Goal: Task Accomplishment & Management: Manage account settings

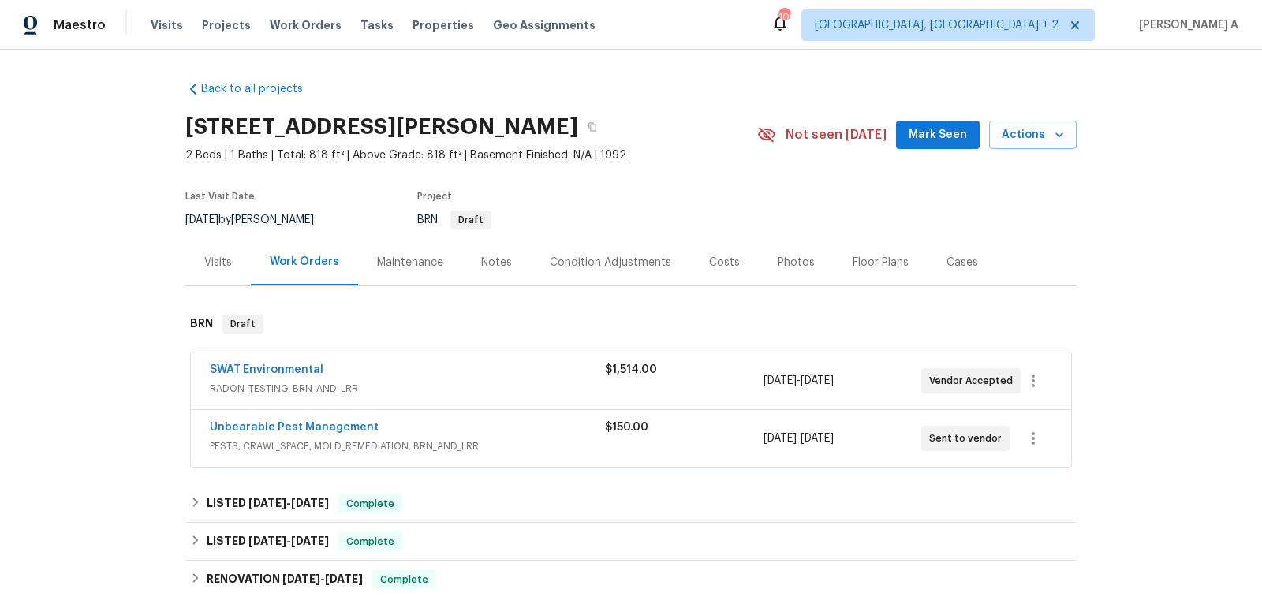
scroll to position [237, 0]
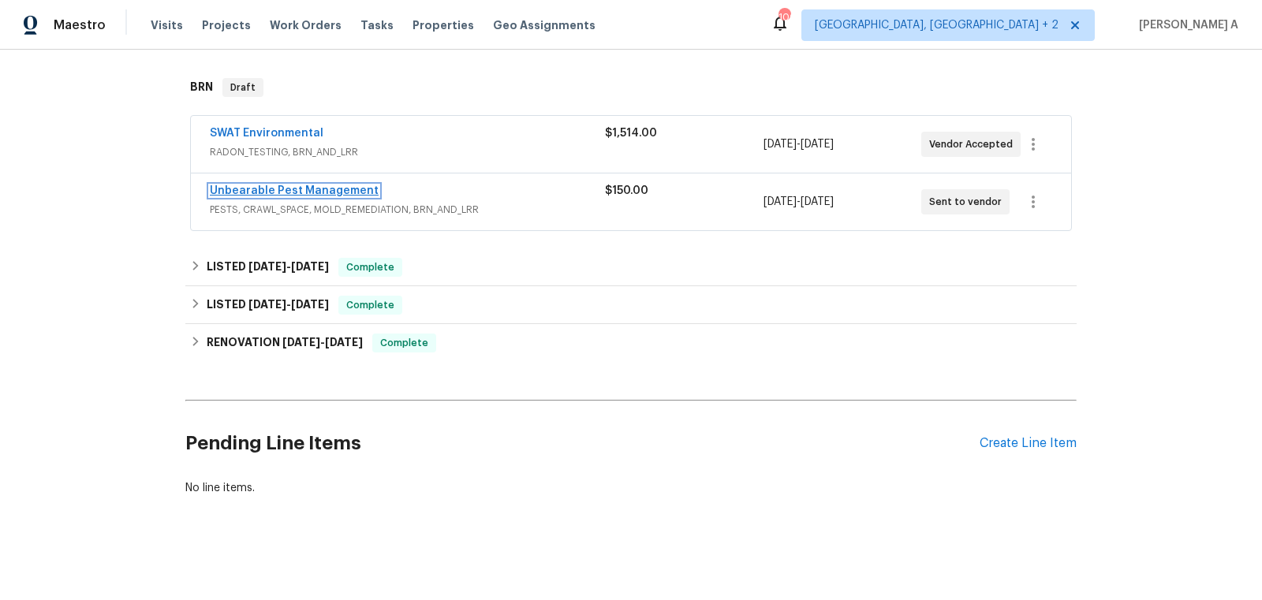
click at [285, 185] on link "Unbearable Pest Management" at bounding box center [294, 190] width 169 height 11
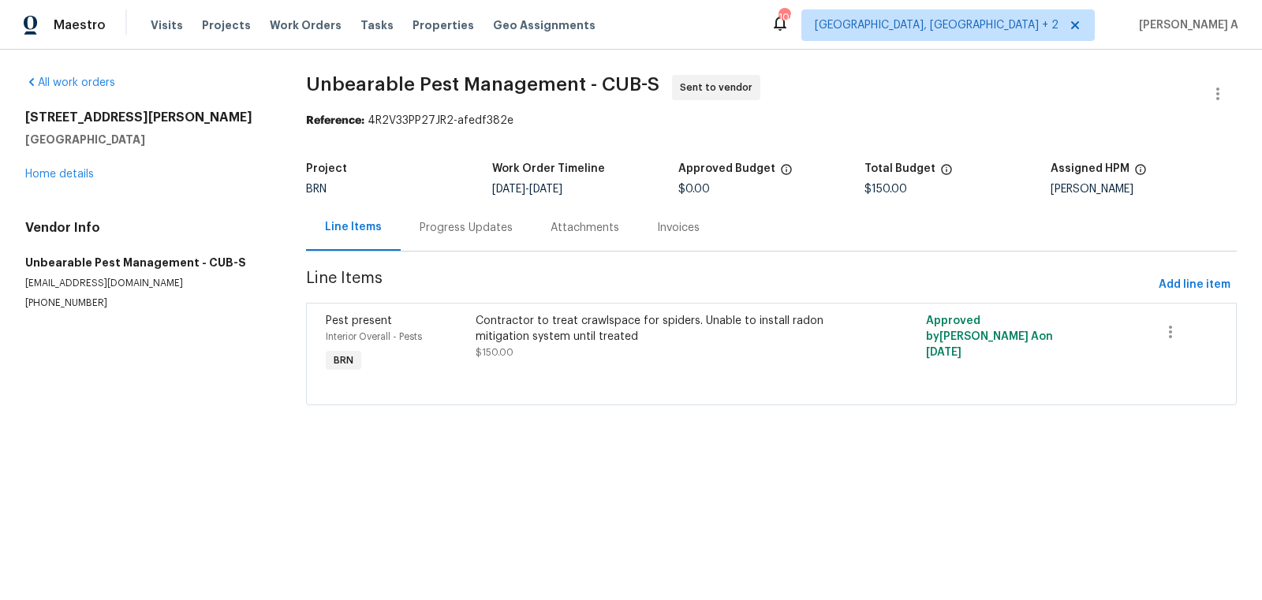
click at [535, 330] on div "Contractor to treat crawlspace for spiders. Unable to install radon mitigation …" at bounding box center [658, 329] width 366 height 32
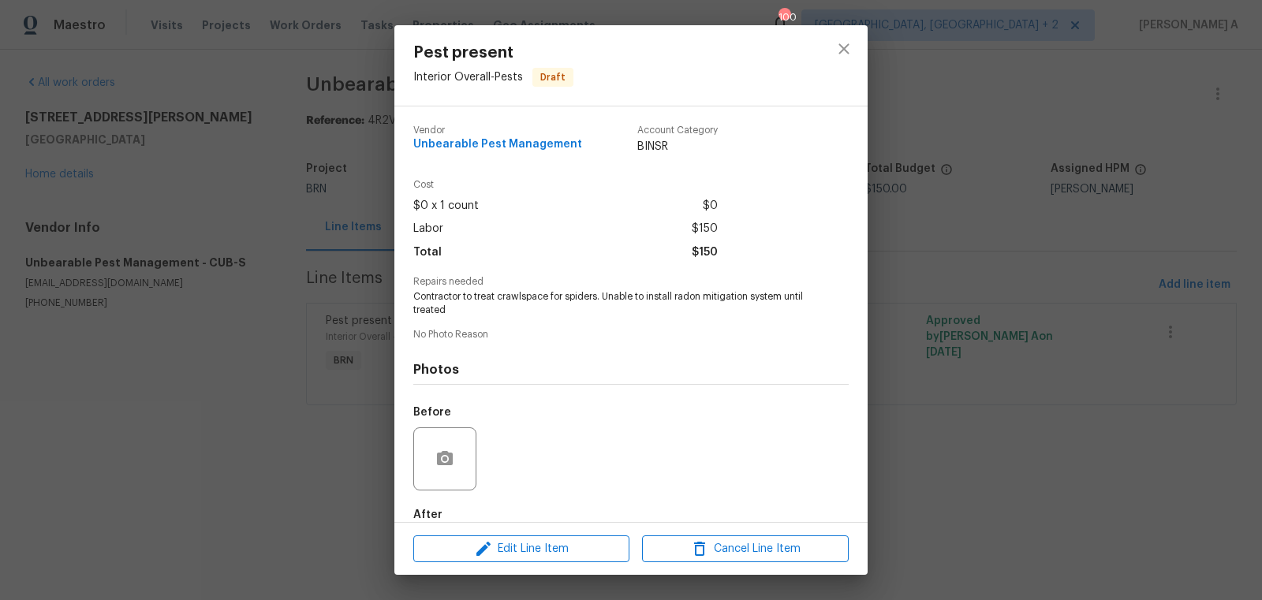
click at [520, 304] on span "Contractor to treat crawlspace for spiders. Unable to install radon mitigation …" at bounding box center [609, 303] width 392 height 27
copy span "Contractor to treat crawlspace for spiders. Unable to install radon mitigation …"
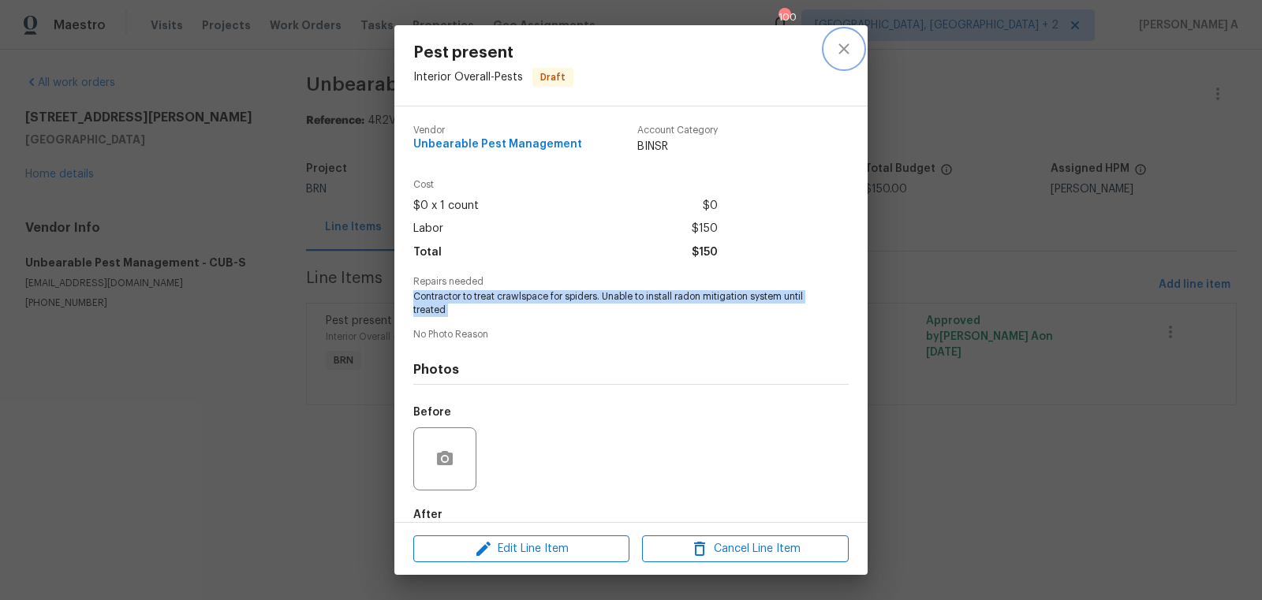
click at [843, 36] on button "close" at bounding box center [844, 49] width 38 height 38
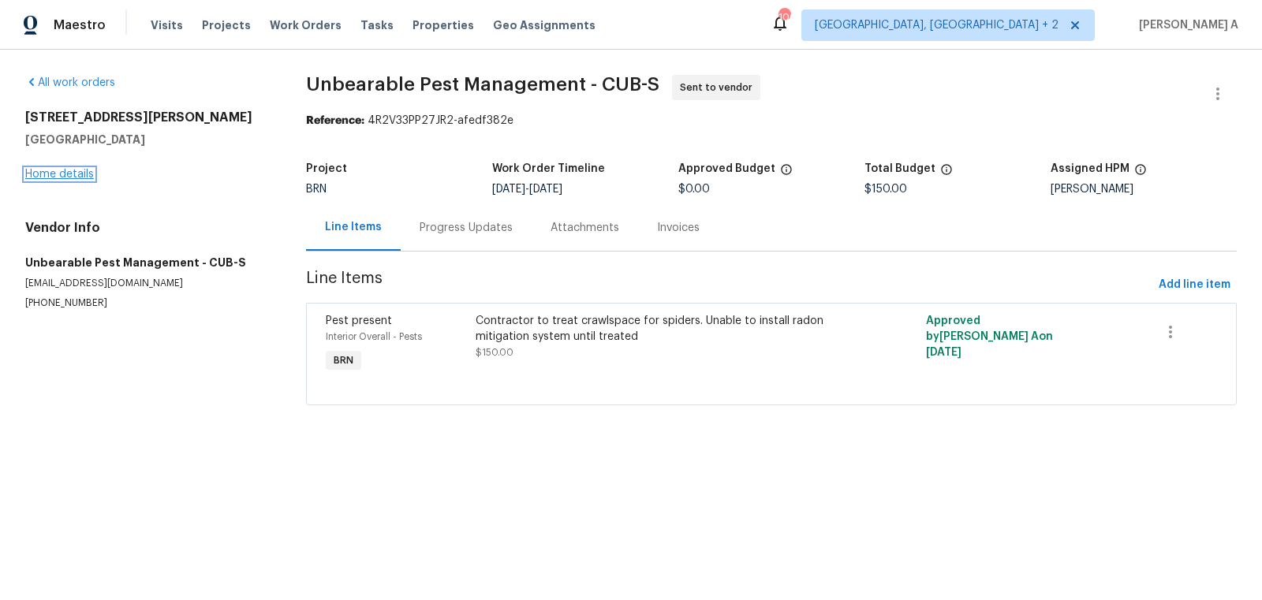
click at [60, 170] on link "Home details" at bounding box center [59, 174] width 69 height 11
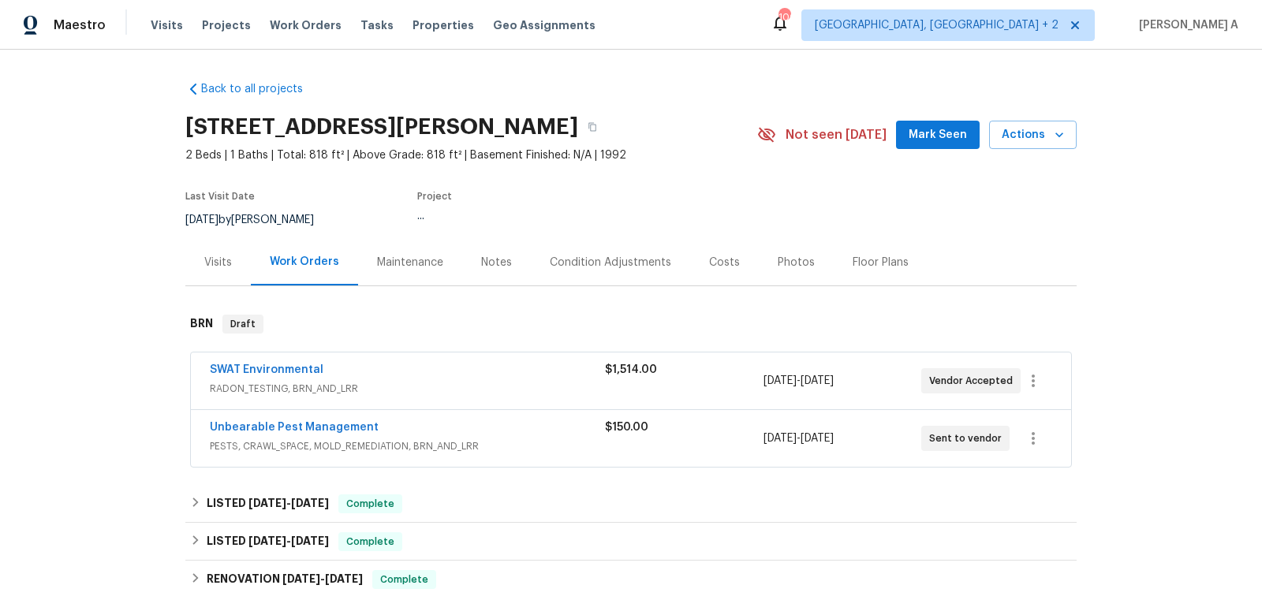
scroll to position [237, 0]
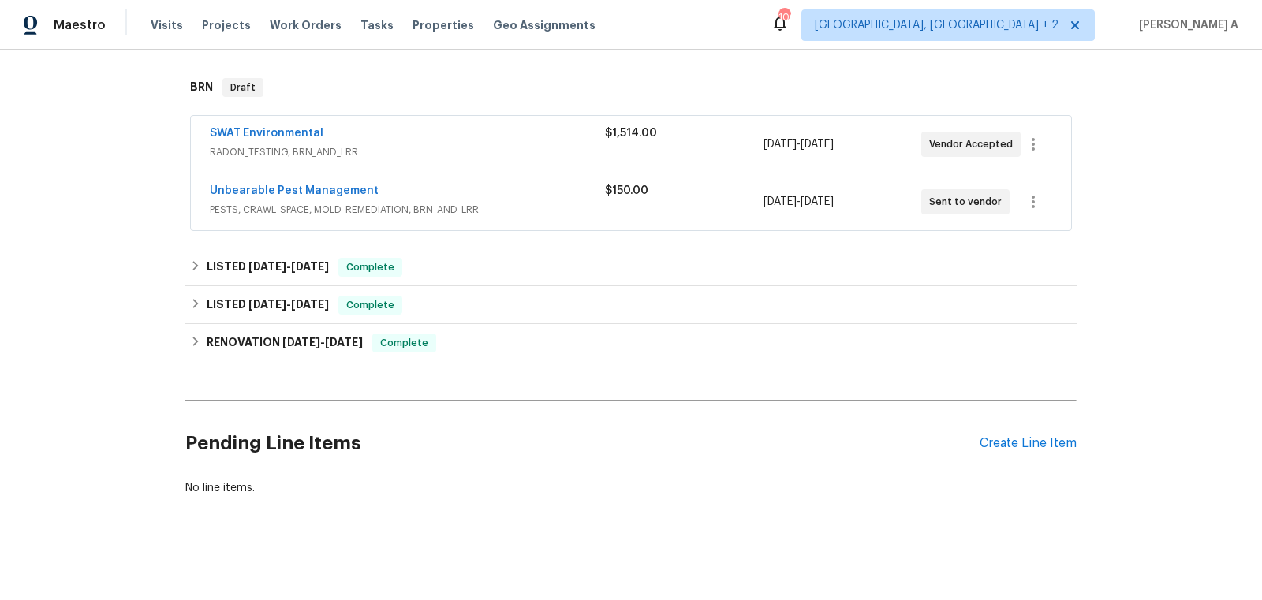
click at [1018, 449] on div "Pending Line Items Create Line Item" at bounding box center [630, 443] width 891 height 73
click at [1018, 440] on div "Create Line Item" at bounding box center [1027, 443] width 97 height 15
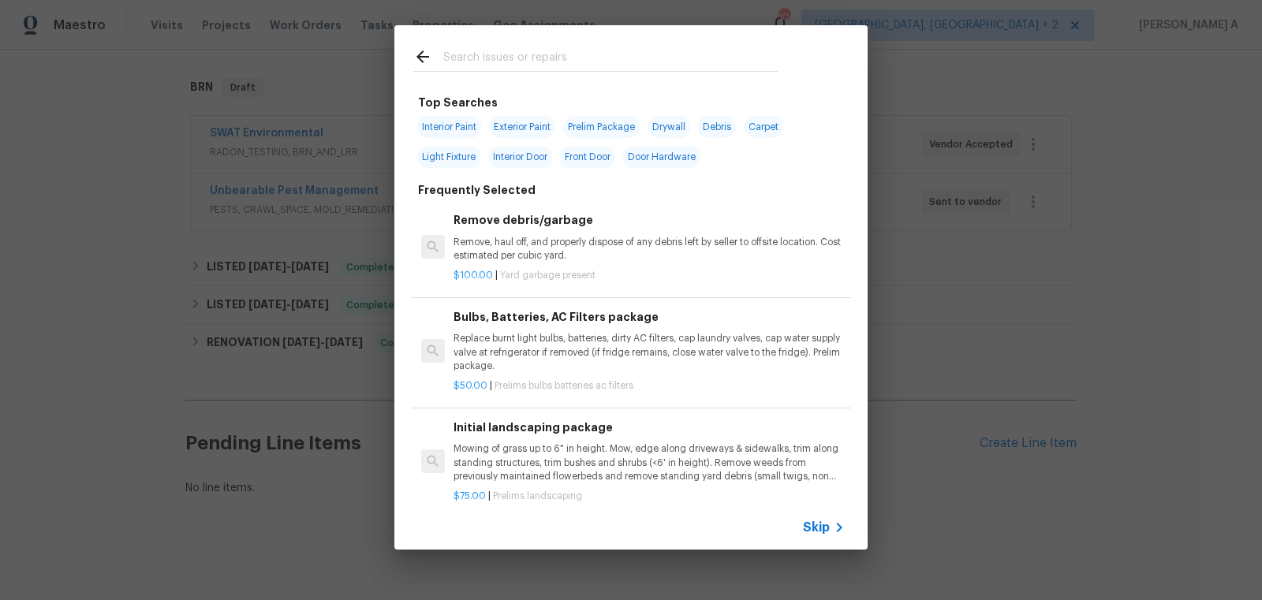
click at [824, 525] on span "Skip" at bounding box center [816, 528] width 27 height 16
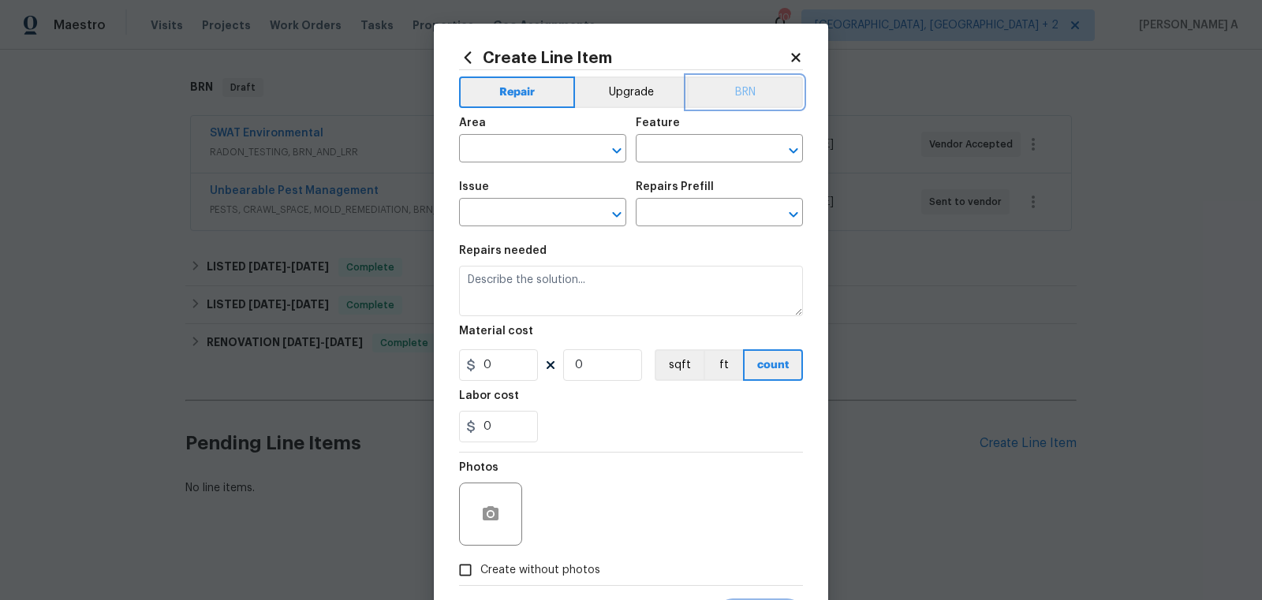
click at [759, 83] on button "BRN" at bounding box center [745, 92] width 116 height 32
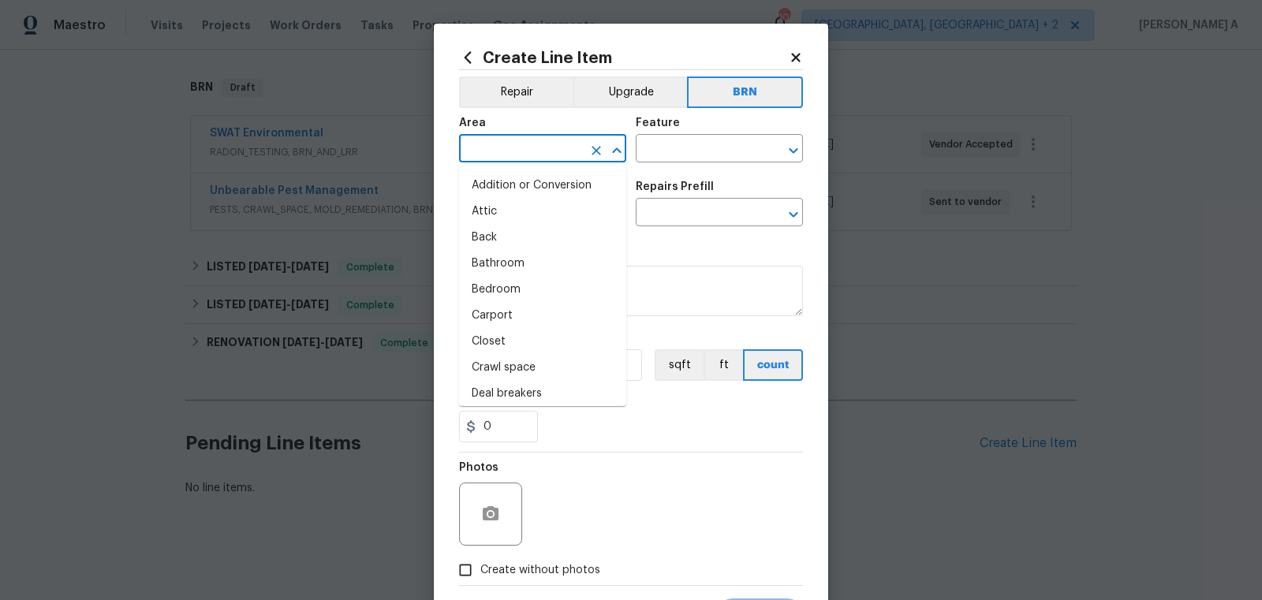
click at [536, 154] on input "text" at bounding box center [520, 150] width 123 height 24
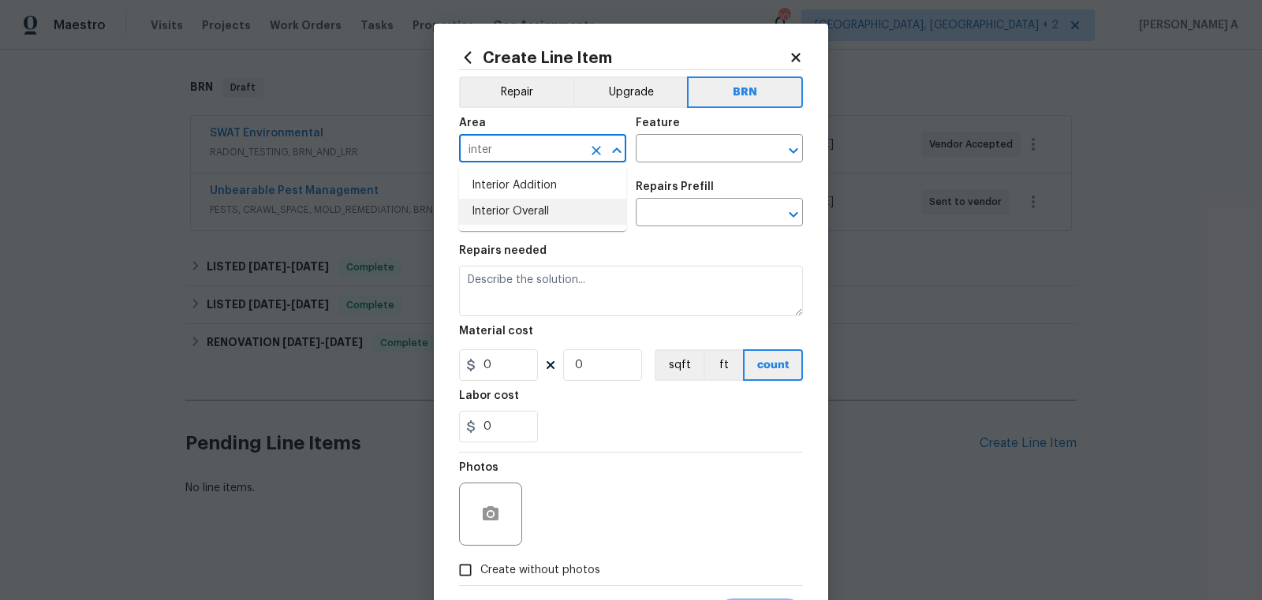
click at [546, 203] on li "Interior Overall" at bounding box center [542, 212] width 167 height 26
type input "Interior Overall"
click at [667, 151] on input "text" at bounding box center [697, 150] width 123 height 24
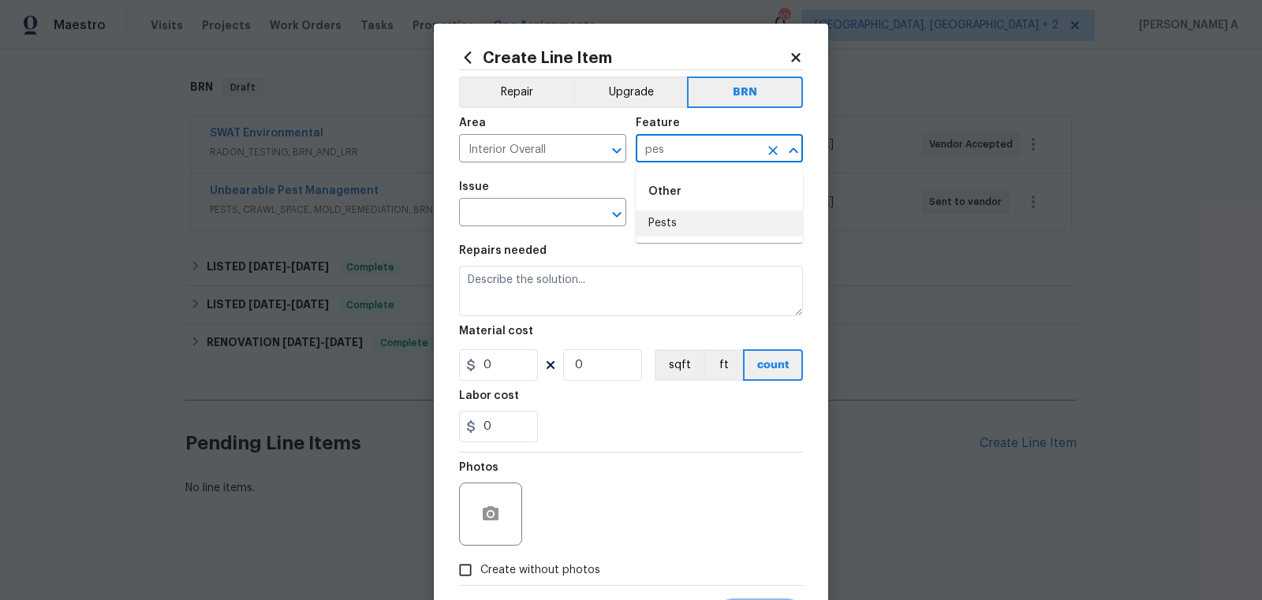
click at [694, 226] on li "Pests" at bounding box center [719, 224] width 167 height 26
type input "Pests"
click at [527, 211] on input "text" at bounding box center [520, 214] width 123 height 24
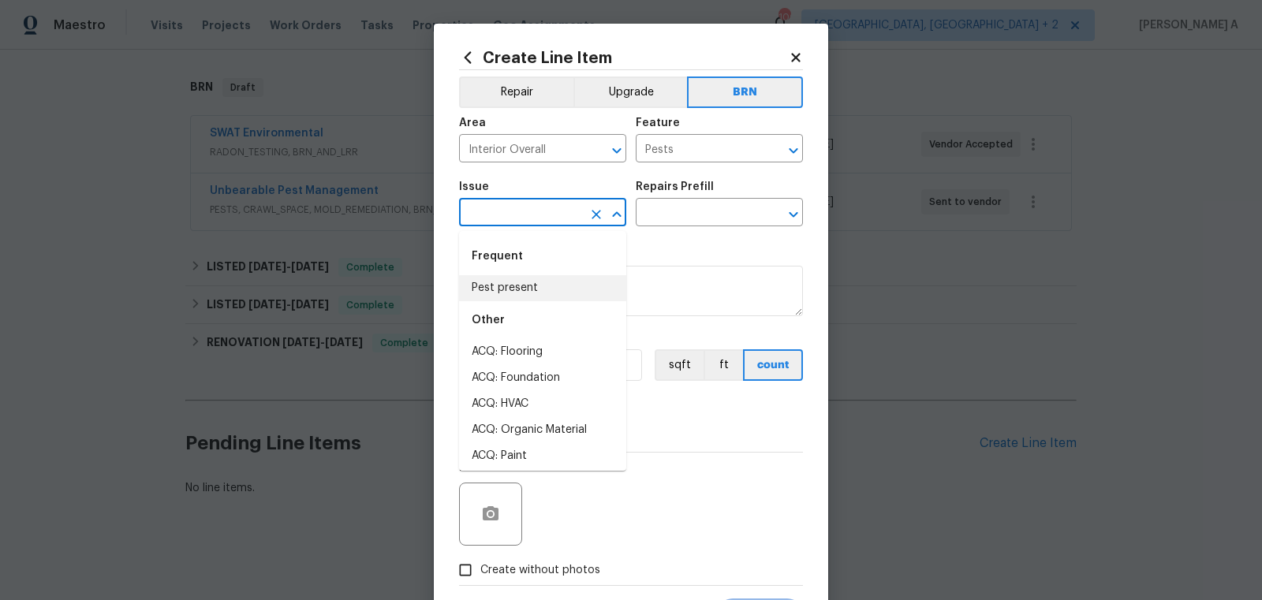
click at [529, 285] on li "Pest present" at bounding box center [542, 288] width 167 height 26
type input "Pest present"
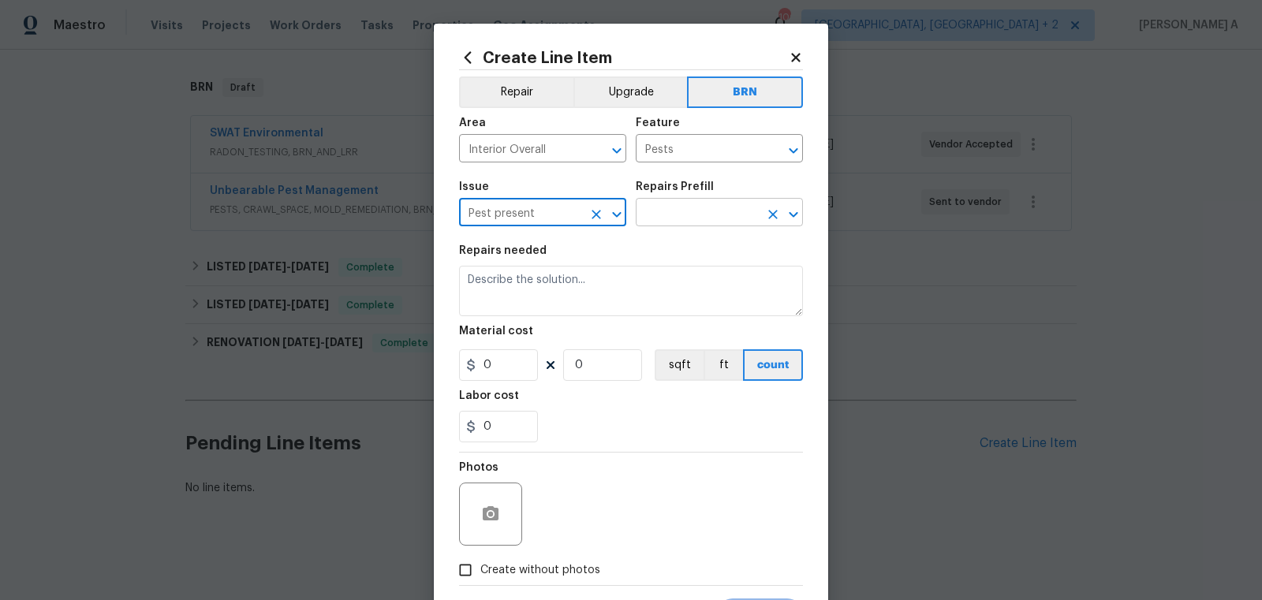
click at [673, 215] on input "text" at bounding box center [697, 214] width 123 height 24
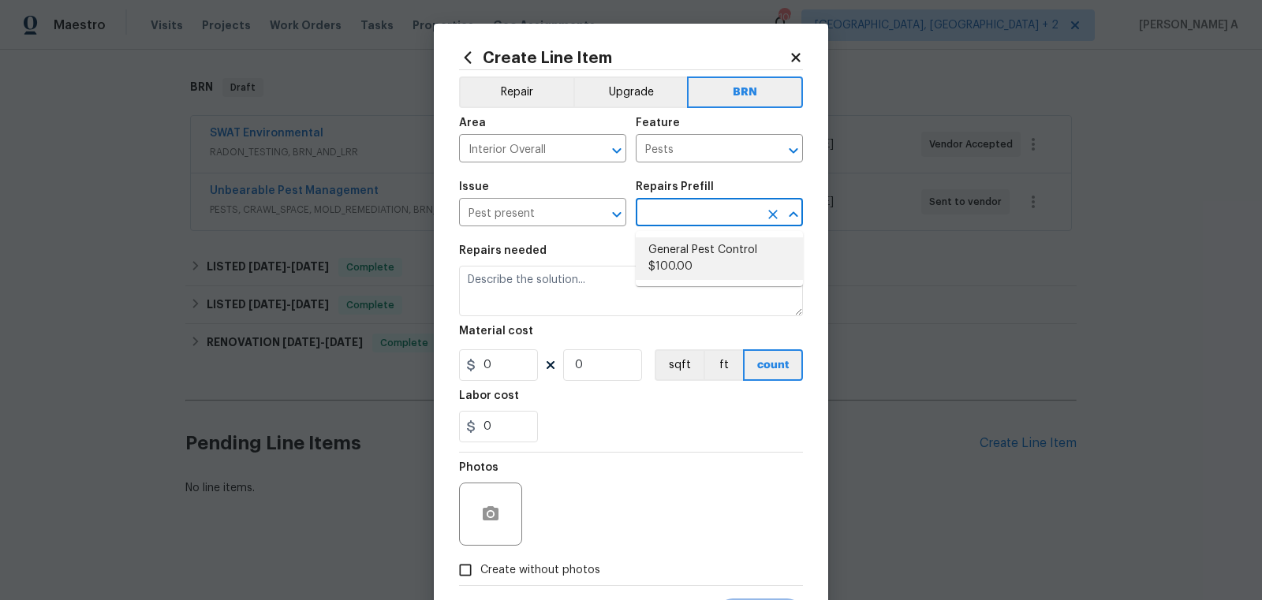
click at [680, 256] on li "General Pest Control $100.00" at bounding box center [719, 258] width 167 height 43
type input "General Pest Control $100.00"
type textarea "General pest treatment for active pest/insect infestation - non termite"
type input "100"
type input "1"
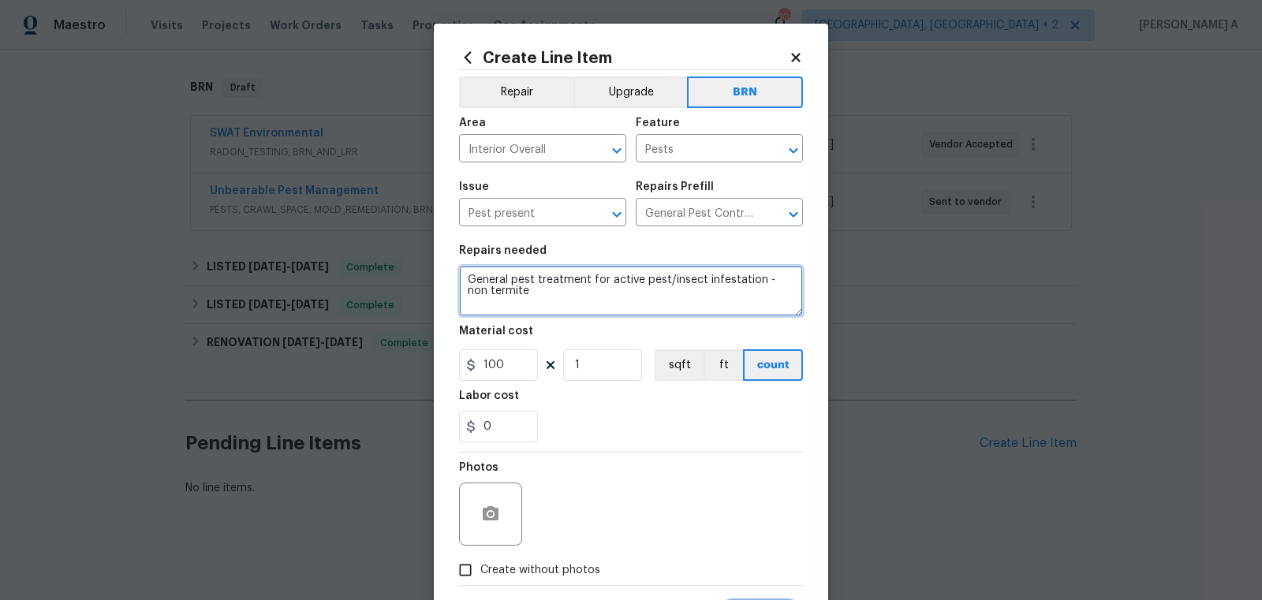
click at [639, 278] on textarea "General pest treatment for active pest/insect infestation - non termite" at bounding box center [631, 291] width 344 height 50
paste textarea "Contractor to treat crawlspace for spiders. Unable to install radon mitigation …"
type textarea "Contractor to treat crawlspace for spiders. Unable to install radon mitigation …"
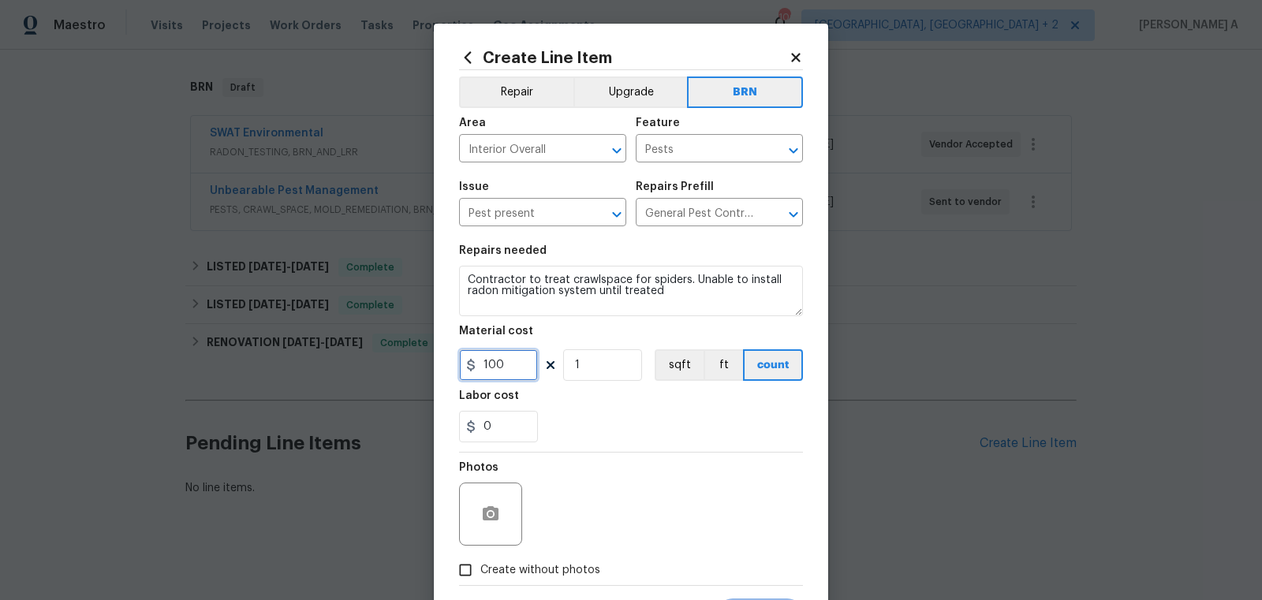
drag, startPoint x: 517, startPoint y: 370, endPoint x: 419, endPoint y: 370, distance: 97.8
click at [419, 370] on div "Create Line Item Repair Upgrade BRN Area Interior Overall ​ Feature Pests ​ Iss…" at bounding box center [631, 300] width 1262 height 600
type input "150"
click at [471, 558] on input "Create without photos" at bounding box center [465, 570] width 30 height 30
checkbox input "true"
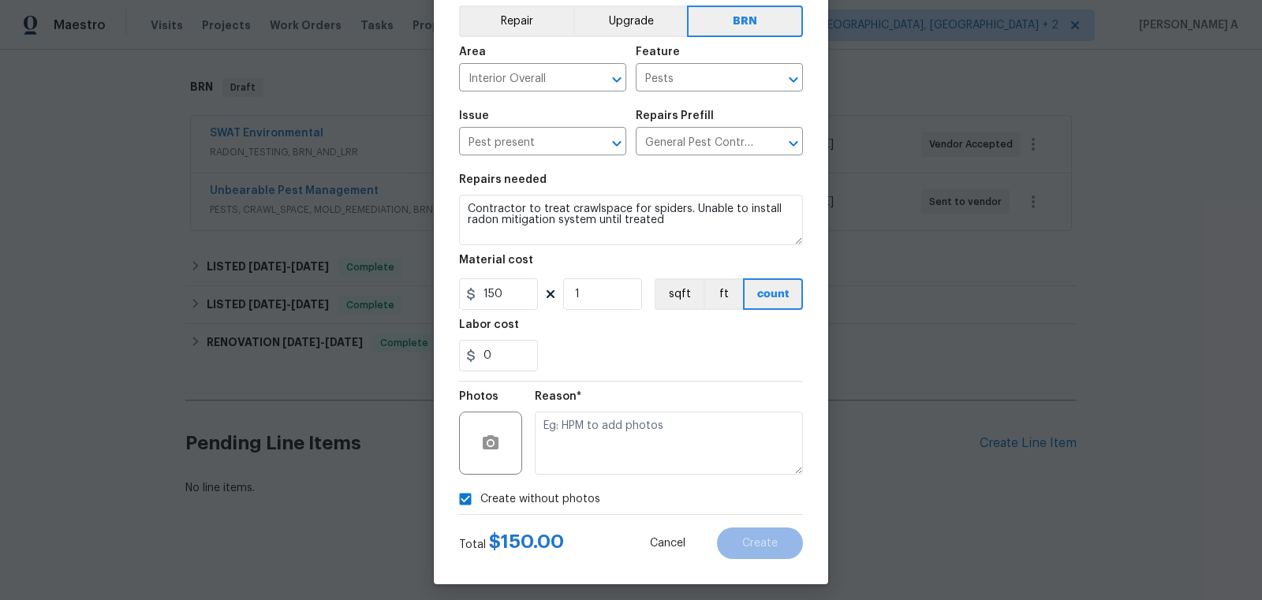
scroll to position [79, 0]
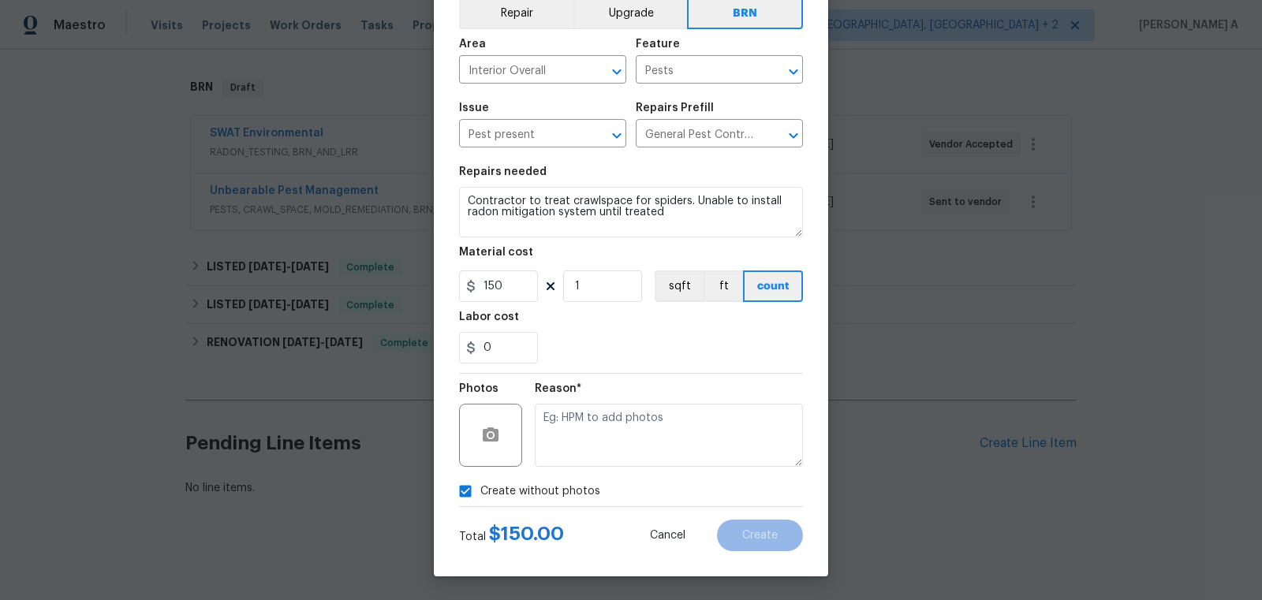
click at [607, 533] on div "Total $ 150.00 Cancel Create" at bounding box center [631, 529] width 344 height 44
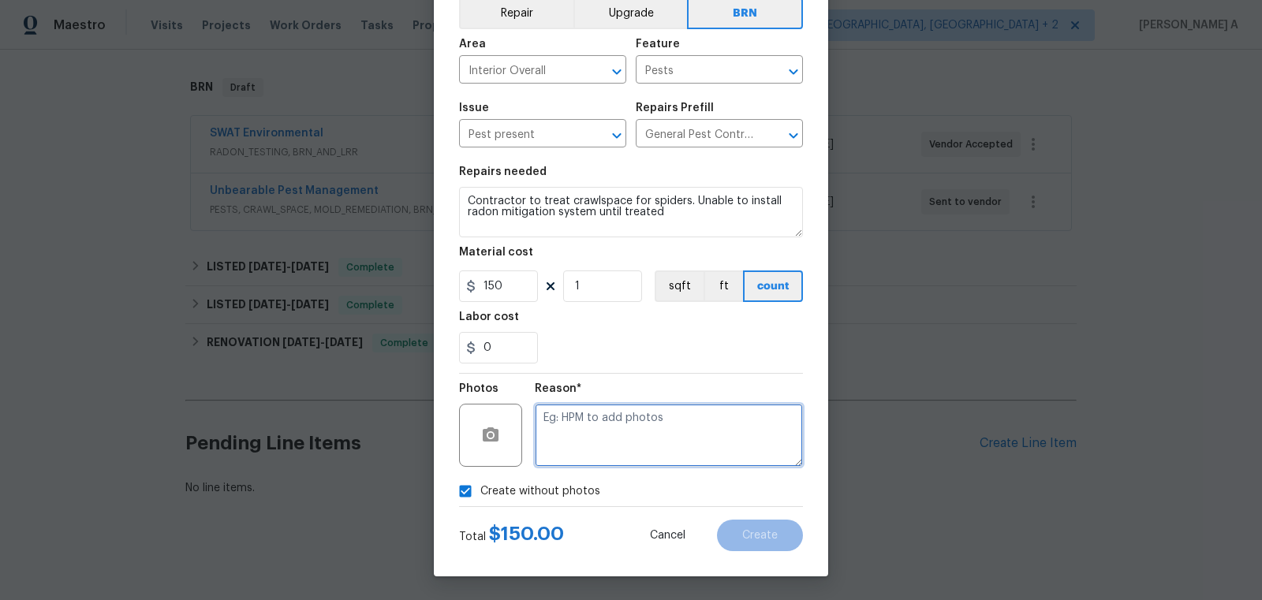
click at [609, 431] on textarea at bounding box center [669, 435] width 268 height 63
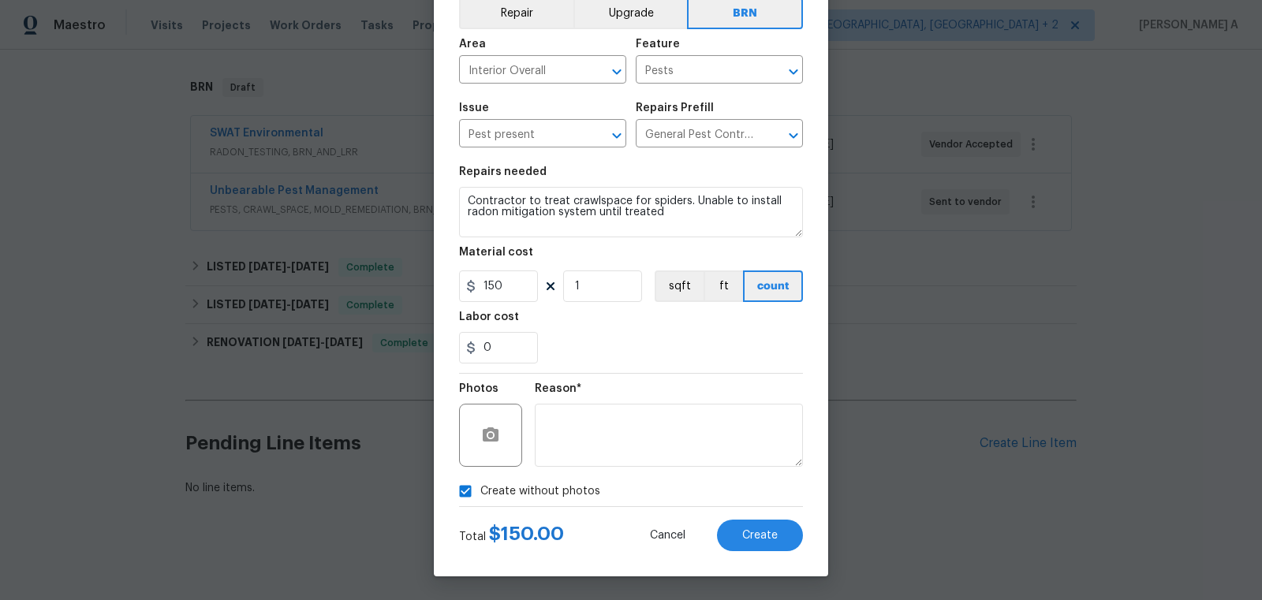
click at [749, 554] on div "Create Line Item Repair Upgrade BRN Area Interior Overall ​ Feature Pests ​ Iss…" at bounding box center [631, 261] width 394 height 632
click at [749, 538] on span "Create" at bounding box center [759, 536] width 35 height 12
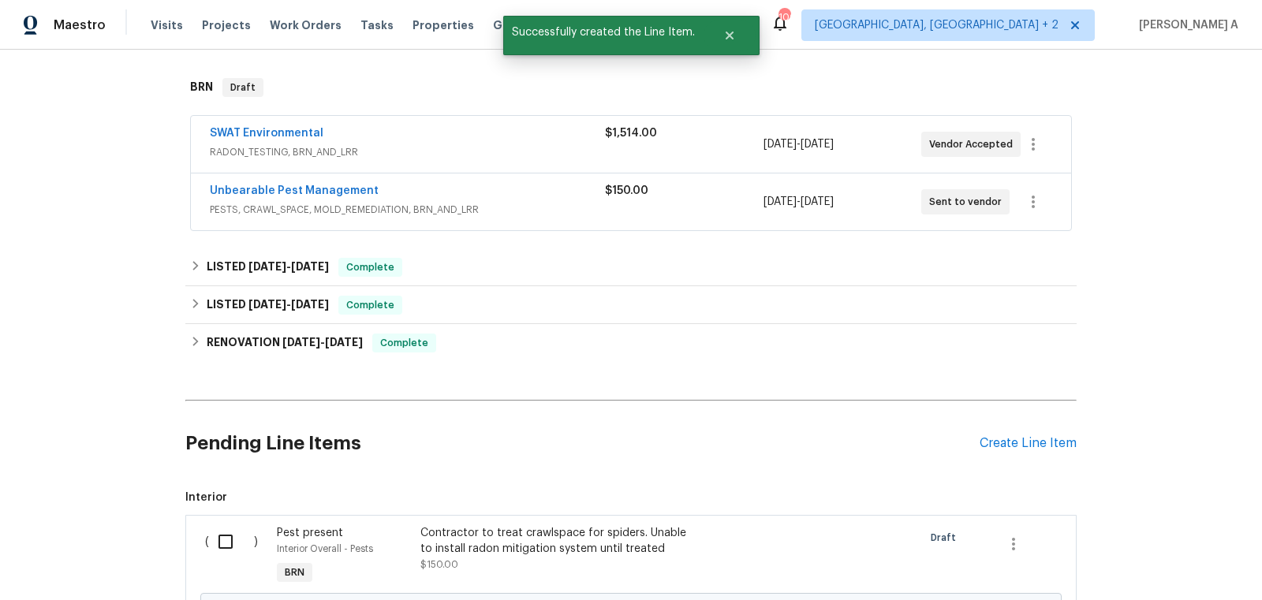
scroll to position [416, 0]
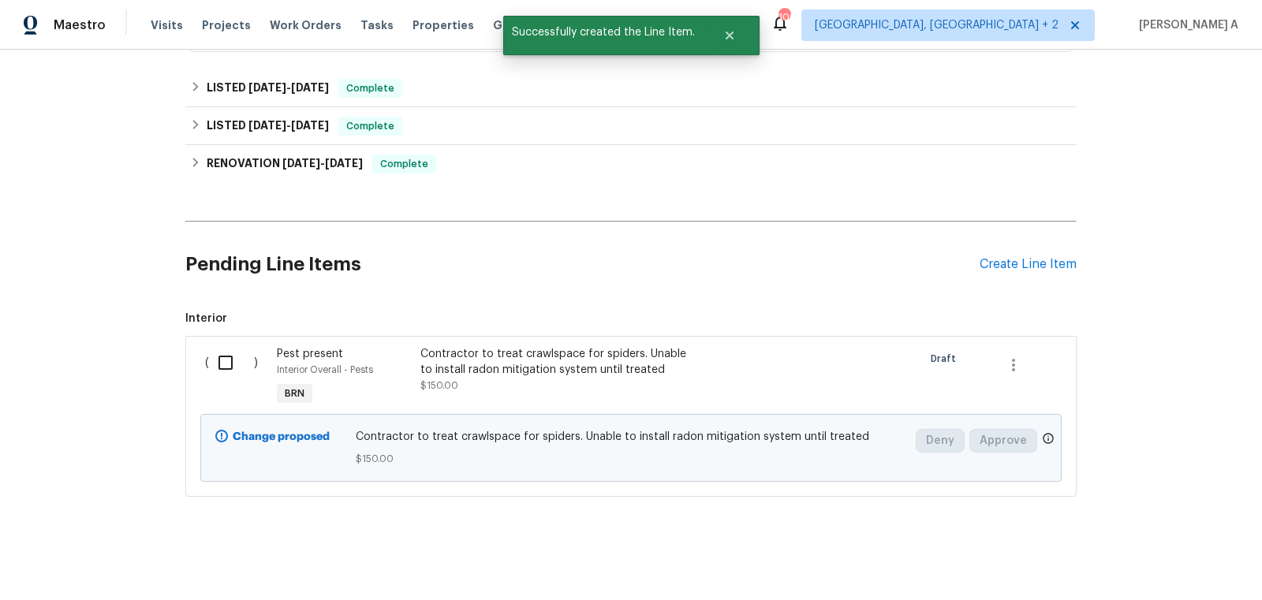
click at [228, 356] on input "checkbox" at bounding box center [231, 362] width 45 height 33
checkbox input "true"
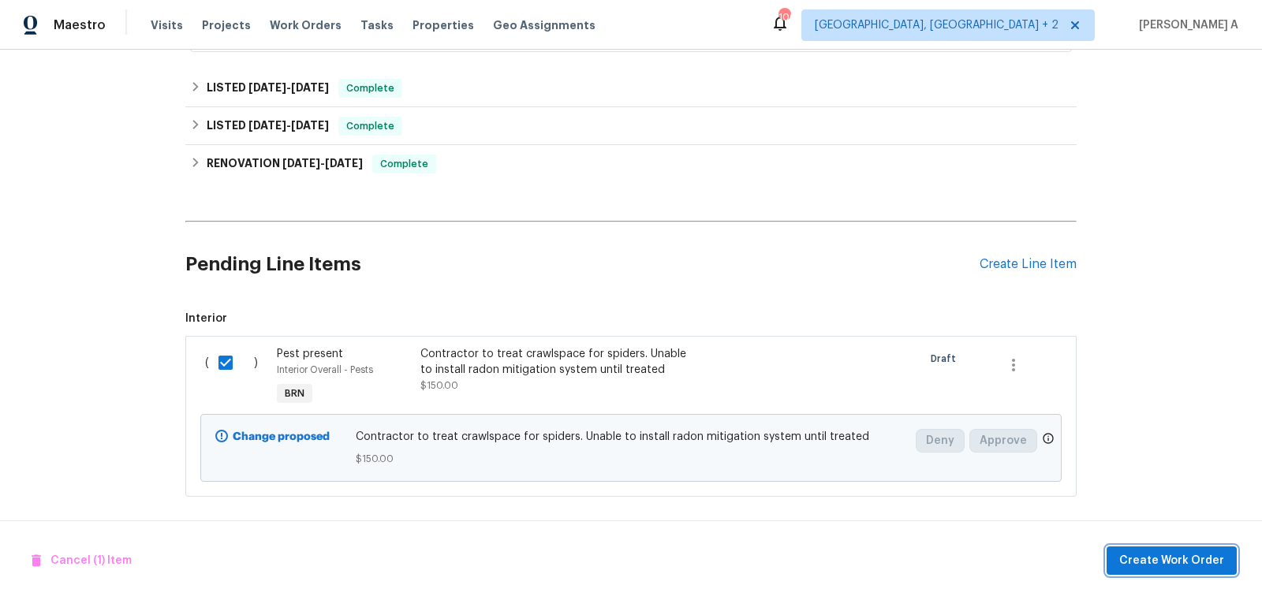
click at [1208, 569] on span "Create Work Order" at bounding box center [1171, 561] width 105 height 20
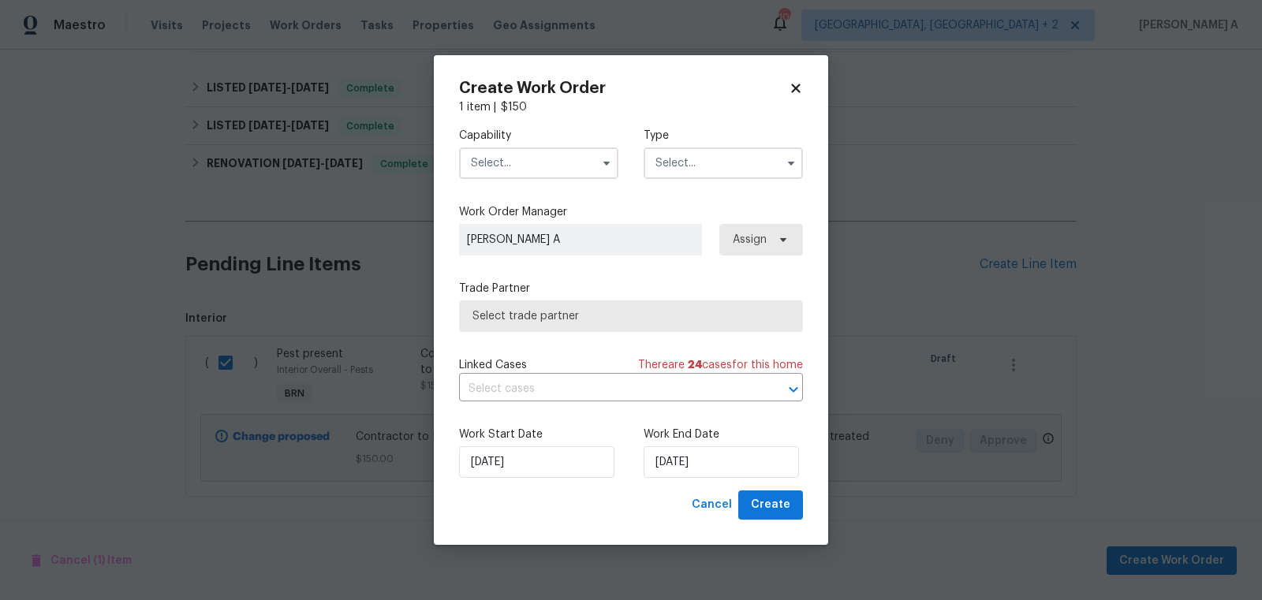
click at [506, 149] on input "text" at bounding box center [538, 163] width 159 height 32
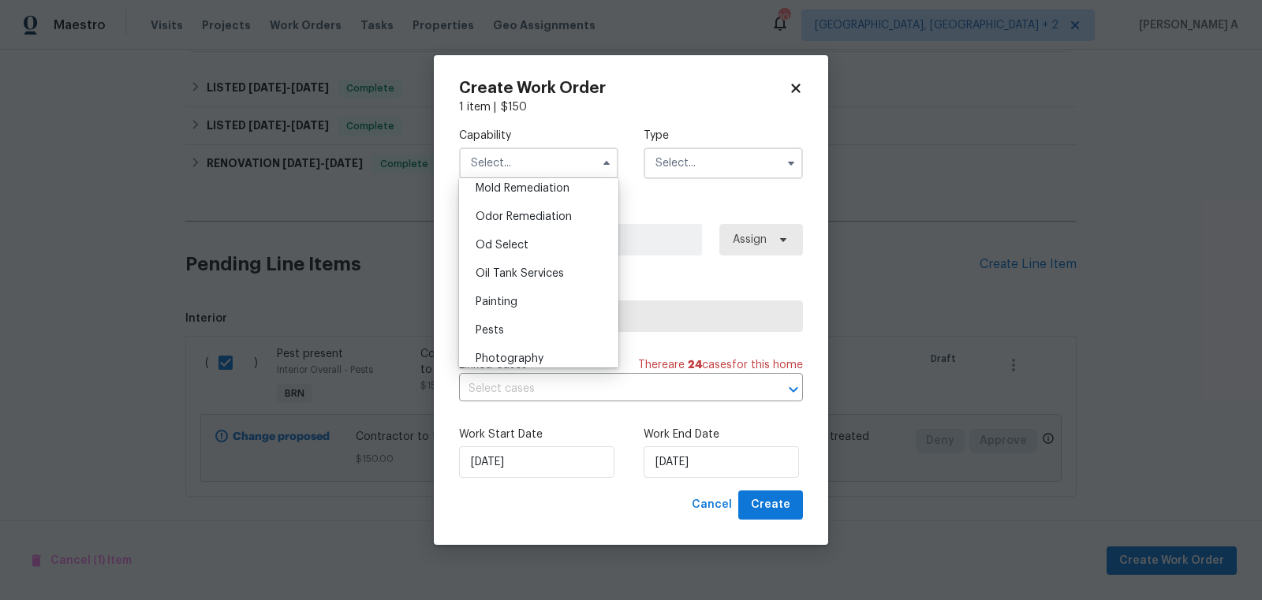
scroll to position [1222, 0]
click at [528, 315] on div "Pests" at bounding box center [538, 327] width 151 height 28
type input "Pests"
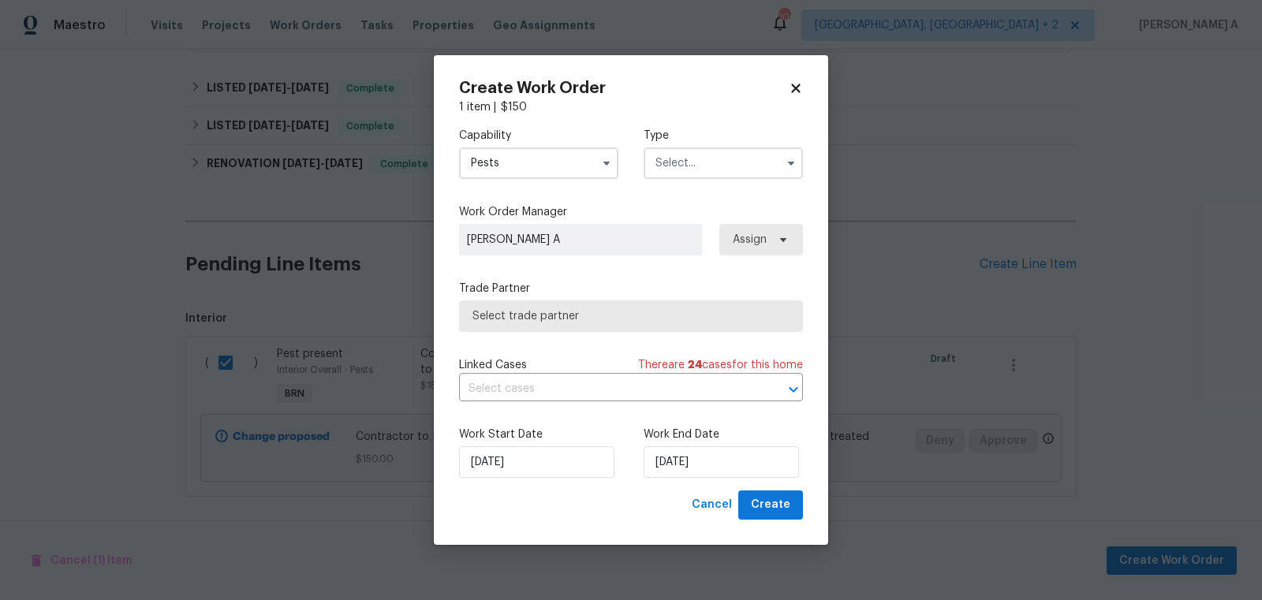
click at [725, 177] on input "text" at bounding box center [722, 163] width 159 height 32
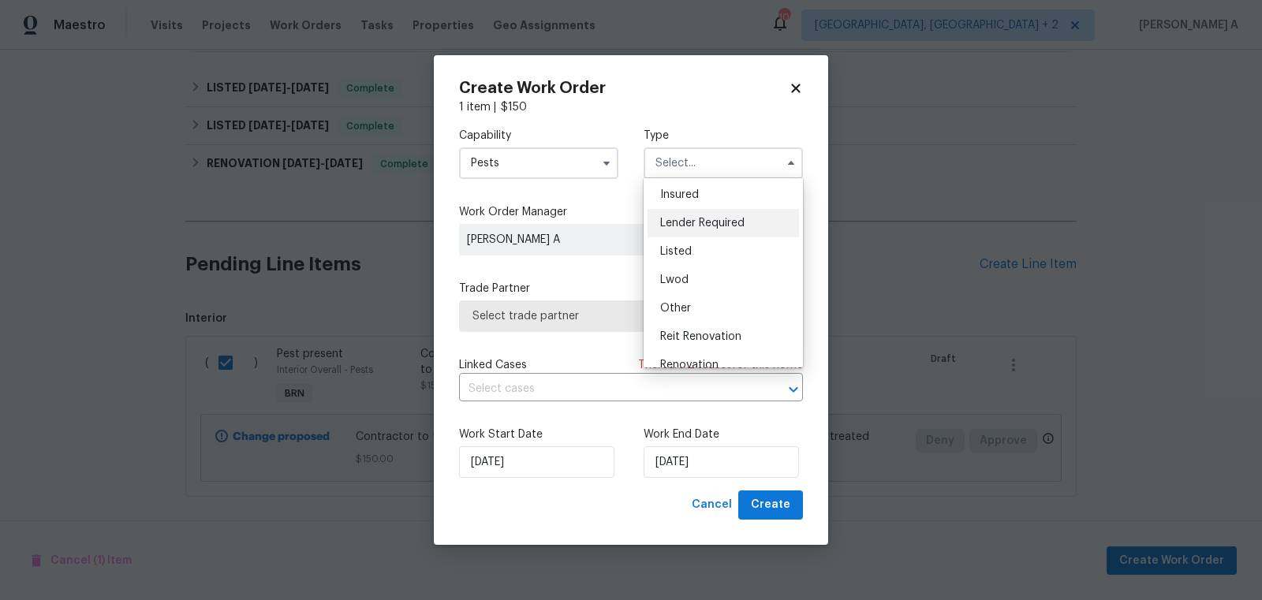
scroll to position [187, 0]
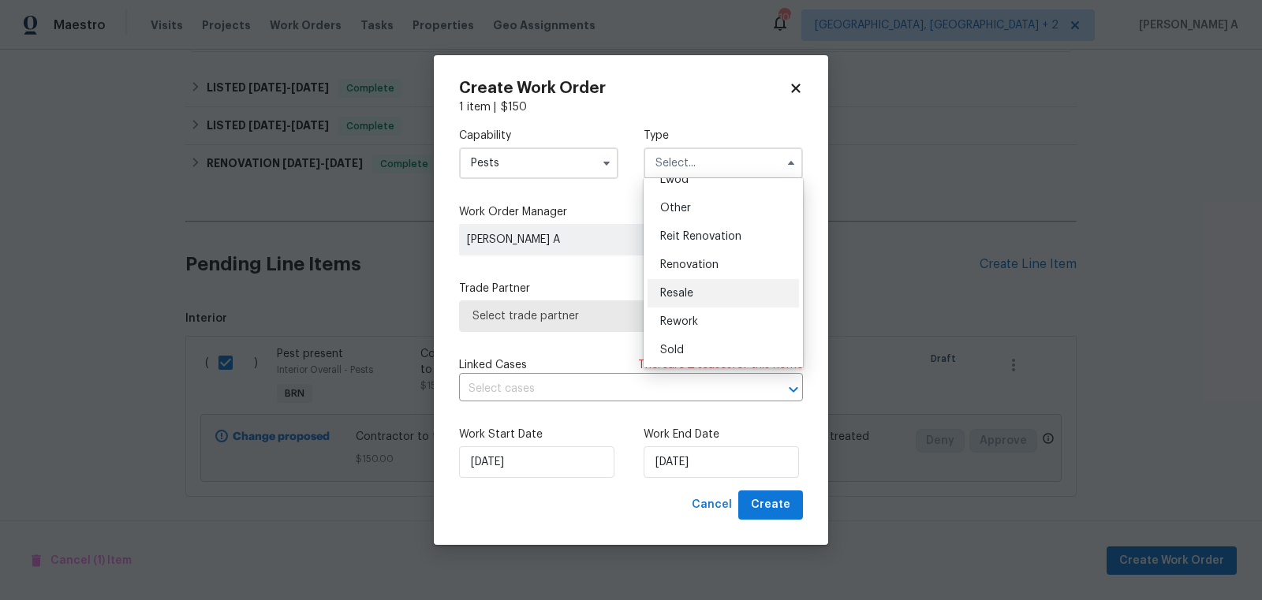
click at [703, 291] on div "Resale" at bounding box center [722, 293] width 151 height 28
type input "Resale"
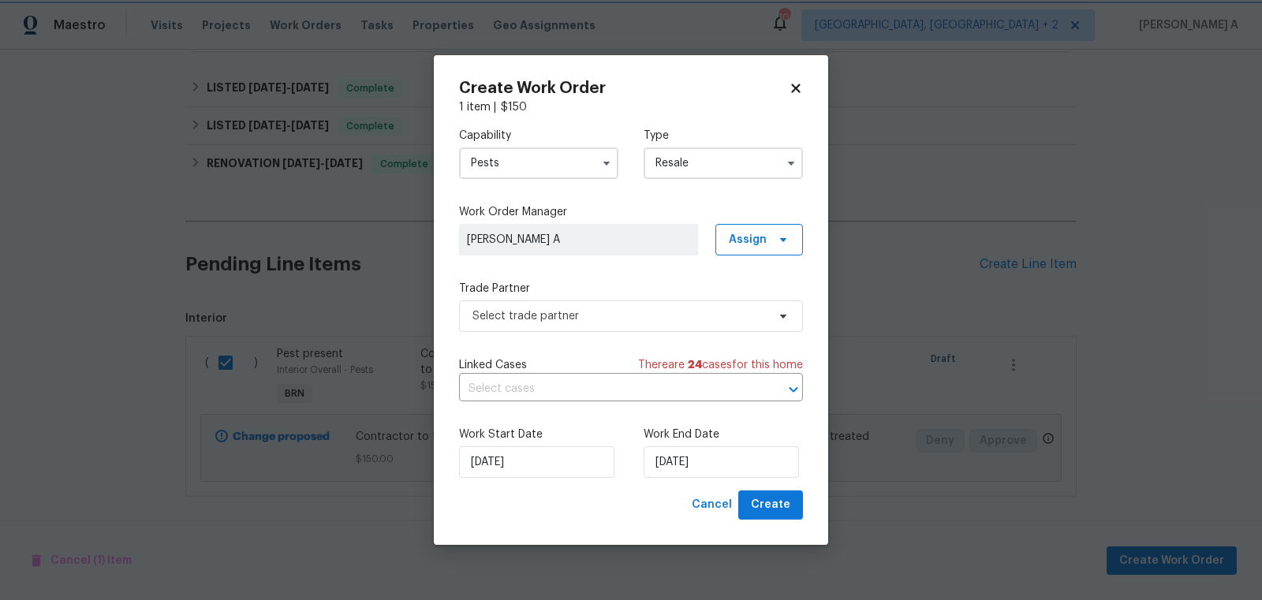
scroll to position [0, 0]
click at [585, 318] on span "Select trade partner" at bounding box center [619, 316] width 294 height 16
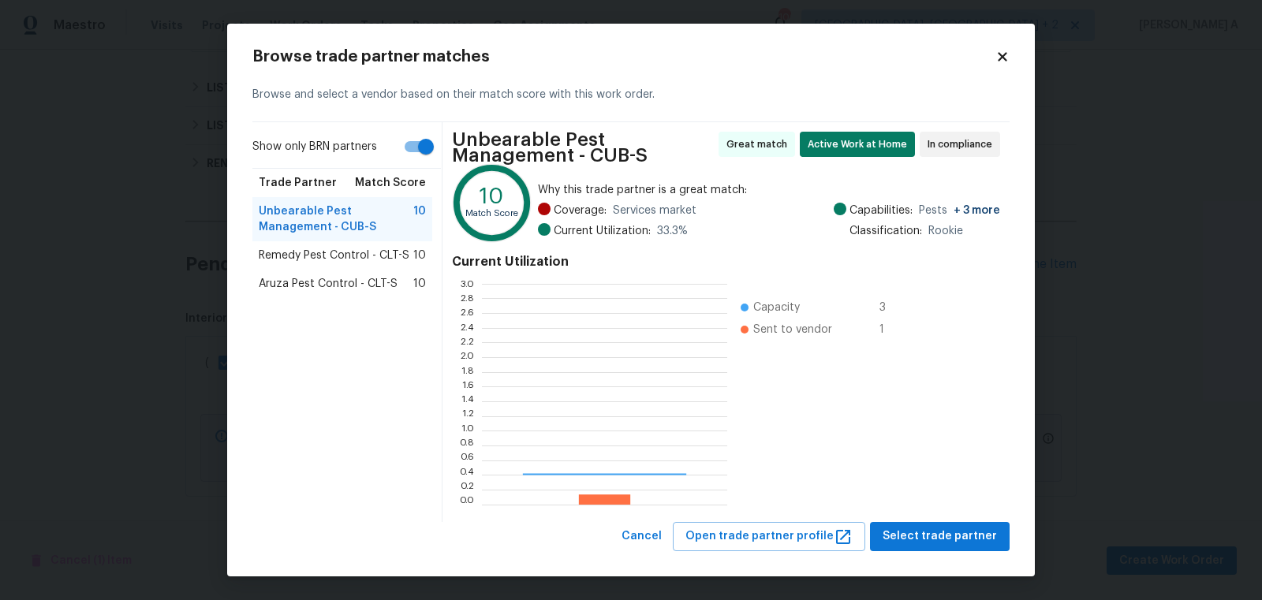
scroll to position [221, 245]
click at [323, 248] on span "Remedy Pest Control - CLT-S" at bounding box center [334, 256] width 151 height 16
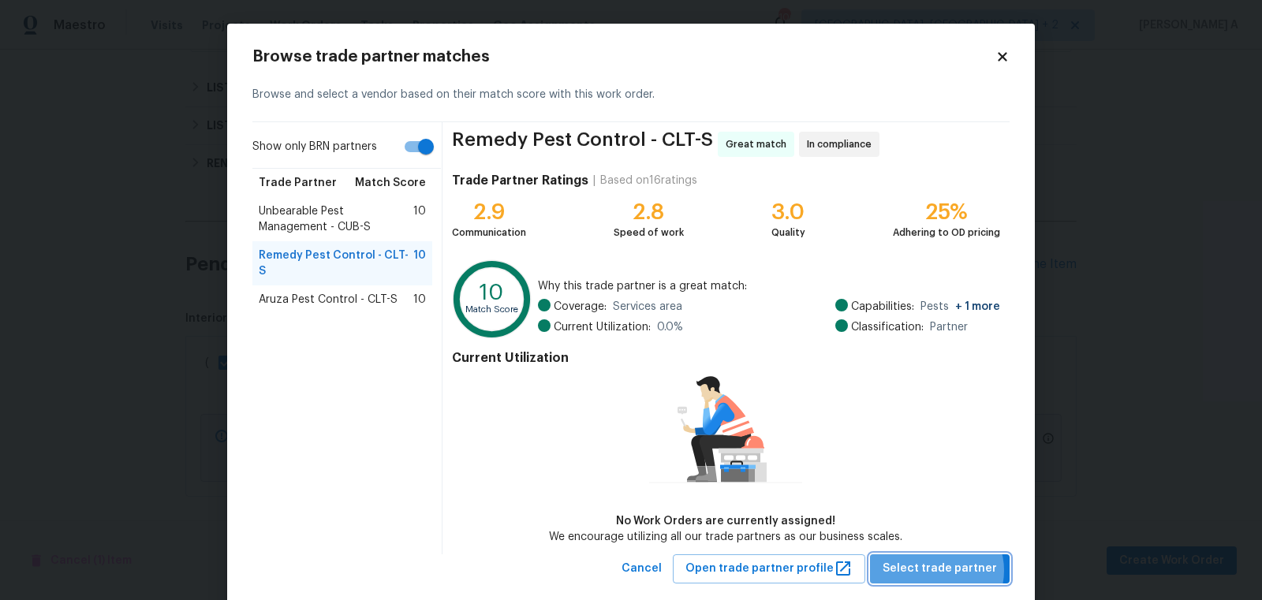
click at [941, 569] on span "Select trade partner" at bounding box center [939, 569] width 114 height 20
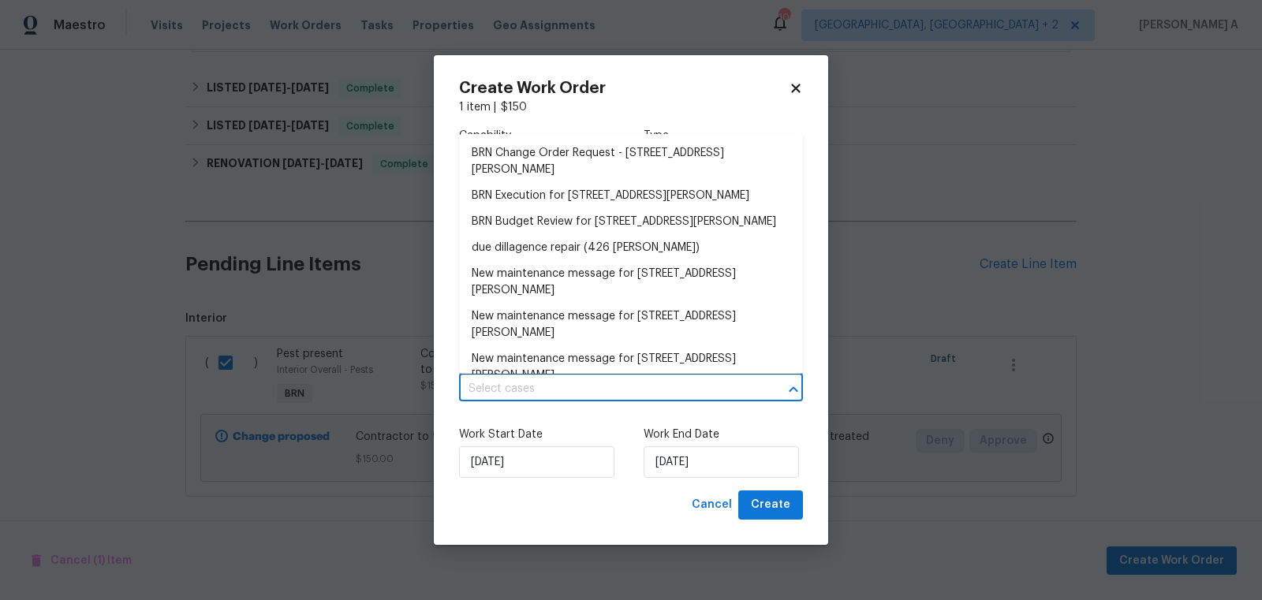
click at [614, 381] on input "text" at bounding box center [609, 389] width 300 height 24
click at [582, 196] on li "BRN Execution for 426 W Ballard St, Cherryville, NC 28021" at bounding box center [631, 196] width 344 height 26
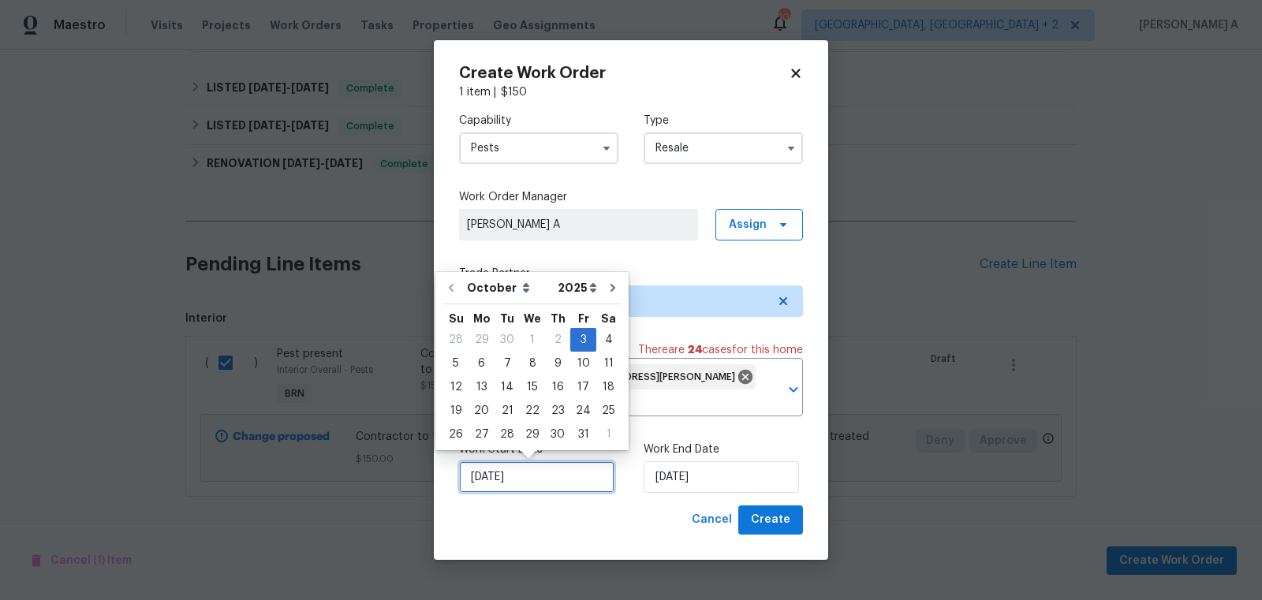
click at [549, 485] on input "[DATE]" at bounding box center [536, 477] width 155 height 32
click at [669, 465] on input "[DATE]" at bounding box center [720, 477] width 155 height 32
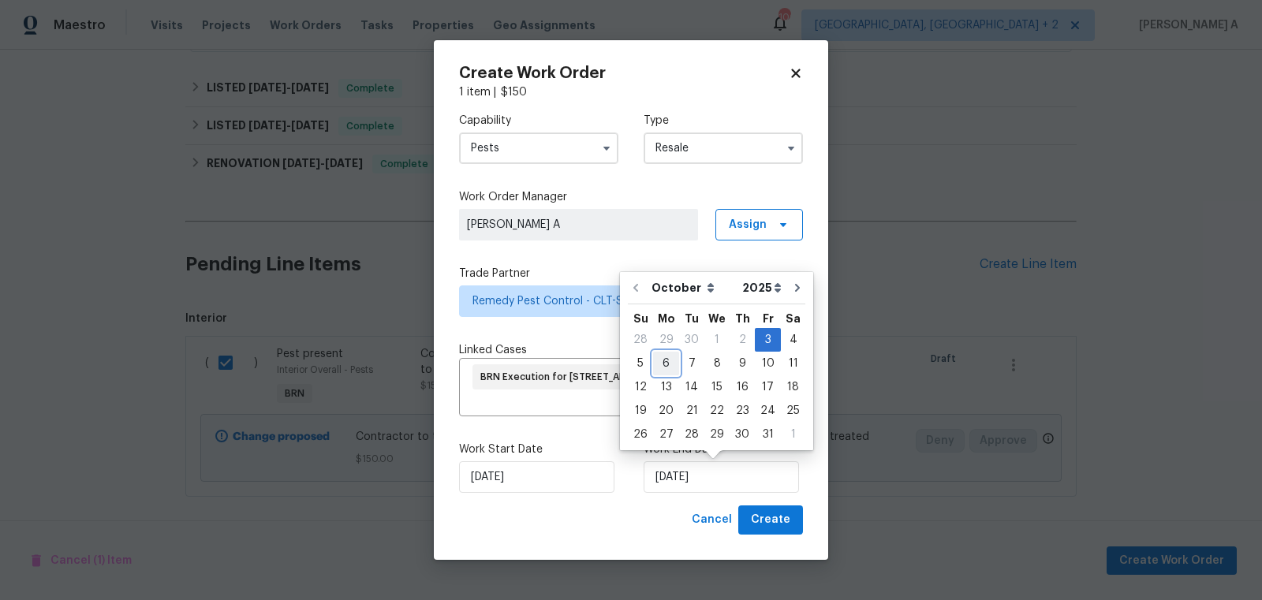
click at [658, 358] on div "6" at bounding box center [666, 363] width 26 height 22
type input "[DATE]"
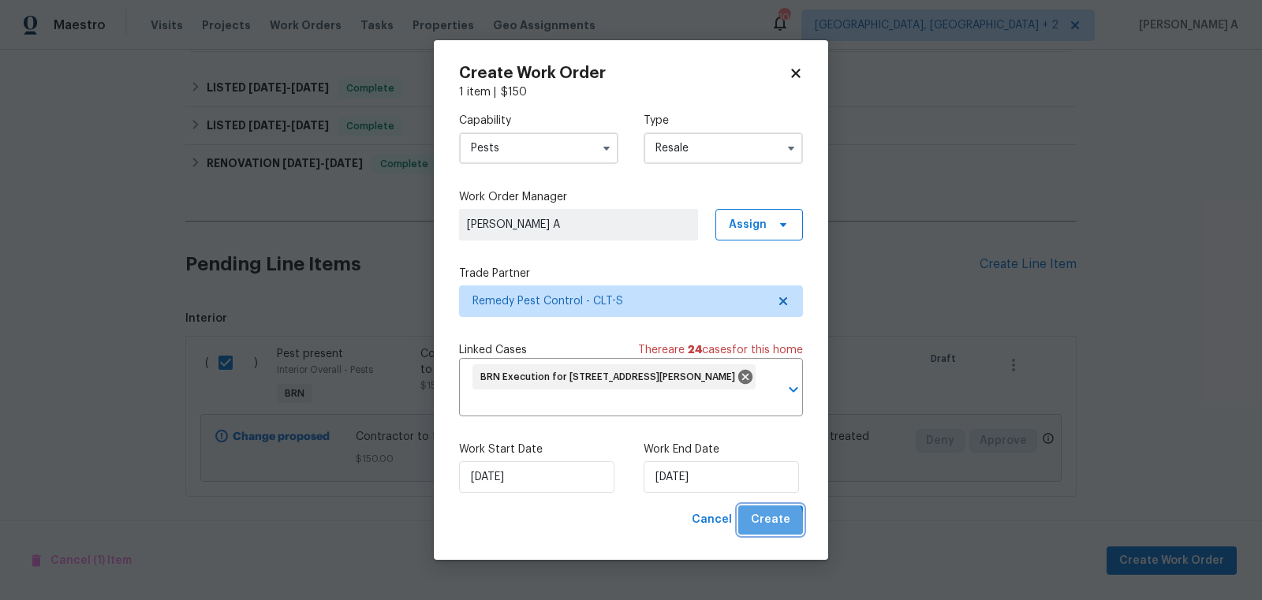
click at [762, 525] on span "Create" at bounding box center [770, 520] width 39 height 20
checkbox input "false"
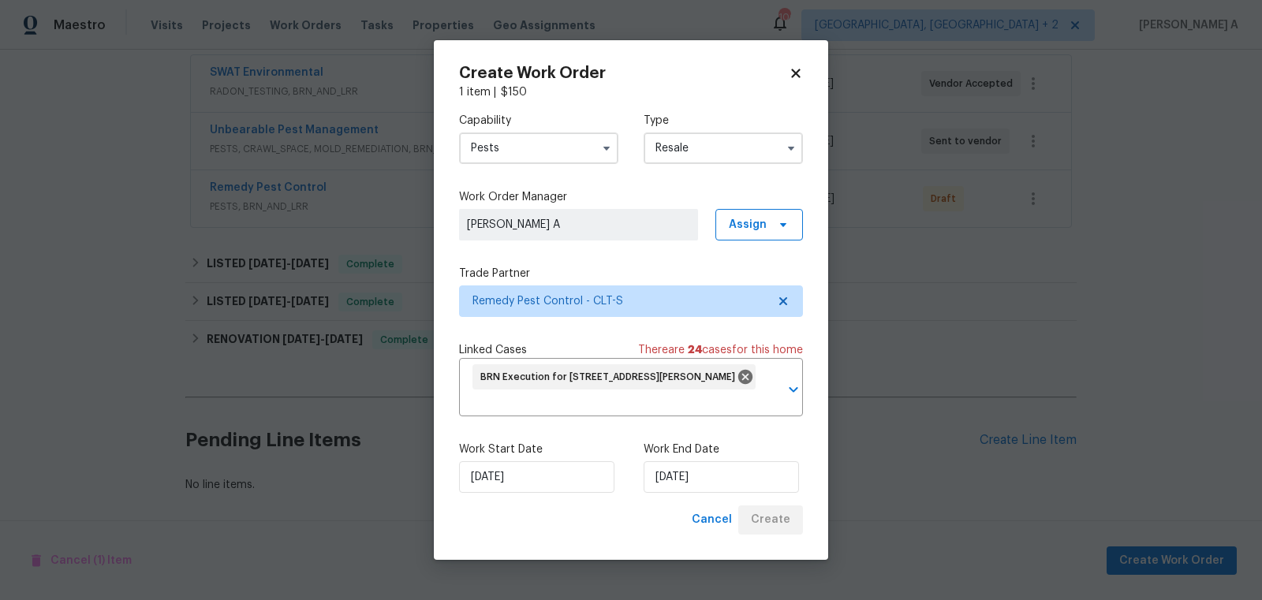
scroll to position [293, 0]
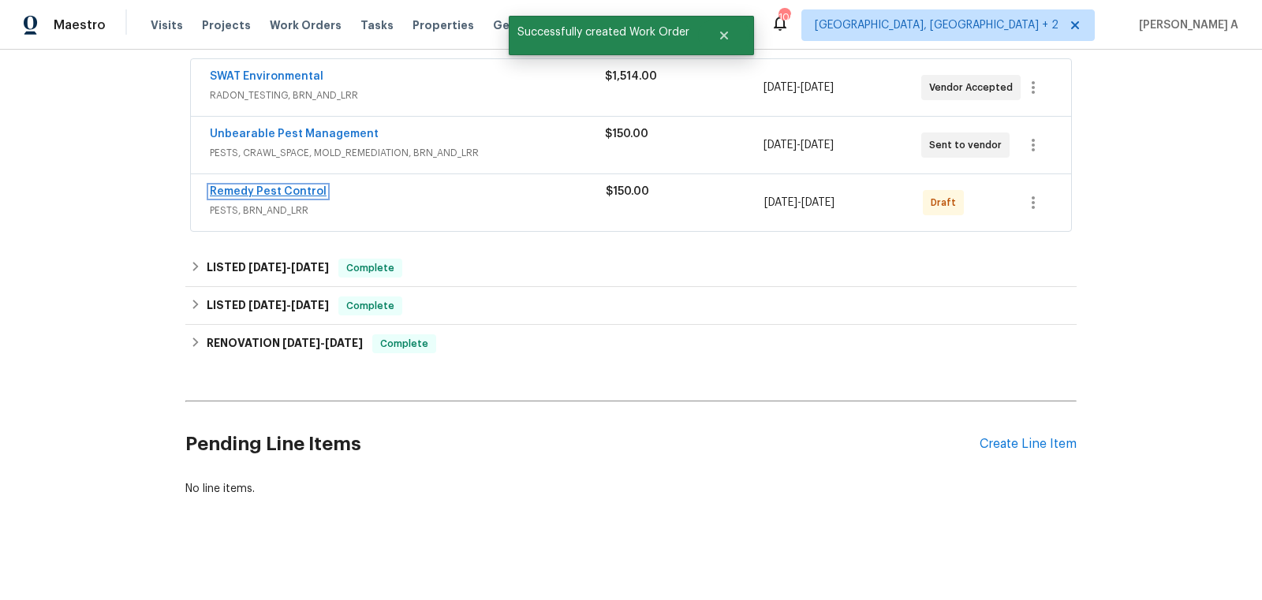
click at [240, 189] on link "Remedy Pest Control" at bounding box center [268, 191] width 117 height 11
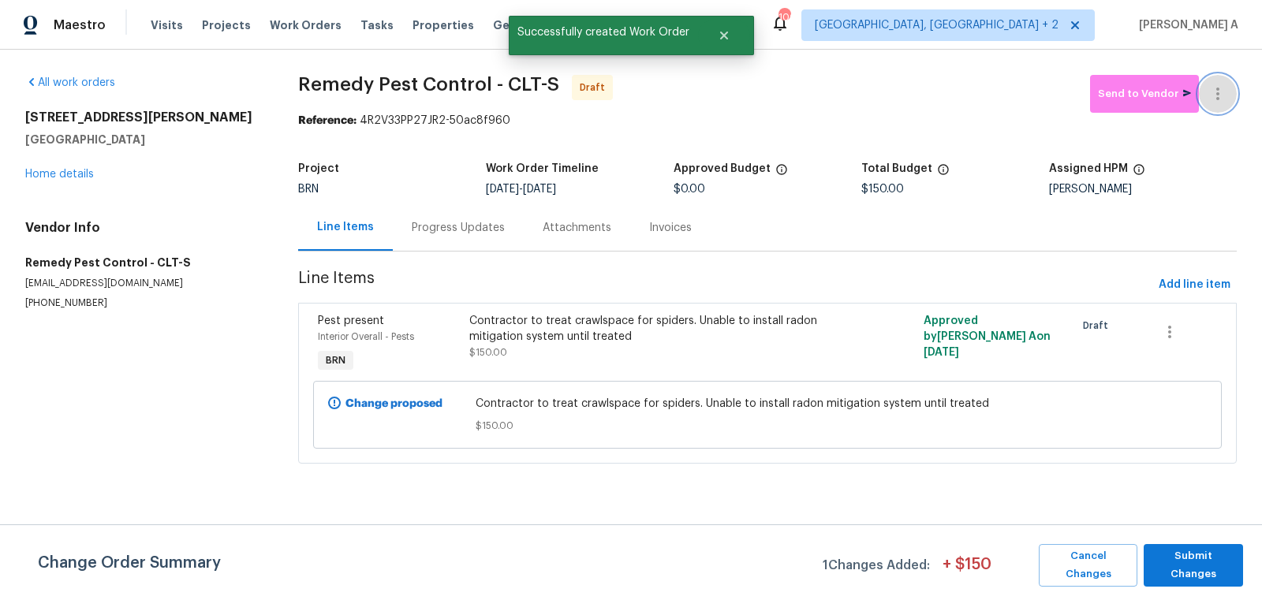
click at [1221, 77] on button "button" at bounding box center [1217, 94] width 38 height 38
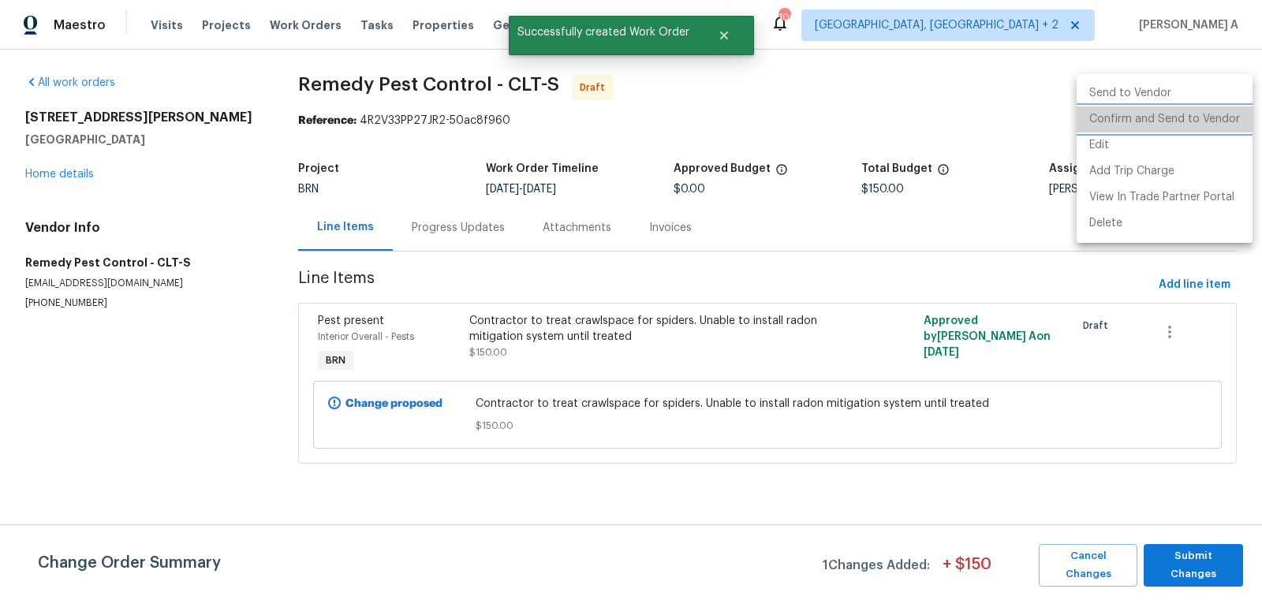
click at [1224, 111] on li "Confirm and Send to Vendor" at bounding box center [1164, 119] width 176 height 26
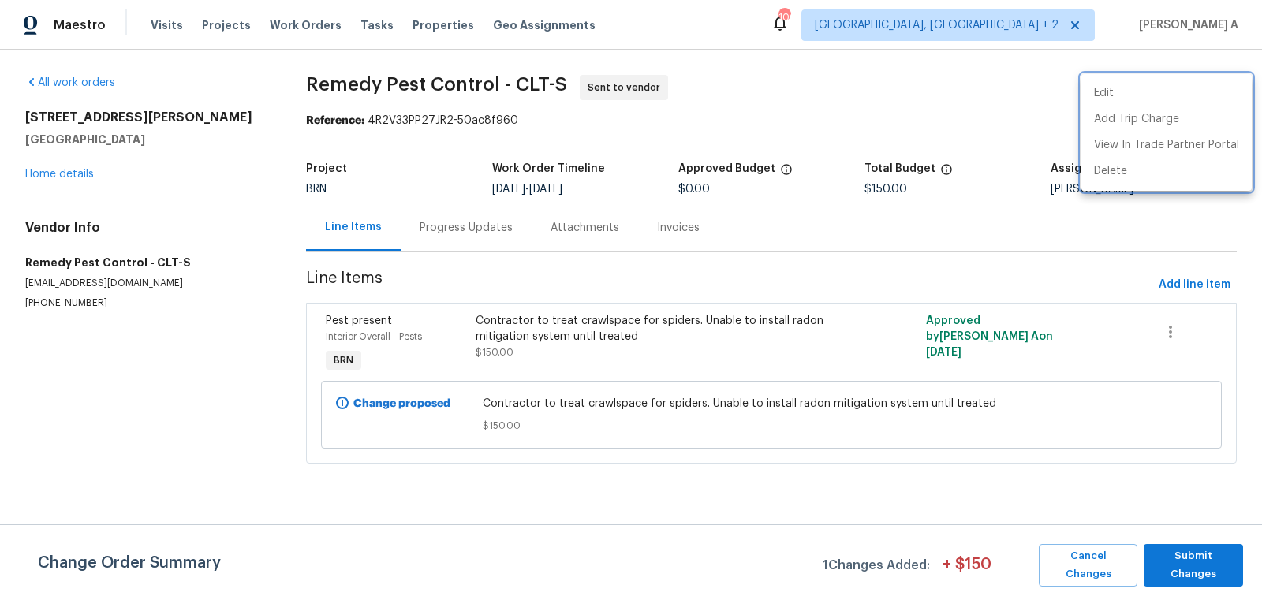
click at [1202, 557] on div at bounding box center [631, 300] width 1262 height 600
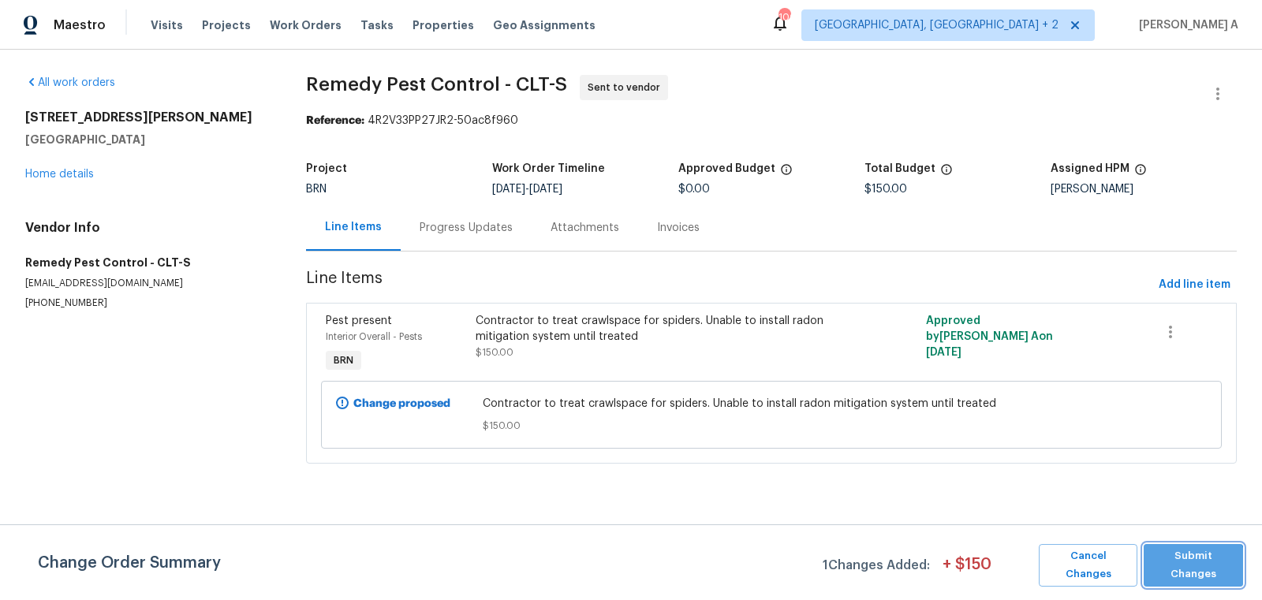
click at [1192, 568] on span "Submit Changes" at bounding box center [1193, 565] width 84 height 36
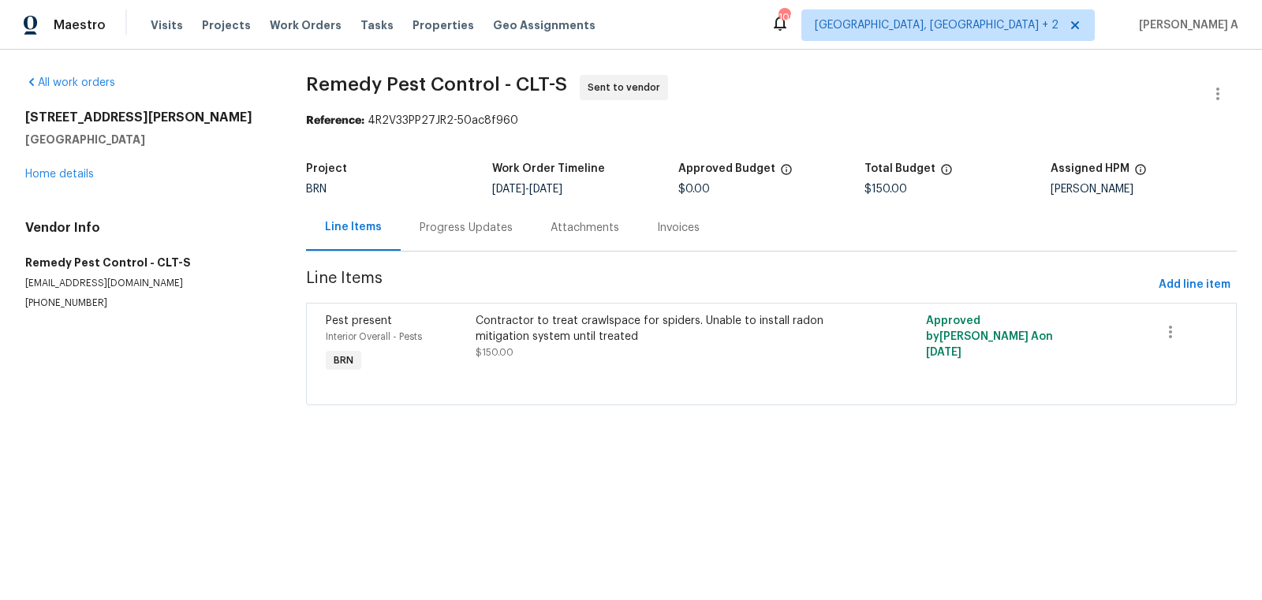
click at [422, 236] on div "Progress Updates" at bounding box center [466, 227] width 131 height 47
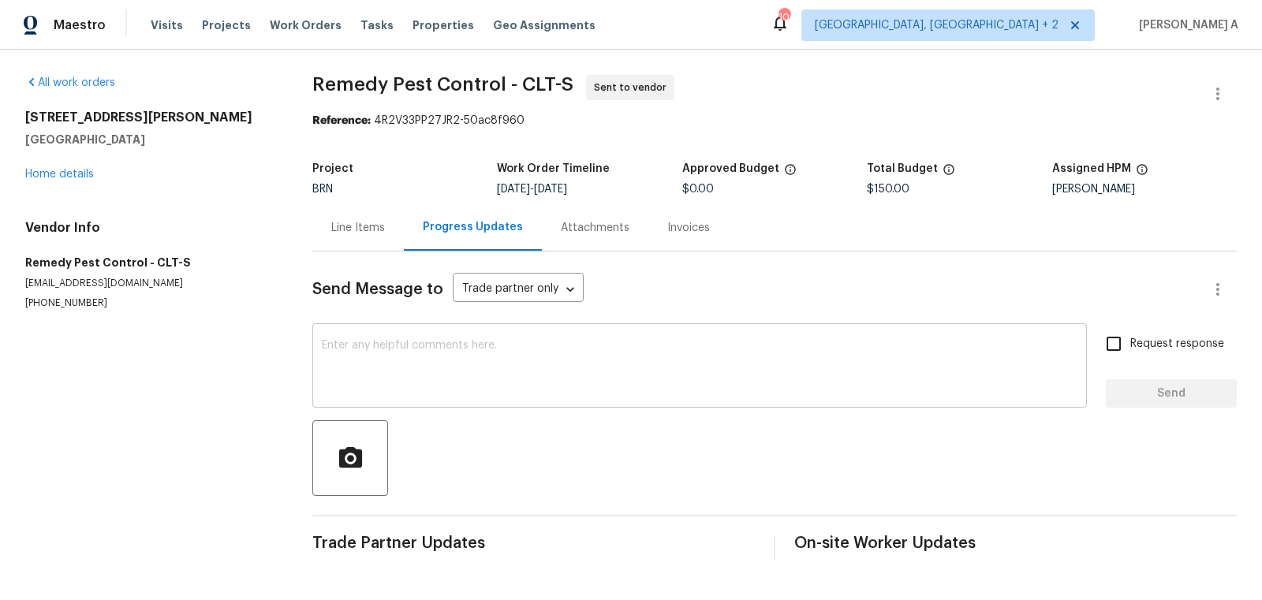
click at [504, 389] on textarea at bounding box center [699, 367] width 755 height 55
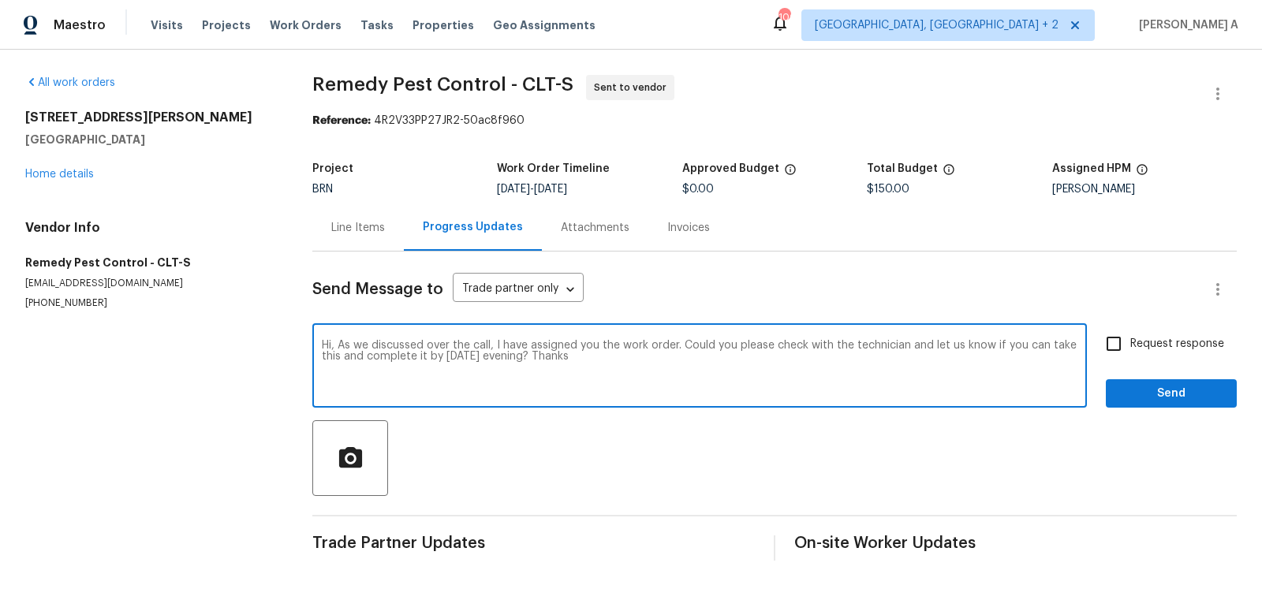
drag, startPoint x: 537, startPoint y: 357, endPoint x: 601, endPoint y: 356, distance: 63.9
click at [601, 356] on textarea "Hi, As we discussed over the call, I have assigned you the work order. Could yo…" at bounding box center [699, 367] width 755 height 55
paste textarea "Reach out to me via the portal or call/text at 650-800-9524 for any questions o…"
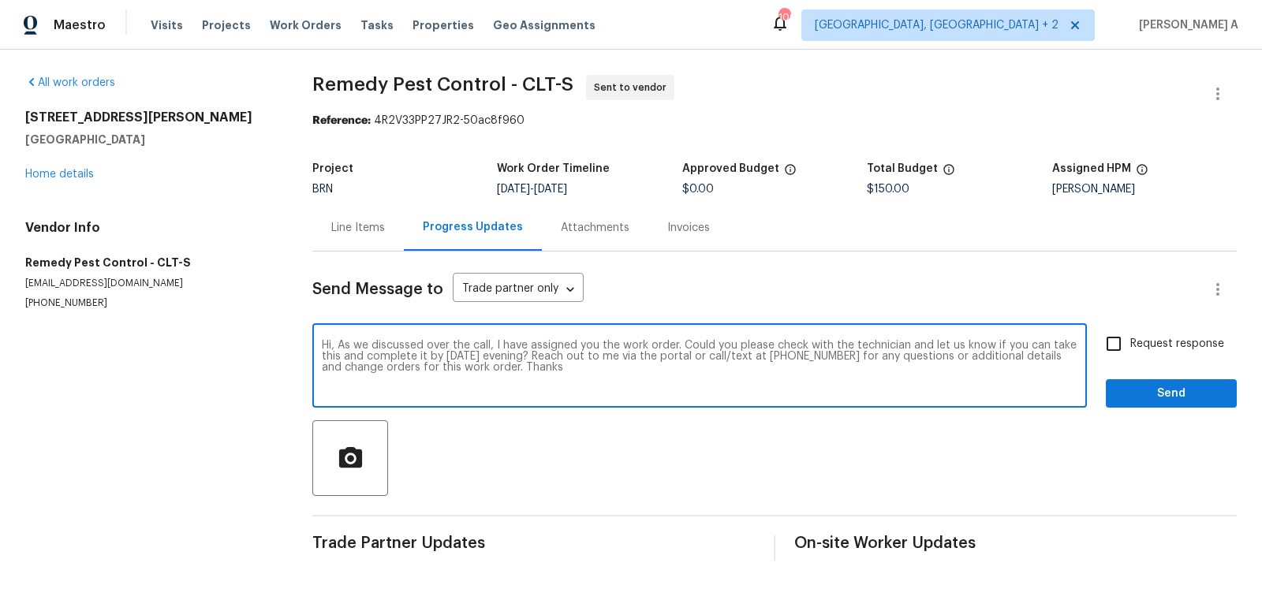
type textarea "Hi, As we discussed over the call, I have assigned you the work order. Could yo…"
click at [1114, 345] on input "Request response" at bounding box center [1113, 343] width 33 height 33
checkbox input "true"
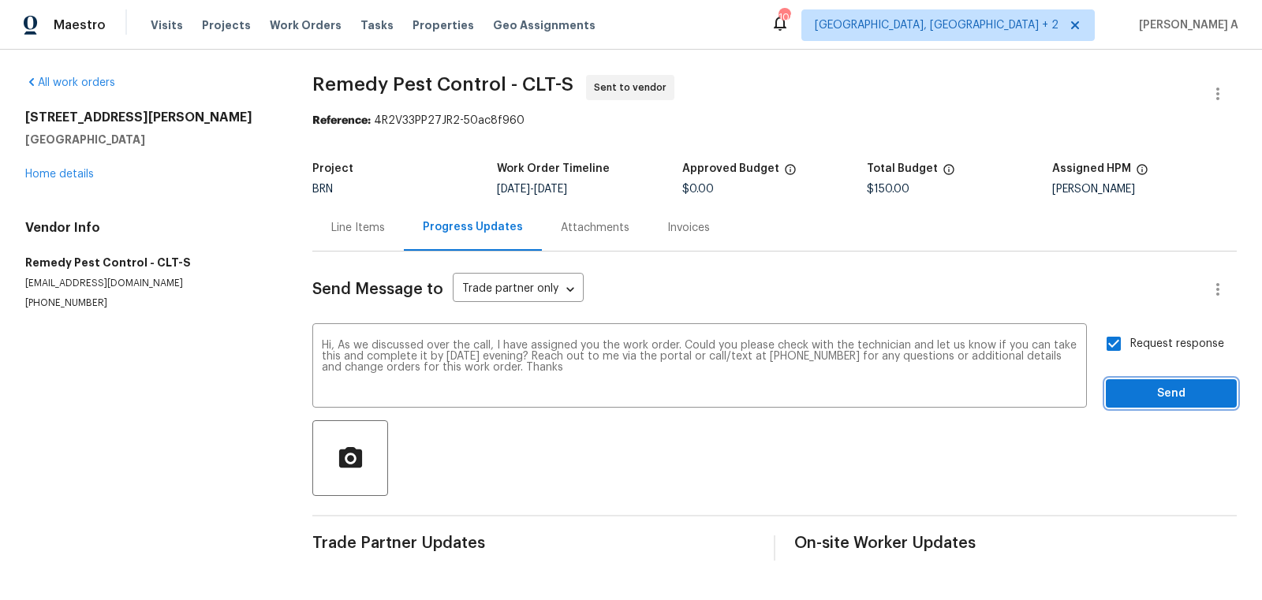
click at [1165, 393] on span "Send" at bounding box center [1171, 394] width 106 height 20
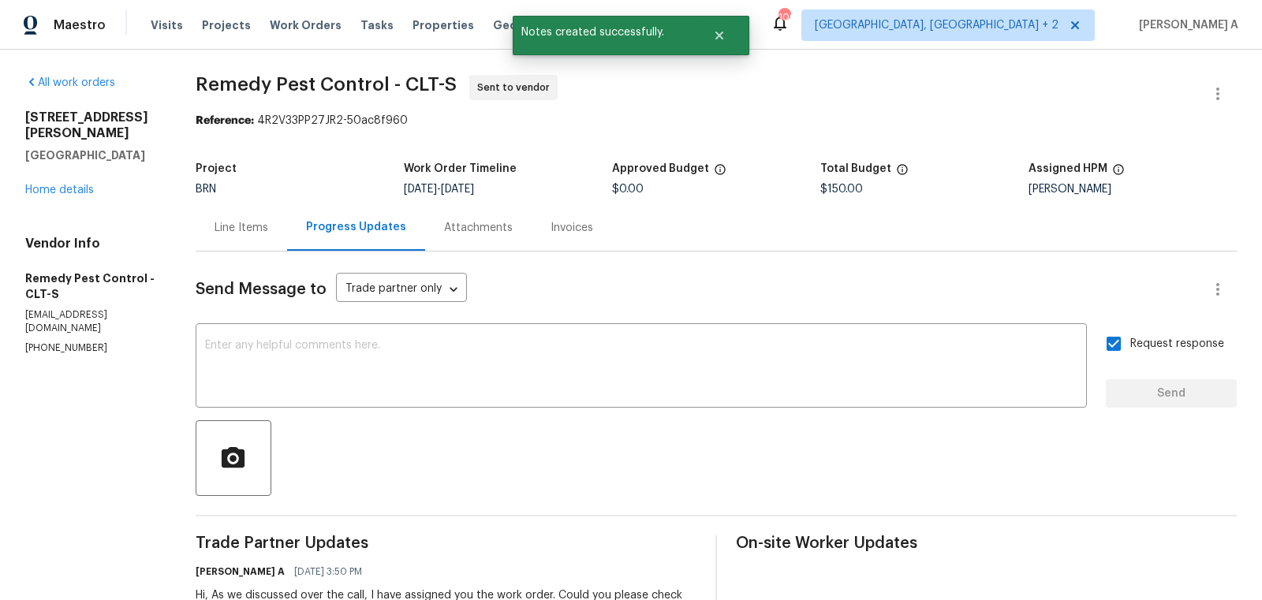
click at [245, 212] on div "Line Items" at bounding box center [241, 227] width 91 height 47
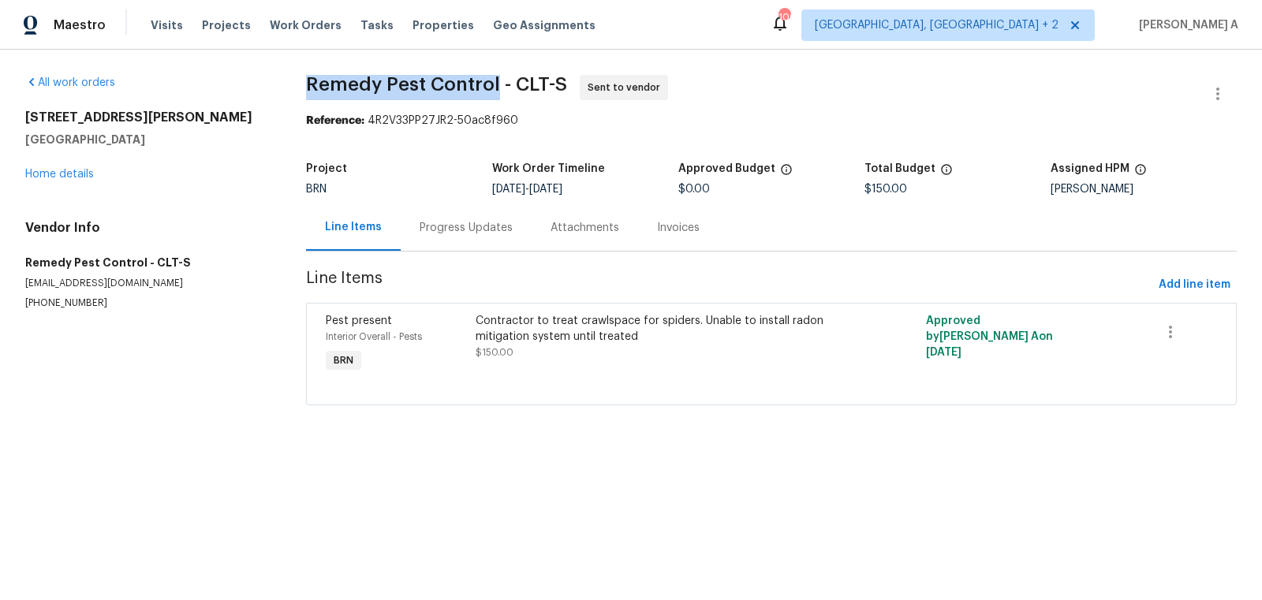
drag, startPoint x: 287, startPoint y: 81, endPoint x: 490, endPoint y: 79, distance: 203.4
click at [490, 79] on div "All work orders 426 W Ballard St Cherryville, NC 28021 Home details Vendor Info…" at bounding box center [631, 250] width 1262 height 400
copy span "Remedy Pest Control"
click at [51, 179] on link "Home details" at bounding box center [59, 174] width 69 height 11
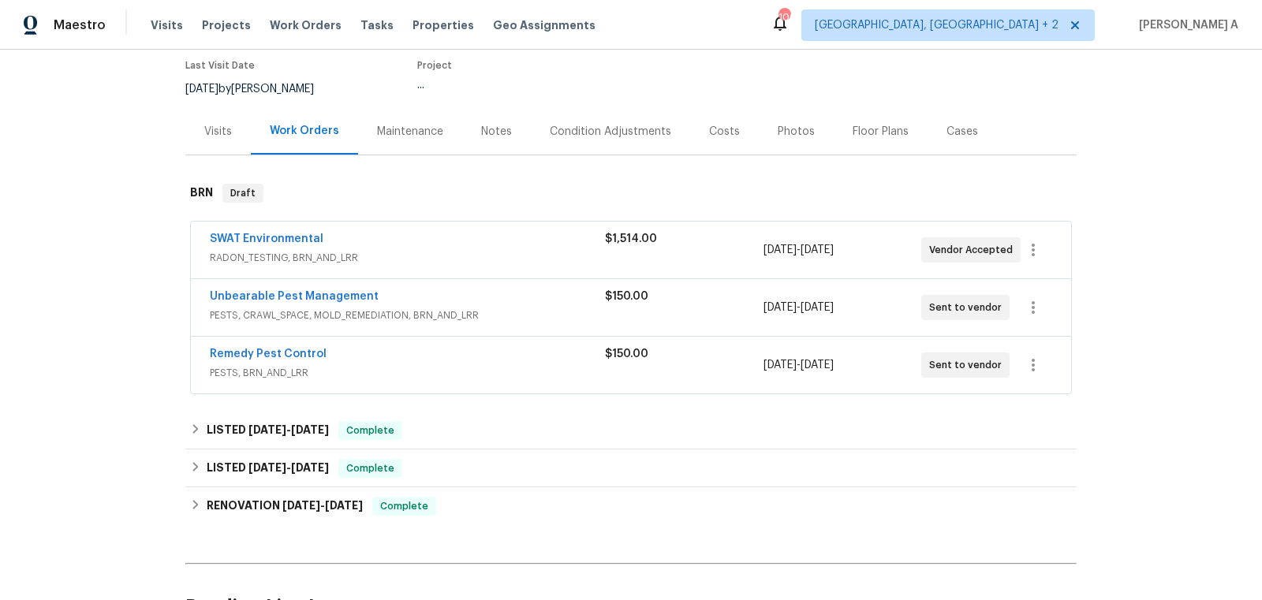
scroll to position [158, 0]
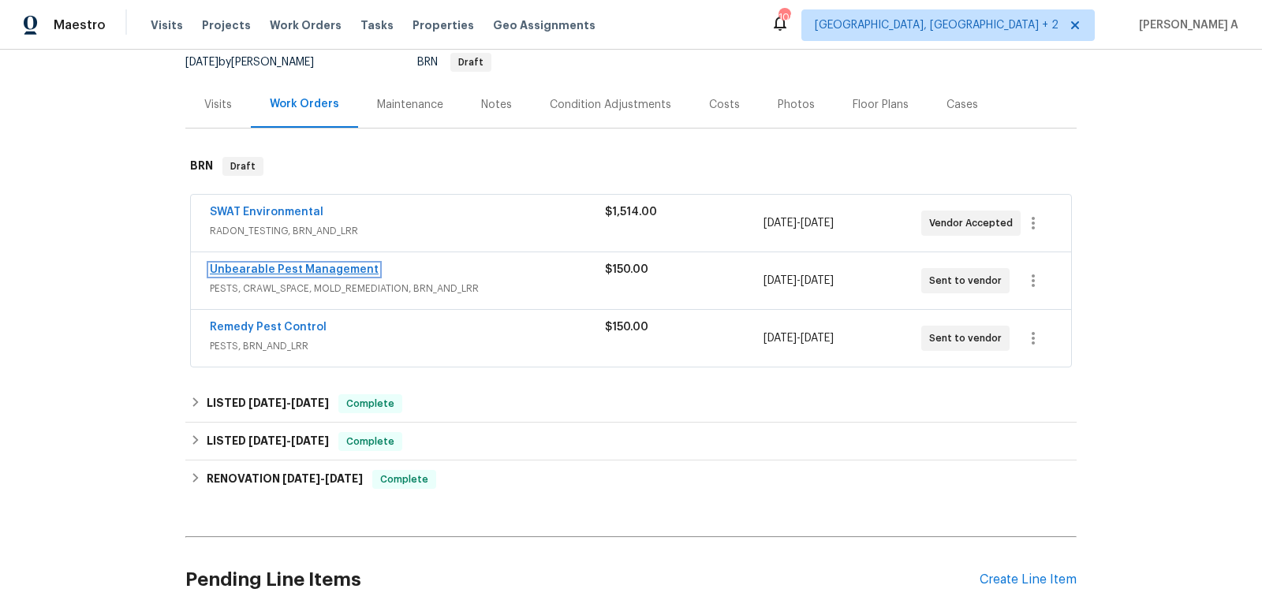
click at [296, 269] on link "Unbearable Pest Management" at bounding box center [294, 269] width 169 height 11
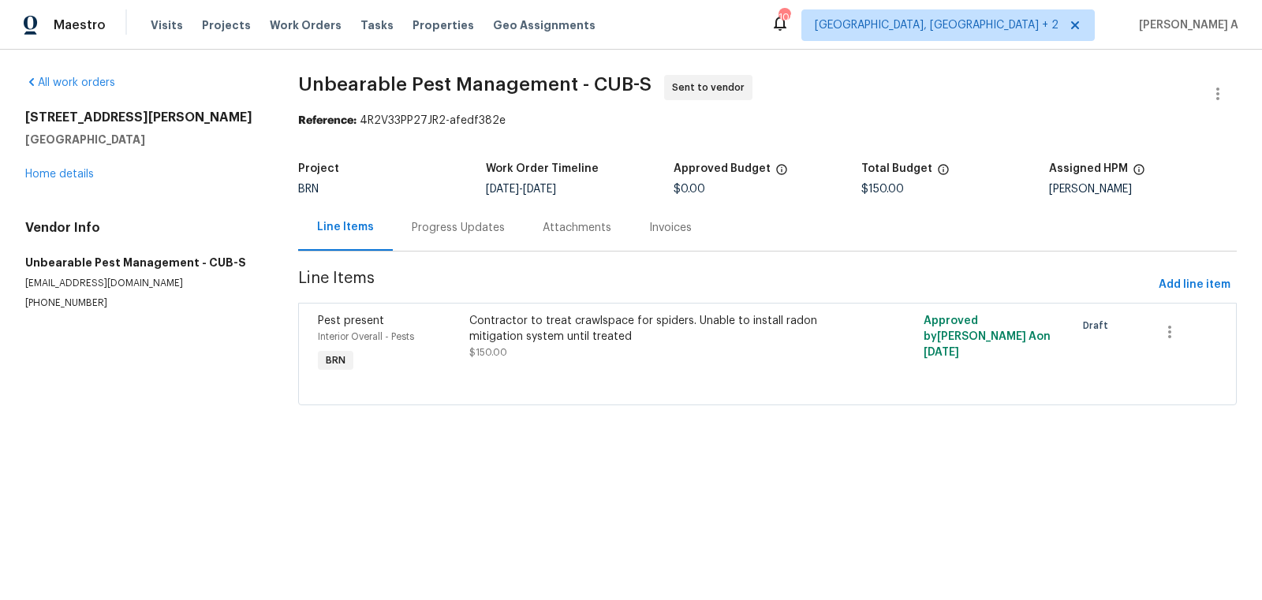
click at [409, 232] on div "Progress Updates" at bounding box center [458, 227] width 131 height 47
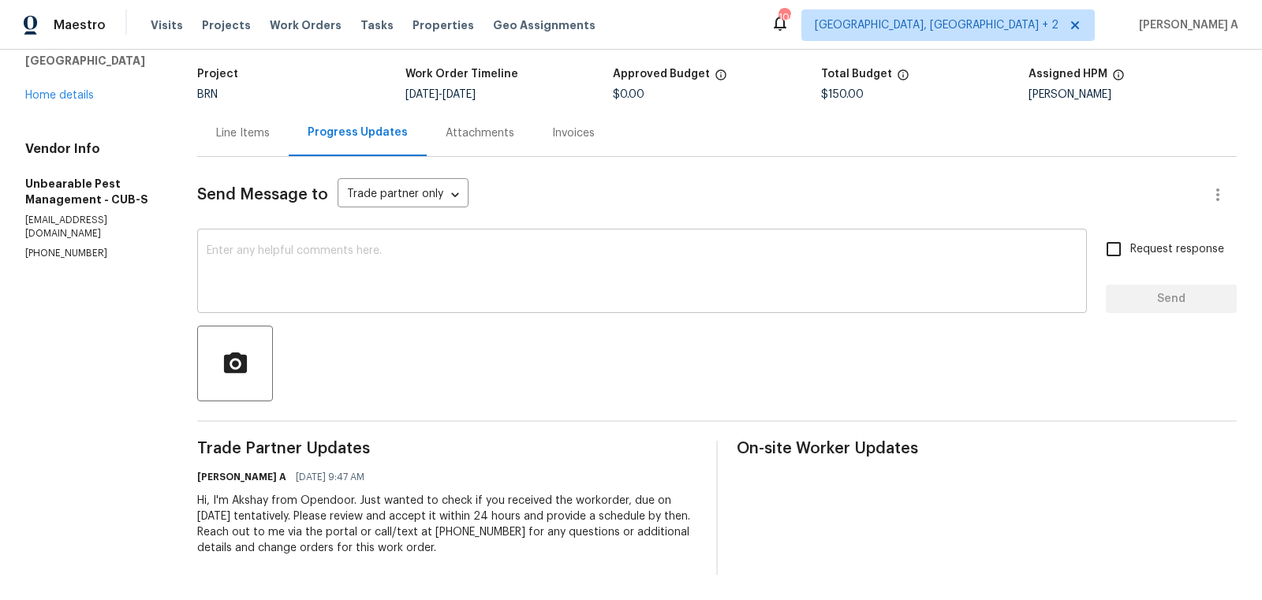
scroll to position [27, 0]
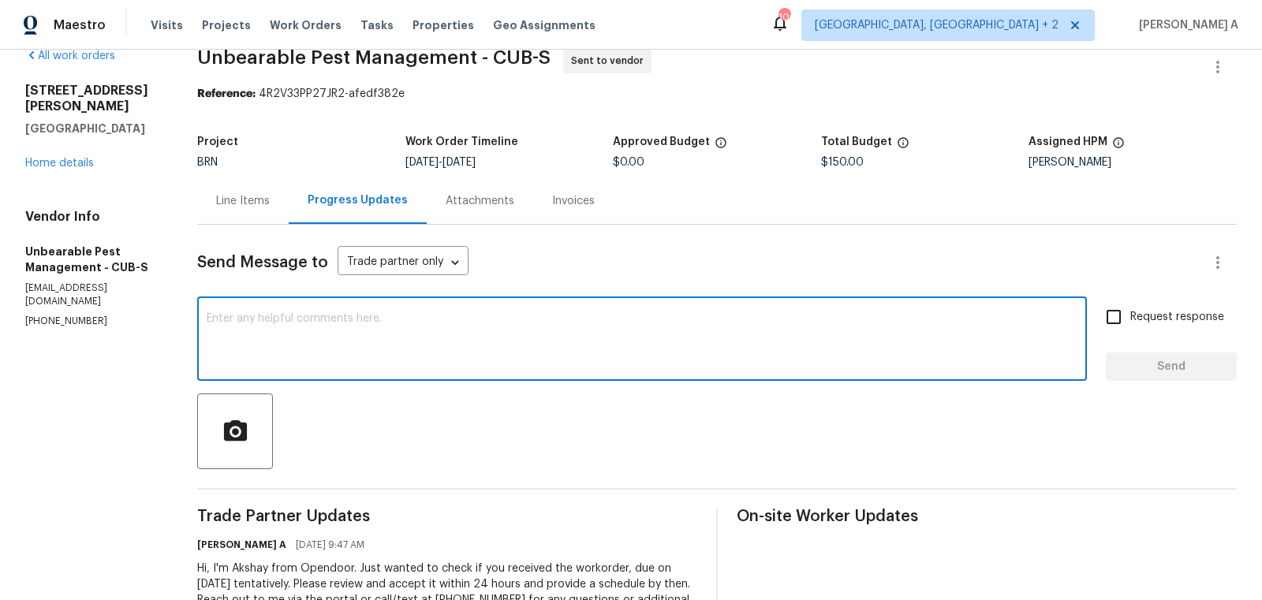
click at [360, 320] on textarea at bounding box center [642, 340] width 870 height 55
click at [362, 328] on textarea "Since there is no response from you, I'm cancelling the wo" at bounding box center [642, 340] width 870 height 55
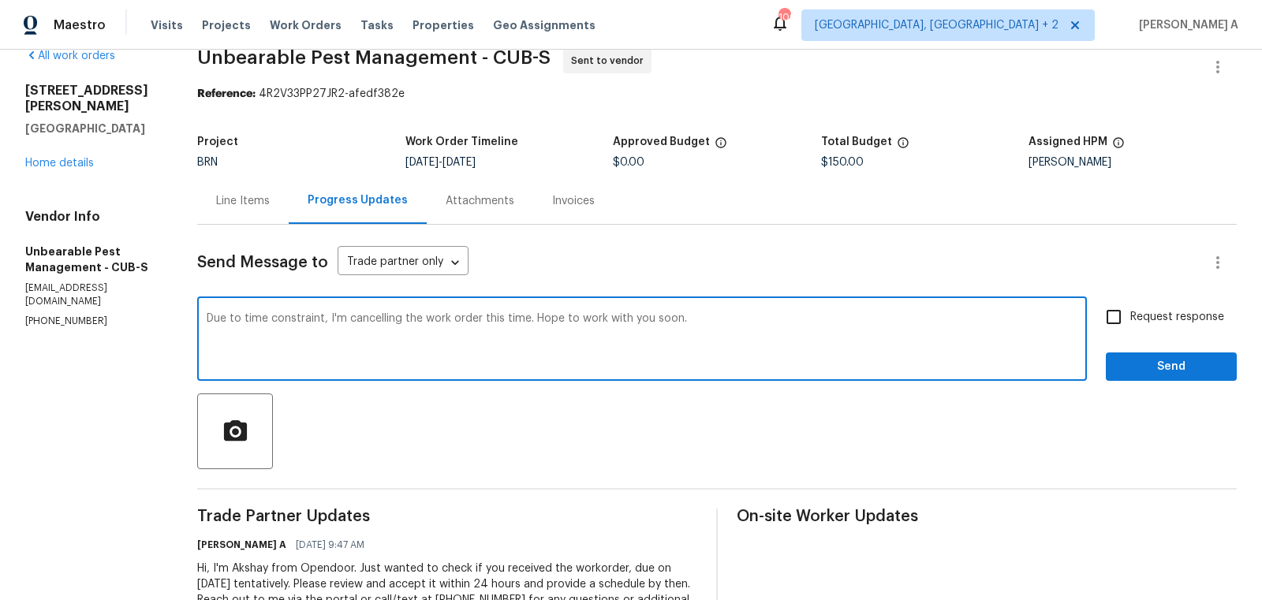
type textarea "Due to time constraint, I'm cancelling the work order this time. Hope to work w…"
click at [1122, 306] on input "Request response" at bounding box center [1113, 316] width 33 height 33
checkbox input "true"
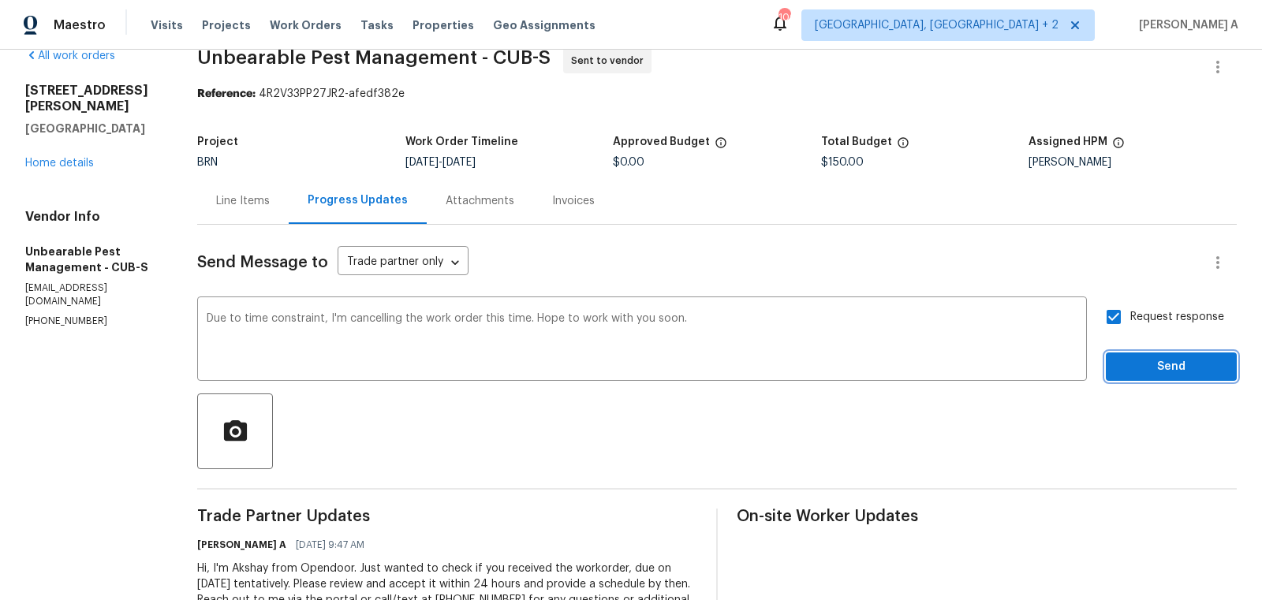
click at [1150, 361] on span "Send" at bounding box center [1171, 367] width 106 height 20
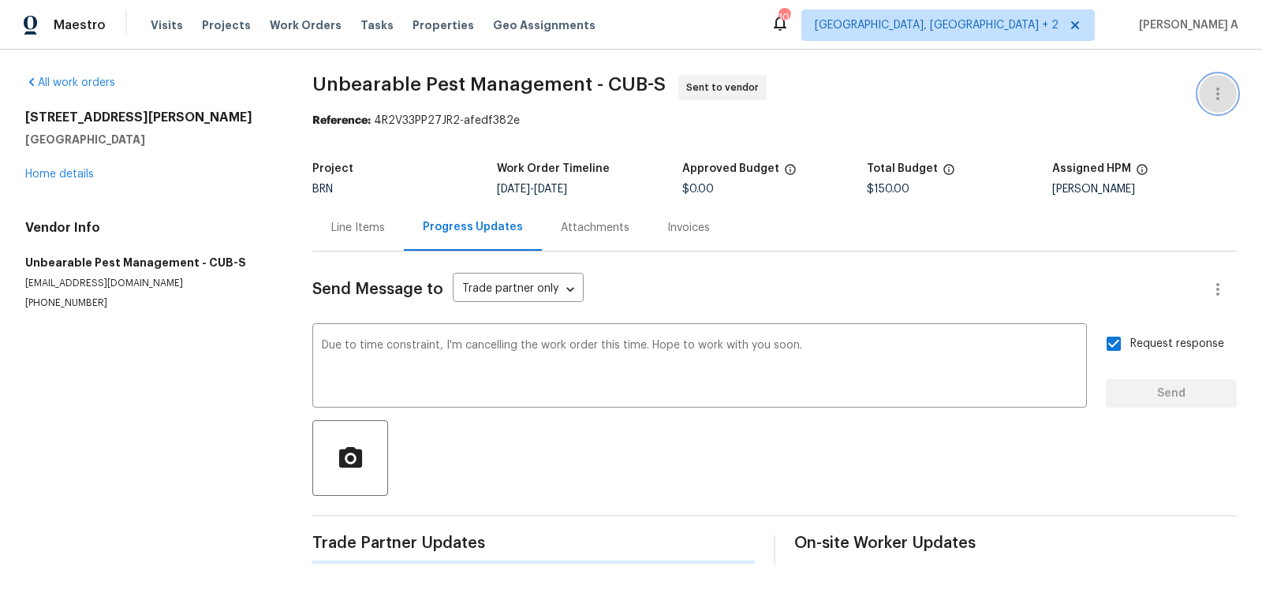
click at [1226, 94] on icon "button" at bounding box center [1217, 93] width 19 height 19
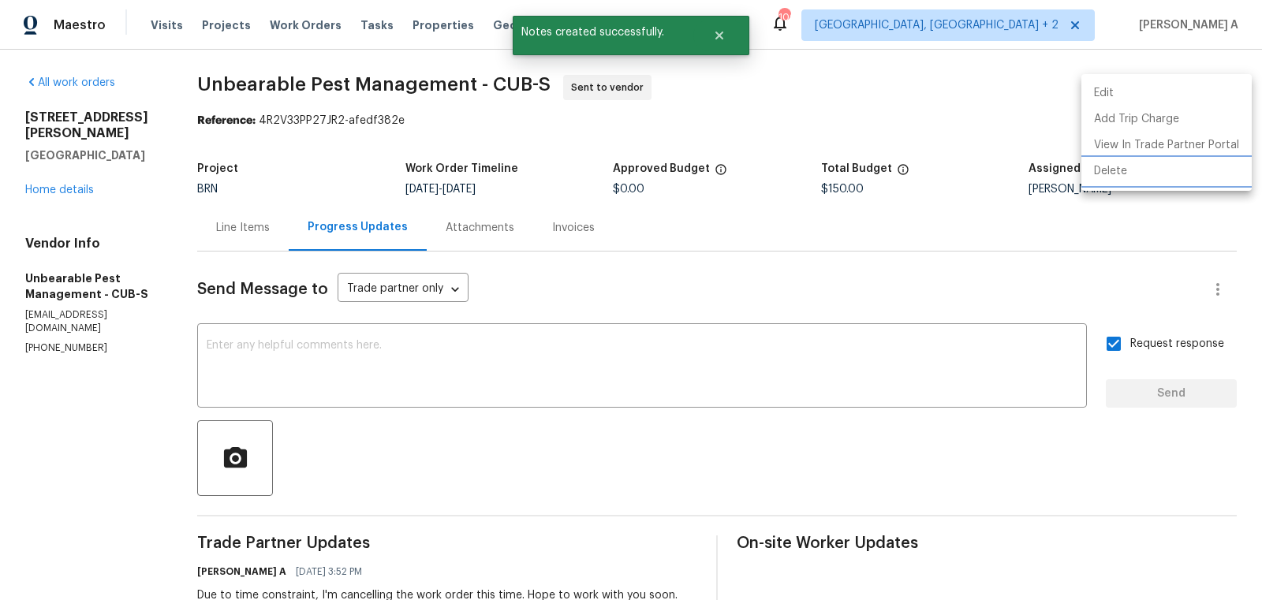
click at [1176, 171] on li "Delete" at bounding box center [1166, 171] width 170 height 26
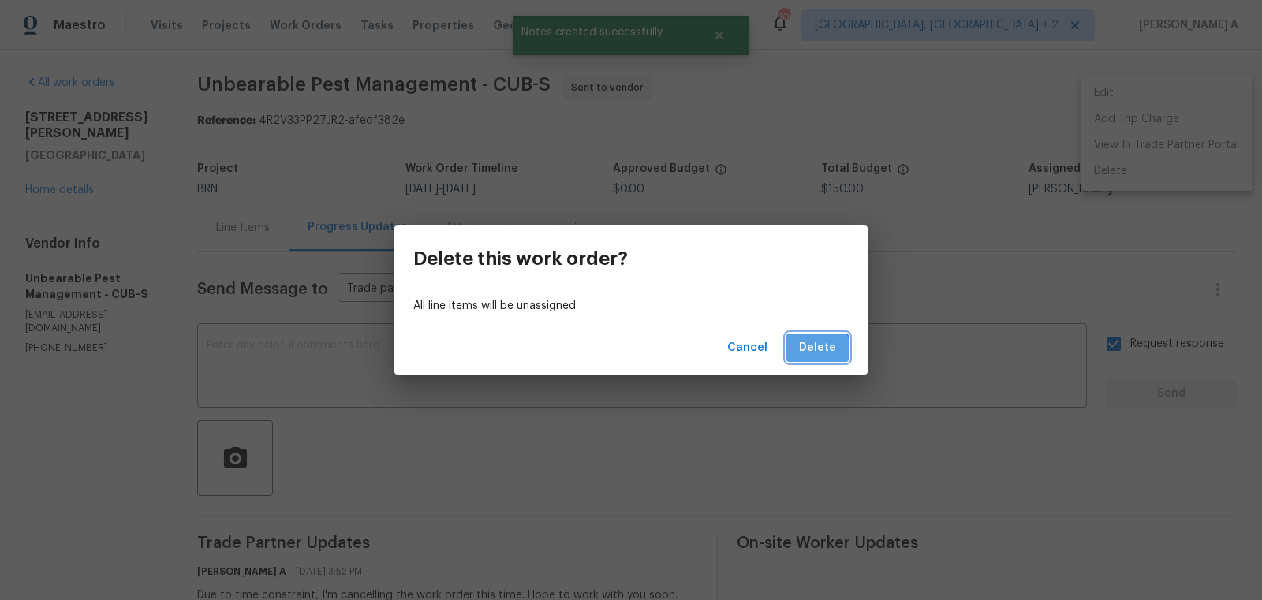
click at [813, 350] on span "Delete" at bounding box center [817, 348] width 37 height 20
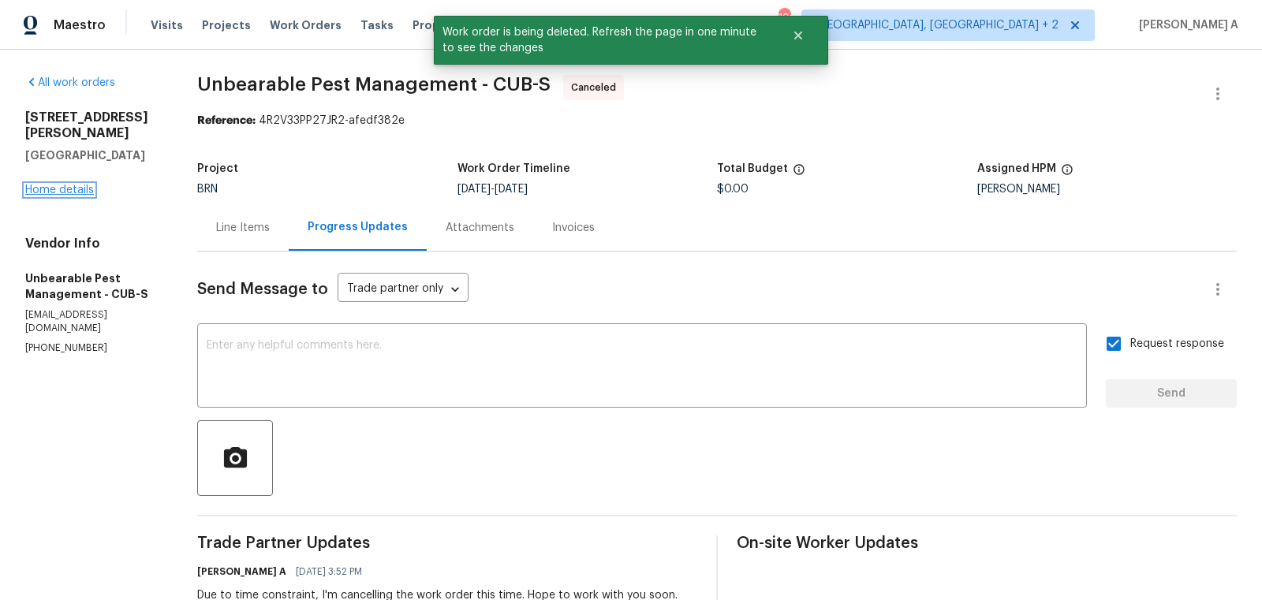
click at [66, 185] on link "Home details" at bounding box center [59, 190] width 69 height 11
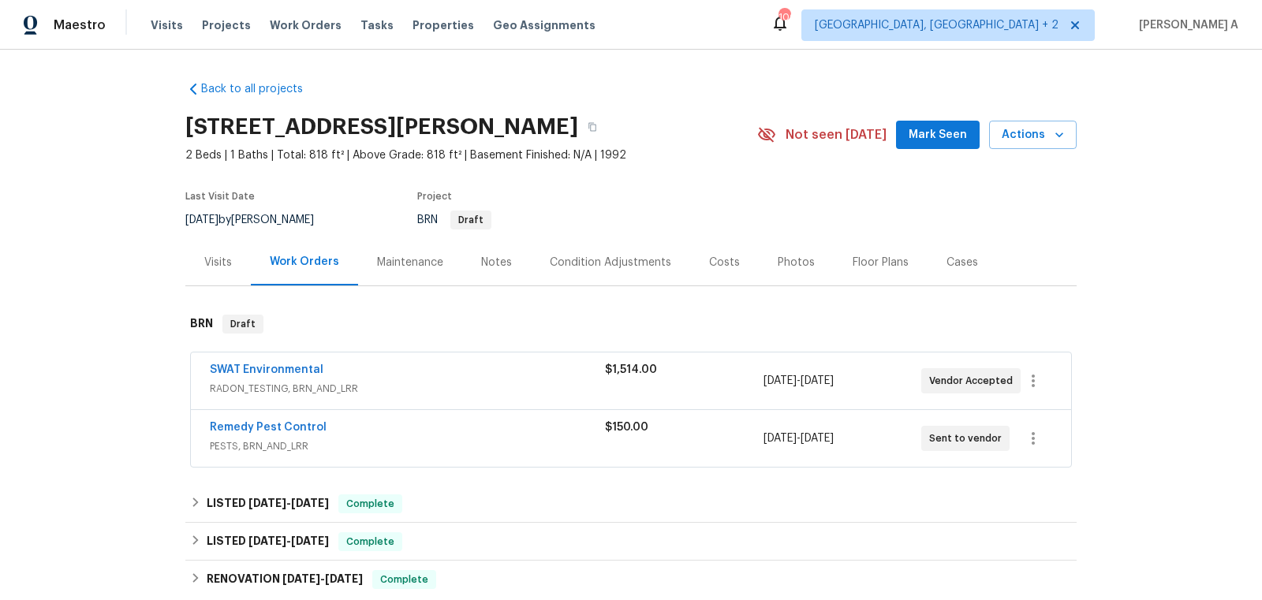
scroll to position [357, 0]
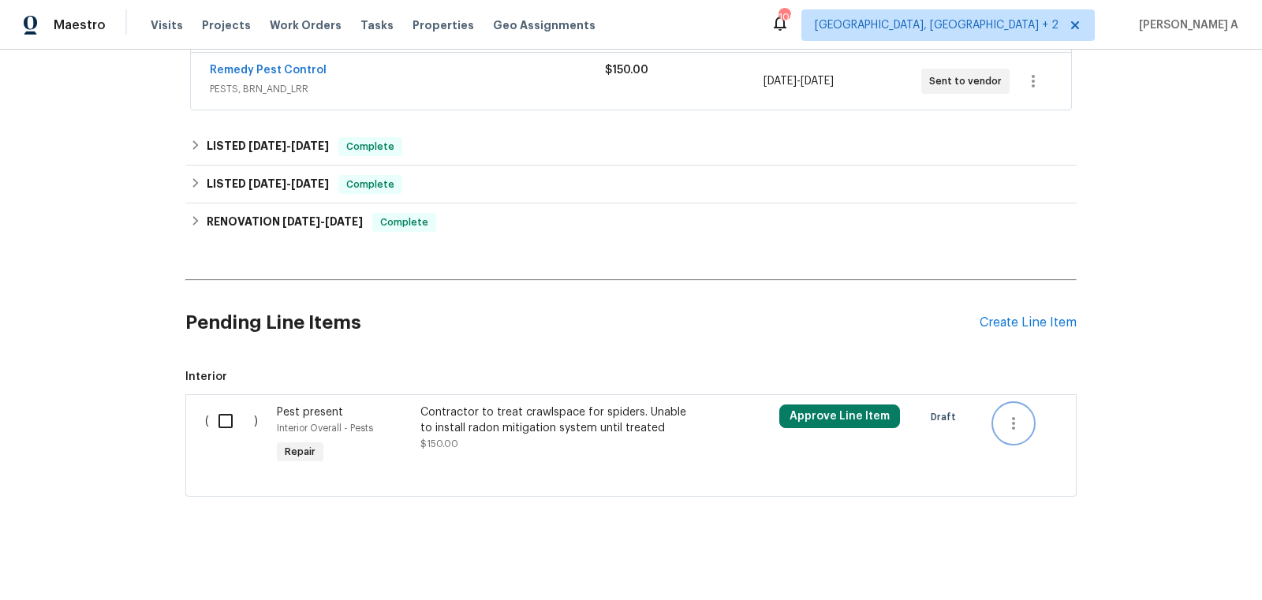
click at [1012, 425] on icon "button" at bounding box center [1013, 423] width 19 height 19
click at [1021, 424] on li "Cancel" at bounding box center [1024, 420] width 61 height 26
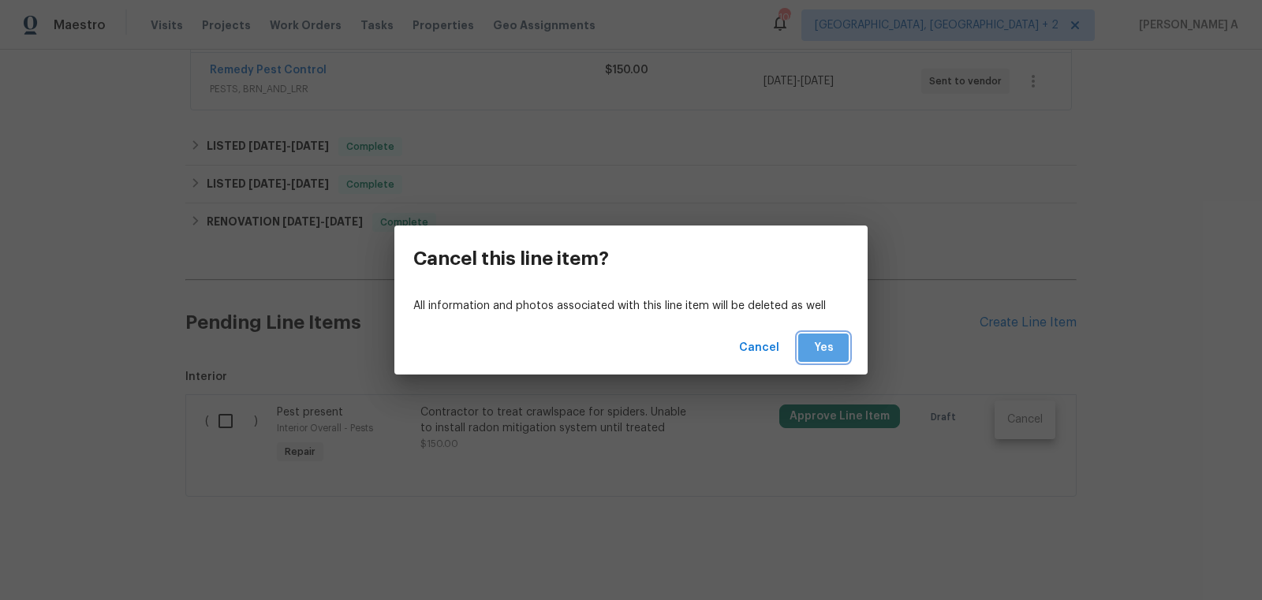
click at [833, 352] on span "Yes" at bounding box center [823, 348] width 25 height 20
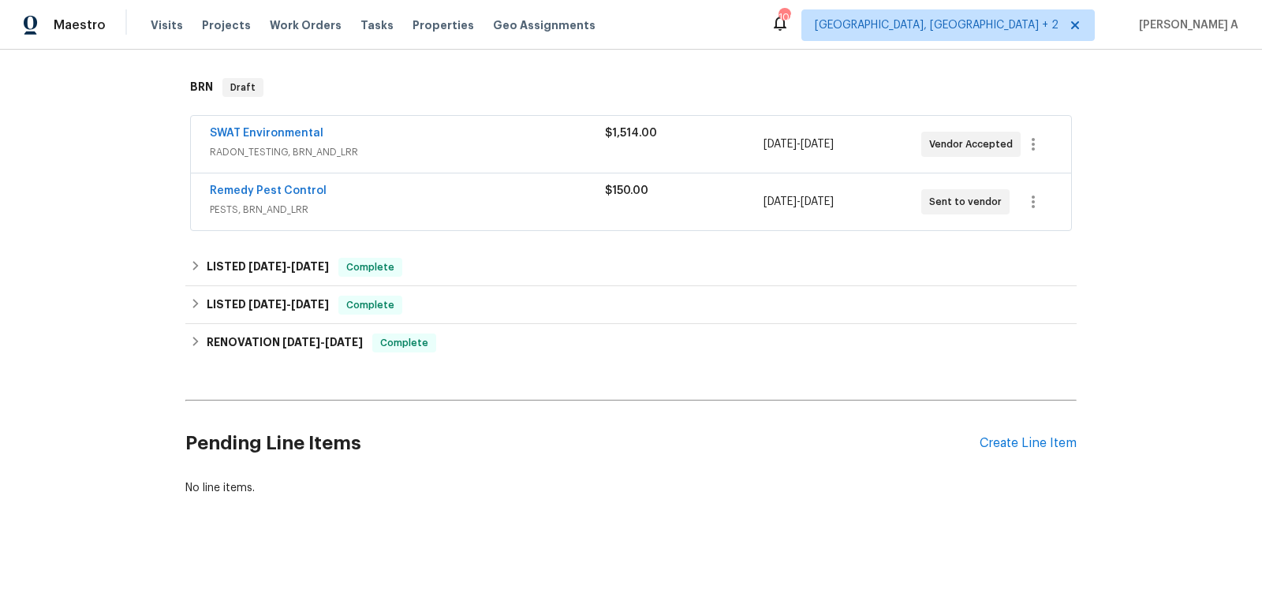
scroll to position [0, 0]
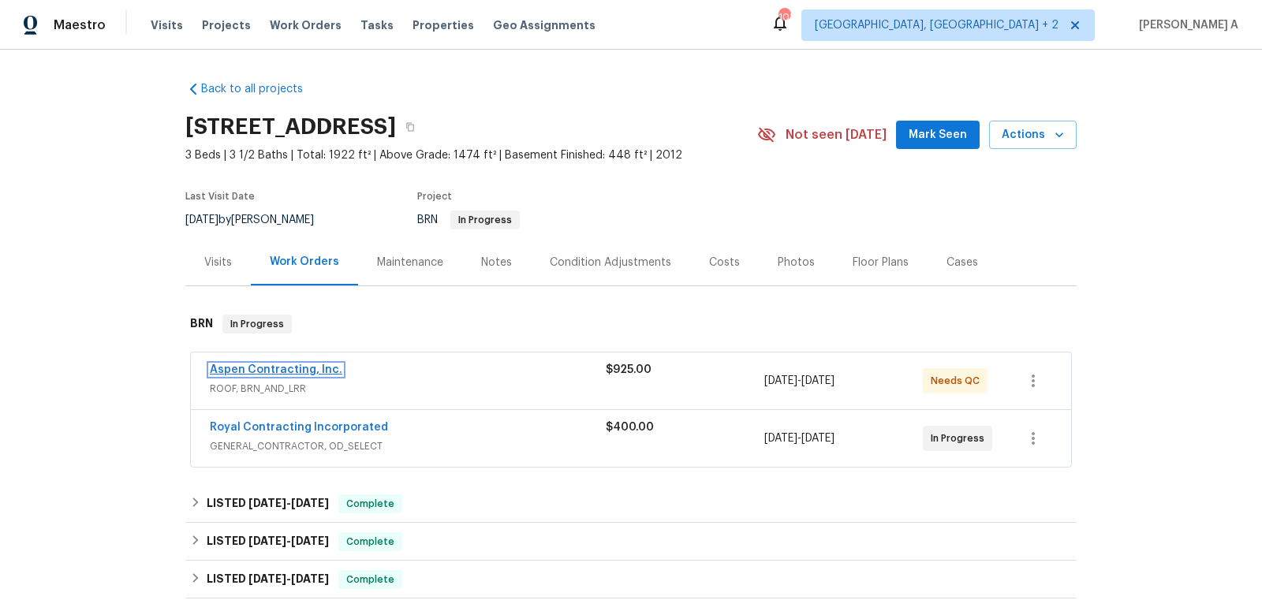
click at [281, 371] on link "Aspen Contracting, Inc." at bounding box center [276, 369] width 132 height 11
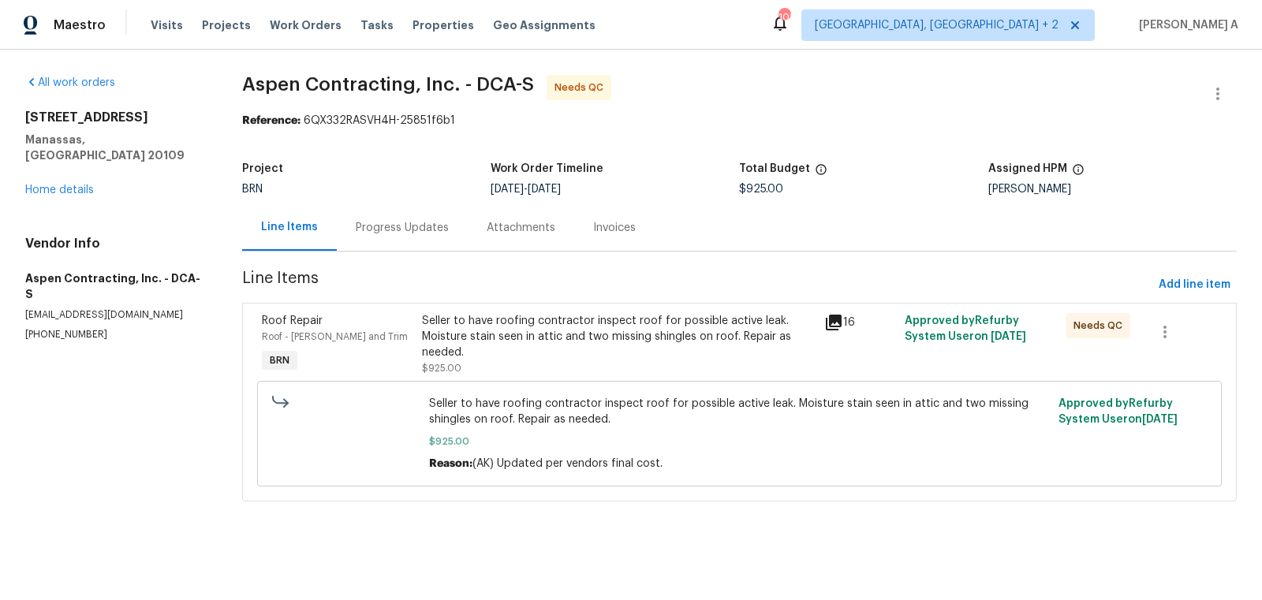
click at [413, 222] on div "Progress Updates" at bounding box center [402, 228] width 93 height 16
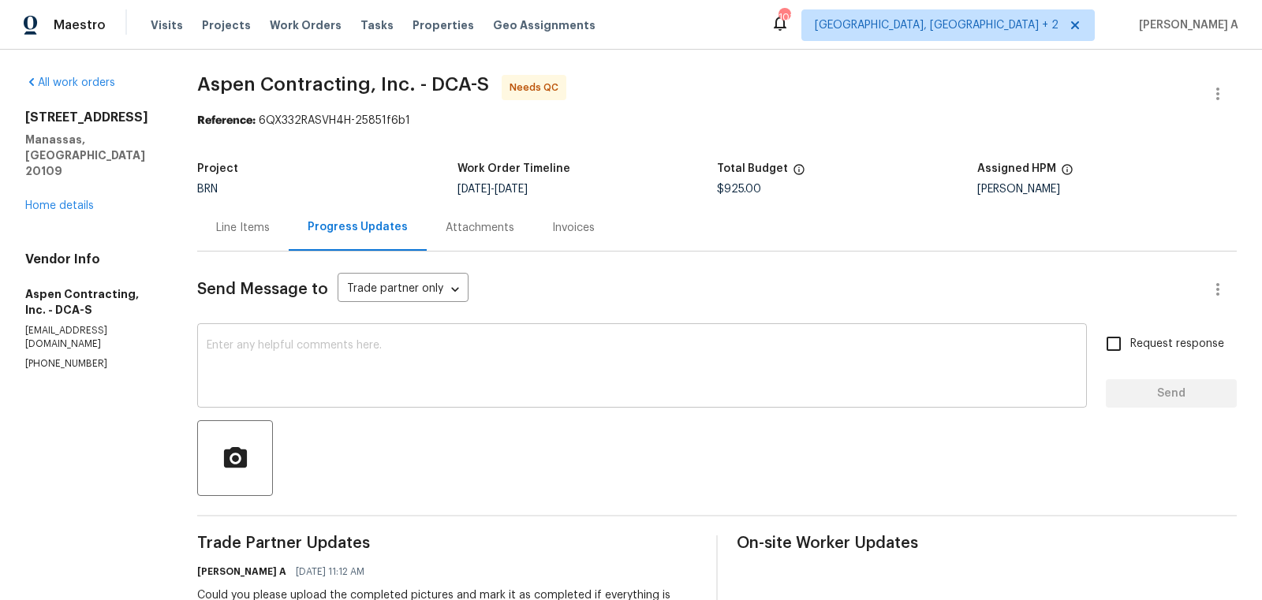
scroll to position [14, 0]
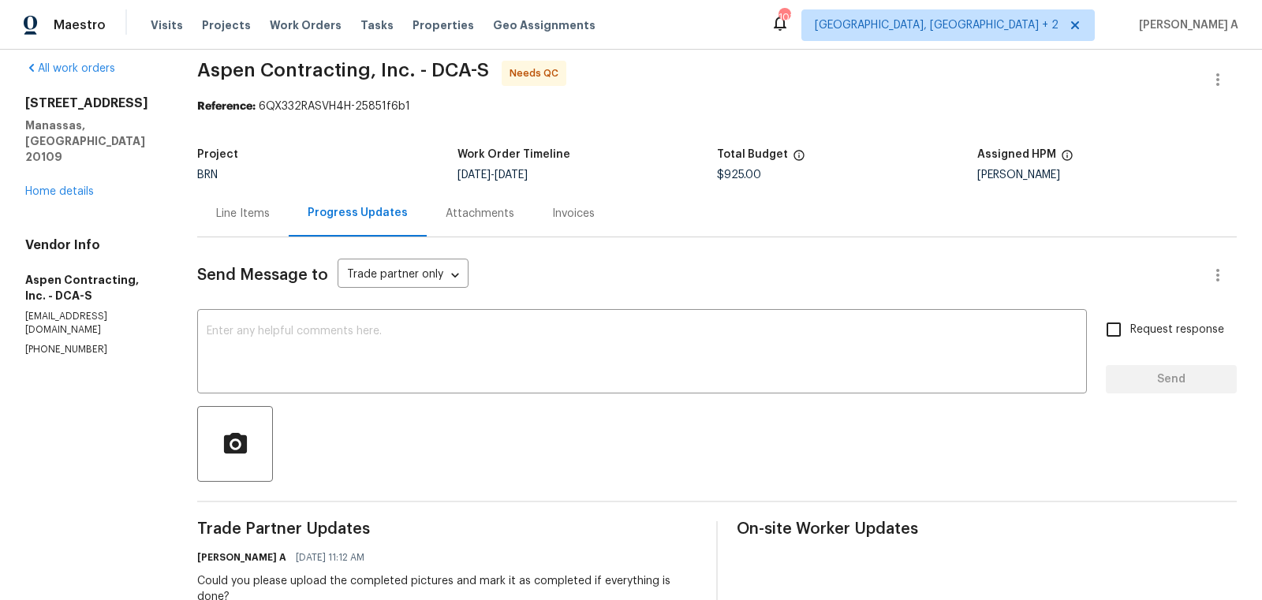
click at [242, 193] on div "Line Items" at bounding box center [242, 213] width 91 height 47
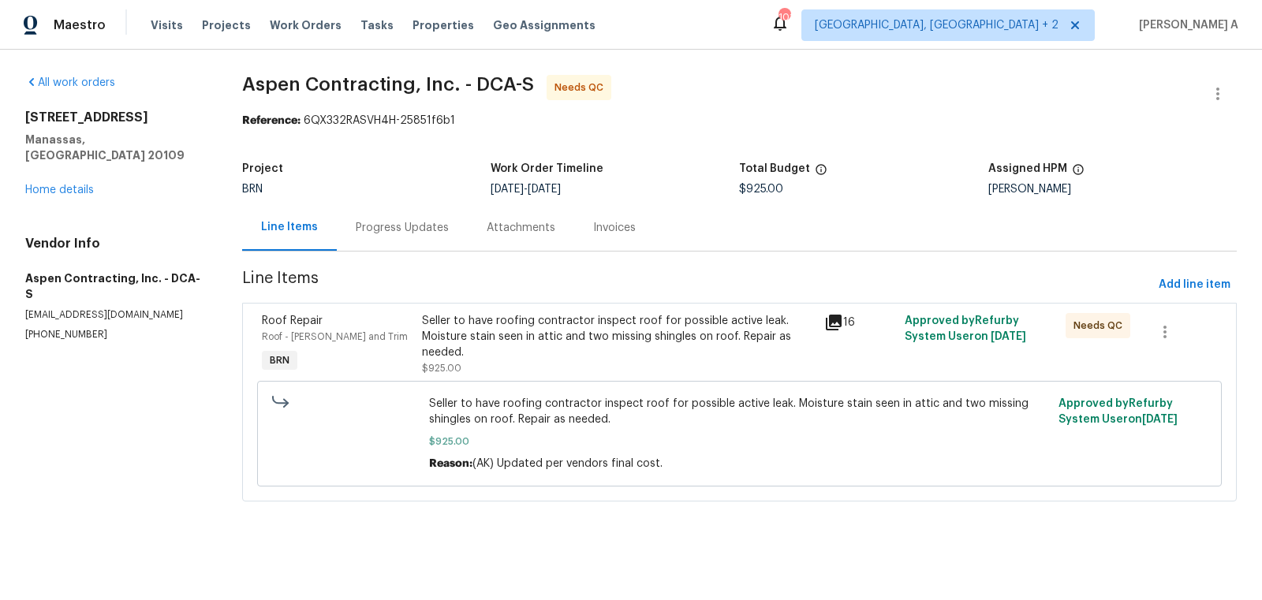
click at [560, 337] on div "Seller to have roofing contractor inspect roof for possible active leak. Moistu…" at bounding box center [618, 336] width 393 height 47
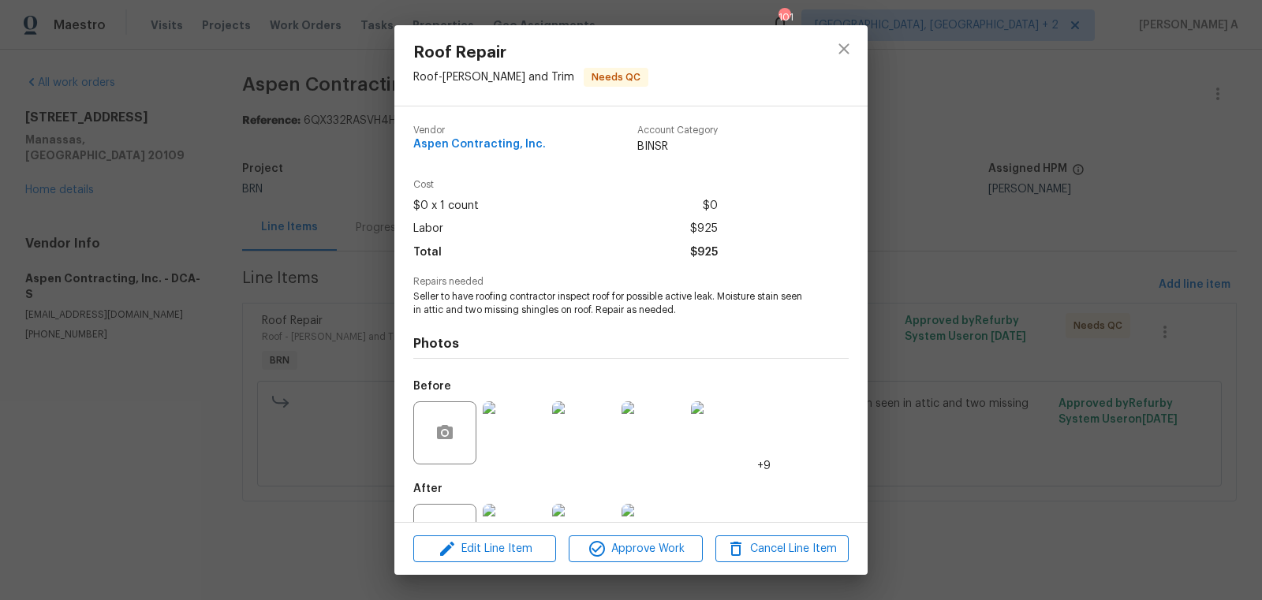
scroll to position [60, 0]
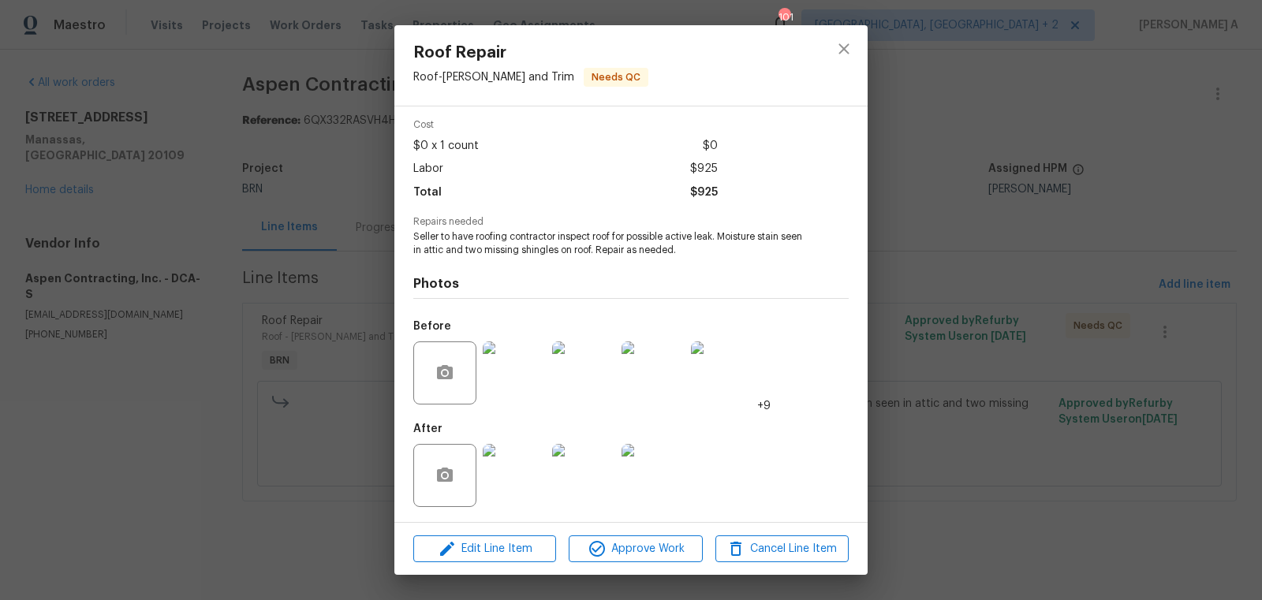
click at [504, 376] on img at bounding box center [514, 372] width 63 height 63
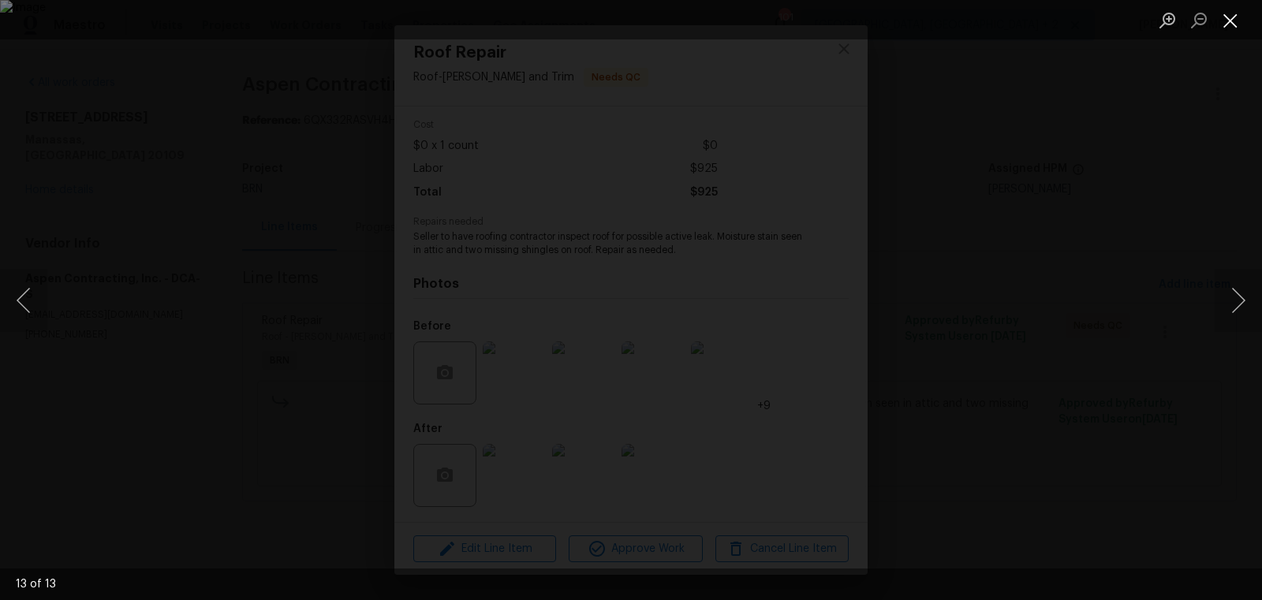
click at [1233, 16] on button "Close lightbox" at bounding box center [1230, 20] width 32 height 28
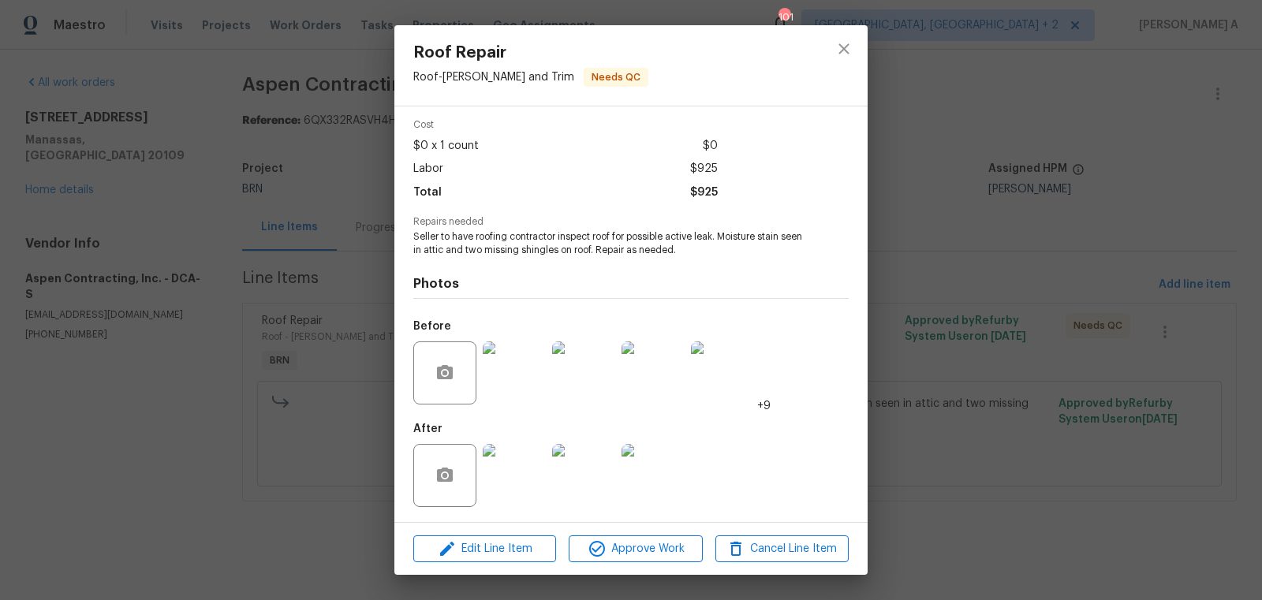
click at [524, 472] on img at bounding box center [514, 475] width 63 height 63
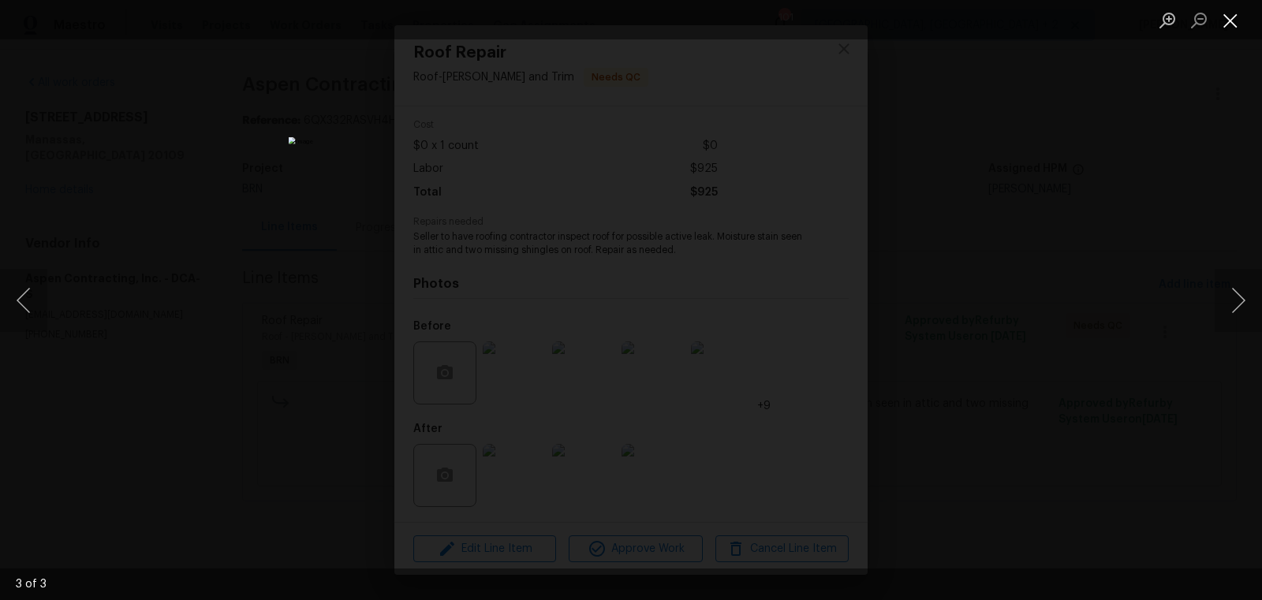
click at [1235, 21] on button "Close lightbox" at bounding box center [1230, 20] width 32 height 28
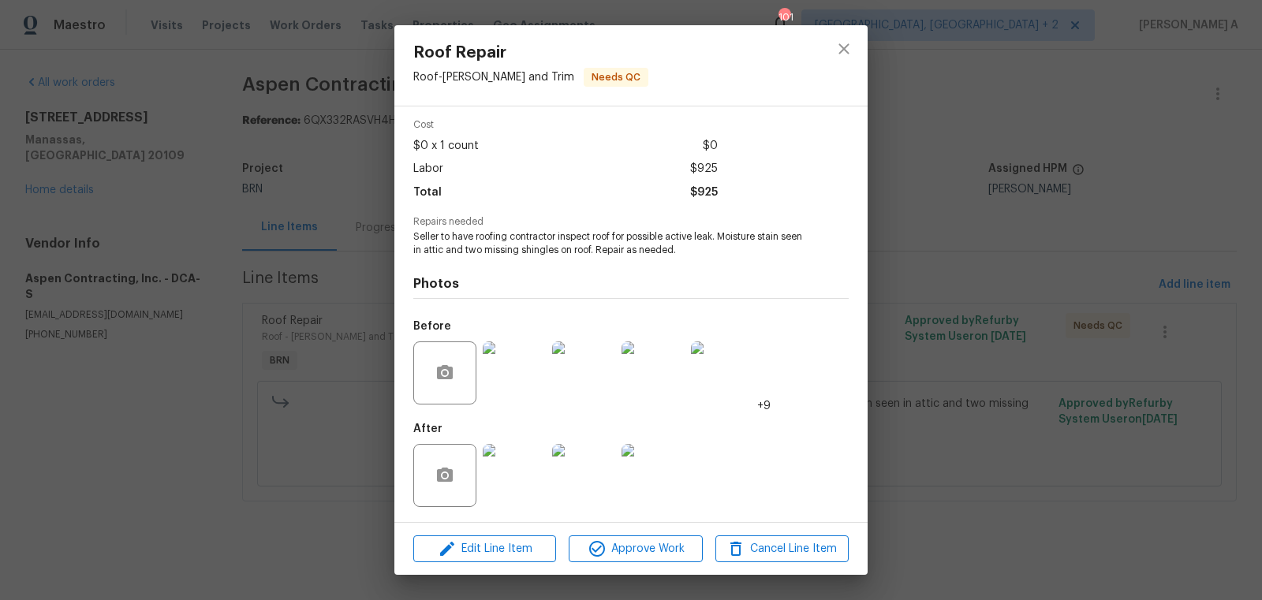
click at [515, 463] on img at bounding box center [514, 475] width 63 height 63
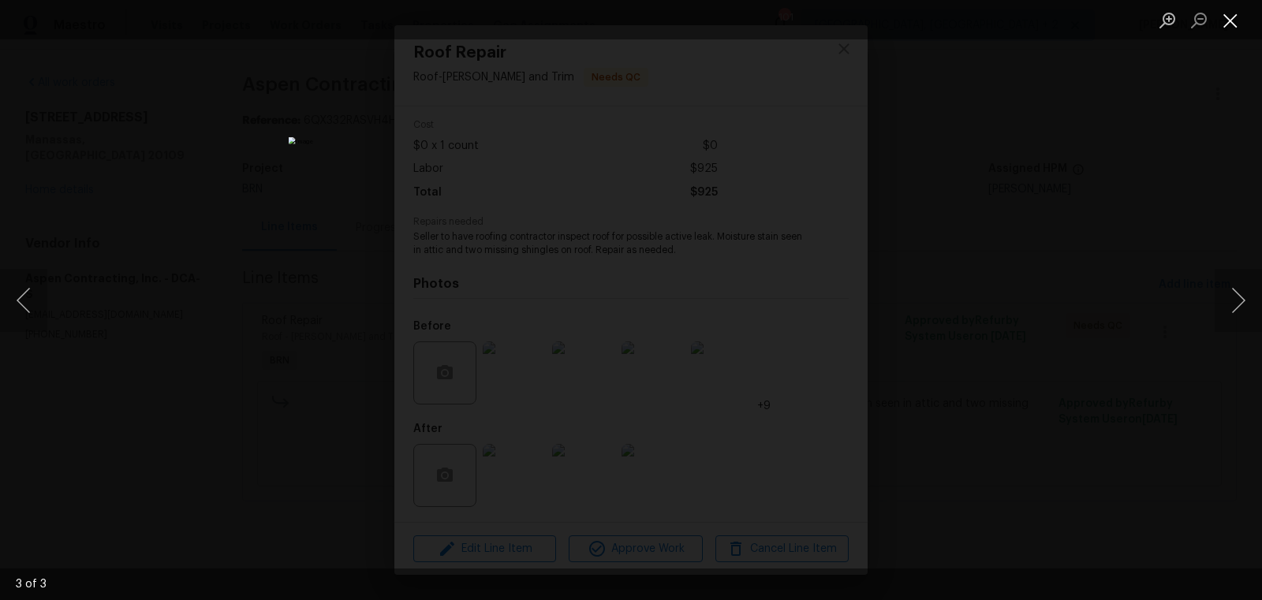
click at [1224, 21] on button "Close lightbox" at bounding box center [1230, 20] width 32 height 28
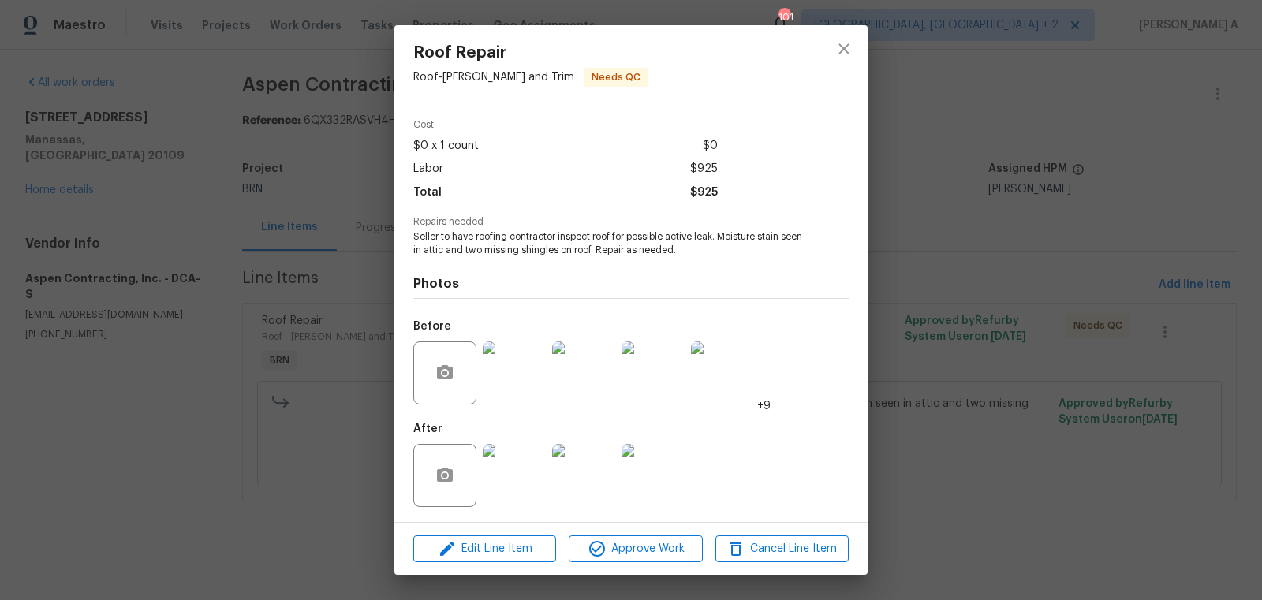
click at [515, 368] on img at bounding box center [514, 372] width 63 height 63
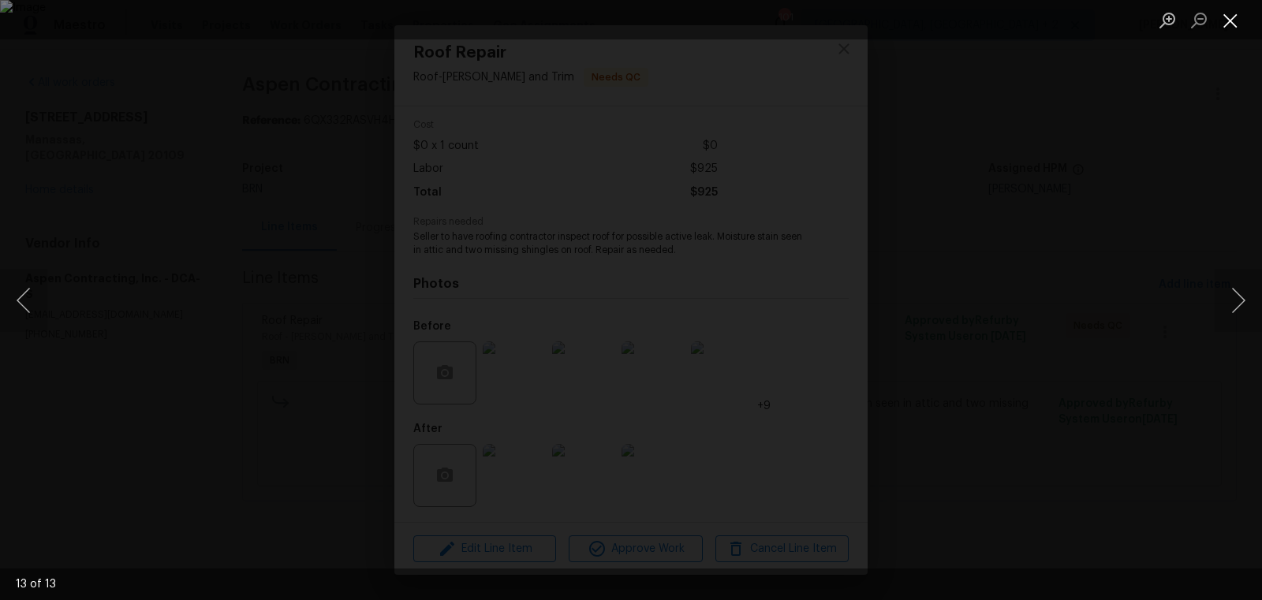
click at [1231, 17] on button "Close lightbox" at bounding box center [1230, 20] width 32 height 28
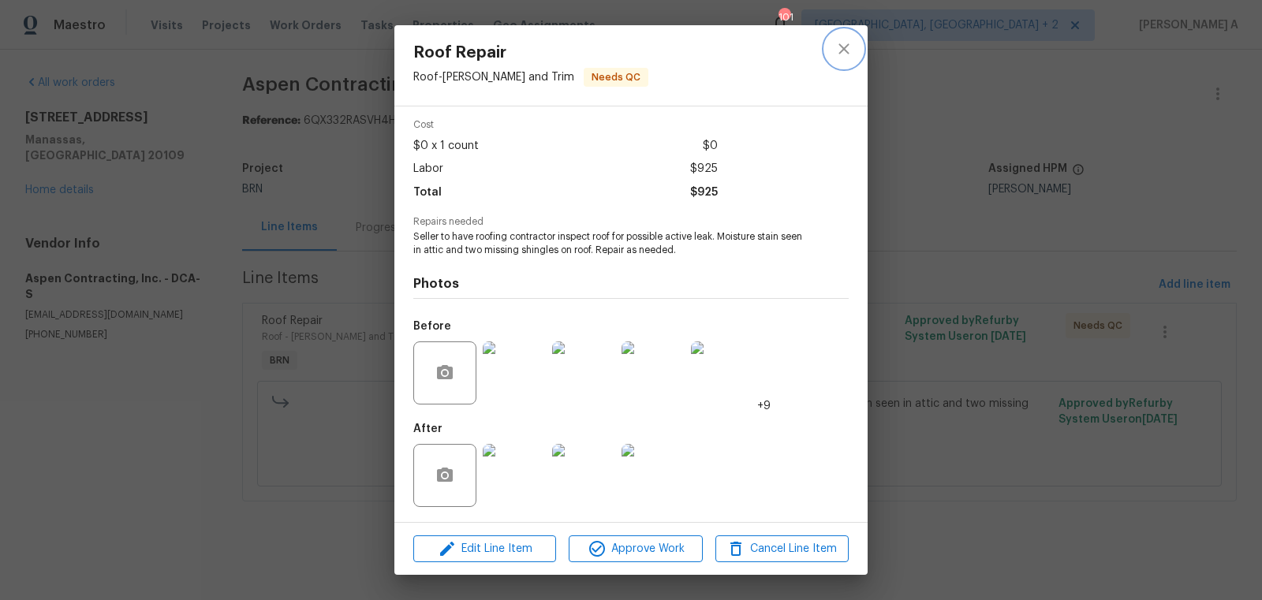
click at [836, 53] on icon "close" at bounding box center [843, 48] width 19 height 19
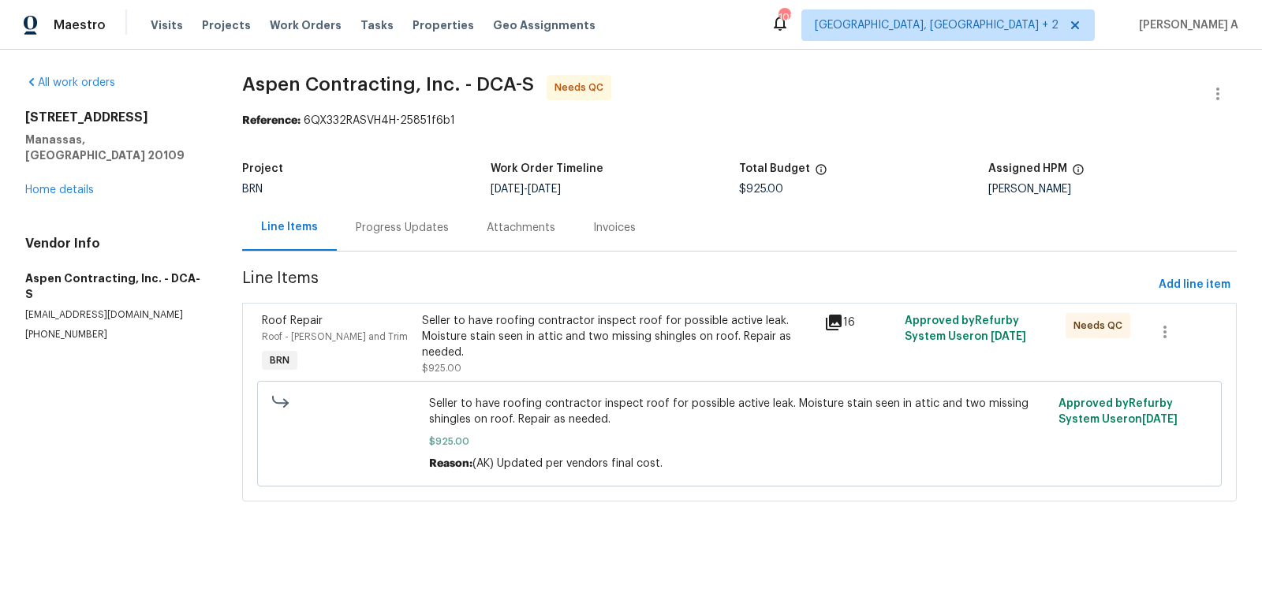
click at [363, 222] on div "Progress Updates" at bounding box center [402, 228] width 93 height 16
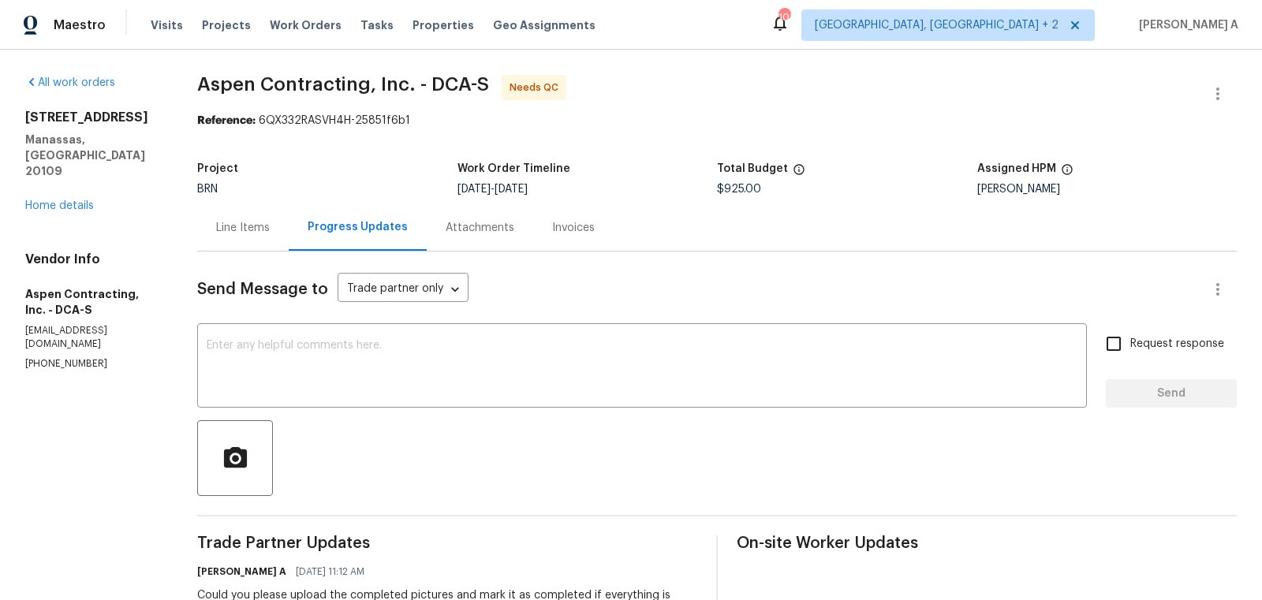
click at [259, 237] on div "Line Items" at bounding box center [242, 227] width 91 height 47
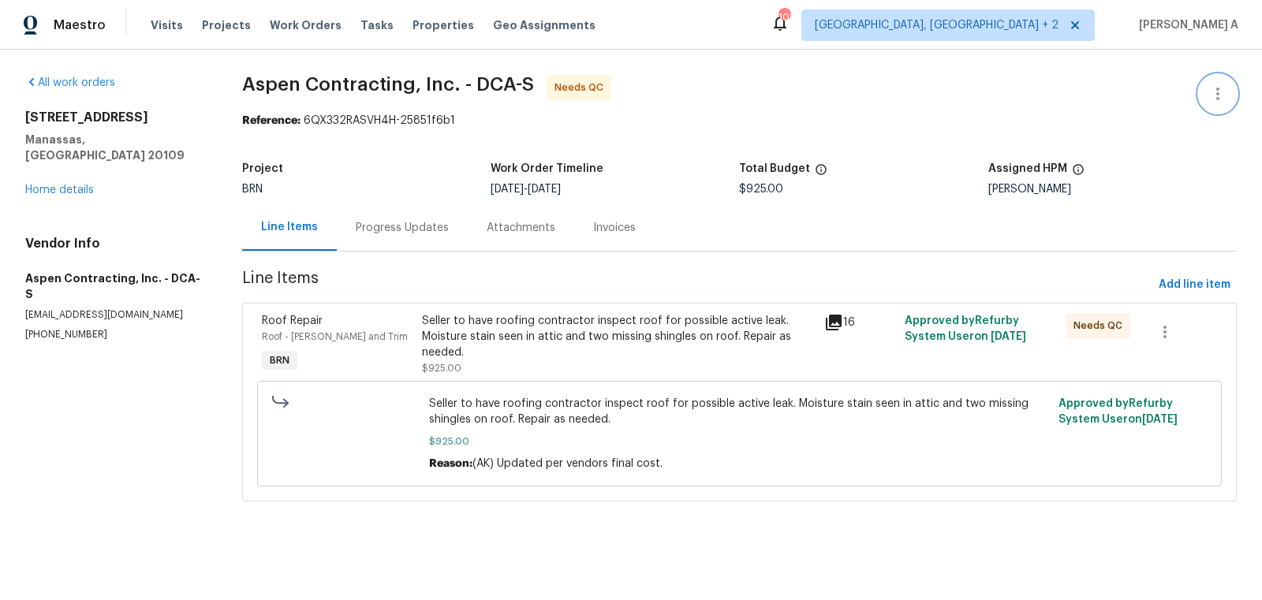
click at [1225, 87] on icon "button" at bounding box center [1217, 93] width 19 height 19
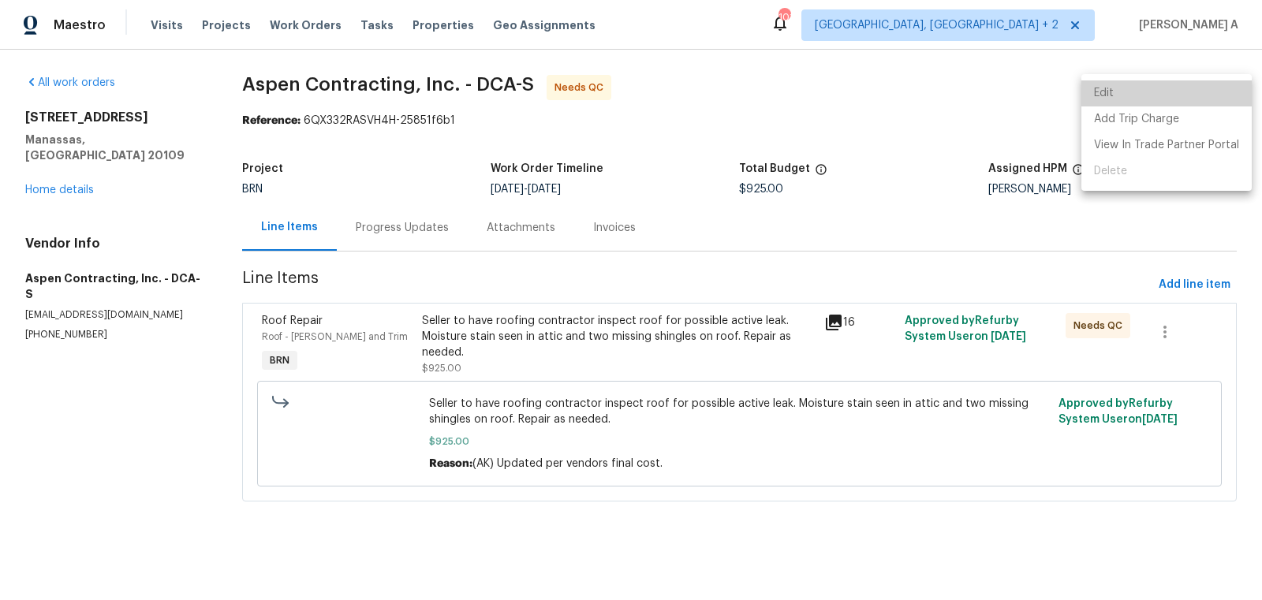
click at [1183, 90] on li "Edit" at bounding box center [1166, 93] width 170 height 26
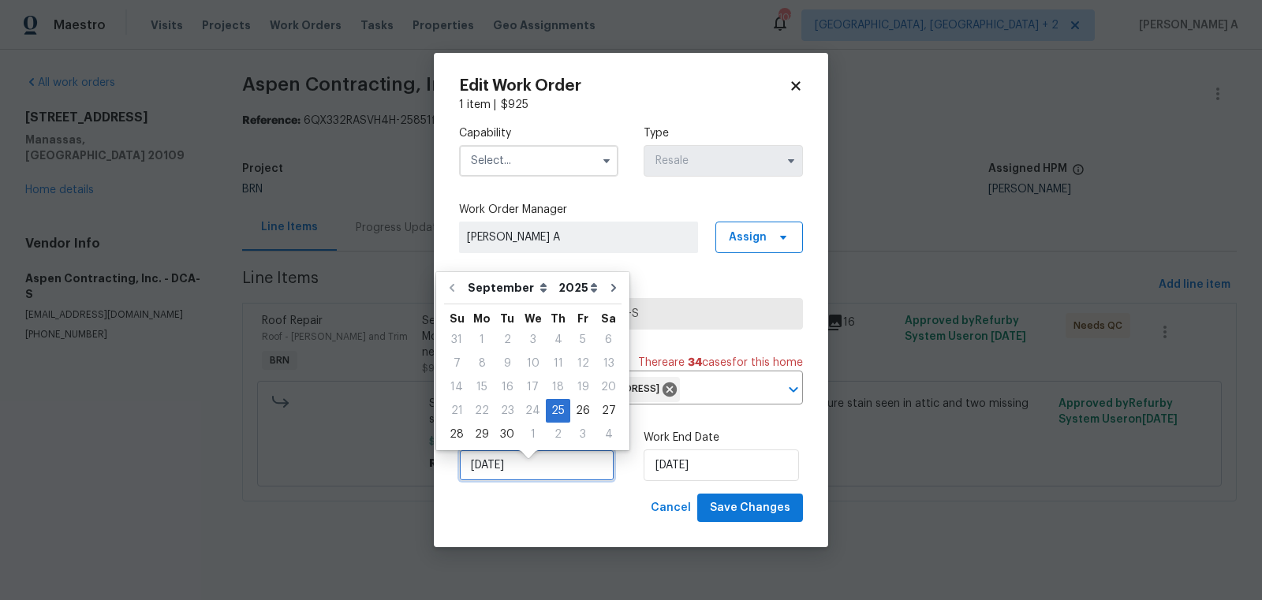
click at [531, 471] on input "9/25/2025" at bounding box center [536, 465] width 155 height 32
click at [546, 432] on div "2" at bounding box center [558, 434] width 24 height 22
type input "10/2/2025"
select select "9"
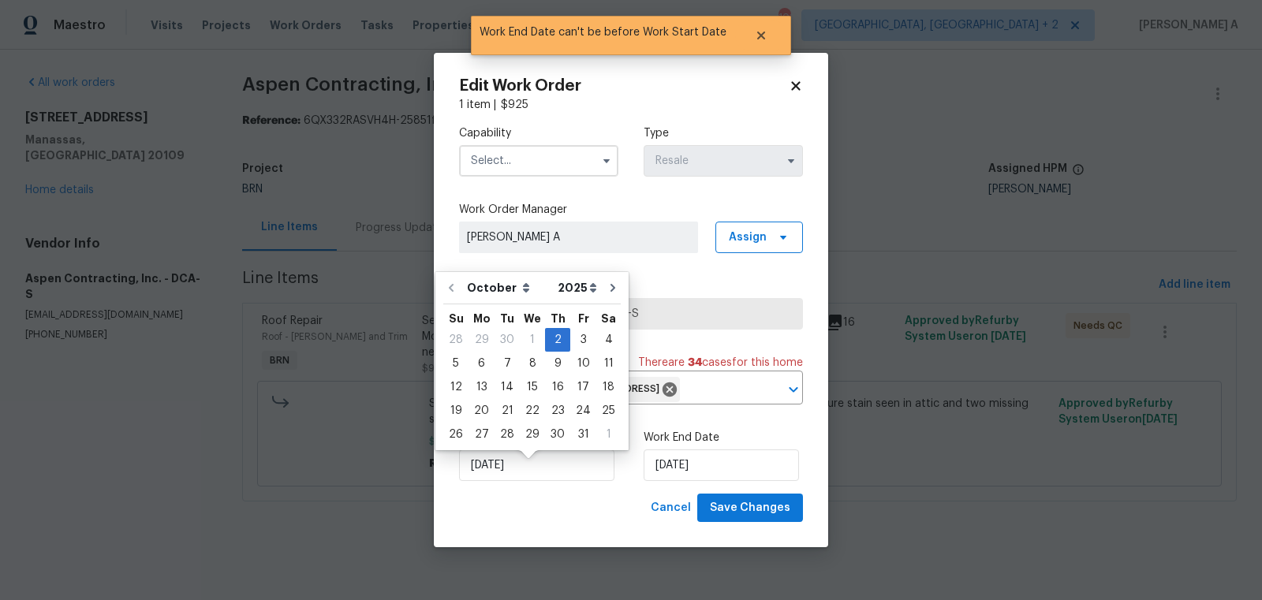
click at [513, 145] on input "text" at bounding box center [538, 161] width 159 height 32
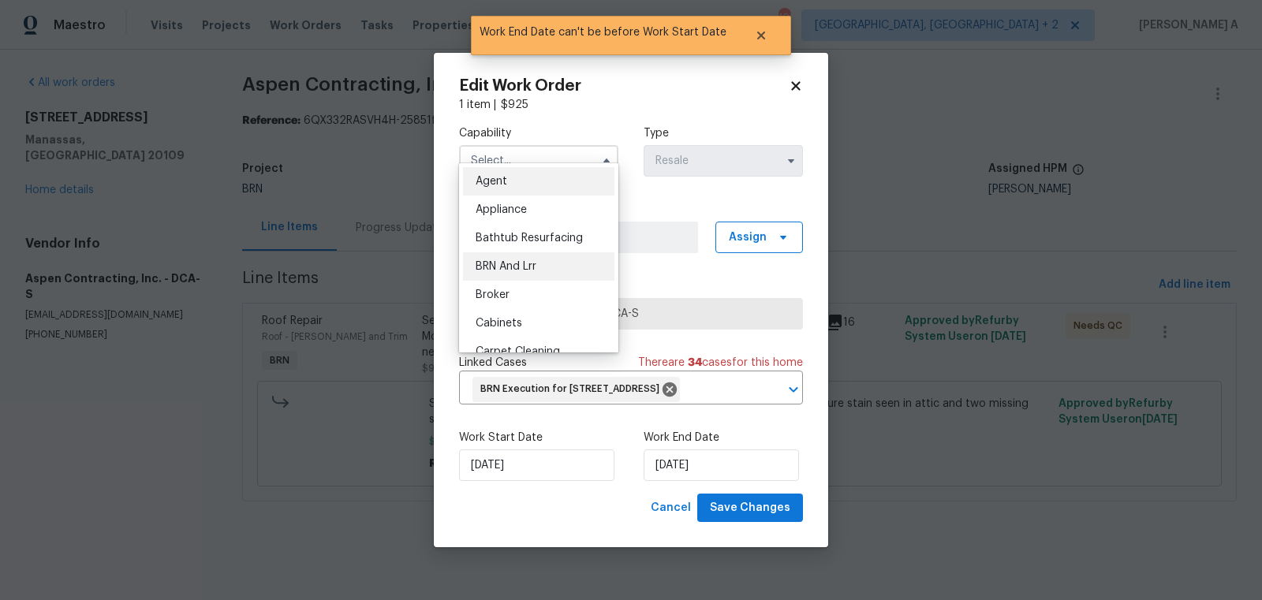
click at [527, 270] on span "BRN And Lrr" at bounding box center [505, 266] width 61 height 11
type input "BRN And Lrr"
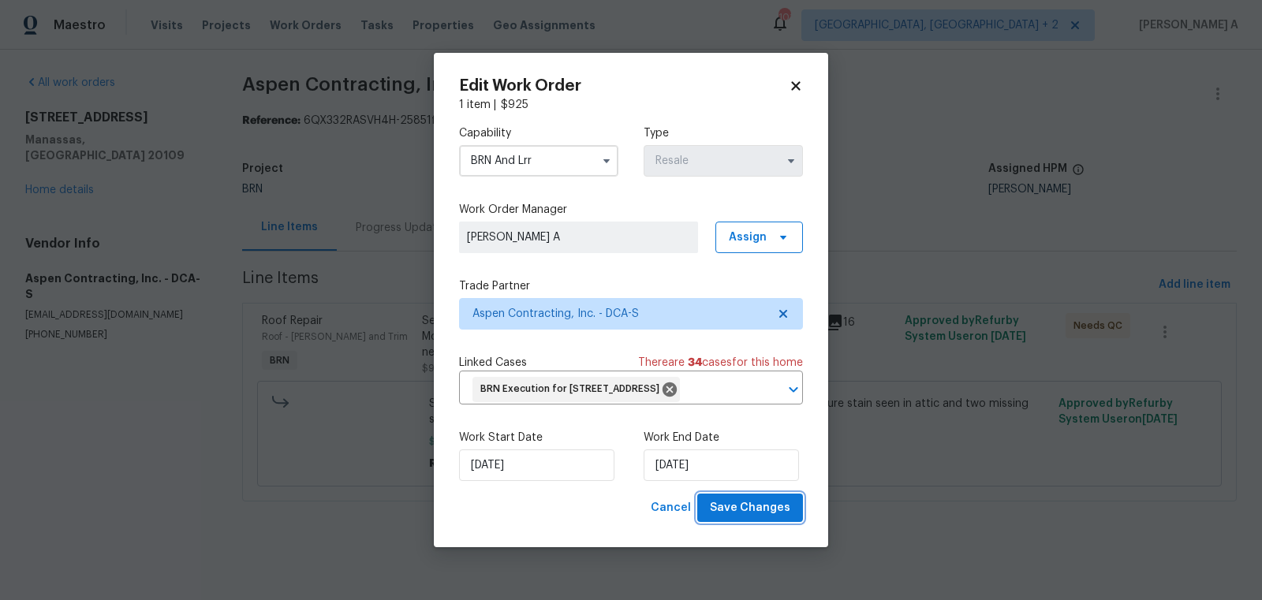
click at [755, 518] on span "Save Changes" at bounding box center [750, 508] width 80 height 20
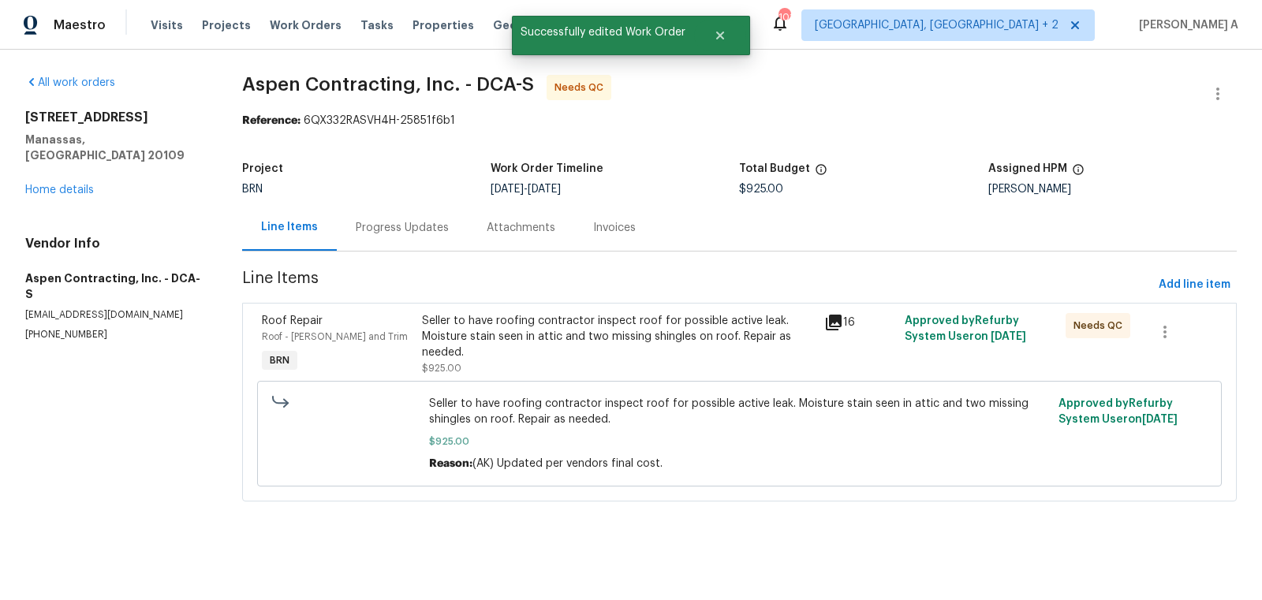
click at [564, 337] on div "Seller to have roofing contractor inspect roof for possible active leak. Moistu…" at bounding box center [618, 336] width 393 height 47
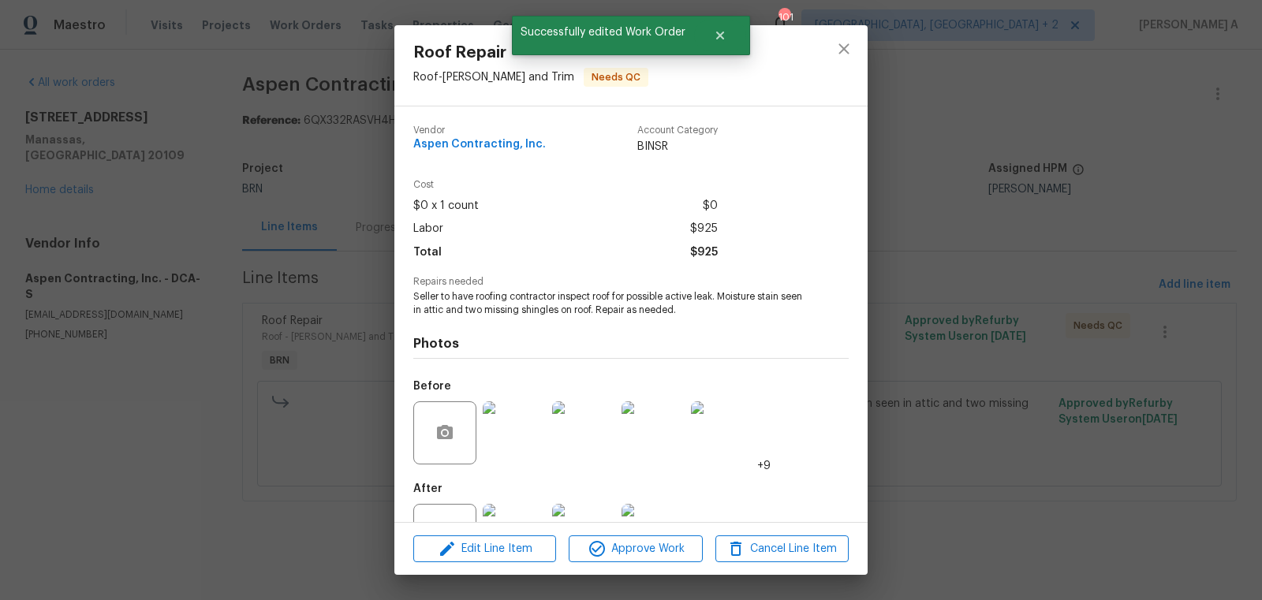
scroll to position [60, 0]
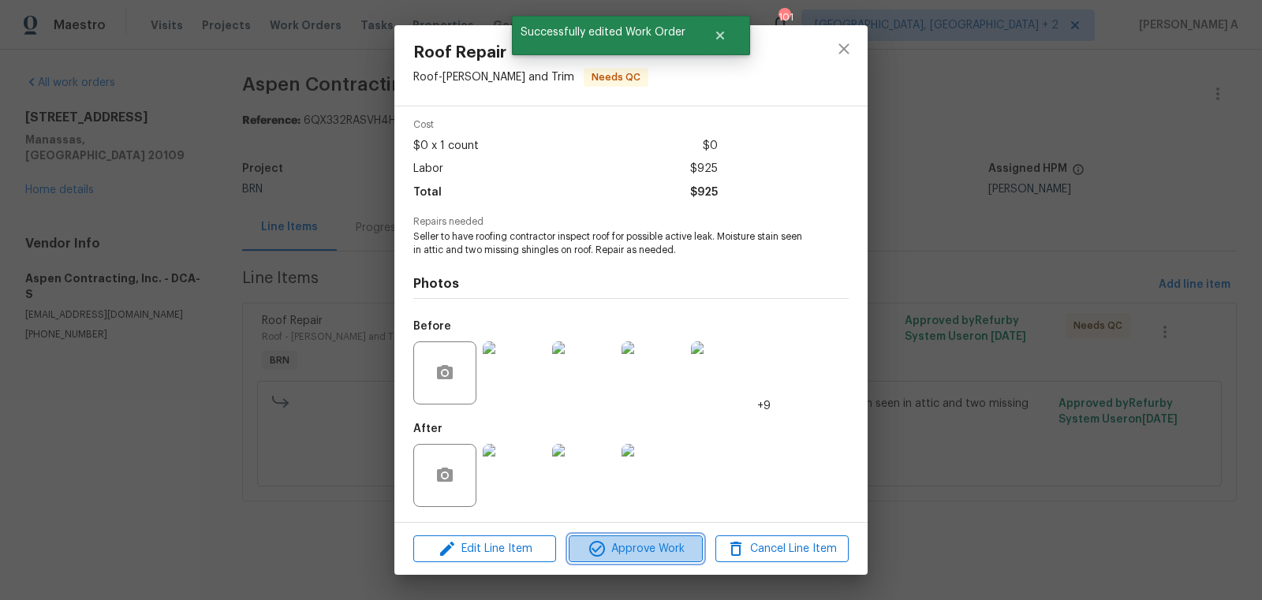
click at [650, 551] on span "Approve Work" at bounding box center [635, 549] width 124 height 20
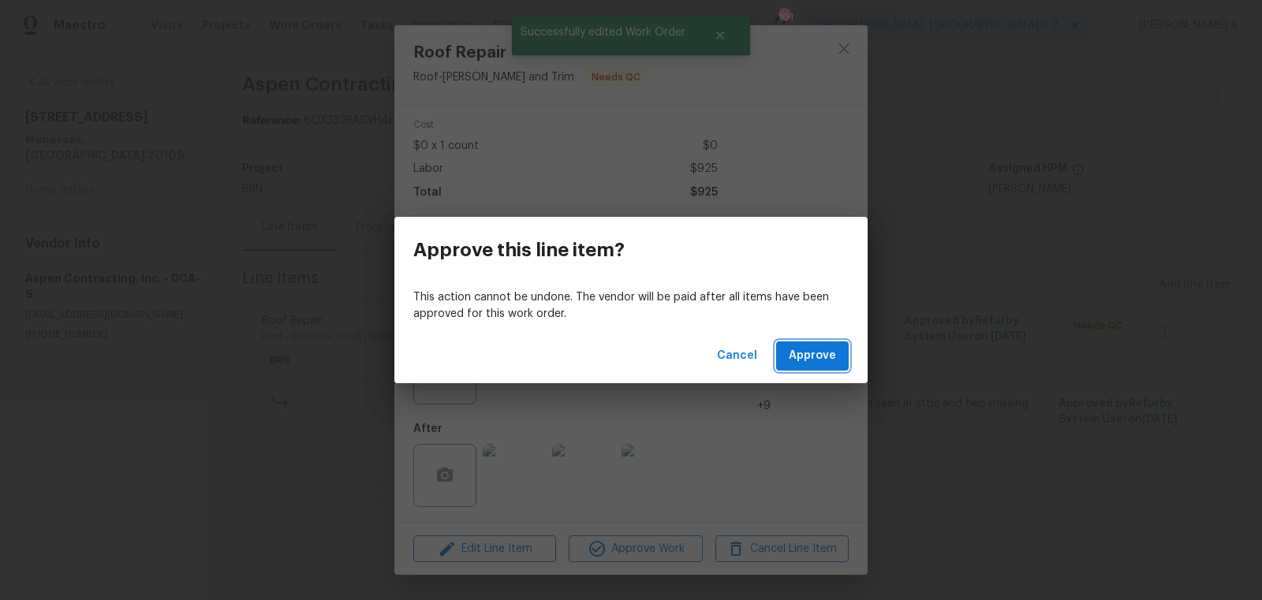
click at [809, 363] on span "Approve" at bounding box center [811, 356] width 47 height 20
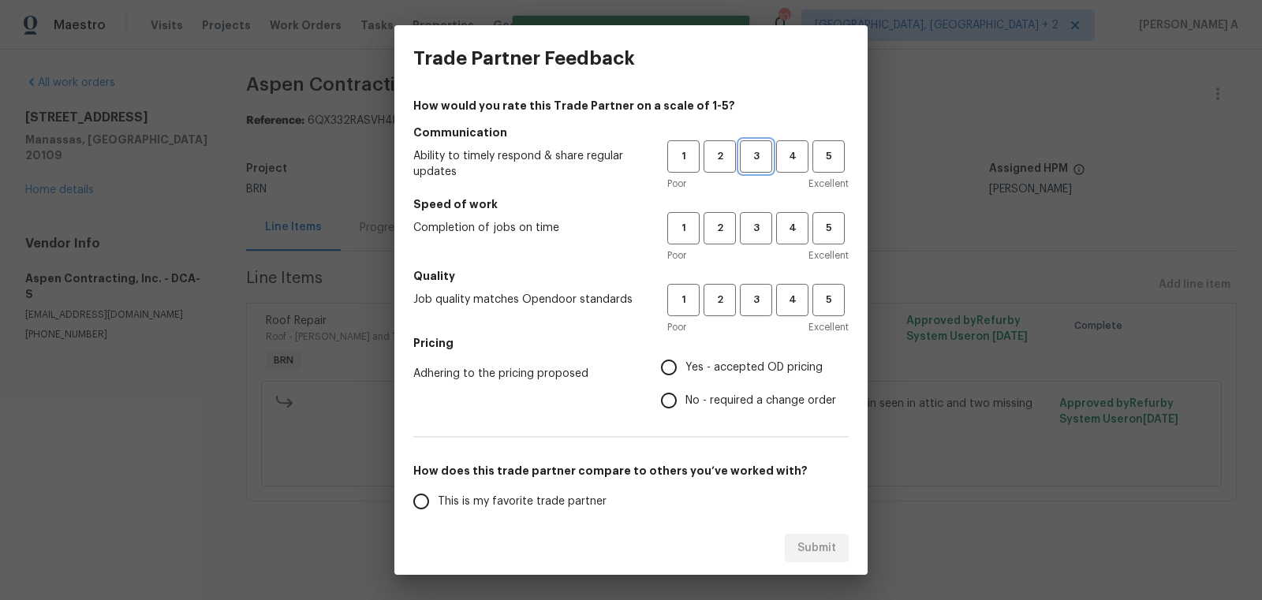
click at [755, 150] on span "3" at bounding box center [755, 156] width 29 height 18
click at [752, 225] on span "3" at bounding box center [755, 228] width 29 height 18
click at [752, 305] on span "3" at bounding box center [755, 300] width 29 height 18
click at [723, 393] on span "No - required a change order" at bounding box center [760, 401] width 151 height 17
click at [685, 393] on input "No - required a change order" at bounding box center [668, 400] width 33 height 33
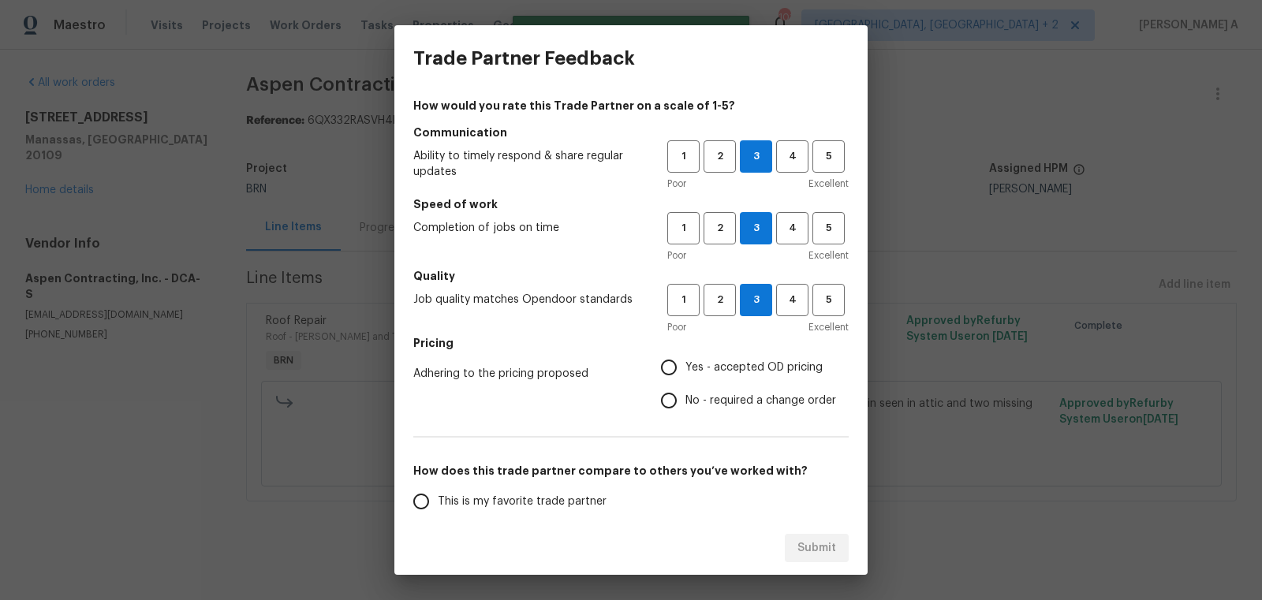
radio input "true"
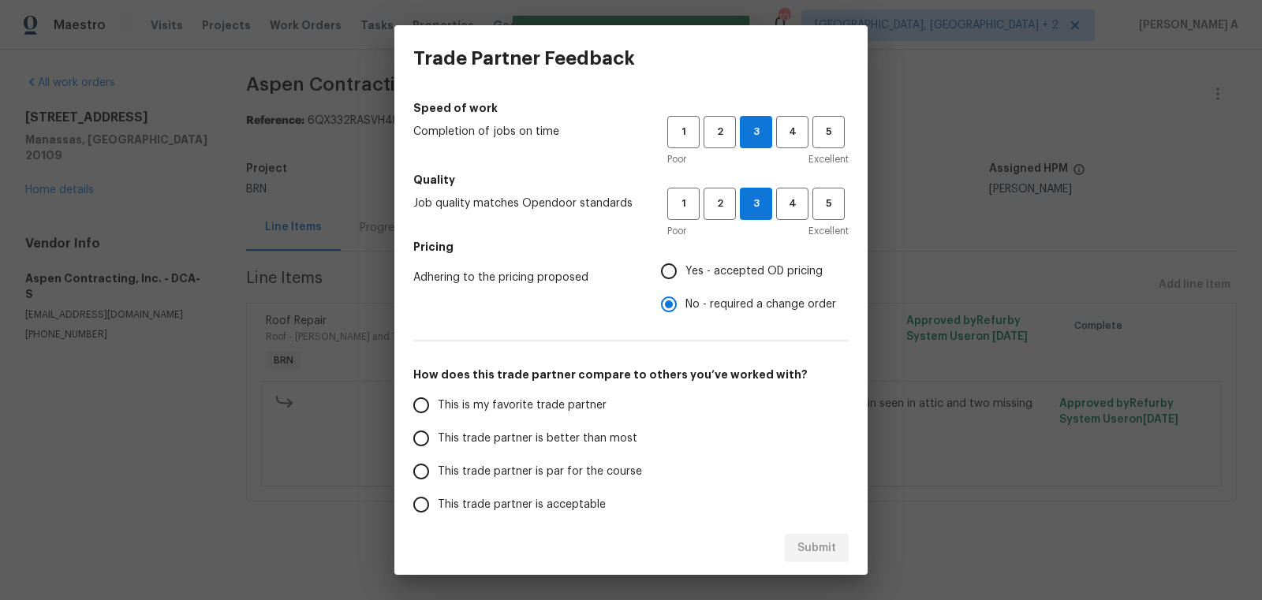
click at [580, 408] on span "This is my favorite trade partner" at bounding box center [522, 405] width 169 height 17
click at [438, 408] on input "This is my favorite trade partner" at bounding box center [420, 405] width 33 height 33
click at [816, 539] on span "Submit" at bounding box center [816, 549] width 39 height 20
radio input "true"
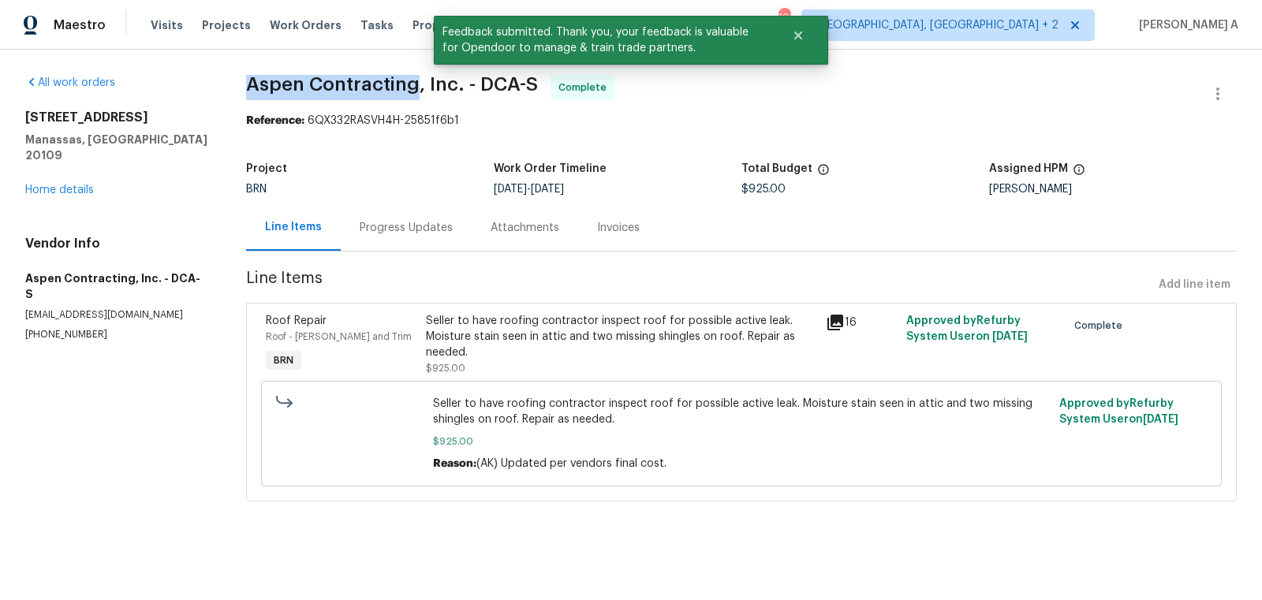
copy span "Aspen Contracting"
drag, startPoint x: 248, startPoint y: 88, endPoint x: 420, endPoint y: 88, distance: 172.7
click at [420, 88] on div "All work orders 8366 Scotland Loop Manassas, VA 20109 Home details Vendor Info …" at bounding box center [631, 298] width 1262 height 496
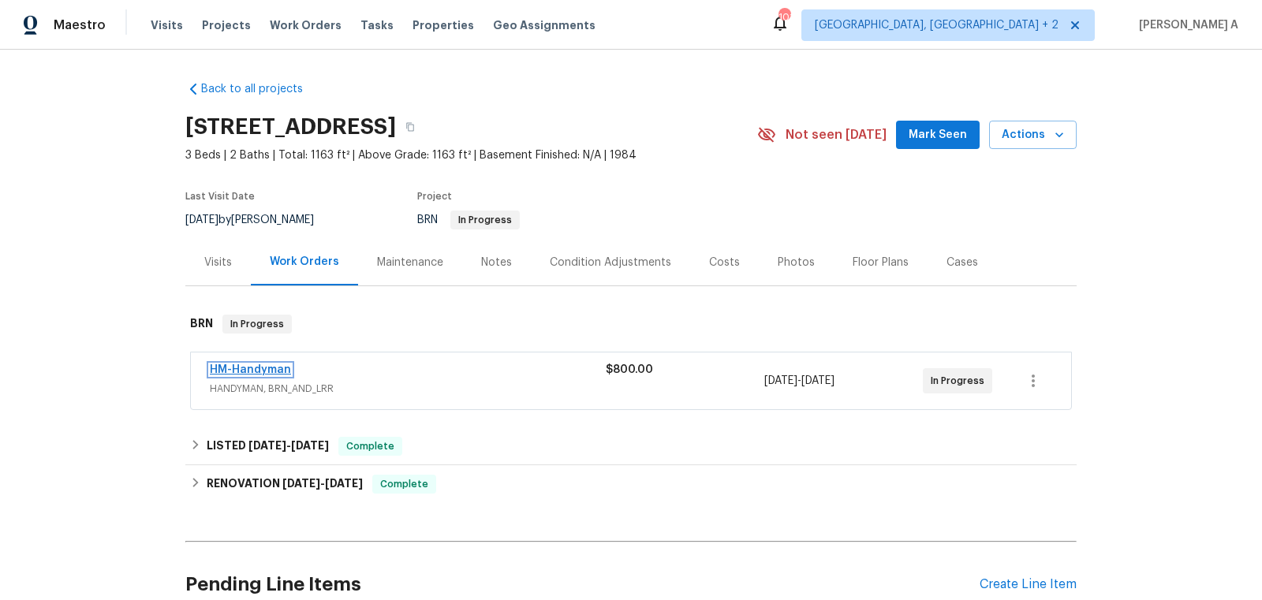
click at [248, 370] on link "HM-Handyman" at bounding box center [250, 369] width 81 height 11
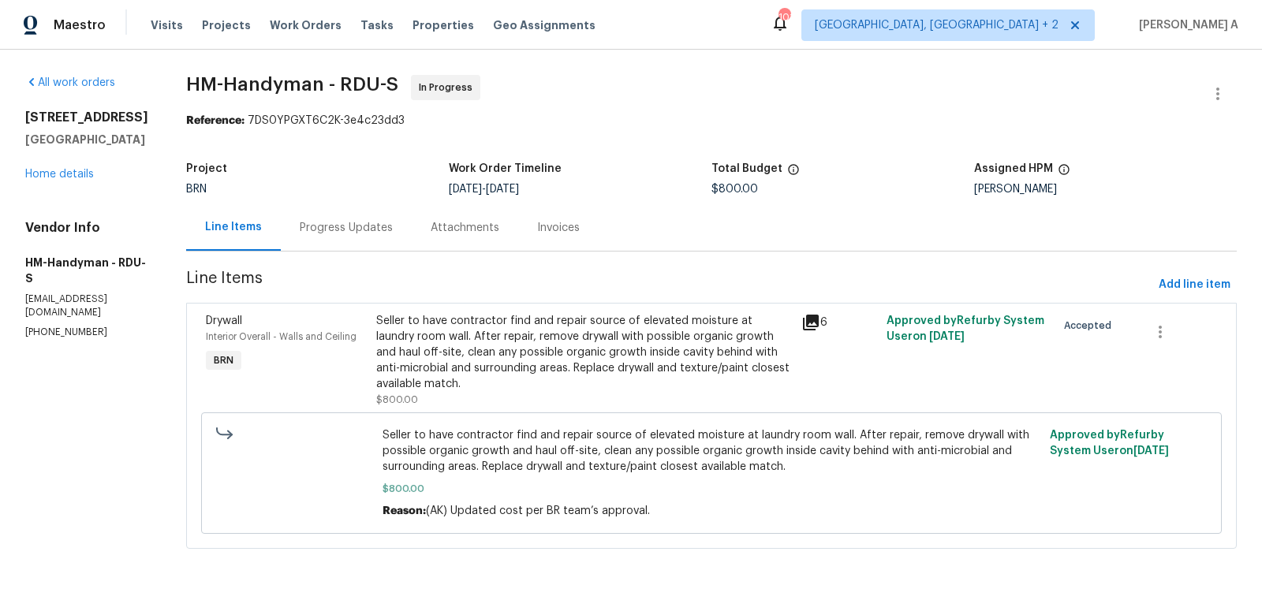
click at [347, 212] on div "Progress Updates" at bounding box center [346, 227] width 131 height 47
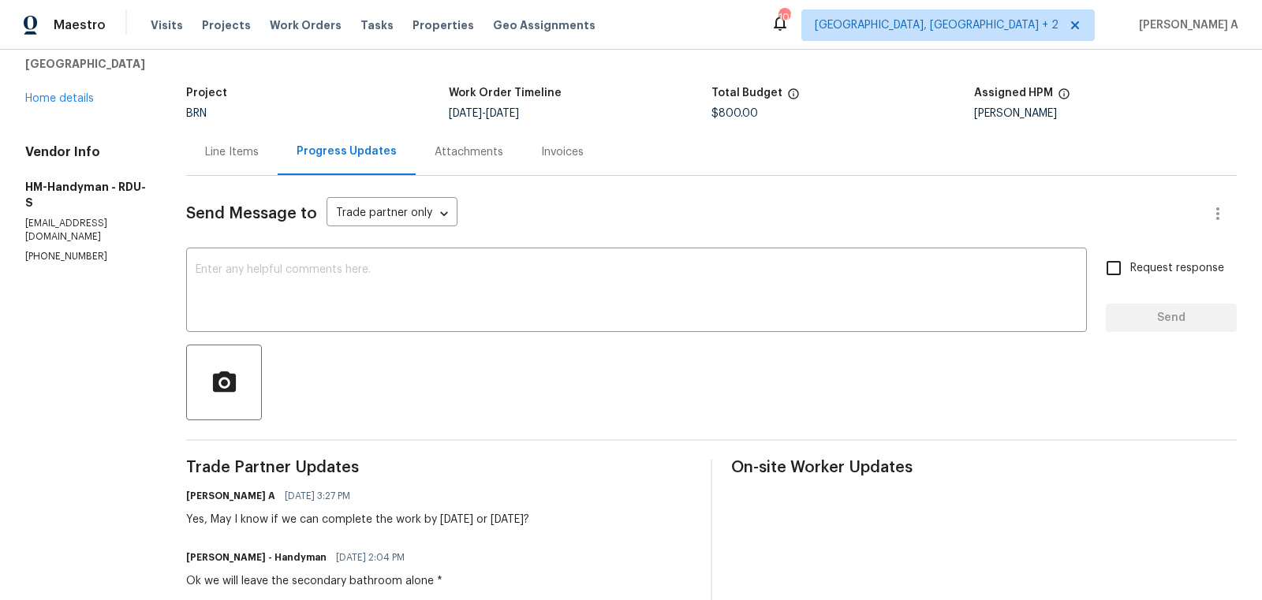
scroll to position [81, 0]
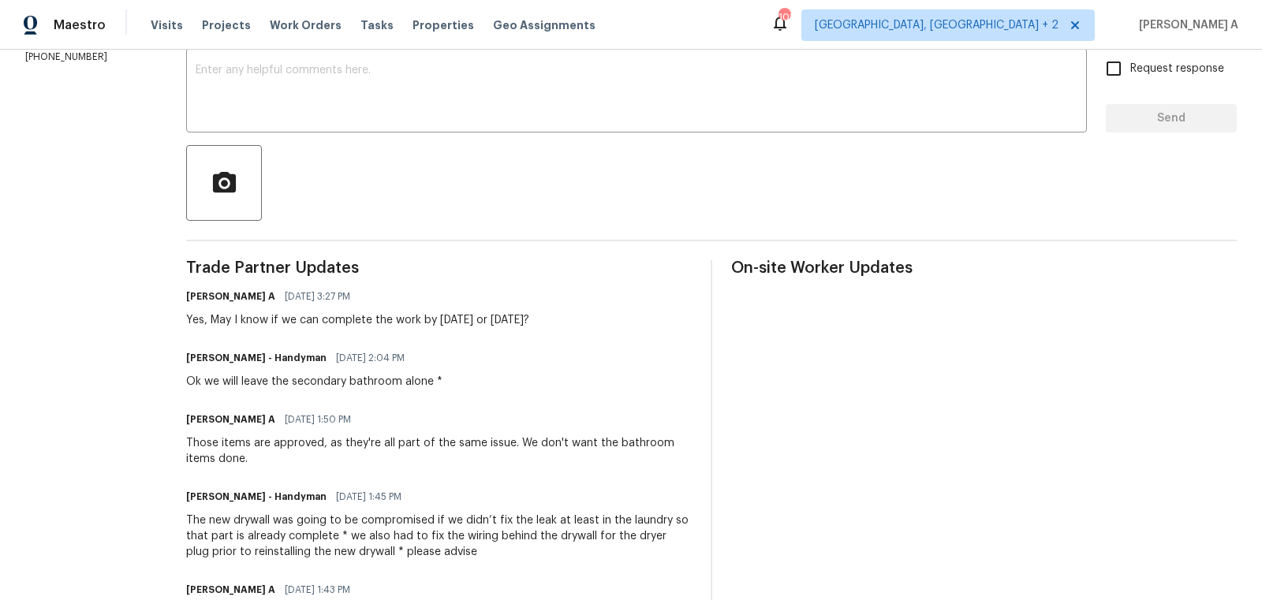
scroll to position [73, 0]
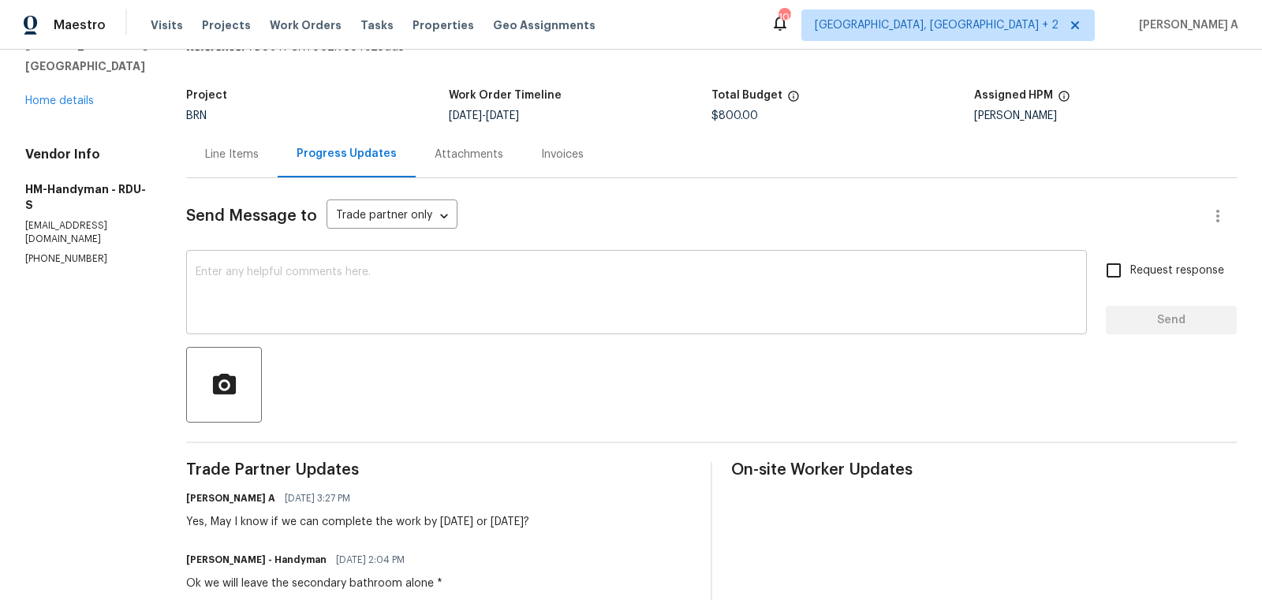
click at [280, 302] on textarea at bounding box center [637, 294] width 882 height 55
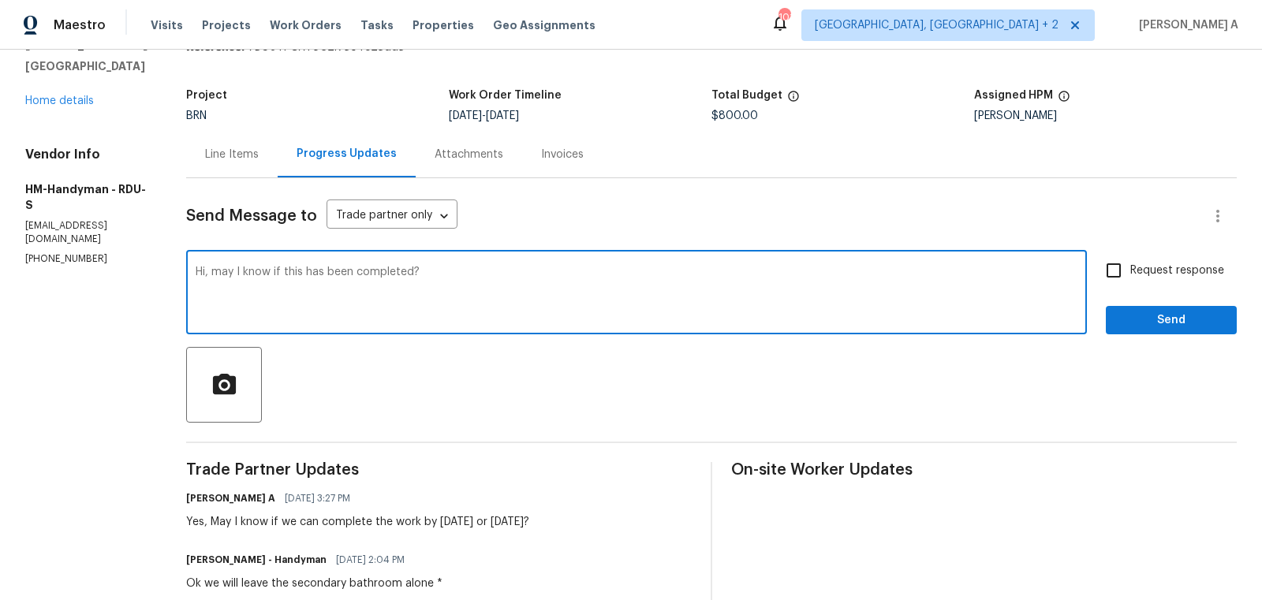
click at [234, 273] on textarea "Hi, may I know if this has been completed?" at bounding box center [637, 294] width 882 height 55
type textarea "Hi, May I know if this has been completed?"
click at [1131, 279] on label "Request response" at bounding box center [1160, 270] width 127 height 33
click at [1130, 279] on input "Request response" at bounding box center [1113, 270] width 33 height 33
checkbox input "true"
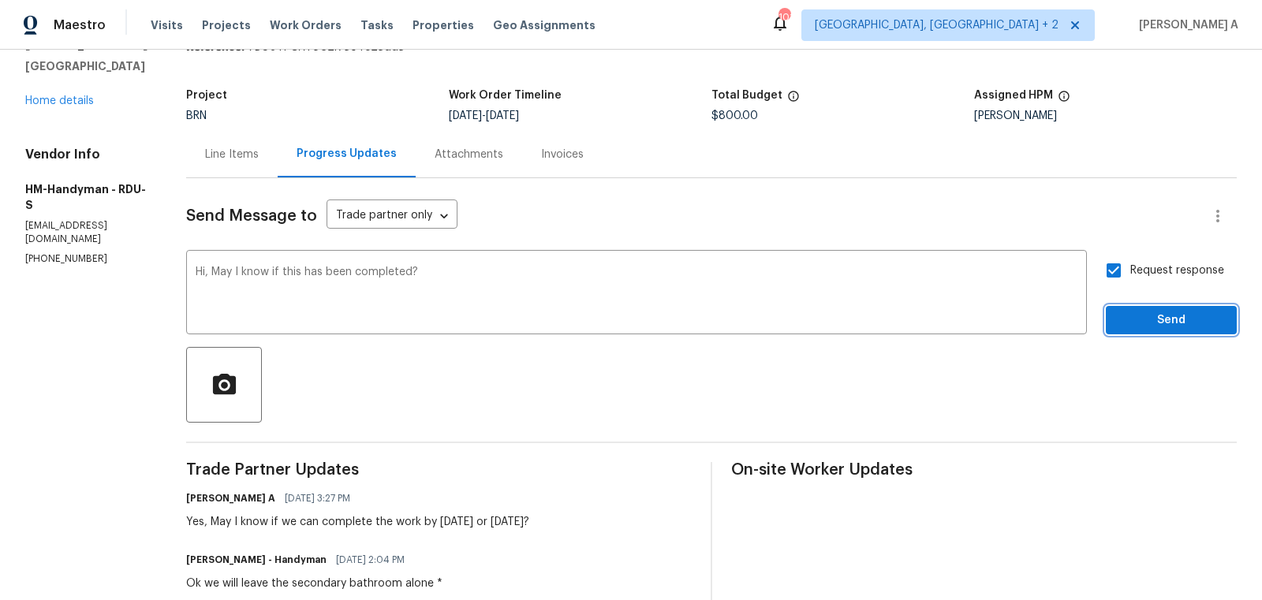
click at [1157, 328] on span "Send" at bounding box center [1171, 321] width 106 height 20
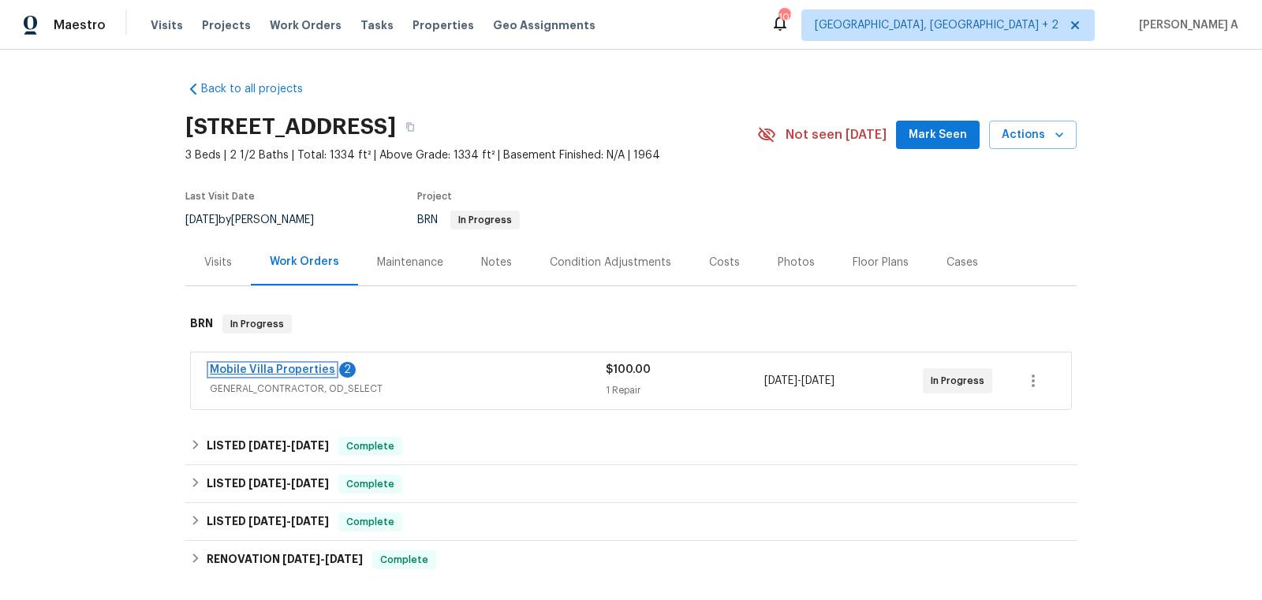
click at [276, 368] on link "Mobile Villa Properties" at bounding box center [272, 369] width 125 height 11
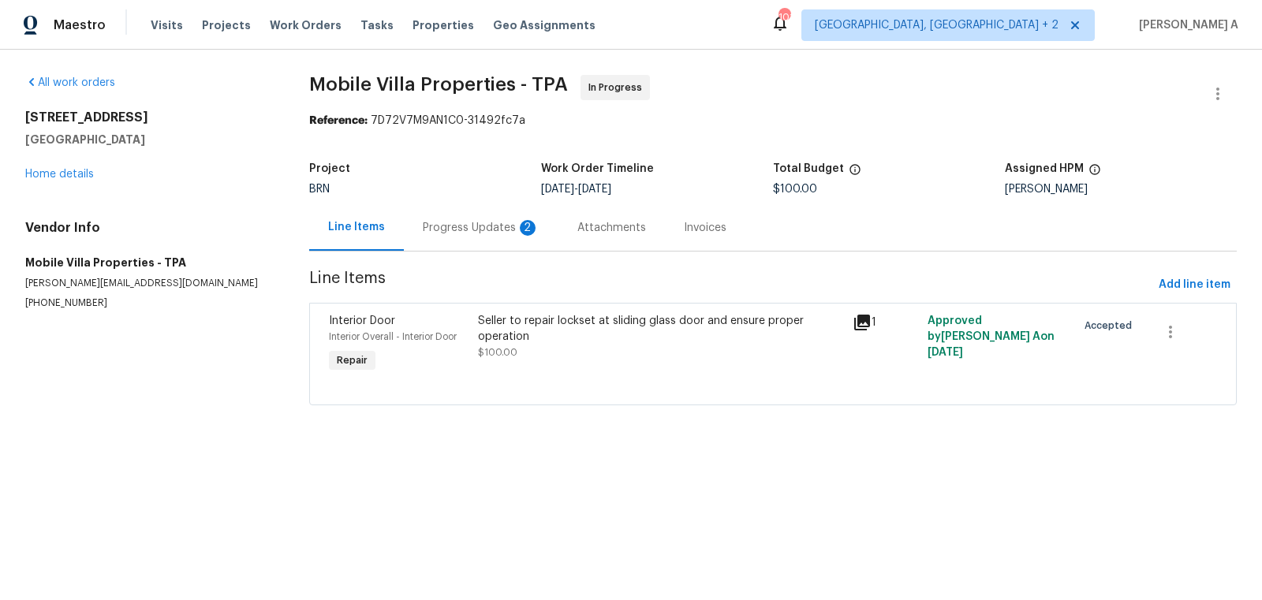
click at [457, 240] on div "Progress Updates 2" at bounding box center [481, 227] width 155 height 47
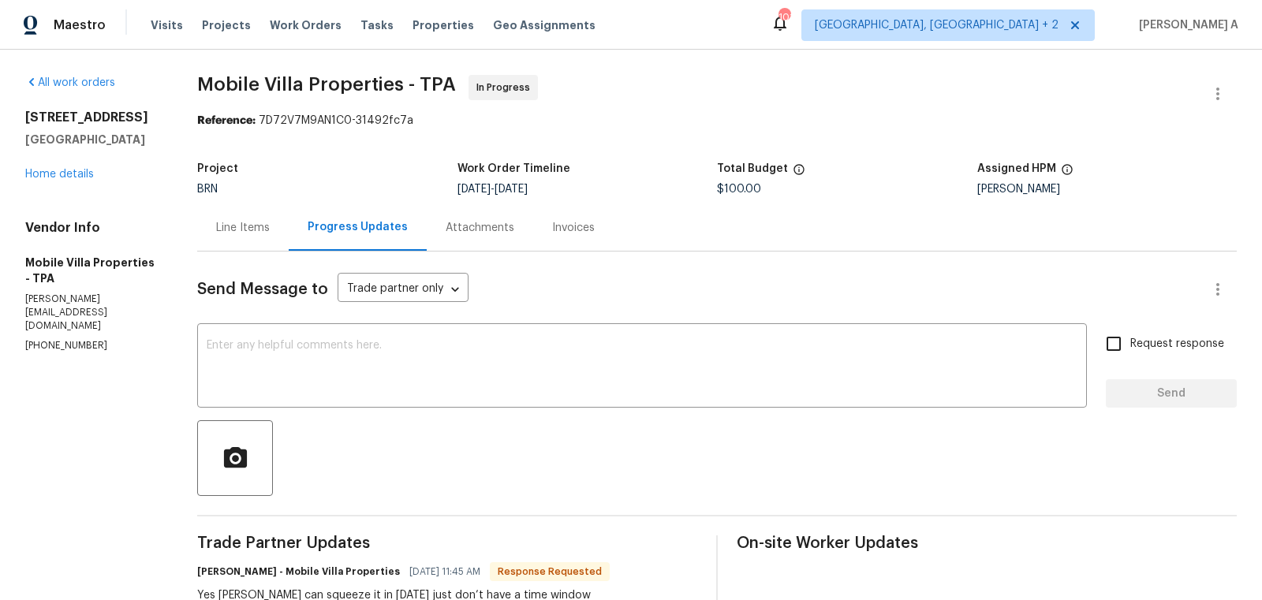
click at [256, 217] on div "Line Items" at bounding box center [242, 227] width 91 height 47
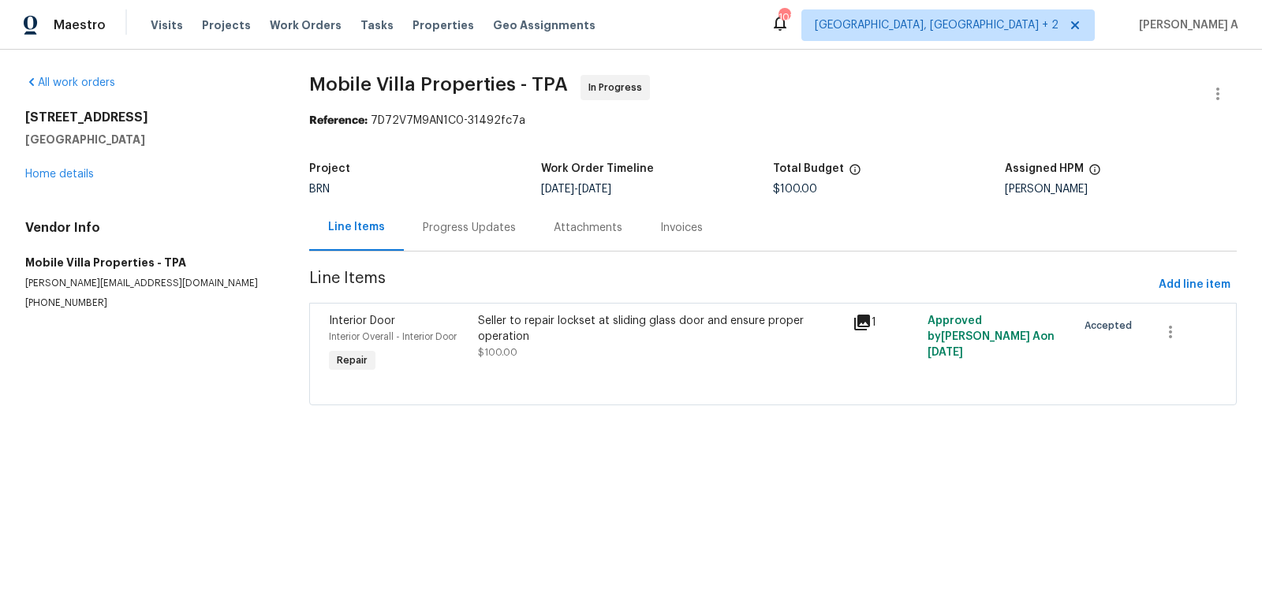
click at [393, 232] on div "Line Items" at bounding box center [356, 227] width 95 height 47
click at [424, 233] on div "Progress Updates" at bounding box center [469, 228] width 93 height 16
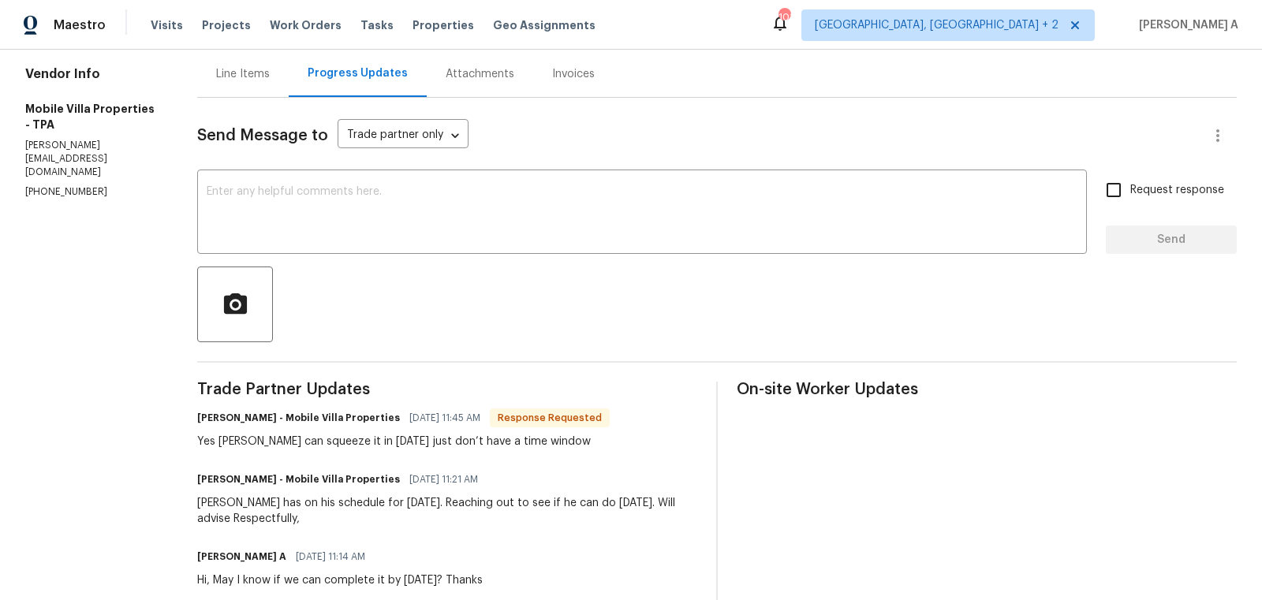
scroll to position [156, 0]
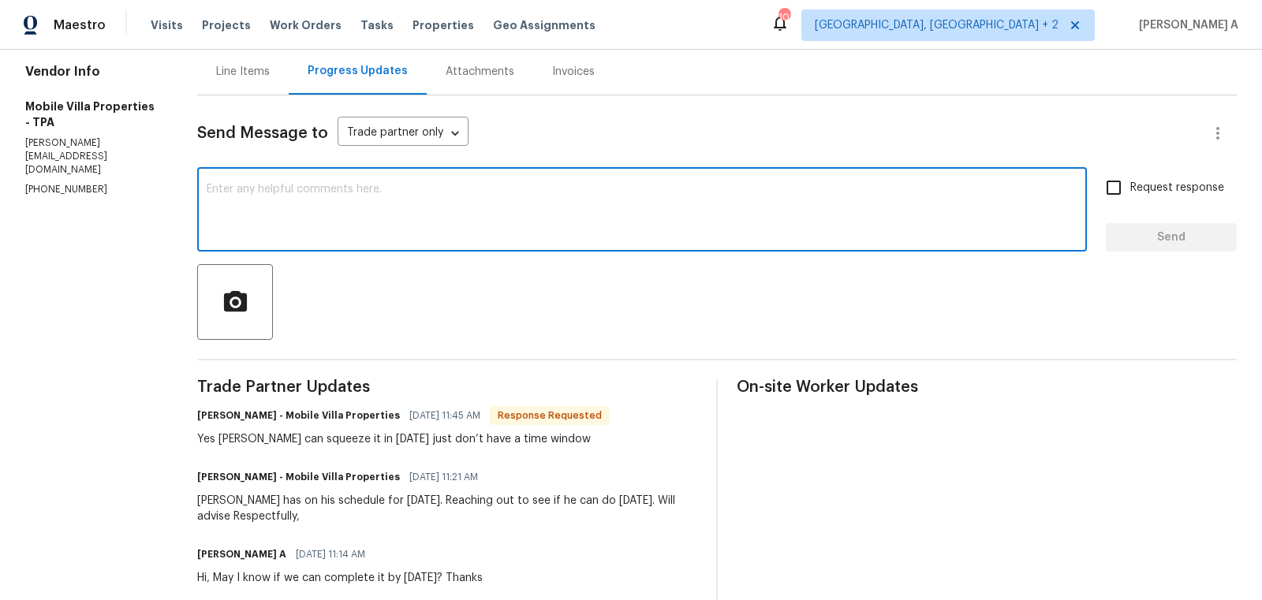
click at [410, 226] on textarea at bounding box center [642, 211] width 870 height 55
click at [431, 224] on textarea "Thanks for the" at bounding box center [642, 211] width 870 height 55
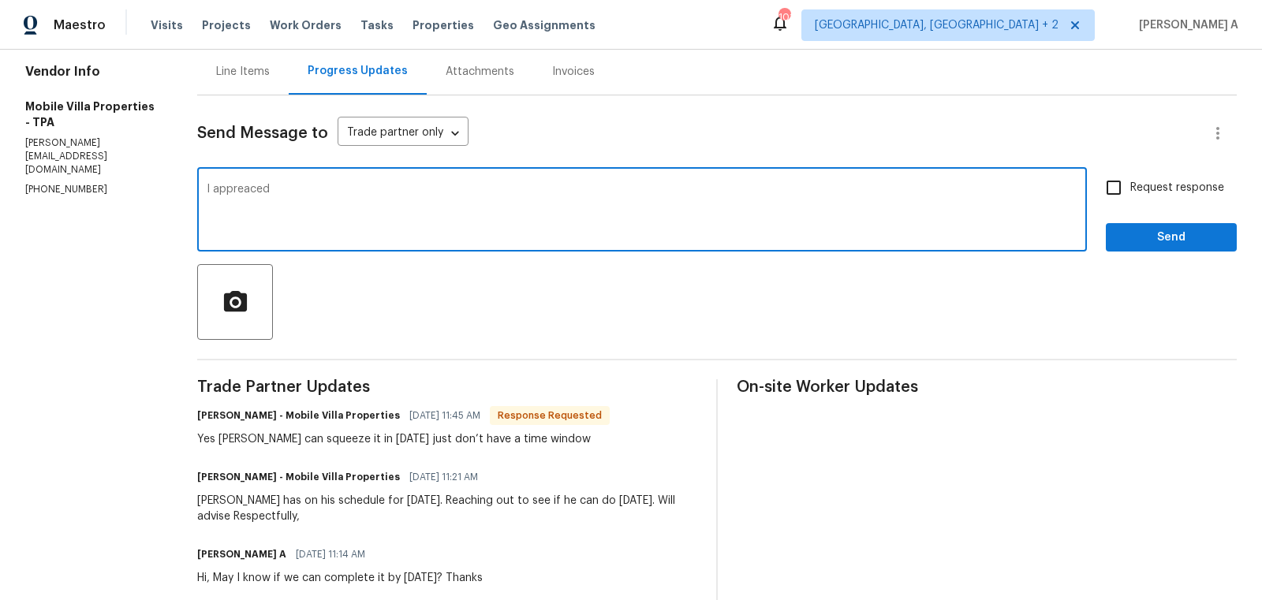
click at [431, 224] on textarea "I appreaced" at bounding box center [642, 211] width 870 height 55
click at [431, 224] on textarea "Appreciate for providing the earlier schedules!" at bounding box center [642, 211] width 870 height 55
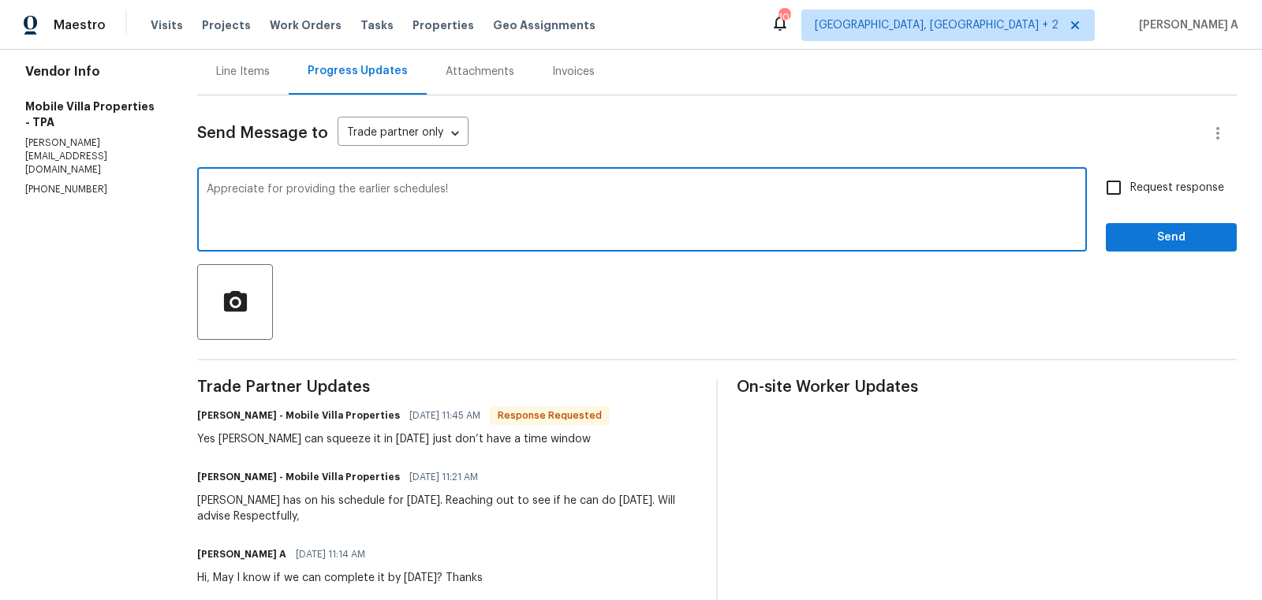
click at [431, 224] on textarea "Appreciate for providing the earlier schedules!" at bounding box center [642, 211] width 870 height 55
click at [0, 0] on icon "Unsupported language" at bounding box center [0, 0] width 0 height 0
click at [643, 214] on textarea "Appreciate for providing the earlier schedules!" at bounding box center [642, 211] width 870 height 55
click at [0, 0] on icon "Processing" at bounding box center [0, 0] width 0 height 0
click at [0, 0] on icon "Unsupported language" at bounding box center [0, 0] width 0 height 0
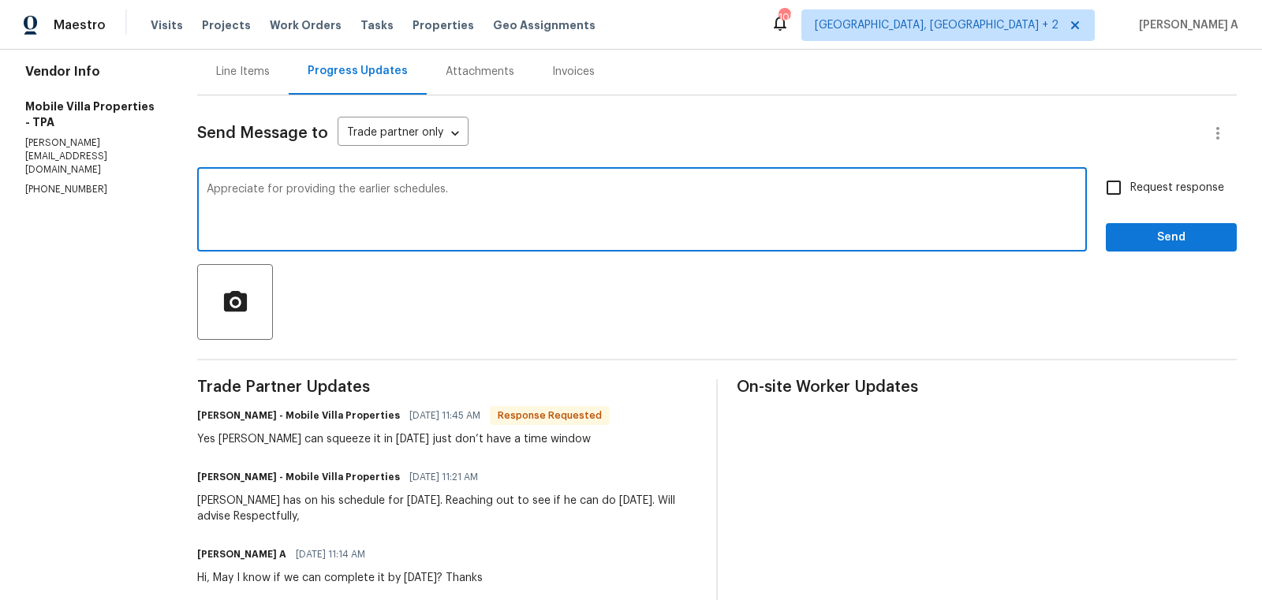
click at [0, 0] on button "Select language" at bounding box center [0, 0] width 0 height 0
click at [0, 0] on div "English ([GEOGRAPHIC_DATA])" at bounding box center [0, 0] width 0 height 0
click at [0, 0] on icon "Paraphrase text" at bounding box center [0, 0] width 0 height 0
click at [0, 0] on icon "Standard" at bounding box center [0, 0] width 0 height 0
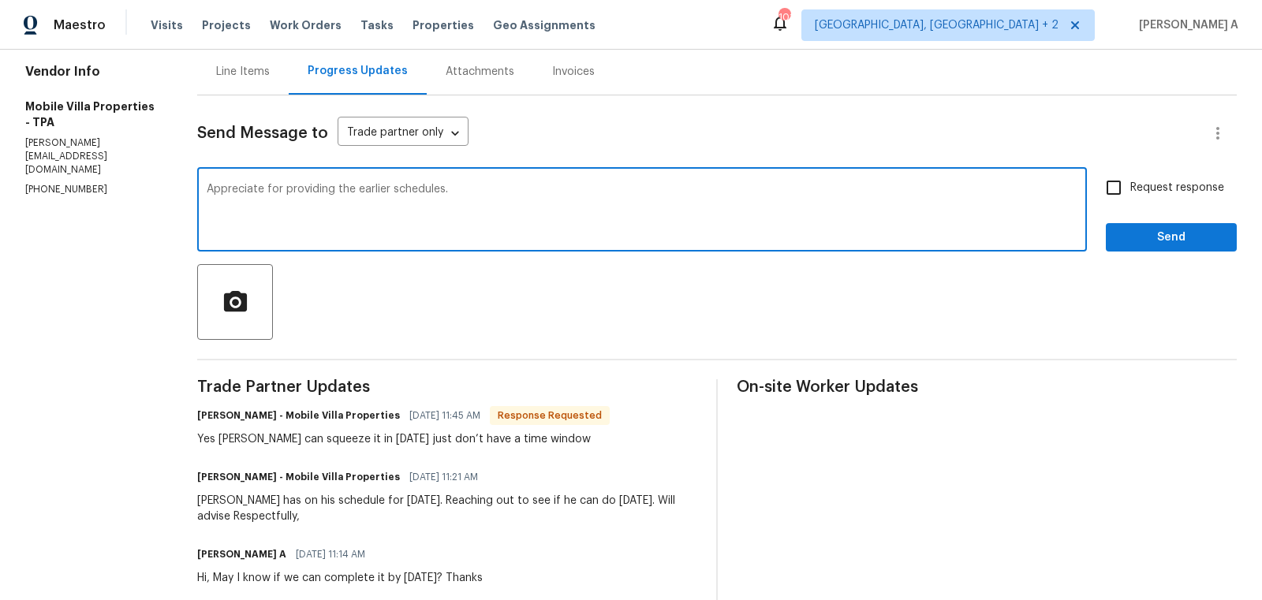
click at [0, 0] on span "appreciated." at bounding box center [0, 0] width 0 height 0
click at [325, 191] on textarea "The earlier schedules are greatly appreciated." at bounding box center [642, 211] width 870 height 55
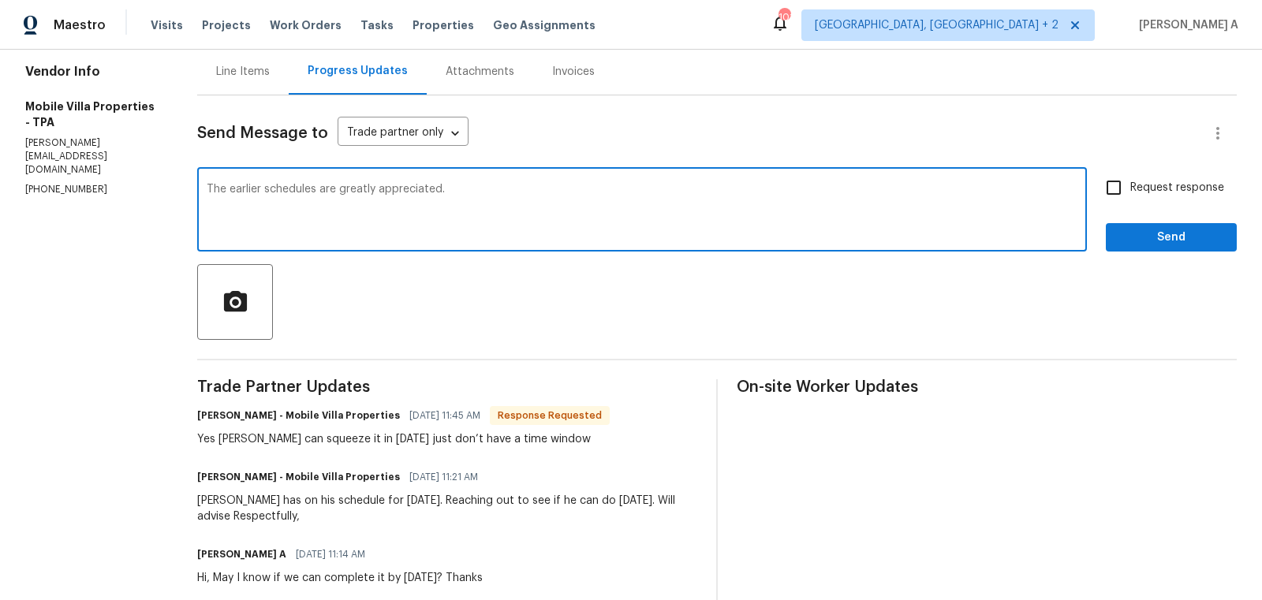
click at [410, 190] on textarea "The earlier schedules are greatly appreciated." at bounding box center [642, 211] width 870 height 55
drag, startPoint x: 337, startPoint y: 186, endPoint x: 142, endPoint y: 180, distance: 195.6
click at [142, 180] on div "All work orders 4612 Pompano Dr Tampa, FL 33617 Home details Vendor Info Mobile…" at bounding box center [631, 316] width 1262 height 845
click at [0, 0] on qb-div "Fix the auxiliary or modal verb That's" at bounding box center [0, 0] width 0 height 0
click at [371, 198] on textarea "That's greatly appreciated." at bounding box center [642, 211] width 870 height 55
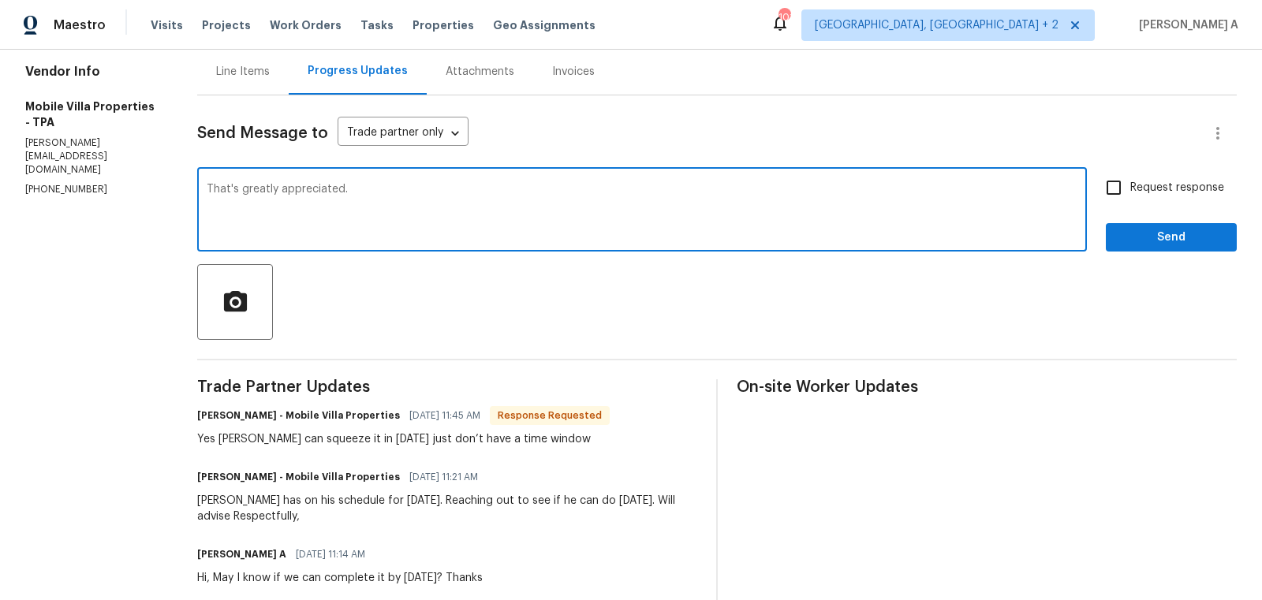
click at [371, 198] on textarea "That's greatly appreciated." at bounding box center [642, 211] width 870 height 55
click at [0, 0] on icon "Paraphrase text" at bounding box center [0, 0] width 0 height 0
click at [0, 0] on li "That is very much appreciated." at bounding box center [0, 0] width 0 height 0
click at [408, 199] on textarea "That is very much appreciated." at bounding box center [642, 211] width 870 height 55
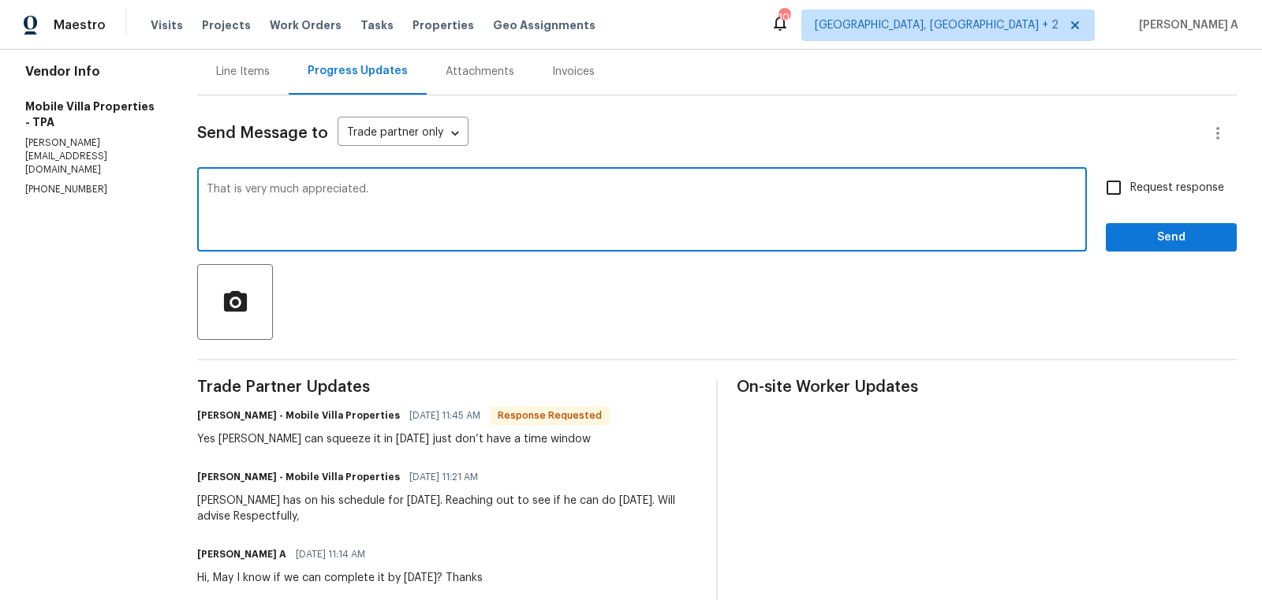
type textarea "That is very much appreciated."
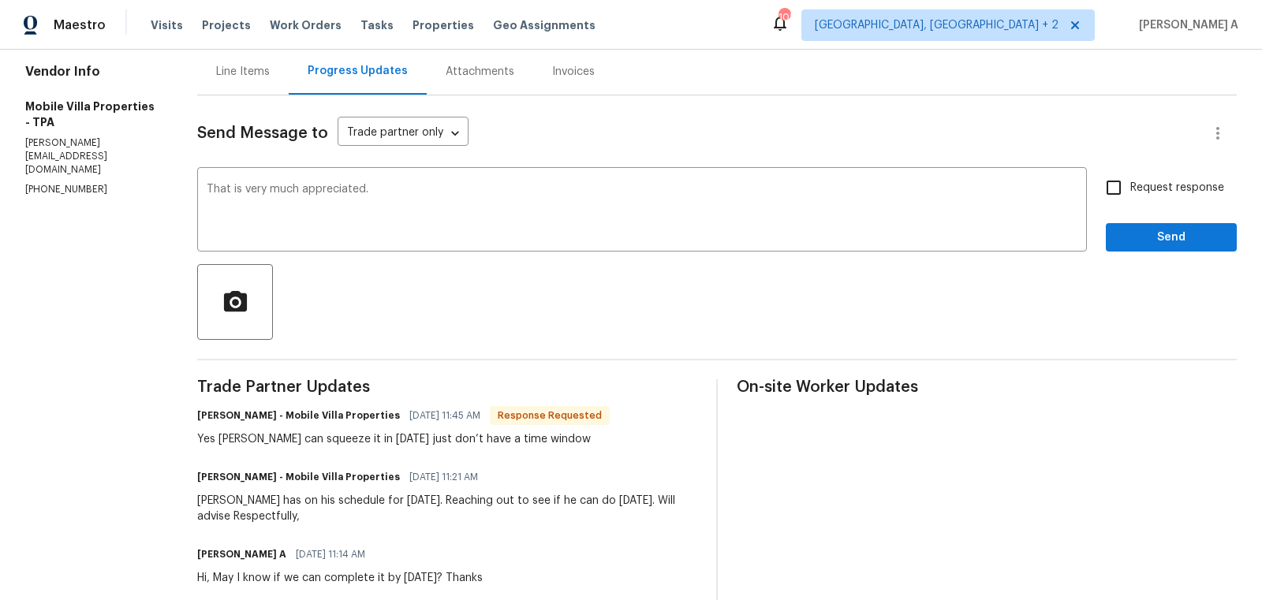
click at [1132, 184] on span "Request response" at bounding box center [1177, 188] width 94 height 17
click at [1130, 184] on input "Request response" at bounding box center [1113, 187] width 33 height 33
checkbox input "true"
click at [494, 199] on textarea "That is very much appreciated." at bounding box center [642, 211] width 870 height 55
click at [1170, 251] on button "Send" at bounding box center [1170, 237] width 131 height 29
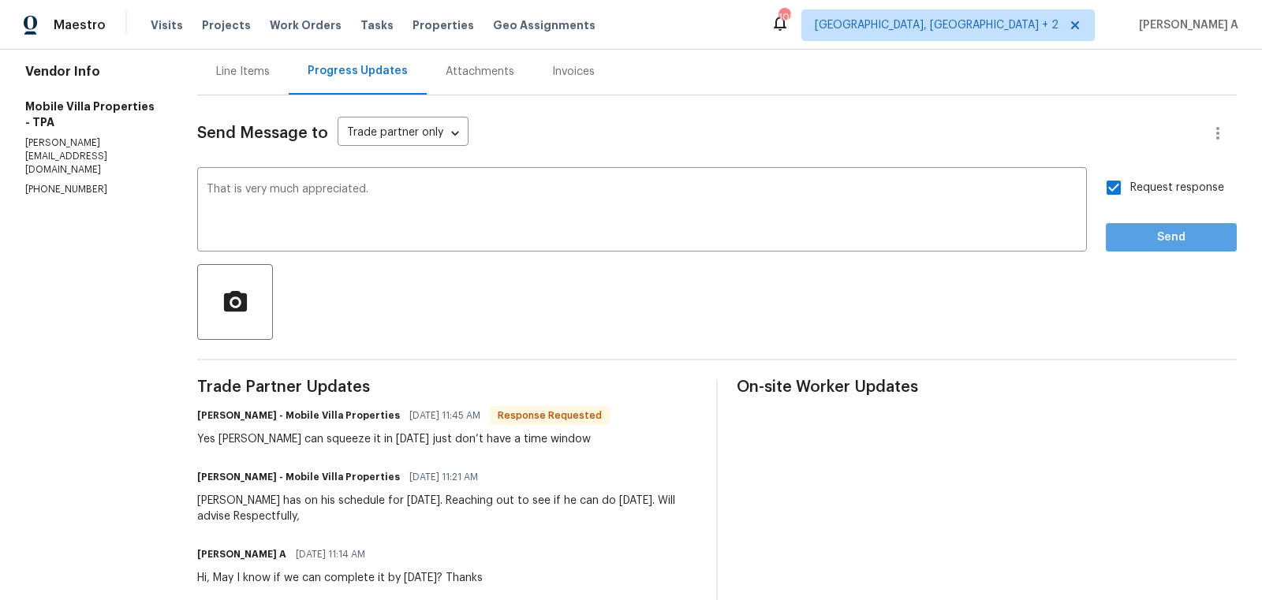
scroll to position [0, 0]
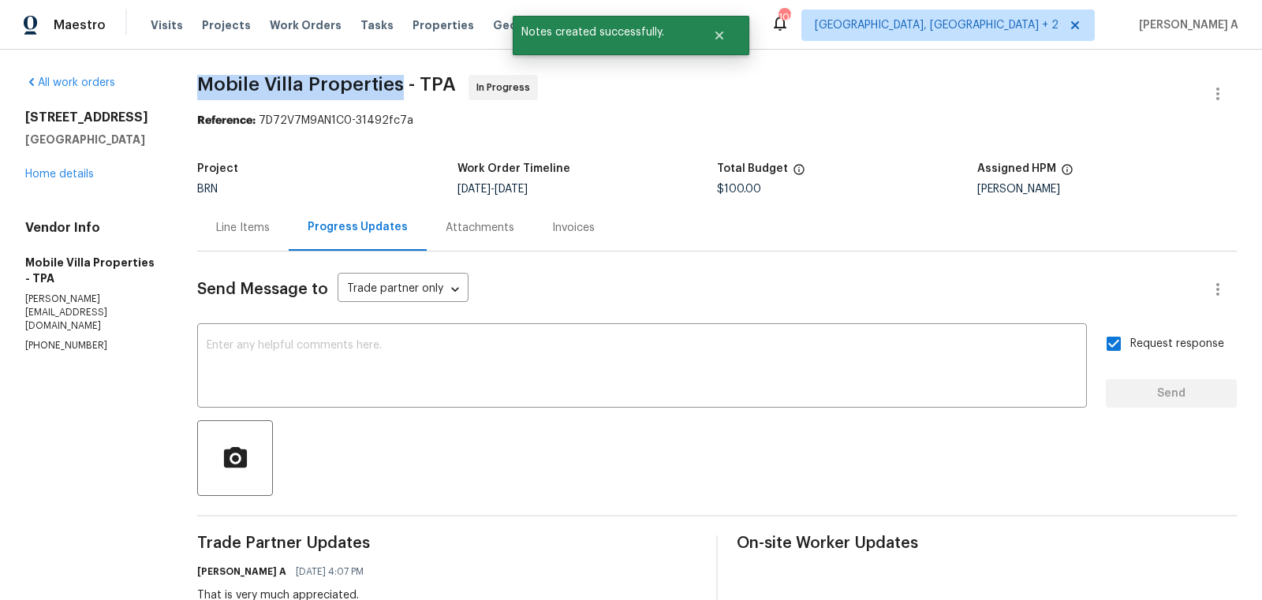
copy span "Mobile Villa Properties"
drag, startPoint x: 194, startPoint y: 91, endPoint x: 402, endPoint y: 89, distance: 208.2
click at [402, 89] on div "All work orders 4612 Pompano Dr Tampa, FL 33617 Home details Vendor Info Mobile…" at bounding box center [631, 503] width 1262 height 907
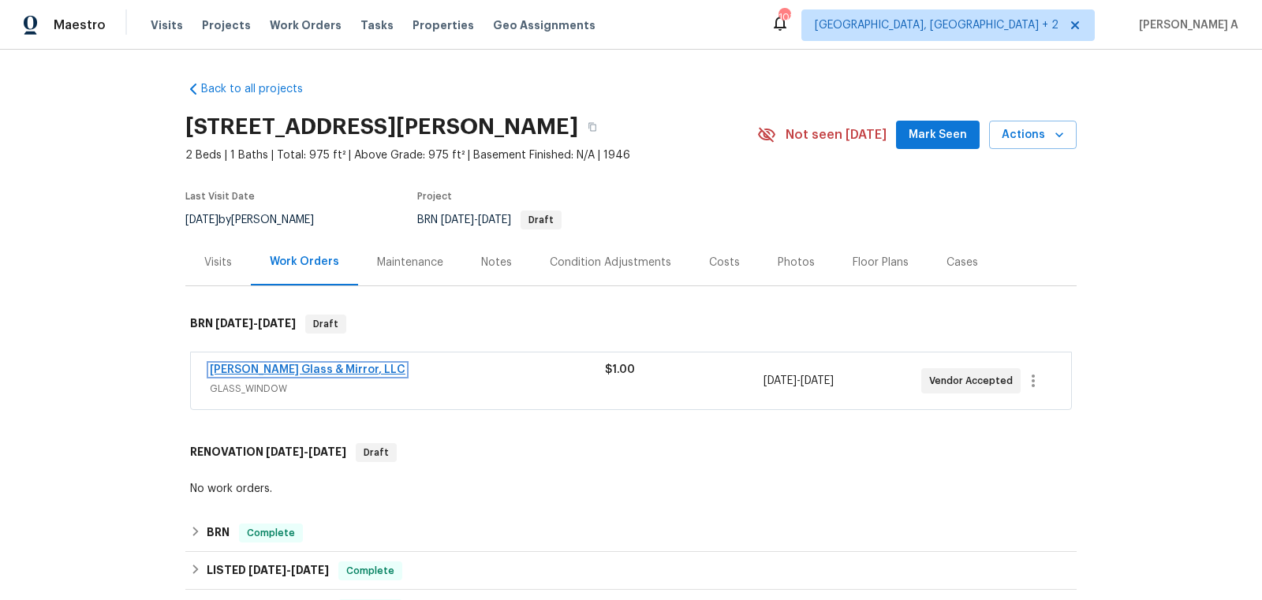
click at [308, 364] on link "[PERSON_NAME] Glass & Mirror, LLC" at bounding box center [308, 369] width 196 height 11
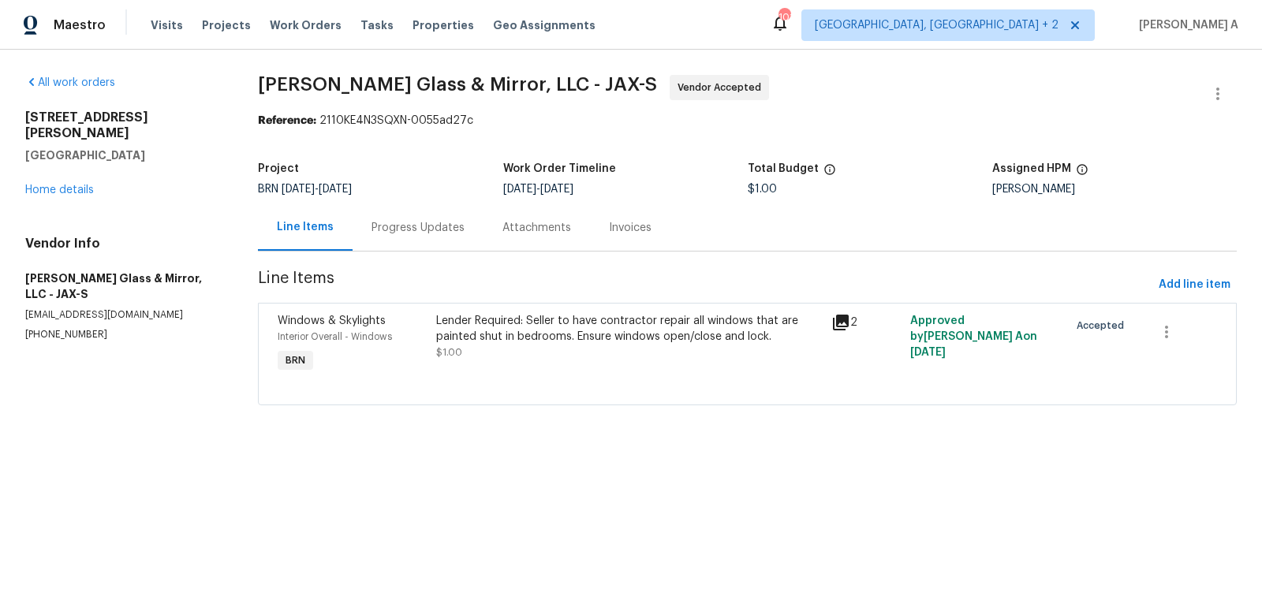
click at [402, 229] on div "Progress Updates" at bounding box center [417, 228] width 93 height 16
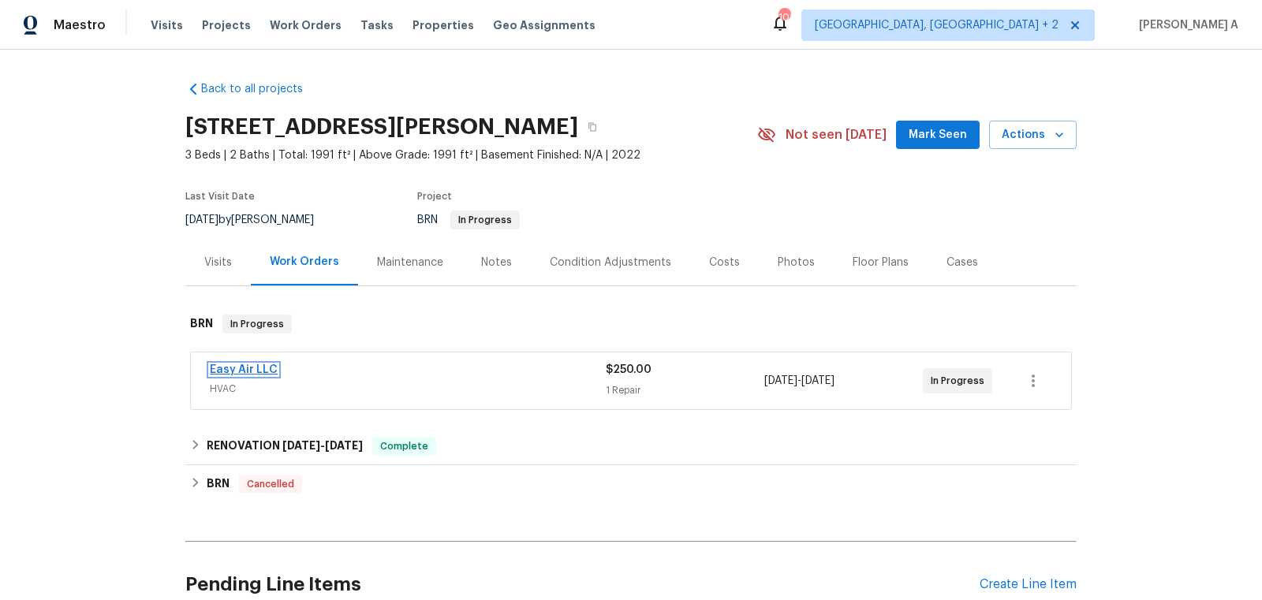
click at [233, 371] on link "Easy Air LLC" at bounding box center [244, 369] width 68 height 11
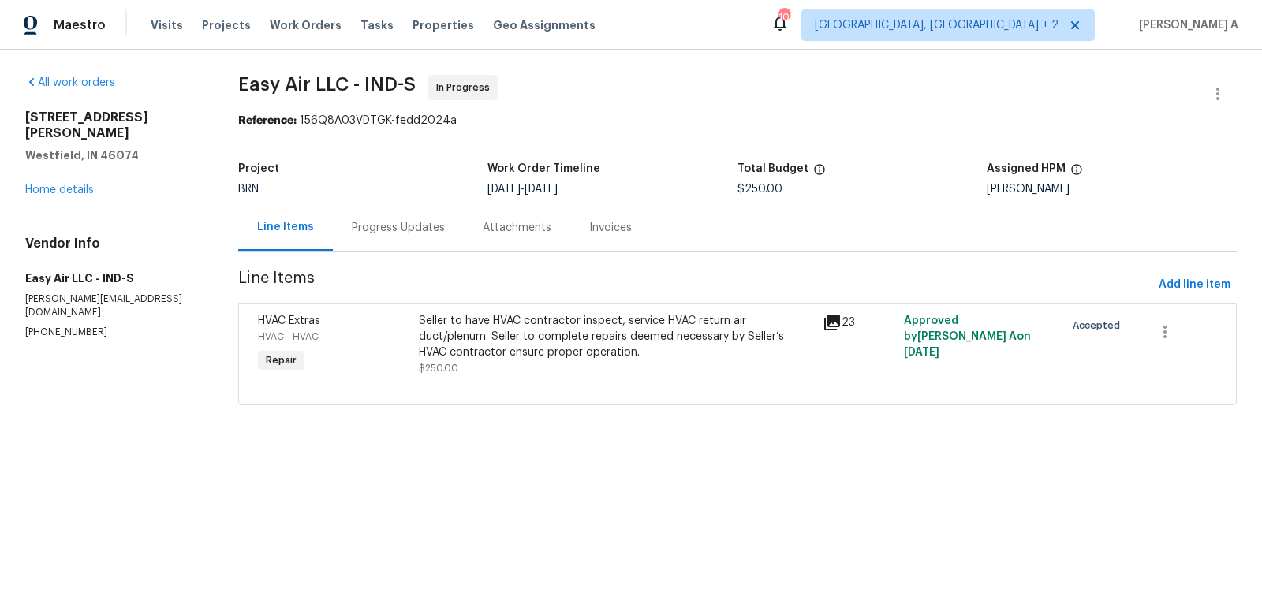
click at [405, 225] on div "Progress Updates" at bounding box center [398, 228] width 93 height 16
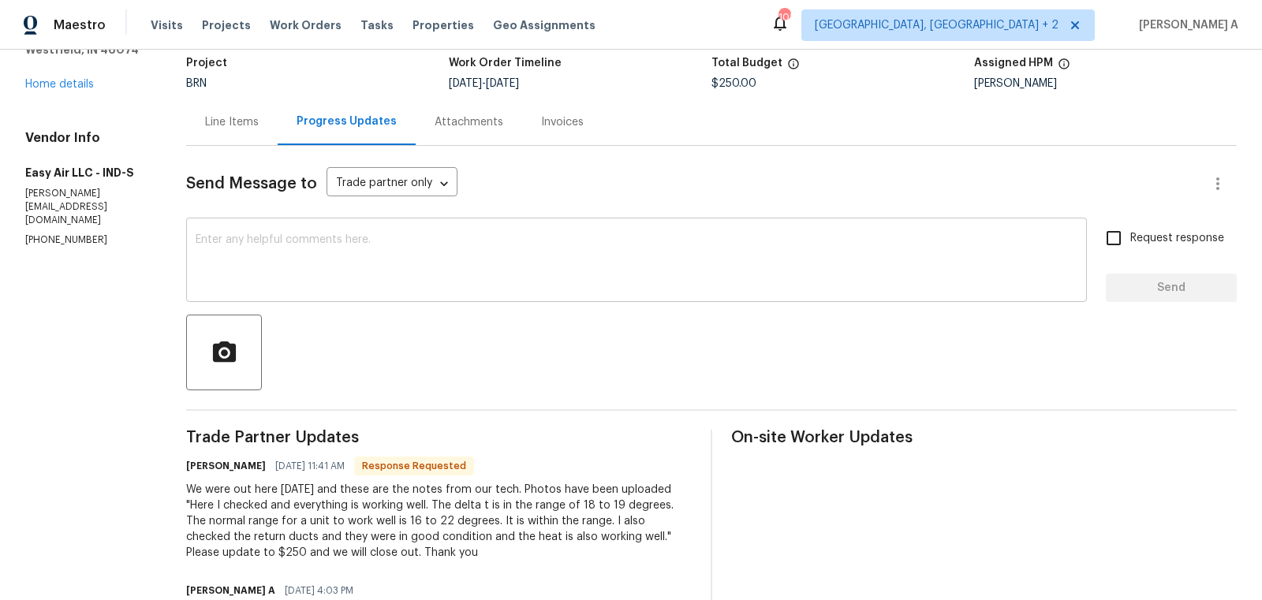
scroll to position [118, 0]
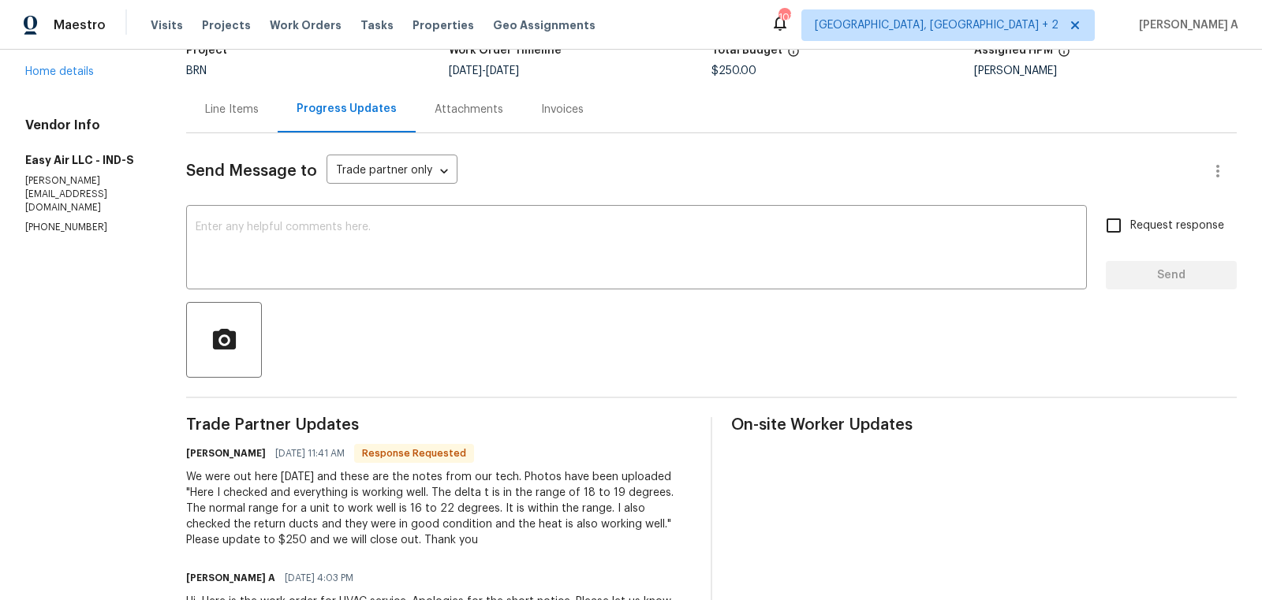
click at [658, 529] on div "We were out here [DATE] and these are the notes from our tech. Photos have been…" at bounding box center [438, 508] width 505 height 79
copy div "250"
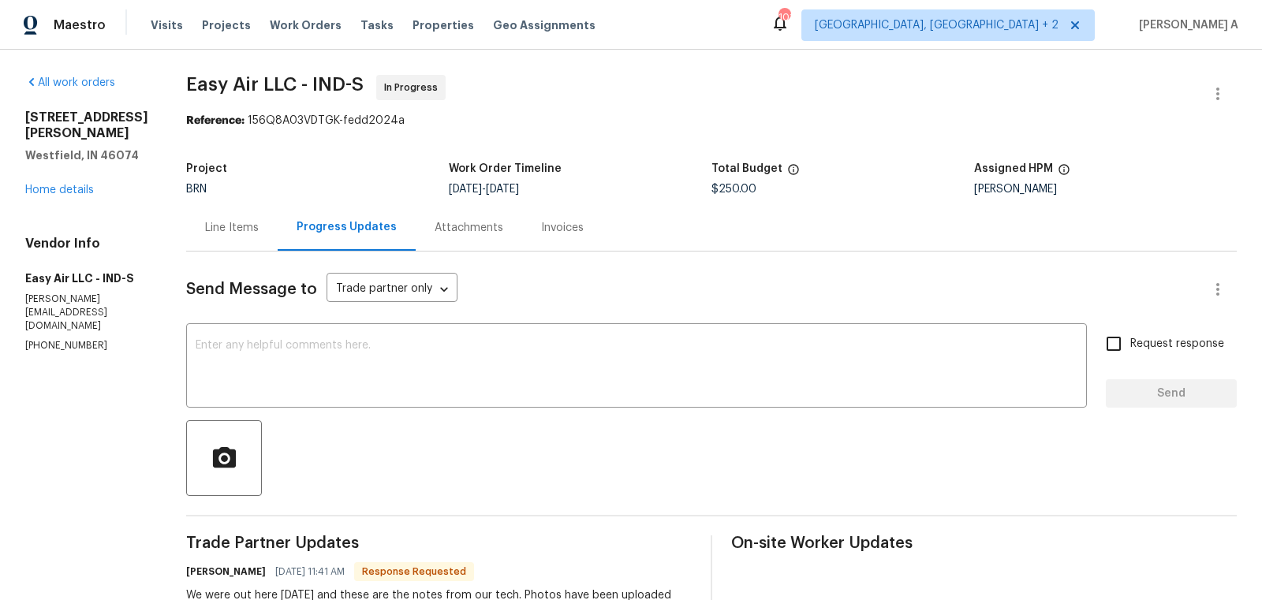
click at [219, 227] on div "Line Items" at bounding box center [232, 228] width 54 height 16
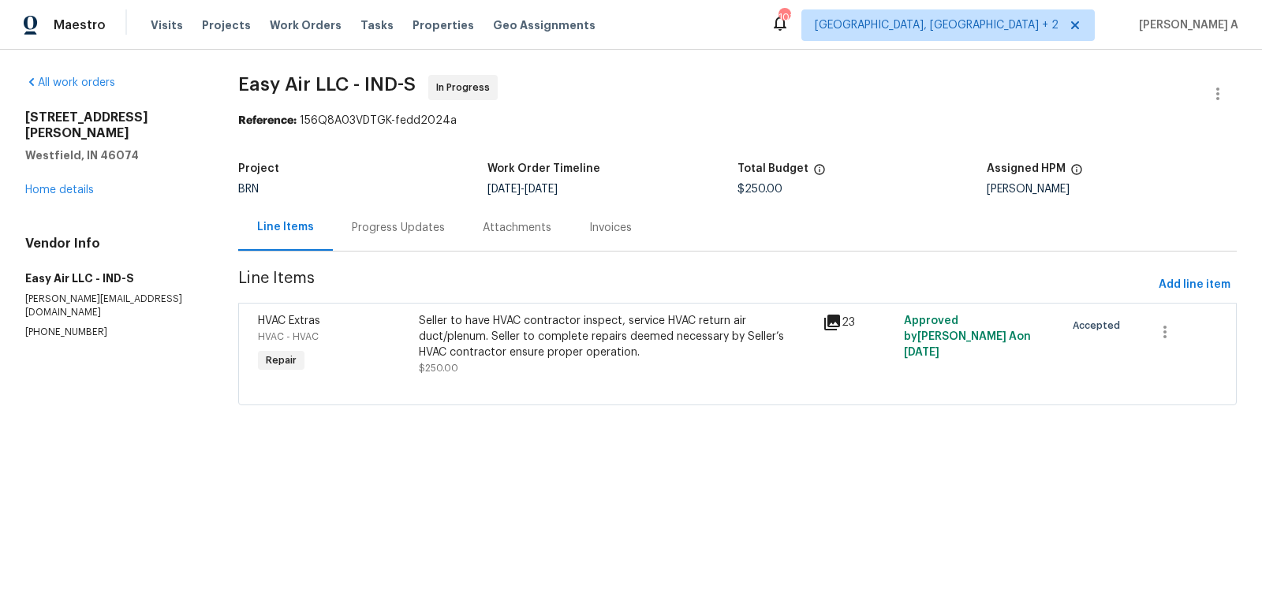
click at [599, 357] on div "Seller to have HVAC contractor inspect, service HVAC return air duct/plenum. Se…" at bounding box center [616, 336] width 394 height 47
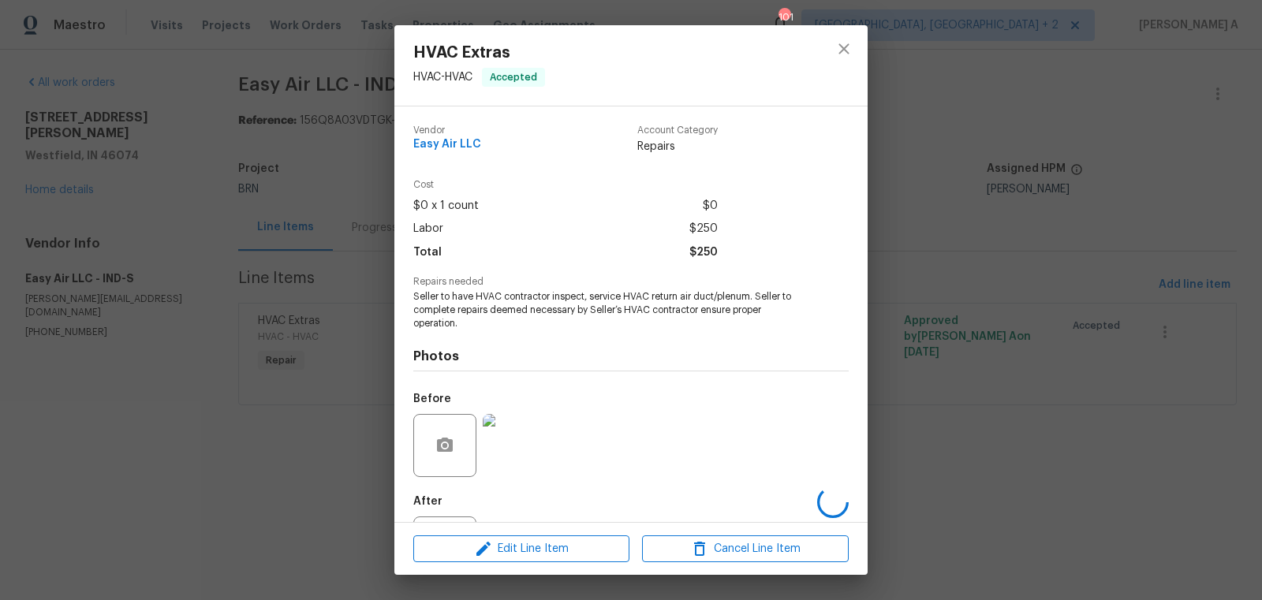
scroll to position [73, 0]
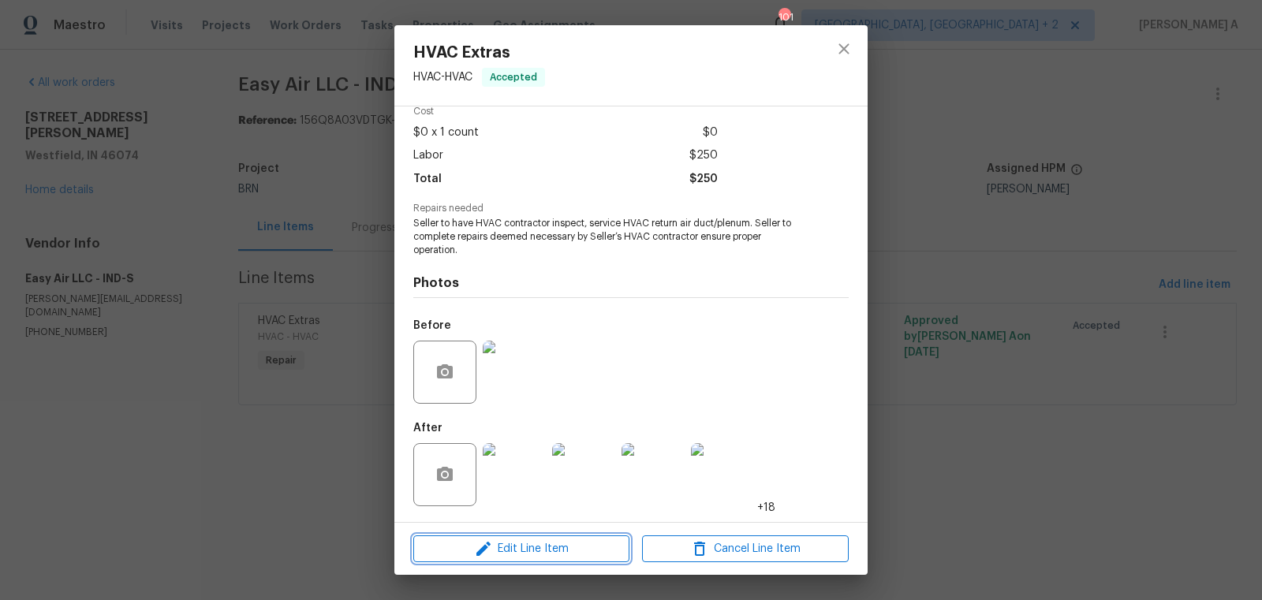
click at [563, 553] on span "Edit Line Item" at bounding box center [521, 549] width 207 height 20
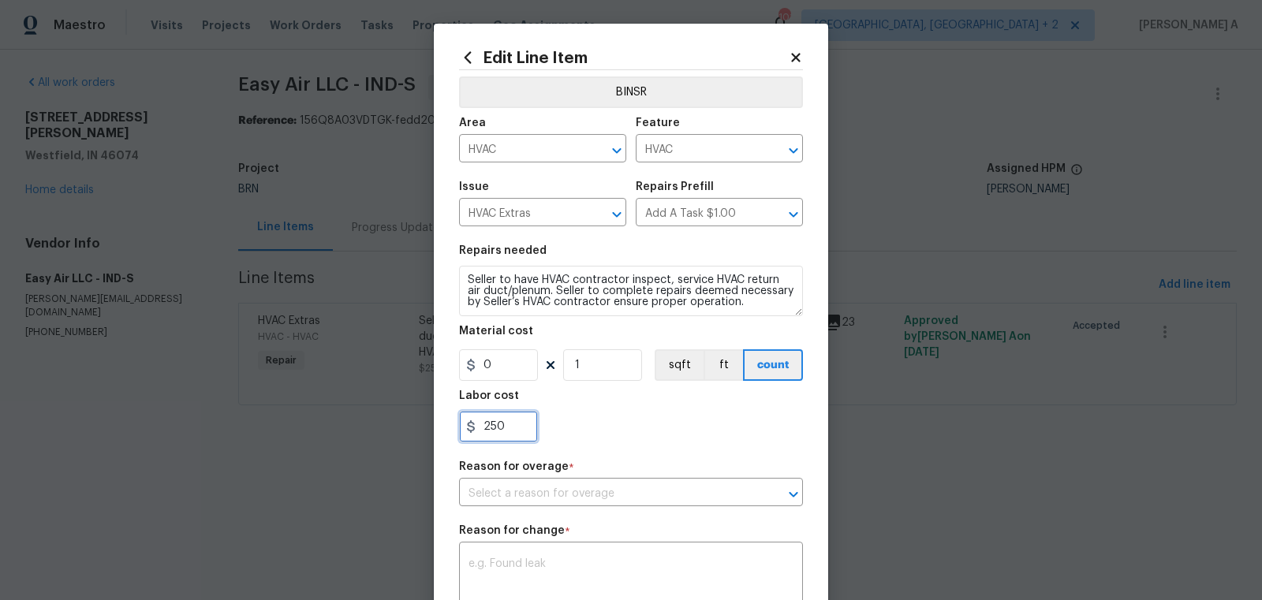
drag, startPoint x: 509, startPoint y: 423, endPoint x: 432, endPoint y: 424, distance: 76.5
click at [432, 424] on div "Edit Line Item BINSR Area HVAC ​ Feature HVAC ​ Issue HVAC Extras ​ Repairs Pre…" at bounding box center [631, 300] width 1262 height 600
click at [264, 418] on body "Maestro Visits Projects Work Orders Tasks Properties Geo Assignments 101 [GEOGR…" at bounding box center [631, 224] width 1262 height 449
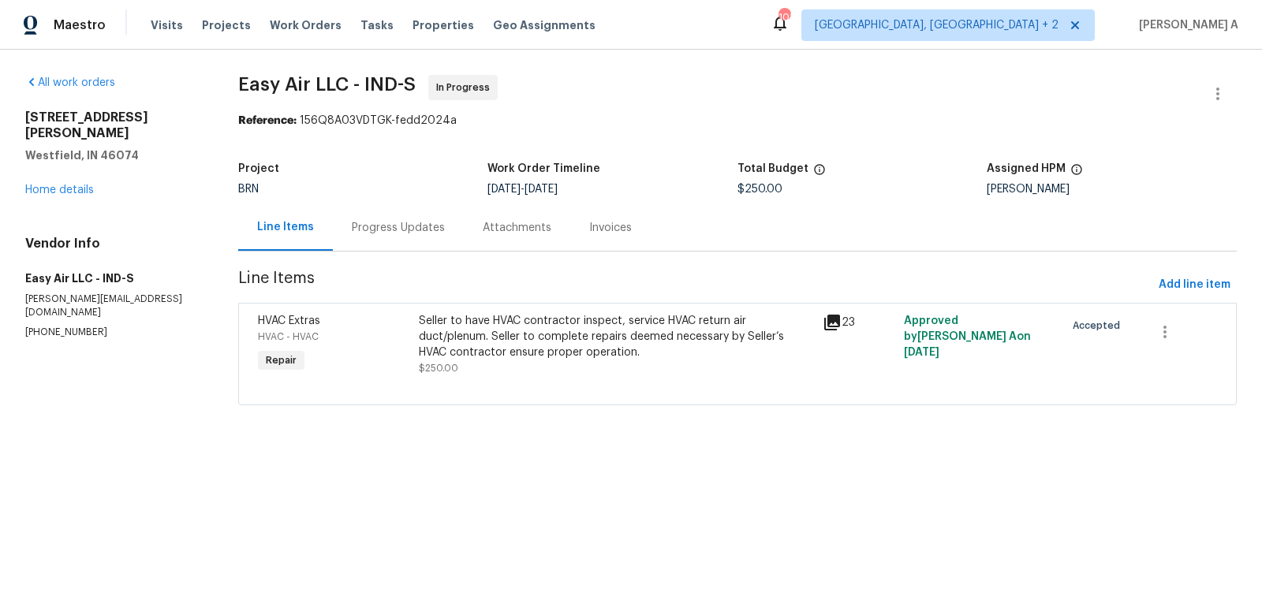
click at [384, 231] on div "Progress Updates" at bounding box center [398, 228] width 93 height 16
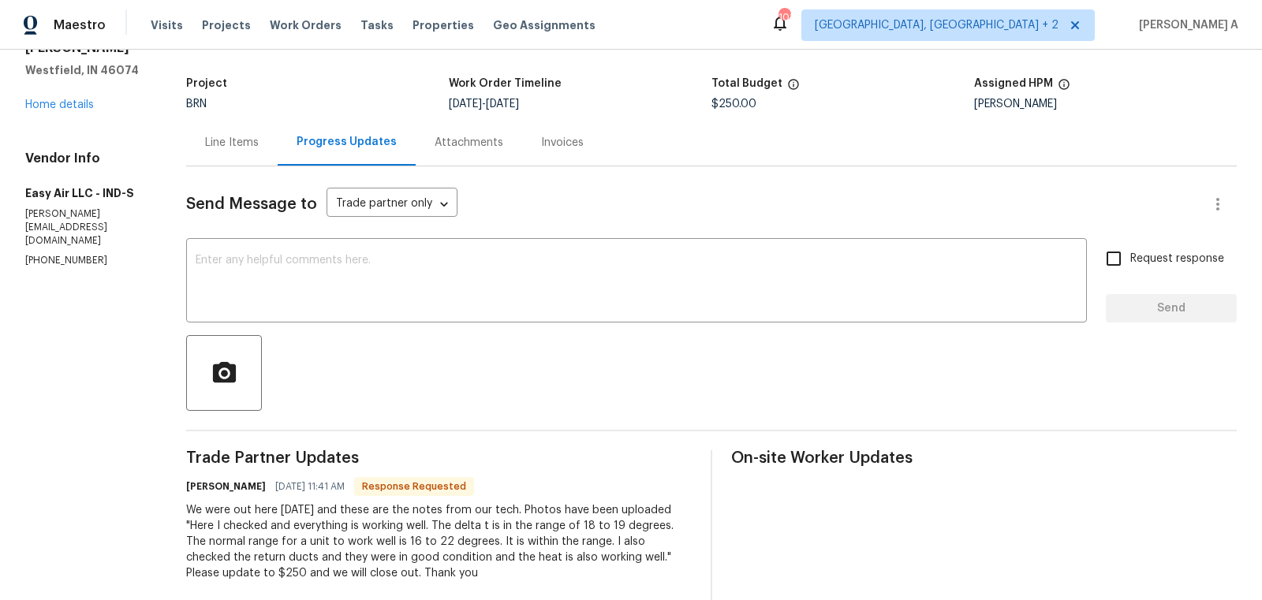
scroll to position [41, 0]
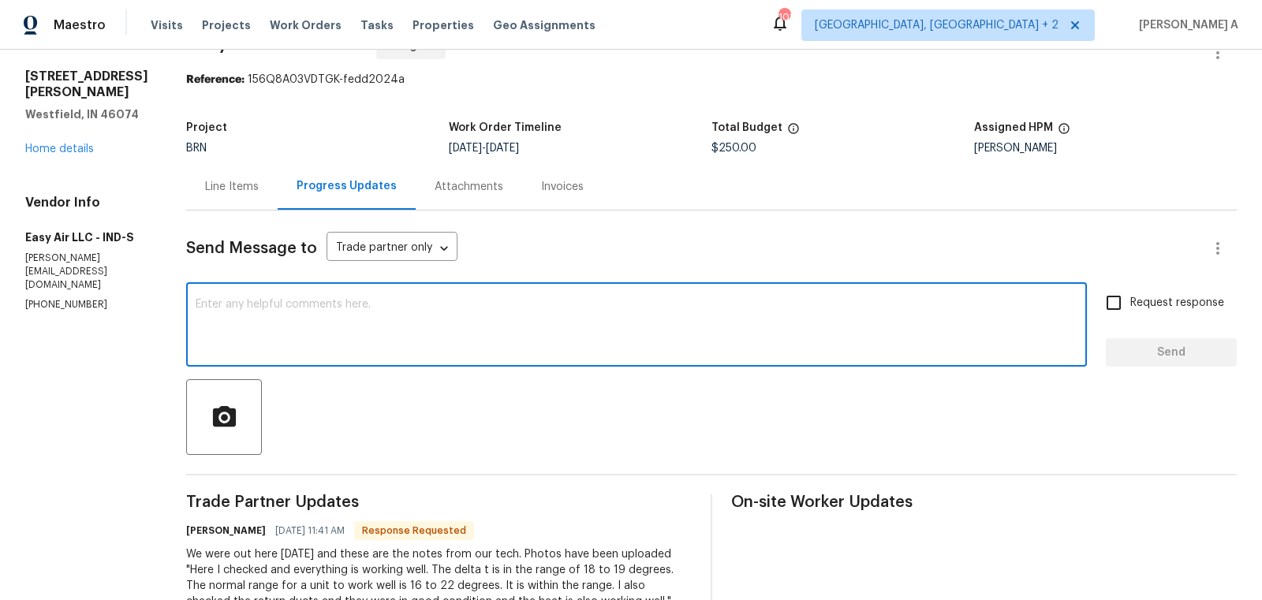
click at [356, 347] on textarea at bounding box center [637, 326] width 882 height 55
click at [730, 144] on span "$250.00" at bounding box center [733, 148] width 45 height 11
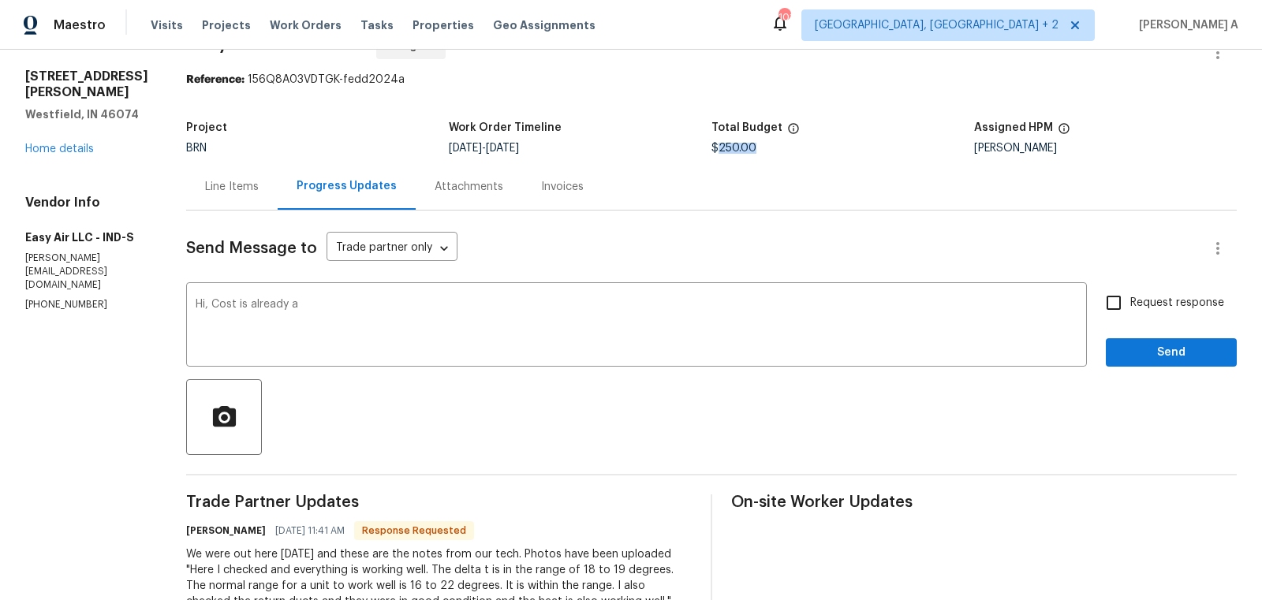
click at [730, 144] on span "$250.00" at bounding box center [733, 148] width 45 height 11
copy span "$250.00"
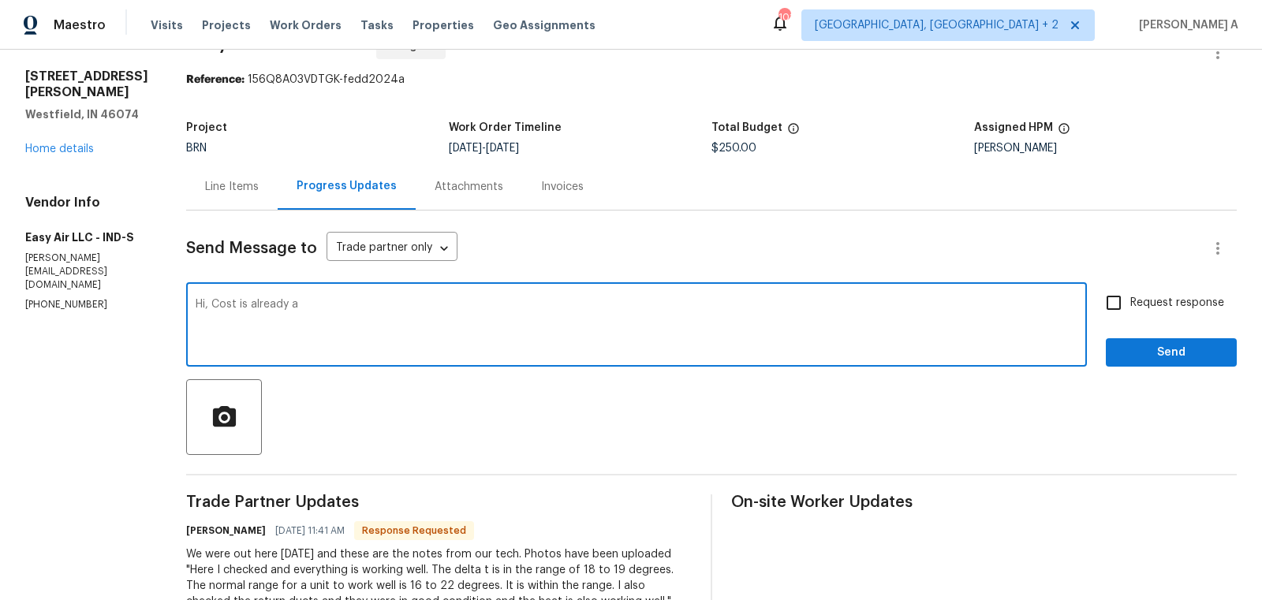
drag, startPoint x: 278, startPoint y: 303, endPoint x: 367, endPoint y: 303, distance: 89.1
click at [367, 303] on textarea "Hi, Cost is already a" at bounding box center [637, 326] width 882 height 55
paste textarea "$250.00"
click at [360, 303] on textarea "Hi, Cost is already $250.00" at bounding box center [637, 326] width 882 height 55
type textarea "Hi, Cost is already $250"
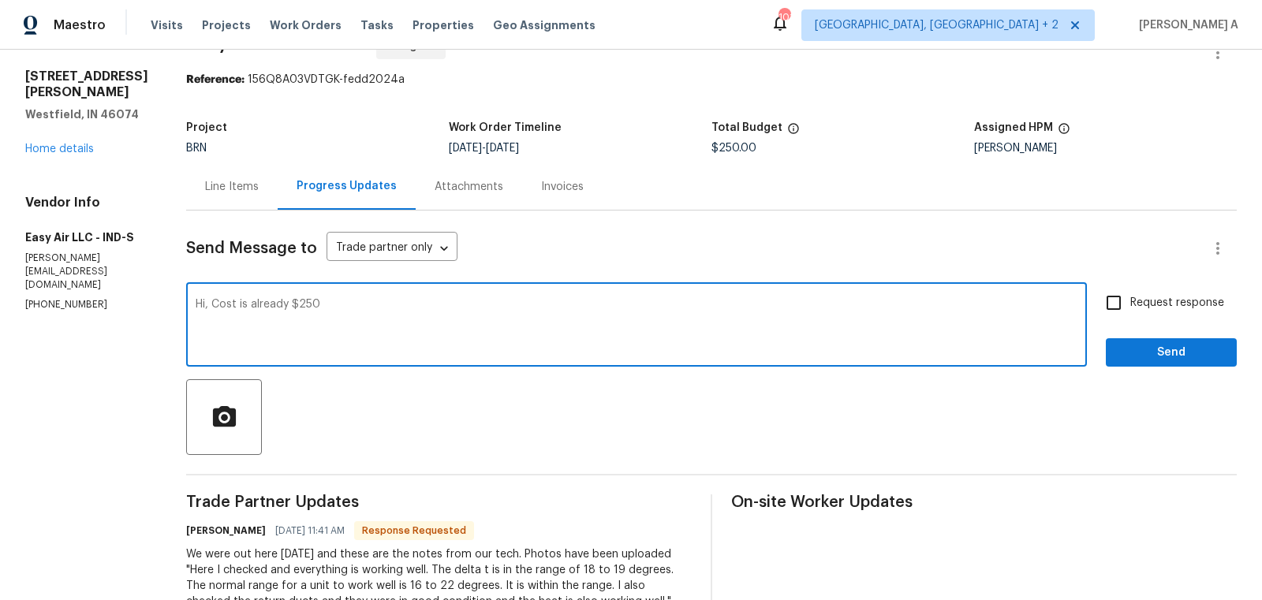
click at [232, 183] on div "Line Items" at bounding box center [232, 187] width 54 height 16
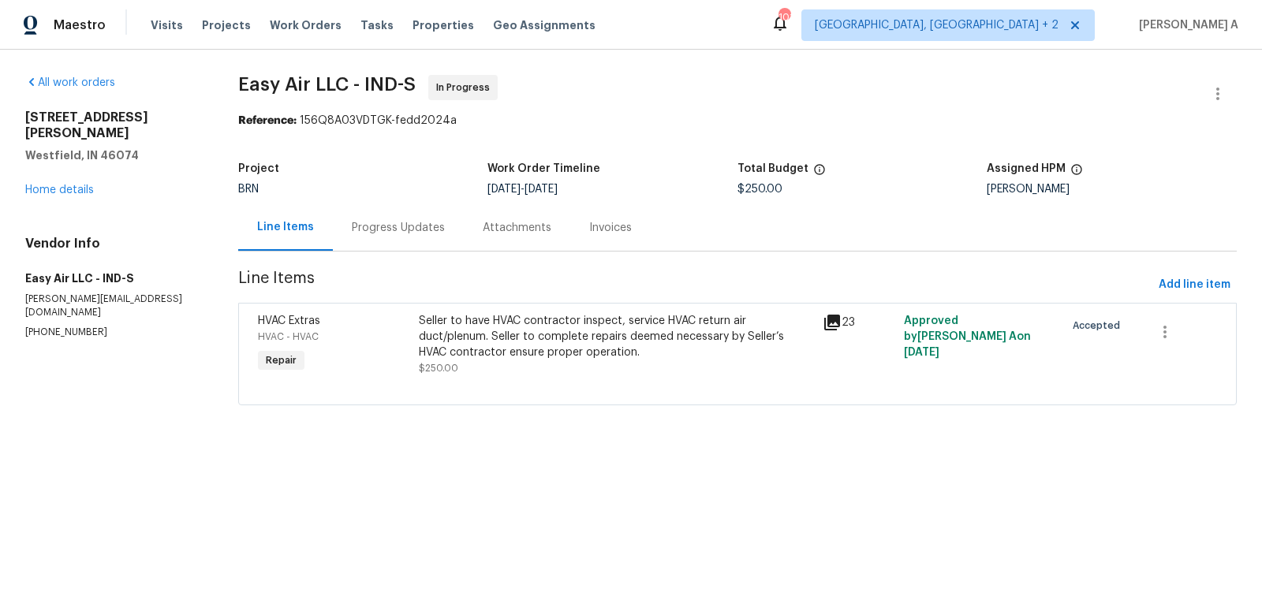
click at [359, 229] on div "Progress Updates" at bounding box center [398, 228] width 93 height 16
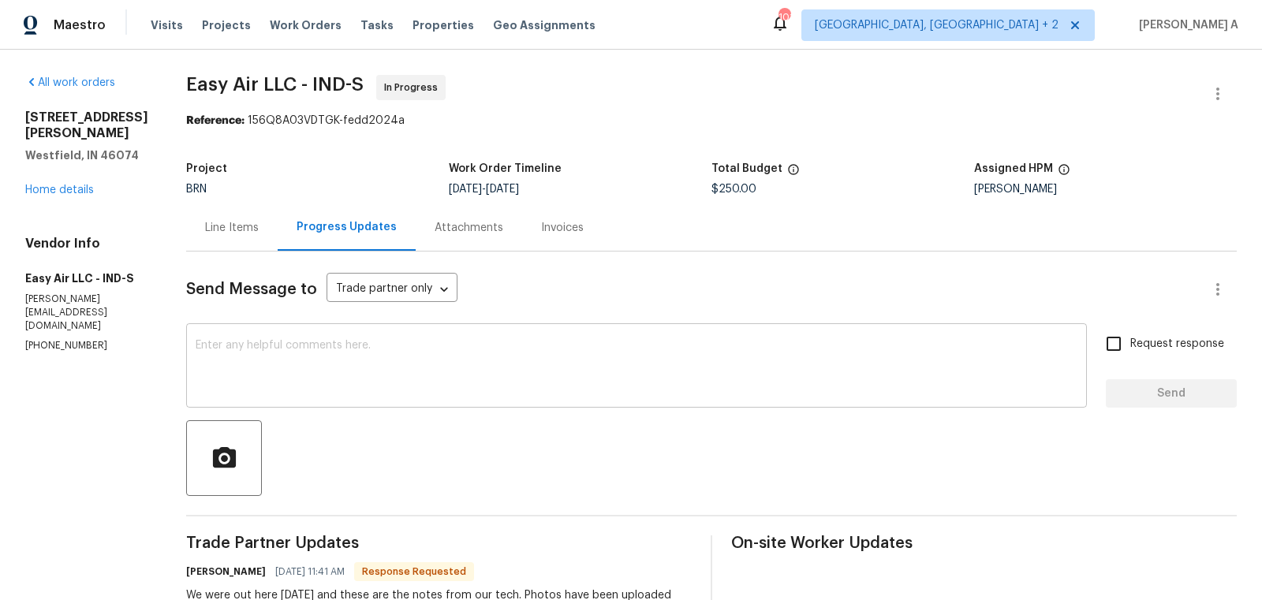
click at [385, 367] on textarea at bounding box center [637, 367] width 882 height 55
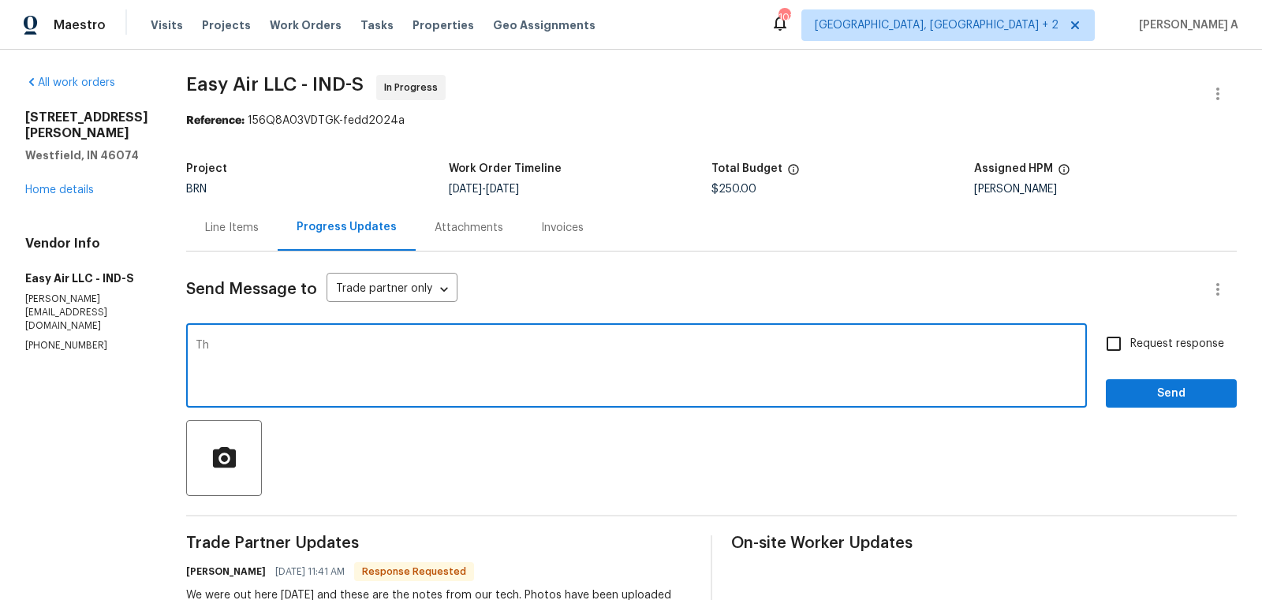
type textarea "T"
paste textarea "$250.00"
click at [221, 348] on textarea "Cost is $250.00" at bounding box center [637, 367] width 882 height 55
click at [419, 348] on textarea "Cost is currently updated as $250.00" at bounding box center [637, 367] width 882 height 55
click at [419, 348] on textarea "Cost is currently updated as $250 Could you please confirm if its reflecting to…" at bounding box center [637, 367] width 882 height 55
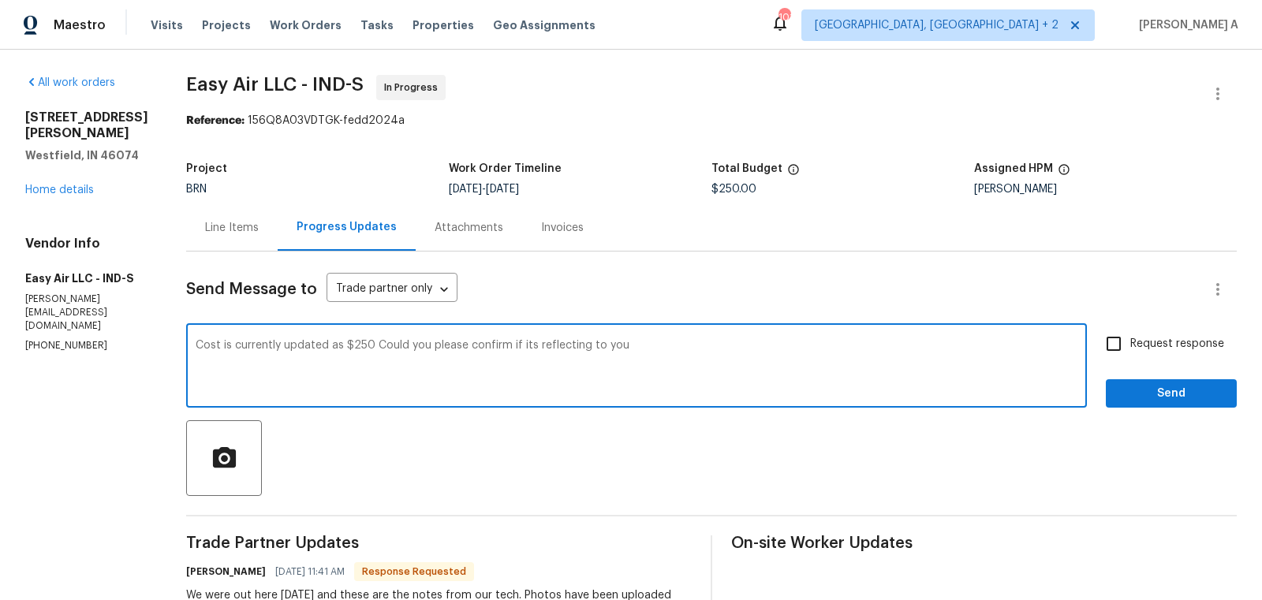
click at [419, 348] on textarea "Cost is currently updated as $250 Could you please confirm if its reflecting to…" at bounding box center [637, 367] width 882 height 55
click at [0, 0] on icon "Unsupported language" at bounding box center [0, 0] width 0 height 0
click at [0, 0] on button "Select language" at bounding box center [0, 0] width 0 height 0
click at [0, 0] on div "English ([GEOGRAPHIC_DATA])" at bounding box center [0, 0] width 0 height 0
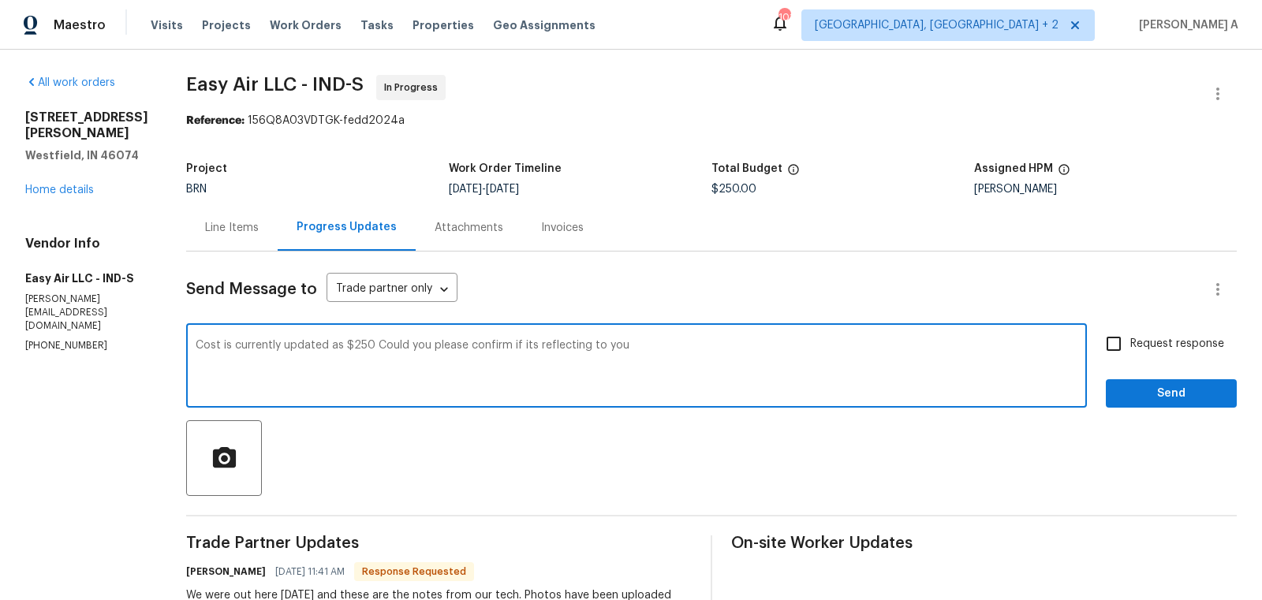
click at [0, 0] on icon "Paraphrase text" at bounding box center [0, 0] width 0 height 0
click at [0, 0] on li "The price has been updated to $250." at bounding box center [0, 0] width 0 height 0
click at [0, 0] on li "Would you kindly verify that it is showing up for you?" at bounding box center [0, 0] width 0 height 0
click at [684, 344] on textarea "The price has been updated to $250. Would you kindly verify that it is showing …" at bounding box center [637, 367] width 882 height 55
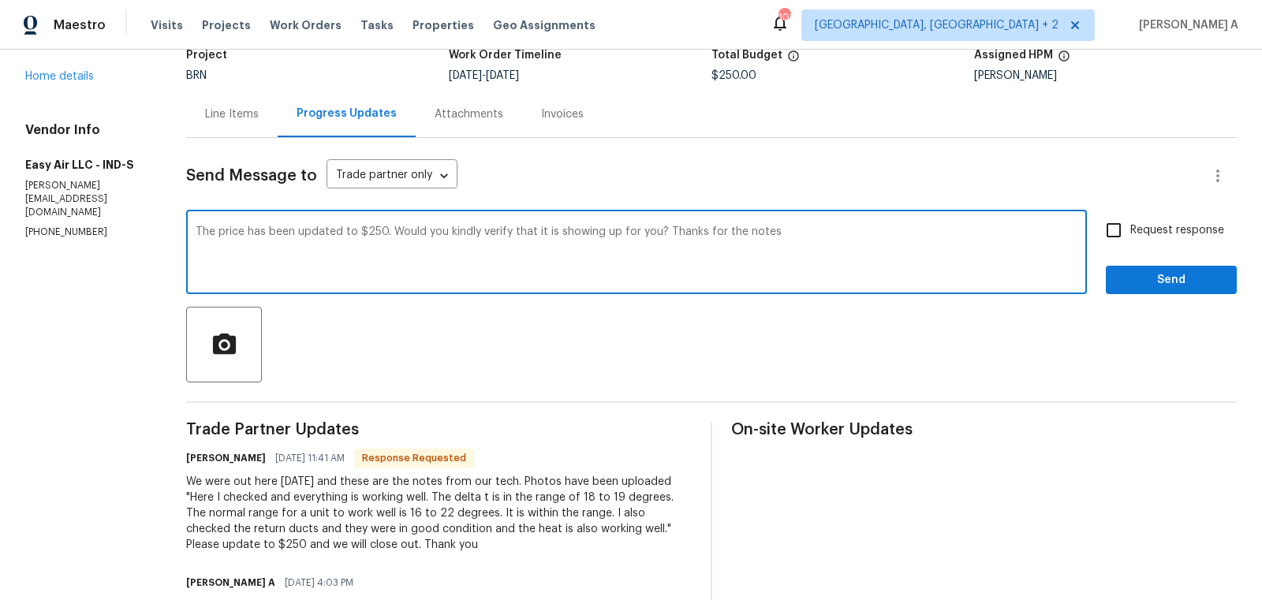
scroll to position [122, 0]
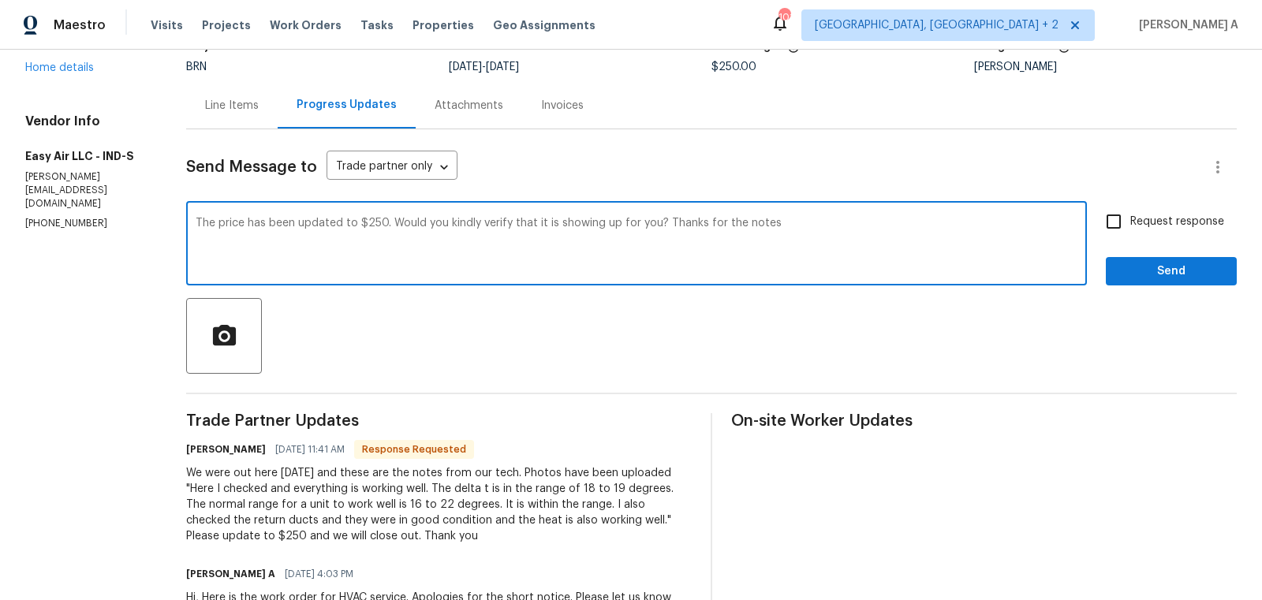
drag, startPoint x: 727, startPoint y: 223, endPoint x: 838, endPoint y: 223, distance: 111.2
click at [838, 223] on textarea "The price has been updated to $250. Would you kindly verify that it is showing …" at bounding box center [637, 245] width 882 height 55
type textarea "The price has been updated to $250. Would you kindly verify that it is showing …"
click at [1149, 220] on span "Request response" at bounding box center [1177, 222] width 94 height 17
click at [1130, 220] on input "Request response" at bounding box center [1113, 221] width 33 height 33
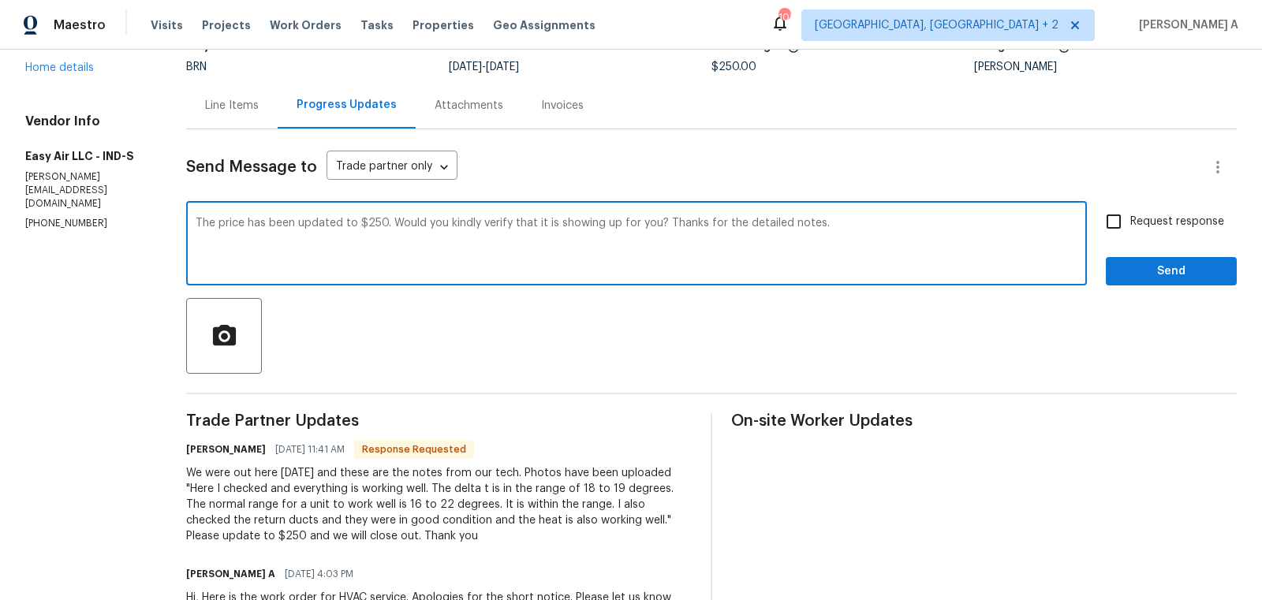
checkbox input "true"
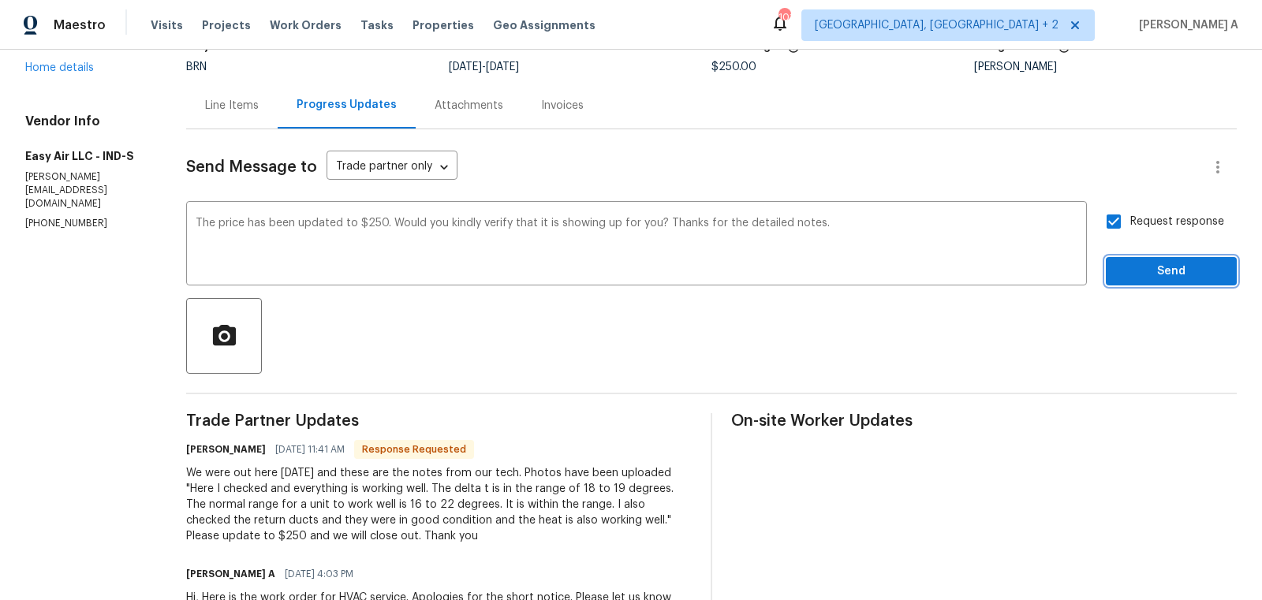
click at [1166, 268] on span "Send" at bounding box center [1171, 272] width 106 height 20
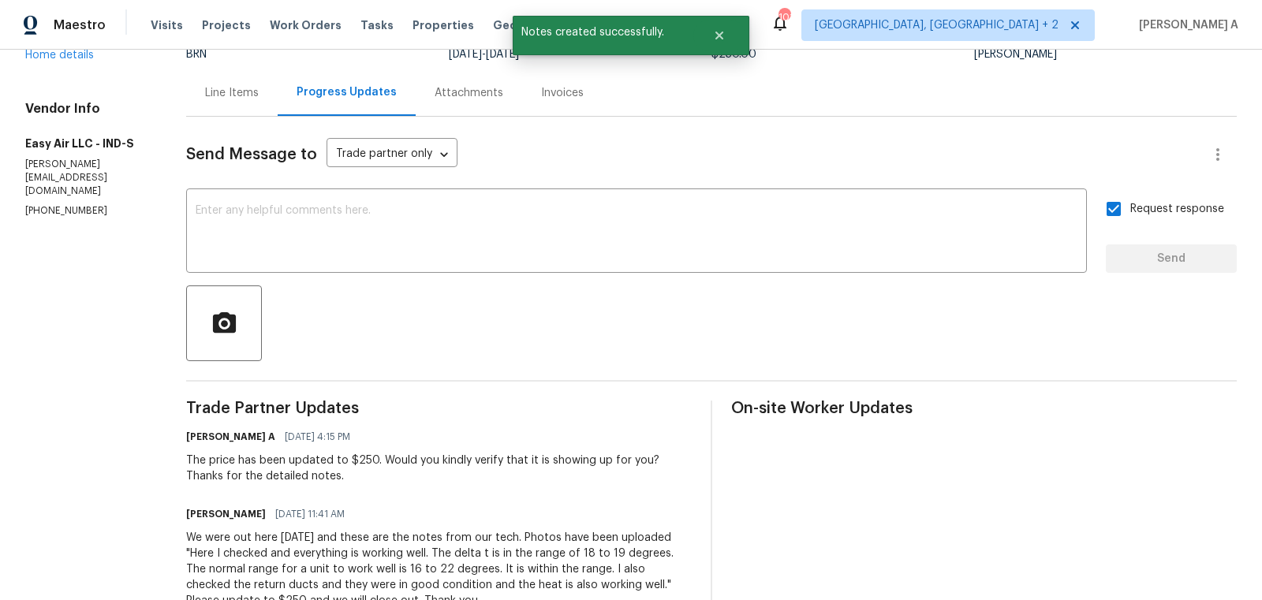
scroll to position [0, 0]
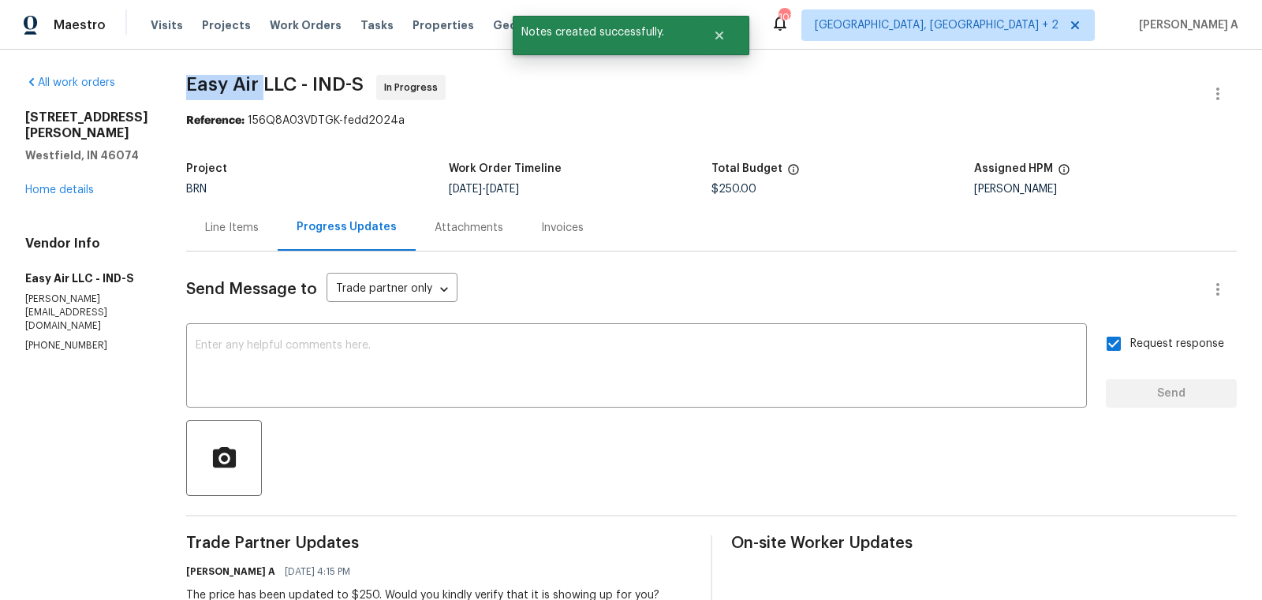
drag, startPoint x: 173, startPoint y: 83, endPoint x: 248, endPoint y: 83, distance: 74.1
click at [248, 83] on span "Easy Air LLC - IND-S" at bounding box center [274, 84] width 177 height 19
copy span "Easy Air"
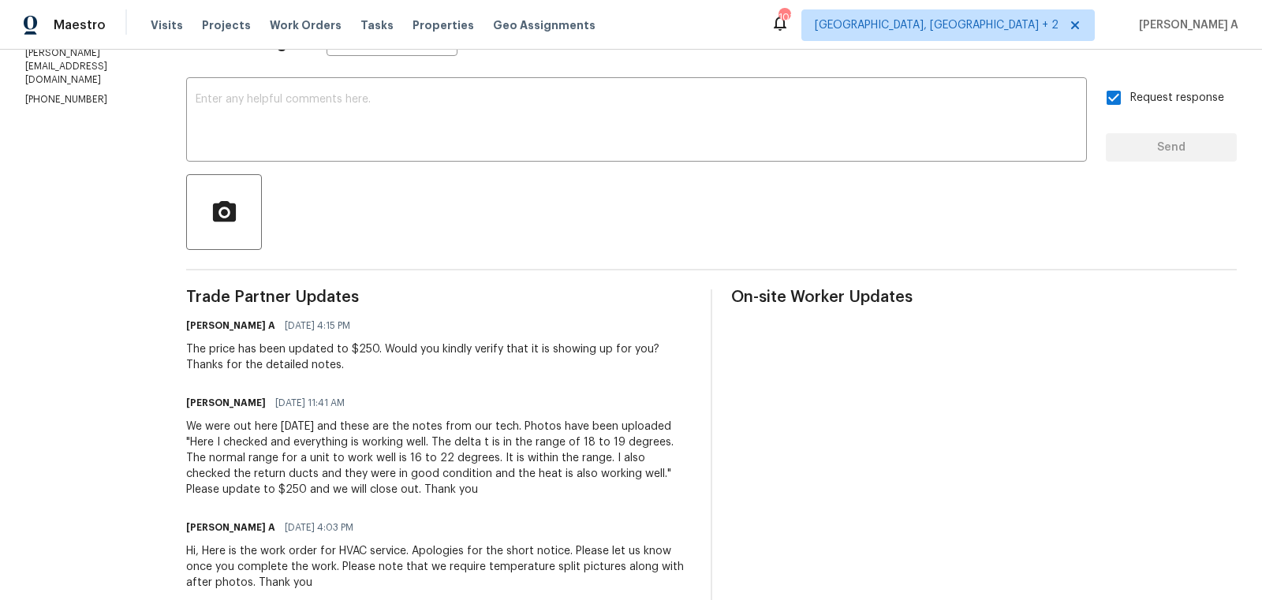
scroll to position [281, 0]
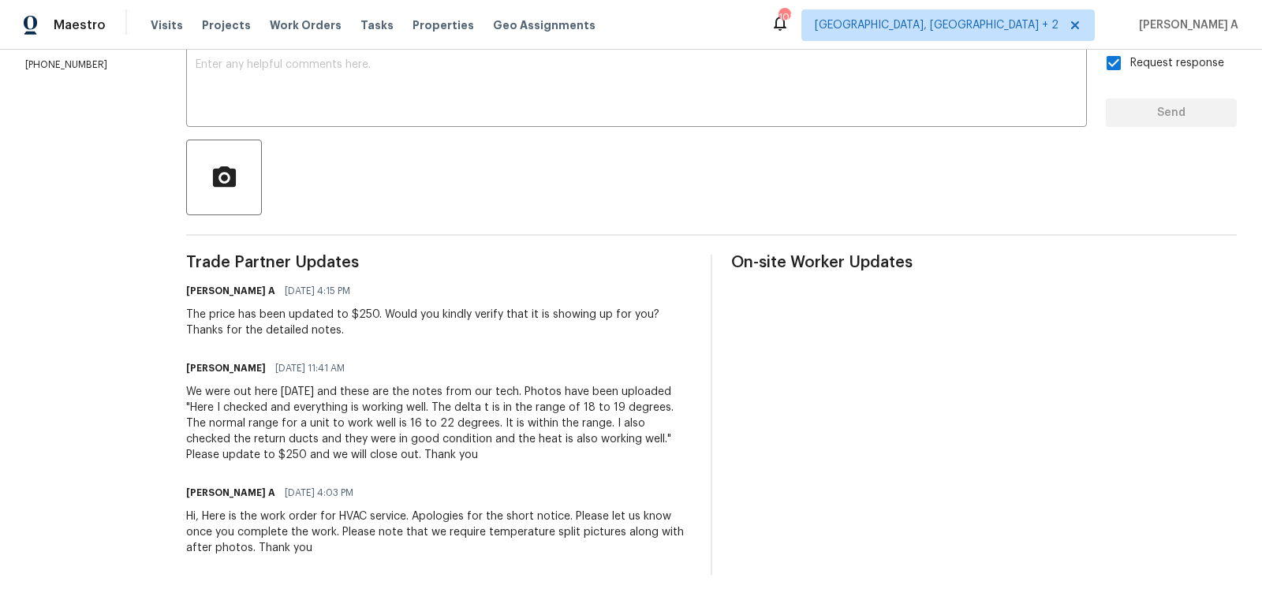
click at [384, 355] on div "Trade Partner Updates [PERSON_NAME] A [DATE] 4:15 PM The price has been updated…" at bounding box center [438, 415] width 505 height 320
drag, startPoint x: 192, startPoint y: 393, endPoint x: 294, endPoint y: 389, distance: 101.8
click at [293, 388] on div "We were out here [DATE] and these are the notes from our tech. Photos have been…" at bounding box center [438, 423] width 505 height 79
click at [491, 393] on div "We were out here [DATE] and these are the notes from our tech. Photos have been…" at bounding box center [438, 423] width 505 height 79
drag, startPoint x: 171, startPoint y: 407, endPoint x: 356, endPoint y: 410, distance: 185.3
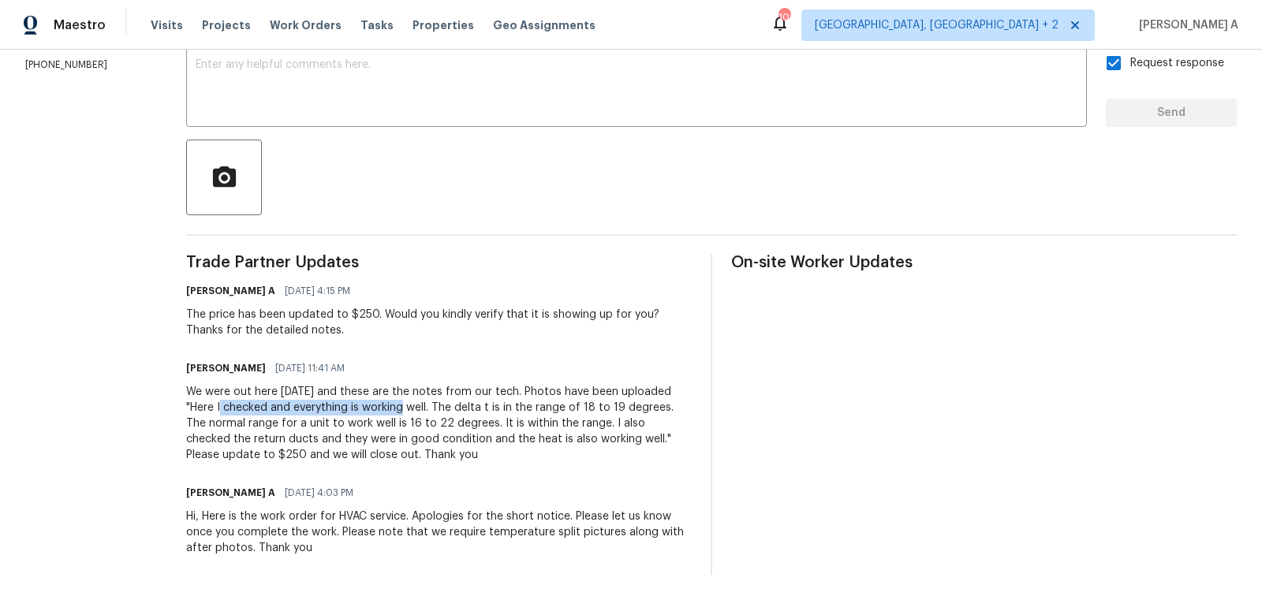
click at [357, 409] on div "All work orders [STREET_ADDRESS][PERSON_NAME] Home details Vendor Info Easy Air…" at bounding box center [631, 184] width 1262 height 831
click at [431, 415] on div "We were out here [DATE] and these are the notes from our tech. Photos have been…" at bounding box center [438, 423] width 505 height 79
click at [271, 431] on div "We were out here [DATE] and these are the notes from our tech. Photos have been…" at bounding box center [438, 423] width 505 height 79
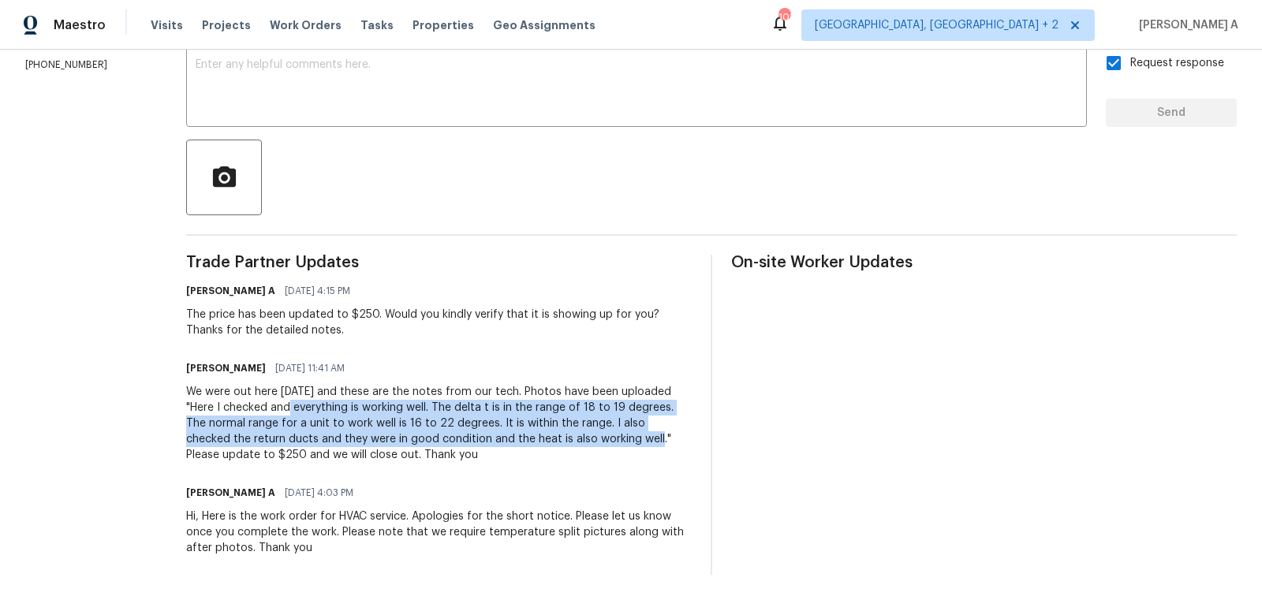
copy div "everything is working well. The delta t is in the range of 18 to 19 degrees. Th…"
drag, startPoint x: 243, startPoint y: 408, endPoint x: 546, endPoint y: 433, distance: 304.5
click at [546, 434] on div "We were out here [DATE] and these are the notes from our tech. Photos have been…" at bounding box center [438, 423] width 505 height 79
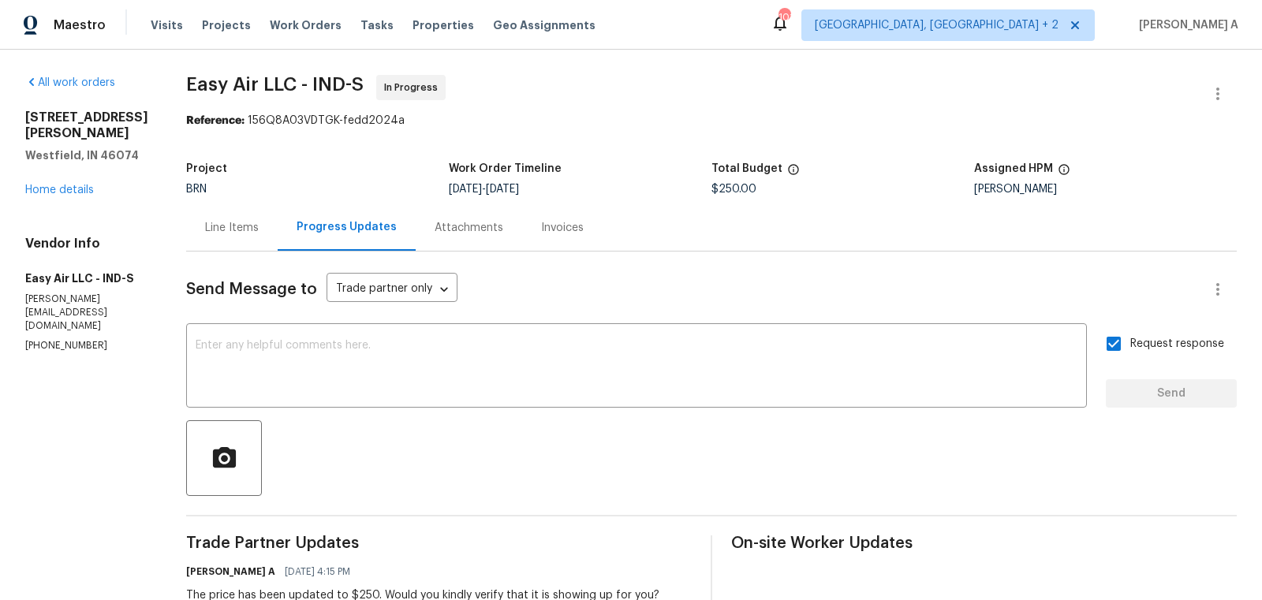
click at [228, 225] on div "Line Items" at bounding box center [232, 228] width 54 height 16
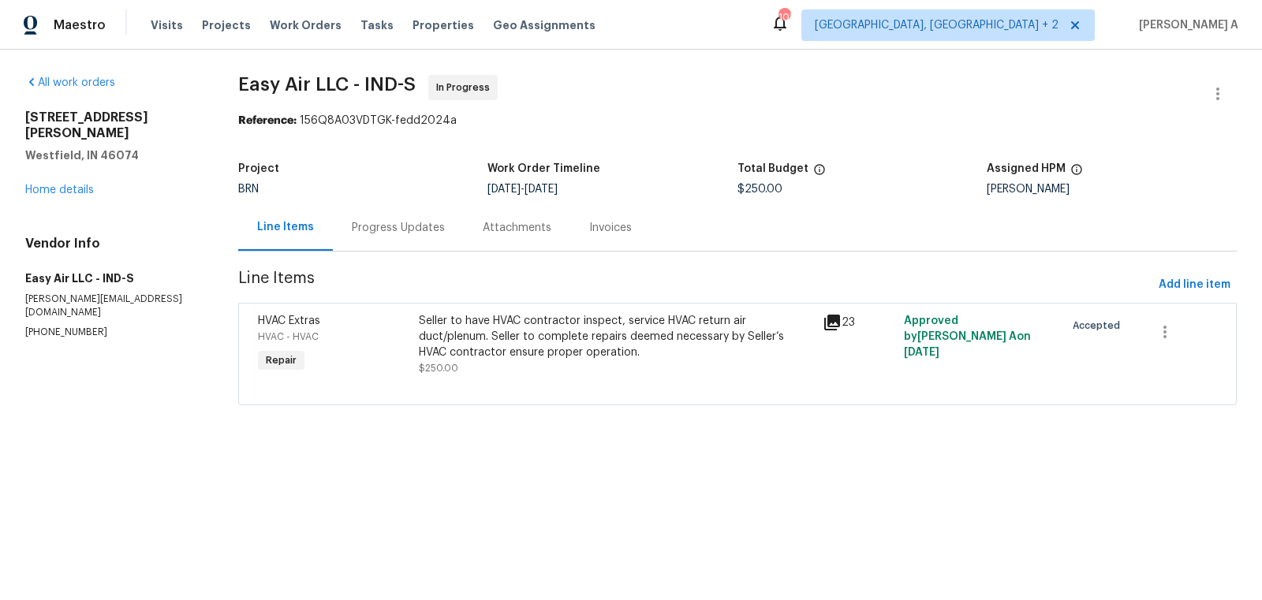
click at [545, 337] on div "Seller to have HVAC contractor inspect, service HVAC return air duct/plenum. Se…" at bounding box center [616, 336] width 394 height 47
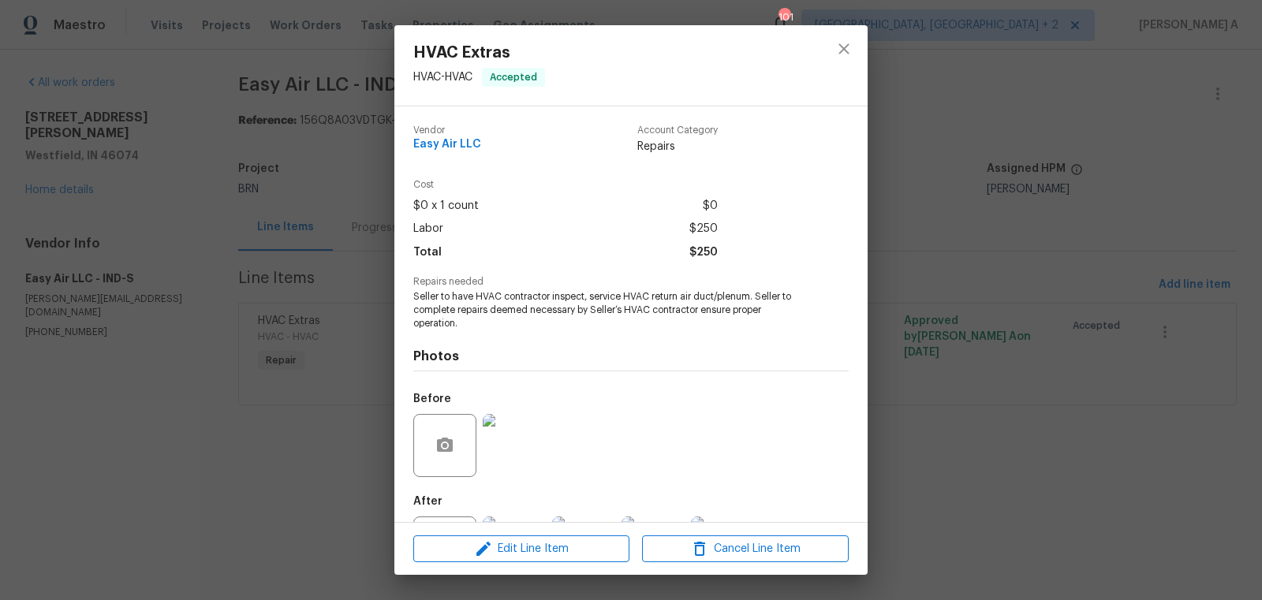
click at [528, 308] on span "Seller to have HVAC contractor inspect, service HVAC return air duct/plenum. Se…" at bounding box center [609, 309] width 392 height 39
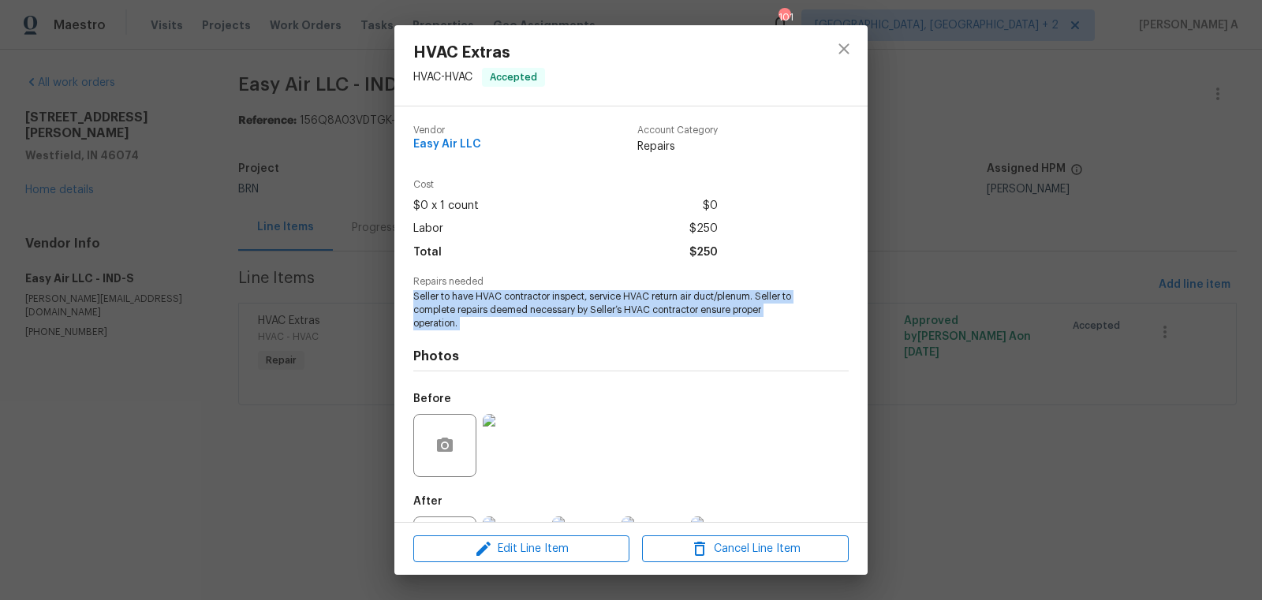
copy span "Seller to have HVAC contractor inspect, service HVAC return air duct/plenum. Se…"
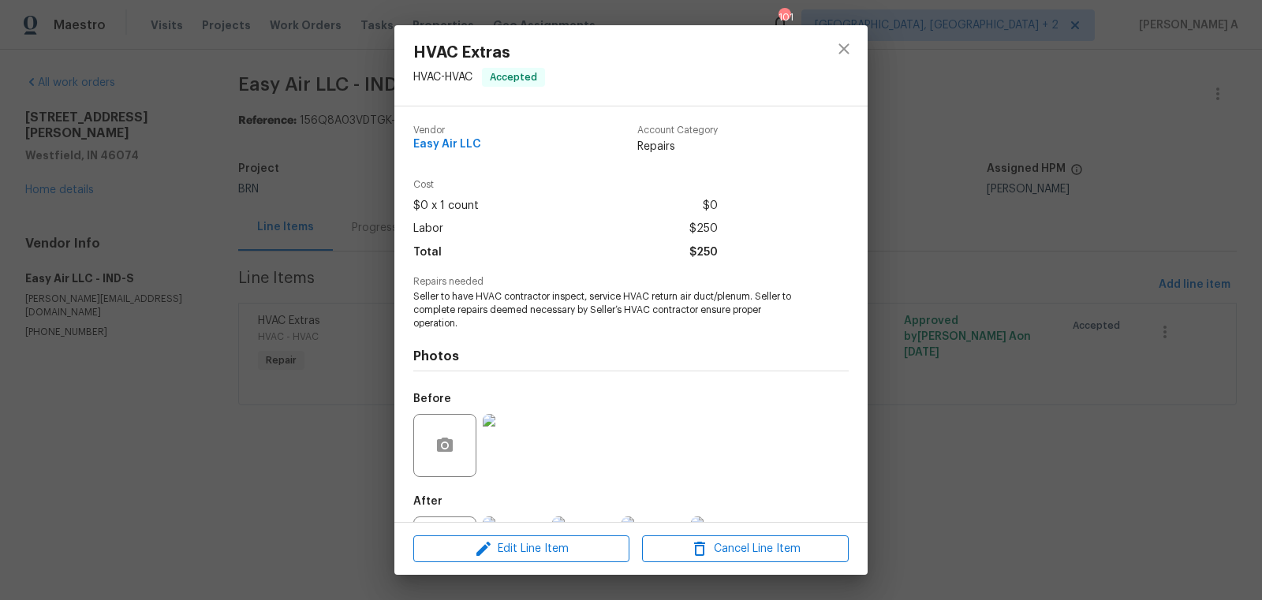
click at [447, 147] on span "Easy Air LLC" at bounding box center [447, 145] width 68 height 12
copy span "Easy Air LLC"
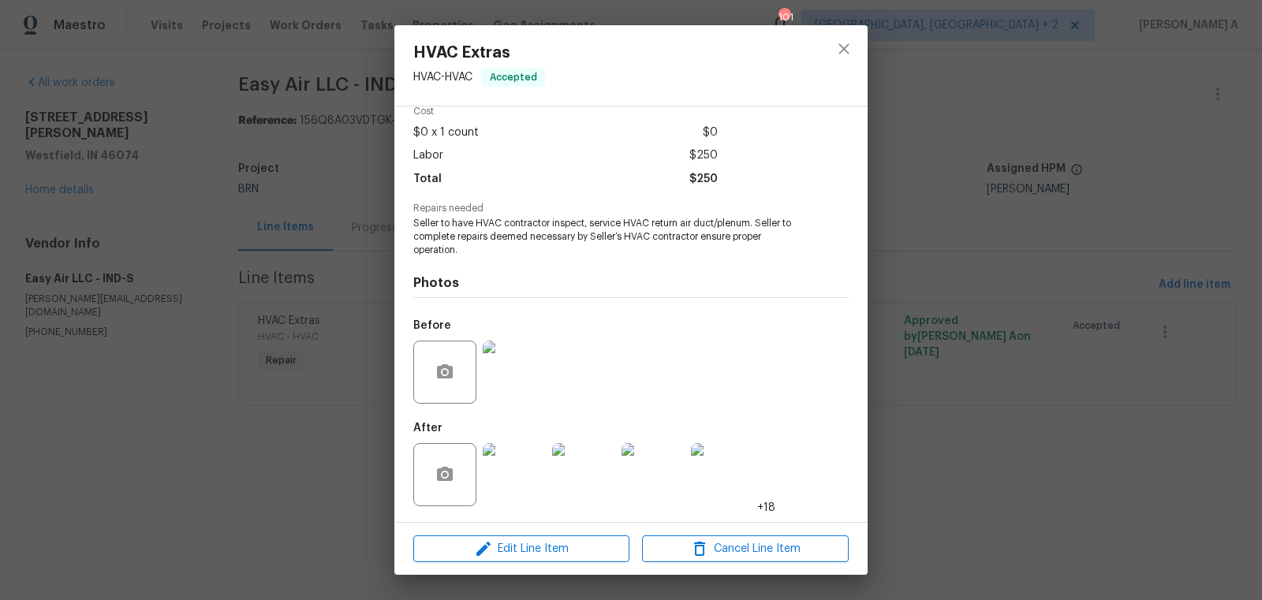
click at [505, 350] on img at bounding box center [514, 372] width 63 height 63
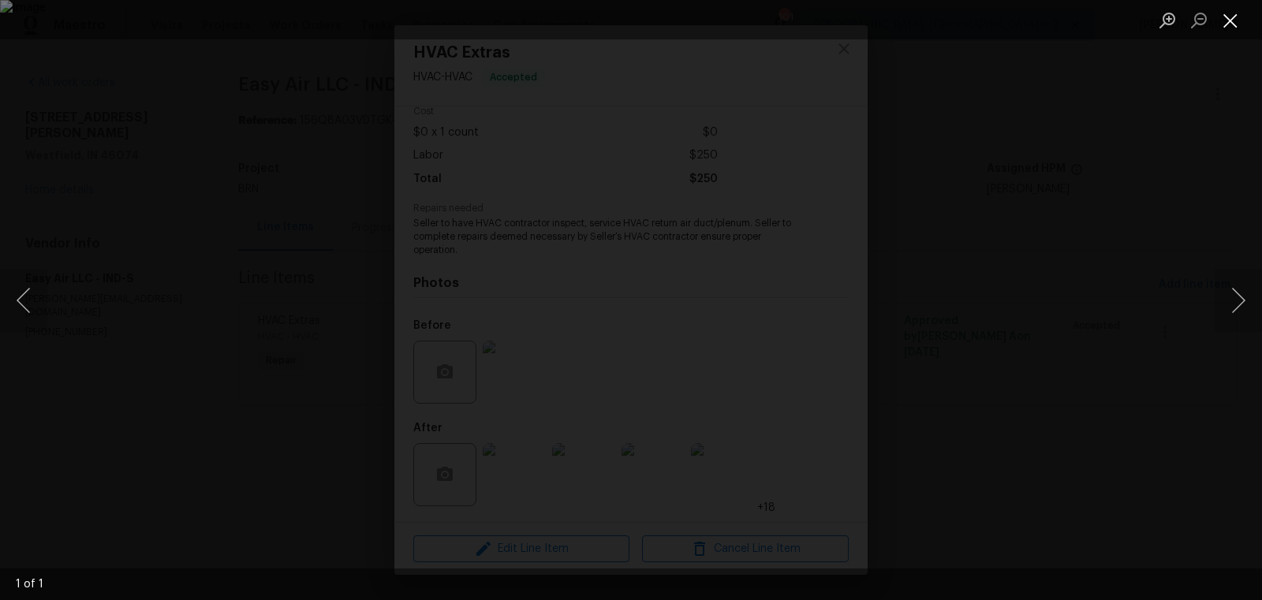
click at [1239, 21] on button "Close lightbox" at bounding box center [1230, 20] width 32 height 28
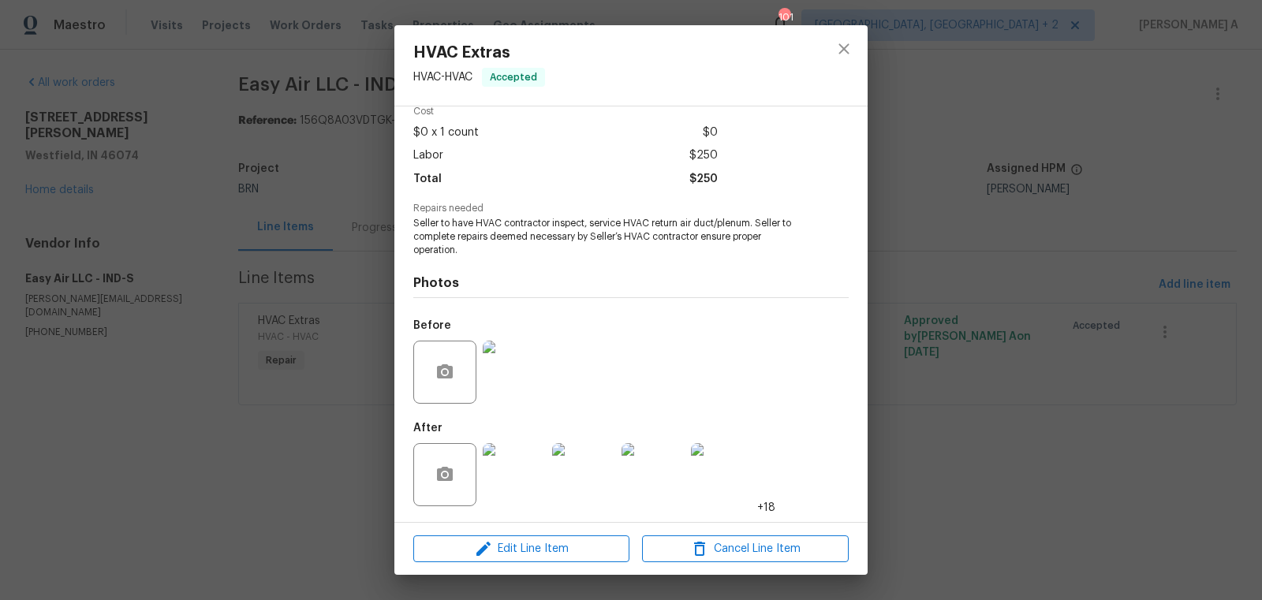
click at [524, 484] on img at bounding box center [514, 474] width 63 height 63
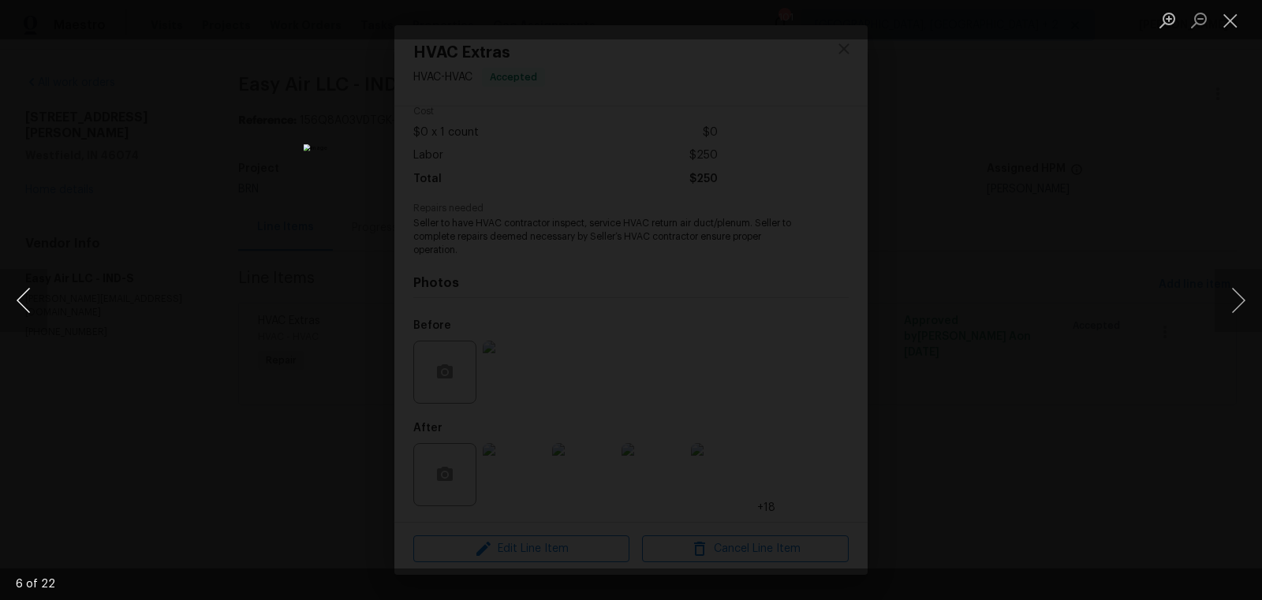
click at [27, 300] on button "Previous image" at bounding box center [23, 300] width 47 height 63
click at [1238, 18] on button "Close lightbox" at bounding box center [1230, 20] width 32 height 28
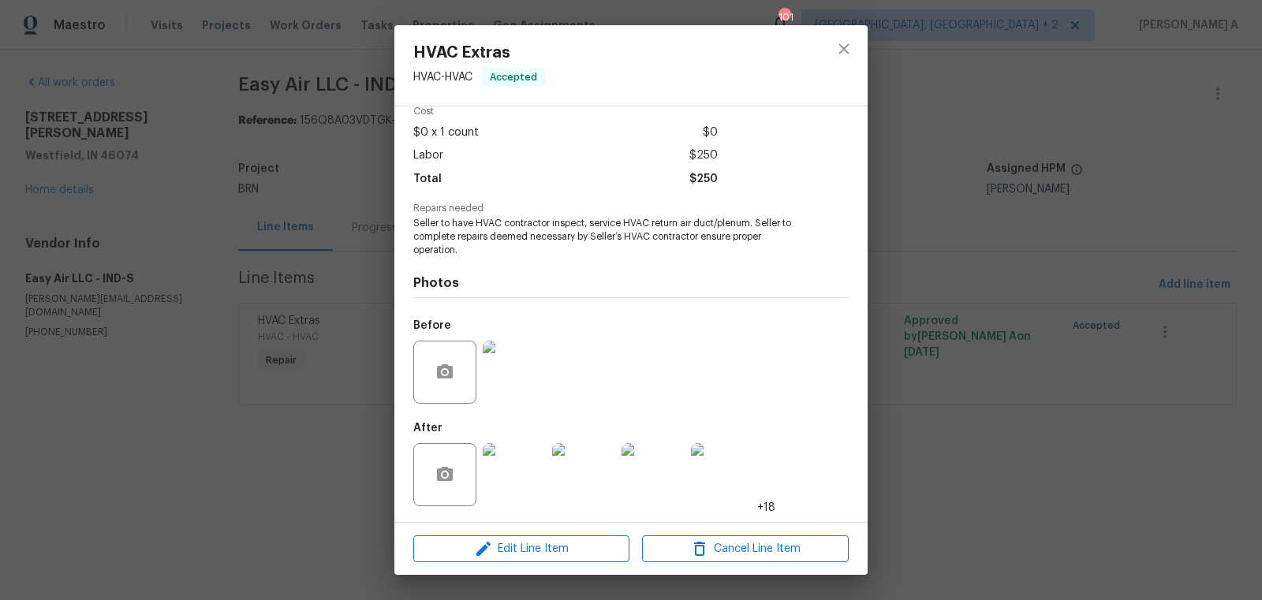
click at [517, 372] on img at bounding box center [514, 372] width 63 height 63
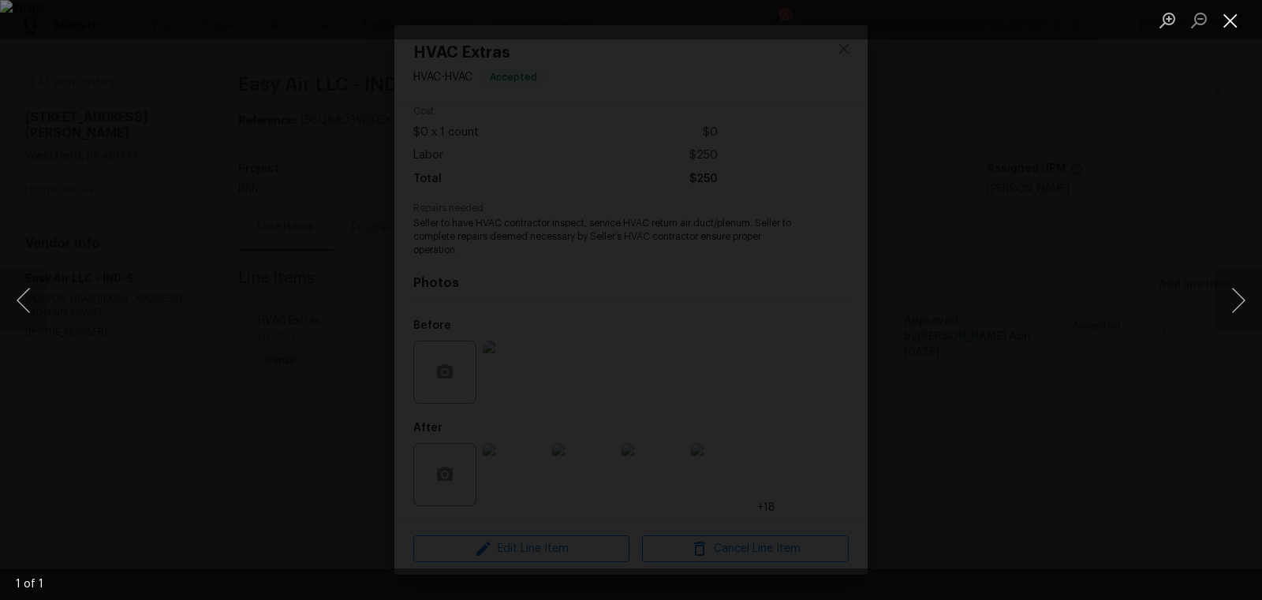
click at [1226, 22] on button "Close lightbox" at bounding box center [1230, 20] width 32 height 28
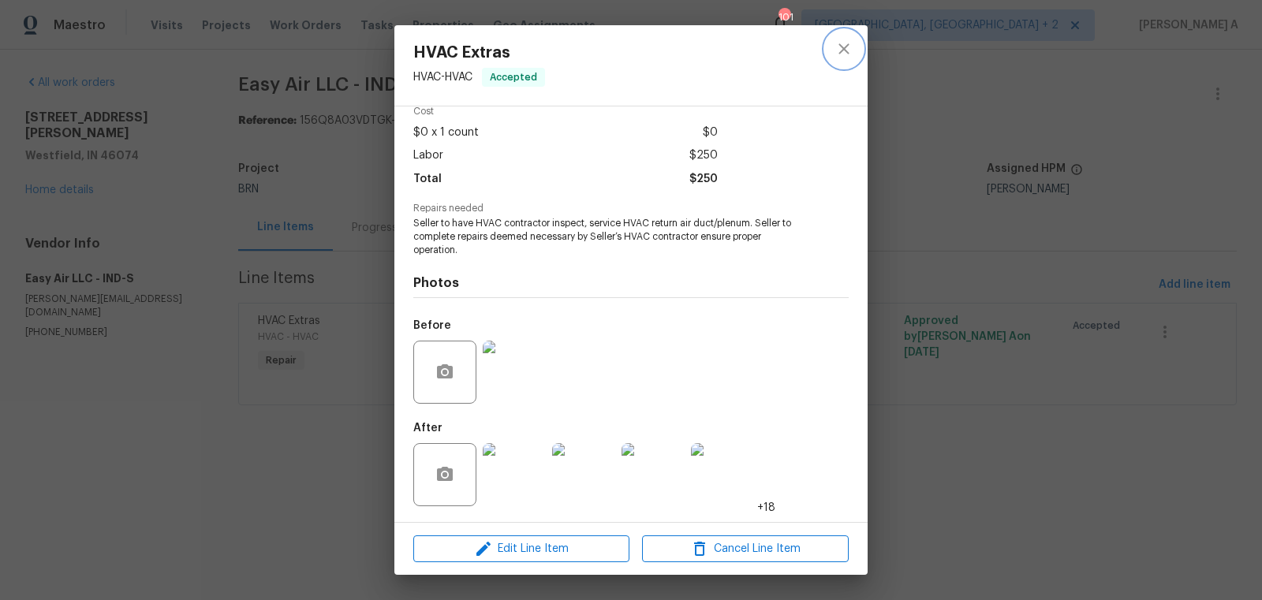
click at [840, 58] on button "close" at bounding box center [844, 49] width 38 height 38
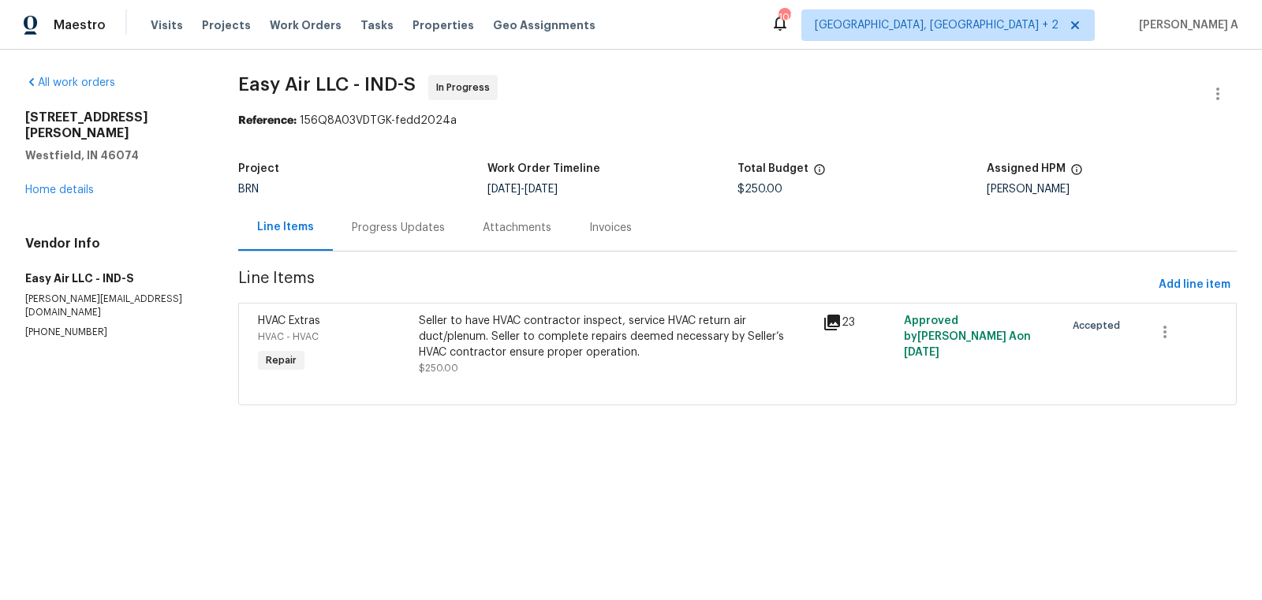
click at [363, 218] on div "Progress Updates" at bounding box center [398, 227] width 131 height 47
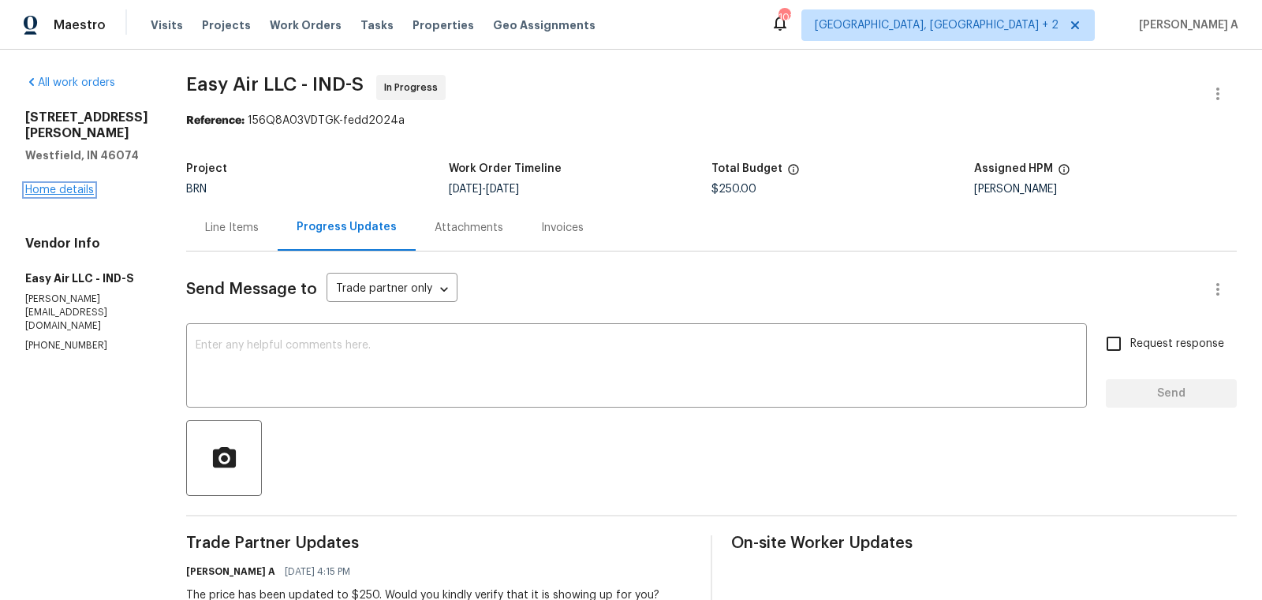
click at [79, 185] on link "Home details" at bounding box center [59, 190] width 69 height 11
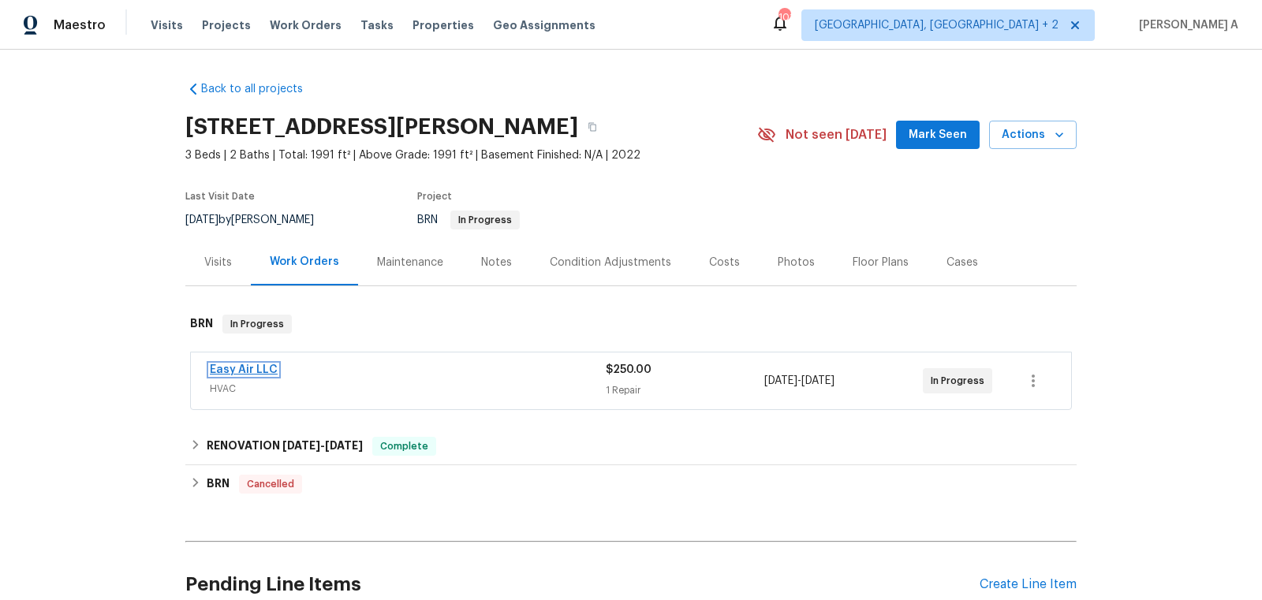
click at [245, 365] on link "Easy Air LLC" at bounding box center [244, 369] width 68 height 11
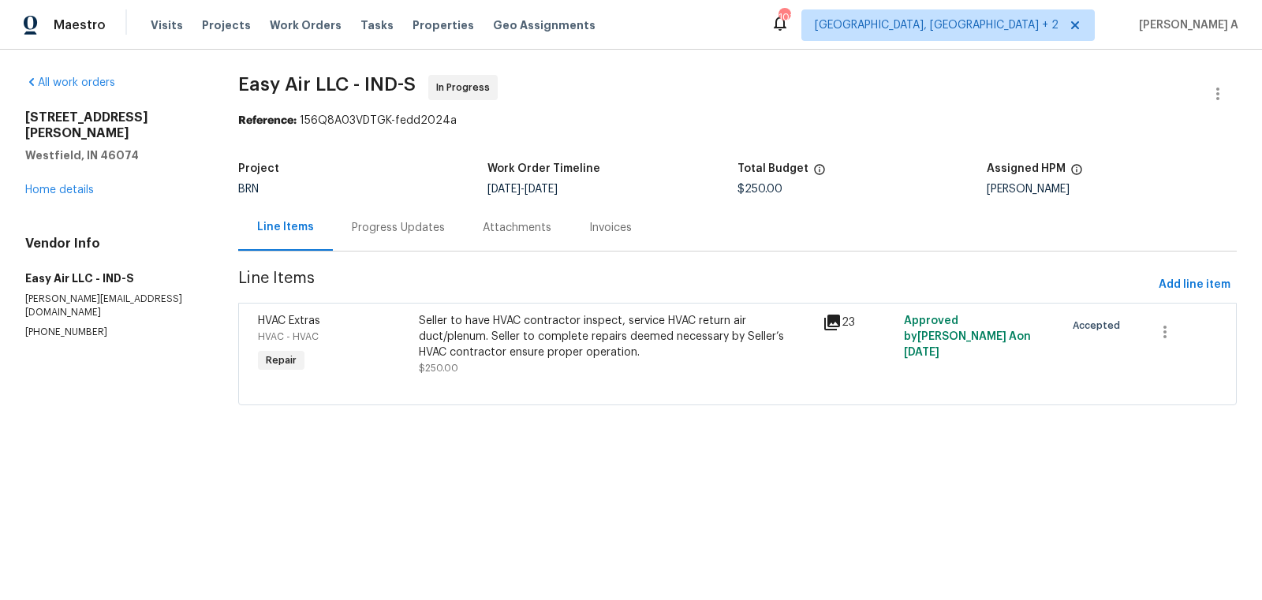
click at [396, 254] on section "Easy Air LLC - IND-S In Progress Reference: 156Q8A03VDTGK-fedd2024a Project BRN…" at bounding box center [737, 249] width 998 height 349
click at [393, 235] on div "Progress Updates" at bounding box center [398, 227] width 131 height 47
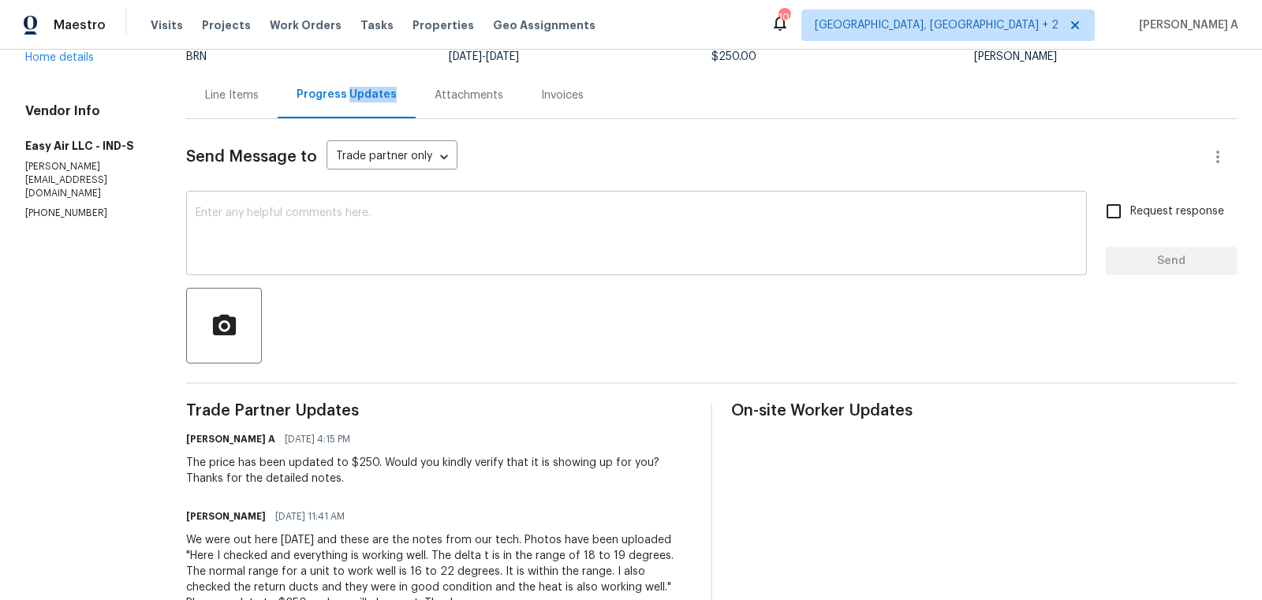
scroll to position [148, 0]
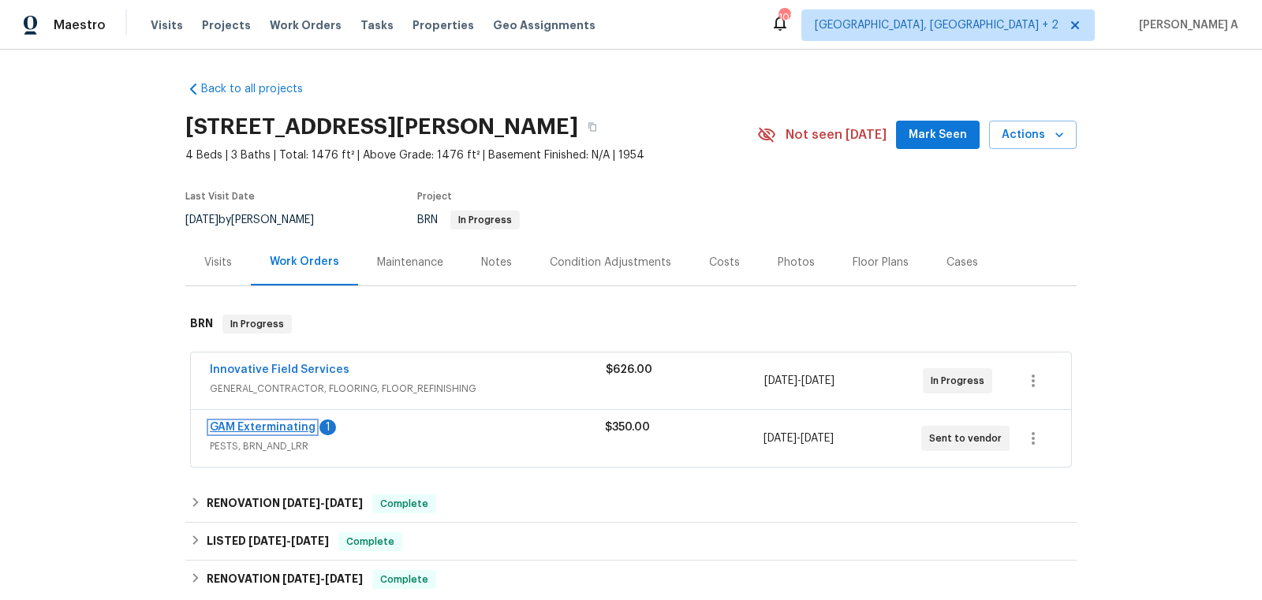
click at [259, 424] on link "GAM Exterminating" at bounding box center [263, 427] width 106 height 11
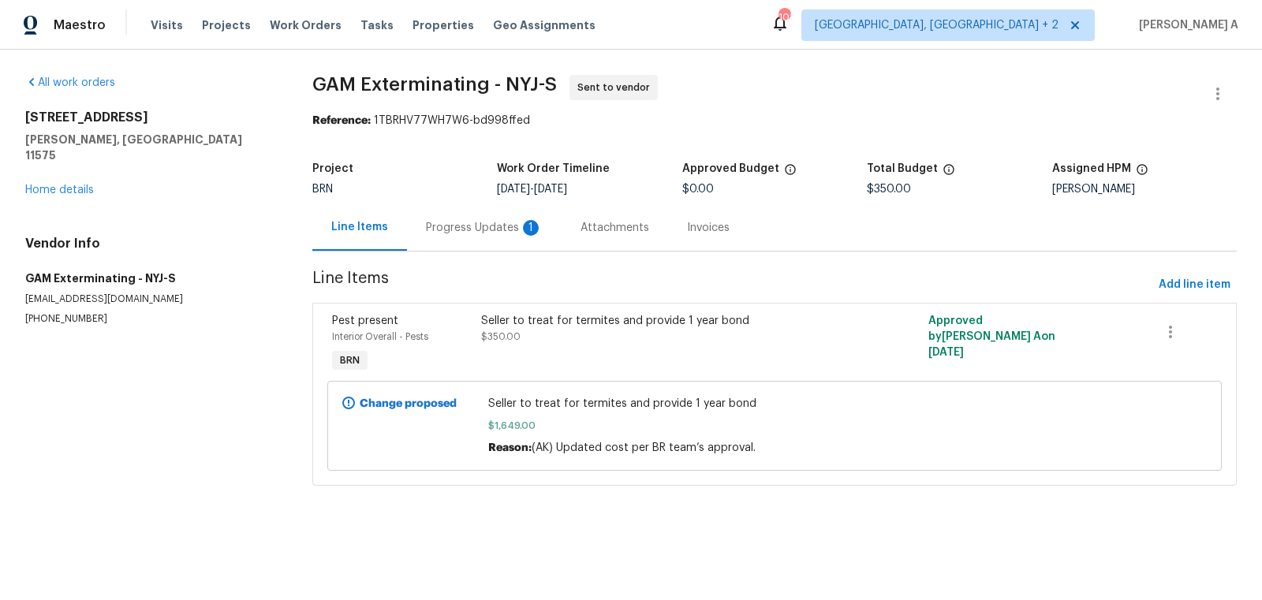
click at [450, 218] on div "Progress Updates 1" at bounding box center [484, 227] width 155 height 47
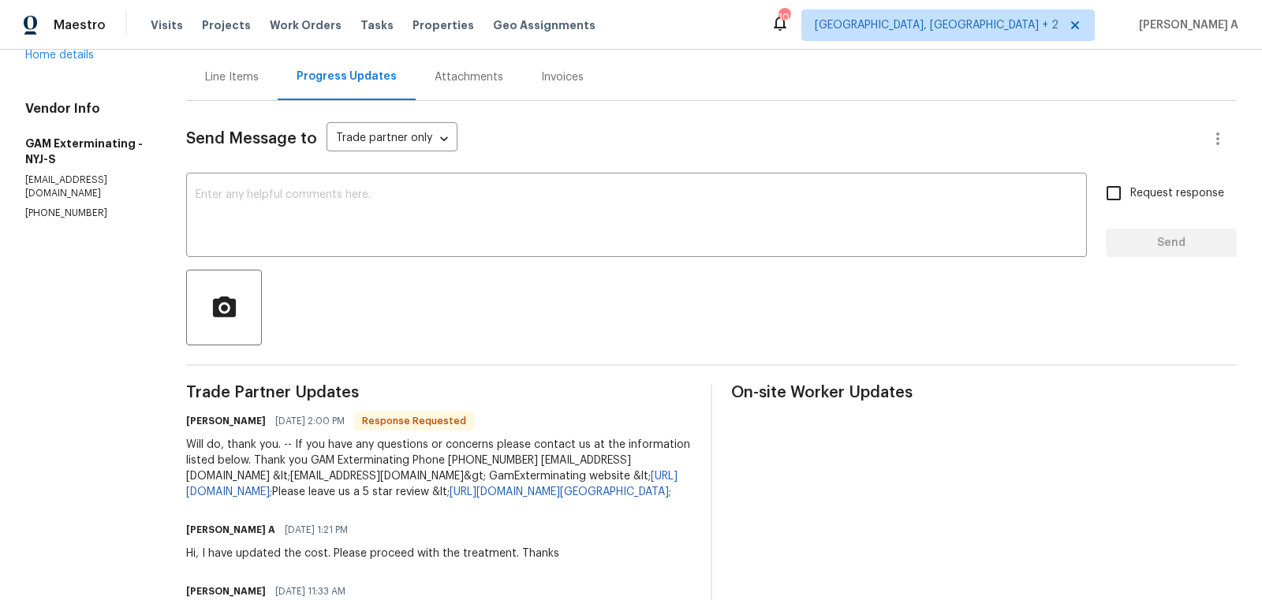
scroll to position [155, 0]
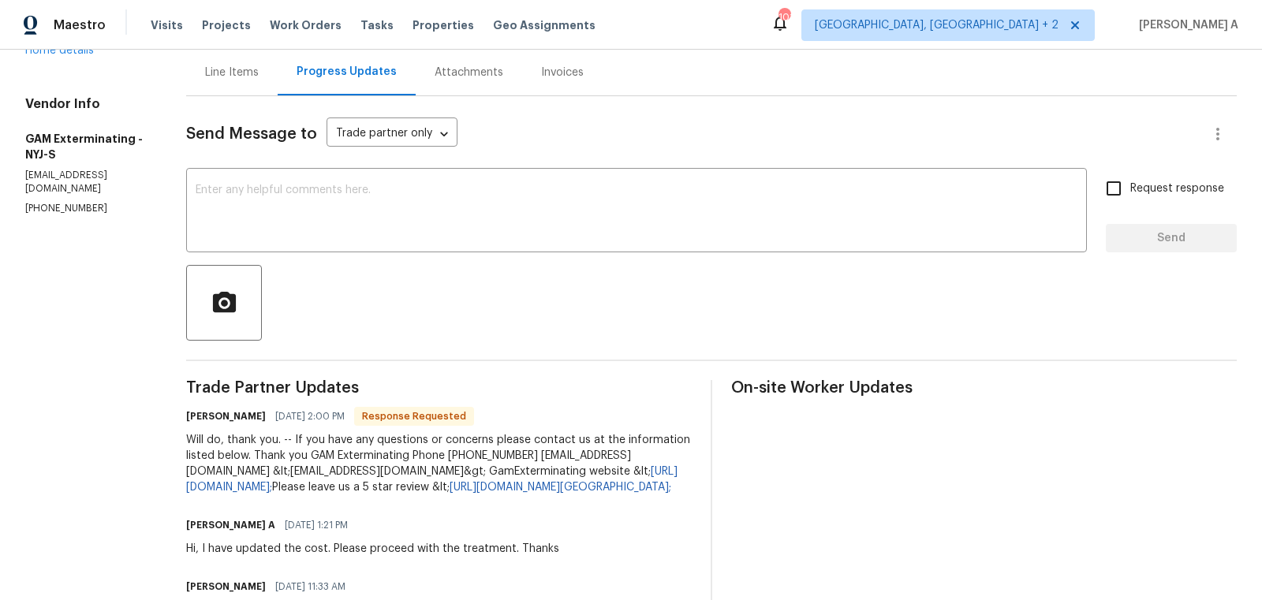
click at [527, 270] on div at bounding box center [711, 303] width 1050 height 76
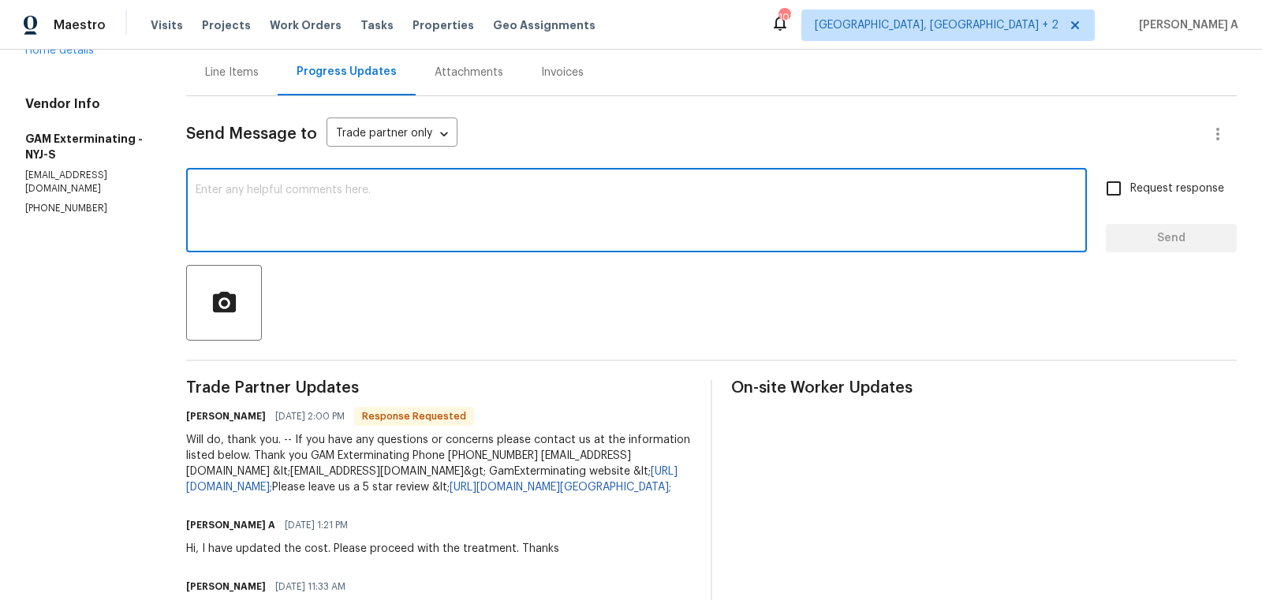
click at [488, 222] on textarea at bounding box center [637, 212] width 882 height 55
type textarea "Thank you!"
click at [1114, 192] on input "Request response" at bounding box center [1113, 188] width 33 height 33
checkbox input "true"
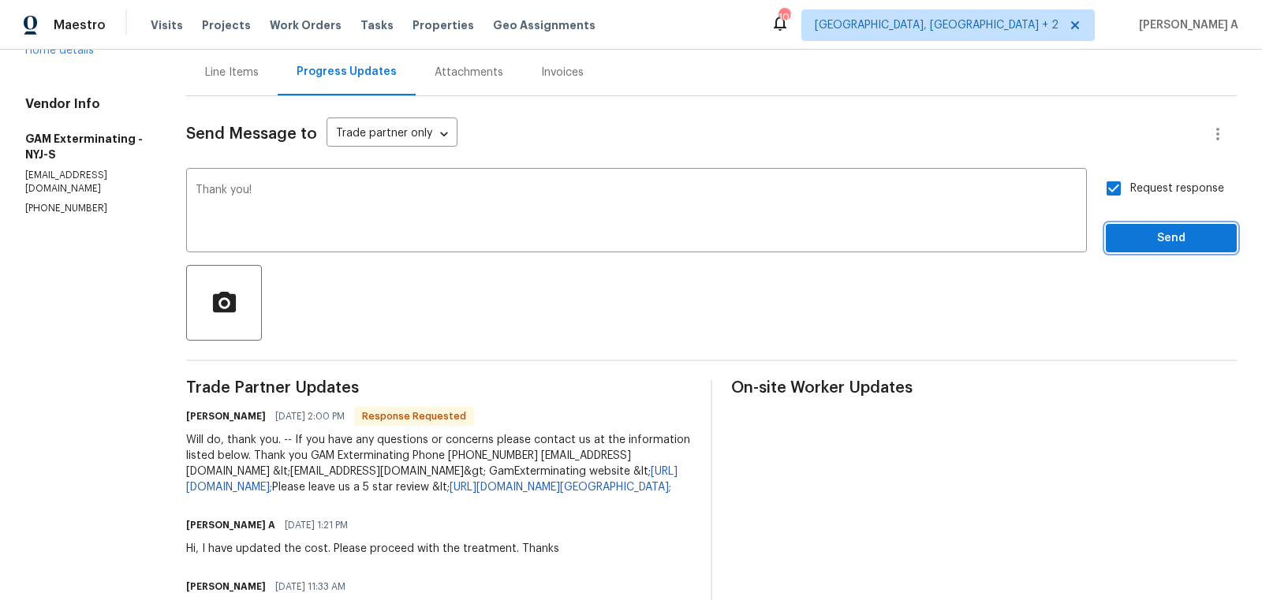
click at [1168, 244] on span "Send" at bounding box center [1171, 239] width 106 height 20
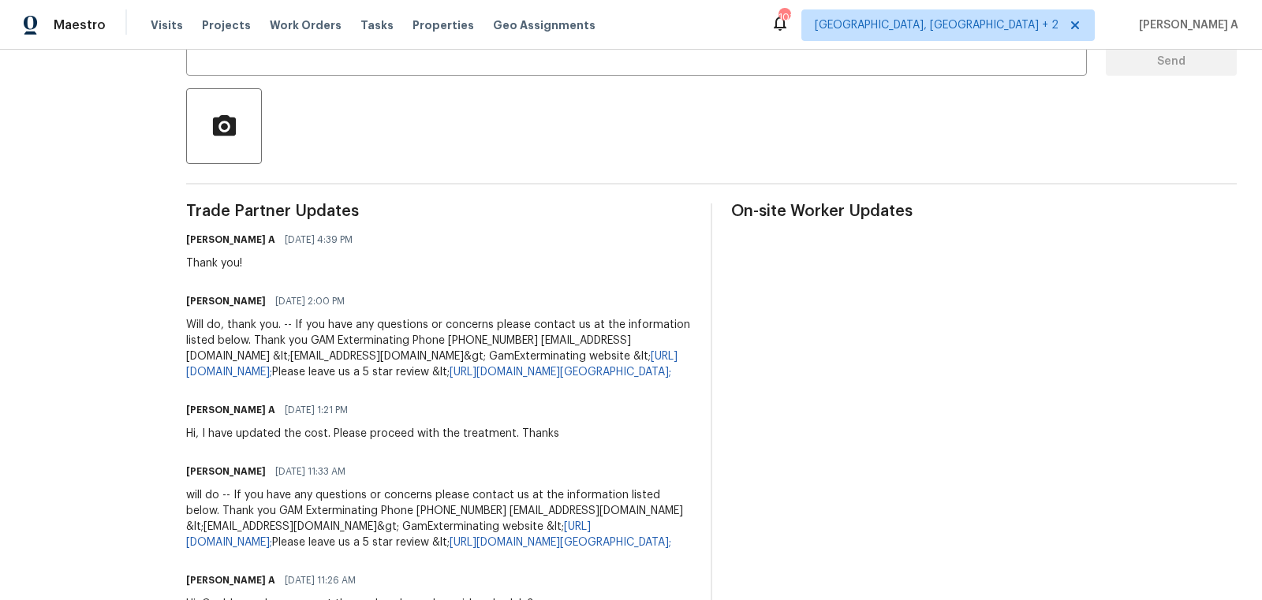
scroll to position [0, 0]
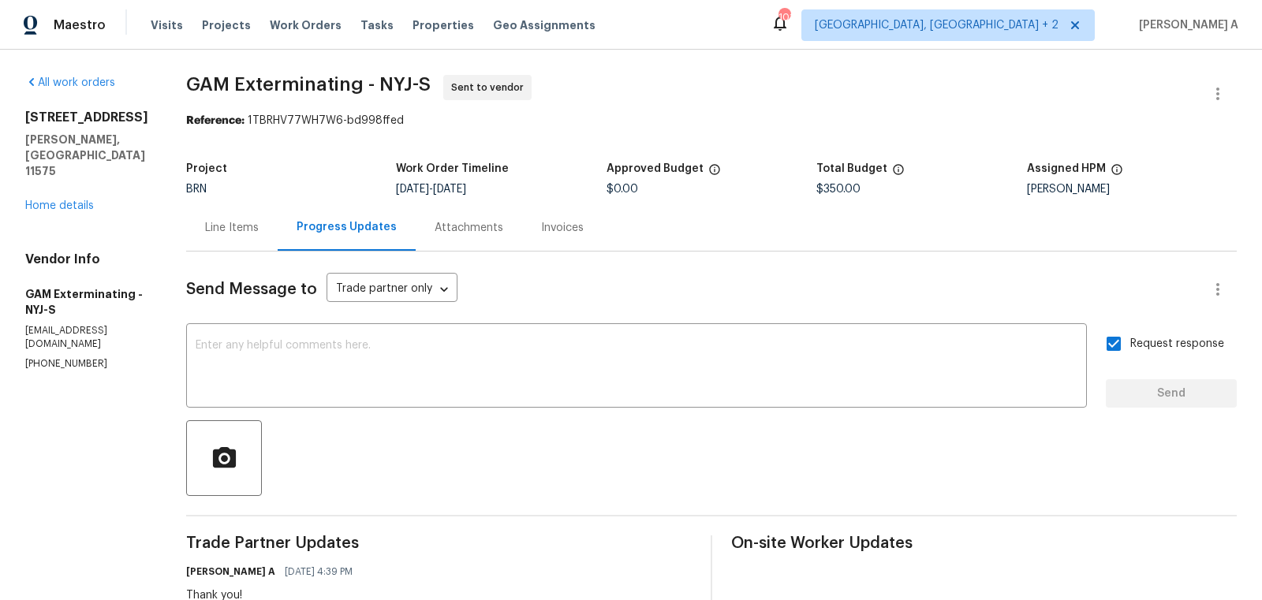
click at [240, 222] on div "Line Items" at bounding box center [232, 228] width 54 height 16
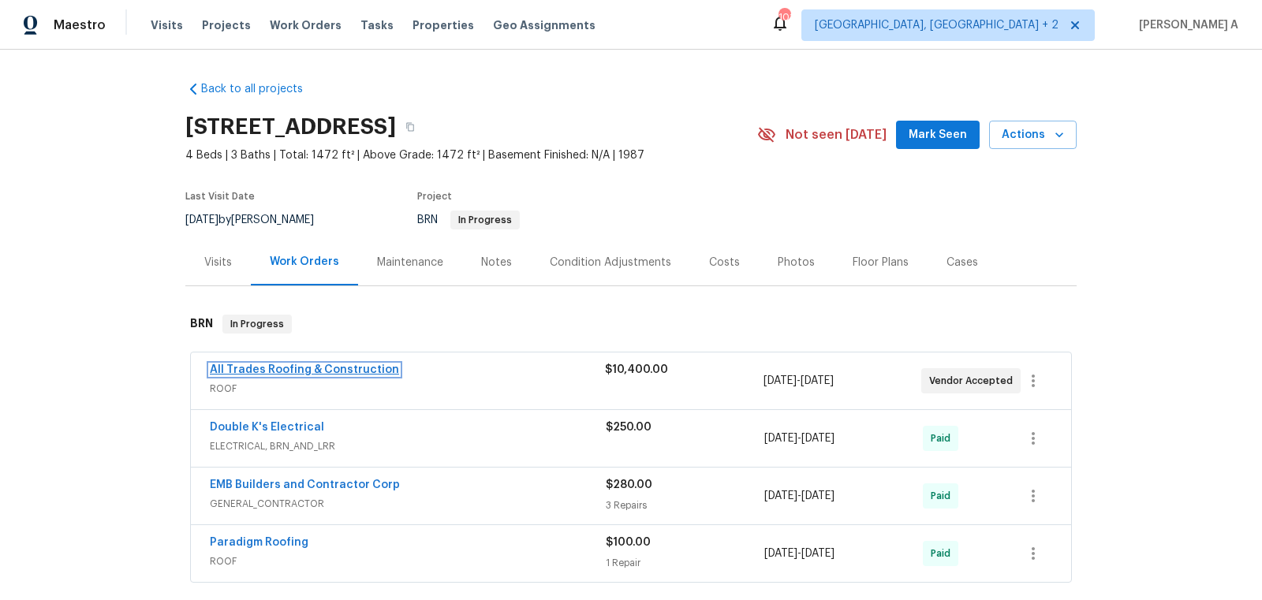
click at [315, 364] on link "All Trades Roofing & Construction" at bounding box center [304, 369] width 189 height 11
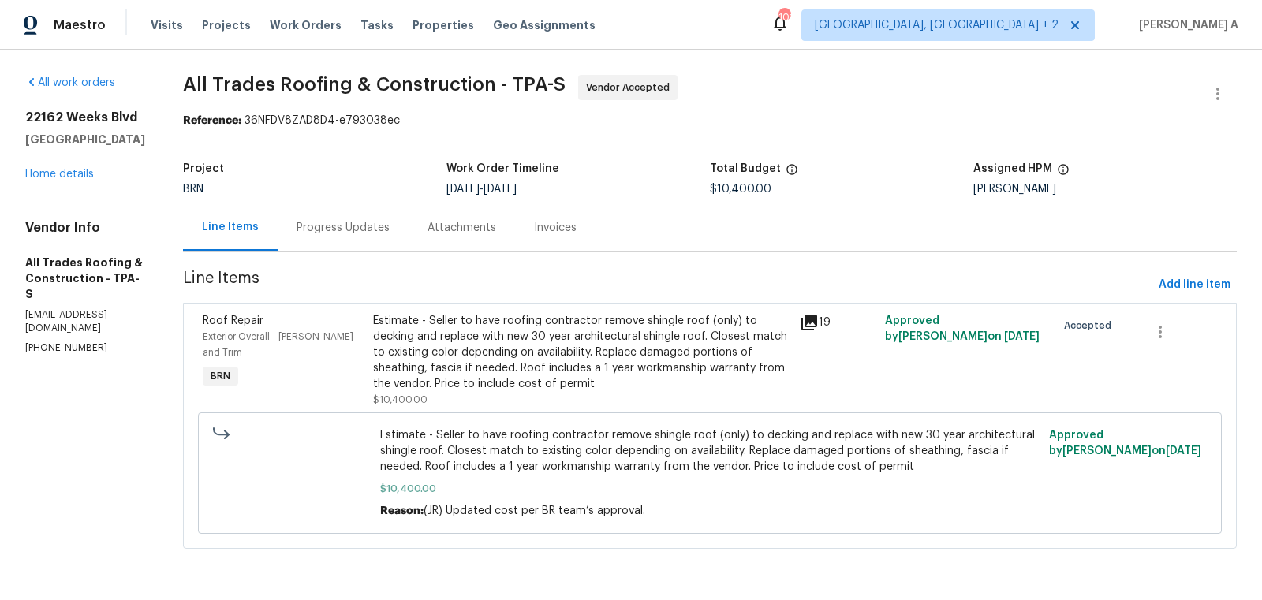
click at [387, 222] on div "Progress Updates" at bounding box center [343, 227] width 131 height 47
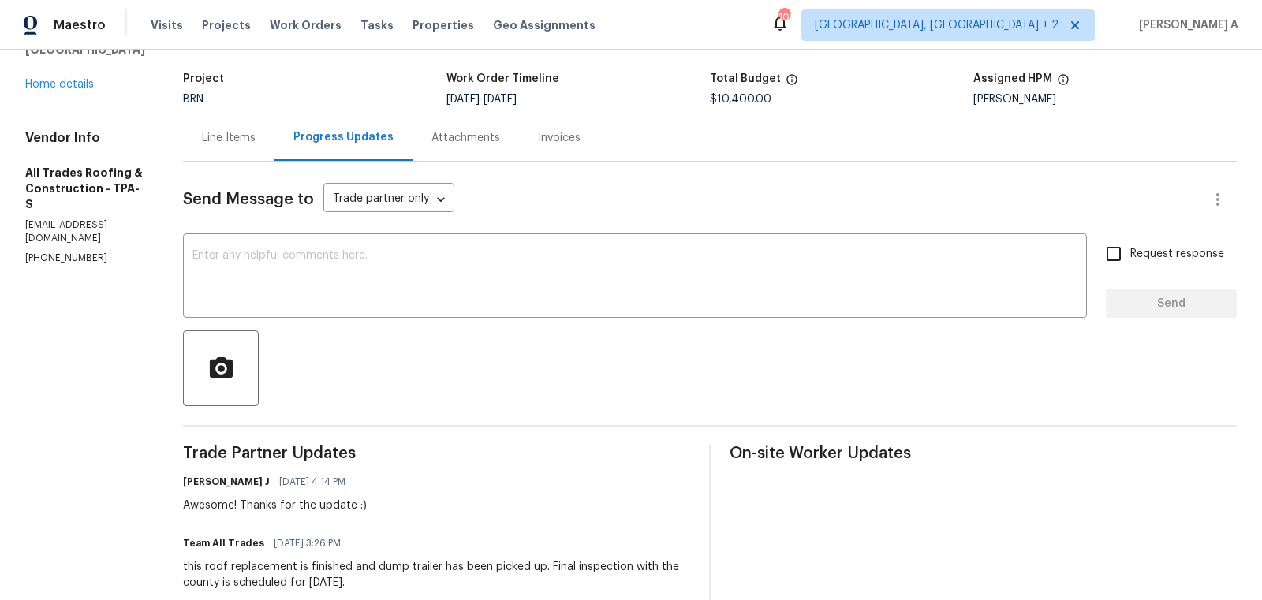
scroll to position [101, 0]
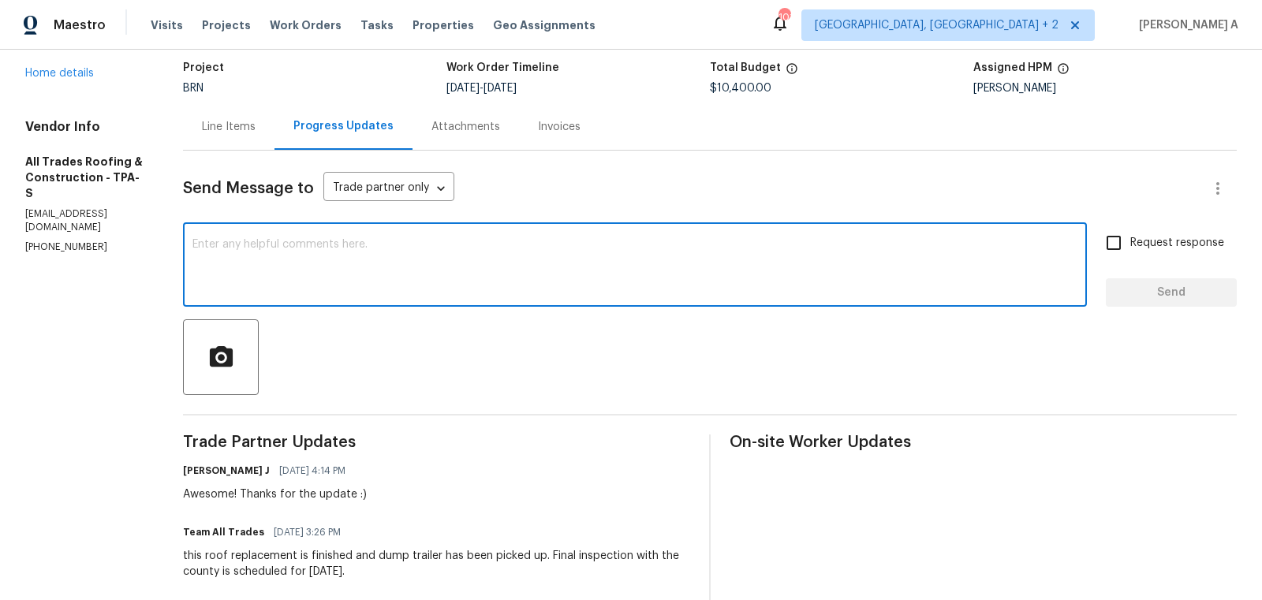
click at [493, 263] on textarea at bounding box center [634, 266] width 885 height 55
type textarea "Hi, May I know the status of the final inspection?"
click at [1150, 255] on label "Request response" at bounding box center [1160, 242] width 127 height 33
click at [1130, 255] on input "Request response" at bounding box center [1113, 242] width 33 height 33
checkbox input "true"
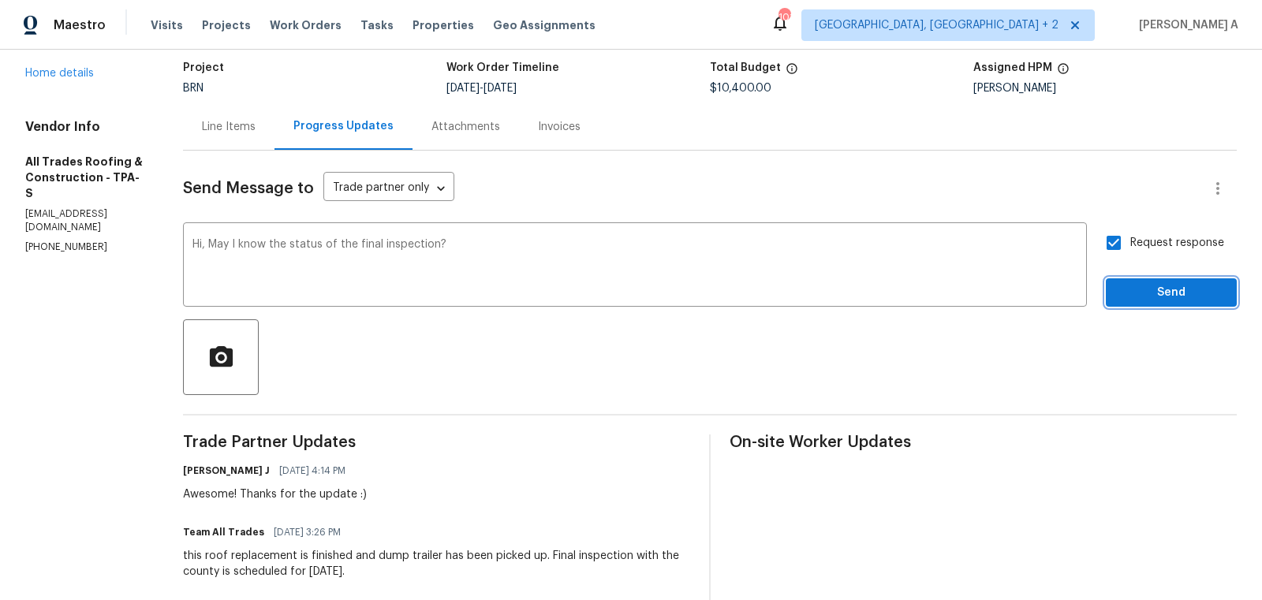
click at [1168, 293] on span "Send" at bounding box center [1171, 293] width 106 height 20
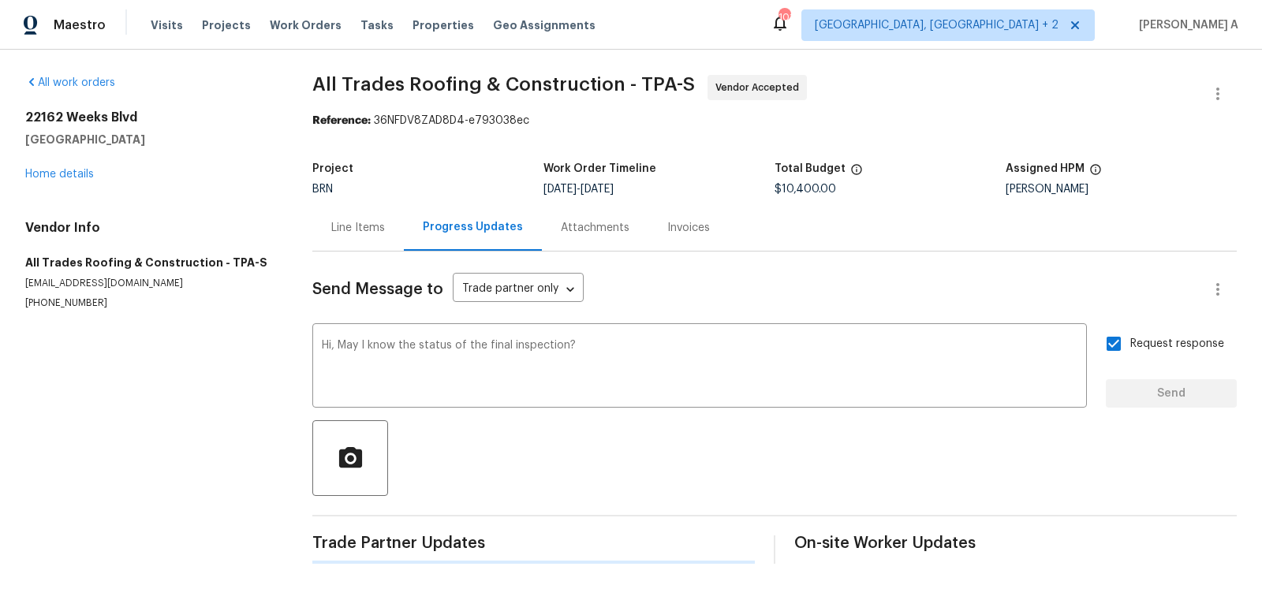
scroll to position [0, 0]
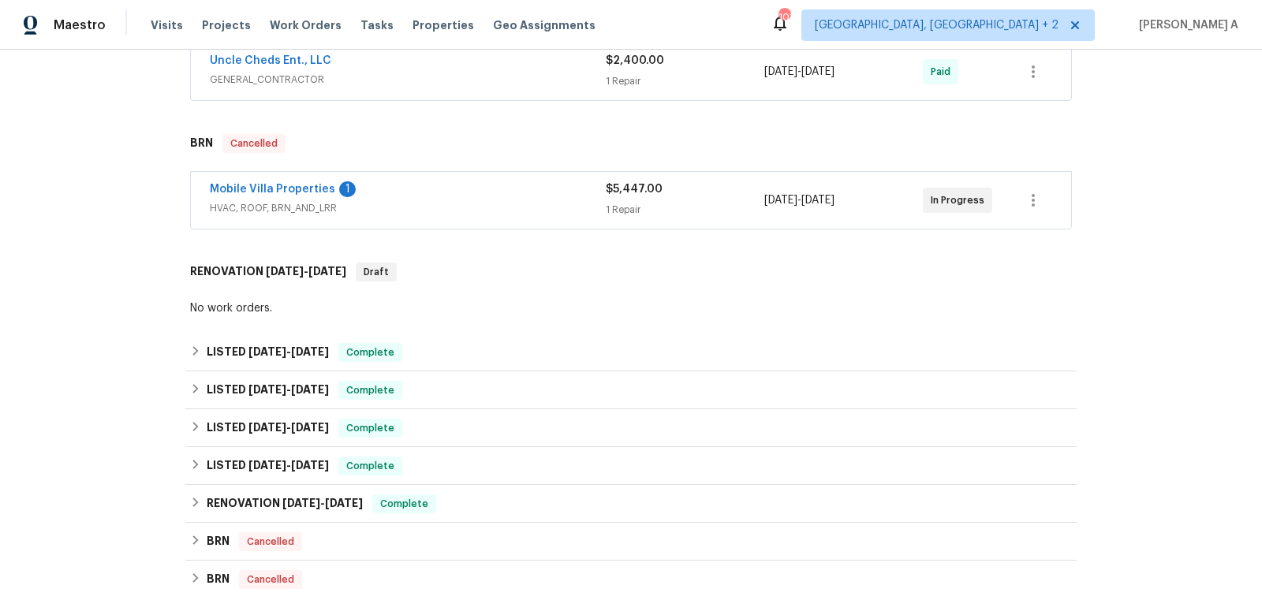
scroll to position [483, 0]
click at [314, 182] on link "Mobile Villa Properties" at bounding box center [272, 187] width 125 height 11
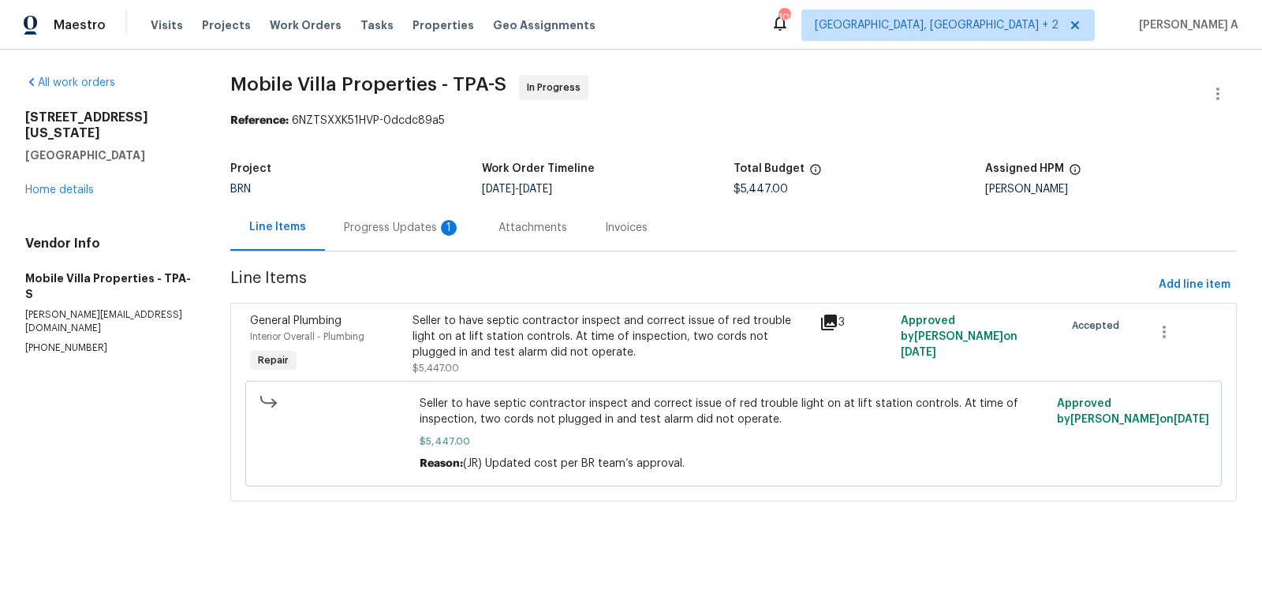
click at [407, 223] on div "Progress Updates 1" at bounding box center [402, 228] width 117 height 16
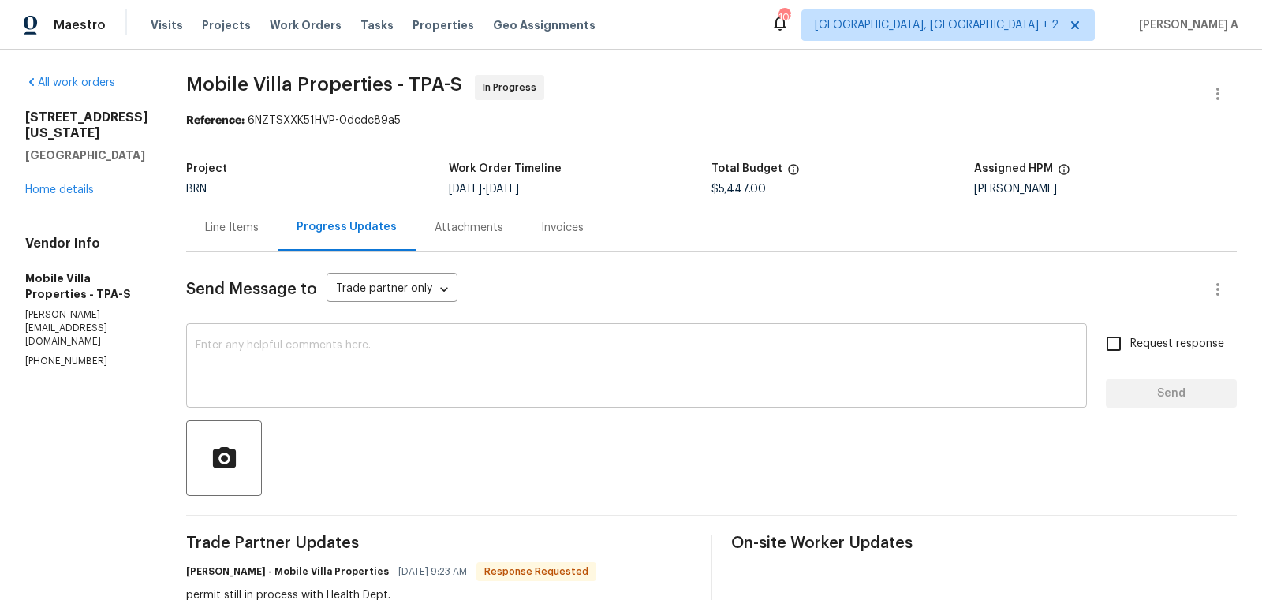
scroll to position [65, 0]
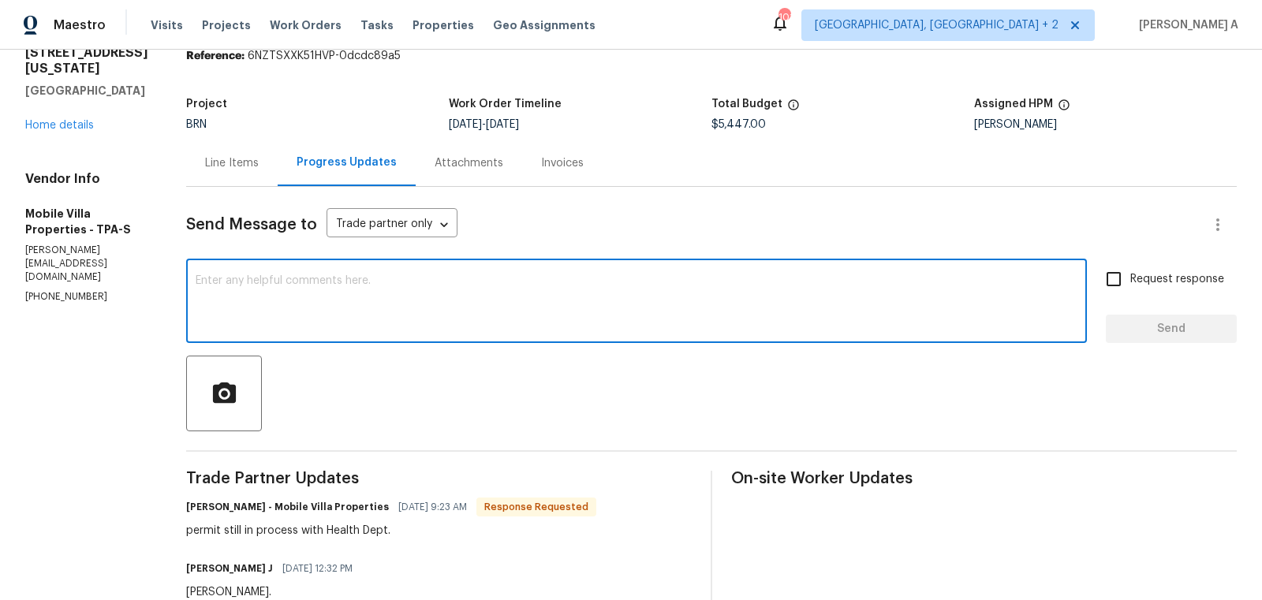
click at [456, 290] on textarea at bounding box center [637, 302] width 882 height 55
type textarea "Okay, thanks for the update"
click at [1110, 284] on input "Request response" at bounding box center [1113, 279] width 33 height 33
checkbox input "true"
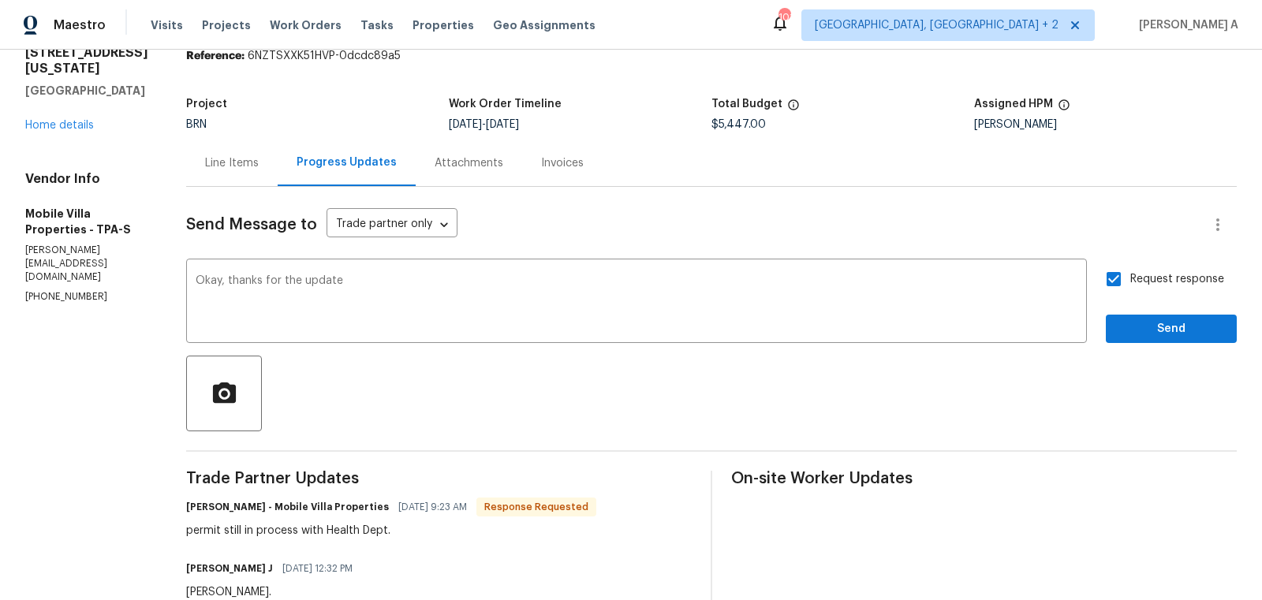
click at [1161, 315] on button "Send" at bounding box center [1170, 329] width 131 height 29
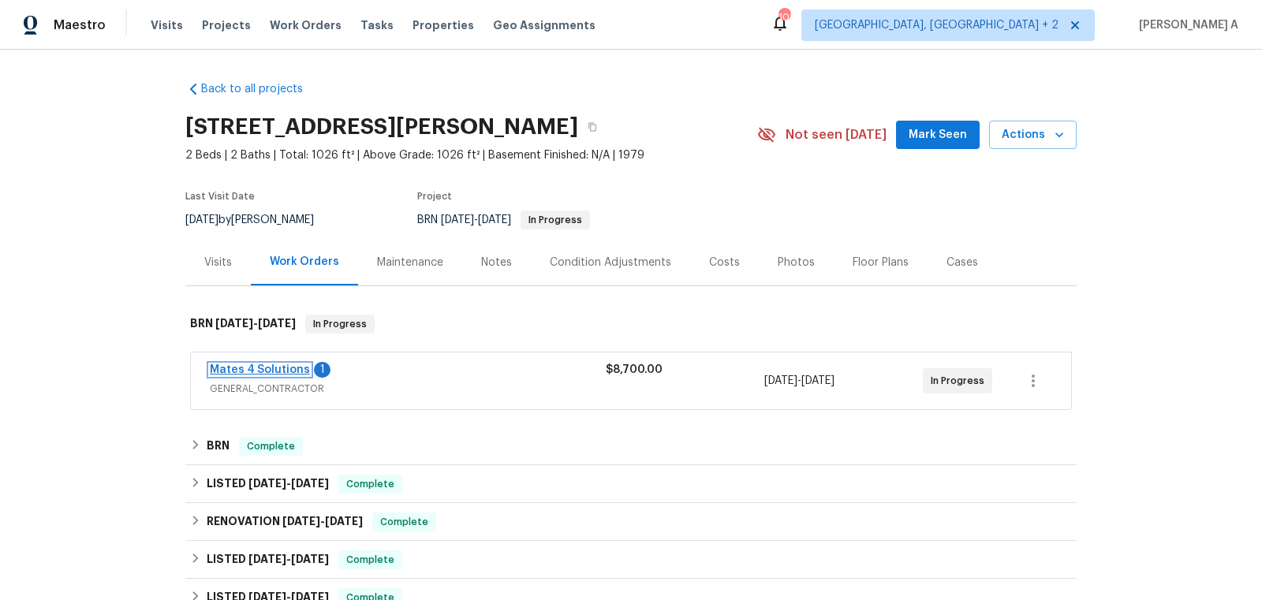
click at [288, 372] on link "Mates 4 Solutions" at bounding box center [260, 369] width 100 height 11
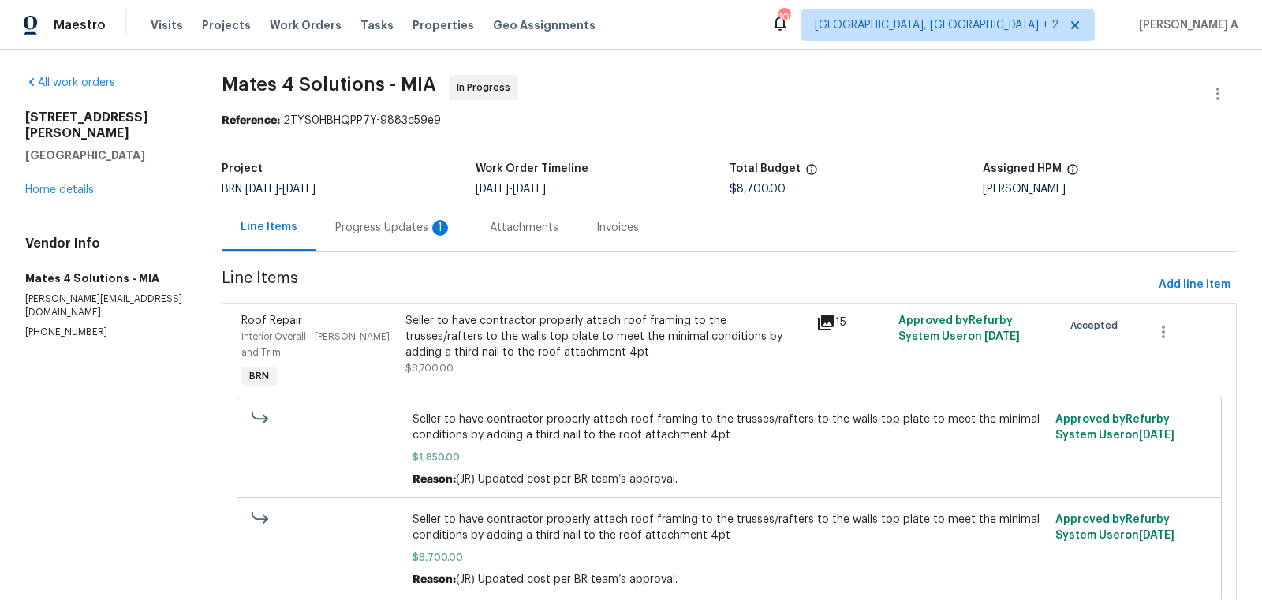
click at [409, 234] on div "Progress Updates 1" at bounding box center [393, 228] width 117 height 16
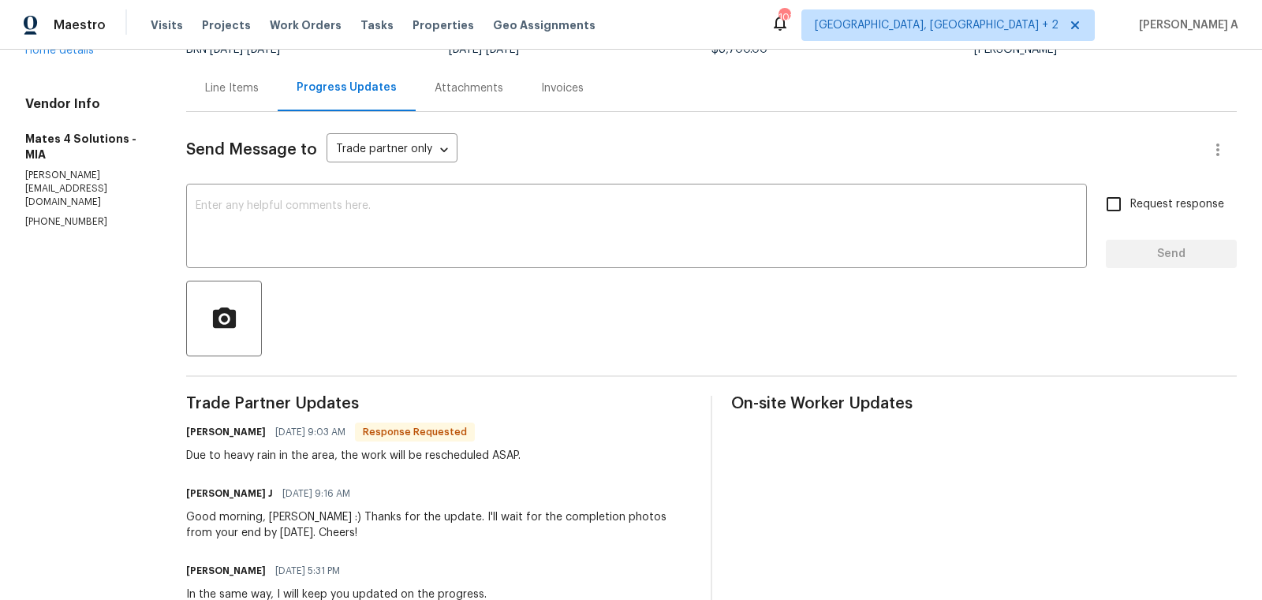
scroll to position [147, 0]
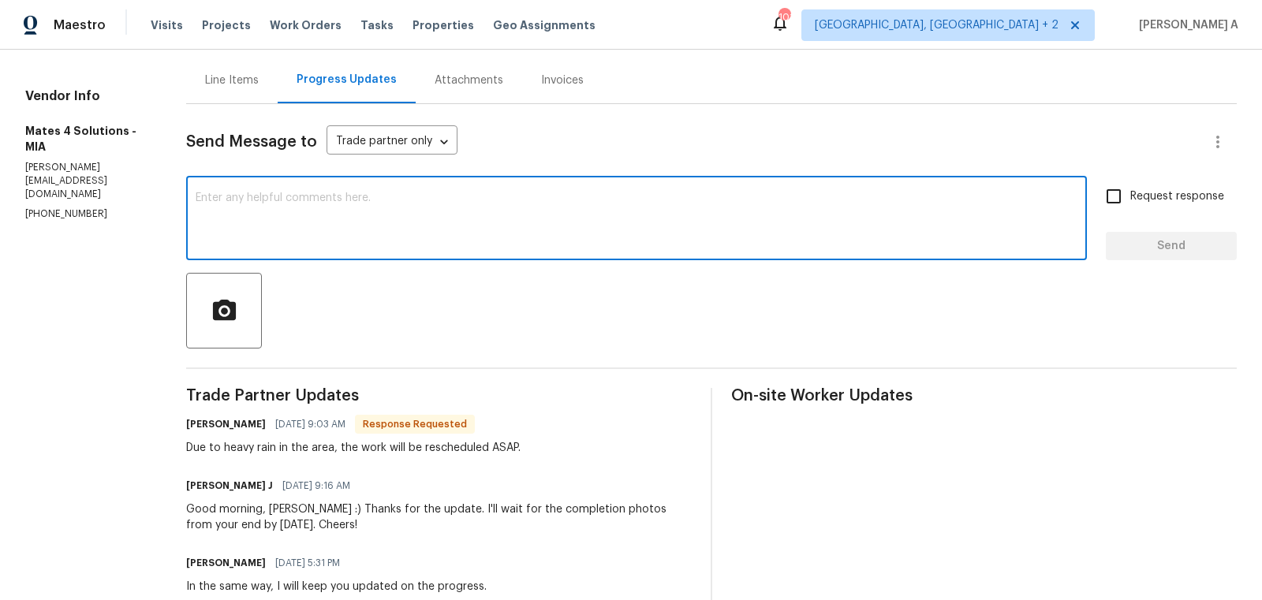
click at [375, 194] on textarea at bounding box center [637, 219] width 882 height 55
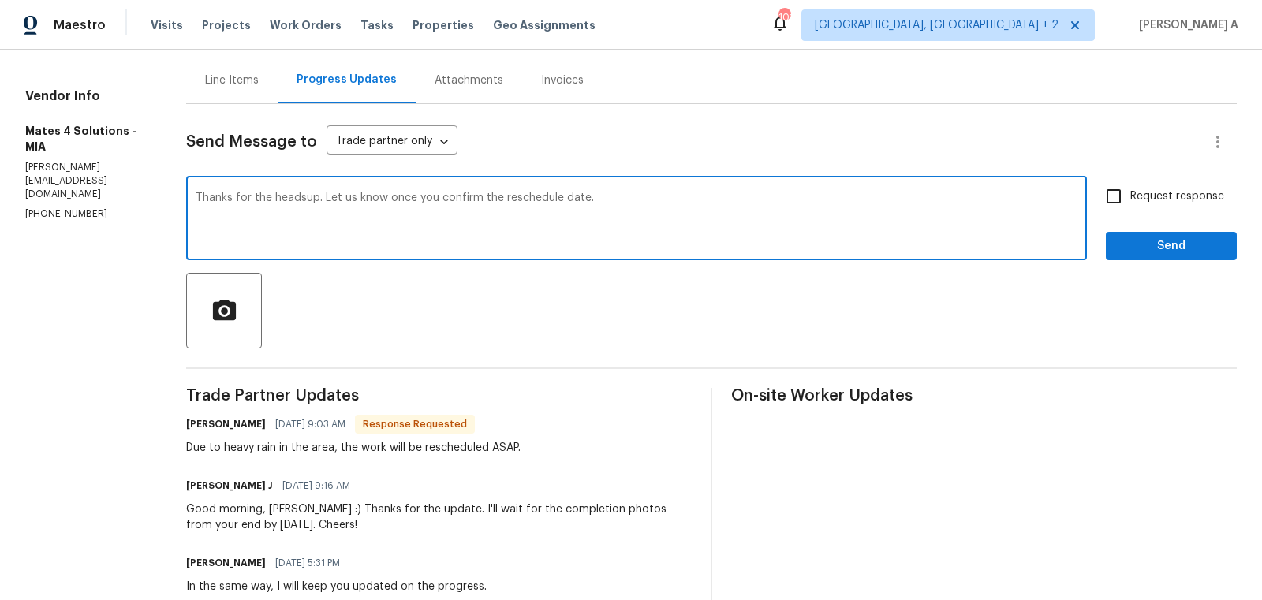
drag, startPoint x: 513, startPoint y: 199, endPoint x: 569, endPoint y: 200, distance: 56.0
click at [569, 200] on textarea "Thanks for the headsup. Let us know once you confirm the reschedule date." at bounding box center [637, 219] width 882 height 55
click at [569, 200] on textarea "Thanks for the headsup. Let us know once you confirm the completion date." at bounding box center [637, 219] width 882 height 55
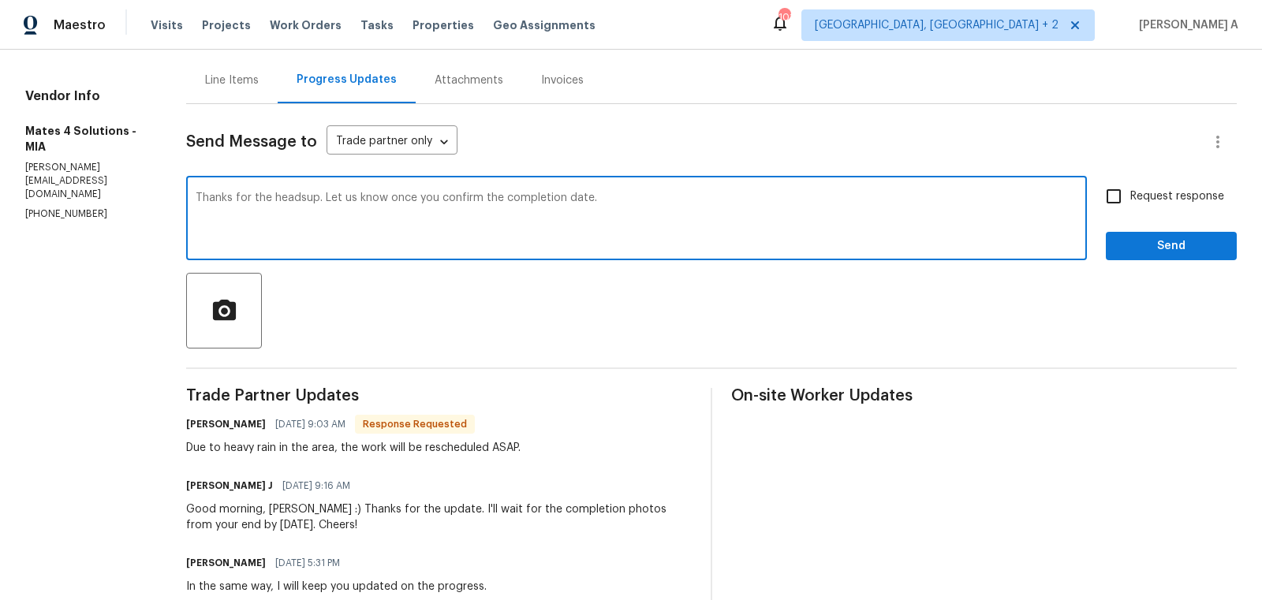
type textarea "Thanks for the headsup. Let us know once you confirm the completion date."
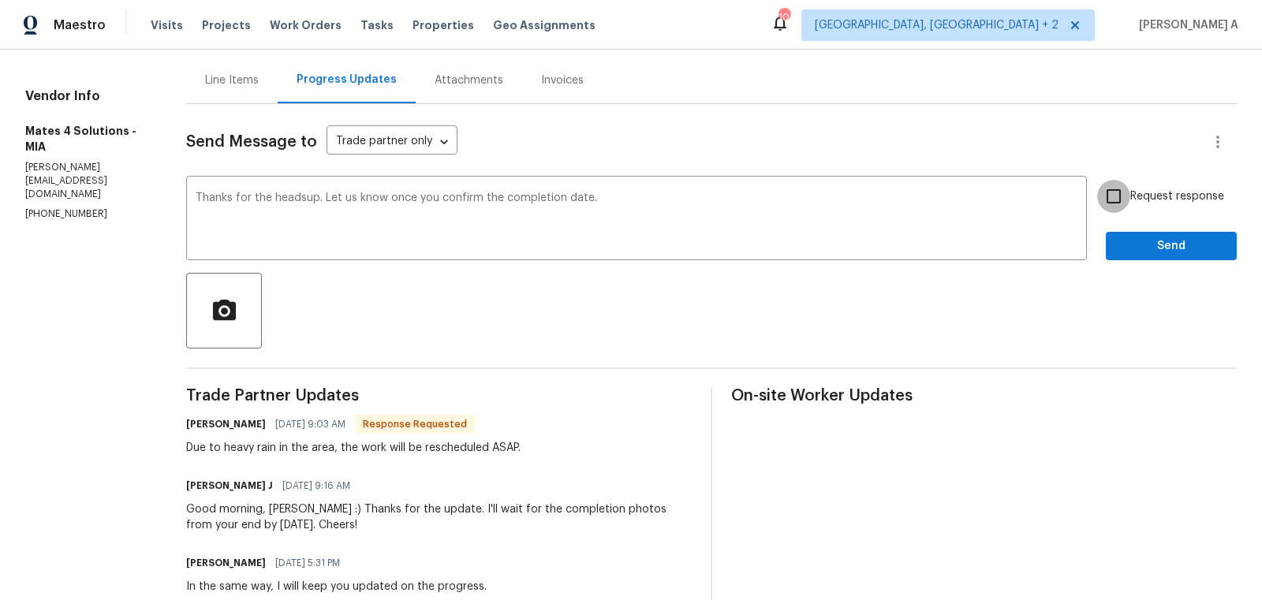
click at [1119, 203] on input "Request response" at bounding box center [1113, 196] width 33 height 33
checkbox input "true"
click at [1142, 237] on span "Send" at bounding box center [1171, 247] width 106 height 20
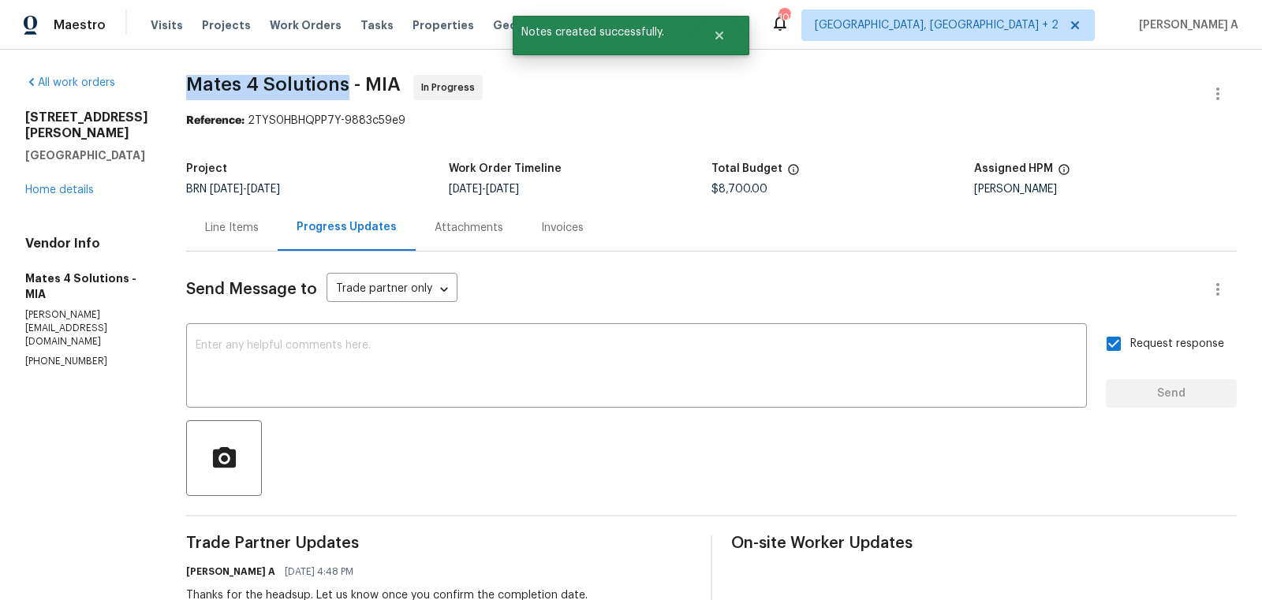
drag, startPoint x: 197, startPoint y: 78, endPoint x: 360, endPoint y: 79, distance: 163.2
copy span "Mates 4 Solutions"
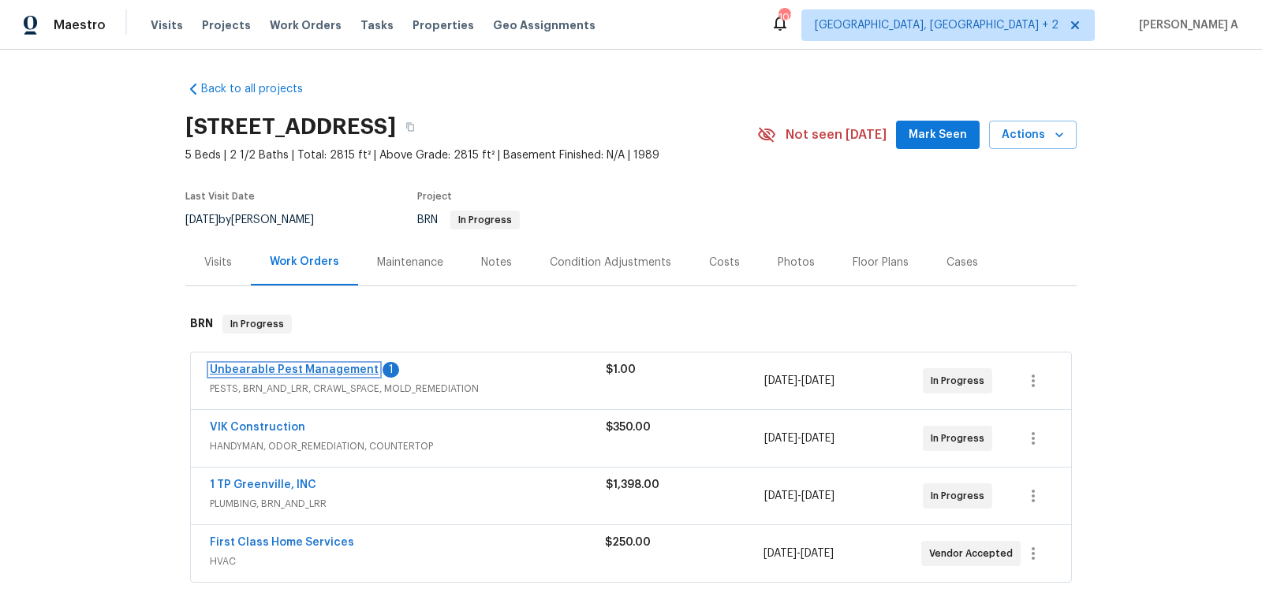
click at [342, 367] on link "Unbearable Pest Management" at bounding box center [294, 369] width 169 height 11
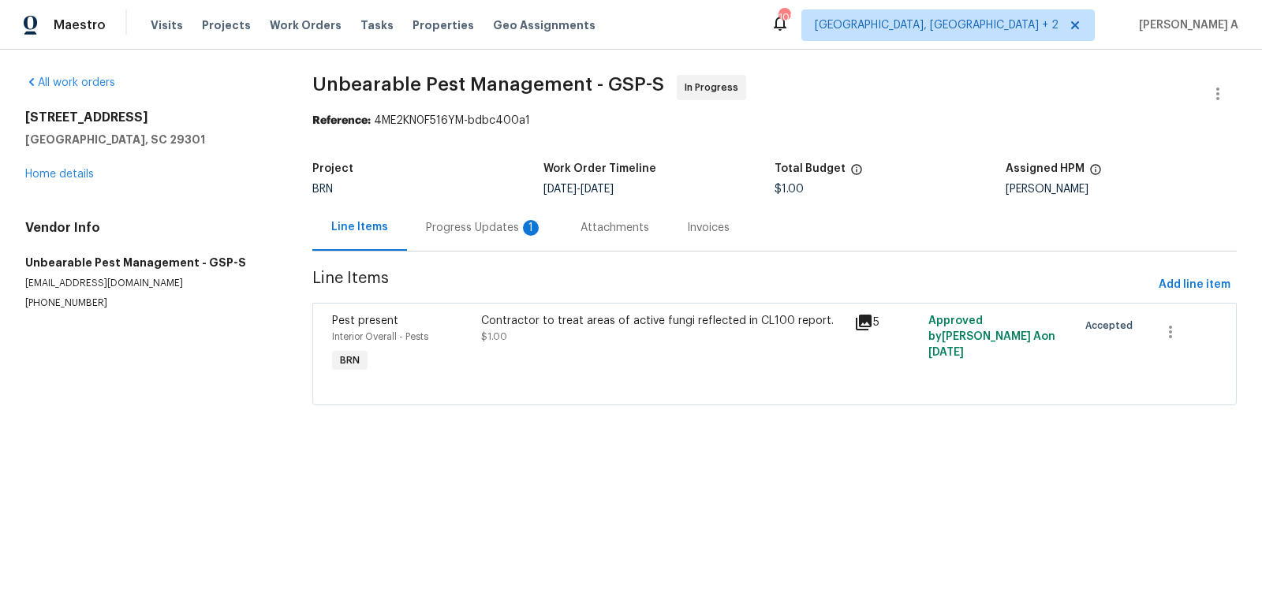
click at [428, 220] on div "Progress Updates 1" at bounding box center [484, 228] width 117 height 16
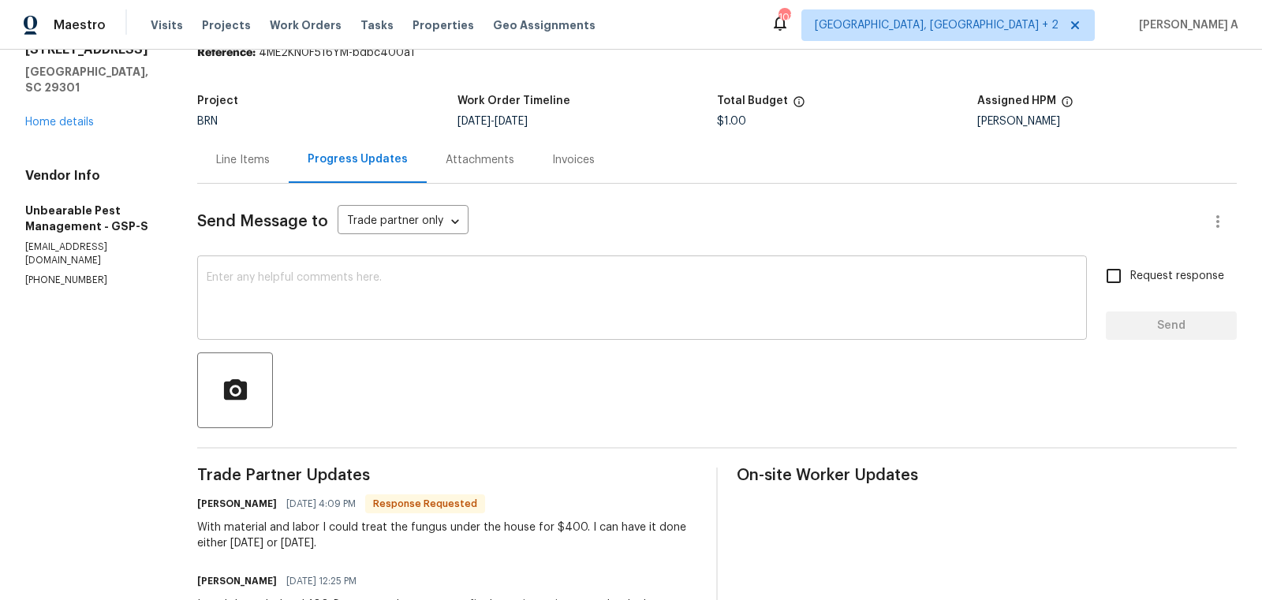
scroll to position [72, 0]
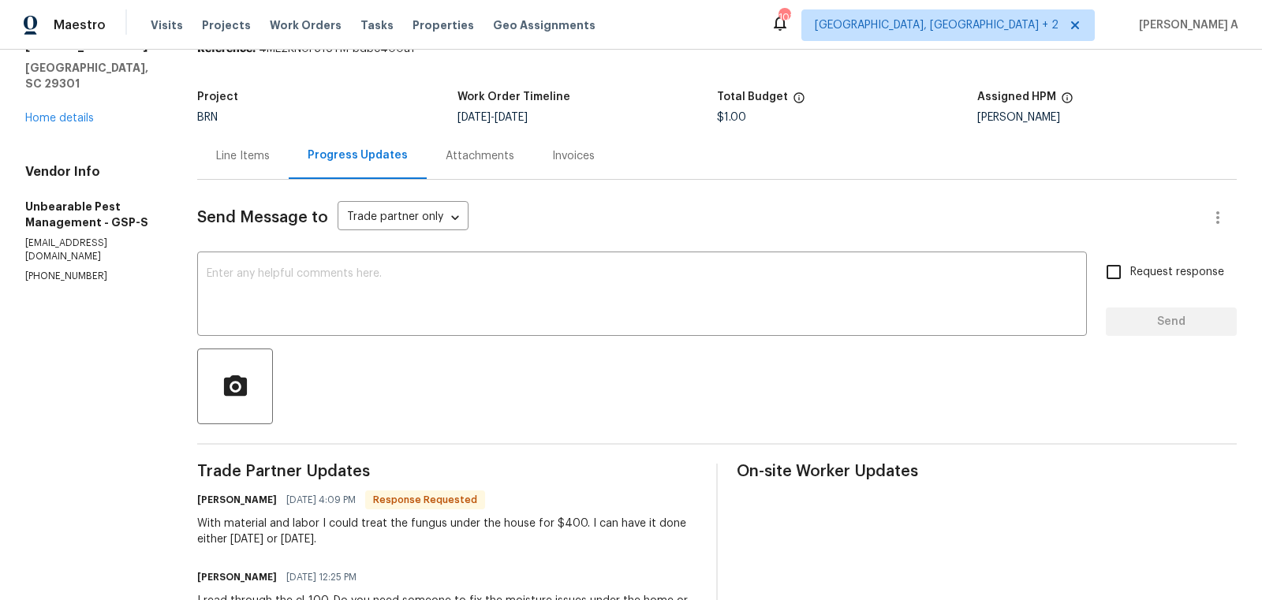
click at [565, 524] on div "With material and labor I could treat the fungus under the house for $400. I ca…" at bounding box center [447, 532] width 500 height 32
copy div "400"
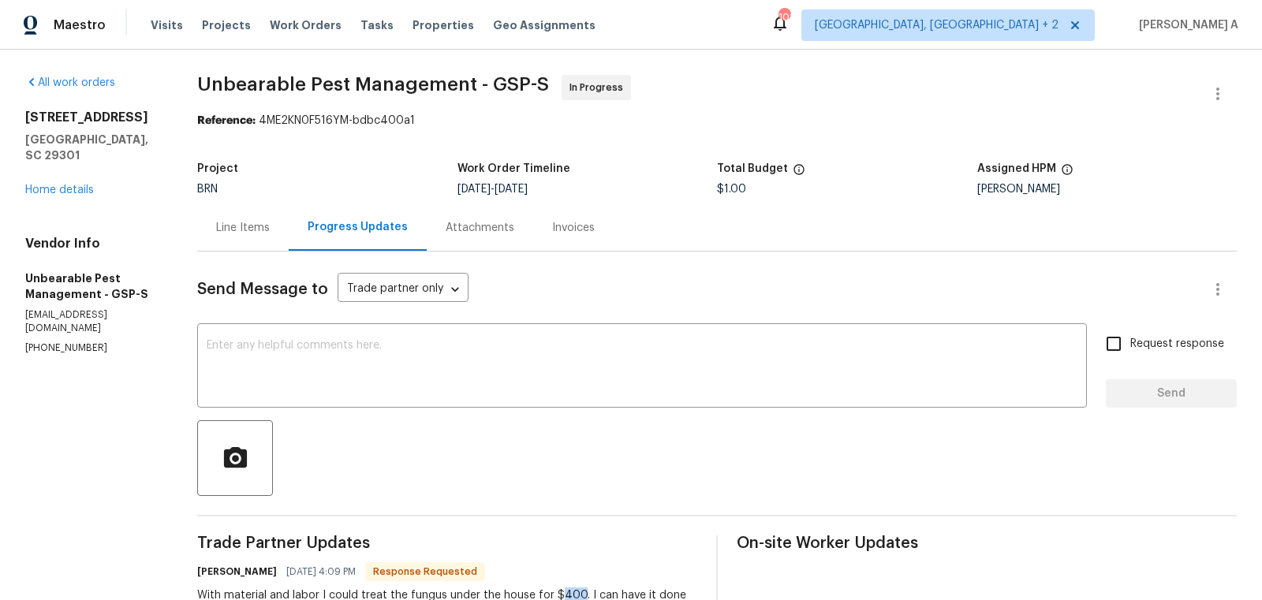
click at [255, 238] on div "Line Items" at bounding box center [242, 227] width 91 height 47
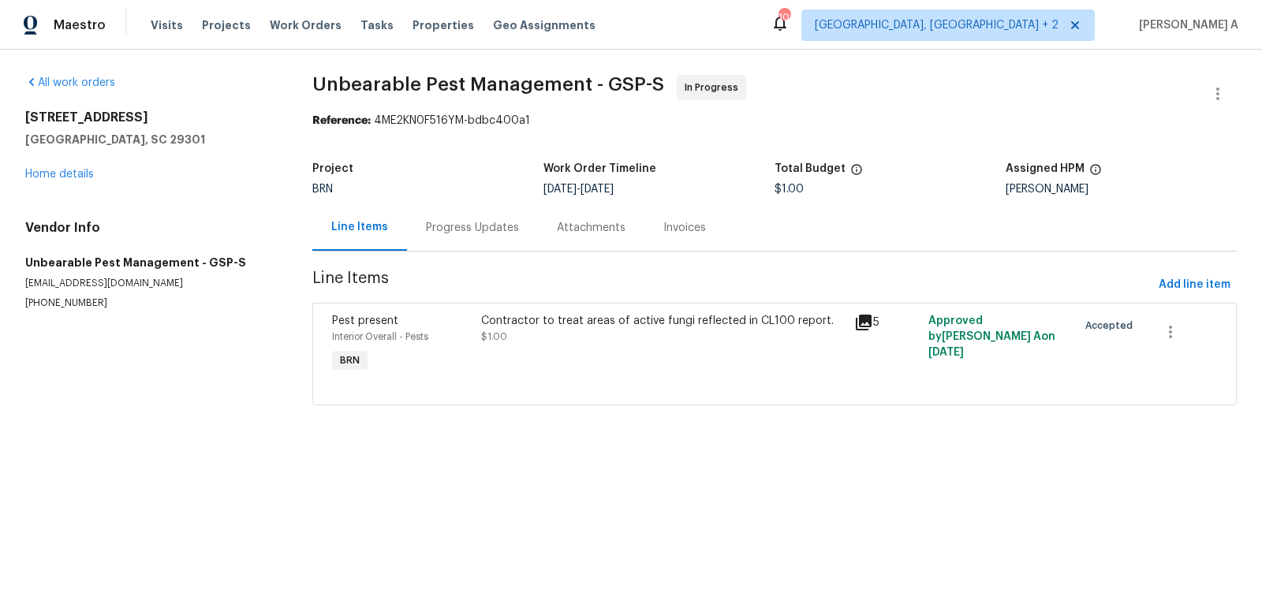
click at [501, 361] on div "Contractor to treat areas of active fungi reflected in CL100 report. $1.00" at bounding box center [662, 344] width 373 height 73
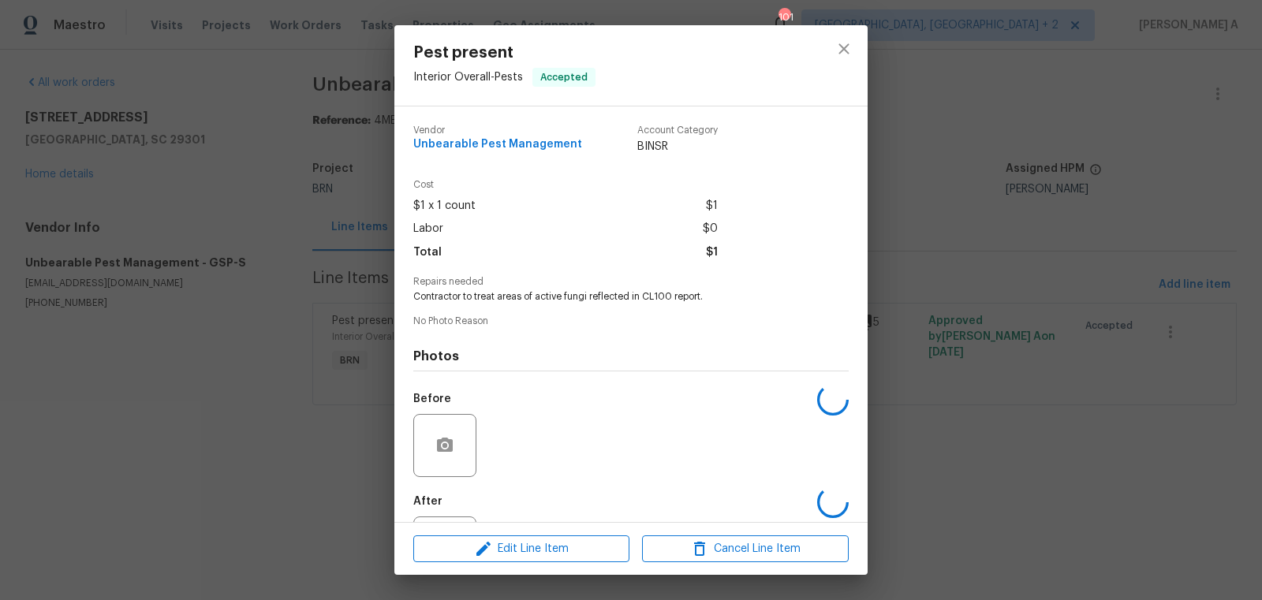
scroll to position [73, 0]
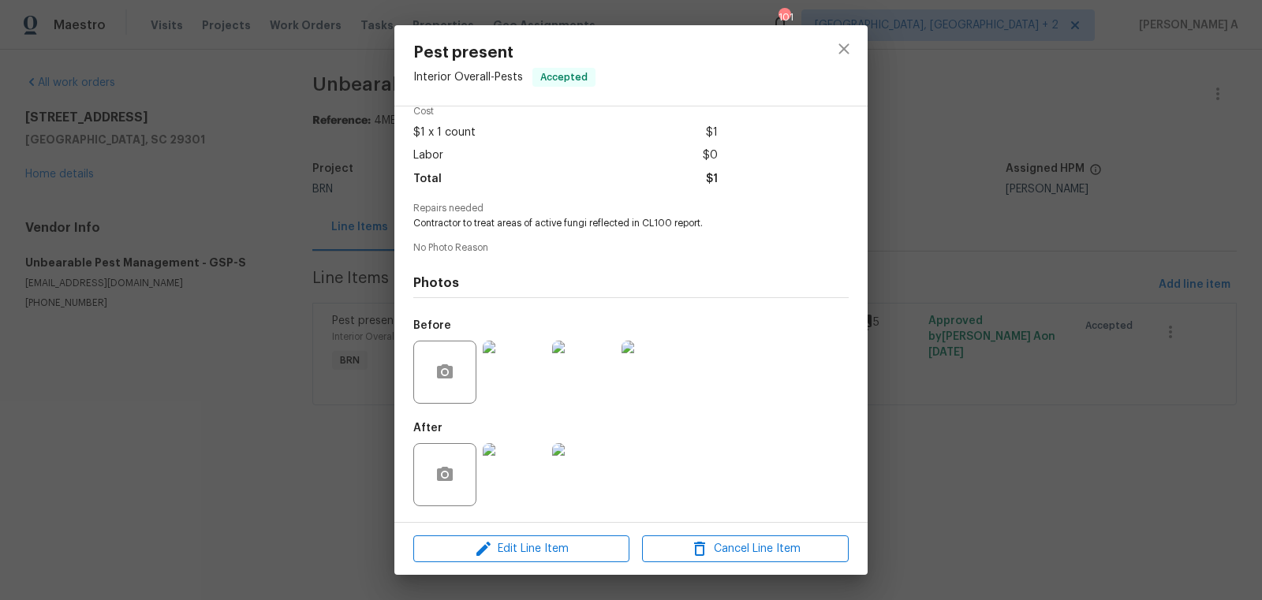
click at [553, 532] on div "Edit Line Item Cancel Line Item" at bounding box center [630, 549] width 473 height 53
click at [553, 544] on span "Edit Line Item" at bounding box center [521, 549] width 207 height 20
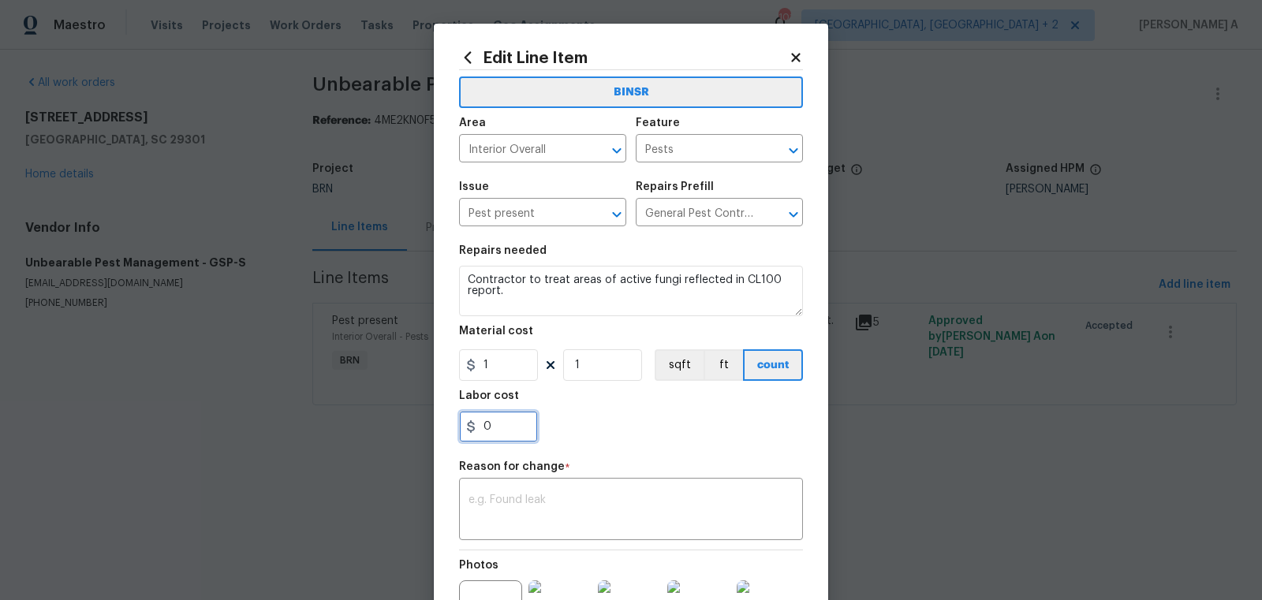
drag, startPoint x: 505, startPoint y: 426, endPoint x: 429, endPoint y: 426, distance: 75.7
click at [429, 426] on div "Edit Line Item BINSR Area Interior Overall ​ Feature Pests ​ Issue Pest present…" at bounding box center [631, 300] width 1262 height 600
paste input "40"
type input "400"
drag, startPoint x: 494, startPoint y: 368, endPoint x: 416, endPoint y: 368, distance: 77.3
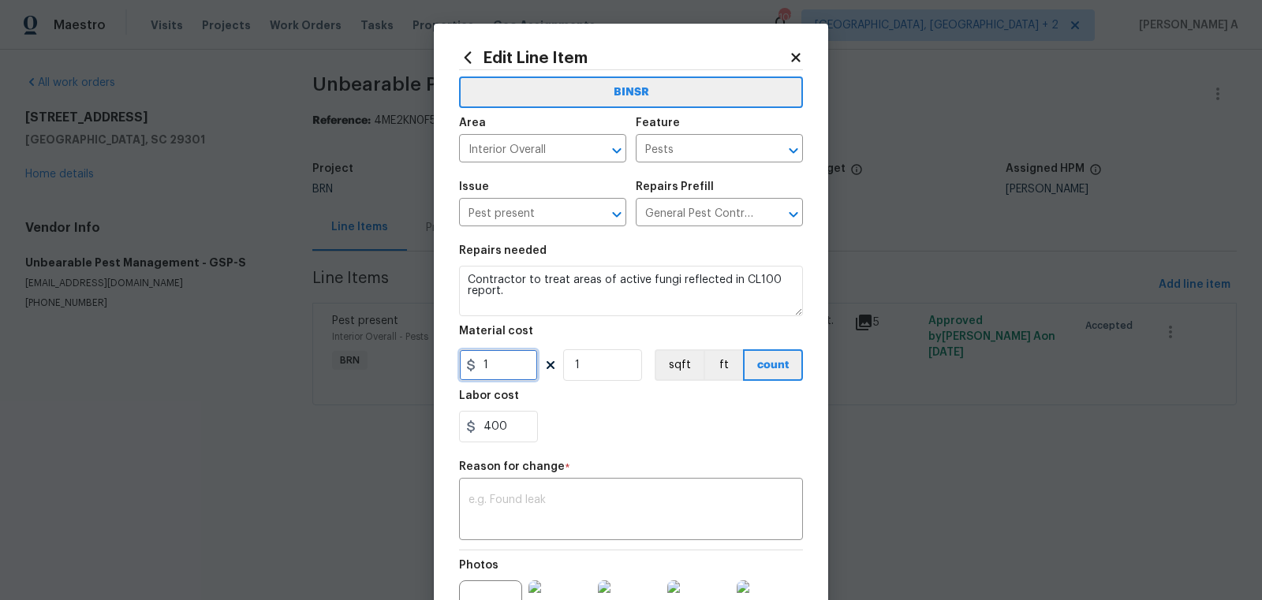
click at [417, 368] on div "Edit Line Item BINSR Area Interior Overall ​ Feature Pests ​ Issue Pest present…" at bounding box center [631, 300] width 1262 height 600
type input "0"
click at [599, 525] on textarea at bounding box center [630, 510] width 325 height 33
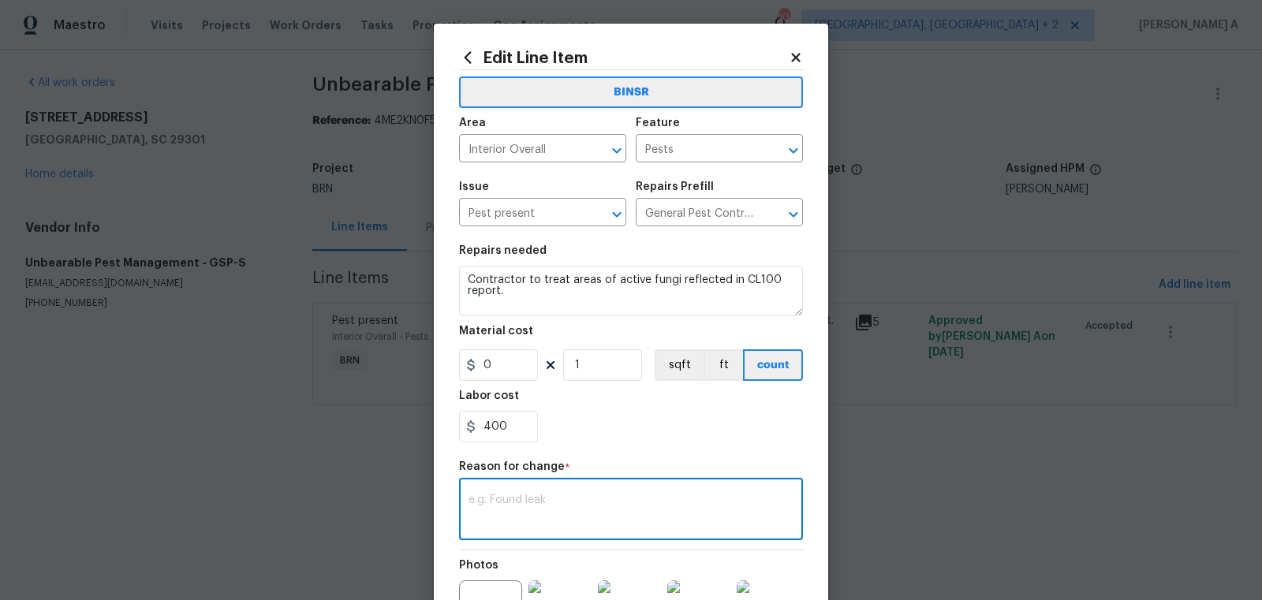
click at [587, 495] on textarea at bounding box center [630, 510] width 325 height 33
paste textarea "(AK) Updated per vendors final cost."
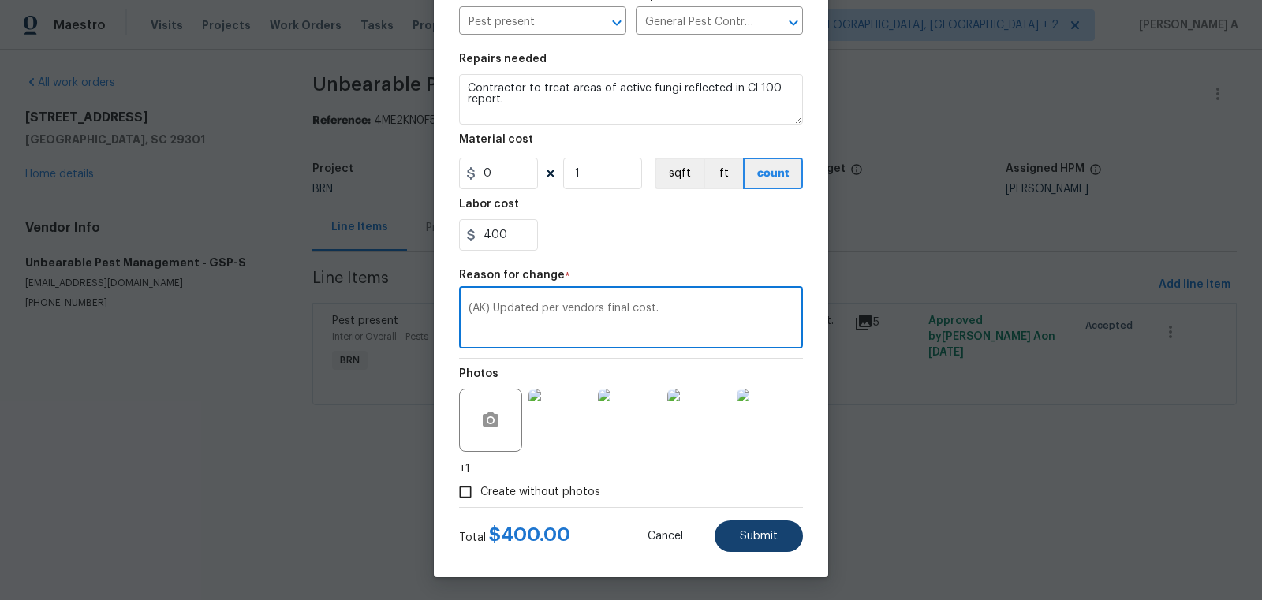
type textarea "(AK) Updated per vendors final cost."
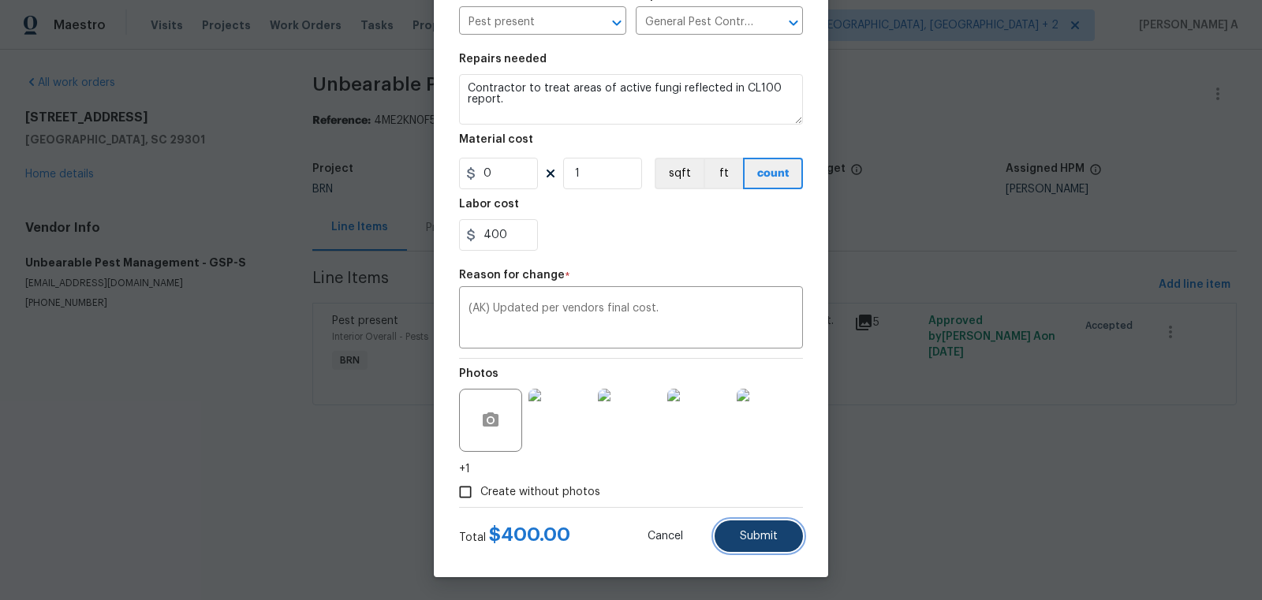
click at [747, 538] on span "Submit" at bounding box center [759, 537] width 38 height 12
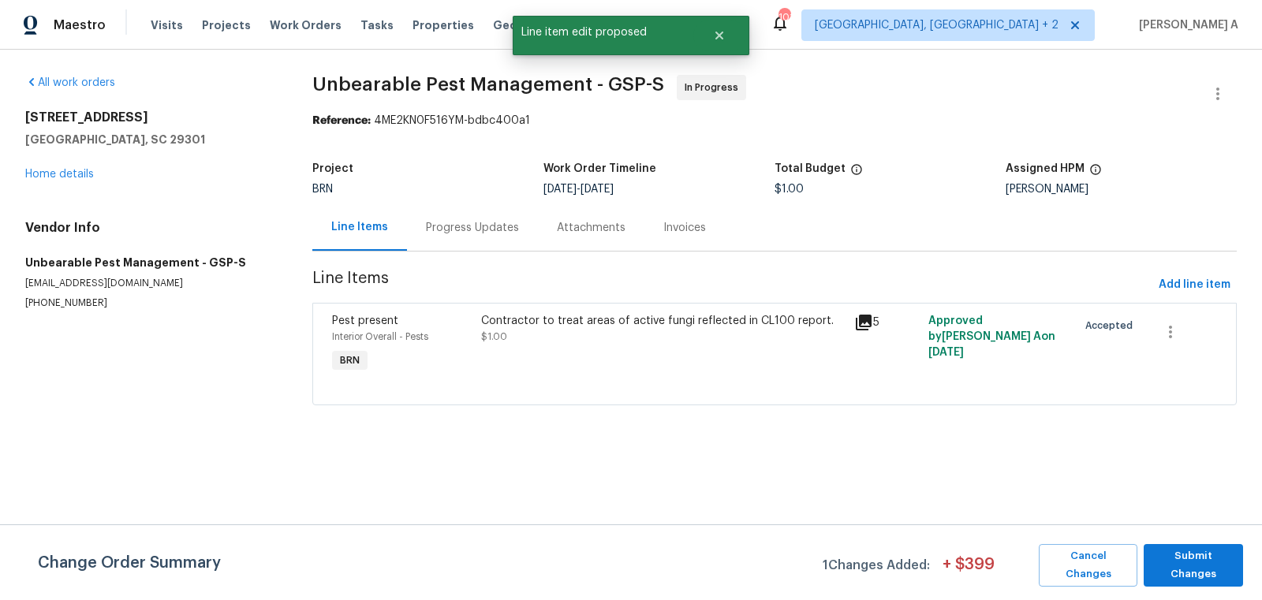
scroll to position [0, 0]
click at [1184, 556] on span "Submit Changes" at bounding box center [1193, 565] width 84 height 36
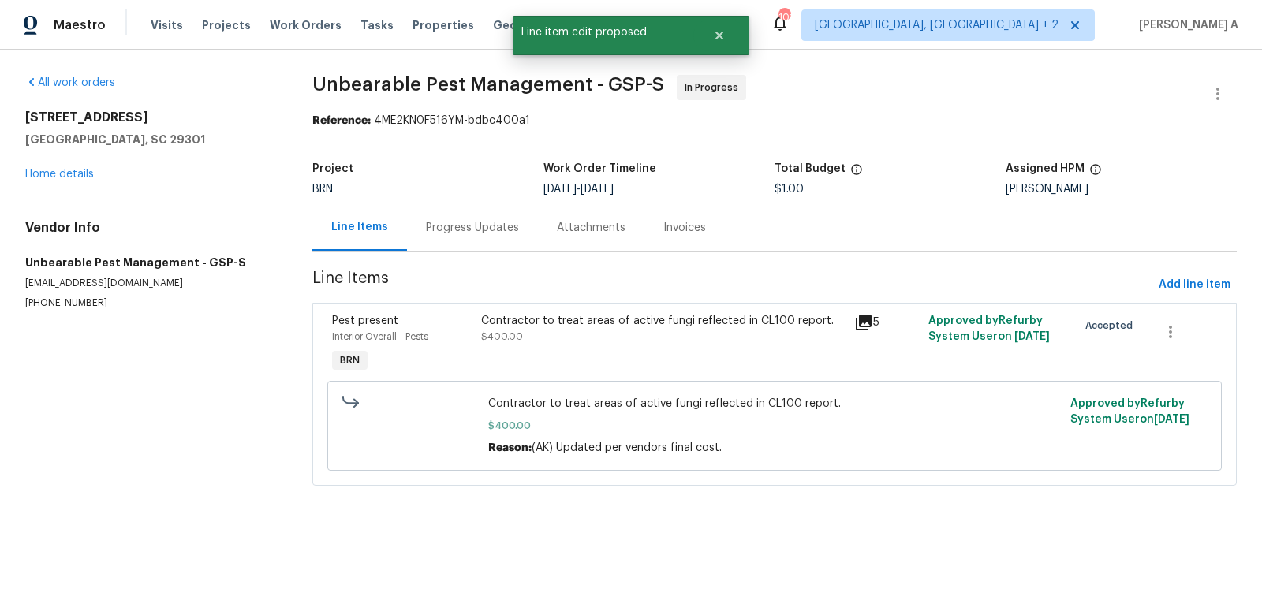
click at [470, 238] on div "Progress Updates" at bounding box center [472, 227] width 131 height 47
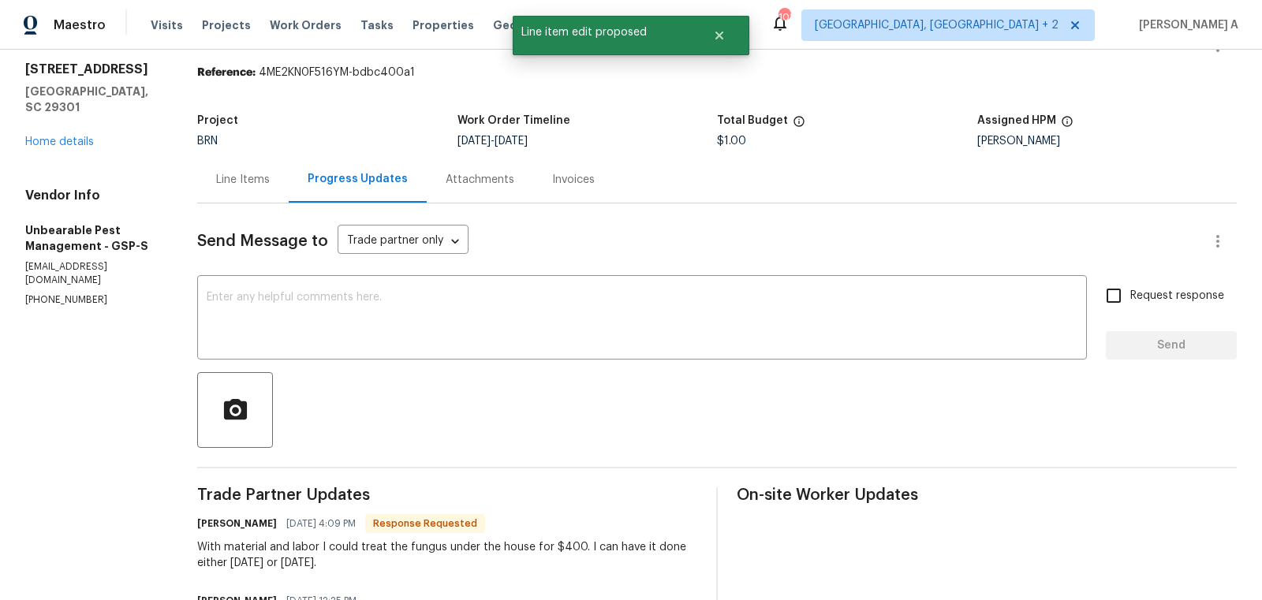
scroll to position [81, 0]
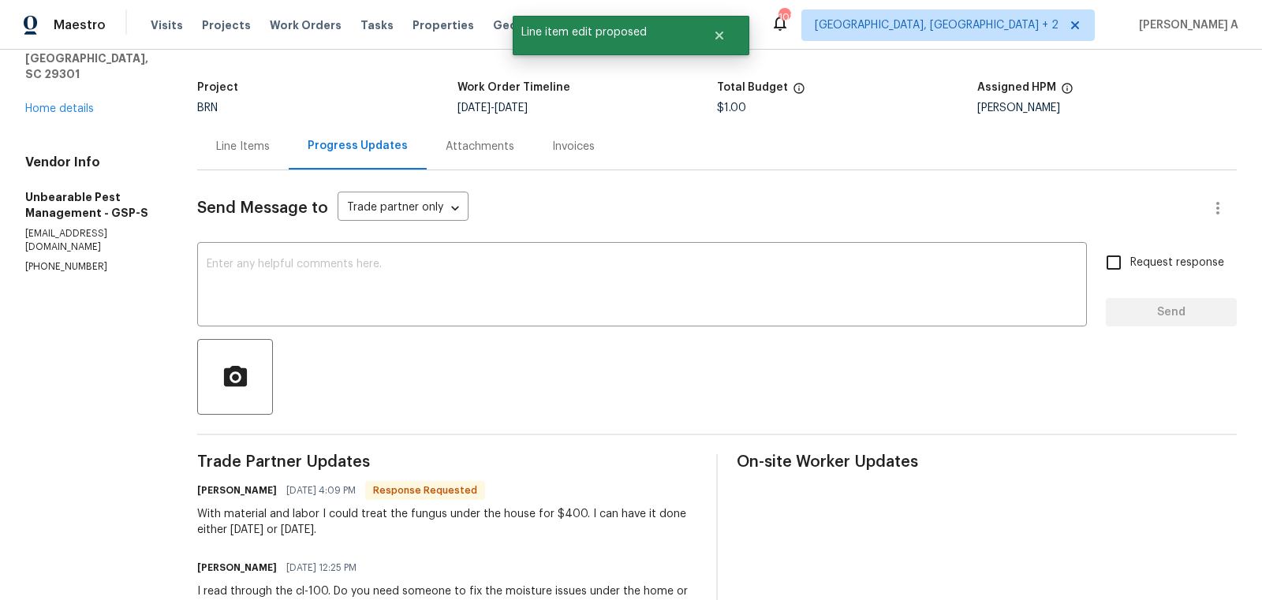
click at [534, 331] on div "Send Message to Trade partner only Trade partner only ​ x ​ Request response Se…" at bounding box center [716, 456] width 1039 height 572
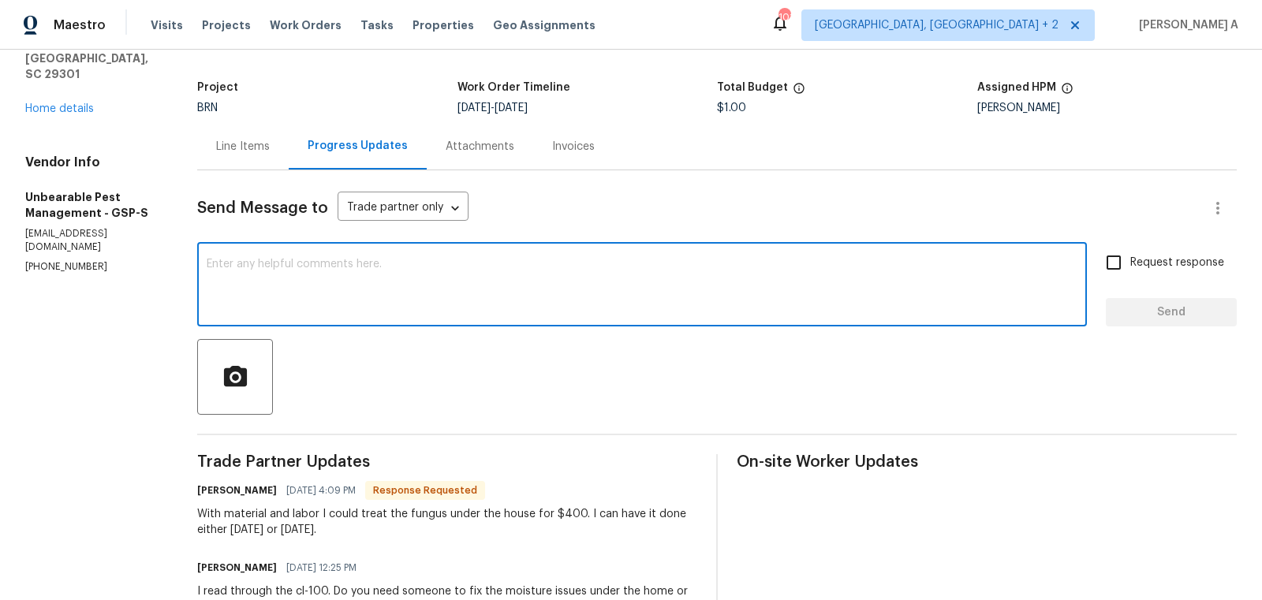
click at [505, 289] on textarea at bounding box center [642, 286] width 870 height 55
click at [266, 149] on div "Line Items" at bounding box center [243, 147] width 54 height 16
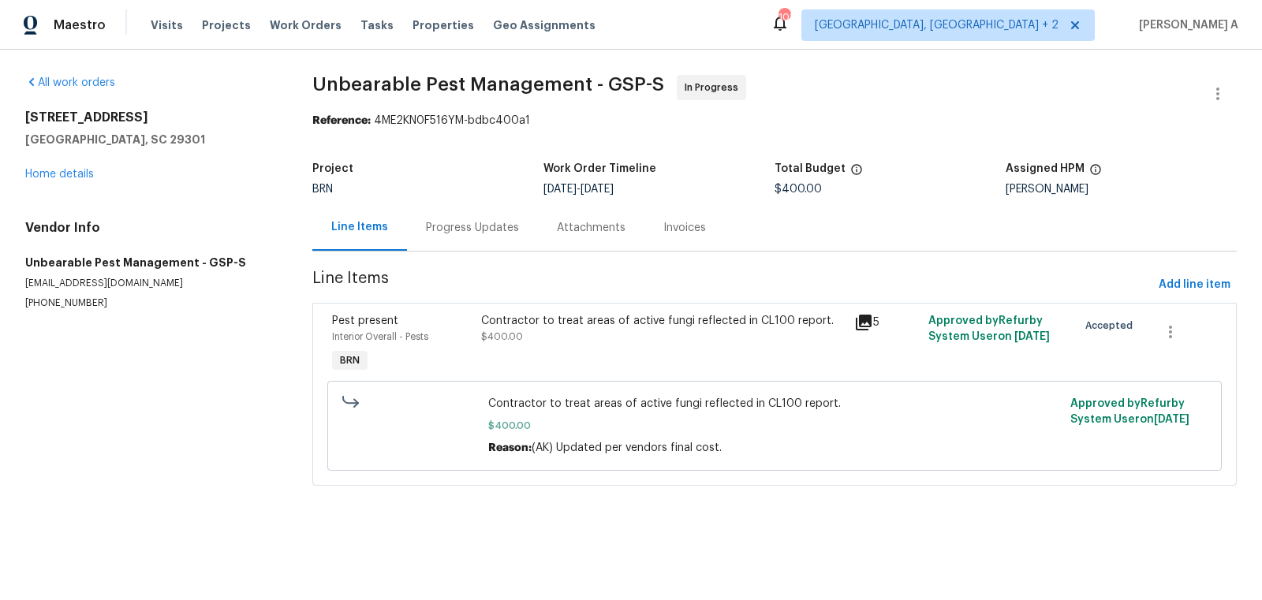
click at [475, 220] on div "Progress Updates" at bounding box center [472, 228] width 93 height 16
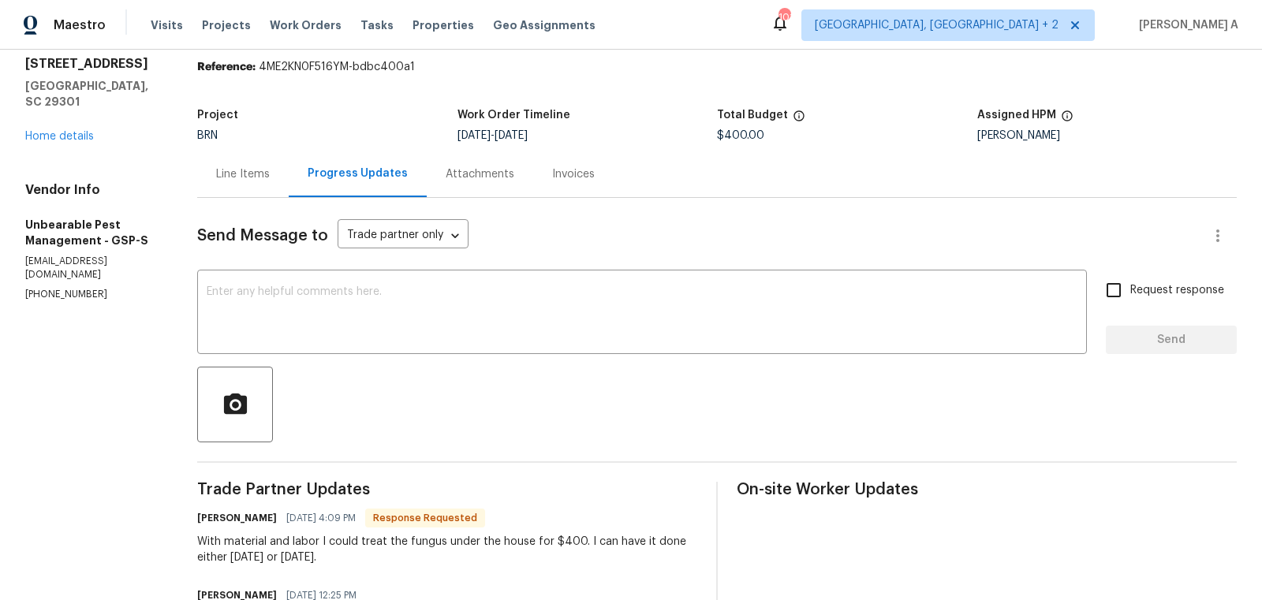
scroll to position [91, 0]
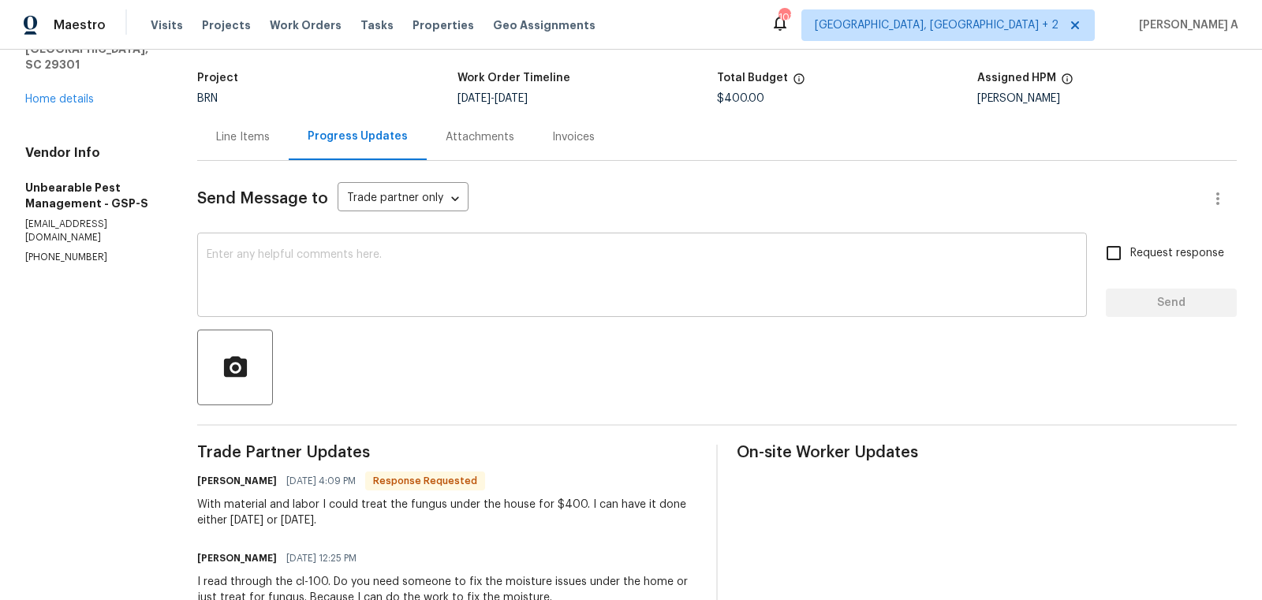
click at [467, 308] on div "x ​" at bounding box center [641, 277] width 889 height 80
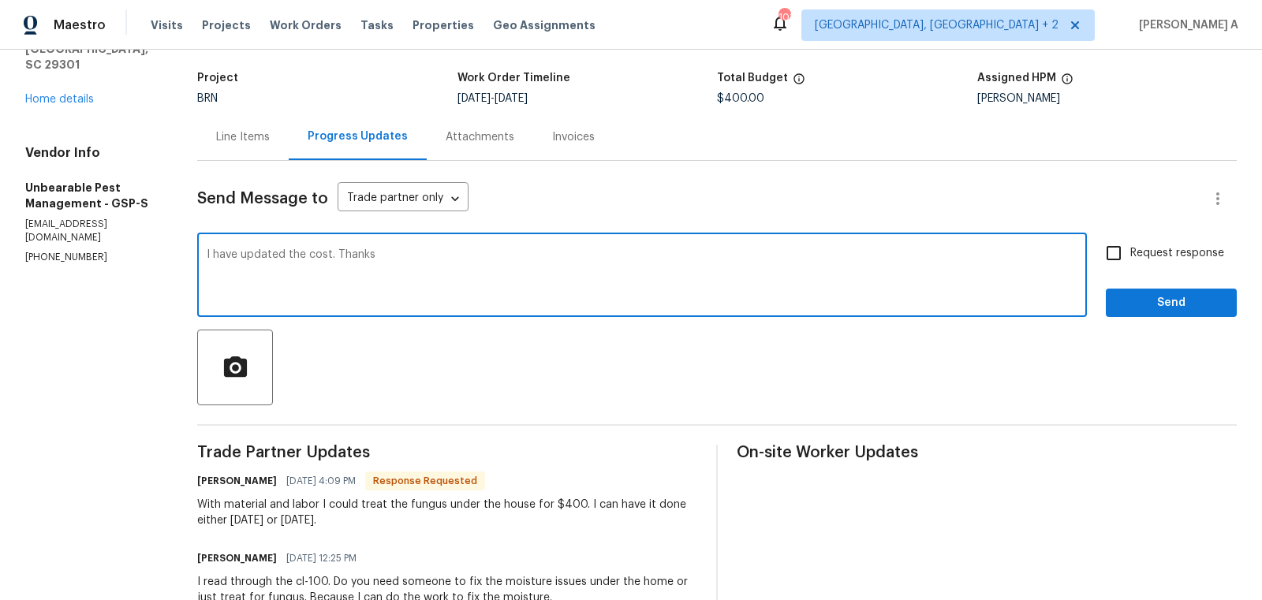
type textarea "I have updated the cost. Thanks"
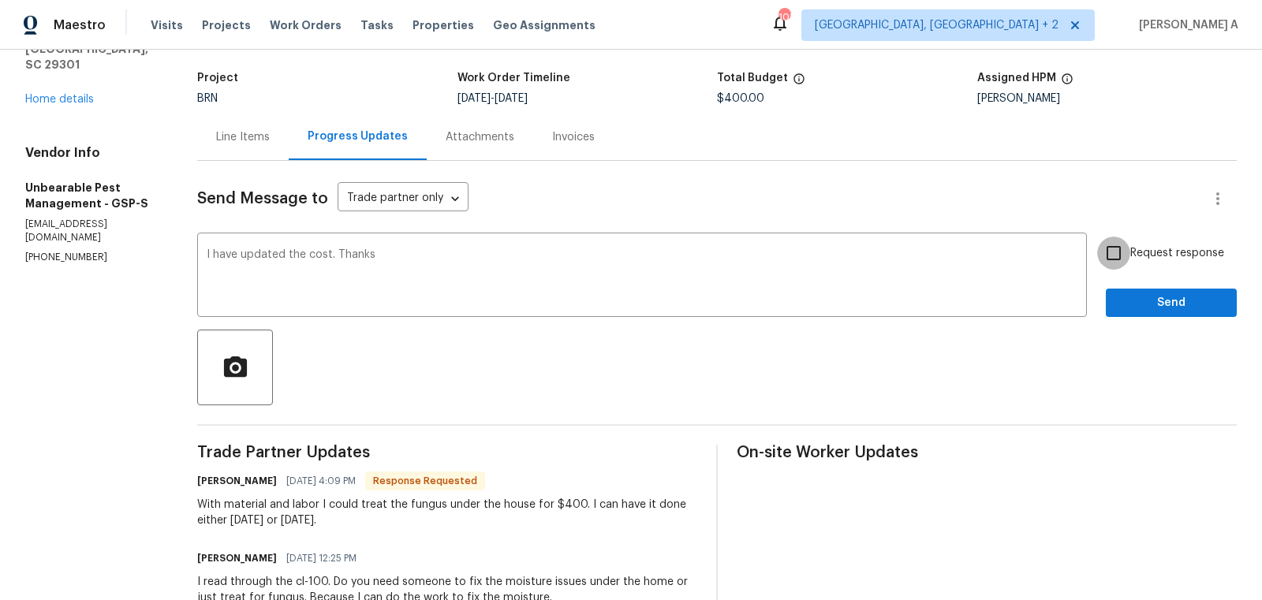
click at [1116, 267] on input "Request response" at bounding box center [1113, 253] width 33 height 33
checkbox input "true"
click at [1153, 302] on span "Send" at bounding box center [1171, 303] width 106 height 20
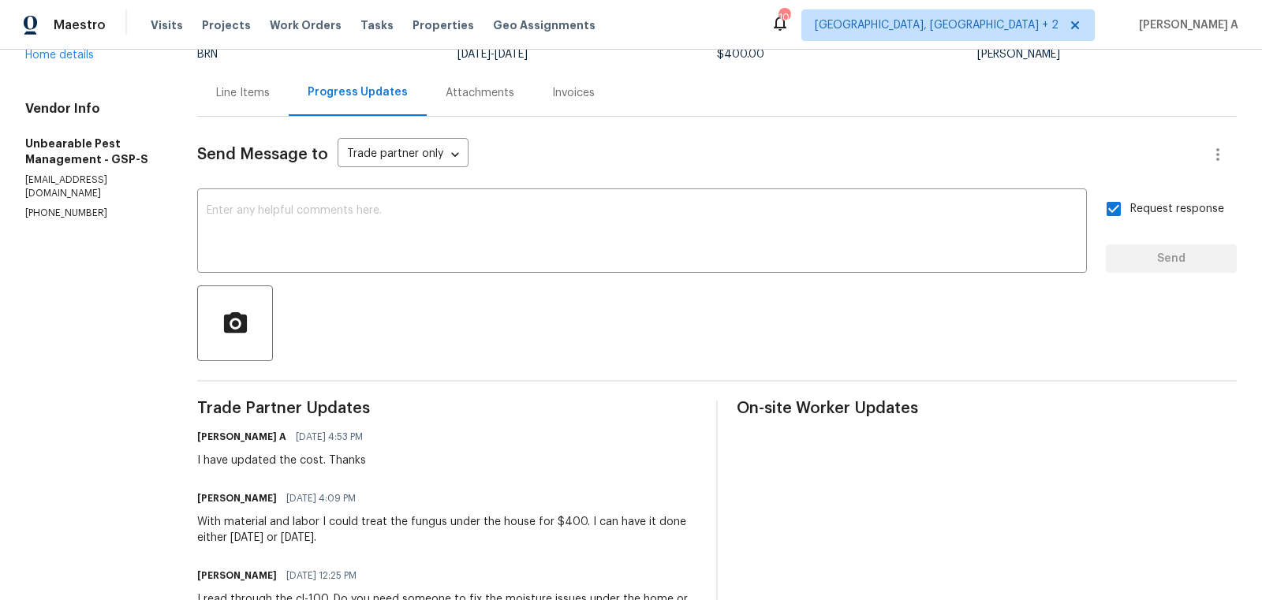
scroll to position [0, 0]
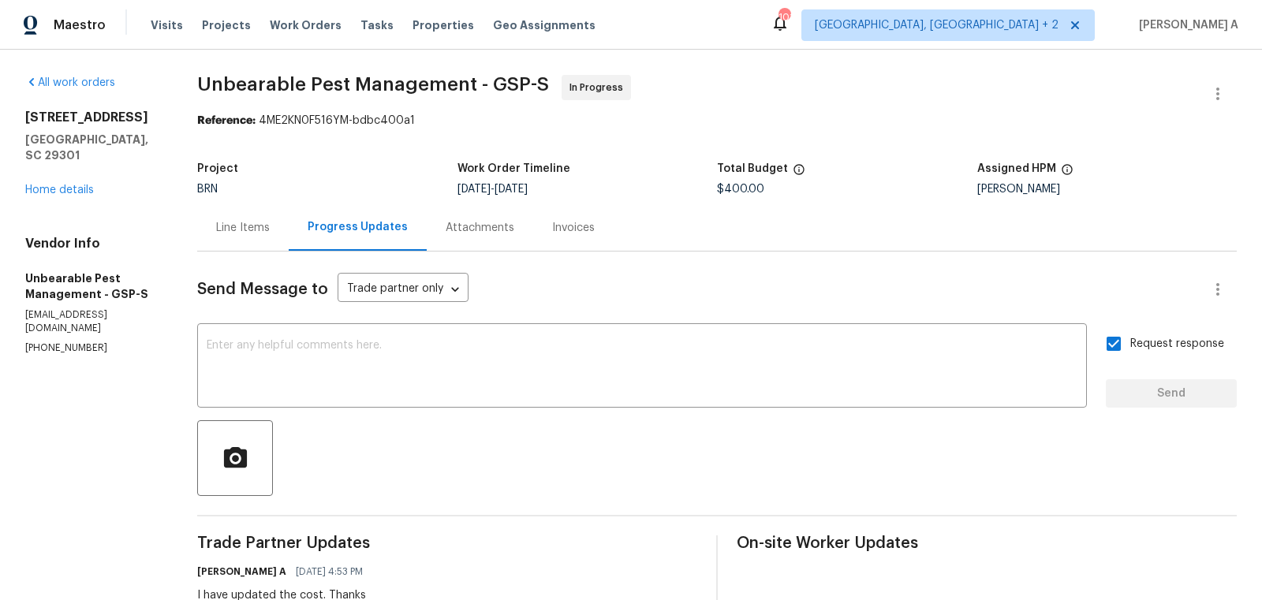
click at [256, 240] on div "Line Items" at bounding box center [242, 227] width 91 height 47
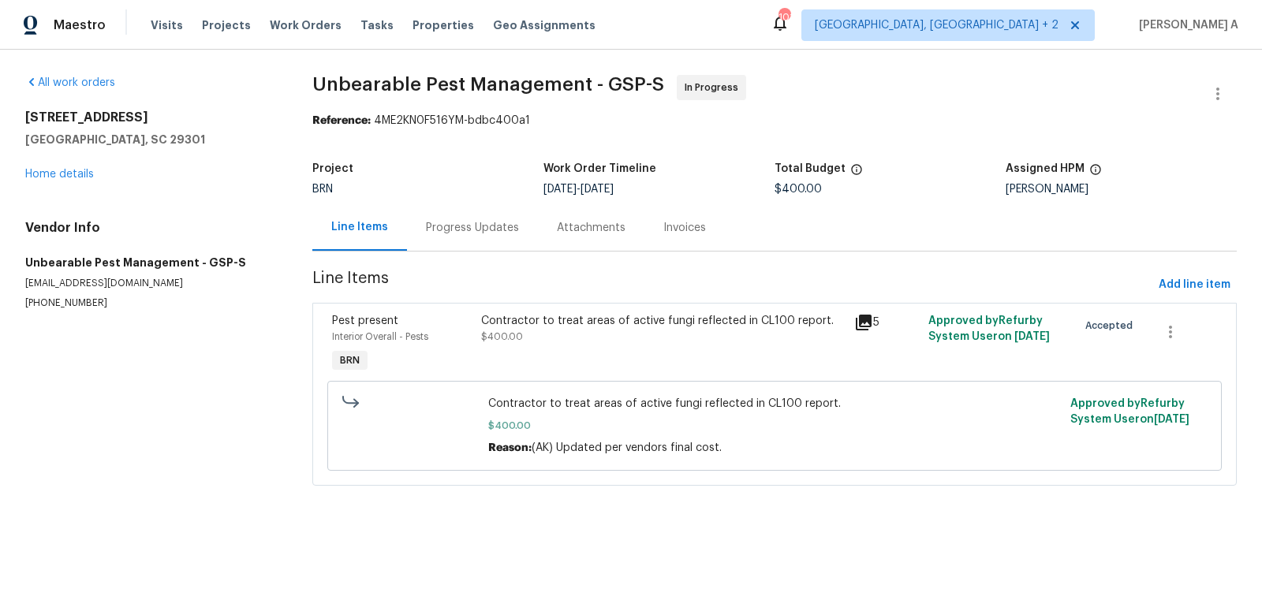
click at [463, 241] on div "Progress Updates" at bounding box center [472, 227] width 131 height 47
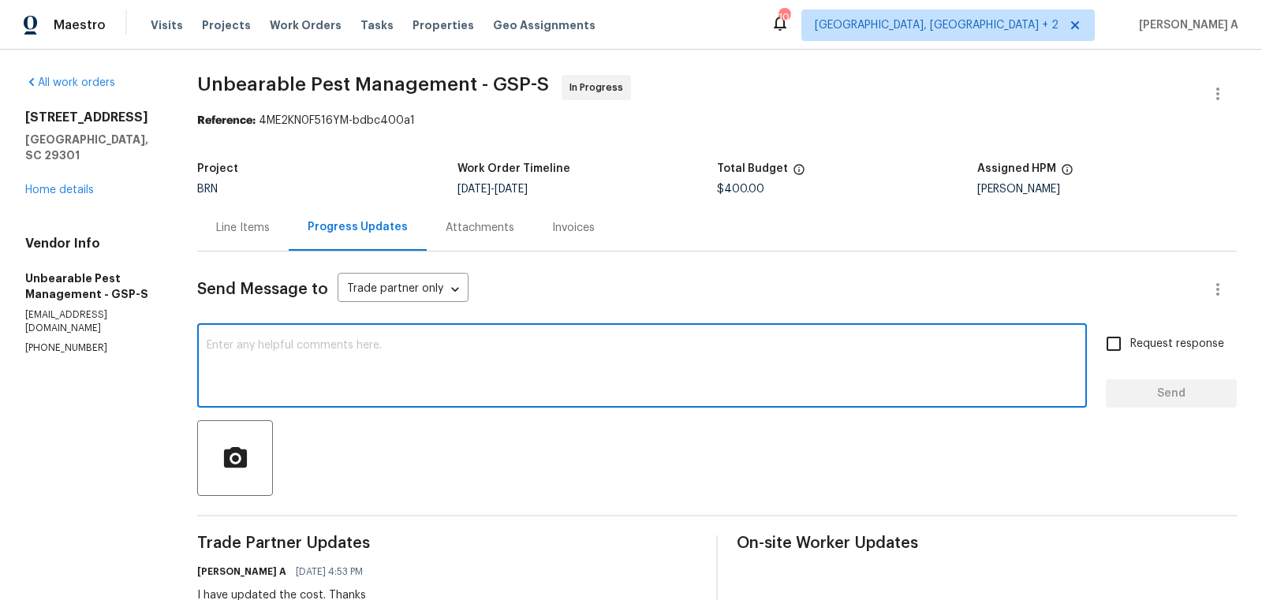
click at [354, 356] on textarea at bounding box center [642, 367] width 870 height 55
type textarea "We need to treat the fungus."
click at [354, 356] on textarea "We need to treat the fungus." at bounding box center [642, 367] width 870 height 55
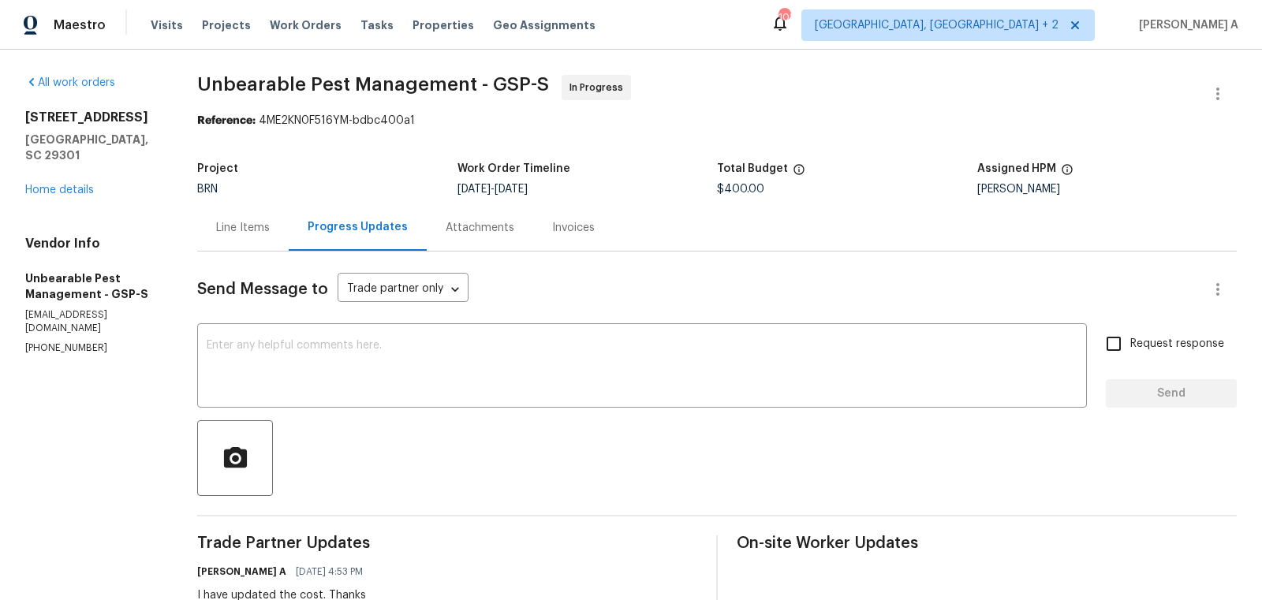
click at [233, 227] on div "Line Items" at bounding box center [243, 228] width 54 height 16
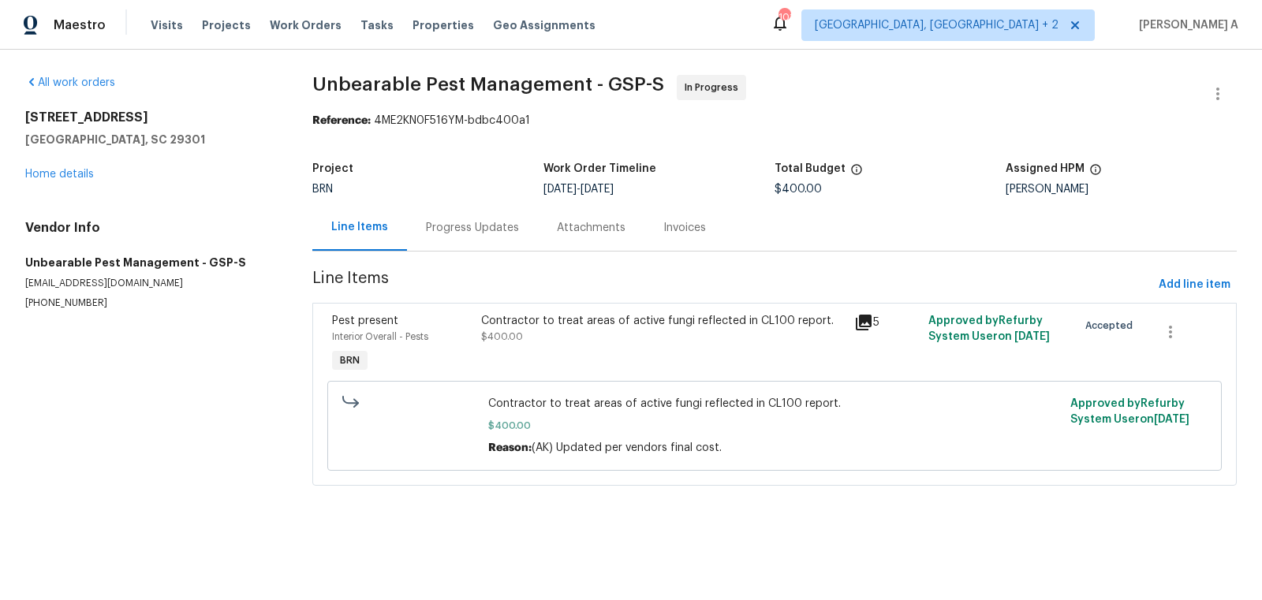
click at [424, 237] on div "Progress Updates" at bounding box center [472, 227] width 131 height 47
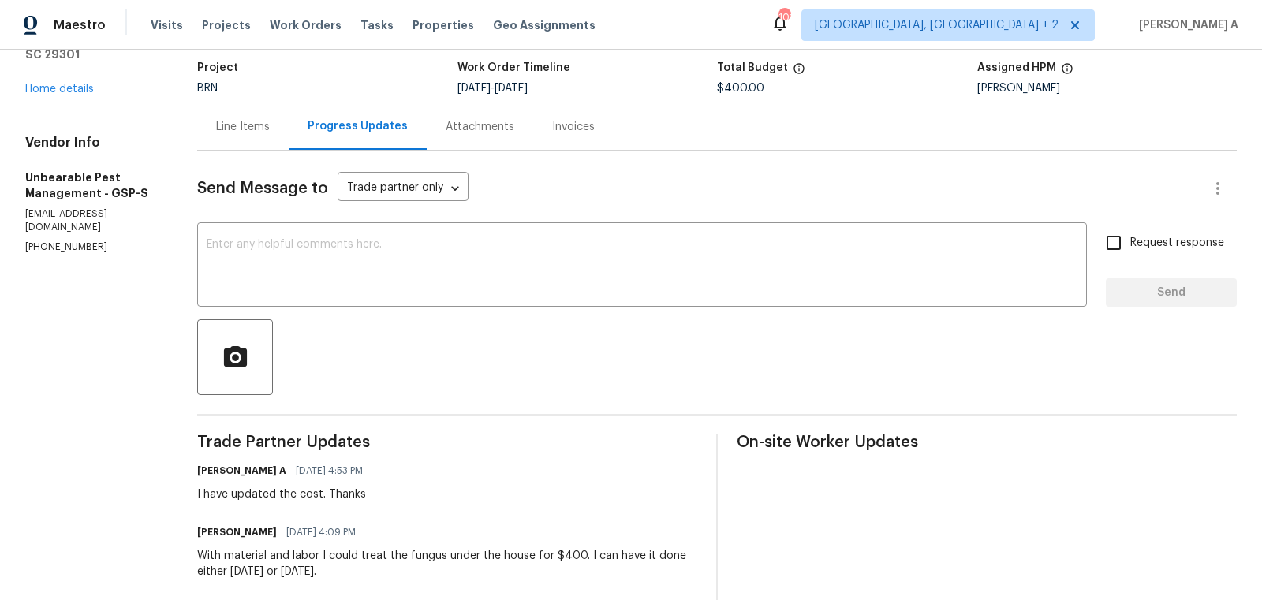
scroll to position [114, 0]
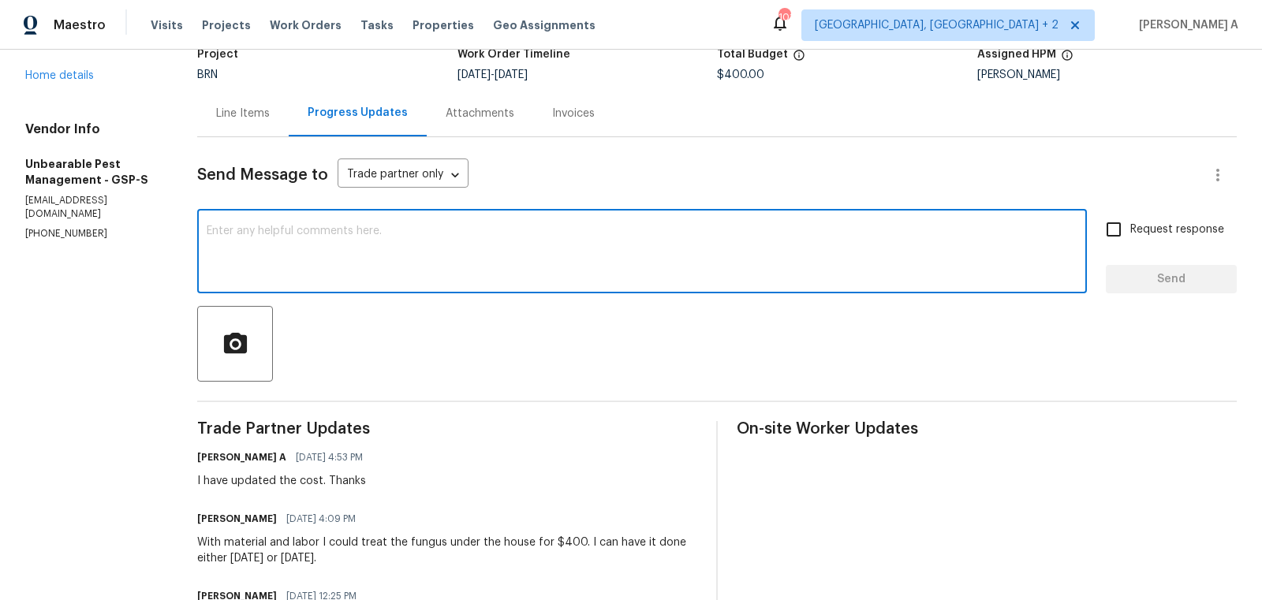
click at [349, 245] on textarea at bounding box center [642, 253] width 870 height 55
paste textarea "We need to treat the fungus."
type textarea "We need to treat the fungus."
click at [247, 106] on div "Line Items" at bounding box center [243, 114] width 54 height 16
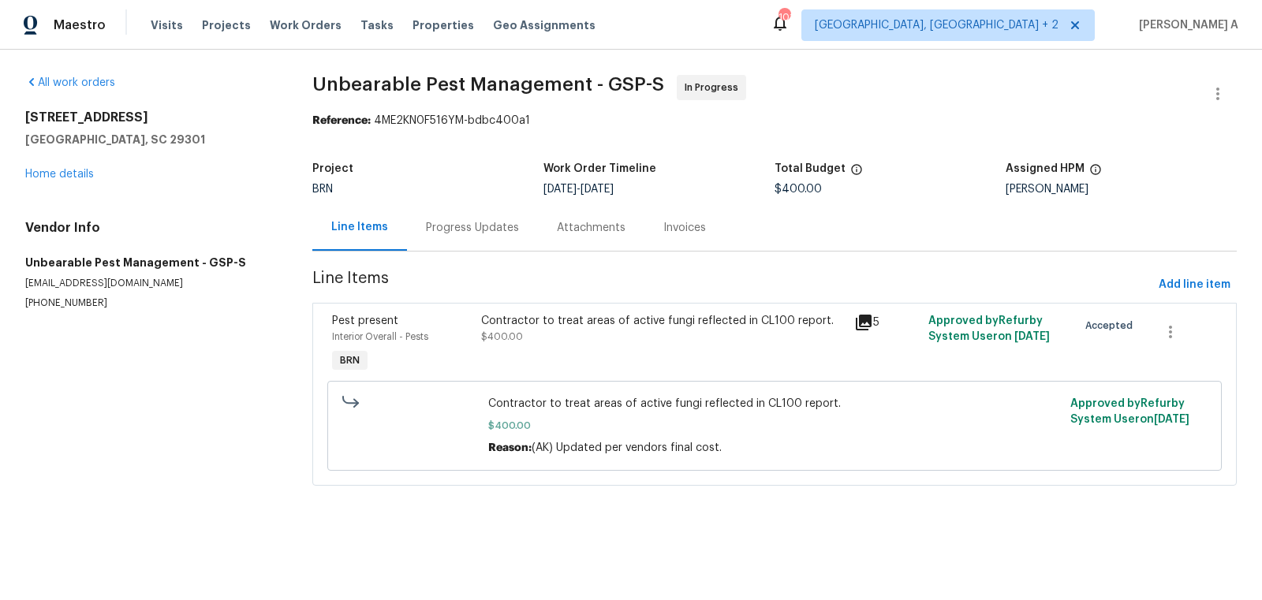
click at [452, 222] on div "Progress Updates" at bounding box center [472, 228] width 93 height 16
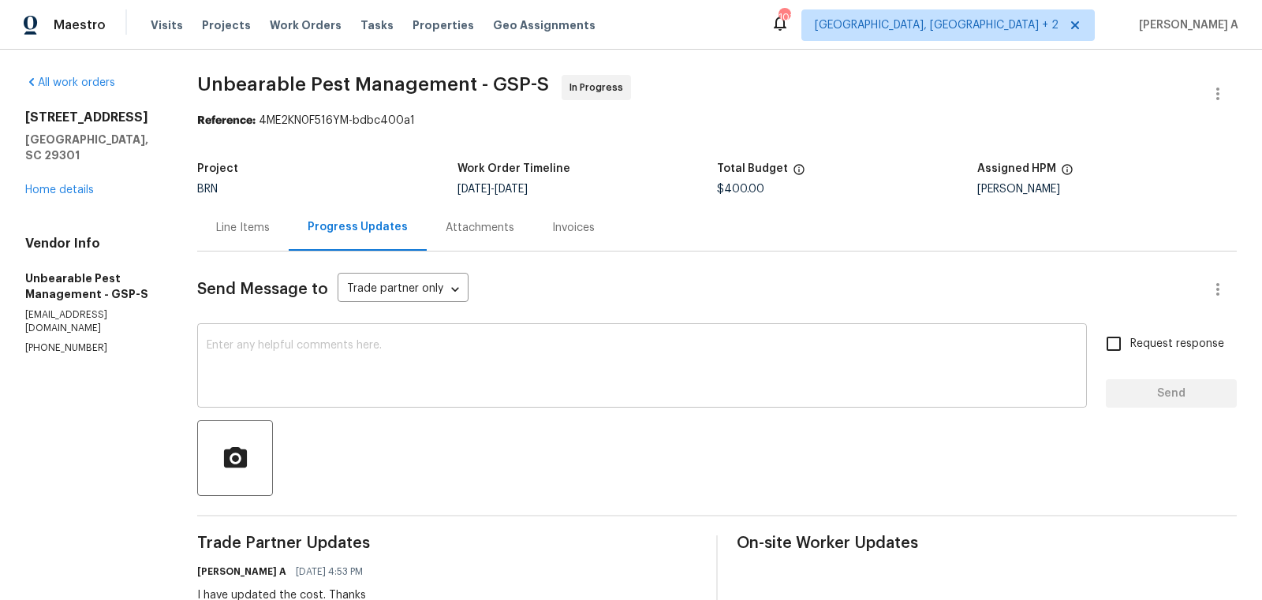
click at [382, 347] on textarea at bounding box center [642, 367] width 870 height 55
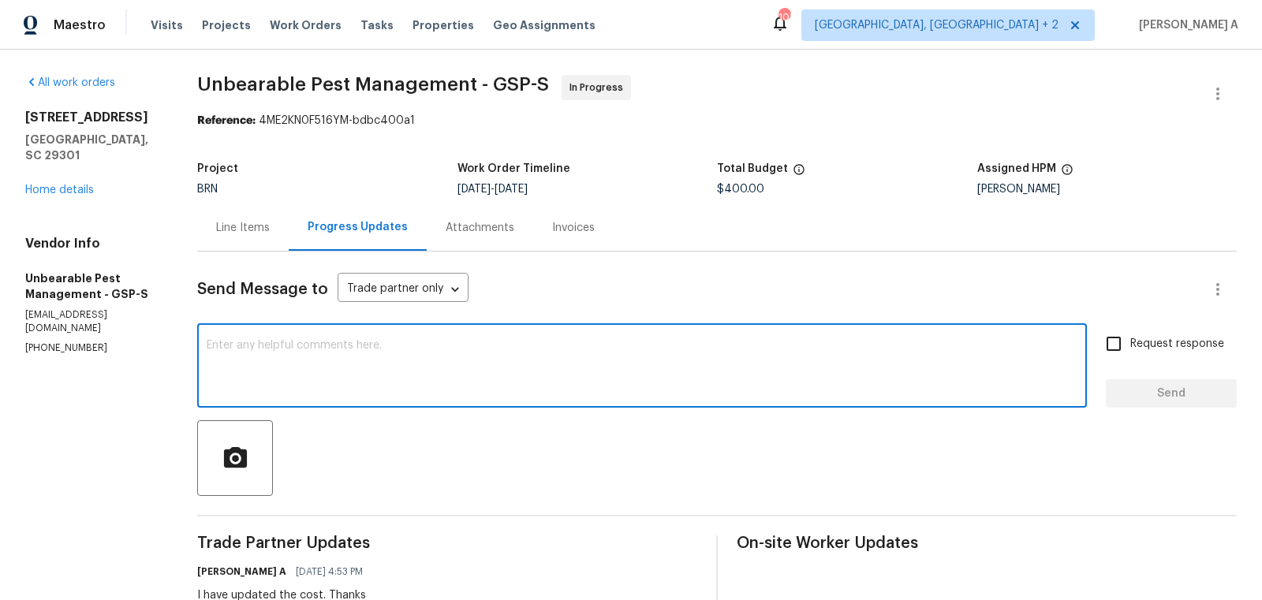
paste textarea "We need to treat the fungus."
type textarea "We need to treat the fungi."
click at [1199, 388] on span "Send" at bounding box center [1171, 394] width 106 height 20
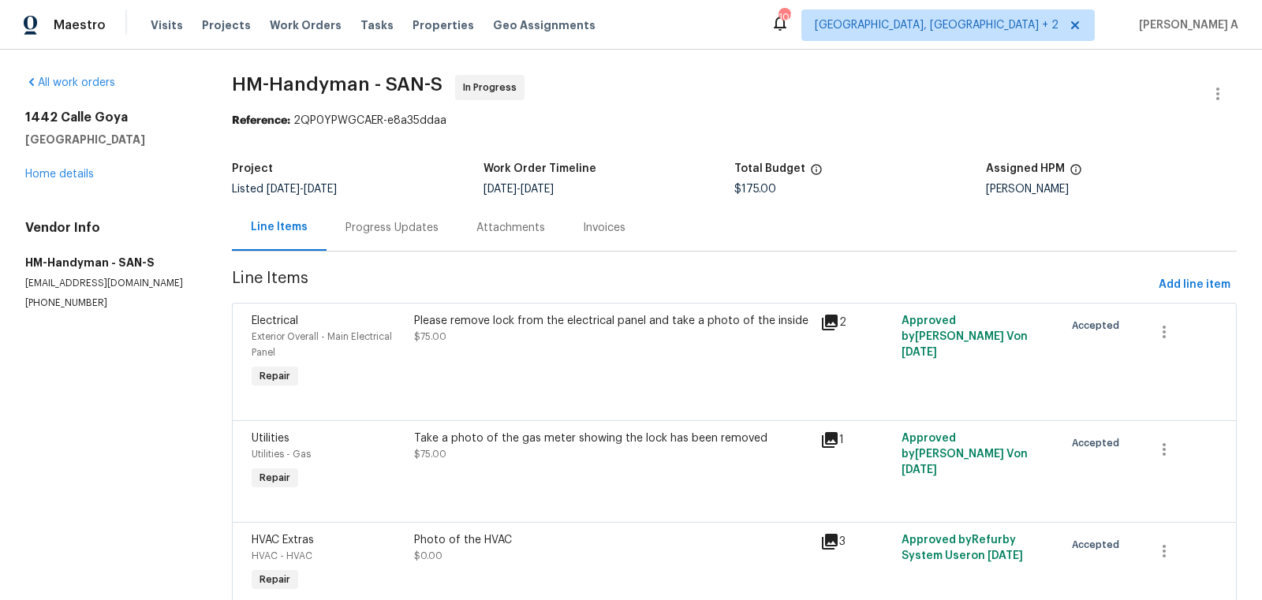
click at [368, 232] on div "Progress Updates" at bounding box center [391, 228] width 93 height 16
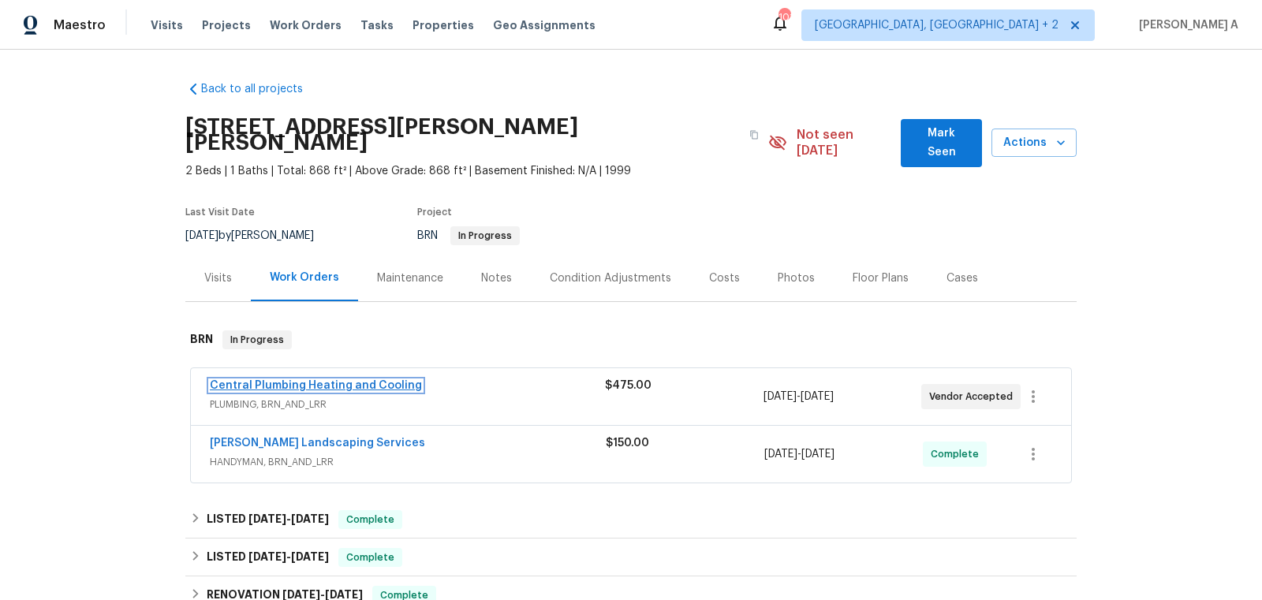
click at [254, 380] on link "Central Plumbing Heating and Cooling" at bounding box center [316, 385] width 212 height 11
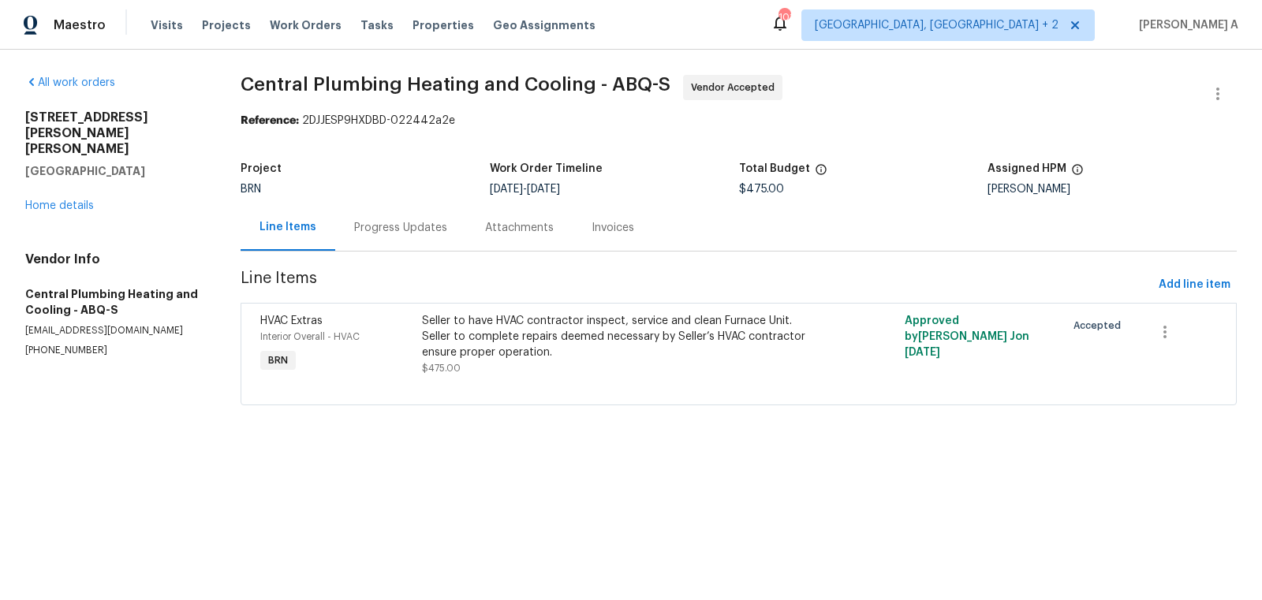
click at [399, 233] on div "Progress Updates" at bounding box center [400, 228] width 93 height 16
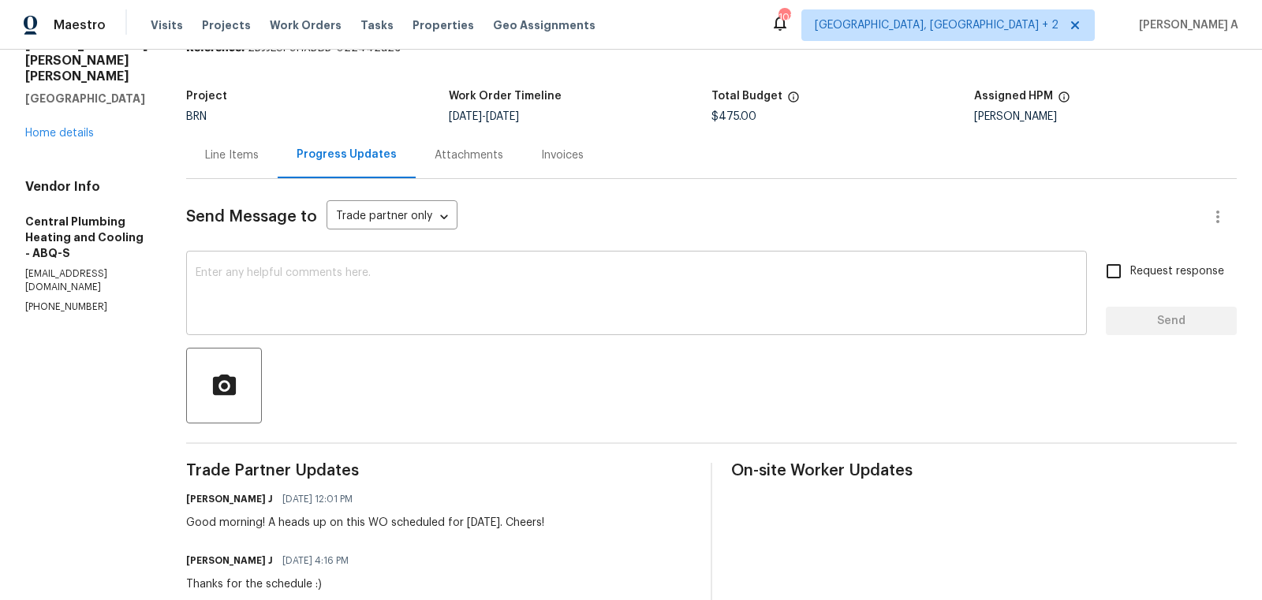
scroll to position [91, 0]
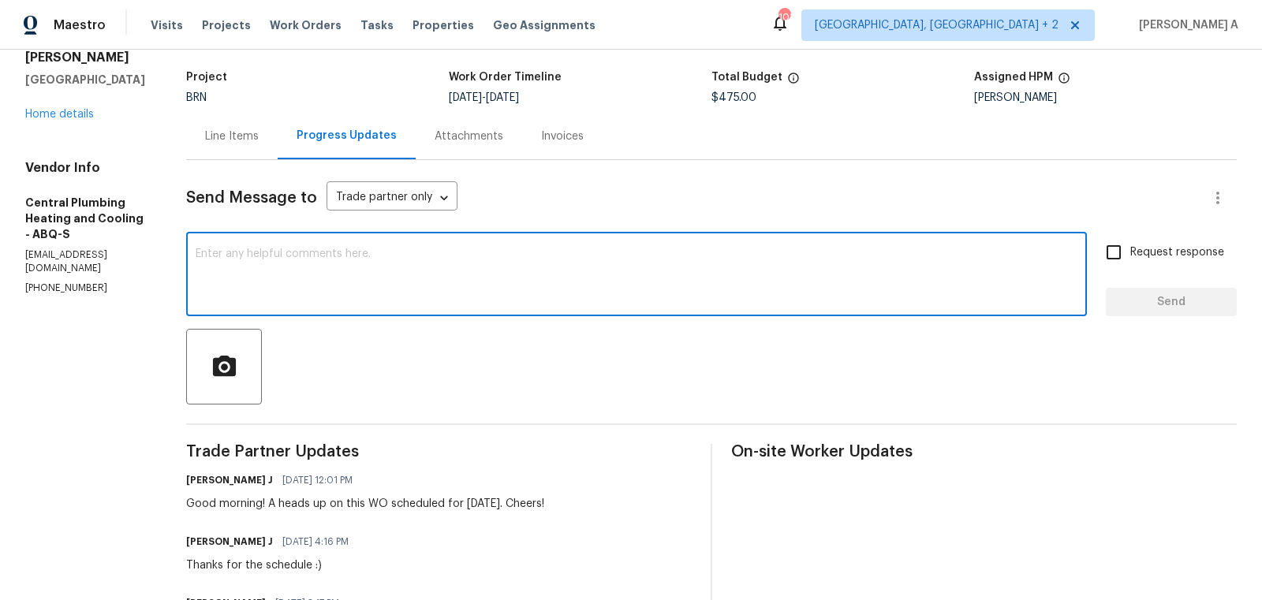
click at [475, 290] on textarea at bounding box center [637, 275] width 882 height 55
click at [386, 256] on textarea "Hi, May I know the status of the work? Thanks" at bounding box center [637, 275] width 882 height 55
type textarea "Hi, May I know the status of the job? Thanks"
click at [1135, 248] on span "Request response" at bounding box center [1177, 252] width 94 height 17
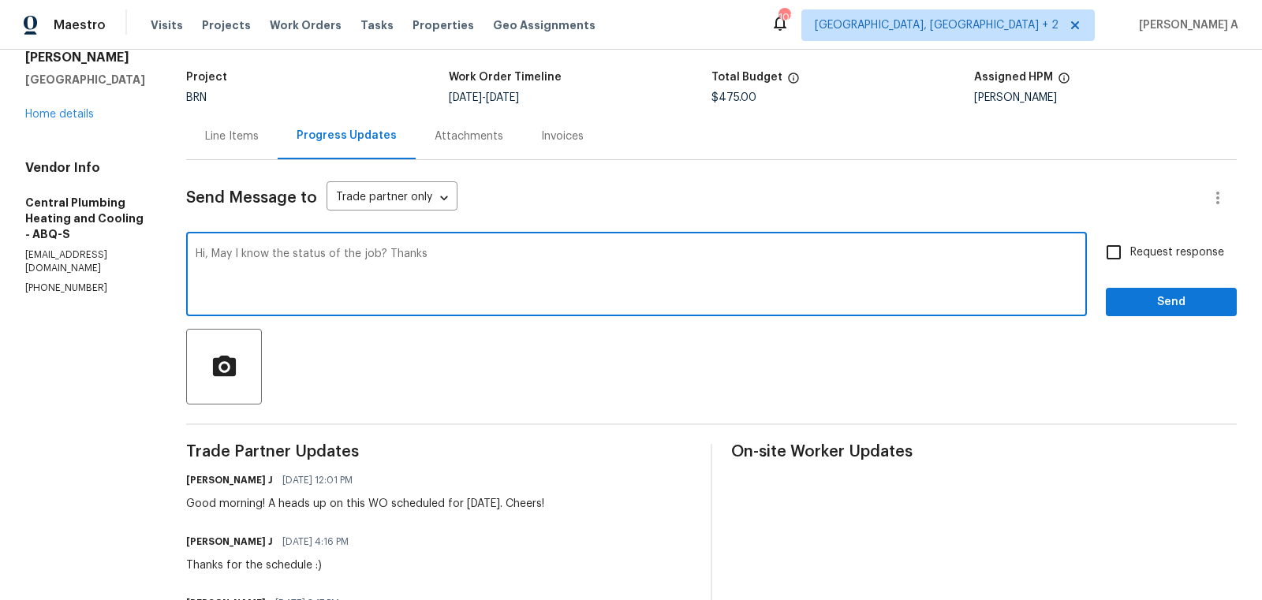
click at [1130, 248] on input "Request response" at bounding box center [1113, 252] width 33 height 33
checkbox input "true"
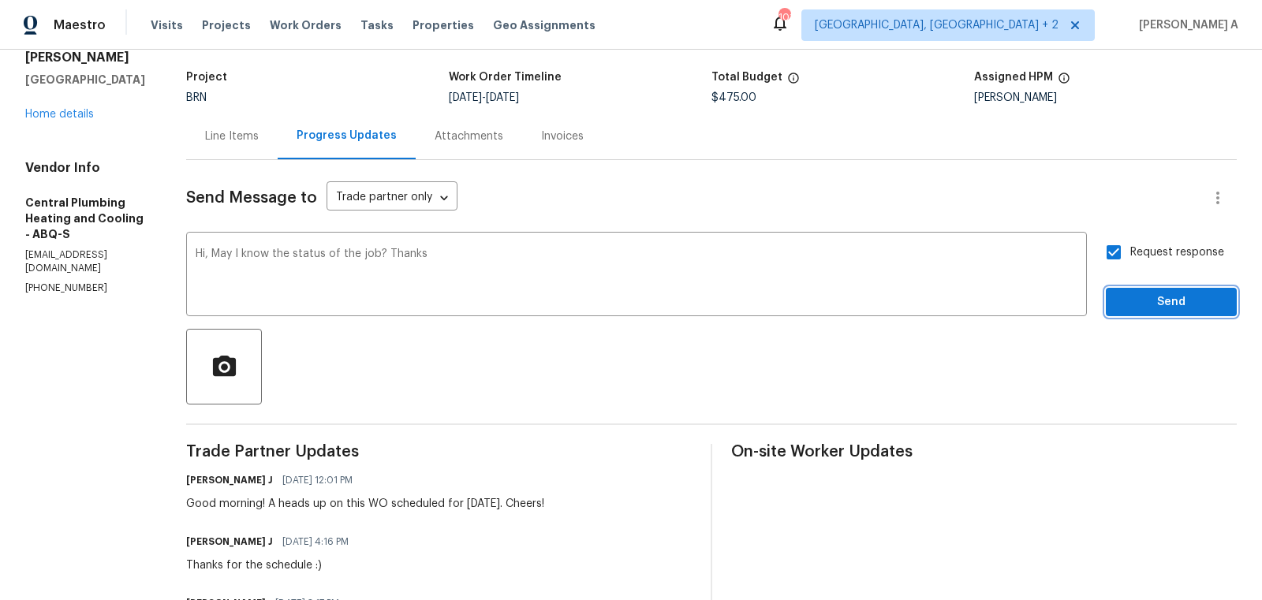
click at [1174, 301] on span "Send" at bounding box center [1171, 303] width 106 height 20
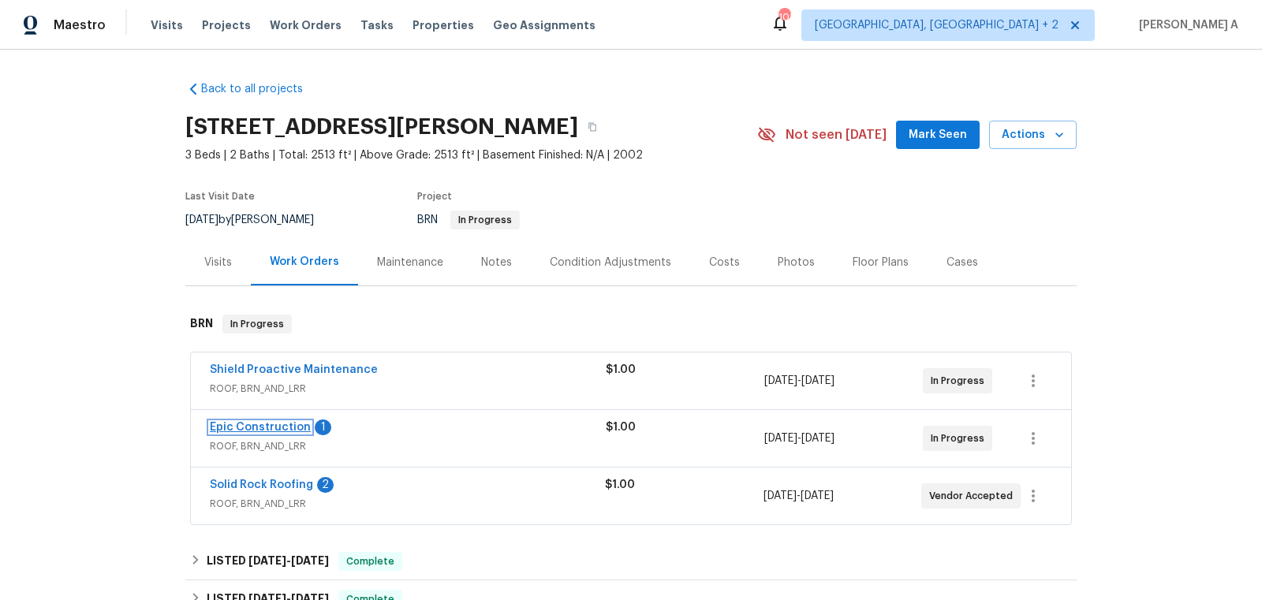
click at [260, 422] on link "Epic Construction" at bounding box center [260, 427] width 101 height 11
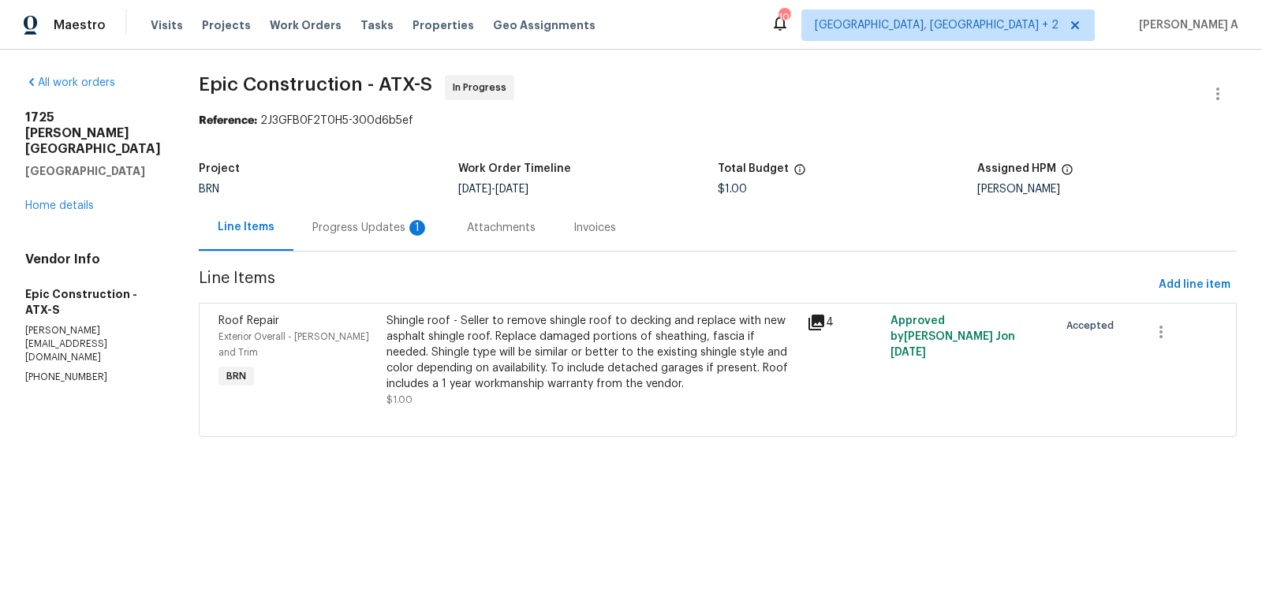
click at [363, 227] on div "Progress Updates 1" at bounding box center [370, 228] width 117 height 16
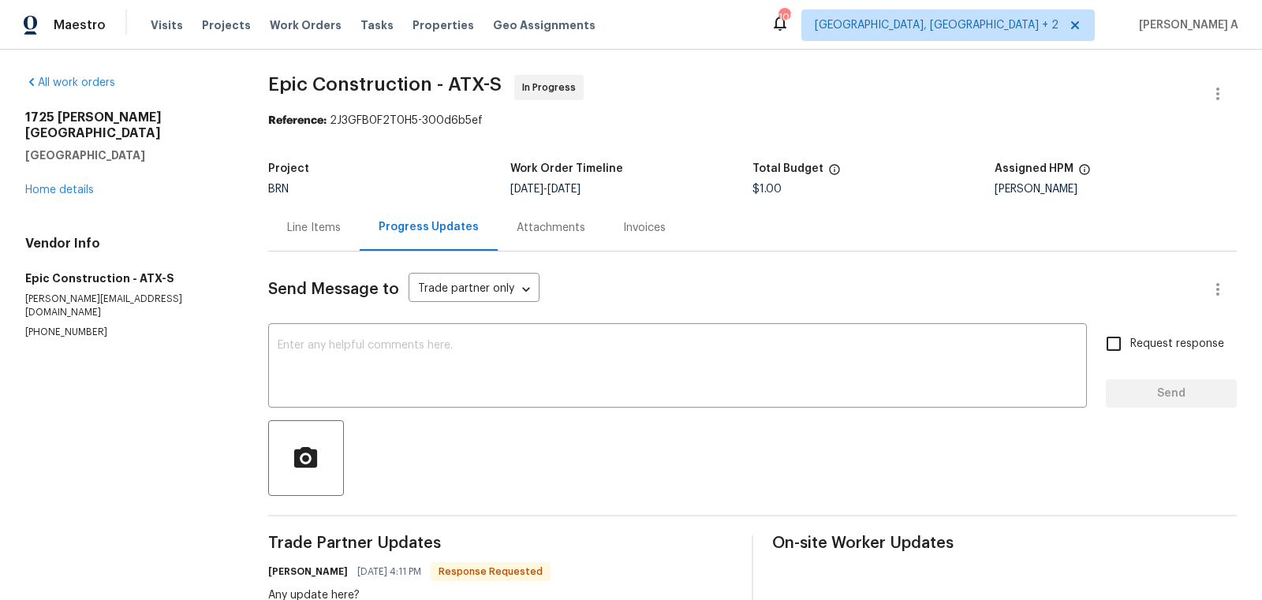
click at [300, 234] on div "Line Items" at bounding box center [314, 228] width 54 height 16
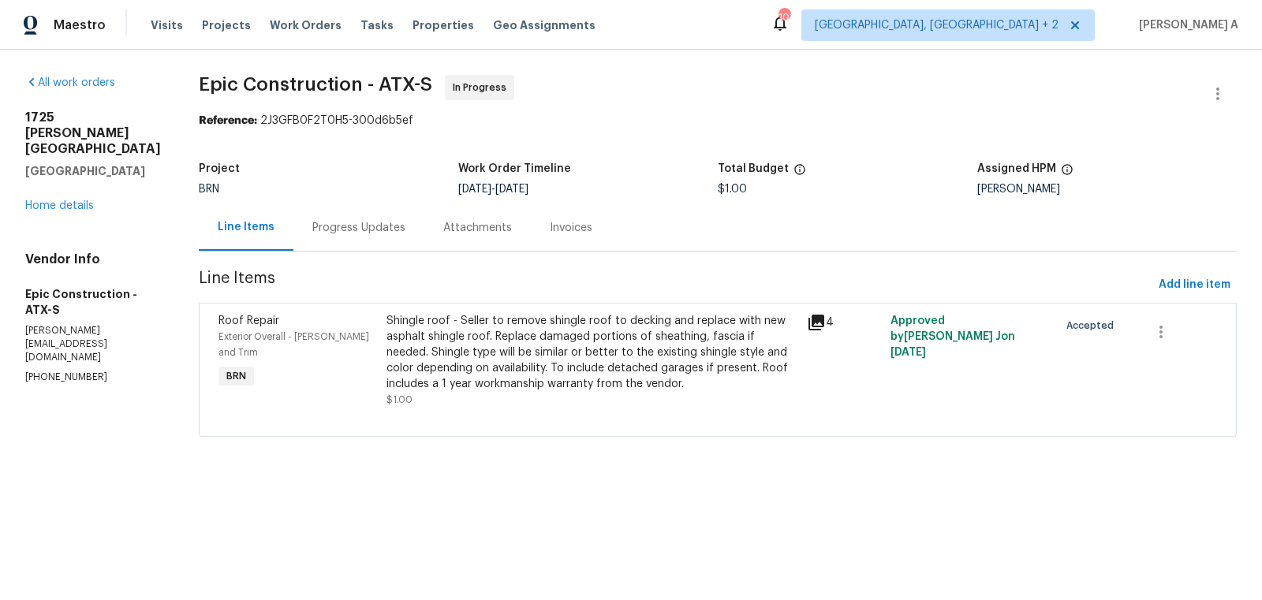
click at [369, 246] on div "Progress Updates" at bounding box center [358, 227] width 131 height 47
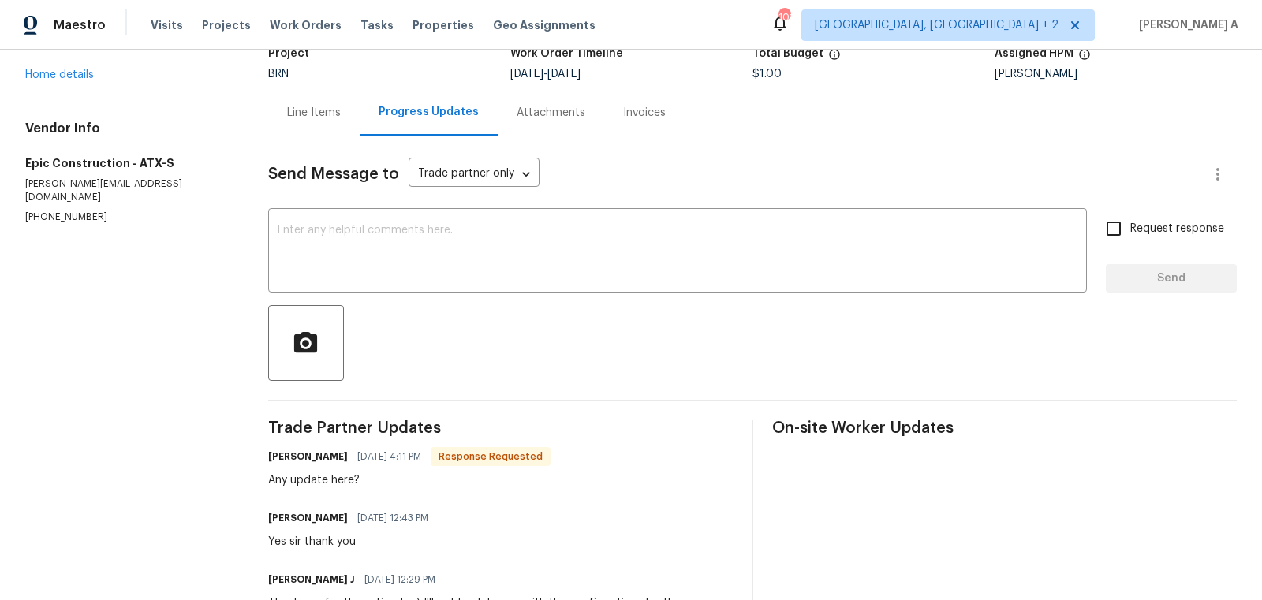
scroll to position [3, 0]
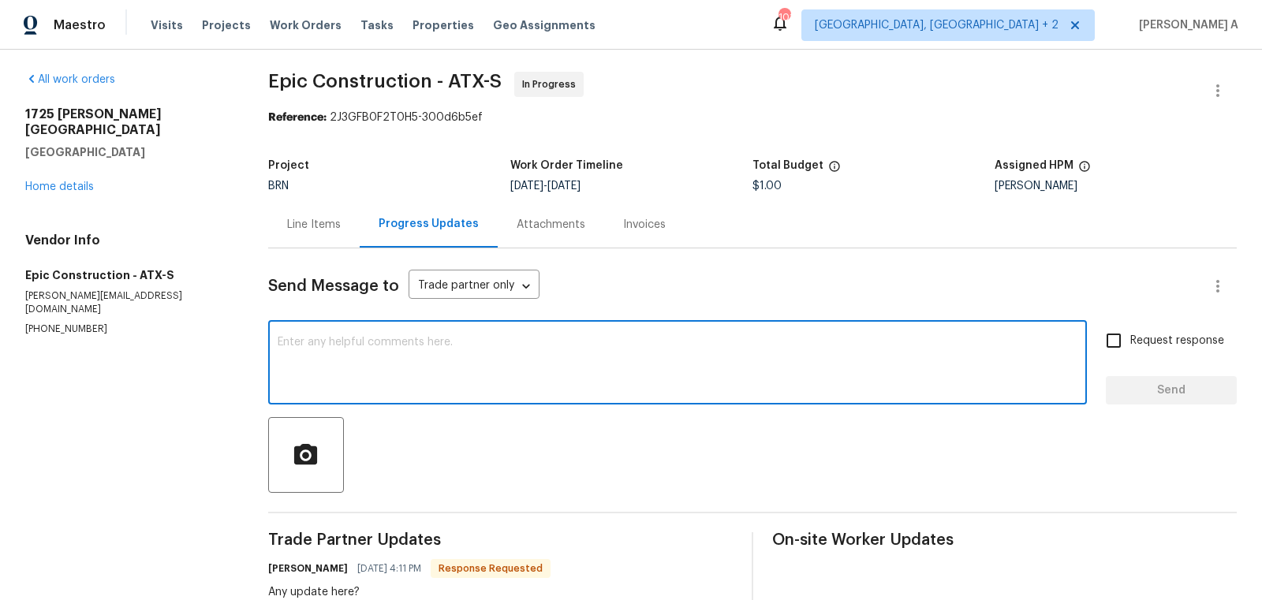
click at [482, 387] on textarea at bounding box center [678, 364] width 800 height 55
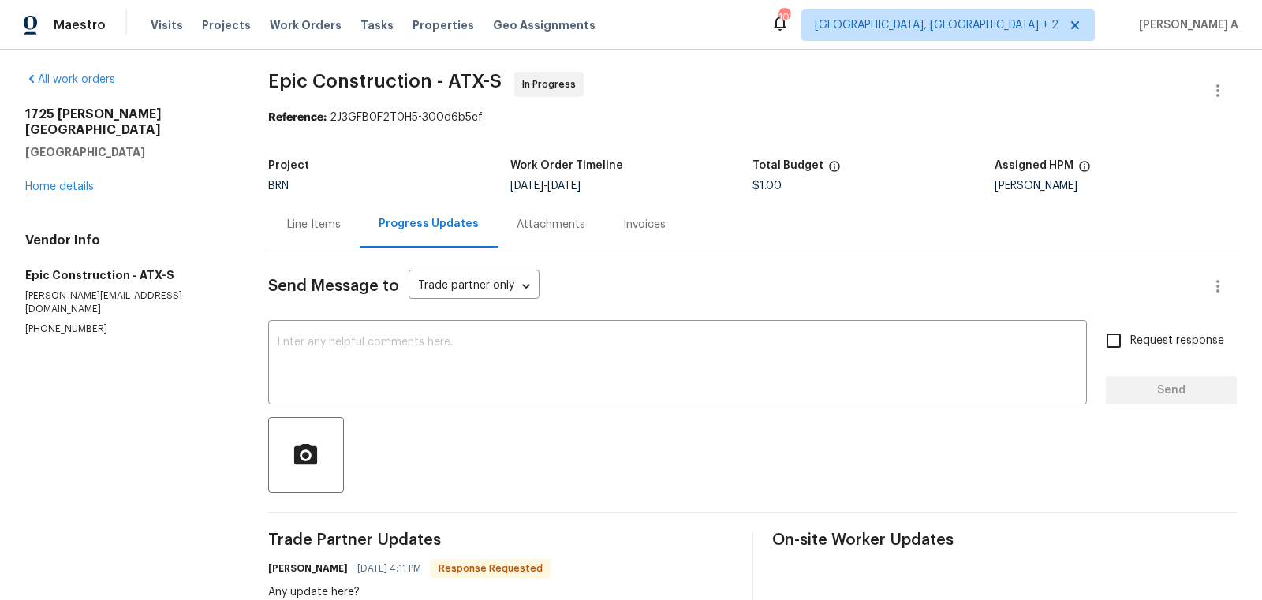
click at [289, 570] on h6 "[PERSON_NAME]" at bounding box center [308, 569] width 80 height 16
copy h6 "Kristopher"
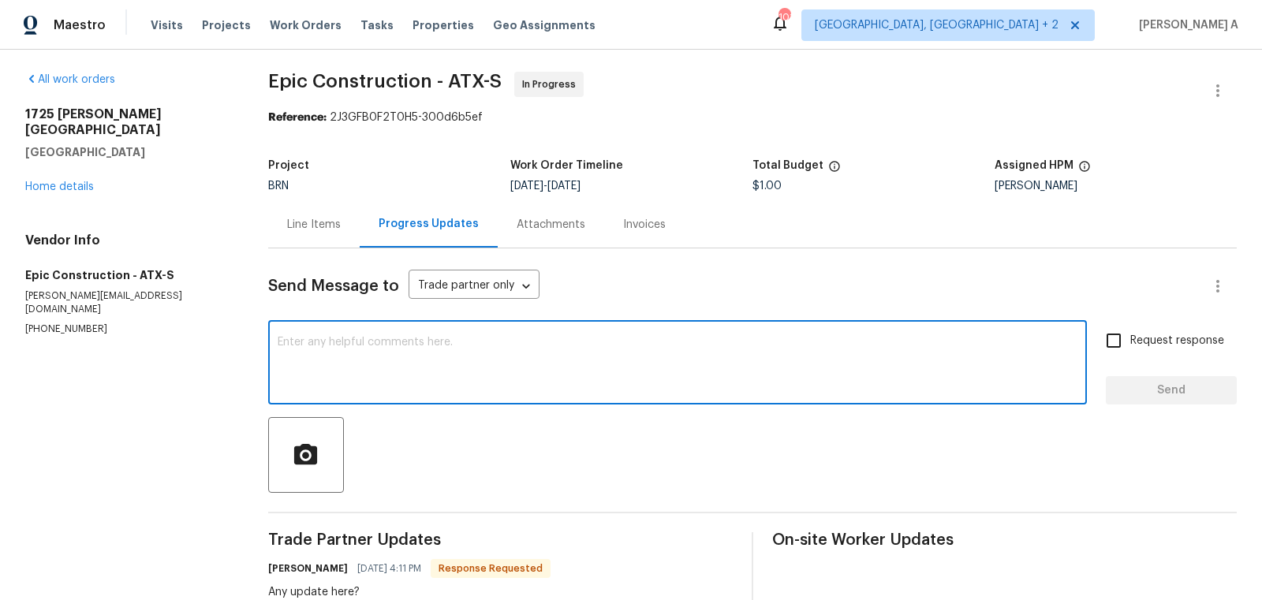
click at [391, 383] on textarea at bounding box center [678, 364] width 800 height 55
paste textarea "Kristopher"
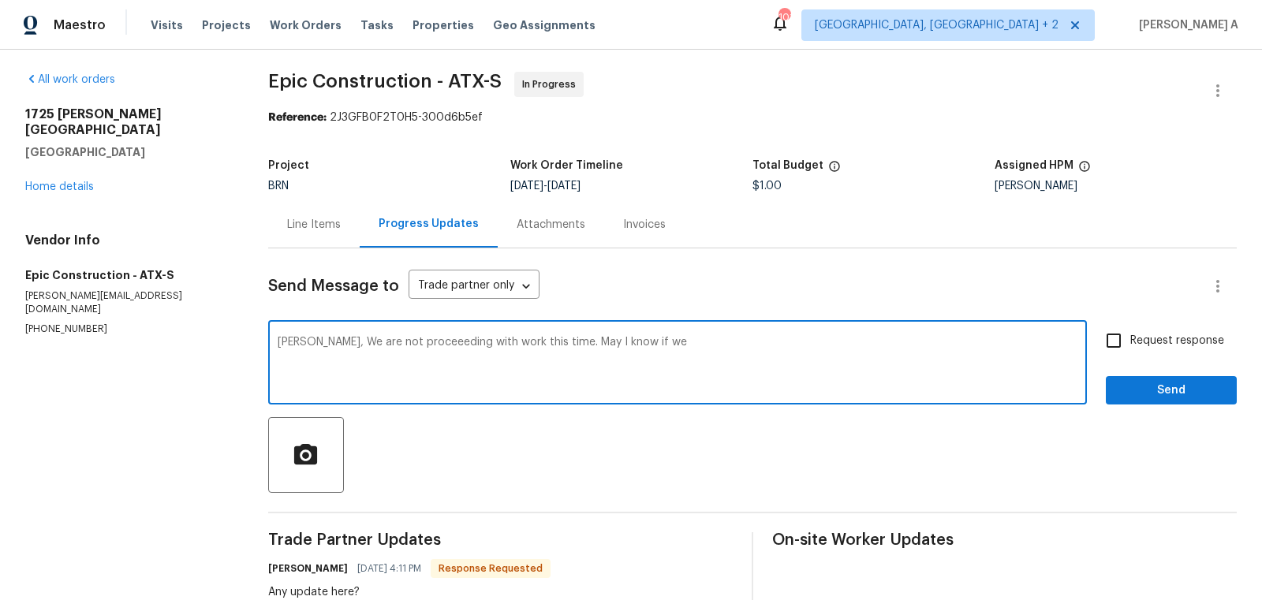
click at [633, 344] on textarea "Kristopher, We are not proceeeding with work this time. May I know if we" at bounding box center [678, 364] width 800 height 55
click at [767, 328] on div "Kristopher, We are not proceeeding with work this time. May I know the inspecti…" at bounding box center [677, 364] width 818 height 80
click at [767, 337] on textarea "Kristopher, We are not proceeeding with work this time. May I know the inspecti…" at bounding box center [678, 364] width 800 height 55
type textarea "[PERSON_NAME], We are not proceeeding with work this time. May I know the inspe…"
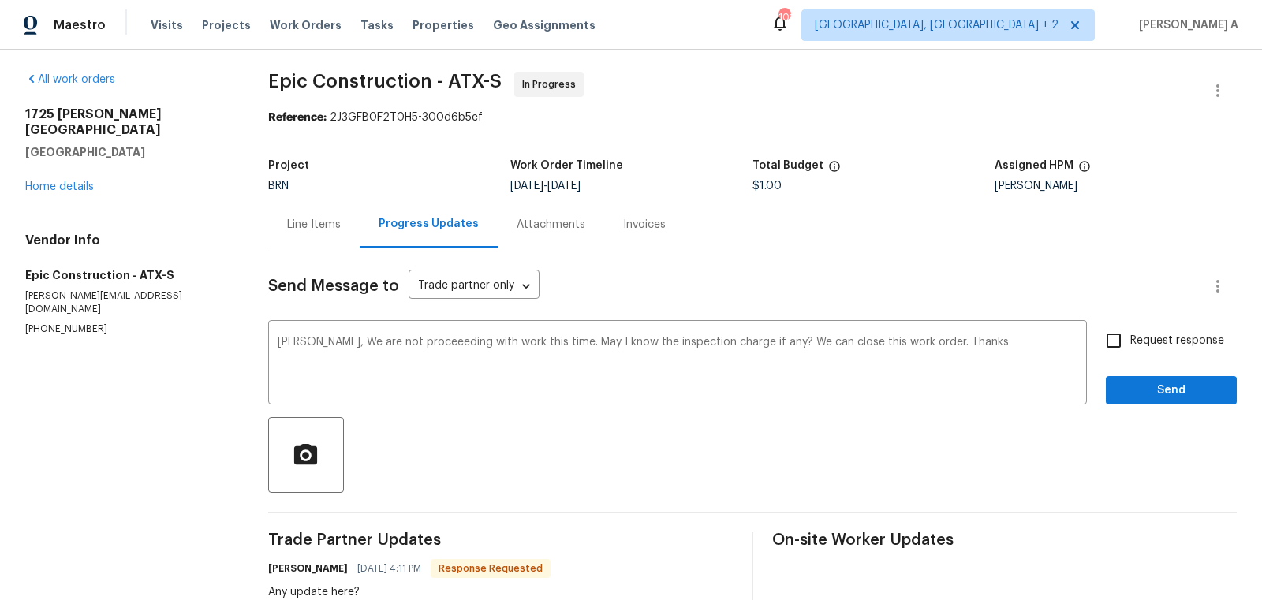
click at [1131, 363] on div "Request response Send" at bounding box center [1170, 364] width 131 height 80
click at [1121, 338] on input "Request response" at bounding box center [1113, 340] width 33 height 33
checkbox input "true"
click at [1163, 389] on span "Send" at bounding box center [1171, 391] width 106 height 20
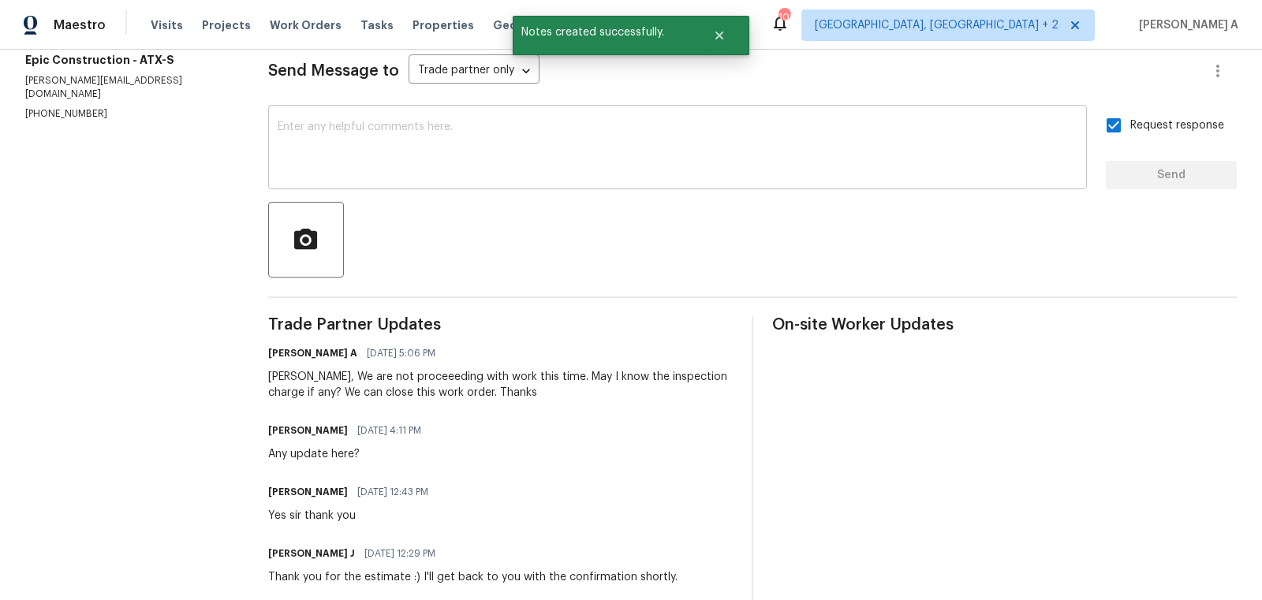
scroll to position [0, 0]
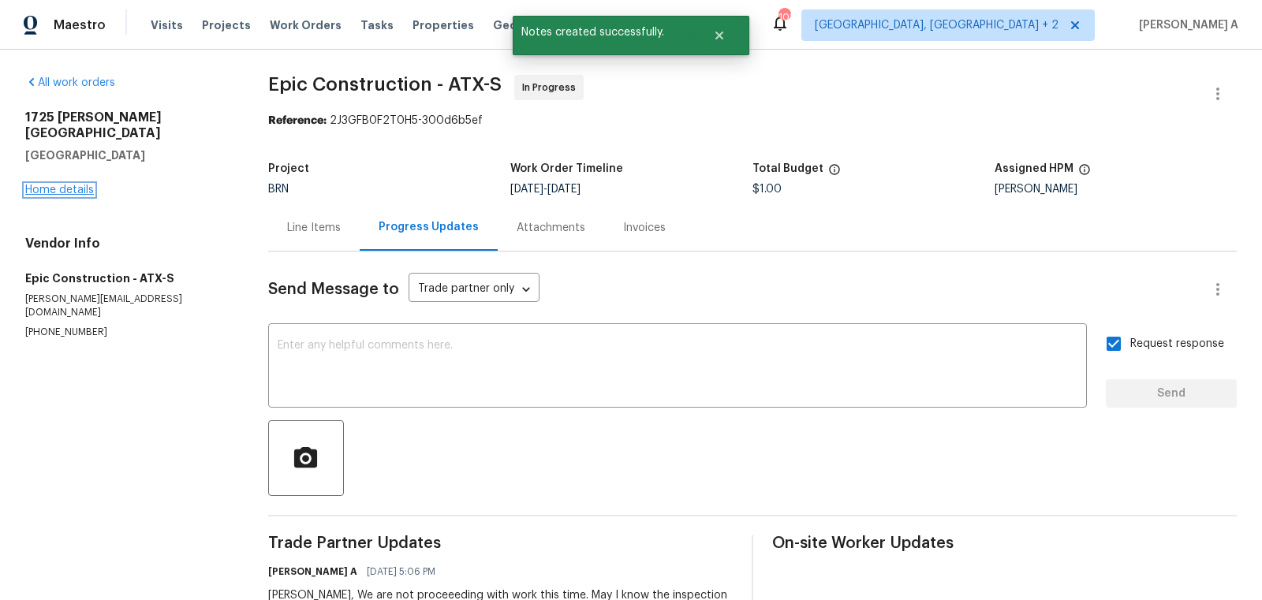
click at [73, 185] on link "Home details" at bounding box center [59, 190] width 69 height 11
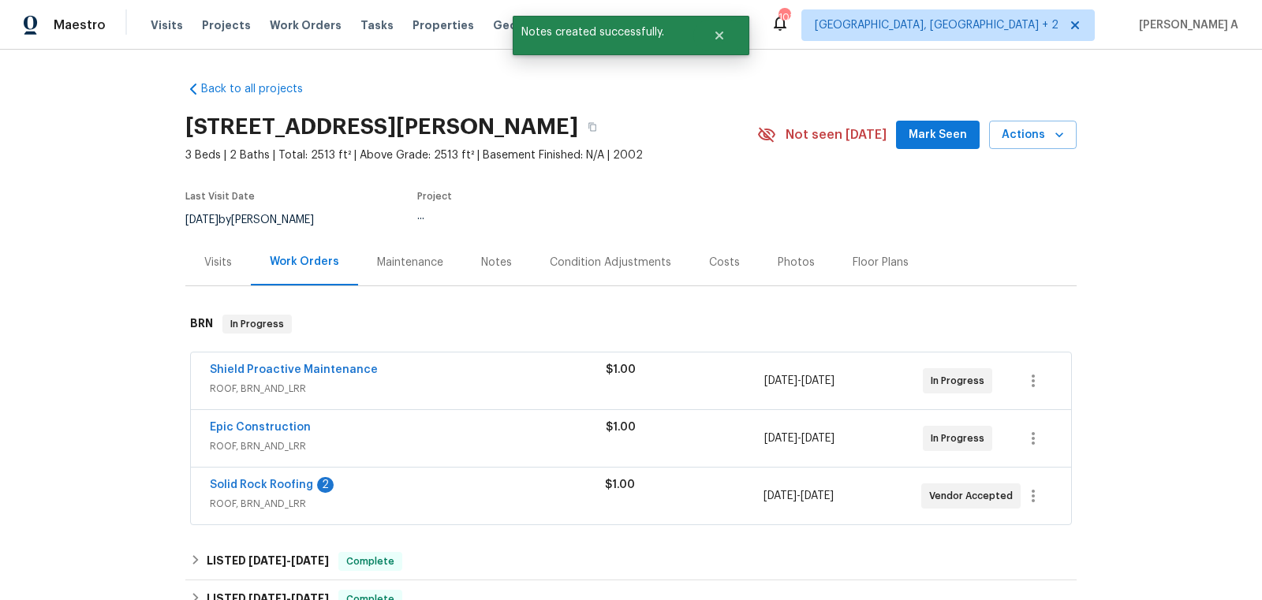
scroll to position [85, 0]
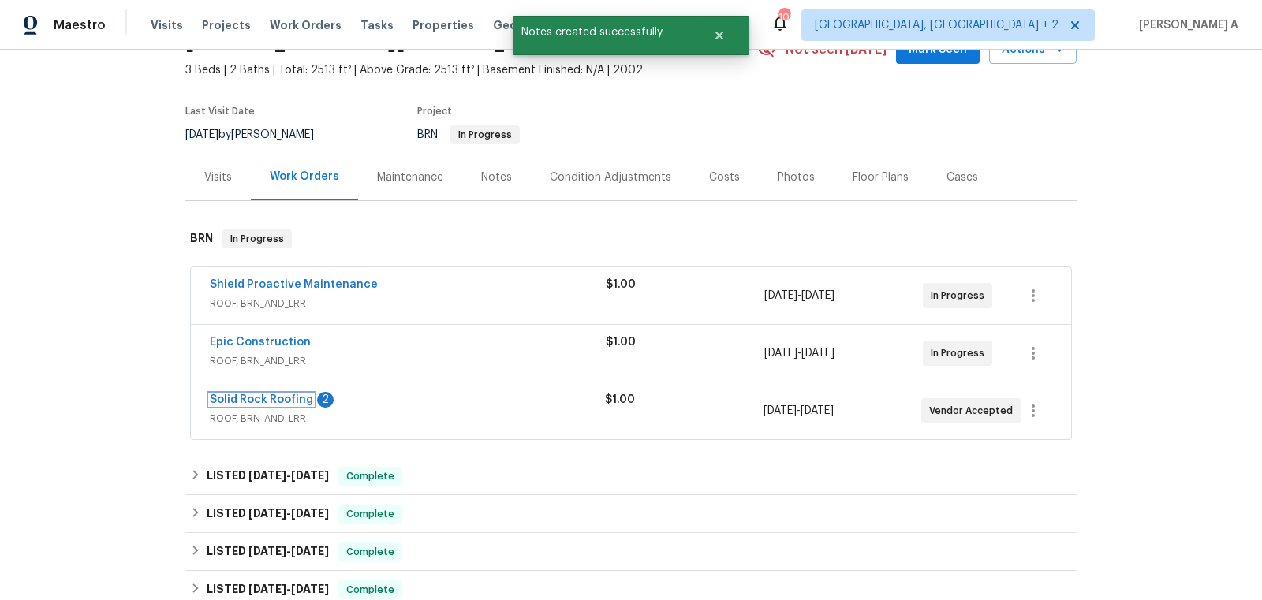
click at [253, 397] on link "Solid Rock Roofing" at bounding box center [261, 399] width 103 height 11
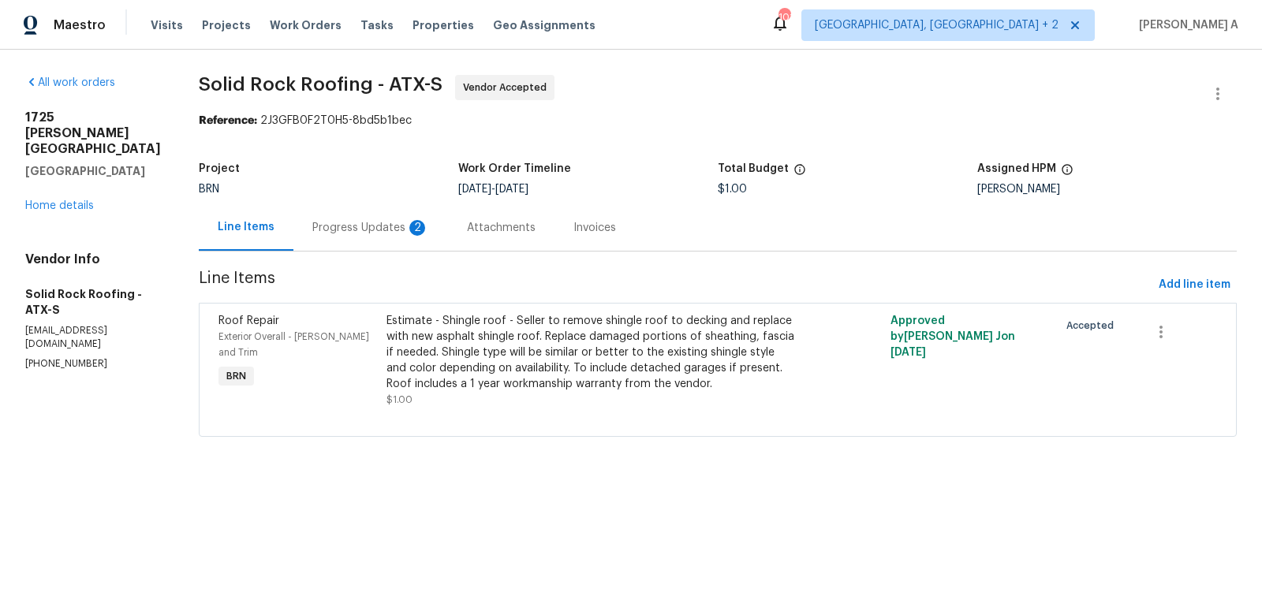
click at [356, 233] on div "Progress Updates 2" at bounding box center [370, 228] width 117 height 16
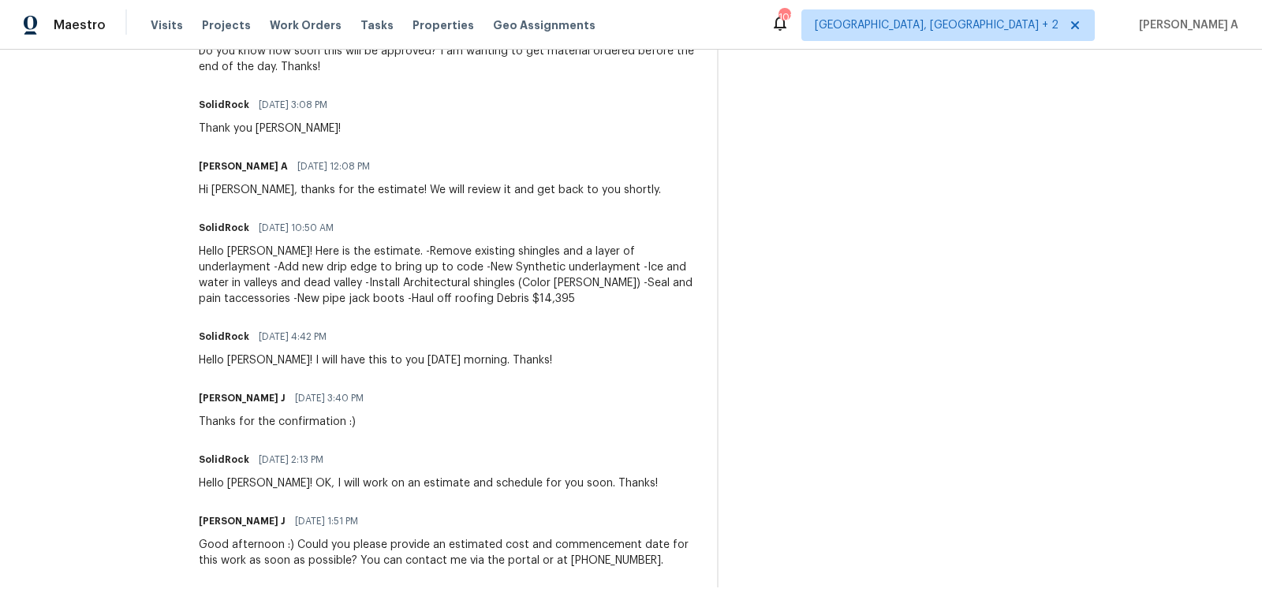
scroll to position [549, 0]
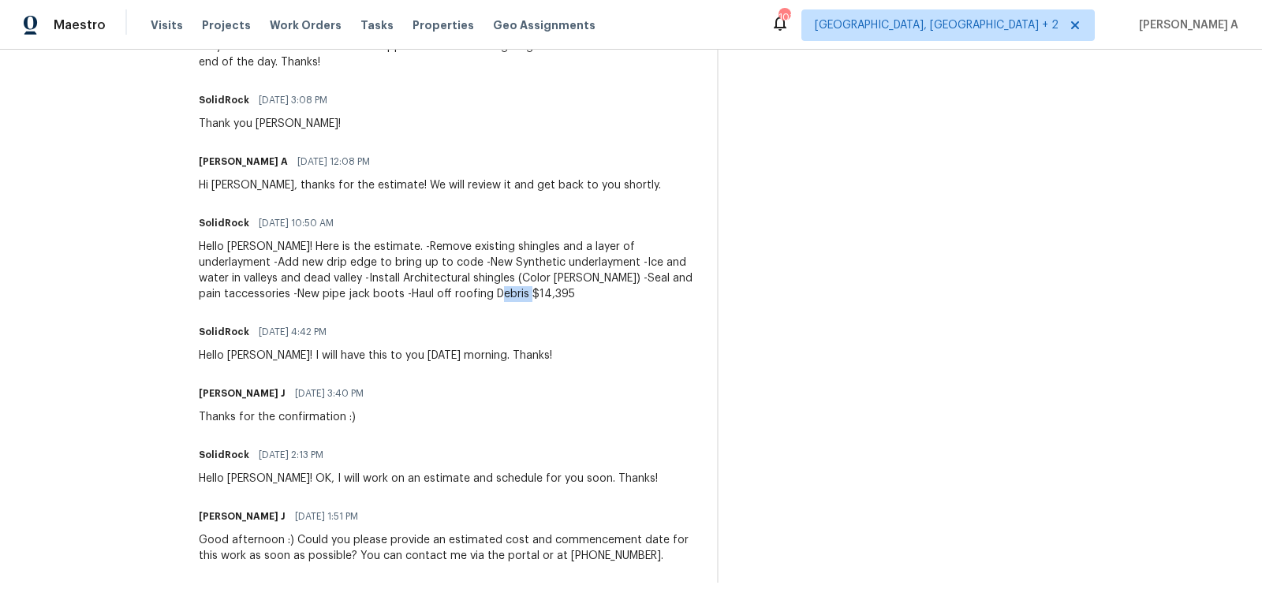
drag, startPoint x: 434, startPoint y: 294, endPoint x: 504, endPoint y: 294, distance: 70.2
click at [504, 294] on div "Hello Jerene! Here is the estimate. -Remove existing shingles and a layer of un…" at bounding box center [448, 270] width 499 height 63
copy div "14,395"
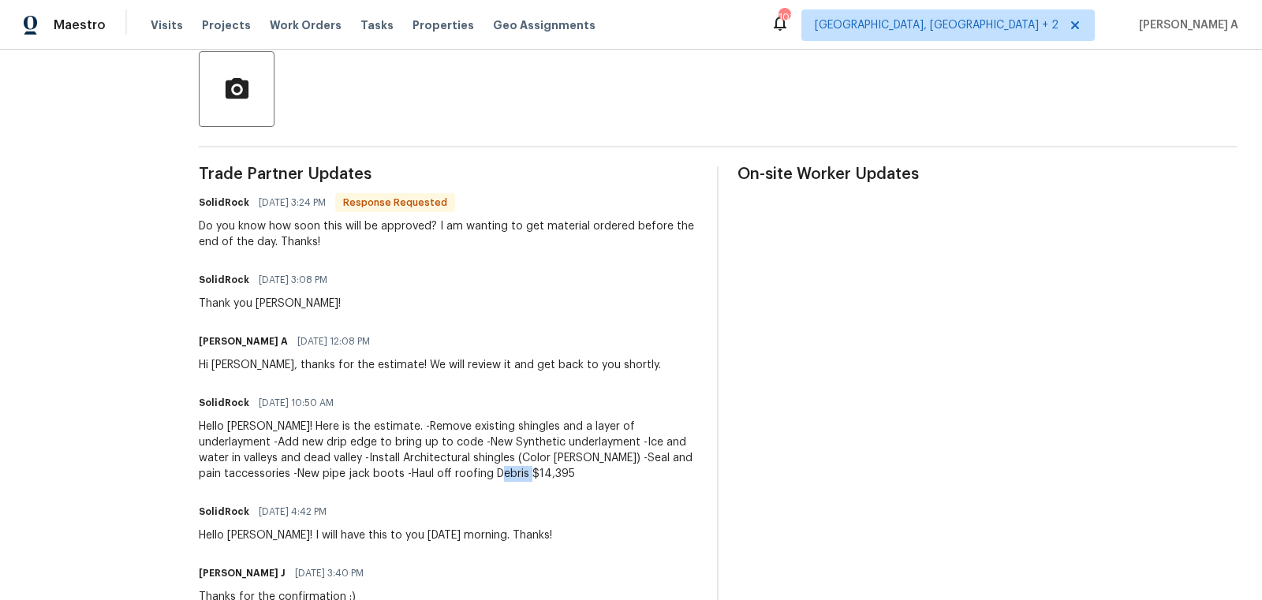
scroll to position [103, 0]
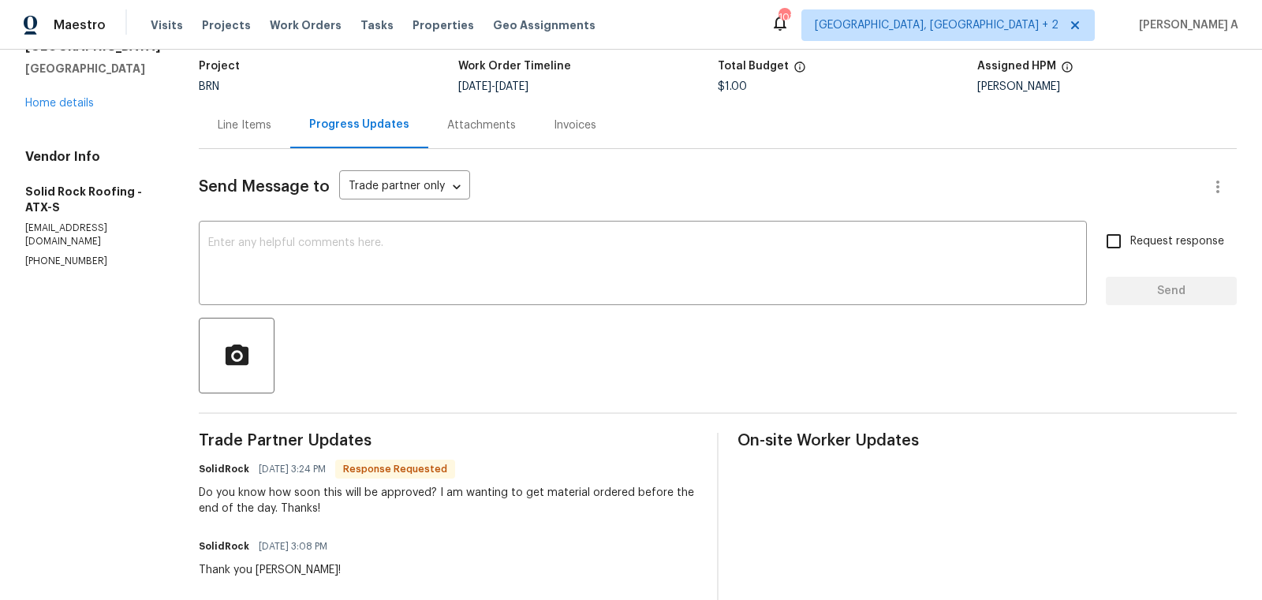
click at [255, 110] on div "Line Items" at bounding box center [244, 125] width 91 height 47
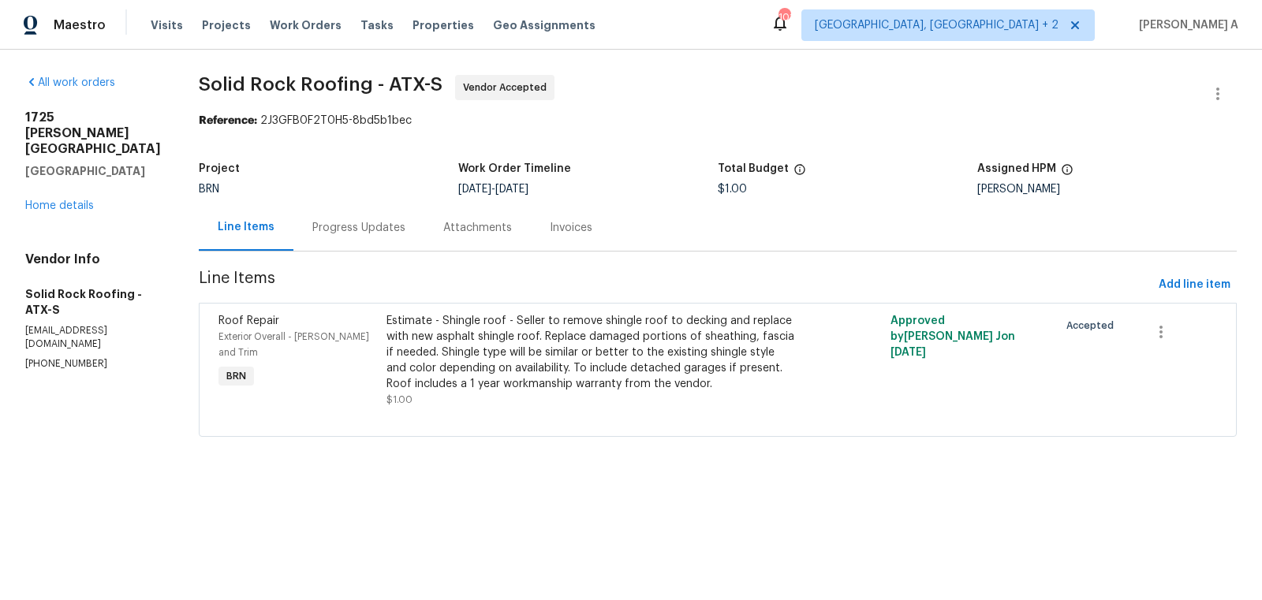
click at [566, 337] on div "Estimate - Shingle roof - Seller to remove shingle roof to decking and replace …" at bounding box center [591, 352] width 411 height 79
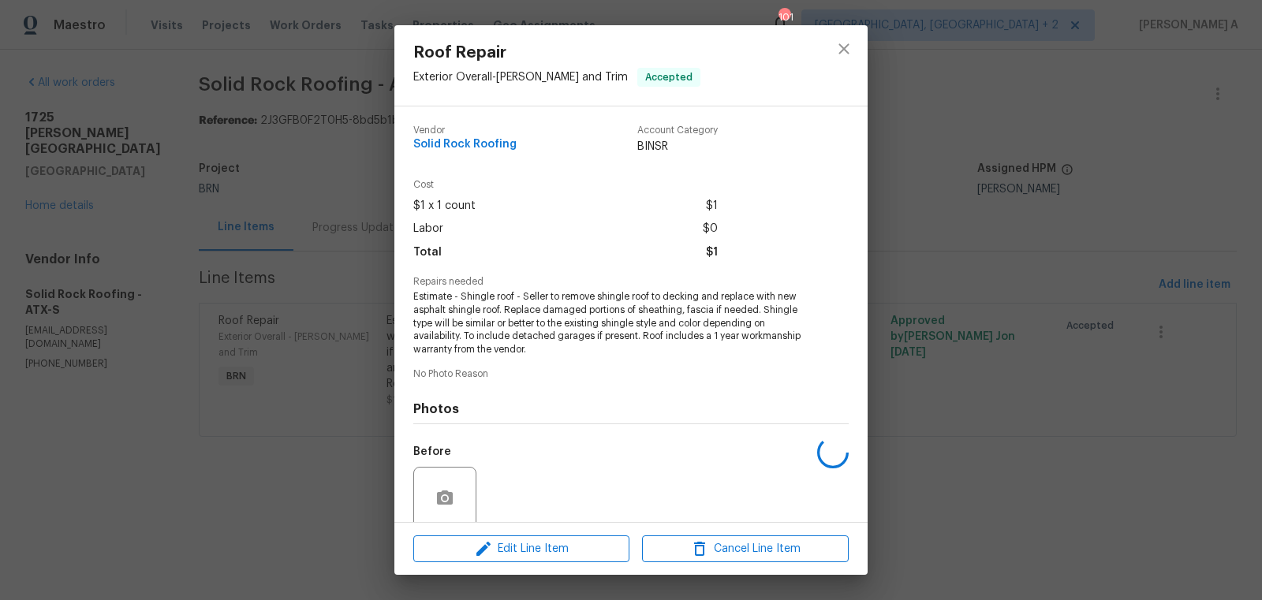
scroll to position [126, 0]
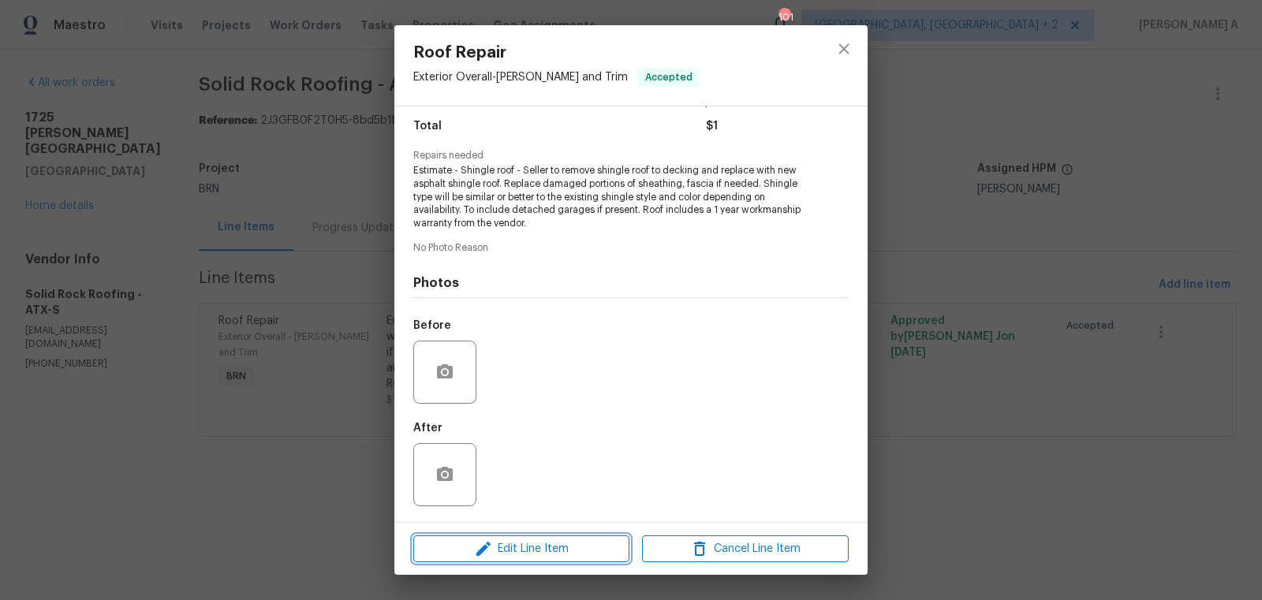
click at [544, 549] on span "Edit Line Item" at bounding box center [521, 549] width 207 height 20
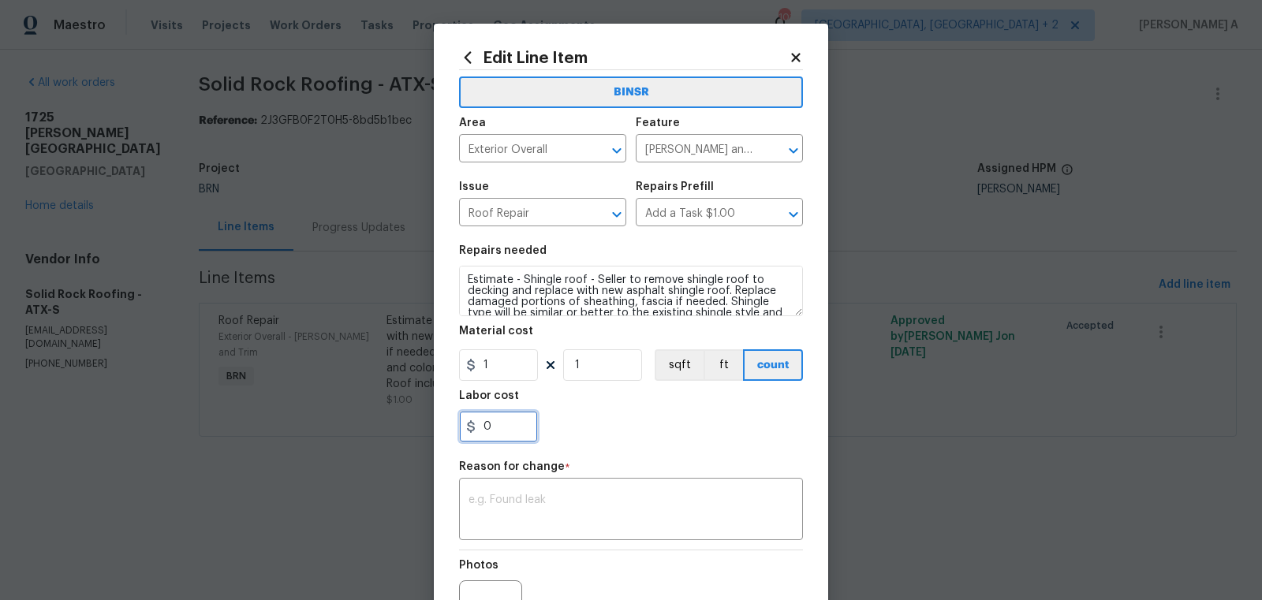
drag, startPoint x: 505, startPoint y: 442, endPoint x: 459, endPoint y: 427, distance: 47.9
click at [459, 427] on input "0" at bounding box center [498, 427] width 79 height 32
paste input "14395"
type input "14395"
drag, startPoint x: 498, startPoint y: 372, endPoint x: 455, endPoint y: 372, distance: 43.4
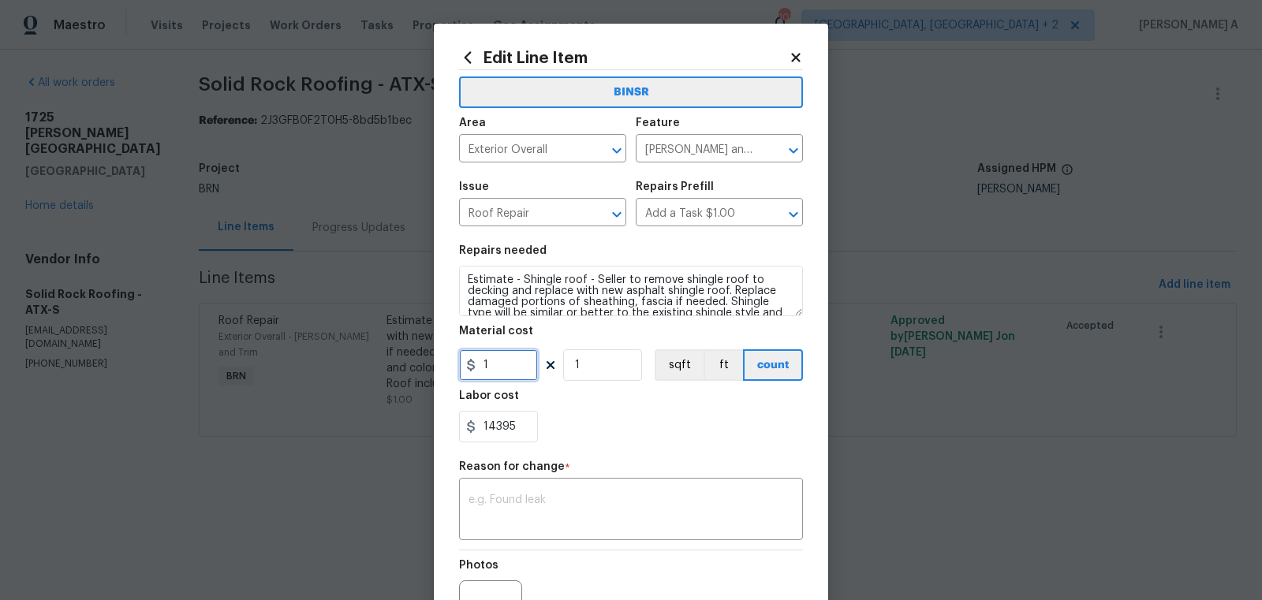
click at [455, 372] on div "Edit Line Item BINSR Area Exterior Overall ​ Feature Eaves and Trim ​ Issue Roo…" at bounding box center [631, 388] width 394 height 729
type input "0"
click at [585, 518] on textarea at bounding box center [630, 510] width 325 height 33
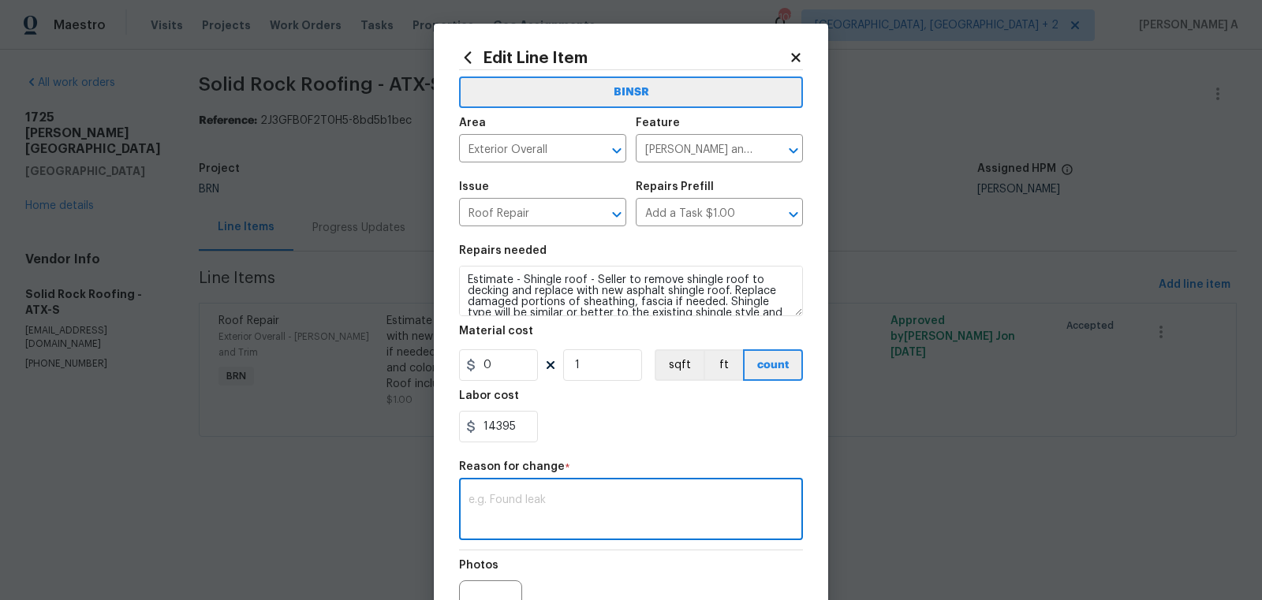
click at [565, 521] on textarea at bounding box center [630, 510] width 325 height 33
paste textarea "(AK) Updated cost per BR team’s approval."
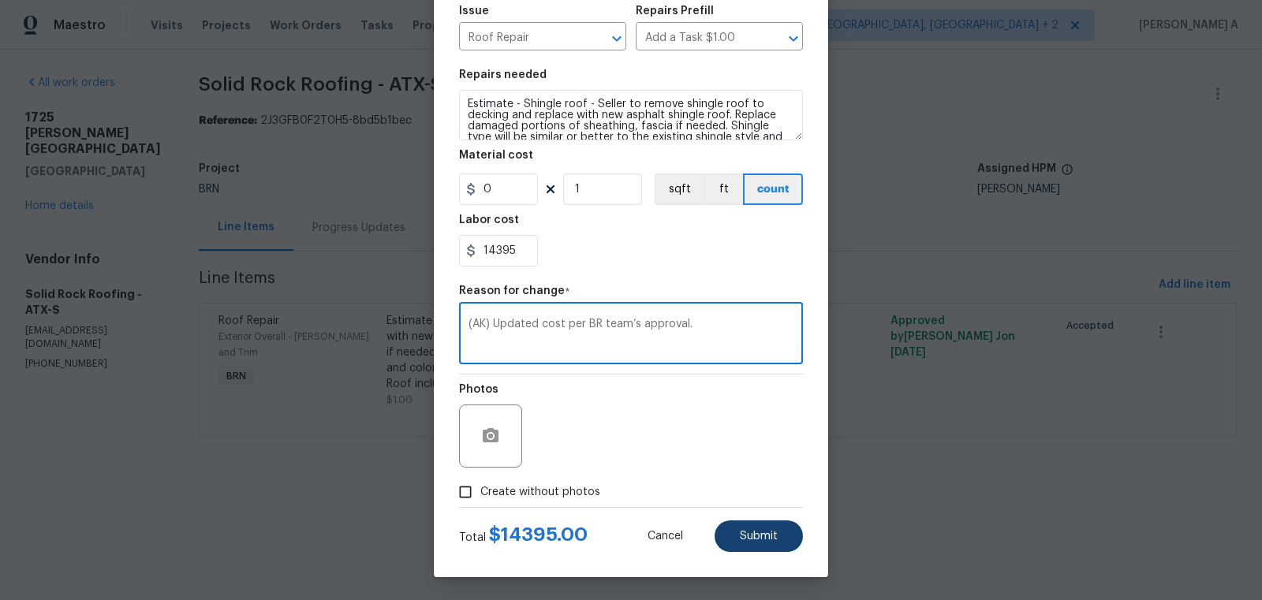
type textarea "(AK) Updated cost per BR team’s approval."
click at [794, 531] on button "Submit" at bounding box center [758, 536] width 88 height 32
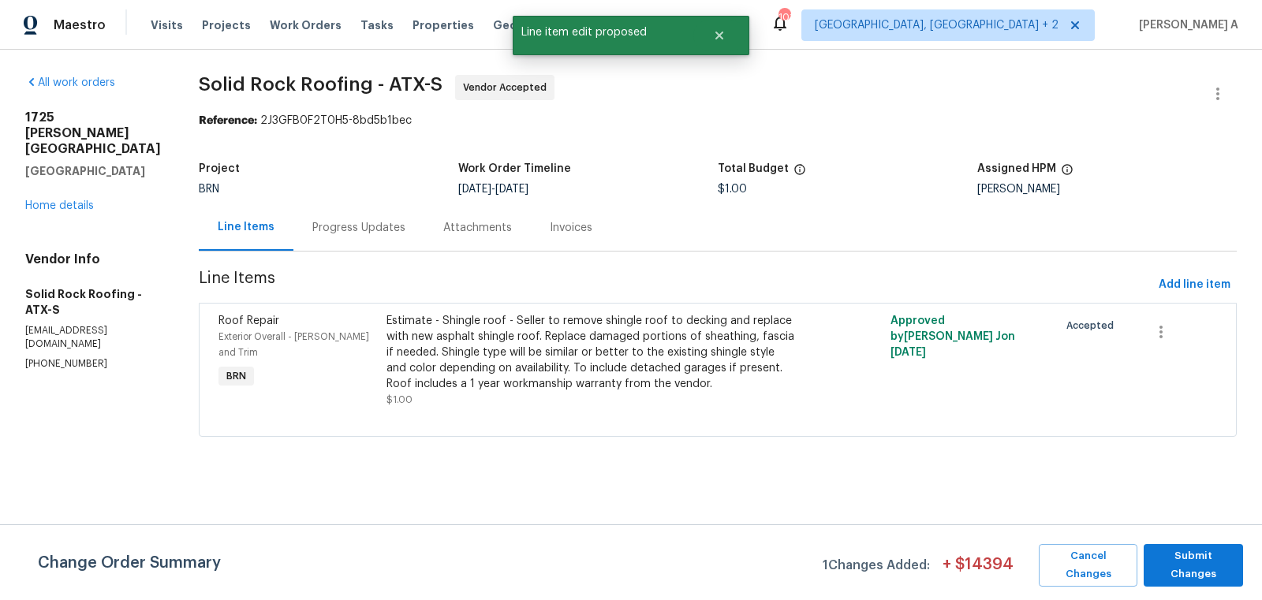
scroll to position [0, 0]
click at [1231, 555] on span "Submit Changes" at bounding box center [1193, 565] width 84 height 36
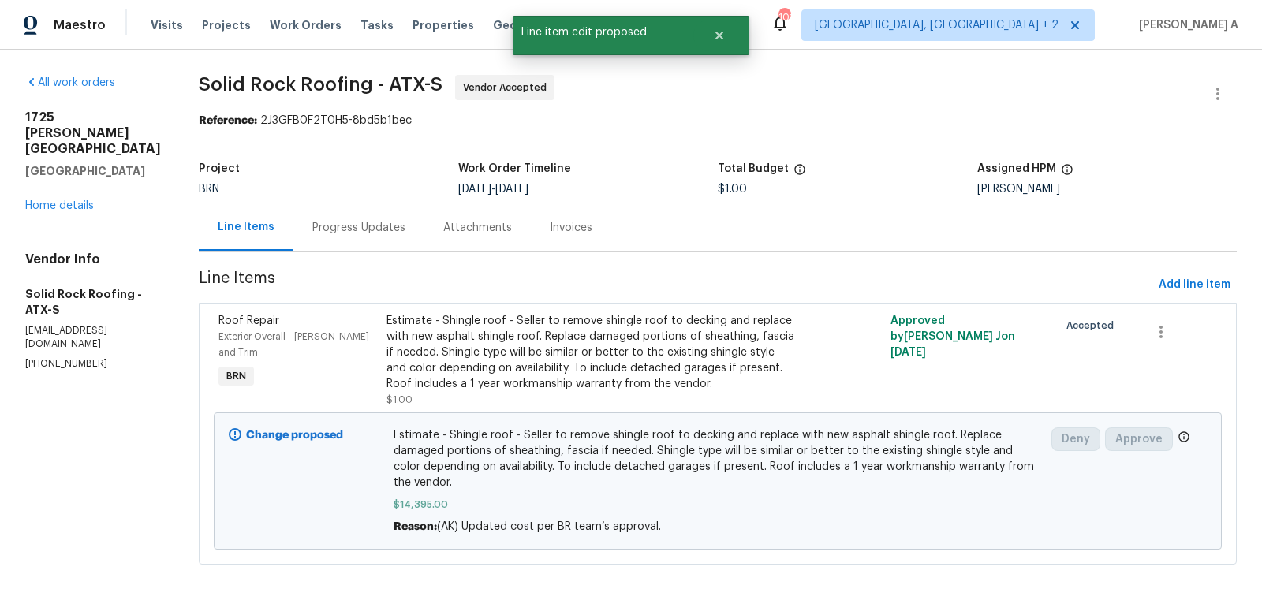
click at [359, 227] on div "Progress Updates" at bounding box center [358, 228] width 93 height 16
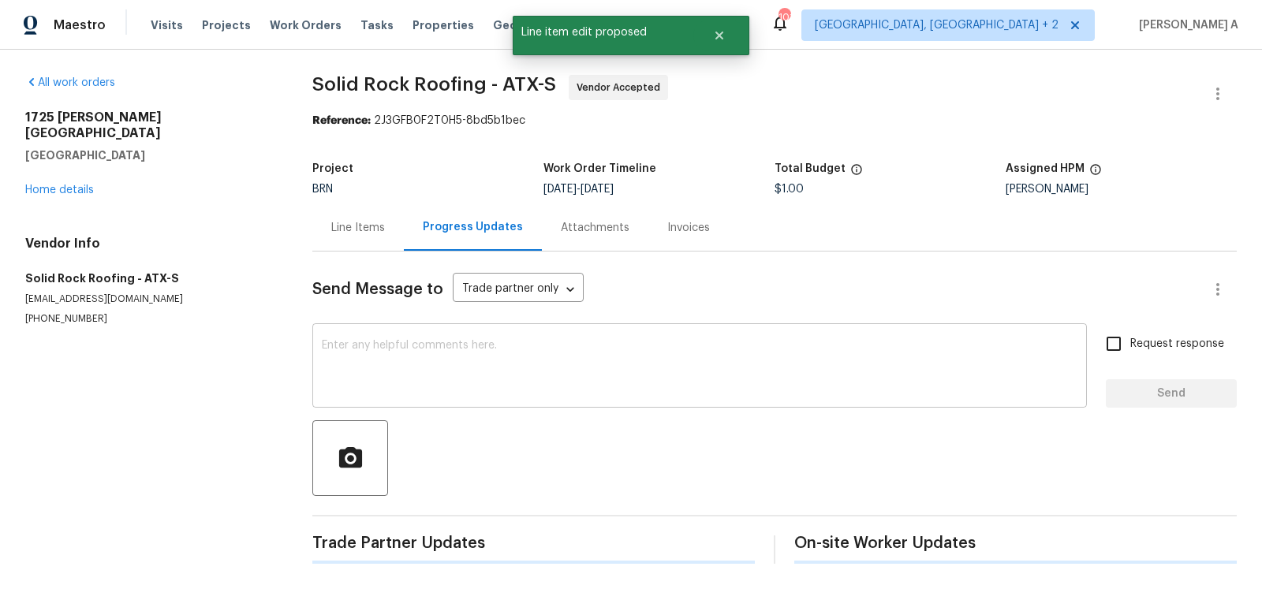
click at [397, 352] on textarea at bounding box center [699, 367] width 755 height 55
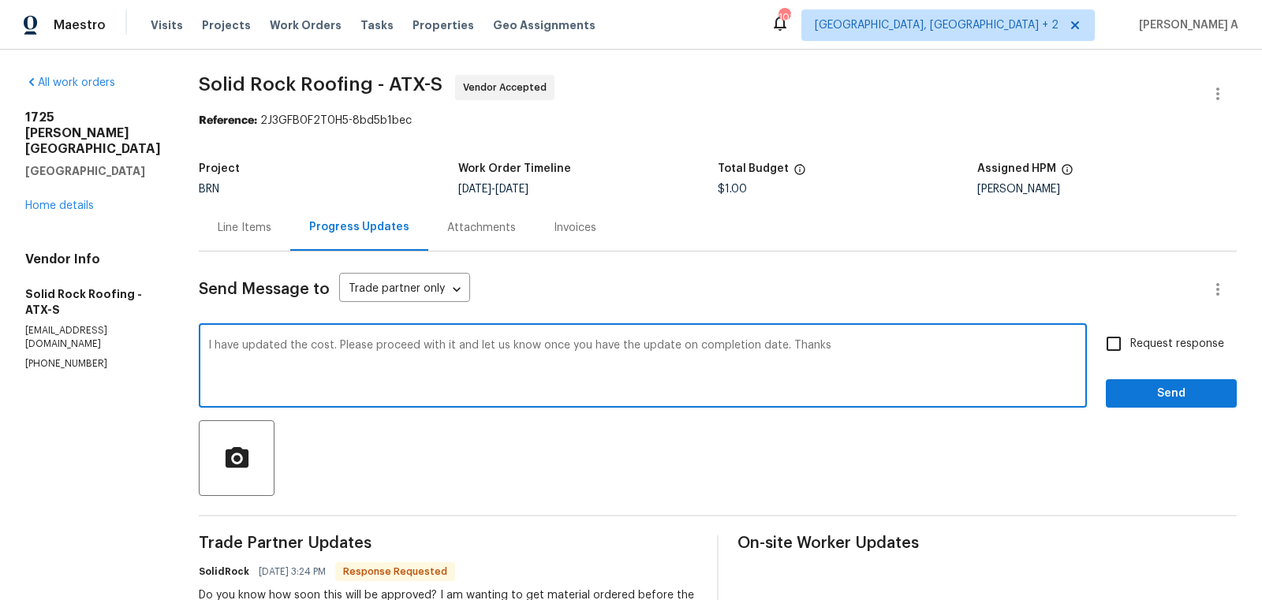
type textarea "I have updated the cost. Please proceed with it and let us know once you have t…"
click at [1124, 334] on input "Request response" at bounding box center [1113, 343] width 33 height 33
checkbox input "true"
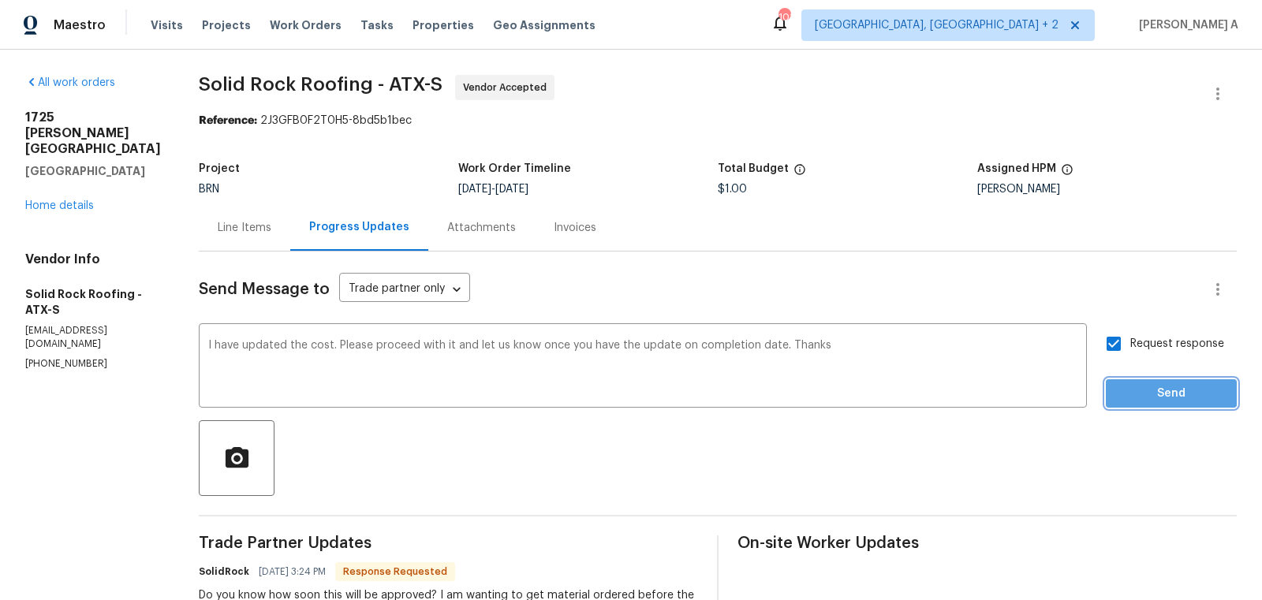
click at [1174, 400] on span "Send" at bounding box center [1171, 394] width 106 height 20
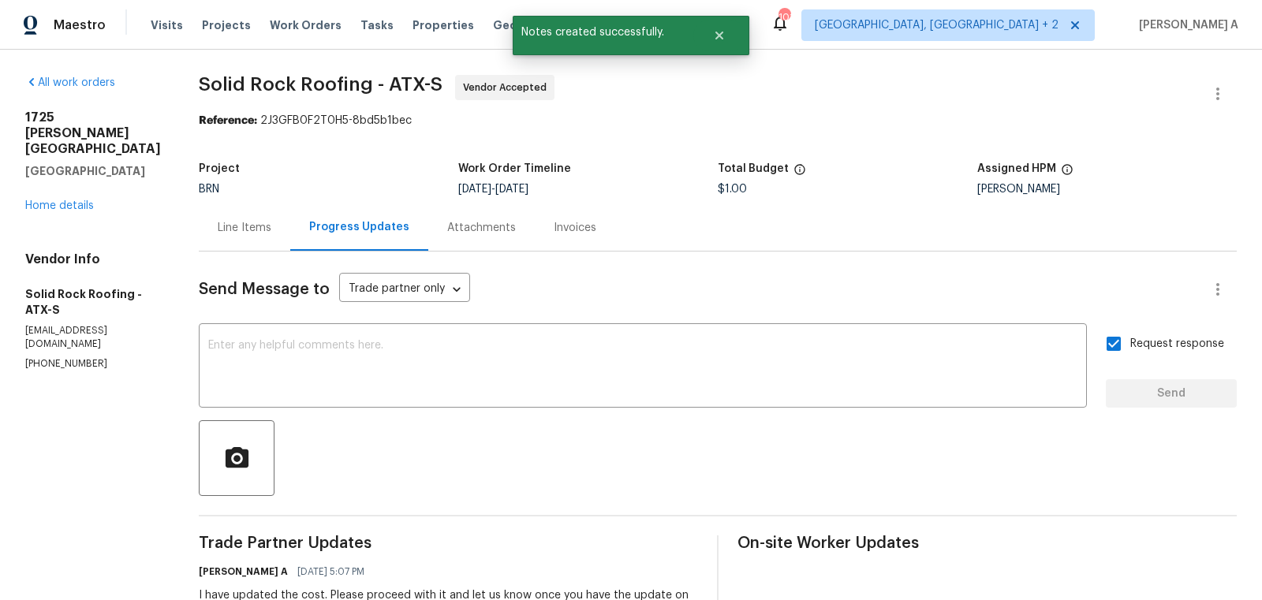
click at [243, 222] on div "Line Items" at bounding box center [245, 228] width 54 height 16
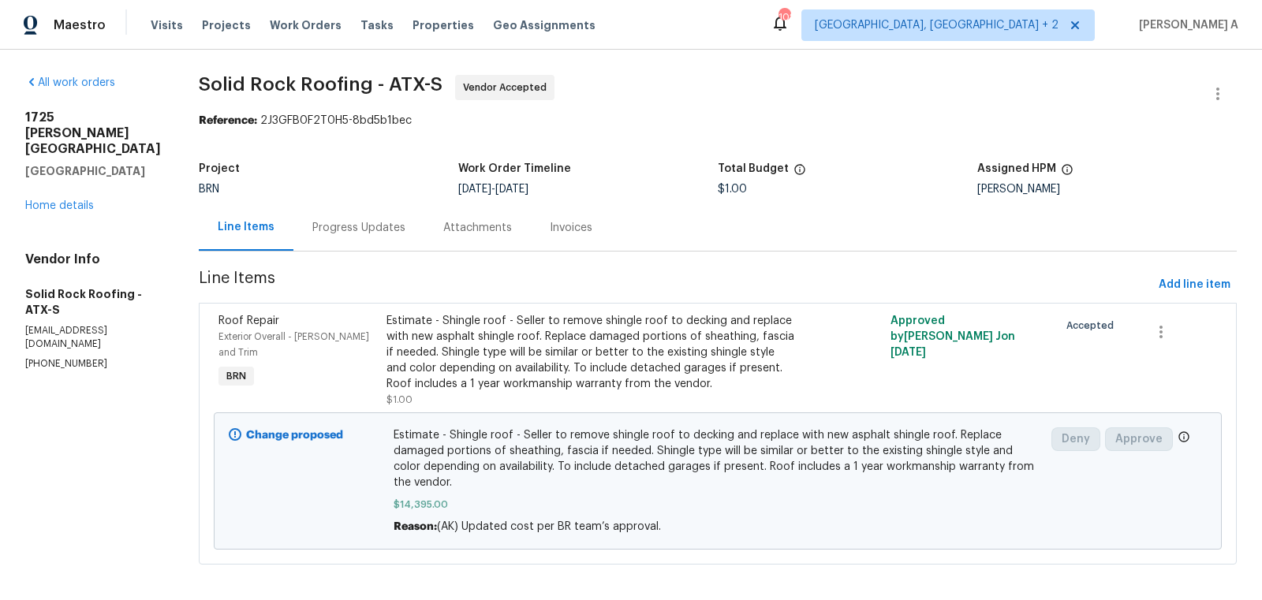
click at [350, 205] on div "Progress Updates" at bounding box center [358, 227] width 131 height 47
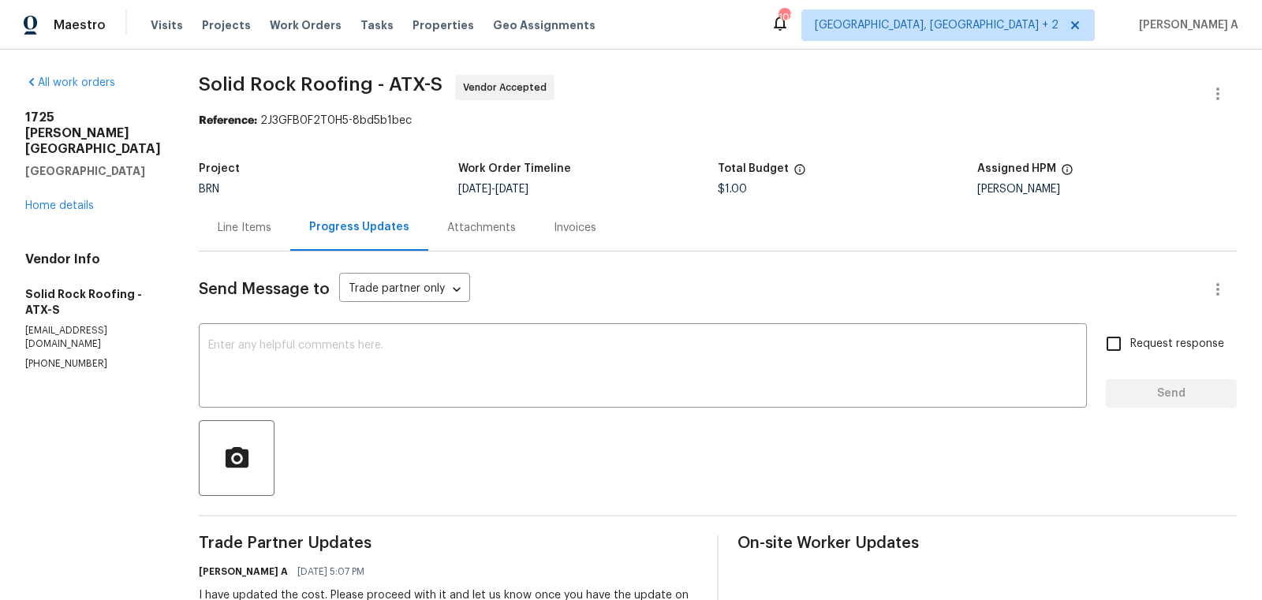
click at [41, 163] on h5 "[GEOGRAPHIC_DATA]" at bounding box center [93, 171] width 136 height 16
click at [55, 200] on link "Home details" at bounding box center [59, 205] width 69 height 11
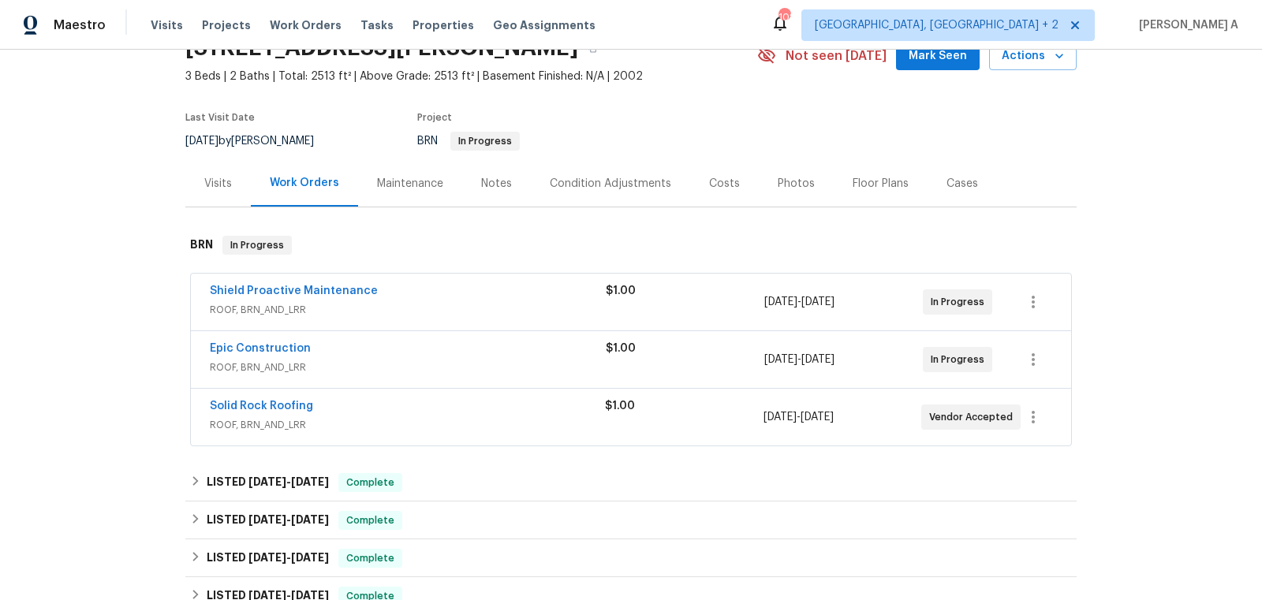
scroll to position [91, 0]
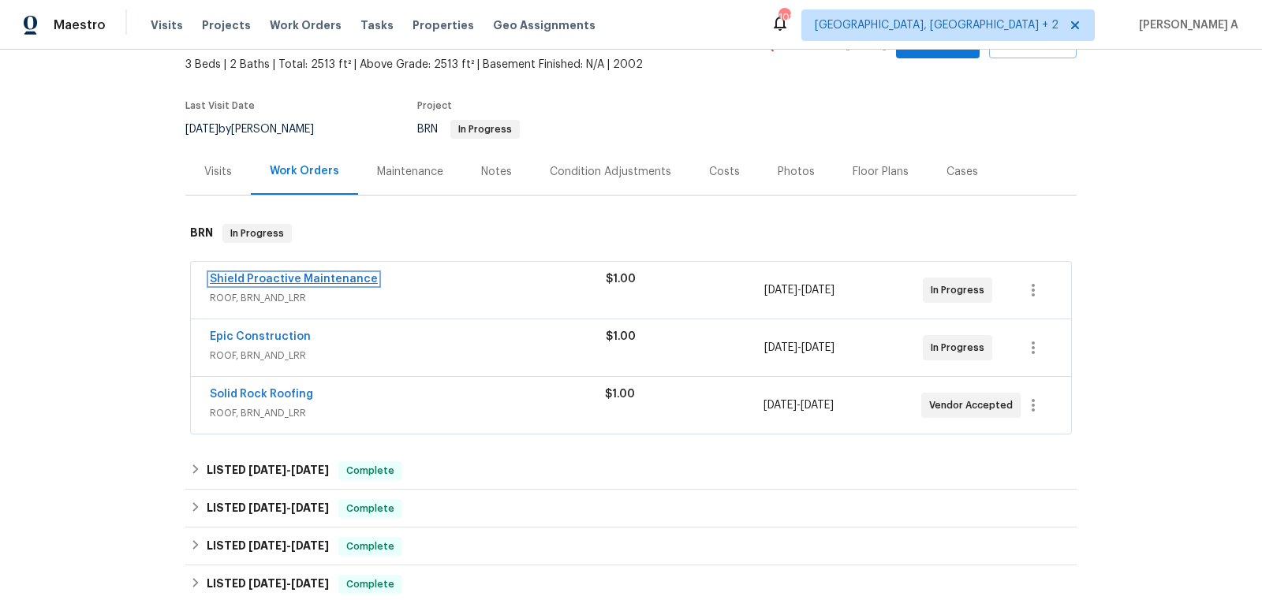
click at [273, 274] on link "Shield Proactive Maintenance" at bounding box center [294, 279] width 168 height 11
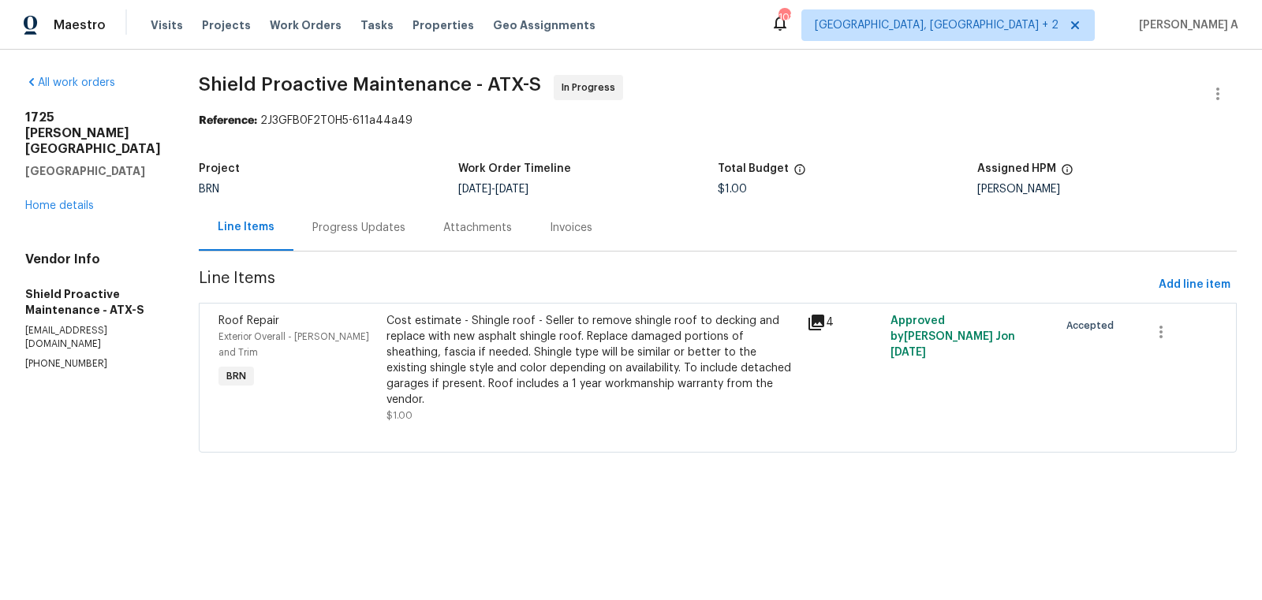
click at [345, 222] on div "Progress Updates" at bounding box center [358, 228] width 93 height 16
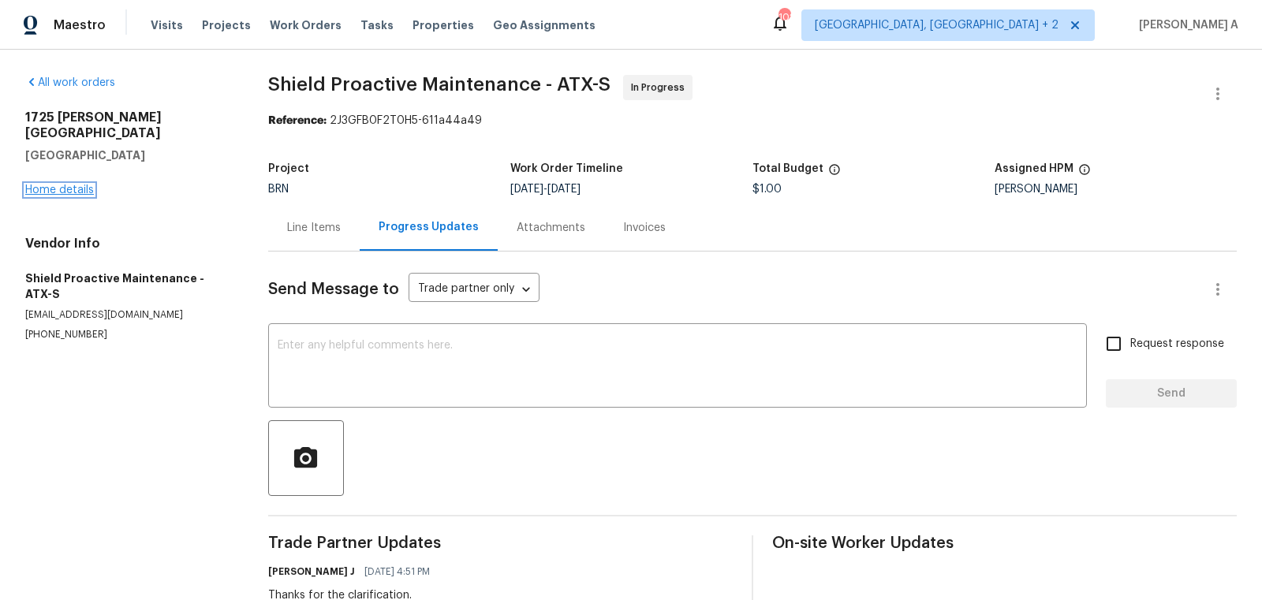
click at [71, 185] on link "Home details" at bounding box center [59, 190] width 69 height 11
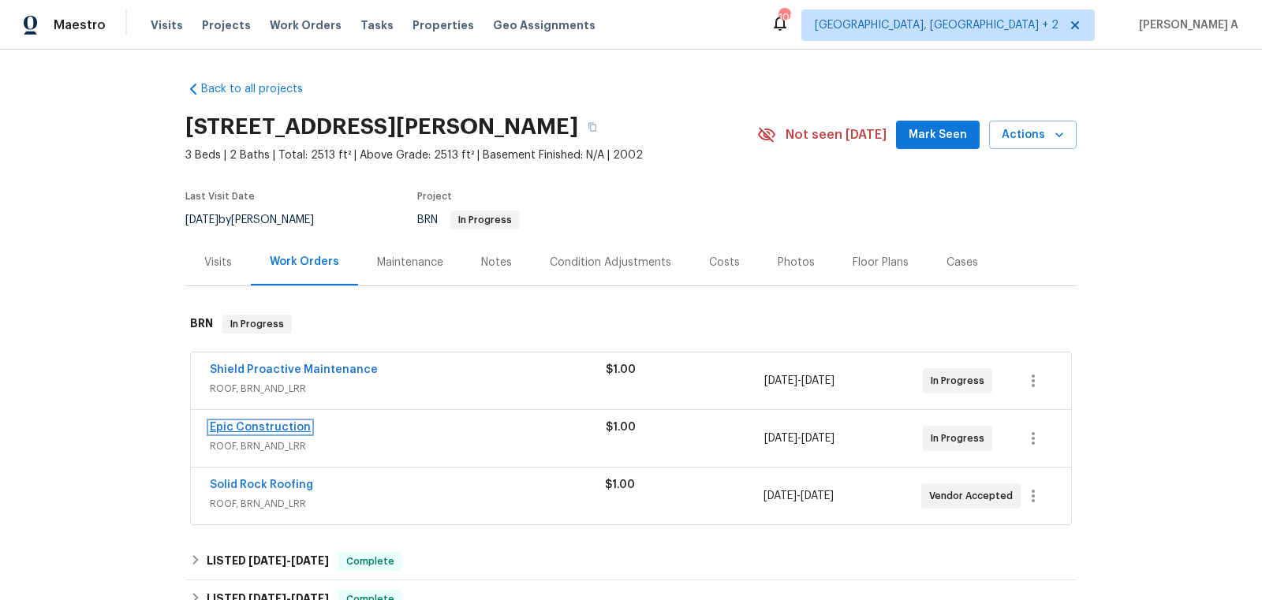
click at [274, 423] on link "Epic Construction" at bounding box center [260, 427] width 101 height 11
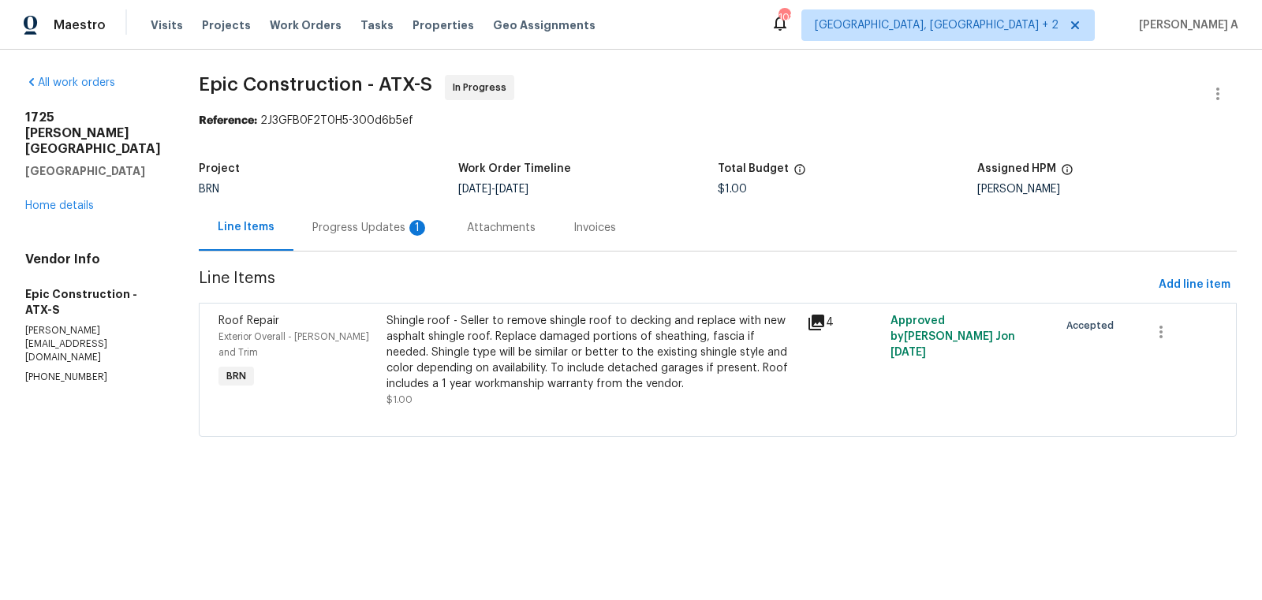
click at [355, 230] on div "Progress Updates 1" at bounding box center [370, 228] width 117 height 16
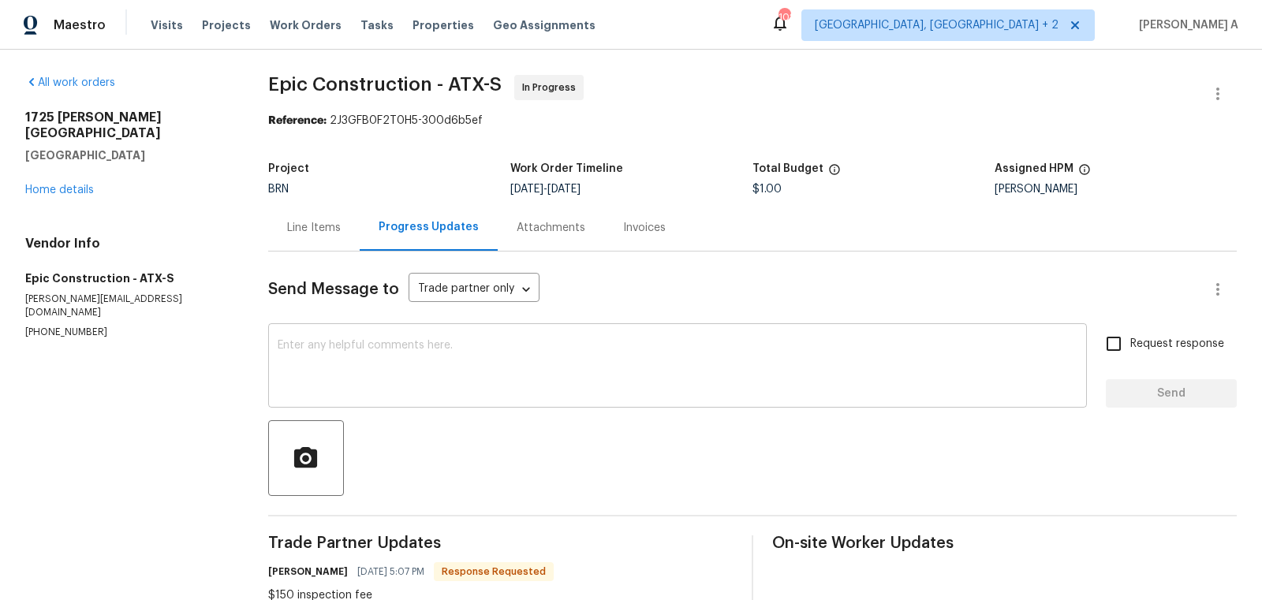
scroll to position [67, 0]
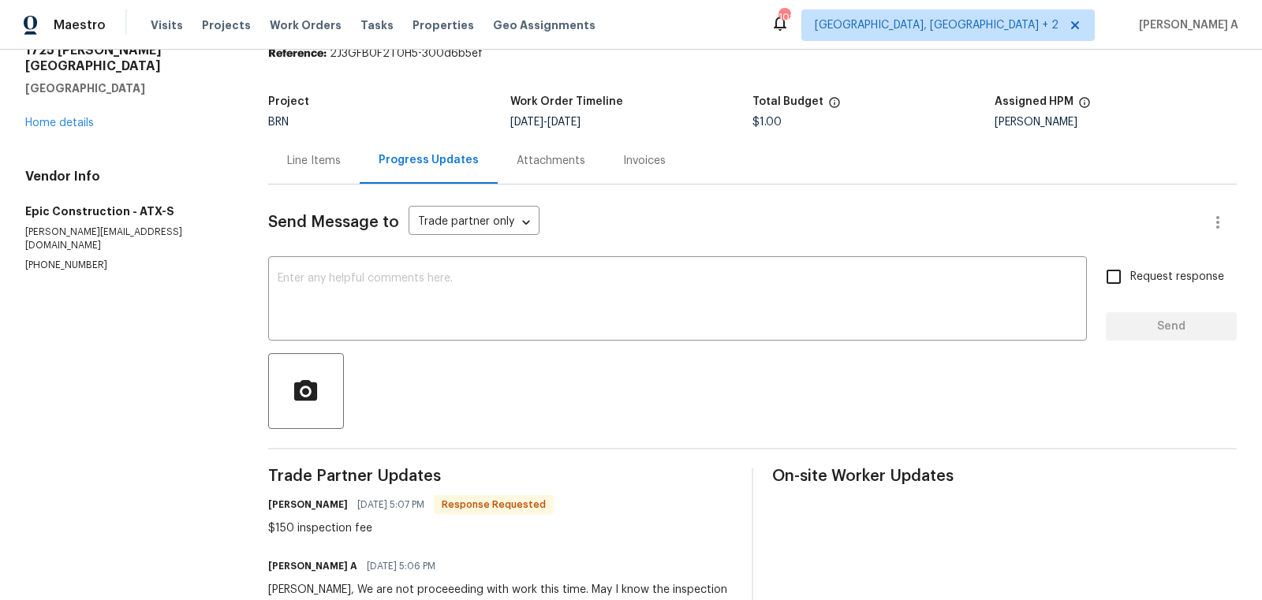
click at [289, 522] on div "$150 inspection fee" at bounding box center [410, 528] width 285 height 16
copy div "150"
click at [309, 169] on div "Line Items" at bounding box center [313, 160] width 91 height 47
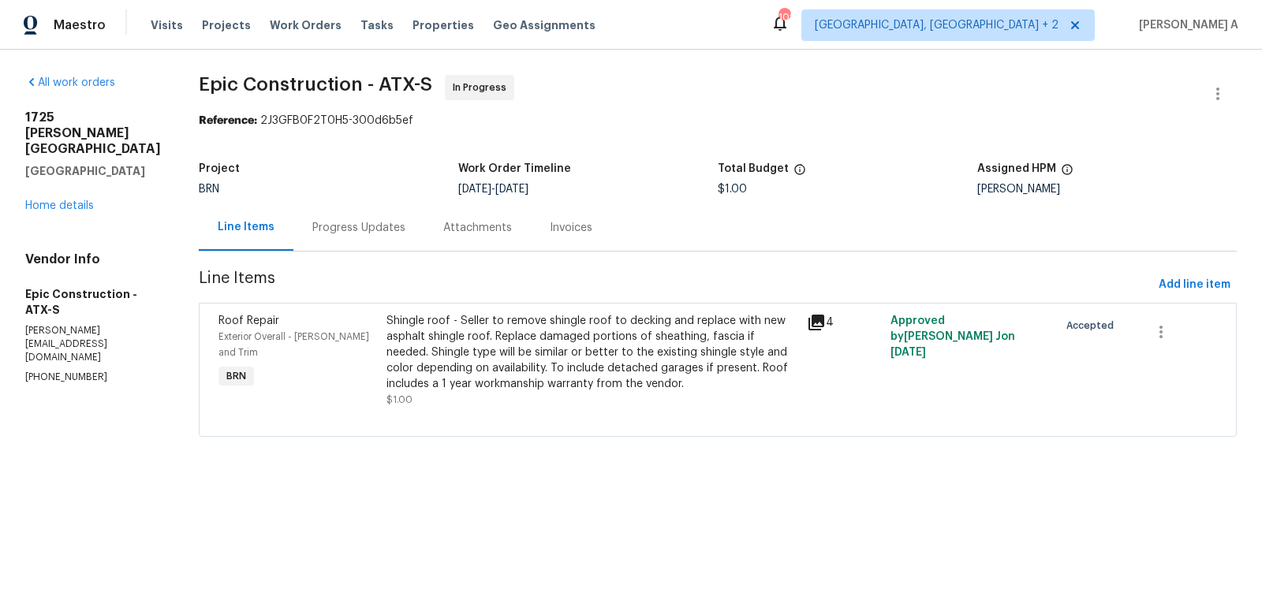
click at [535, 362] on div "Shingle roof - Seller to remove shingle roof to decking and replace with new as…" at bounding box center [591, 352] width 411 height 79
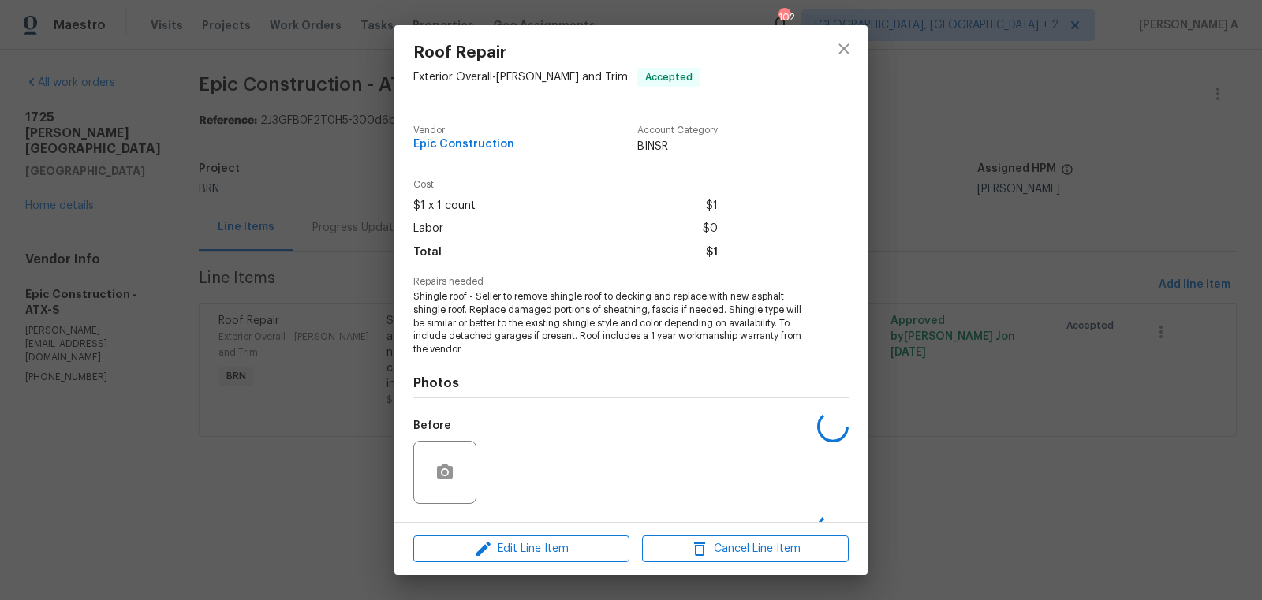
scroll to position [100, 0]
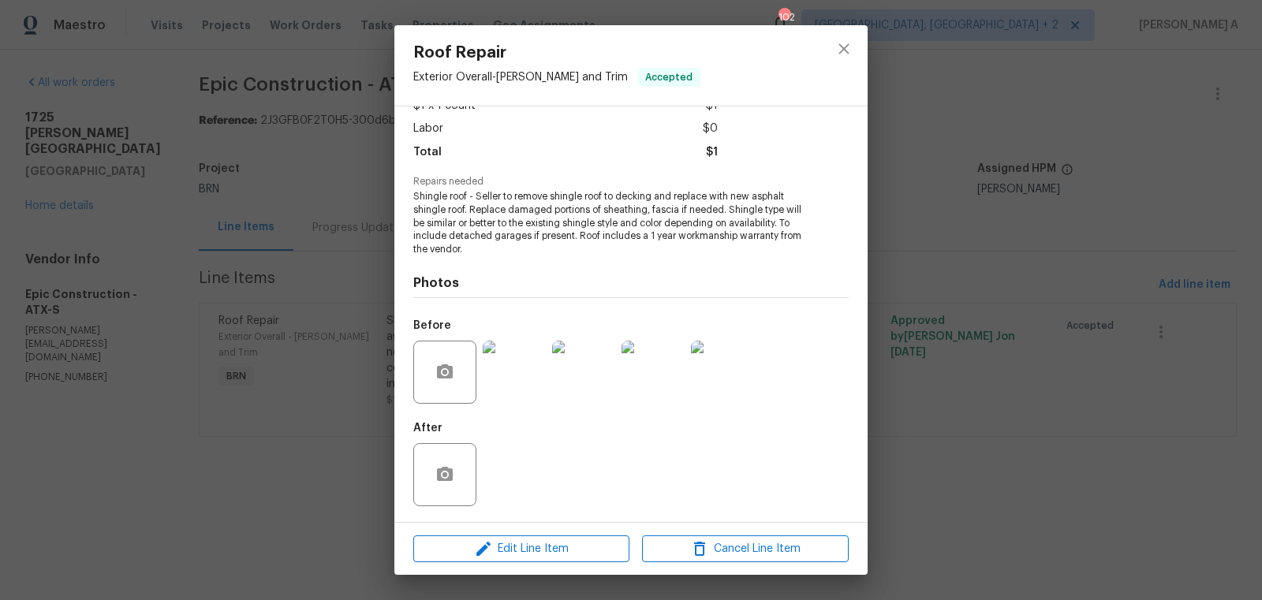
click at [552, 562] on div "Edit Line Item Cancel Line Item" at bounding box center [630, 549] width 473 height 53
click at [552, 551] on span "Edit Line Item" at bounding box center [521, 549] width 207 height 20
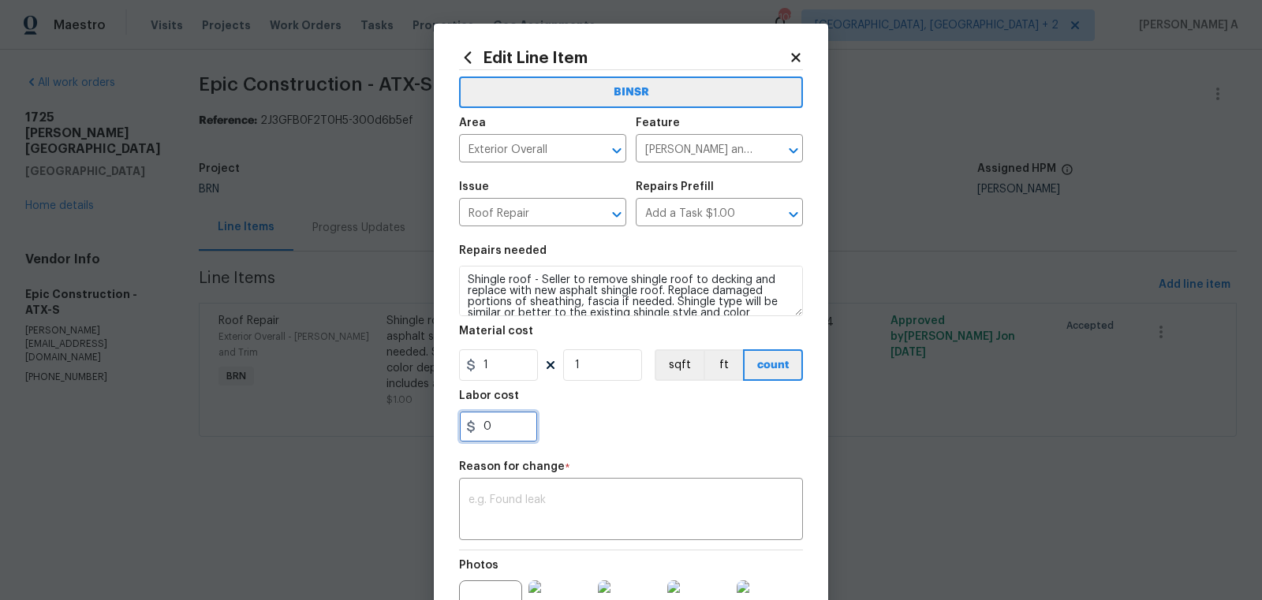
drag, startPoint x: 495, startPoint y: 437, endPoint x: 460, endPoint y: 430, distance: 35.4
click at [460, 430] on input "0" at bounding box center [498, 427] width 79 height 32
paste input "15"
type input "150"
drag, startPoint x: 505, startPoint y: 374, endPoint x: 475, endPoint y: 374, distance: 29.2
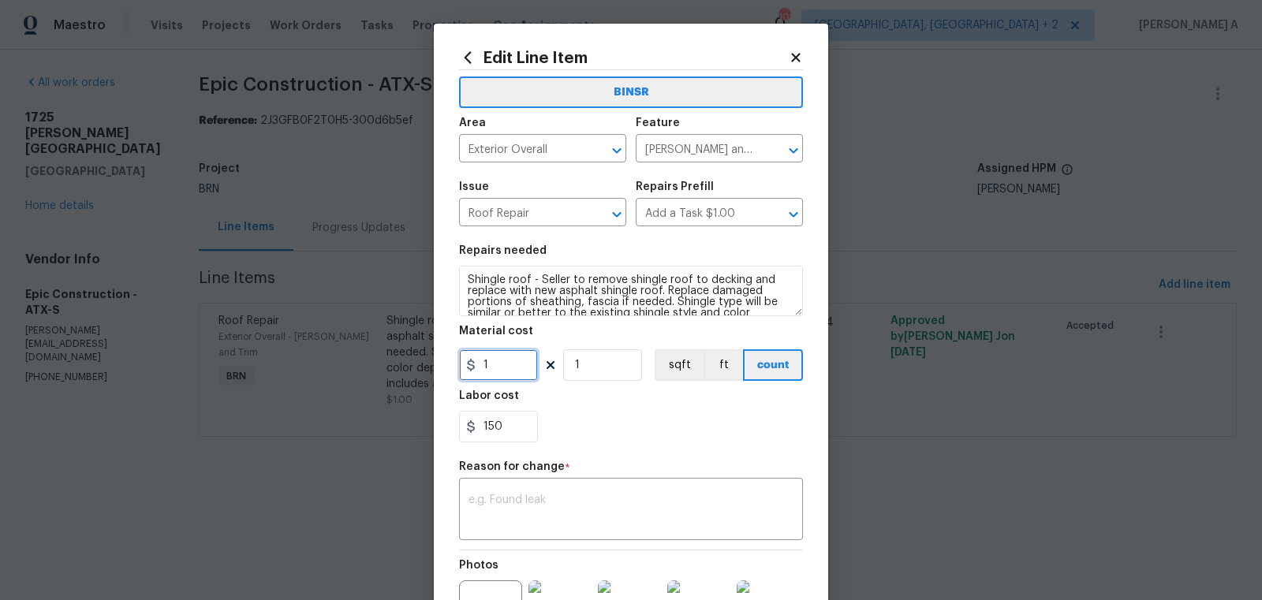
click at [474, 374] on input "1" at bounding box center [498, 365] width 79 height 32
type input "0"
click at [596, 514] on textarea at bounding box center [630, 510] width 325 height 33
paste textarea "(AK) Updated per vendors final cost."
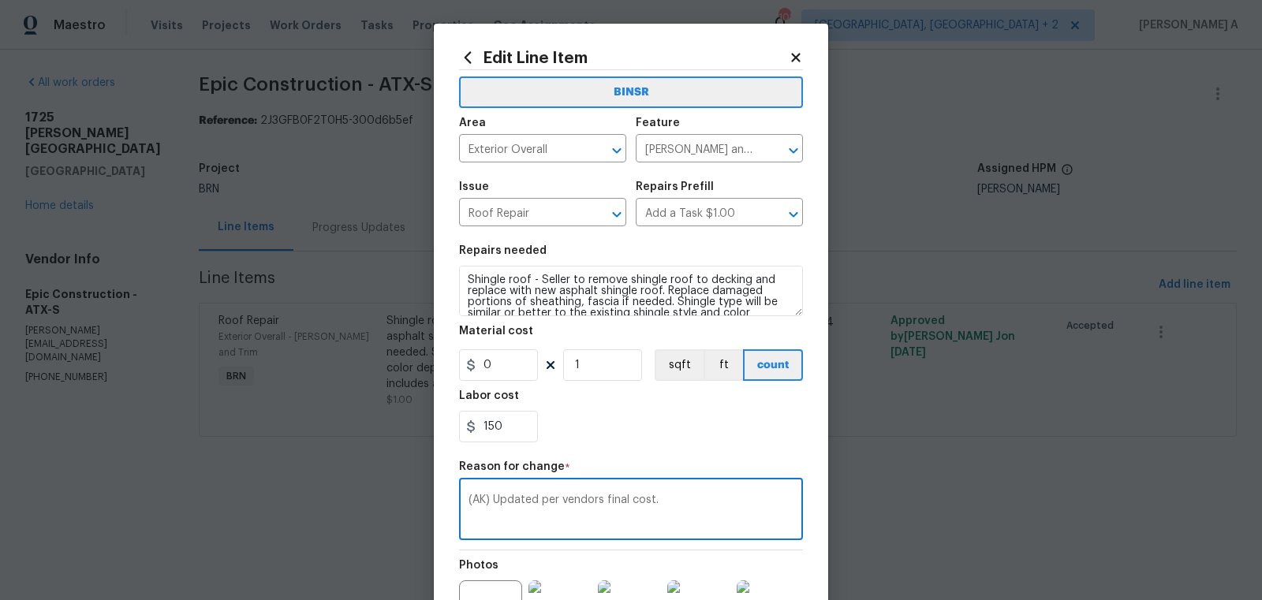
scroll to position [176, 0]
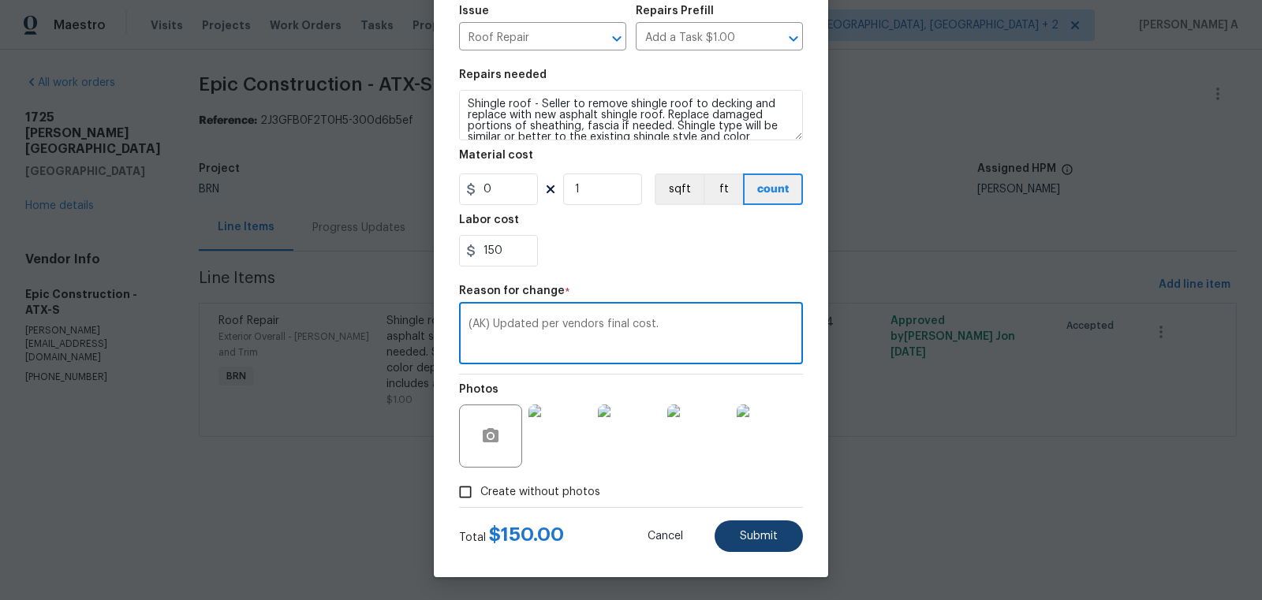
type textarea "(AK) Updated per vendors final cost."
click at [746, 536] on span "Submit" at bounding box center [759, 537] width 38 height 12
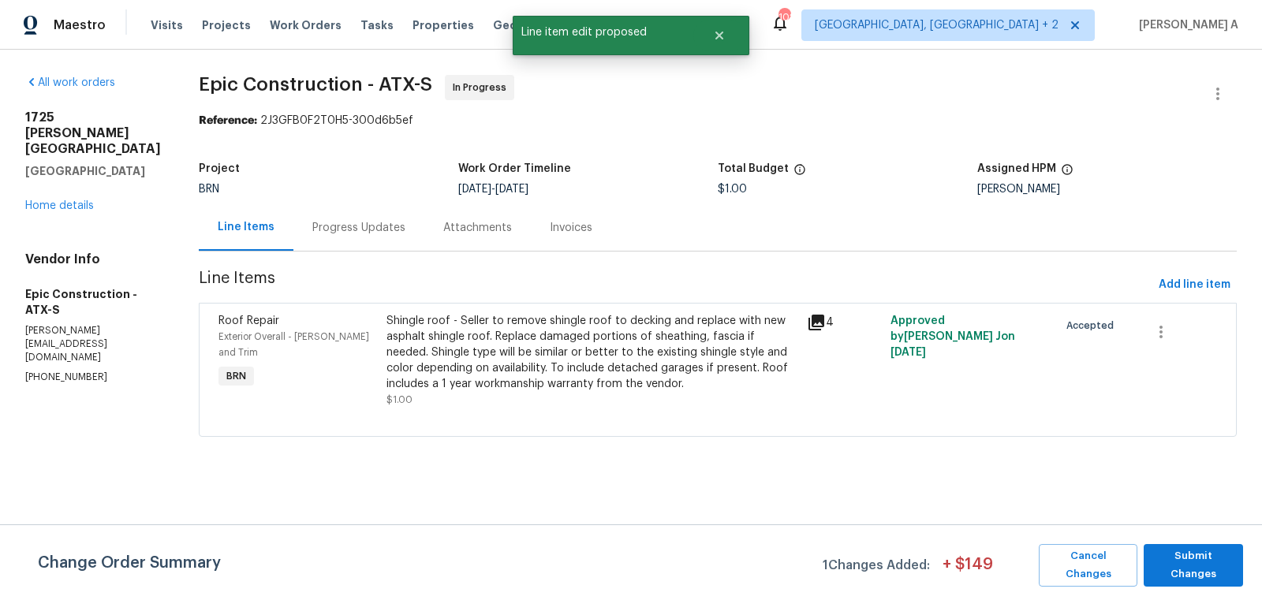
scroll to position [0, 0]
click at [1192, 558] on span "Submit Changes" at bounding box center [1193, 565] width 84 height 36
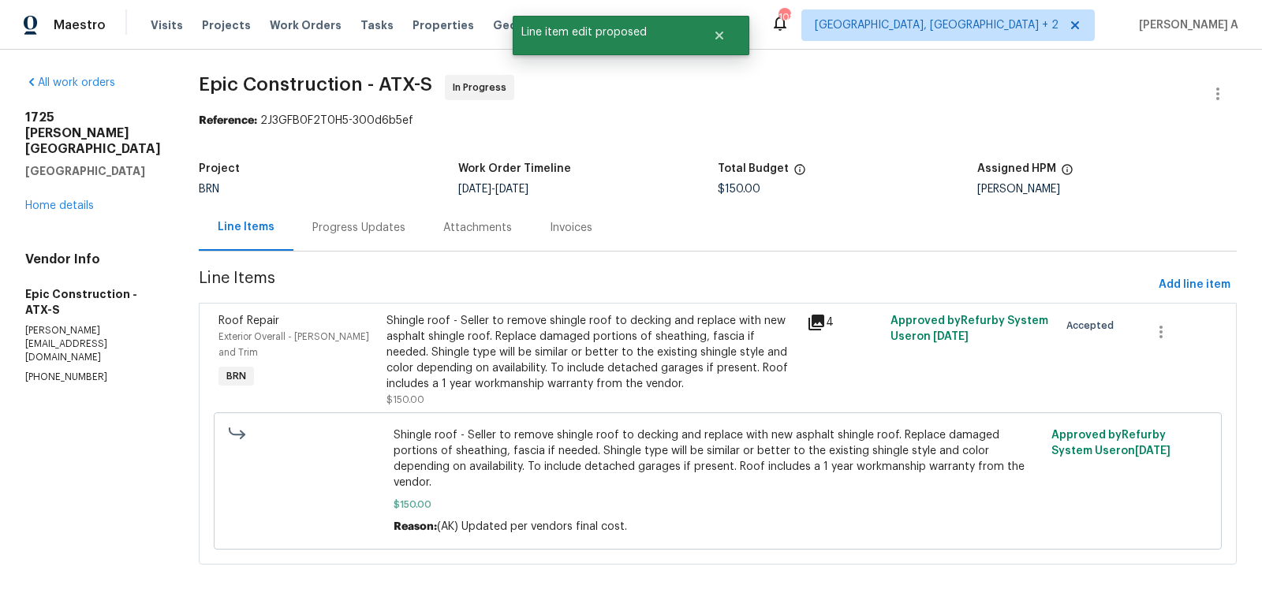
click at [316, 233] on div "Progress Updates" at bounding box center [358, 228] width 93 height 16
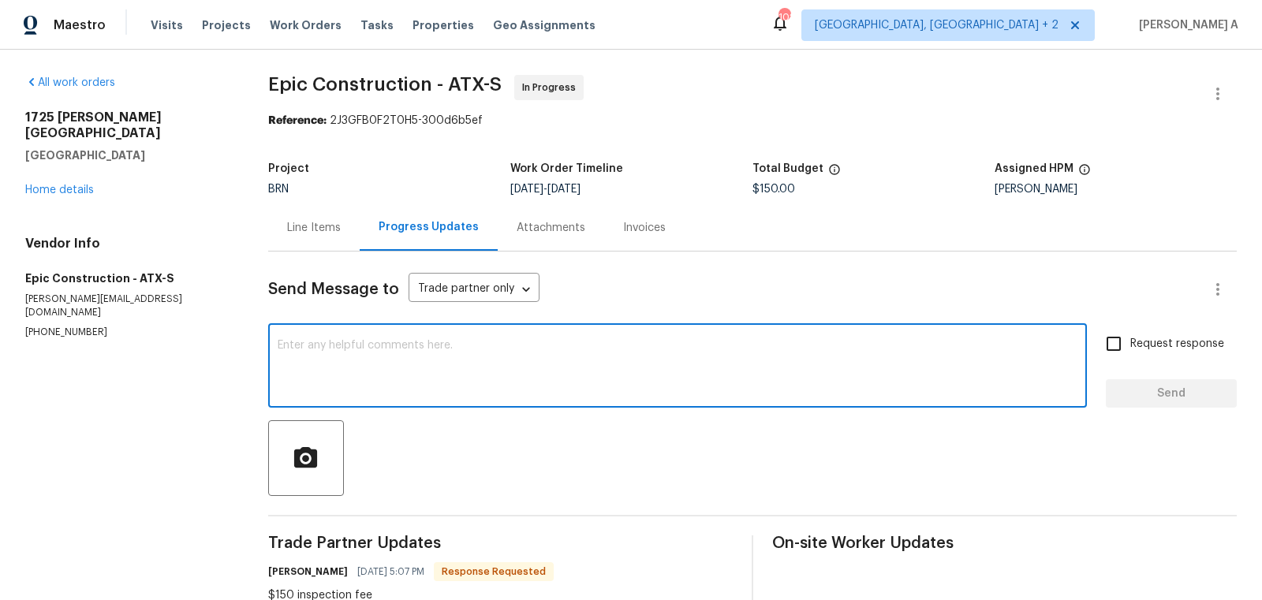
click at [488, 380] on textarea at bounding box center [678, 367] width 800 height 55
type textarea "Cost has been updated. Thanks"
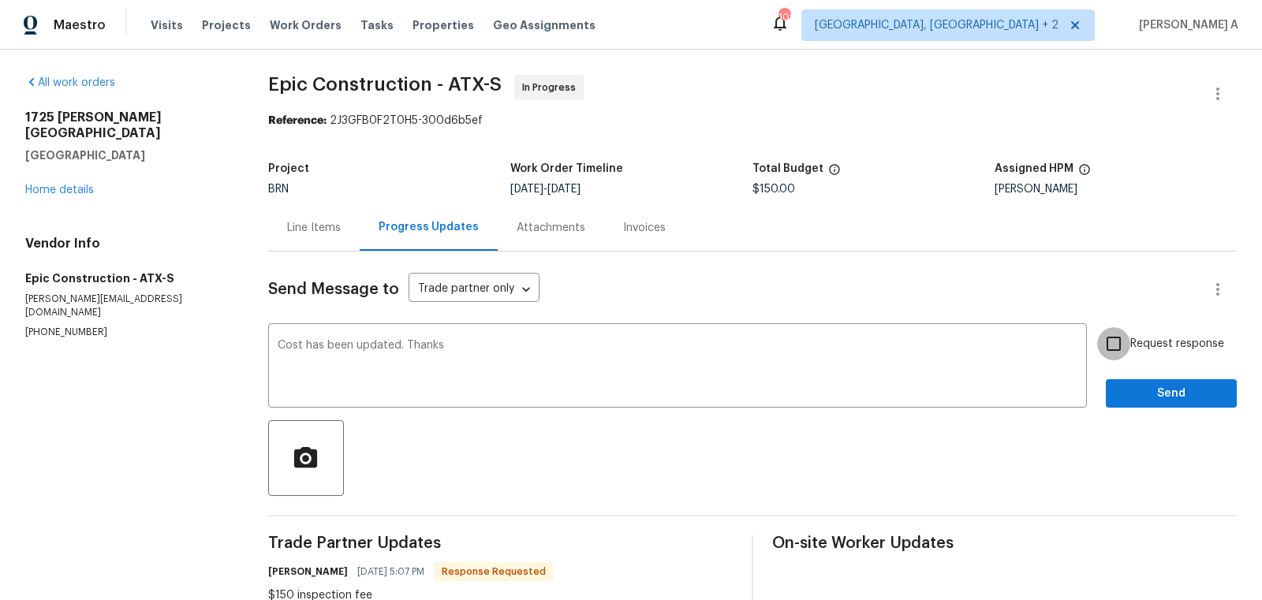
click at [1120, 335] on input "Request response" at bounding box center [1113, 343] width 33 height 33
checkbox input "true"
click at [1154, 389] on span "Send" at bounding box center [1171, 394] width 106 height 20
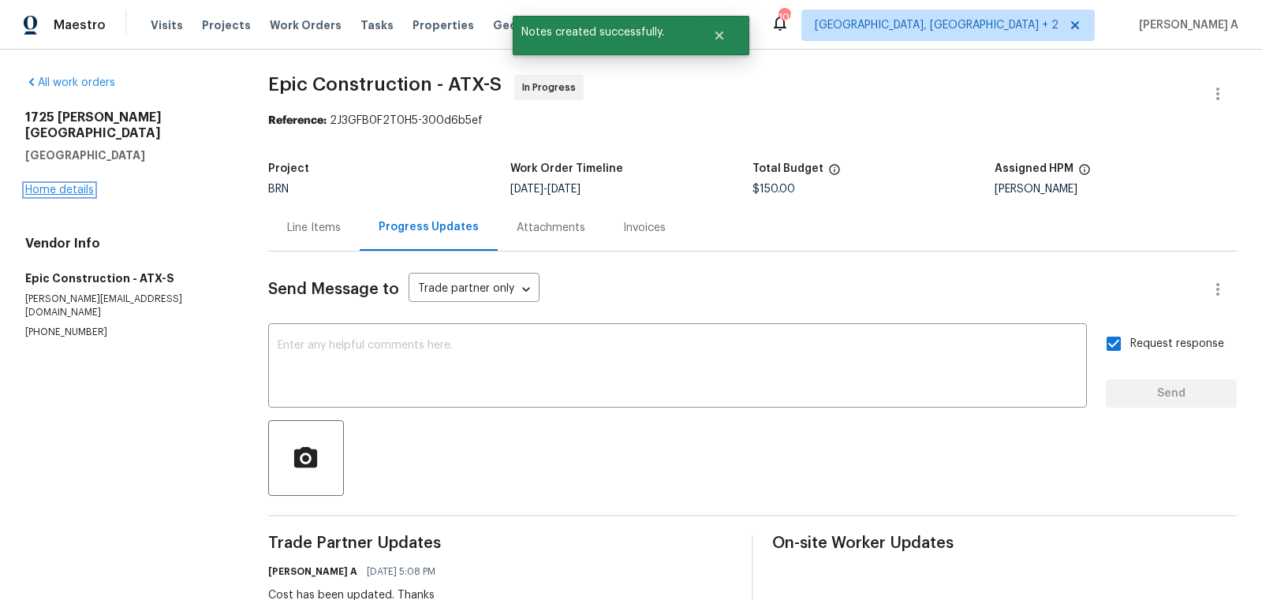
click at [67, 185] on link "Home details" at bounding box center [59, 190] width 69 height 11
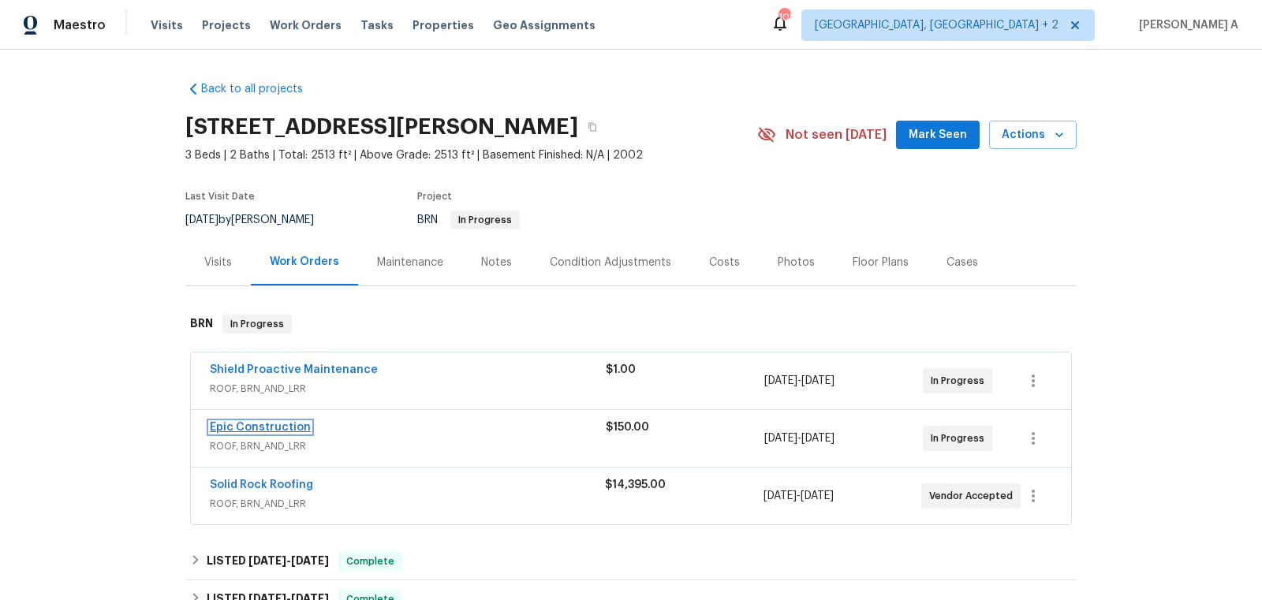
click at [262, 423] on link "Epic Construction" at bounding box center [260, 427] width 101 height 11
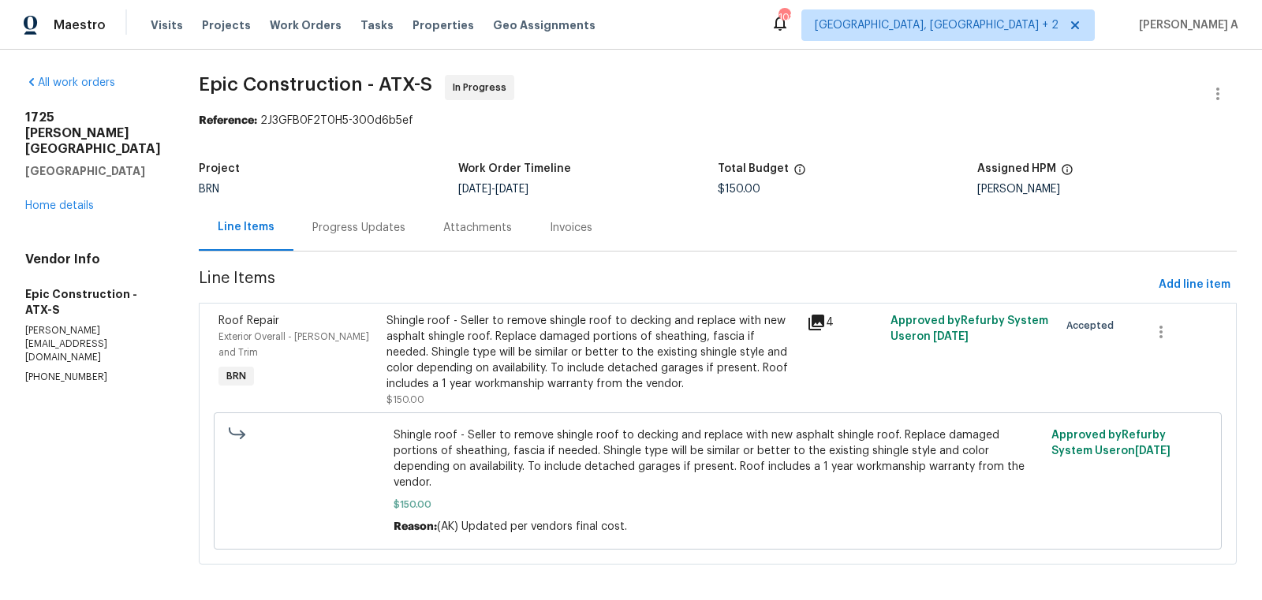
click at [333, 237] on div "Progress Updates" at bounding box center [358, 227] width 131 height 47
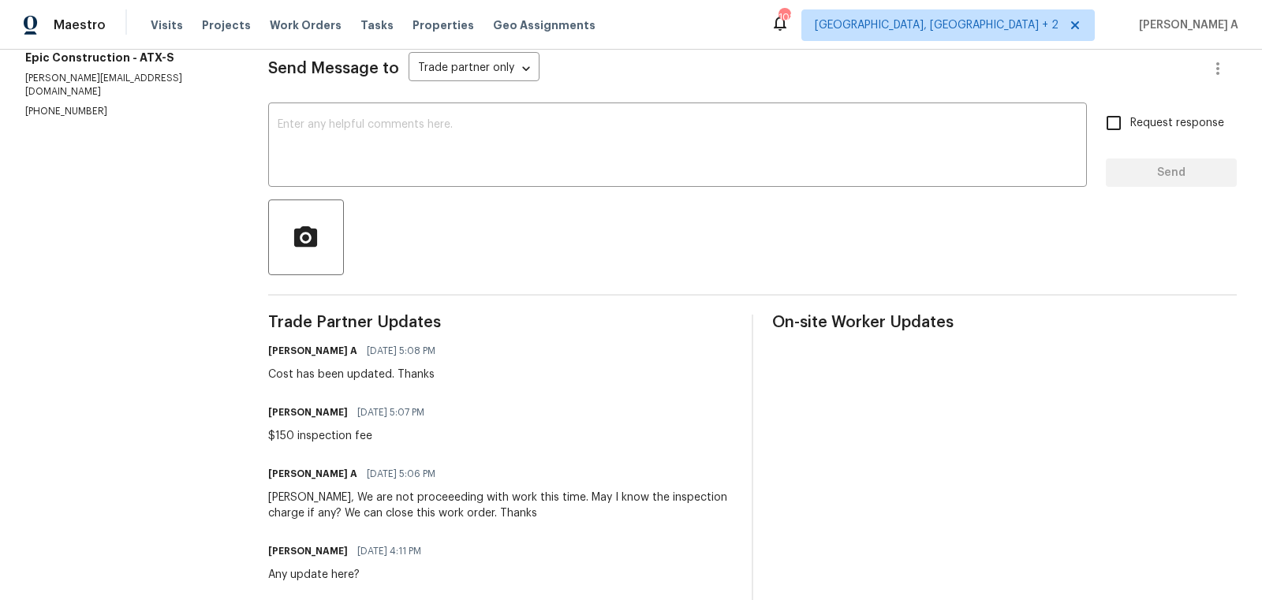
scroll to position [245, 0]
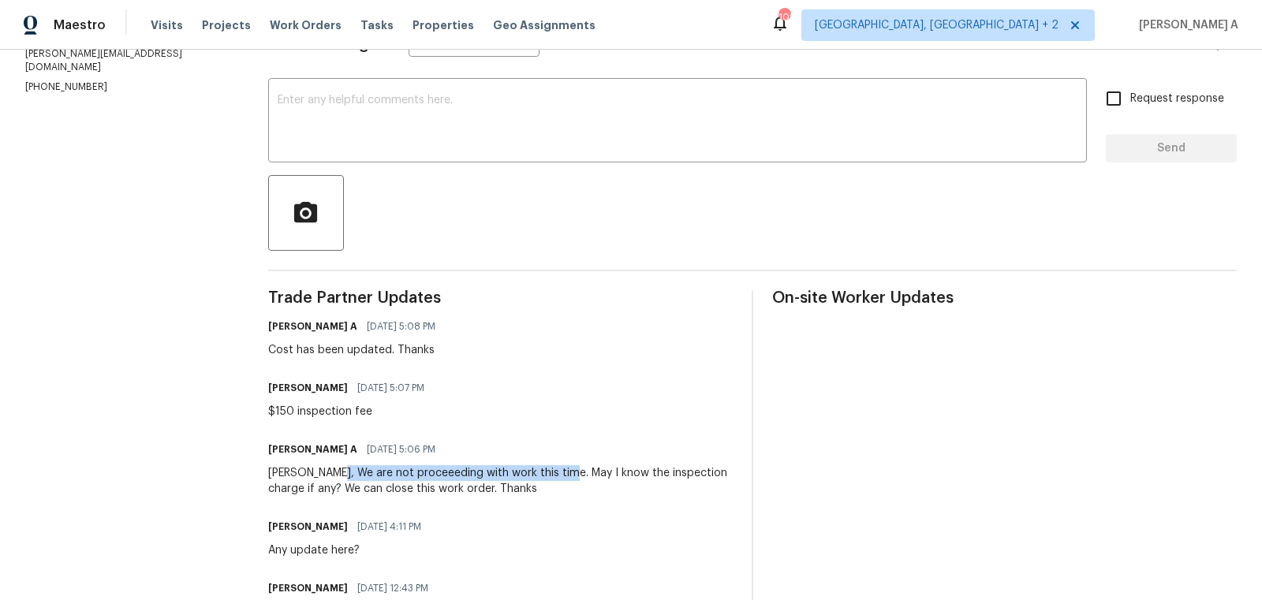
copy div "We are not proceeeding with work this time."
drag, startPoint x: 333, startPoint y: 475, endPoint x: 562, endPoint y: 476, distance: 229.5
click at [562, 476] on div "Kristopher, We are not proceeeding with work this time. May I know the inspecti…" at bounding box center [500, 481] width 464 height 32
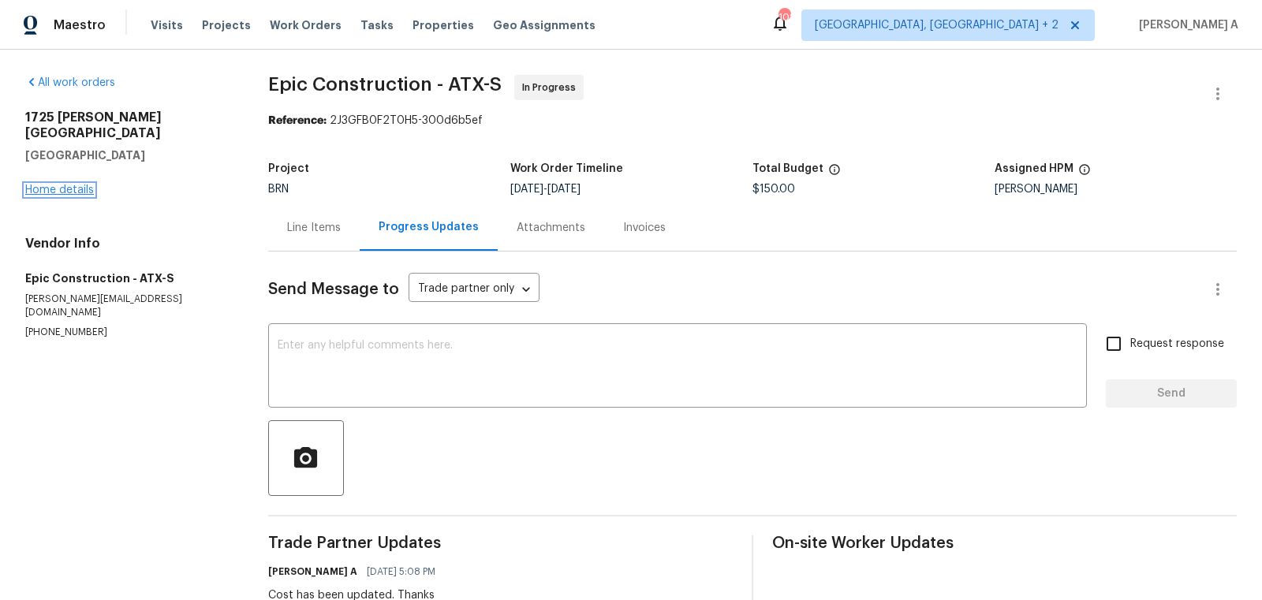
click at [76, 185] on link "Home details" at bounding box center [59, 190] width 69 height 11
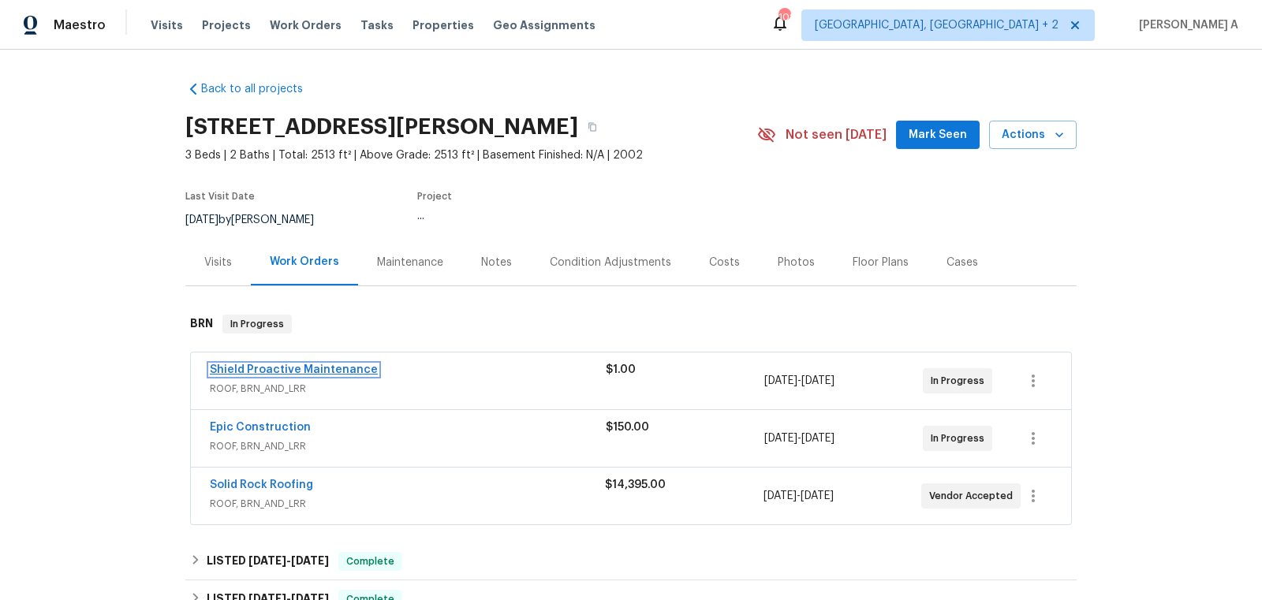
click at [300, 369] on link "Shield Proactive Maintenance" at bounding box center [294, 369] width 168 height 11
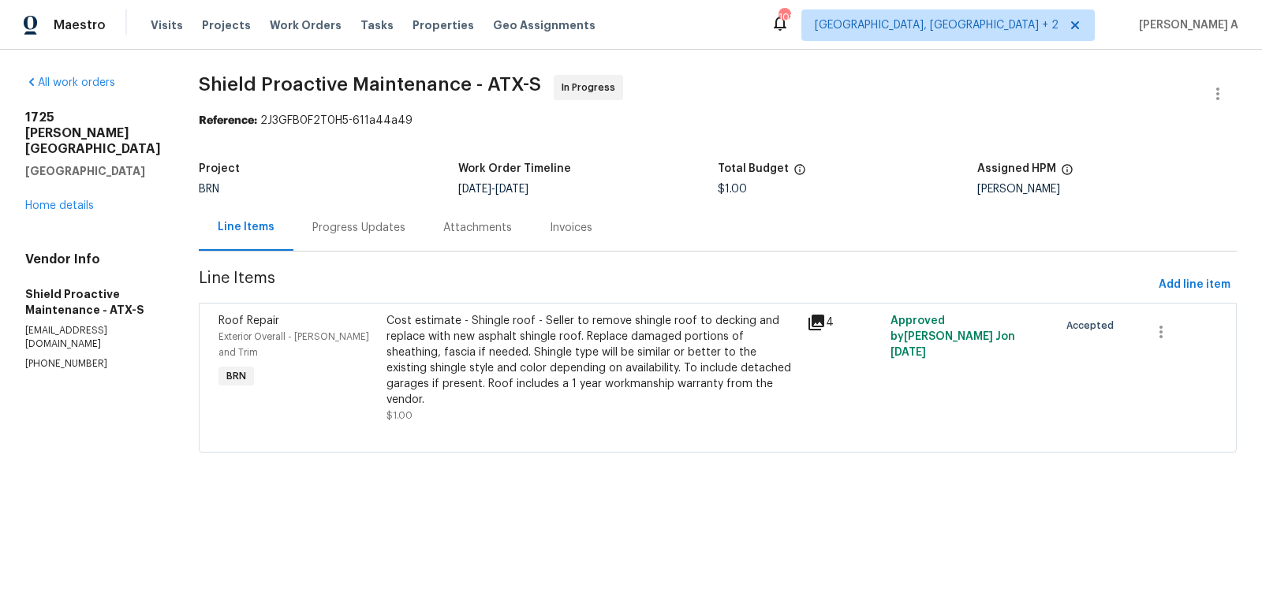
click at [327, 236] on div "Progress Updates" at bounding box center [358, 227] width 131 height 47
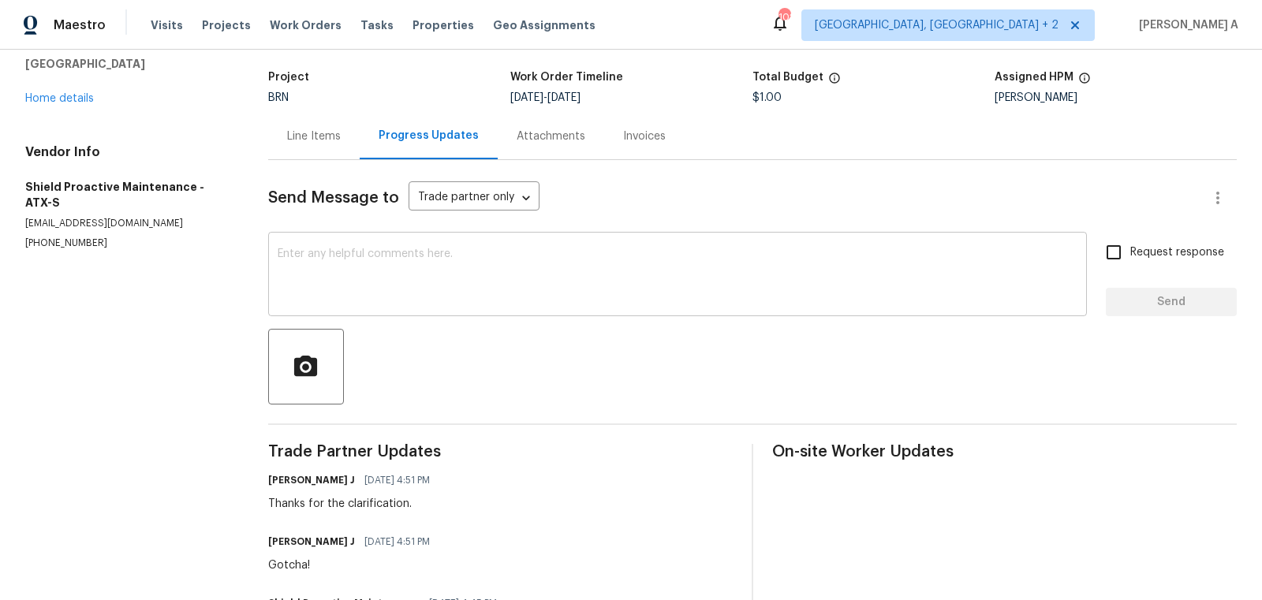
scroll to position [95, 0]
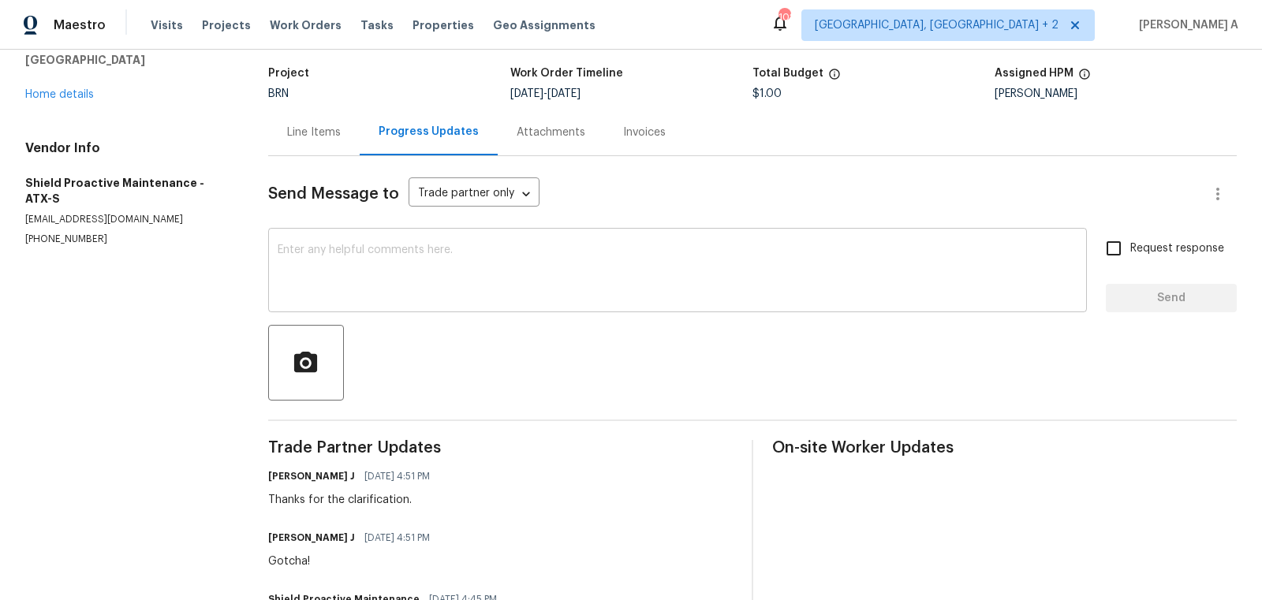
click at [371, 300] on div "x ​" at bounding box center [677, 272] width 818 height 80
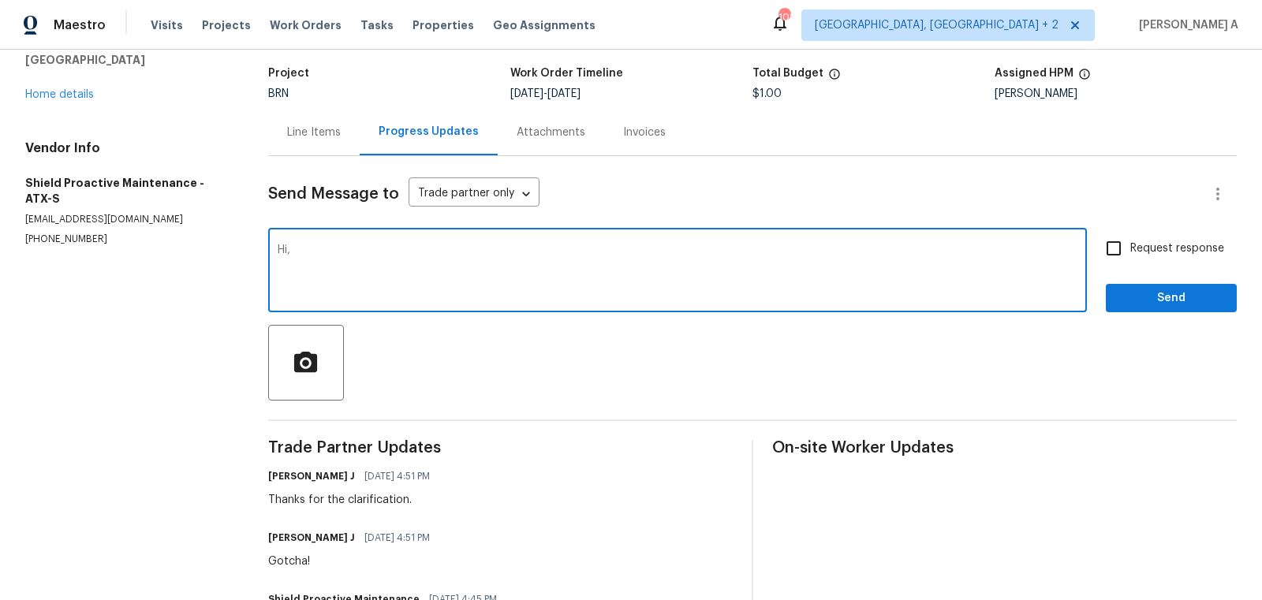
paste textarea "We are not proceeeding with work this time."
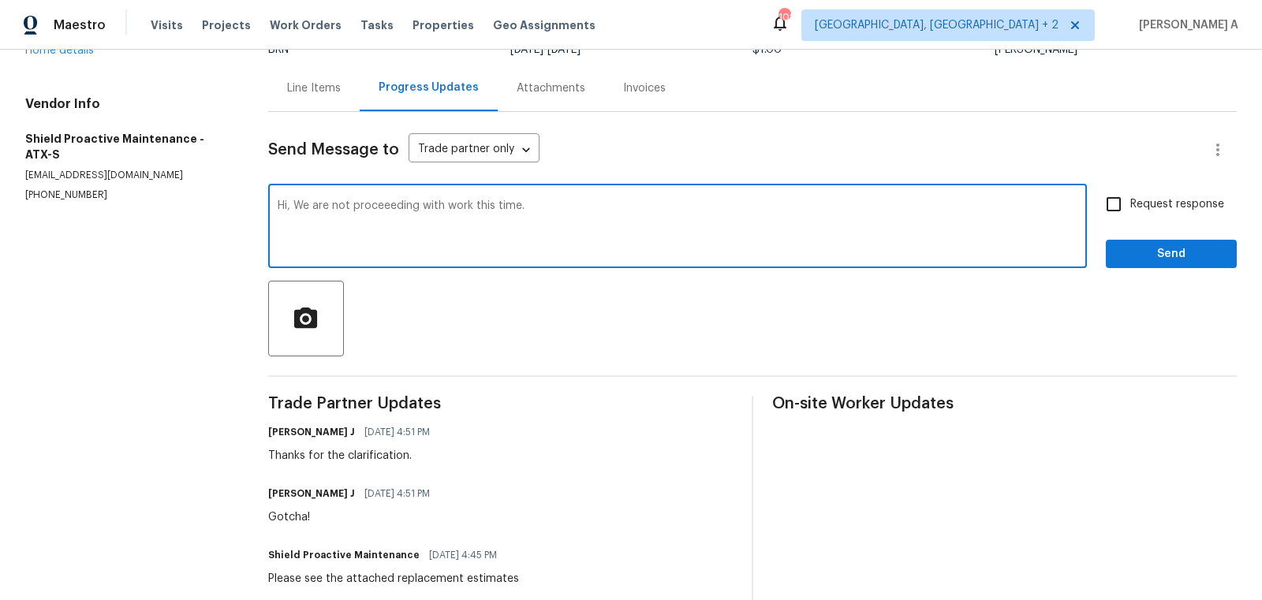
scroll to position [134, 0]
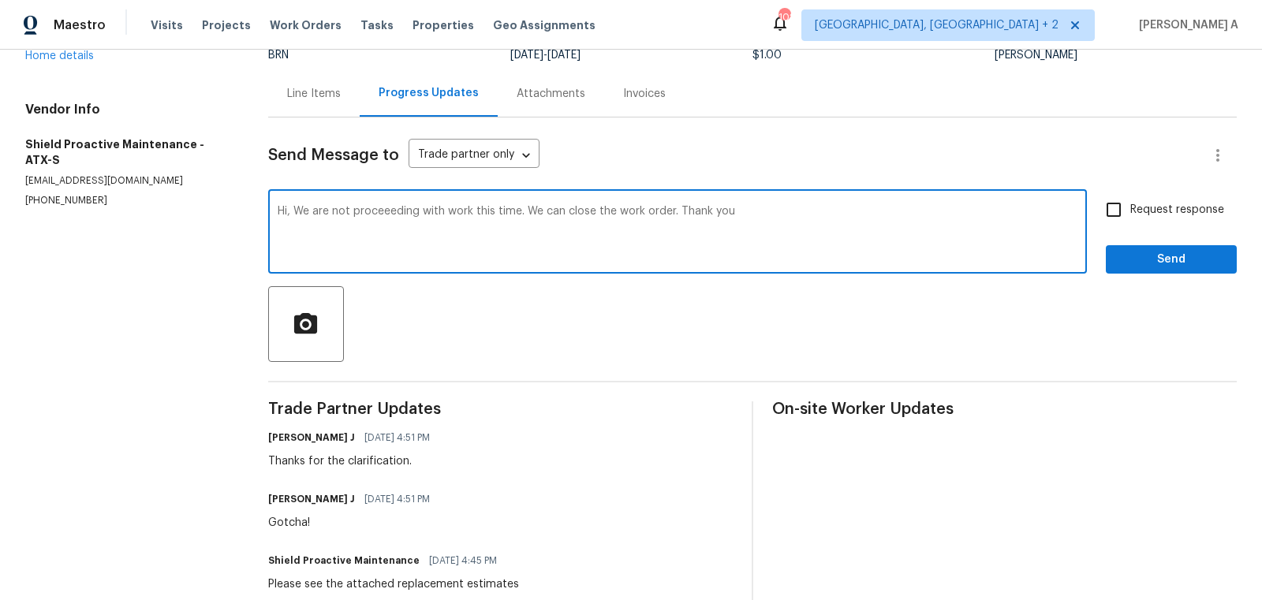
type textarea "Hi, We are not proceeeding with work this time. We can close the work order. Th…"
click at [1125, 210] on input "Request response" at bounding box center [1113, 209] width 33 height 33
checkbox input "true"
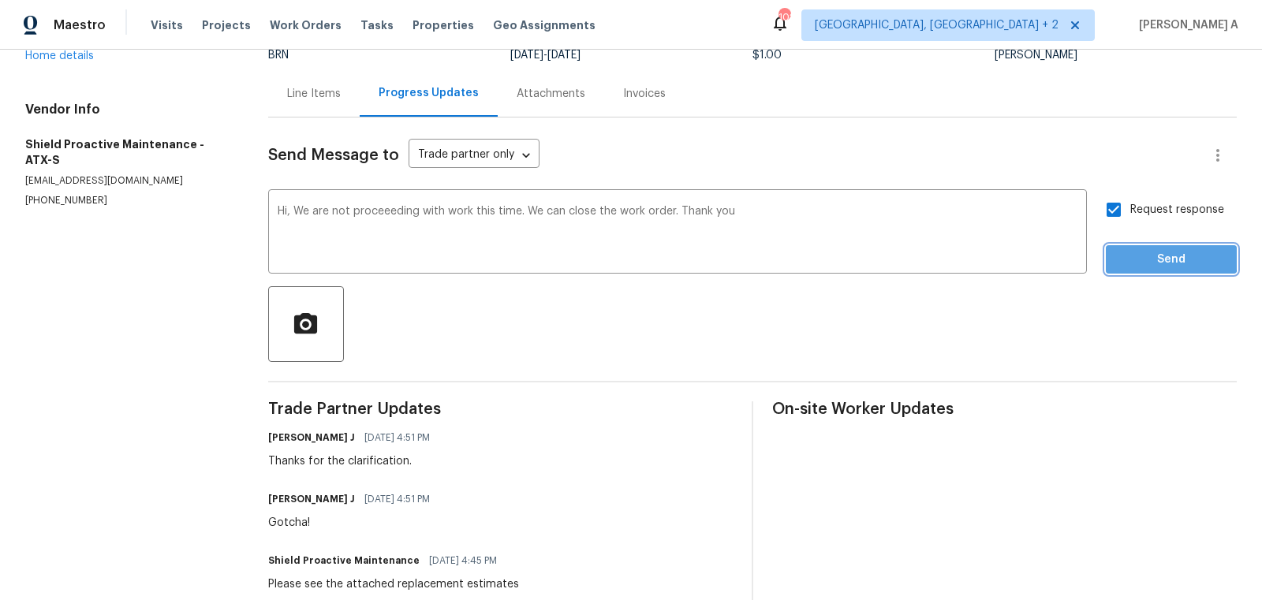
click at [1165, 259] on span "Send" at bounding box center [1171, 260] width 106 height 20
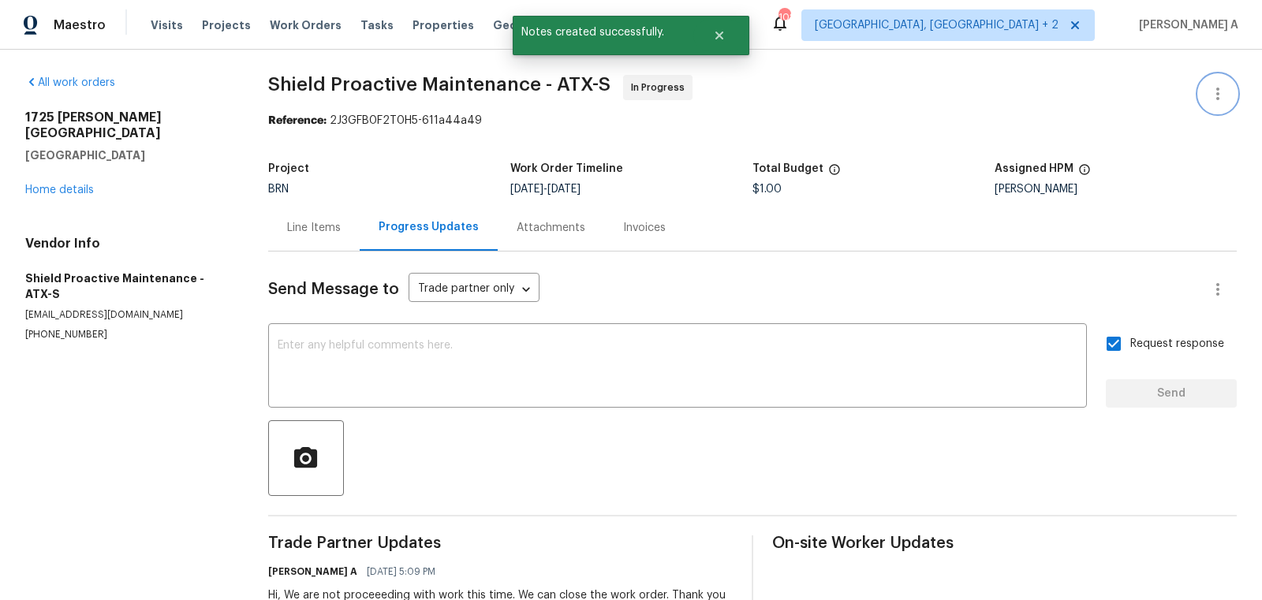
click at [1220, 83] on button "button" at bounding box center [1217, 94] width 38 height 38
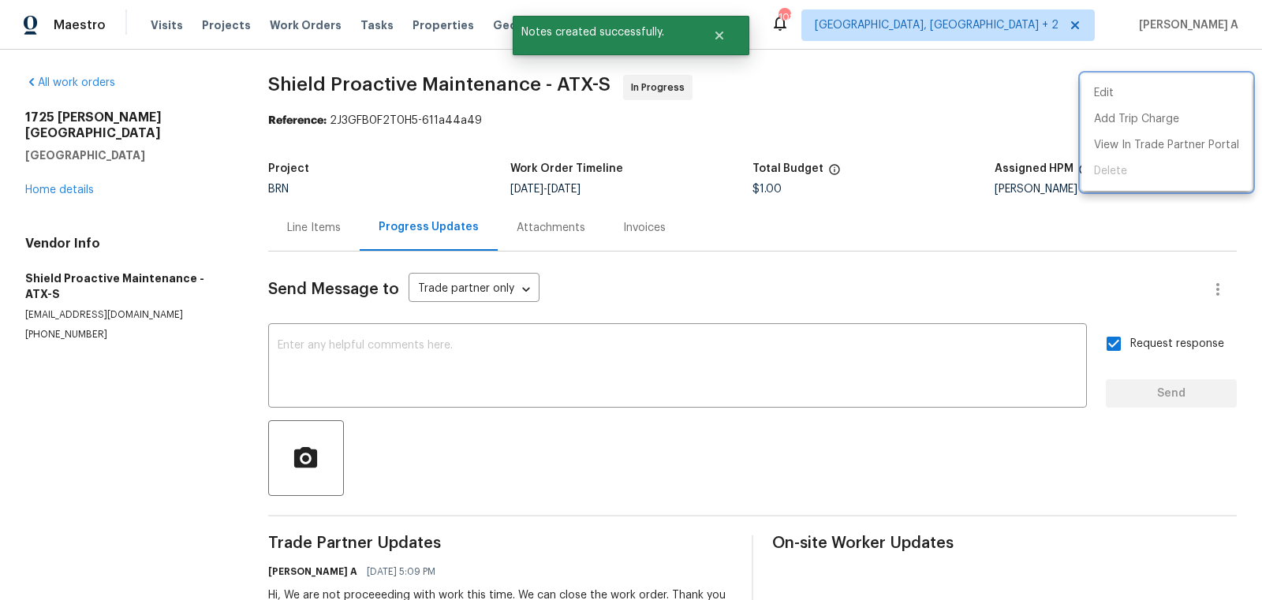
click at [813, 132] on div at bounding box center [631, 300] width 1262 height 600
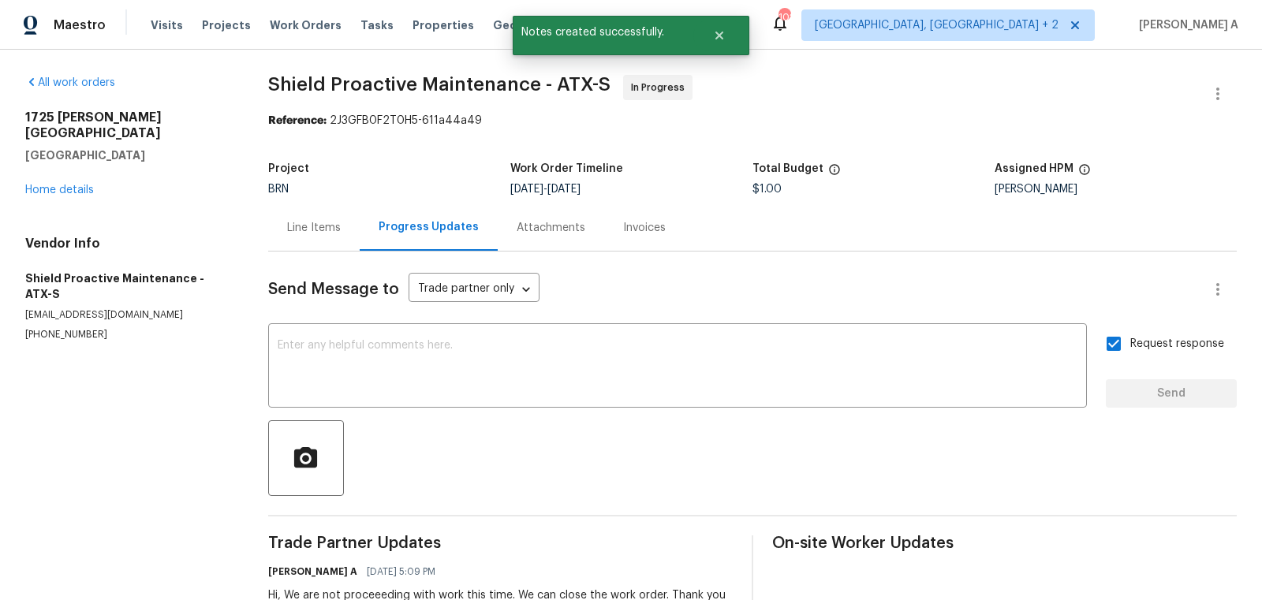
click at [315, 226] on div "Line Items" at bounding box center [314, 228] width 54 height 16
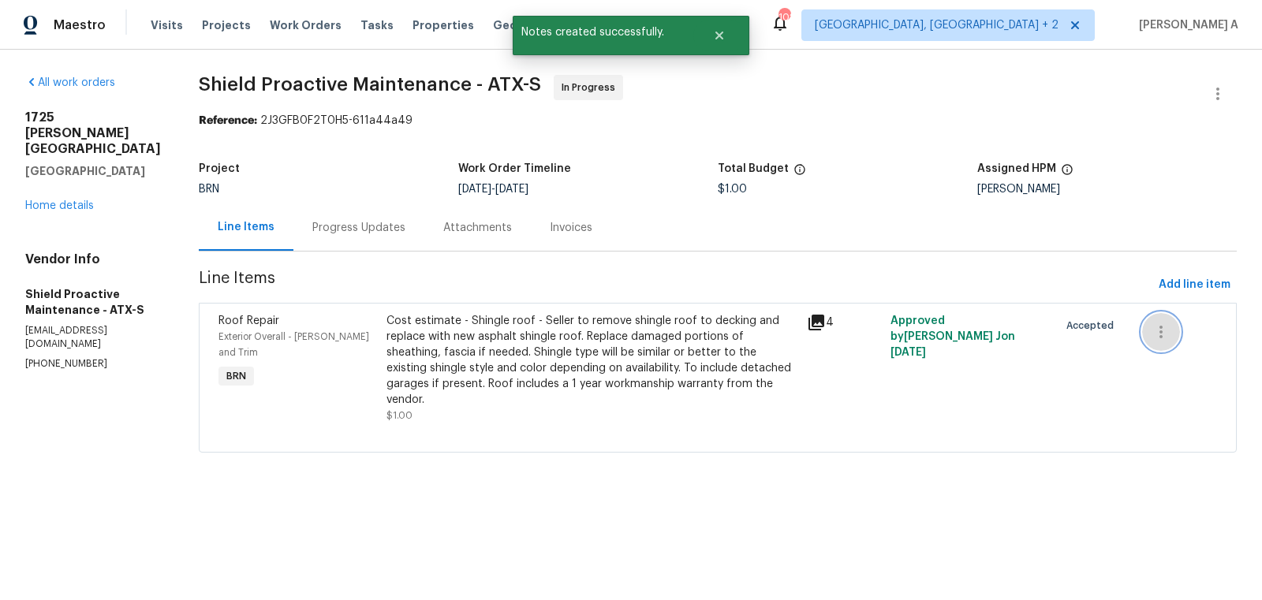
click at [1164, 334] on icon "button" at bounding box center [1160, 331] width 19 height 19
click at [1164, 334] on li "Cancel" at bounding box center [1170, 332] width 61 height 26
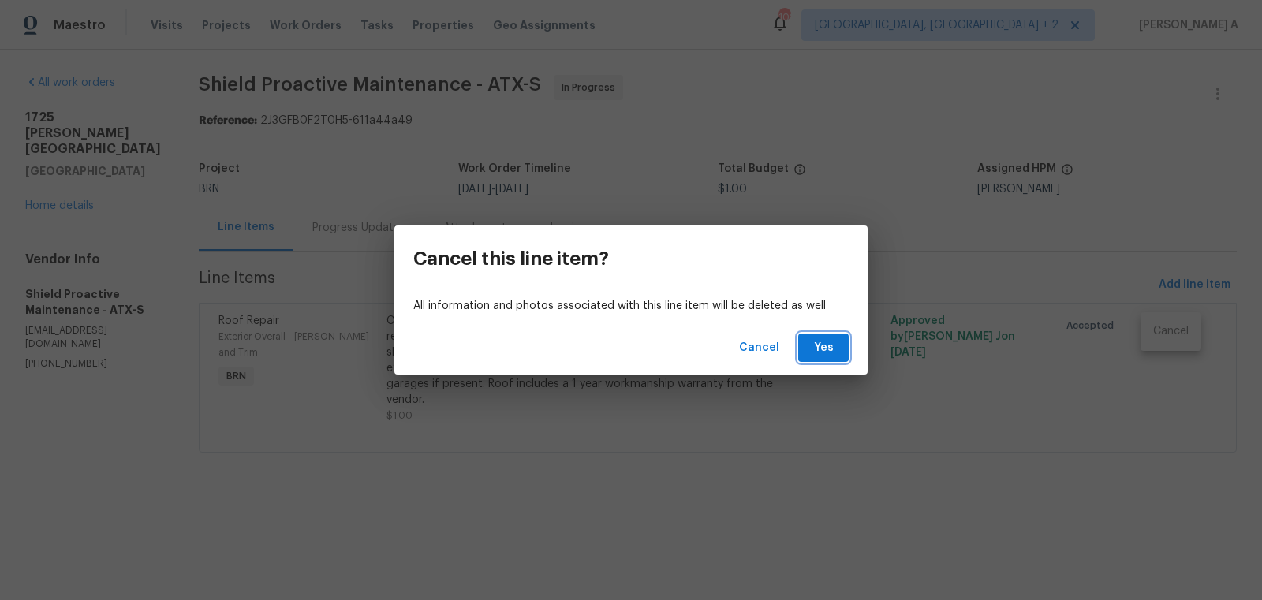
click at [814, 353] on span "Yes" at bounding box center [823, 348] width 25 height 20
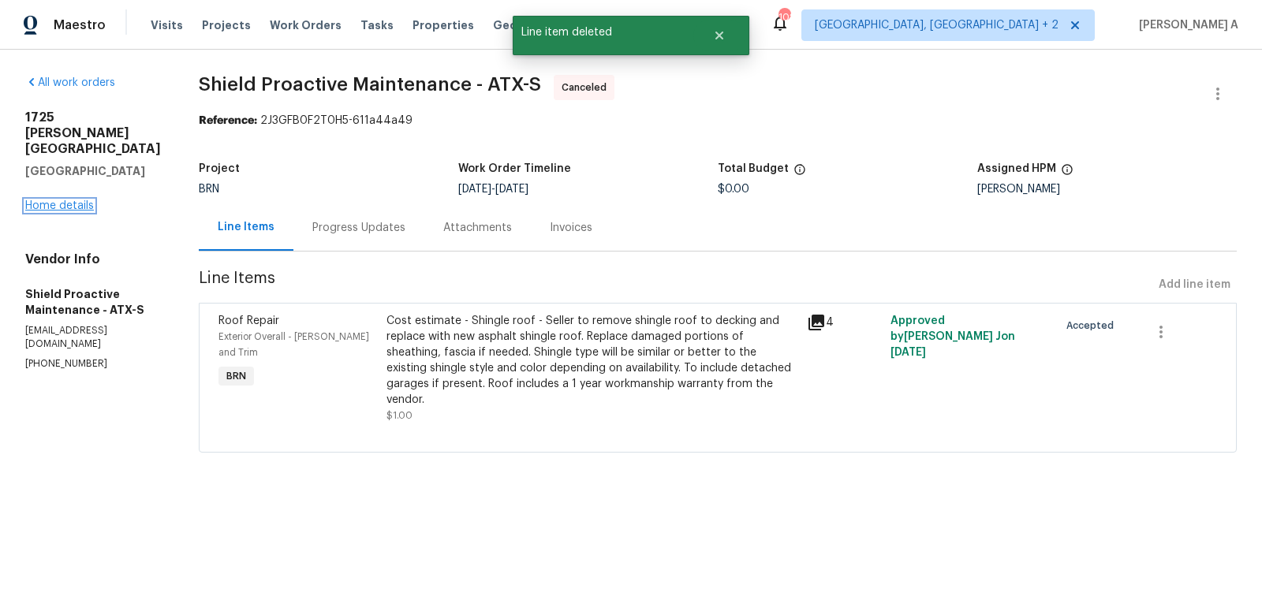
click at [63, 207] on link "Home details" at bounding box center [59, 205] width 69 height 11
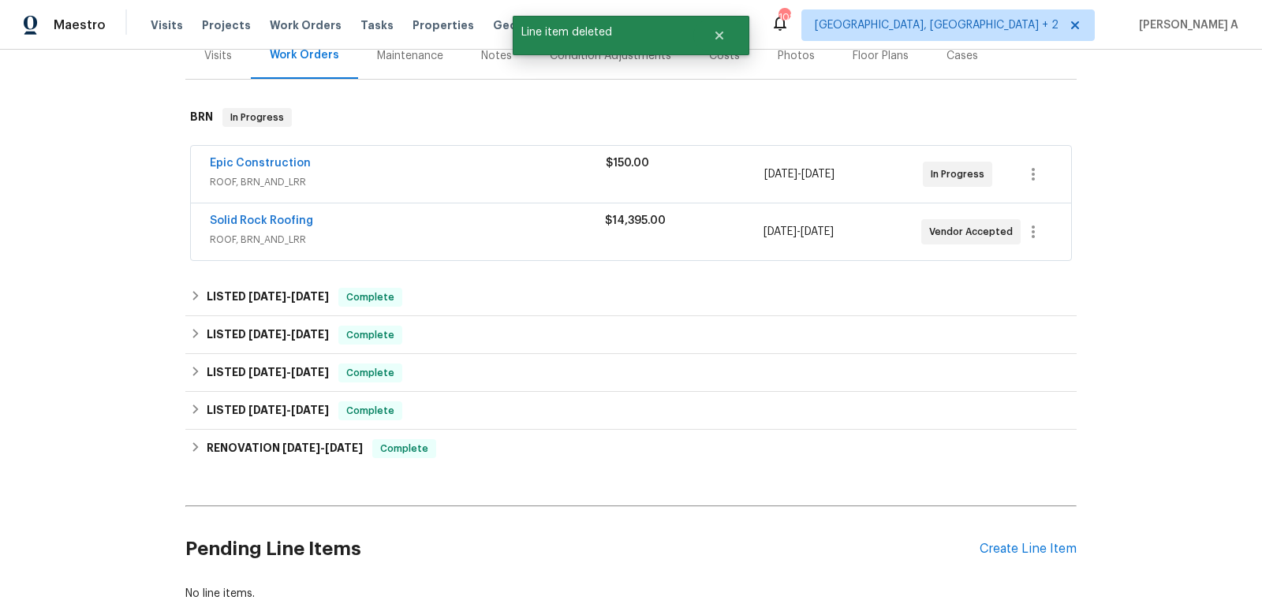
scroll to position [312, 0]
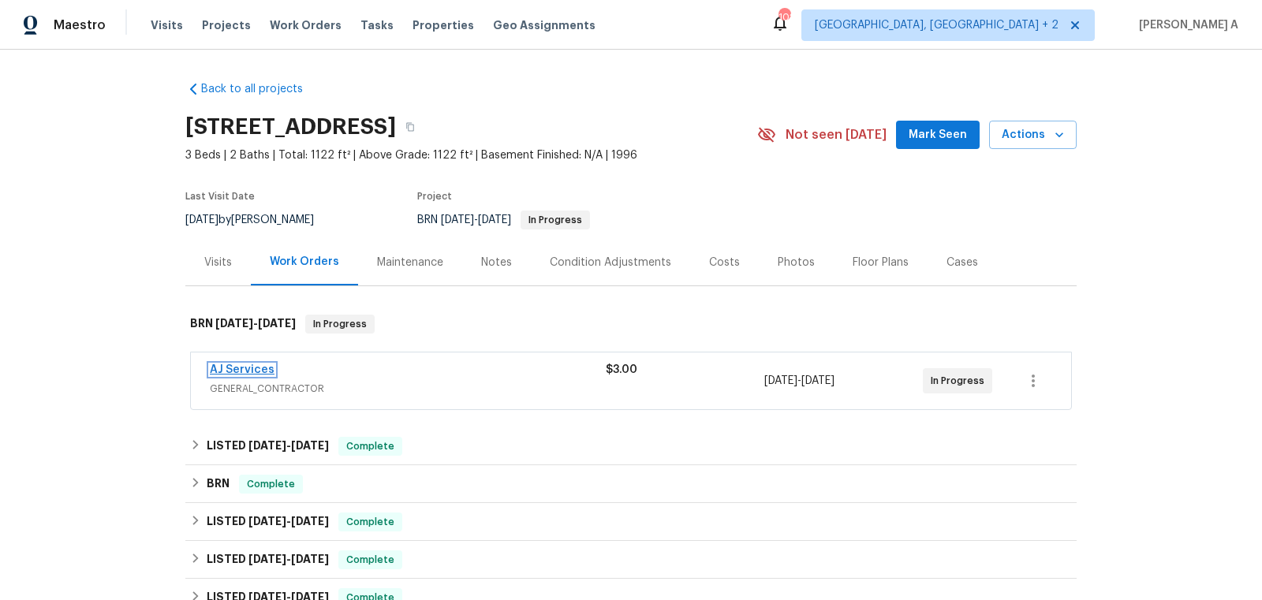
click at [239, 371] on link "AJ Services" at bounding box center [242, 369] width 65 height 11
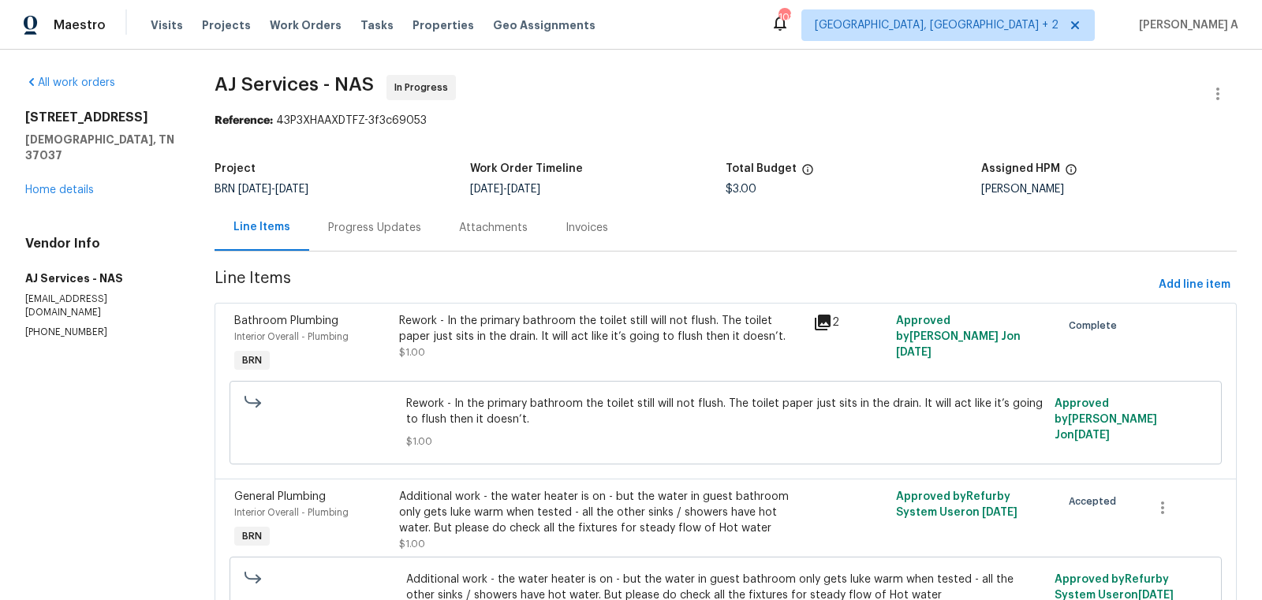
click at [361, 237] on div "Progress Updates" at bounding box center [374, 227] width 131 height 47
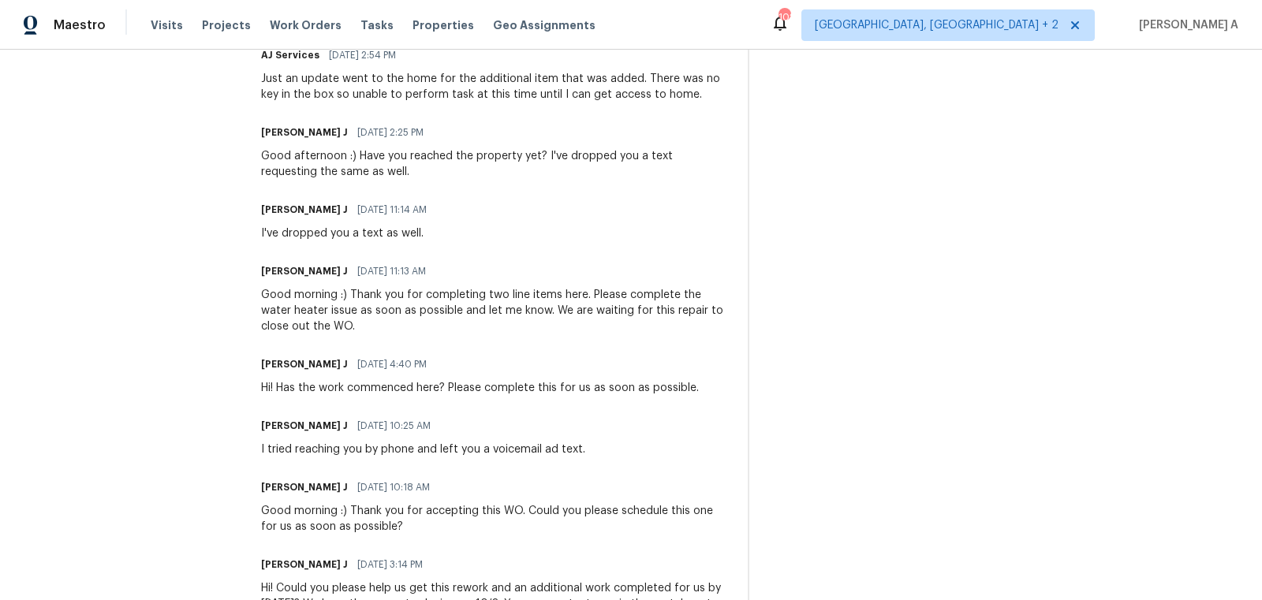
scroll to position [569, 0]
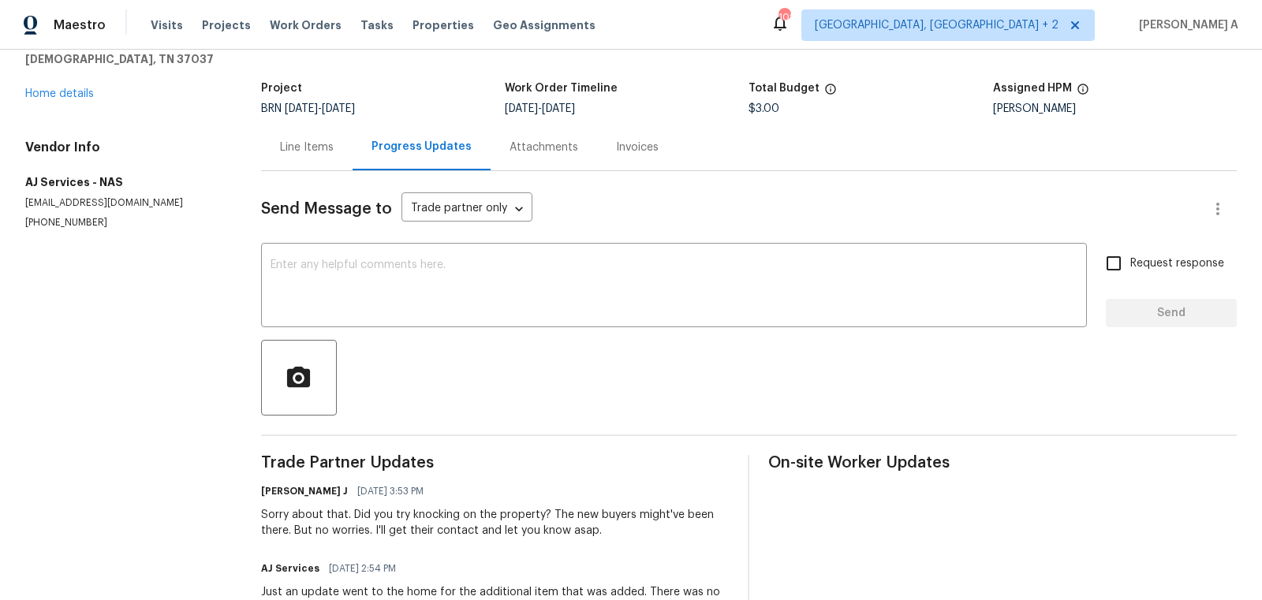
click at [298, 150] on div "Line Items" at bounding box center [307, 148] width 54 height 16
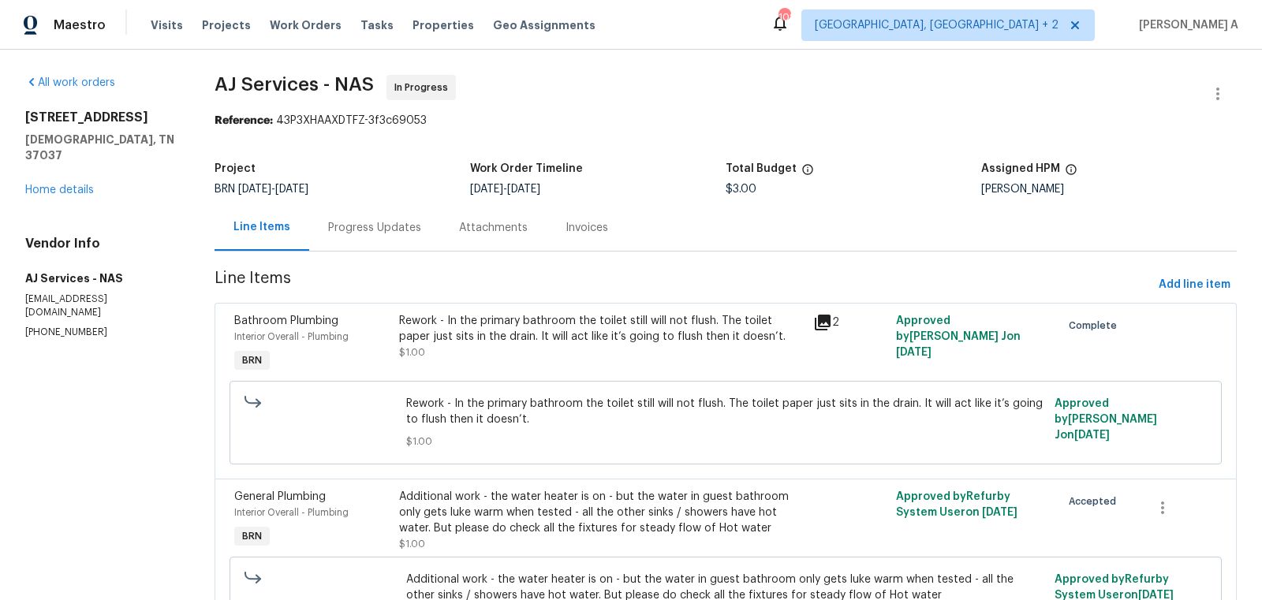
click at [370, 213] on div "Progress Updates" at bounding box center [374, 227] width 131 height 47
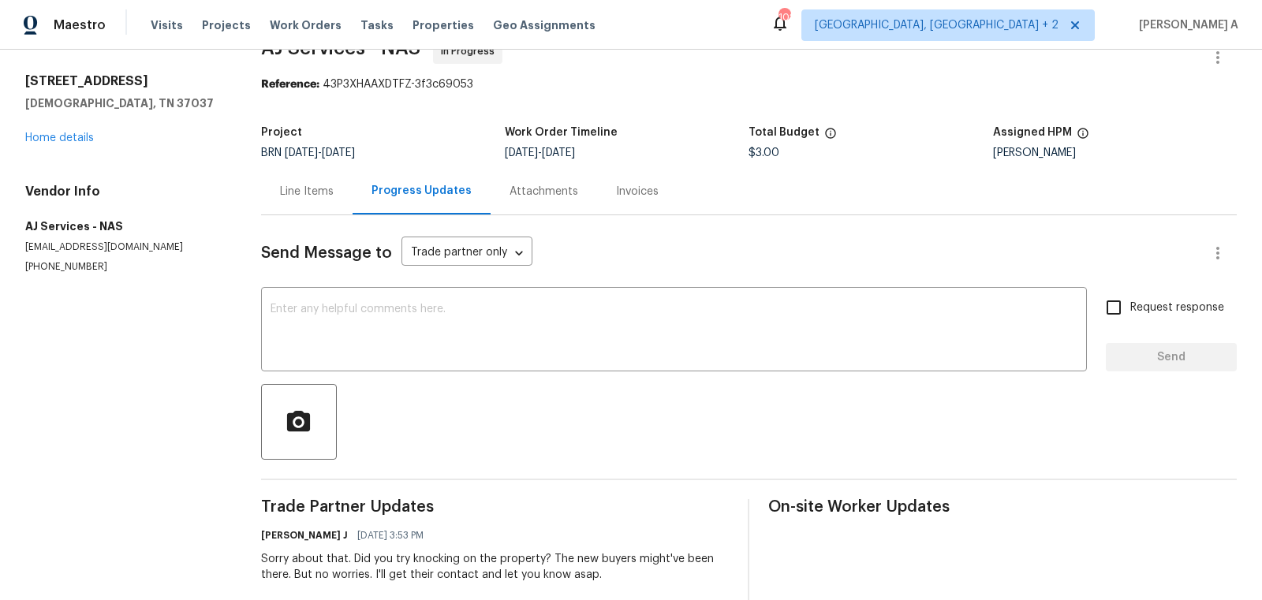
scroll to position [111, 0]
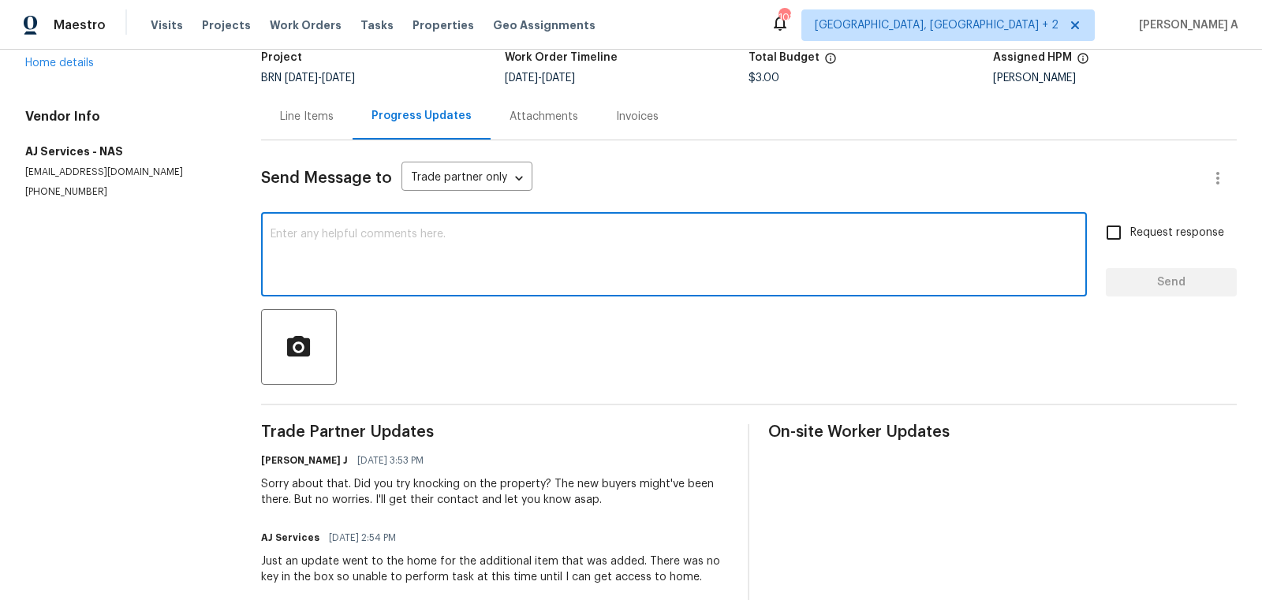
click at [410, 238] on textarea at bounding box center [673, 256] width 807 height 55
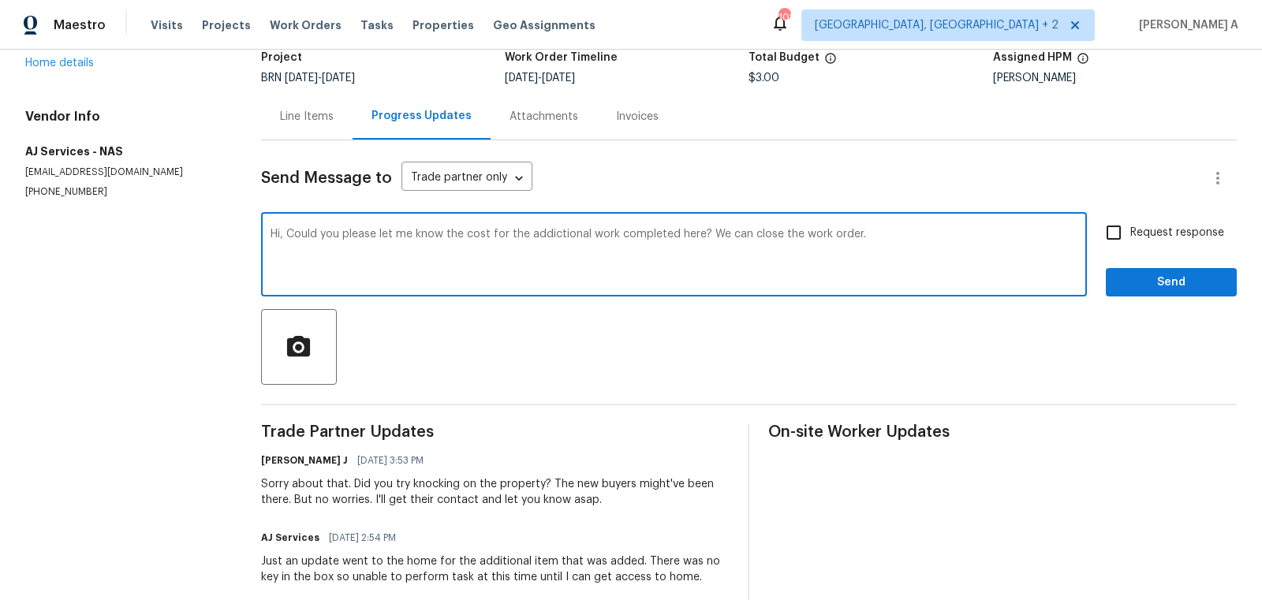
type textarea "Hi, Could you please let me know the cost for the addictional work completed he…"
click at [1105, 237] on input "Request response" at bounding box center [1113, 232] width 33 height 33
checkbox input "true"
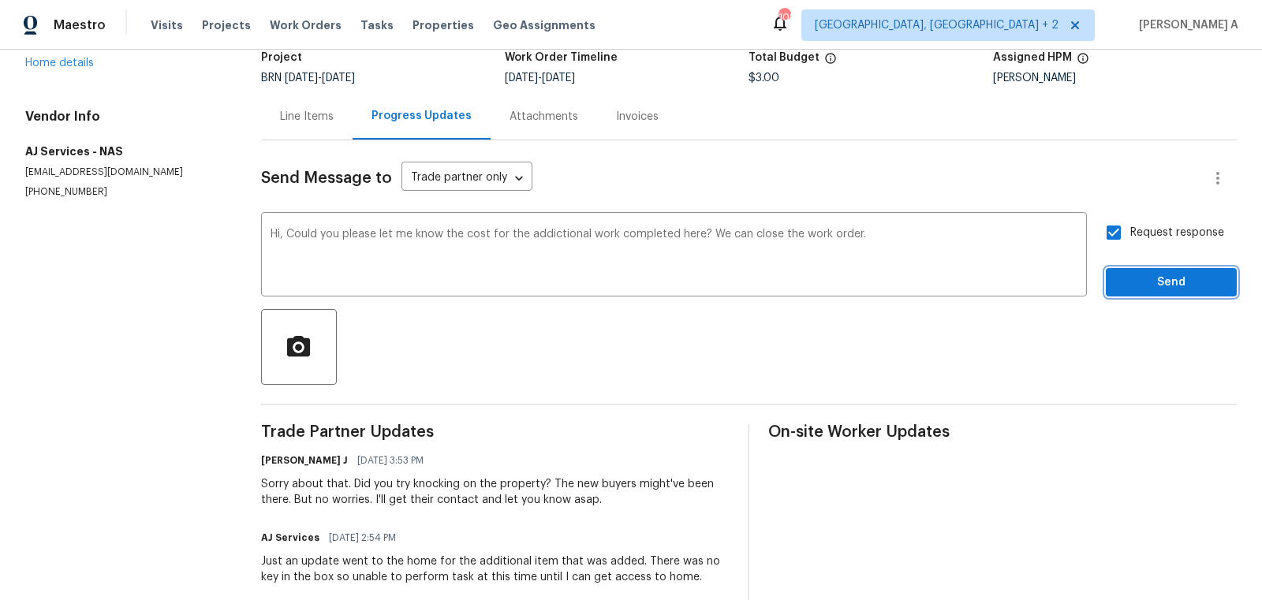
click at [1188, 284] on span "Send" at bounding box center [1171, 283] width 106 height 20
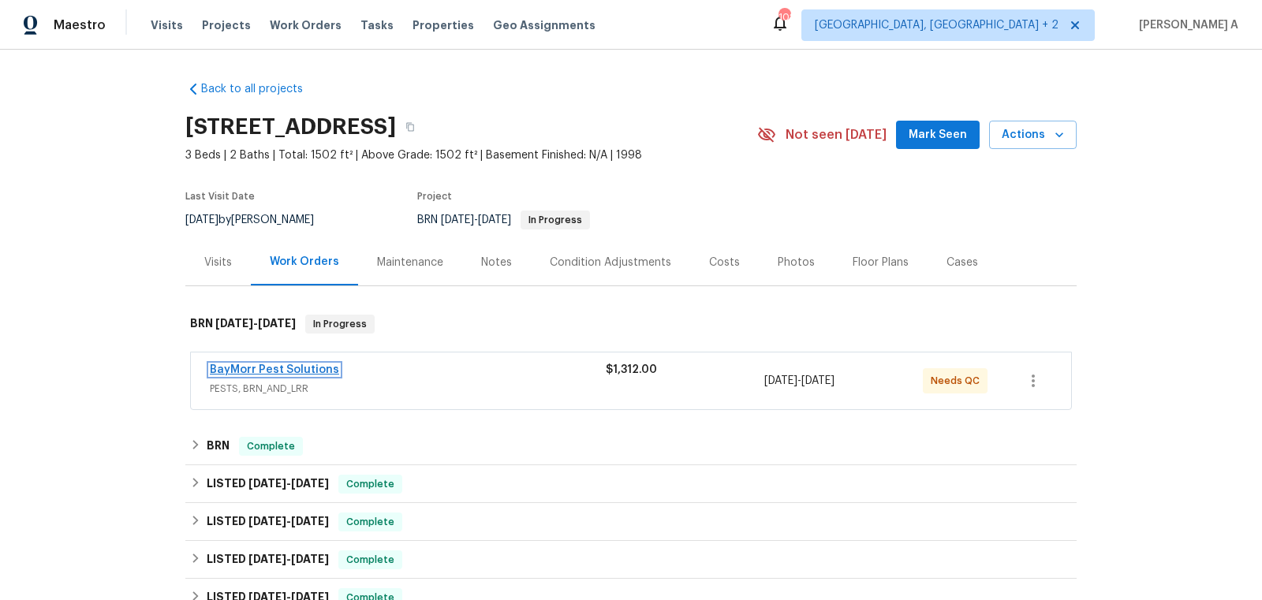
click at [291, 370] on link "BayMorr Pest Solutions" at bounding box center [274, 369] width 129 height 11
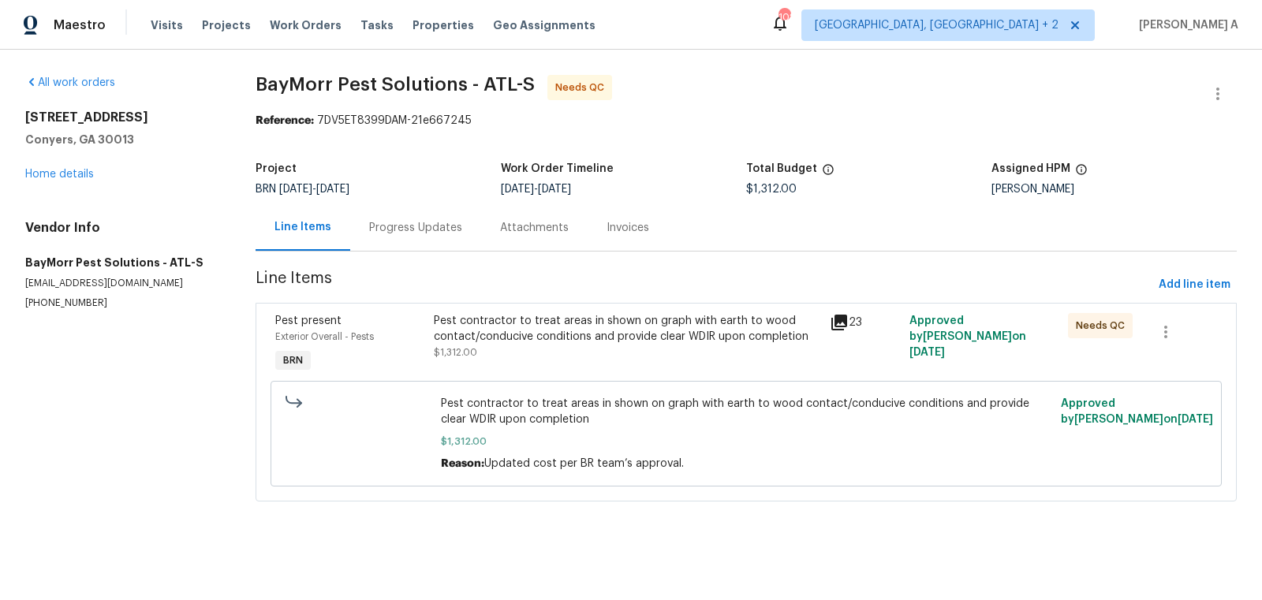
click at [431, 227] on div "Progress Updates" at bounding box center [415, 228] width 93 height 16
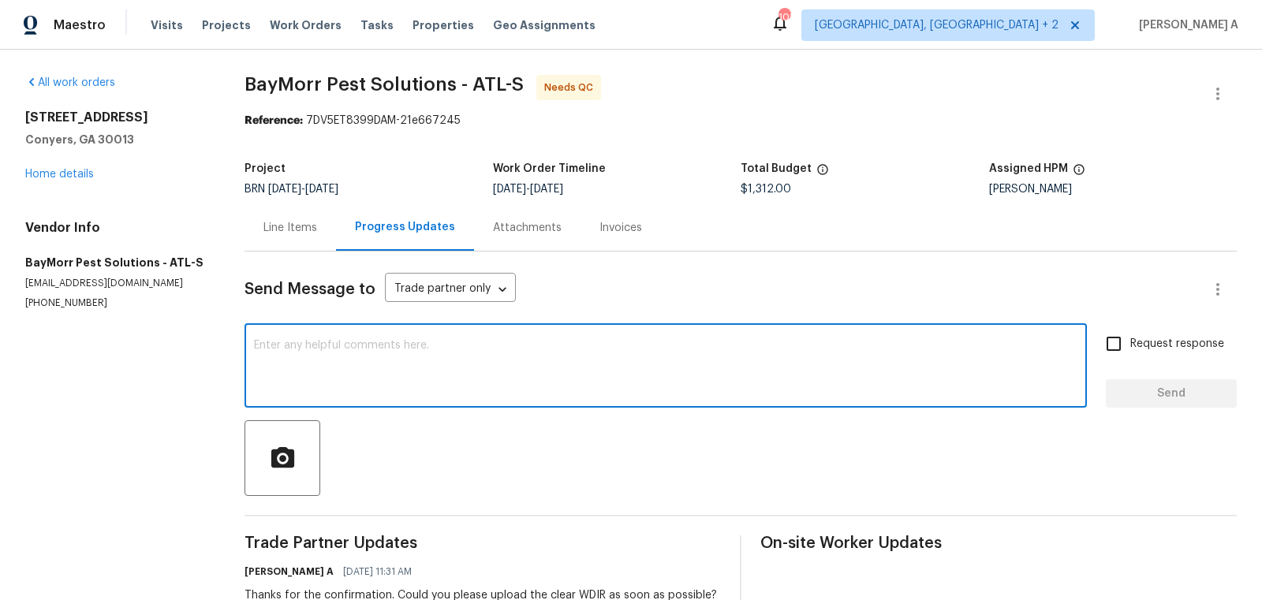
click at [385, 370] on textarea at bounding box center [665, 367] width 823 height 55
type textarea "C"
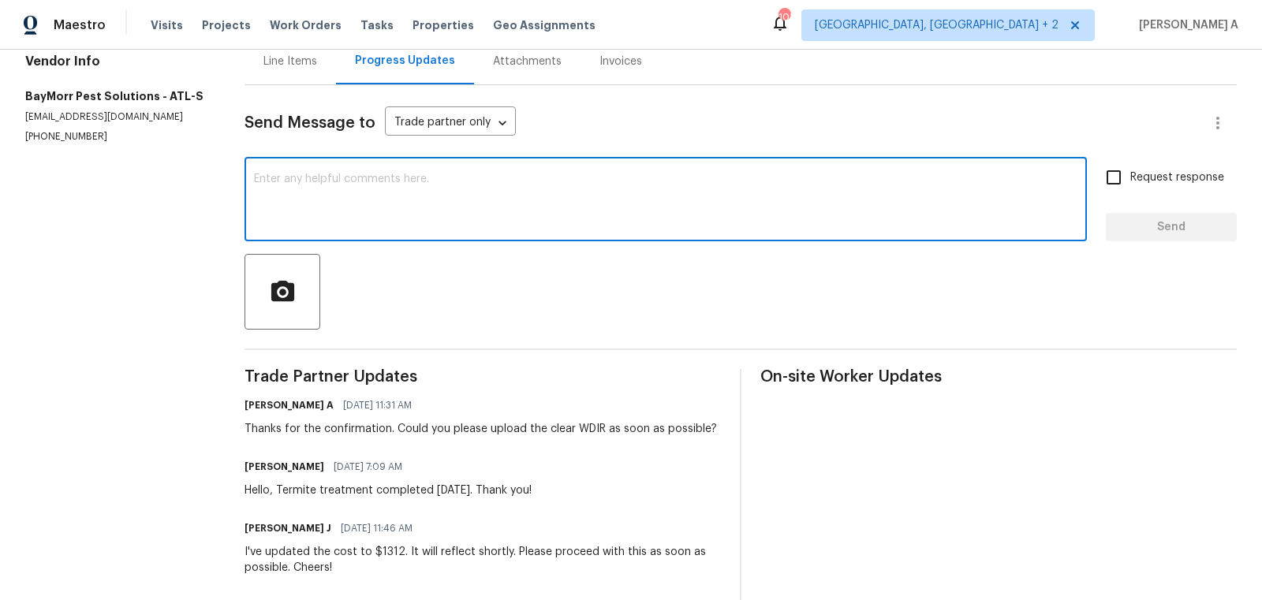
scroll to position [132, 0]
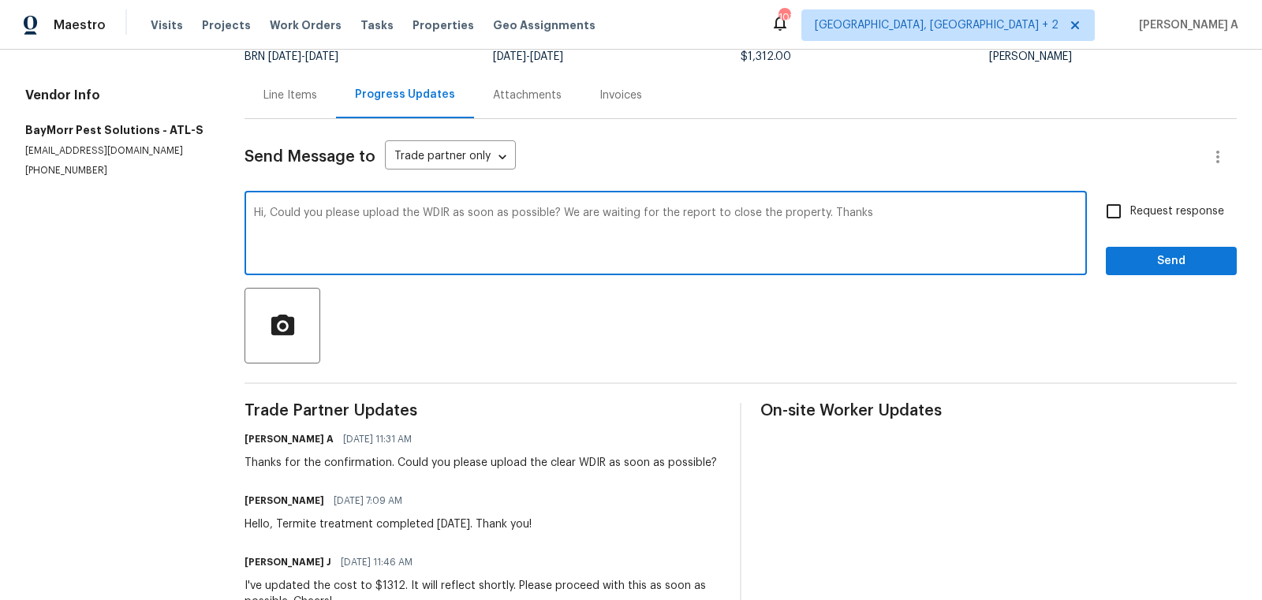
type textarea "Hi, Could you please upload the WDIR as soon as possible? We are waiting for th…"
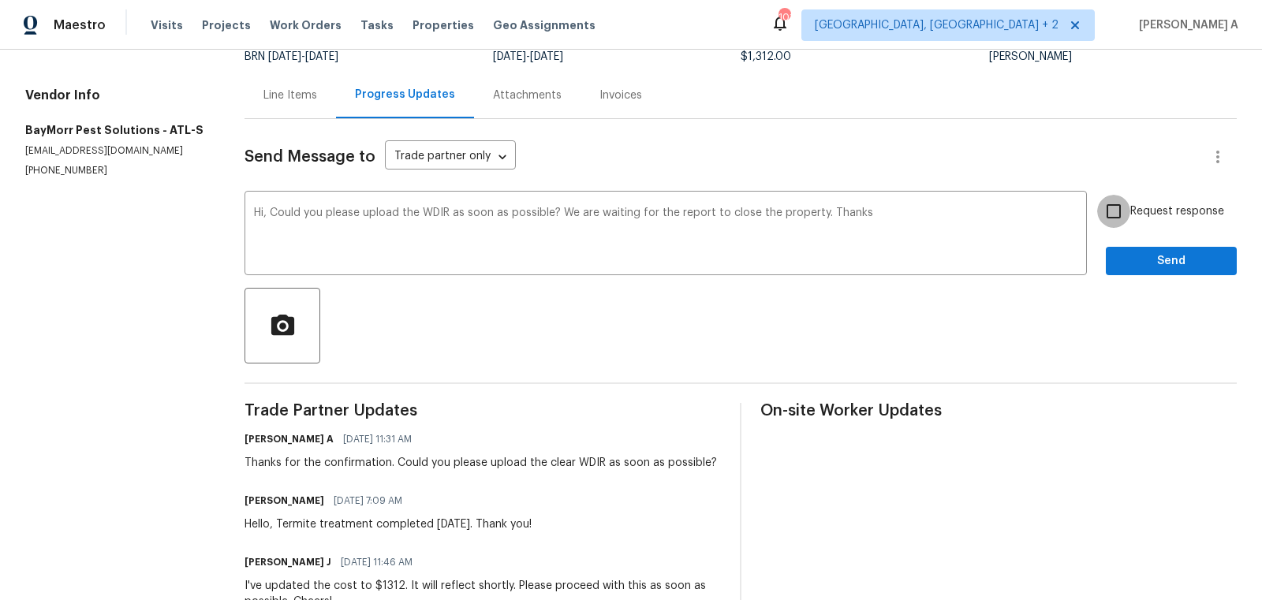
click at [1112, 219] on input "Request response" at bounding box center [1113, 211] width 33 height 33
checkbox input "true"
click at [1150, 267] on span "Send" at bounding box center [1171, 262] width 106 height 20
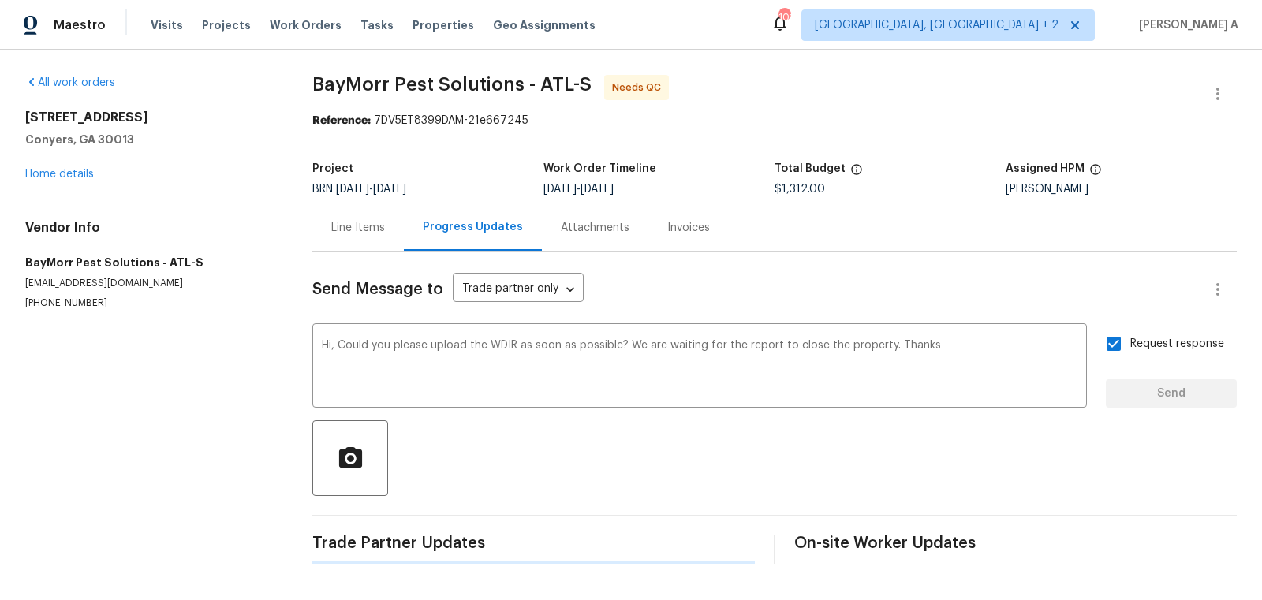
scroll to position [0, 0]
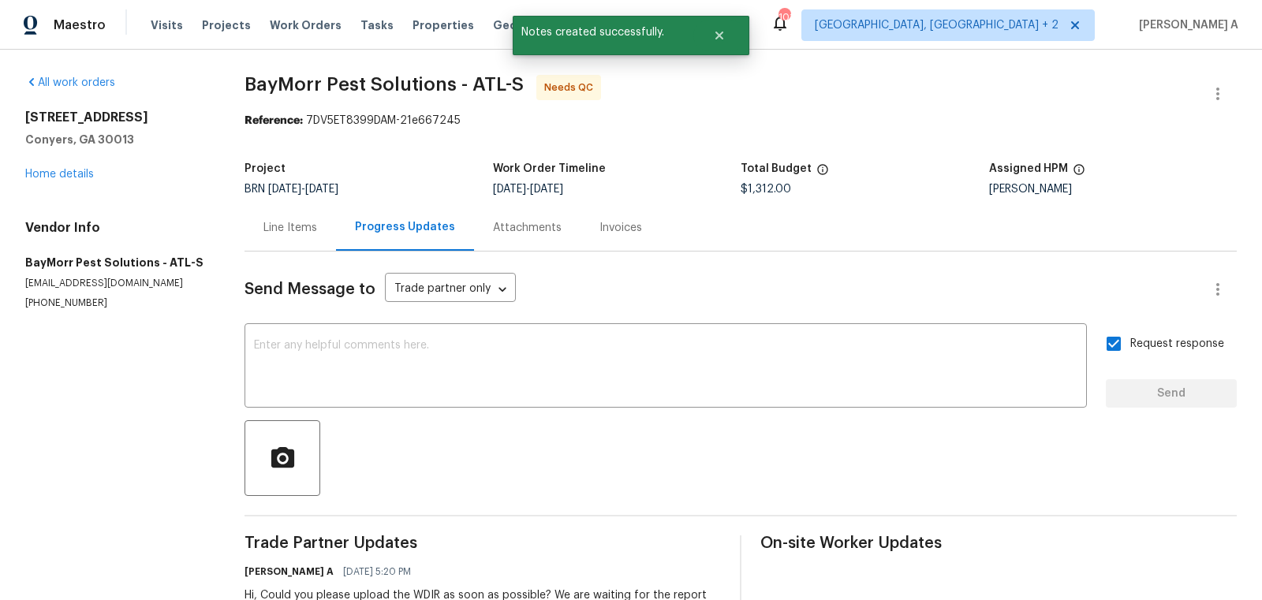
click at [284, 222] on div "Line Items" at bounding box center [290, 228] width 54 height 16
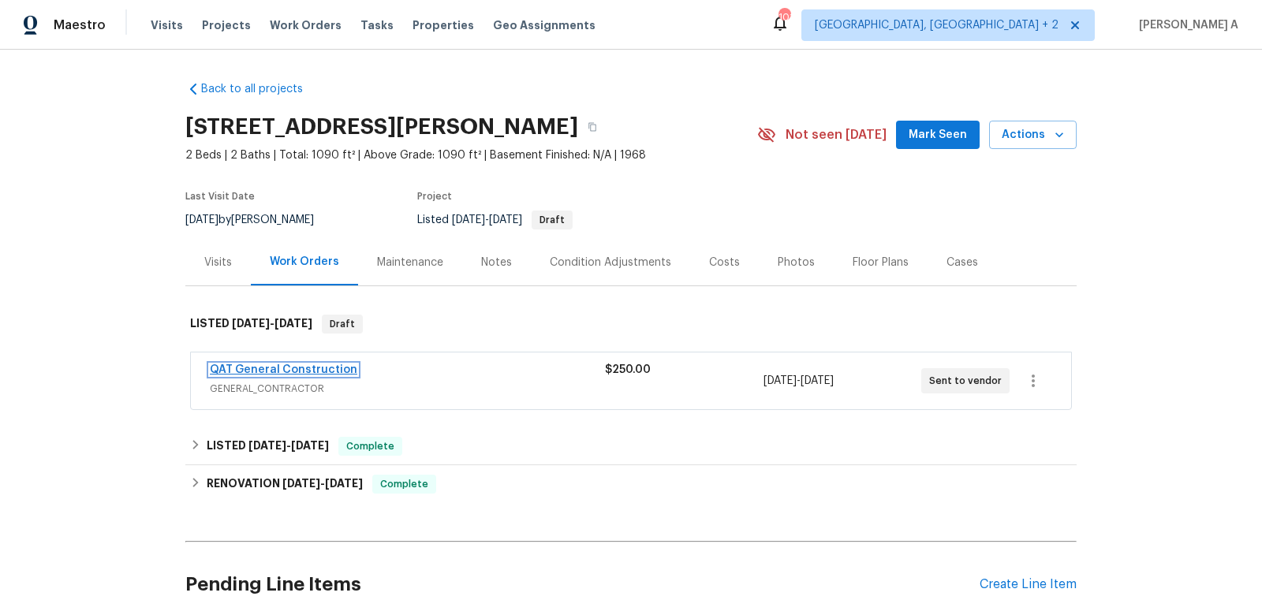
click at [267, 367] on link "QAT General Construction" at bounding box center [283, 369] width 147 height 11
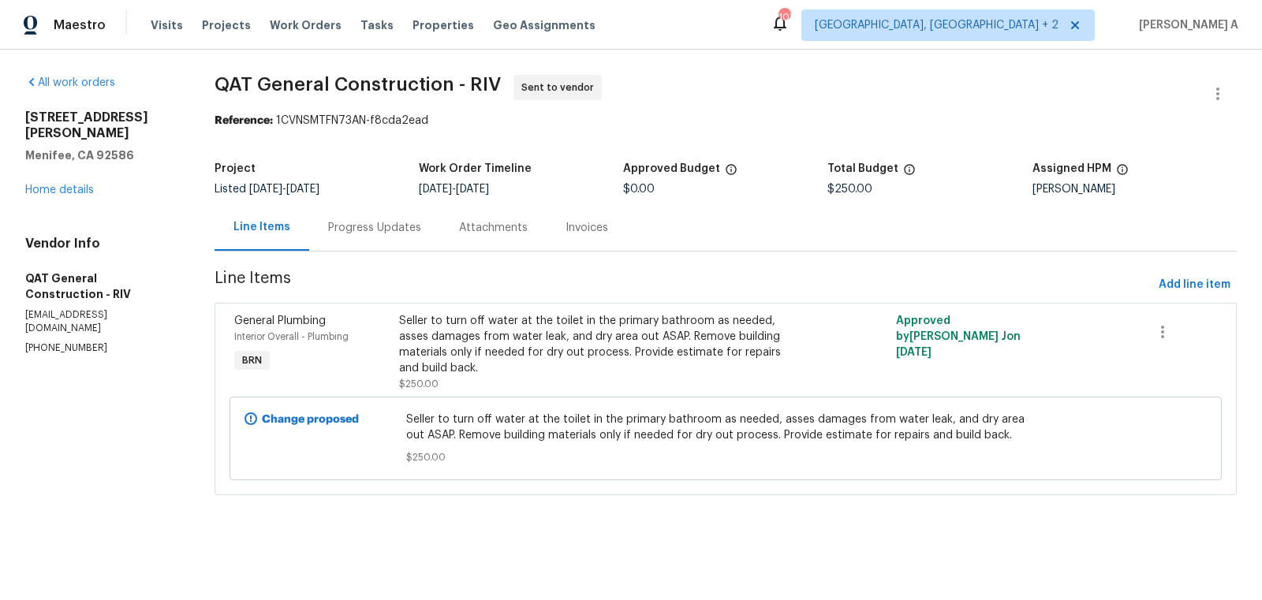
click at [377, 212] on div "Progress Updates" at bounding box center [374, 227] width 131 height 47
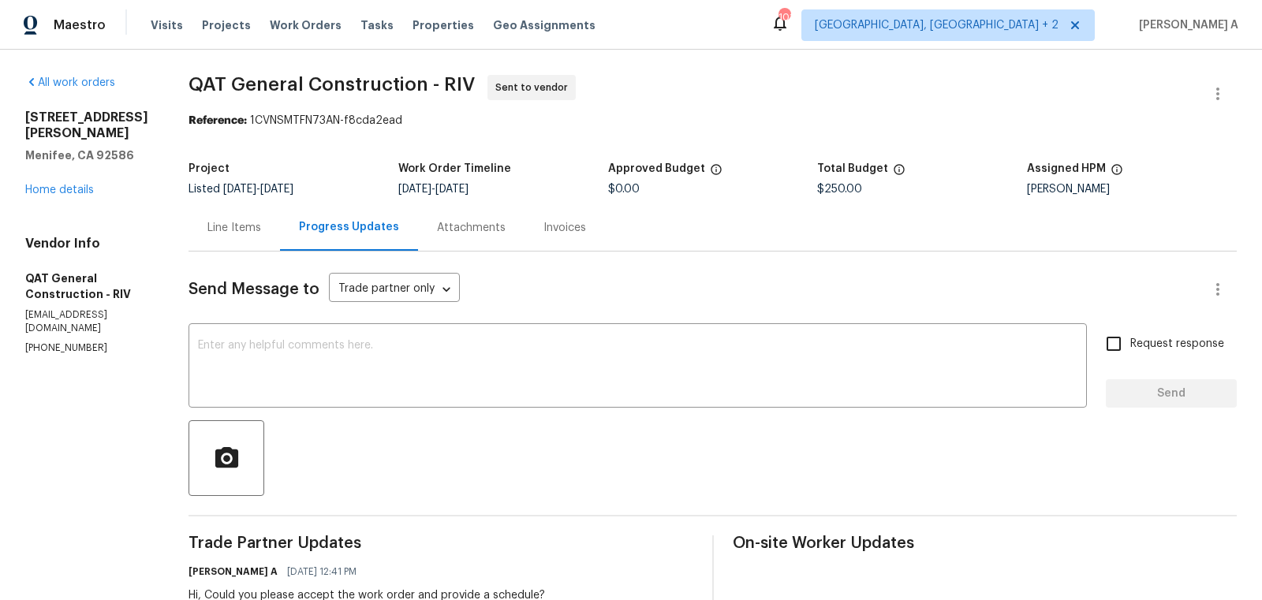
click at [261, 233] on div "Line Items" at bounding box center [234, 228] width 54 height 16
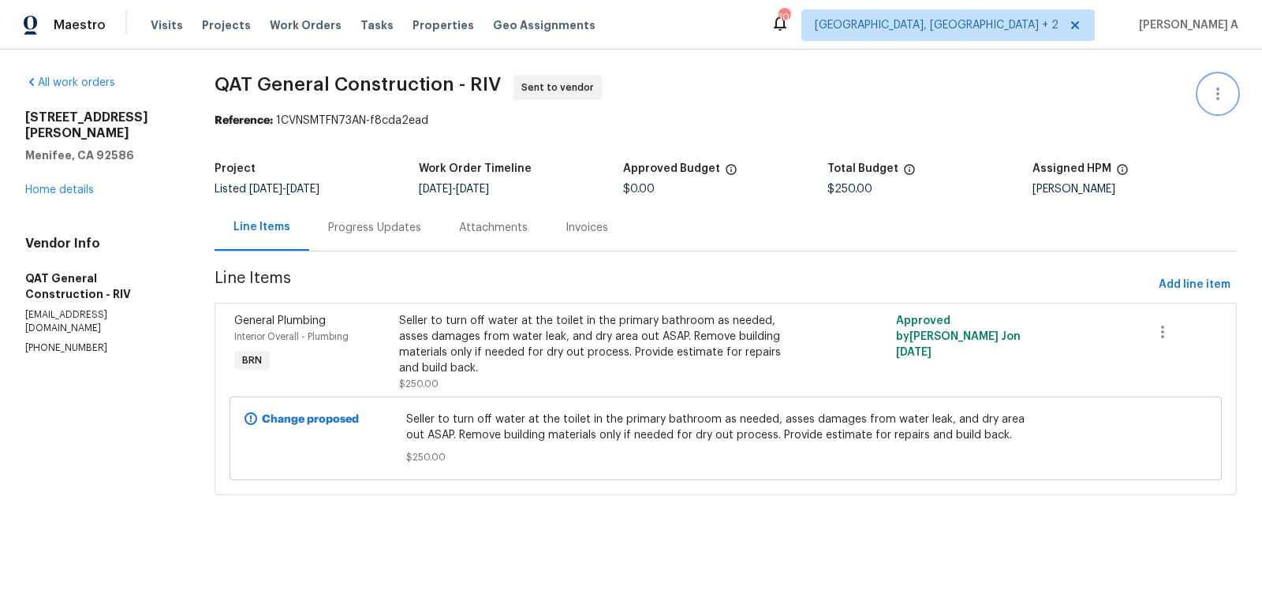
click at [1222, 82] on button "button" at bounding box center [1217, 94] width 38 height 38
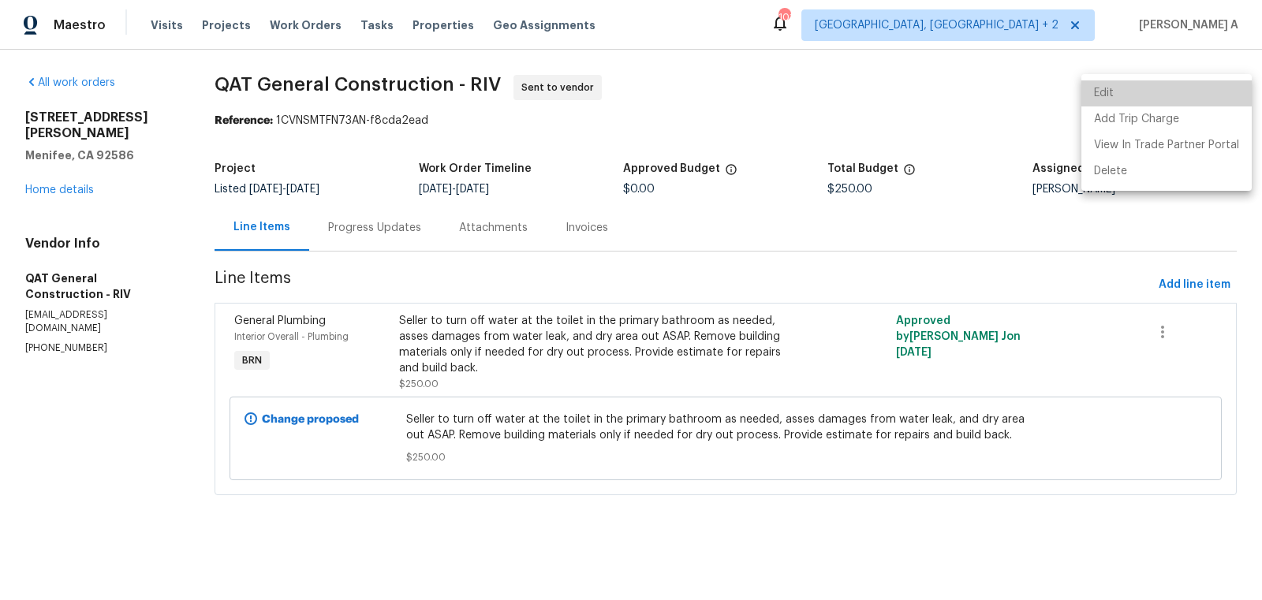
click at [1172, 97] on li "Edit" at bounding box center [1166, 93] width 170 height 26
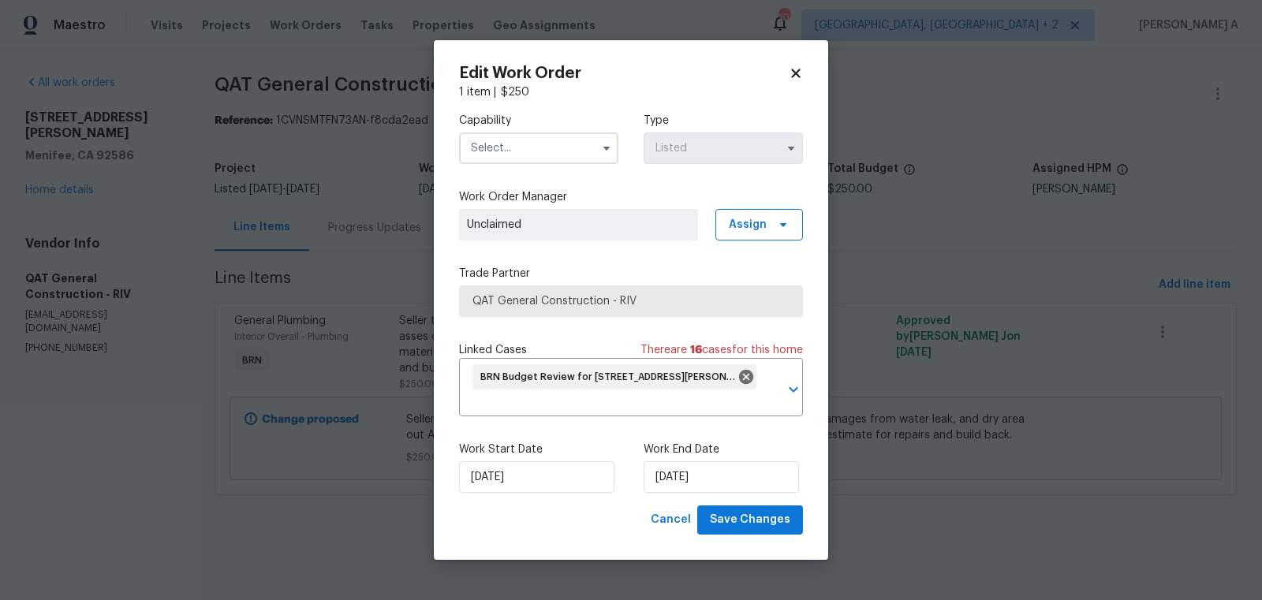
click at [519, 145] on input "text" at bounding box center [538, 148] width 159 height 32
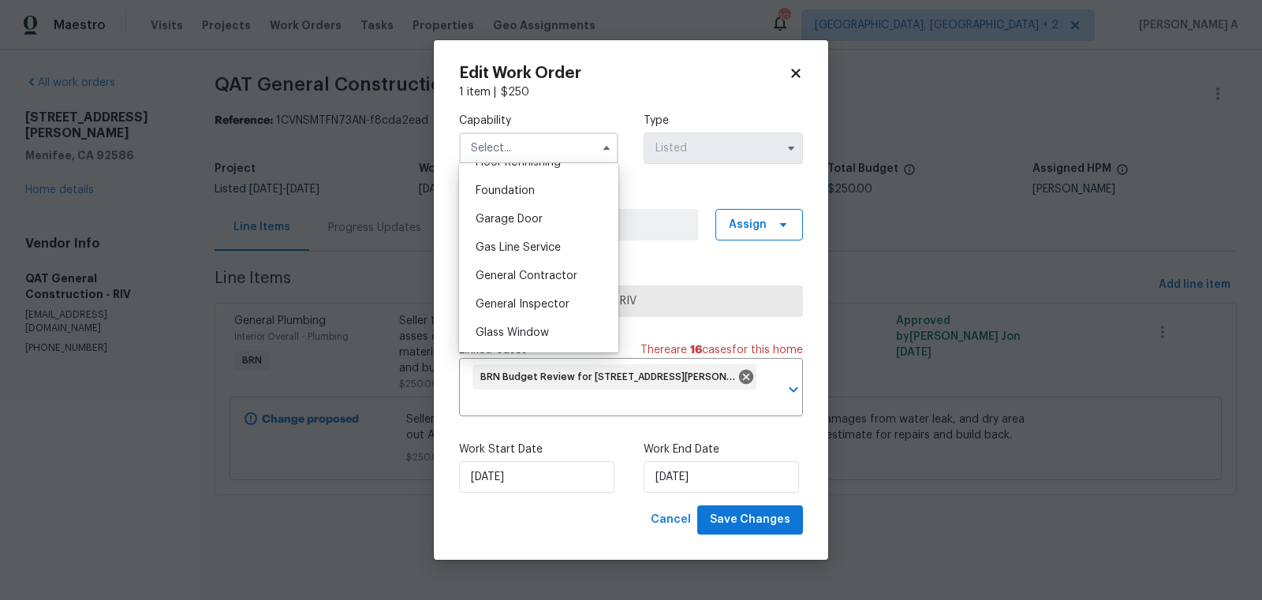
scroll to position [686, 0]
click at [549, 248] on span "General Contractor" at bounding box center [526, 249] width 102 height 11
type input "General Contractor"
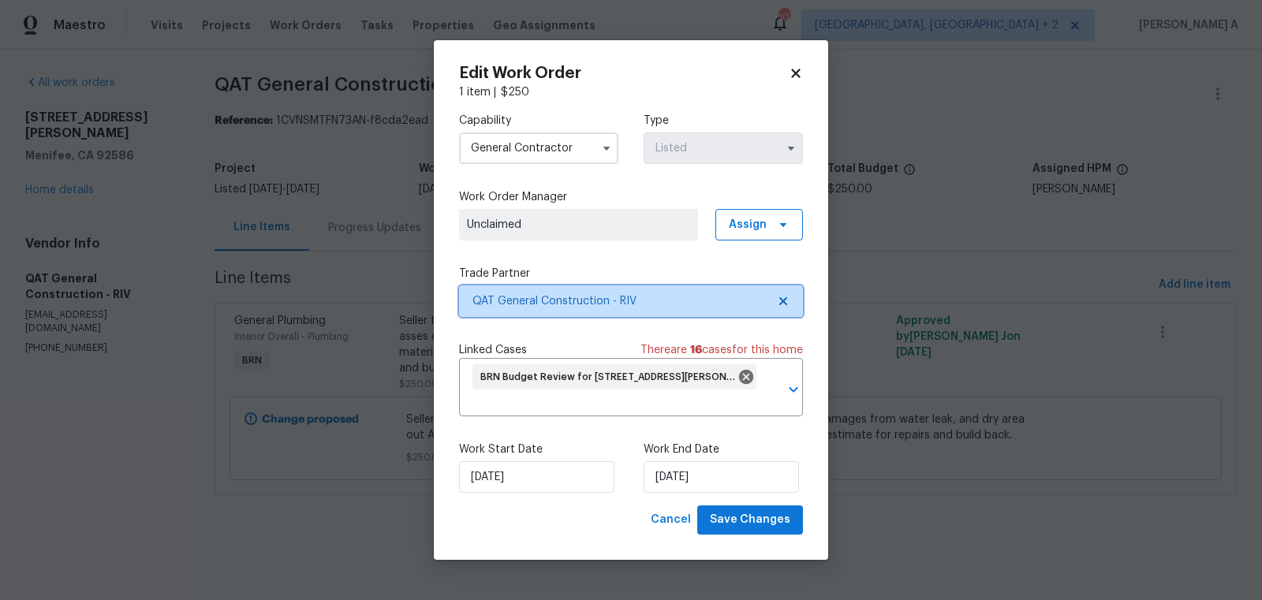
click at [789, 296] on icon at bounding box center [783, 301] width 13 height 13
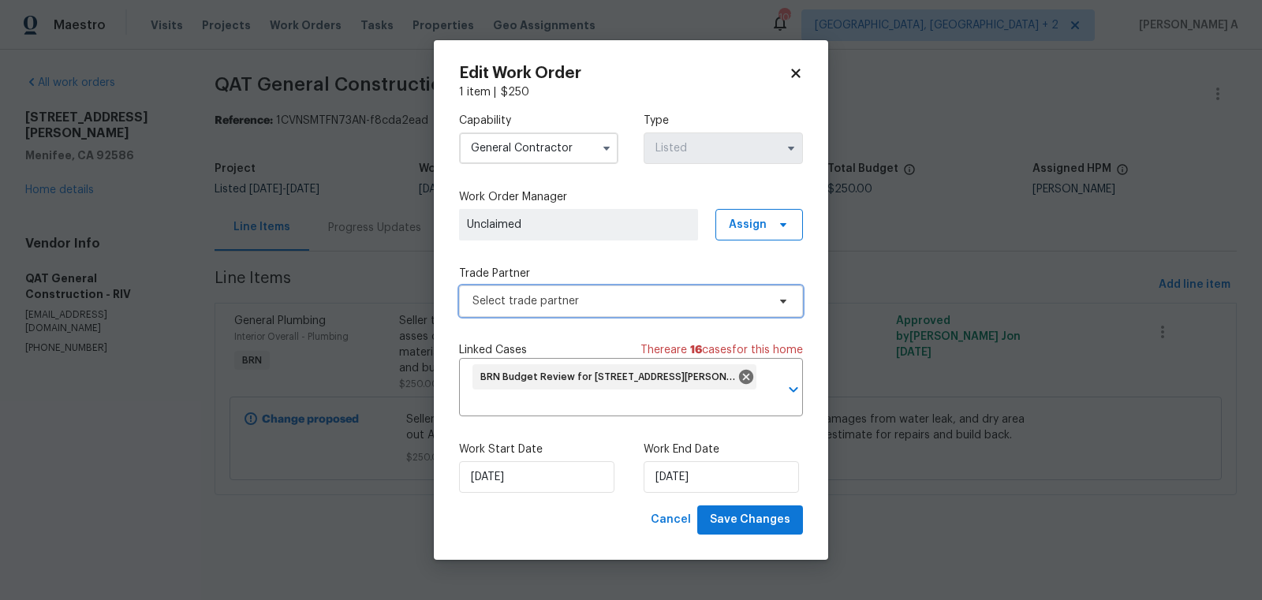
click at [654, 296] on span "Select trade partner" at bounding box center [619, 301] width 294 height 16
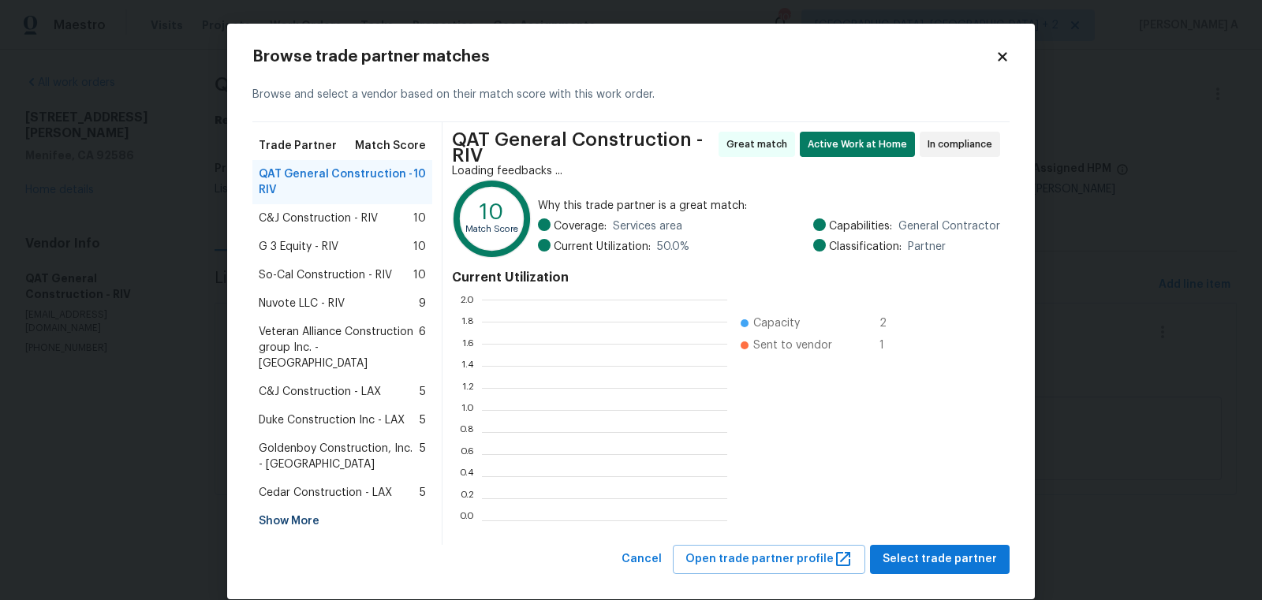
scroll to position [221, 245]
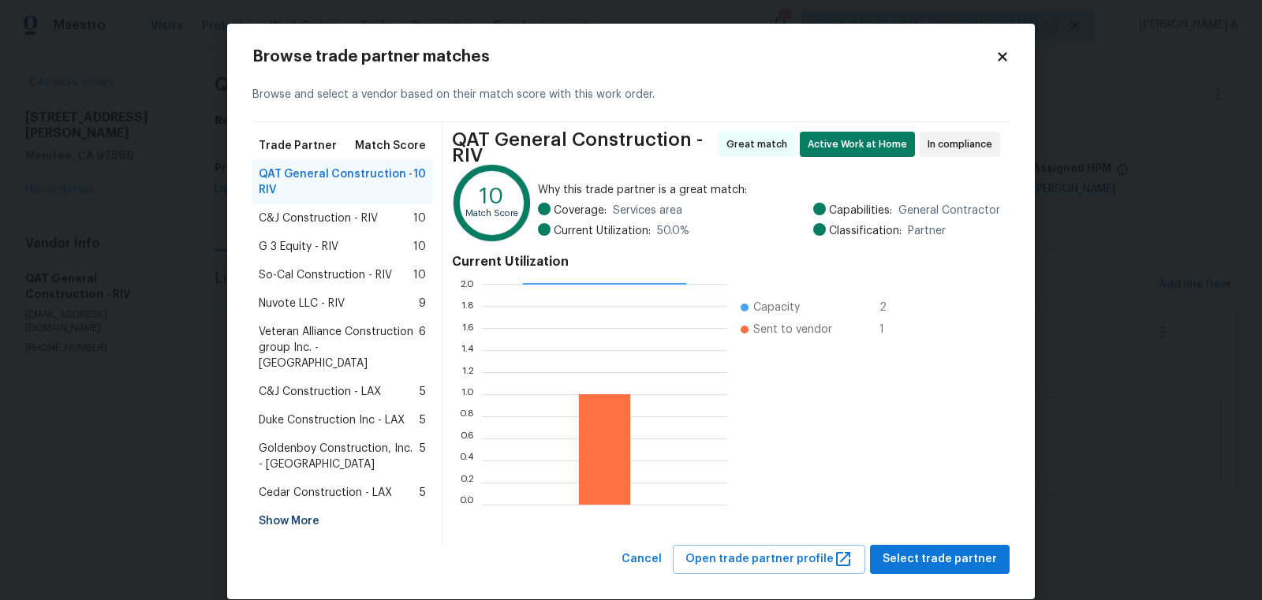
click at [293, 412] on span "Duke Construction Inc - LAX" at bounding box center [332, 420] width 146 height 16
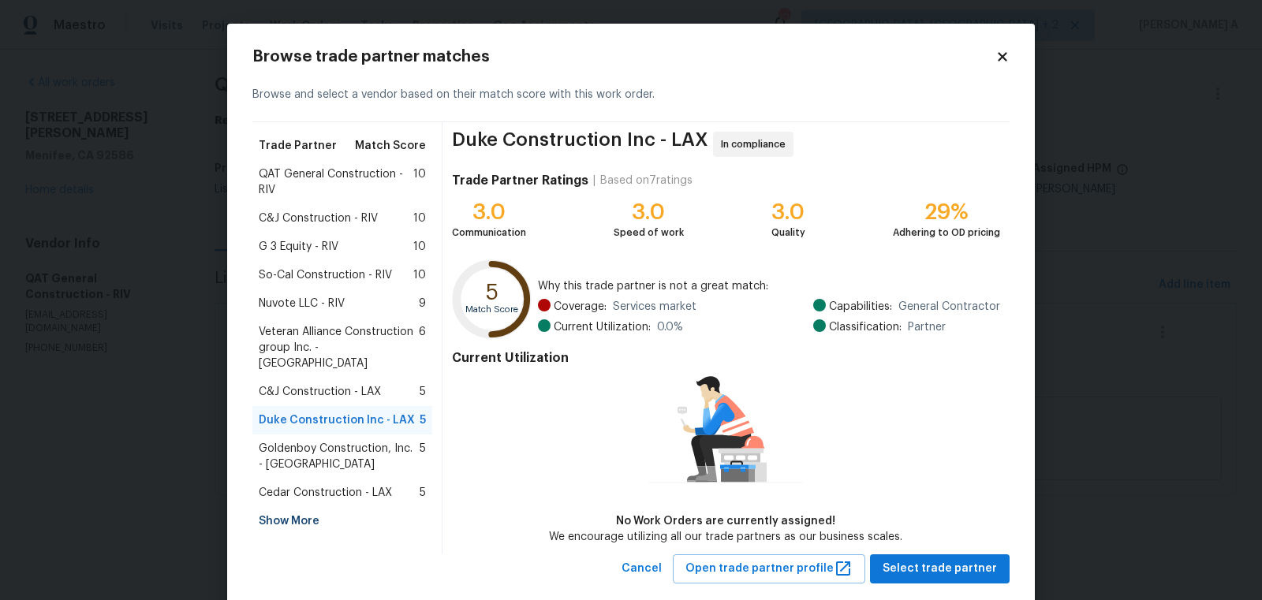
scroll to position [6, 0]
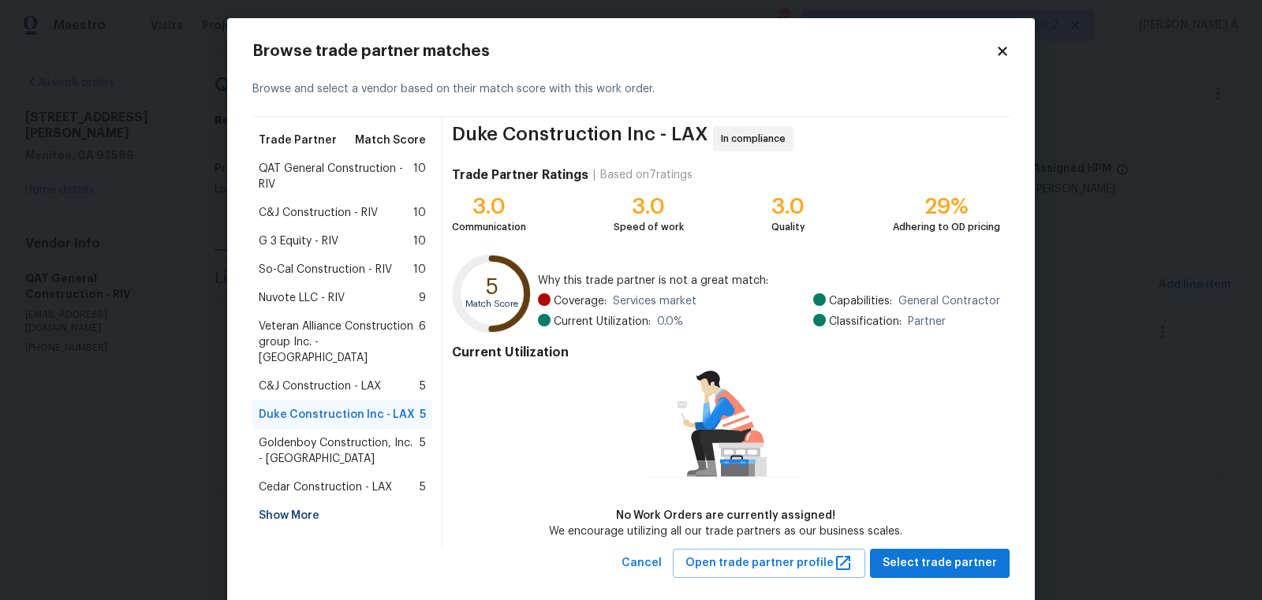
click at [1007, 59] on div "Browse trade partner matches Browse and select a vendor based on their match sc…" at bounding box center [630, 310] width 757 height 535
click at [1001, 47] on icon at bounding box center [1002, 51] width 14 height 14
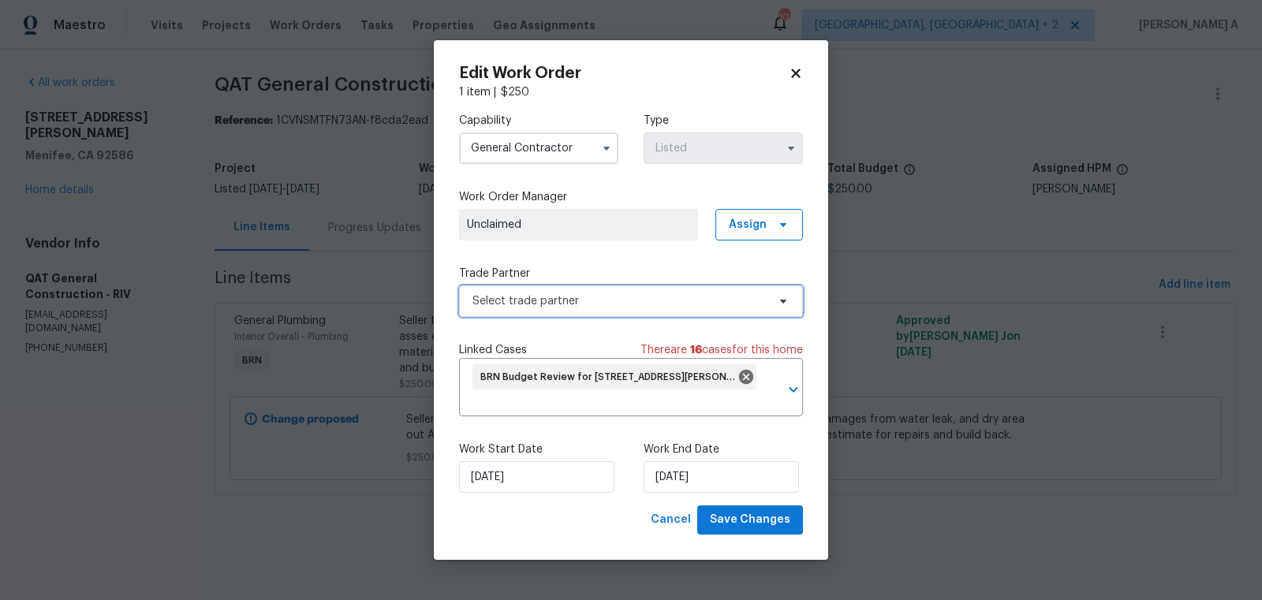
scroll to position [0, 0]
click at [788, 70] on h2 "Edit Work Order" at bounding box center [624, 73] width 330 height 16
click at [796, 69] on icon at bounding box center [795, 73] width 14 height 14
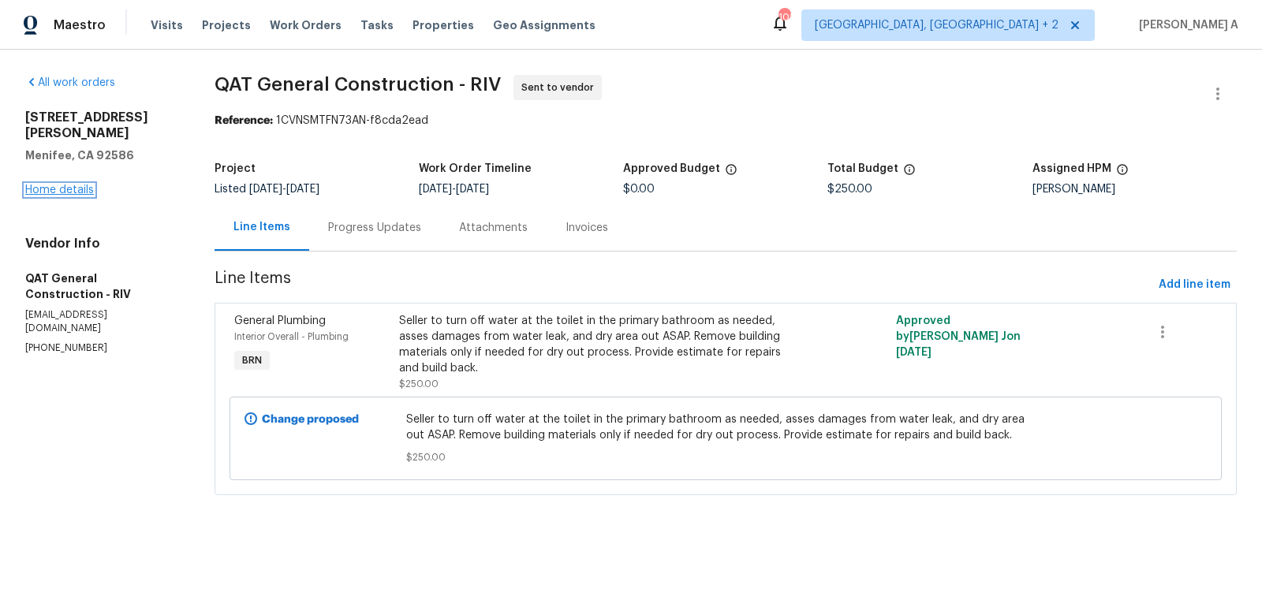
click at [78, 185] on link "Home details" at bounding box center [59, 190] width 69 height 11
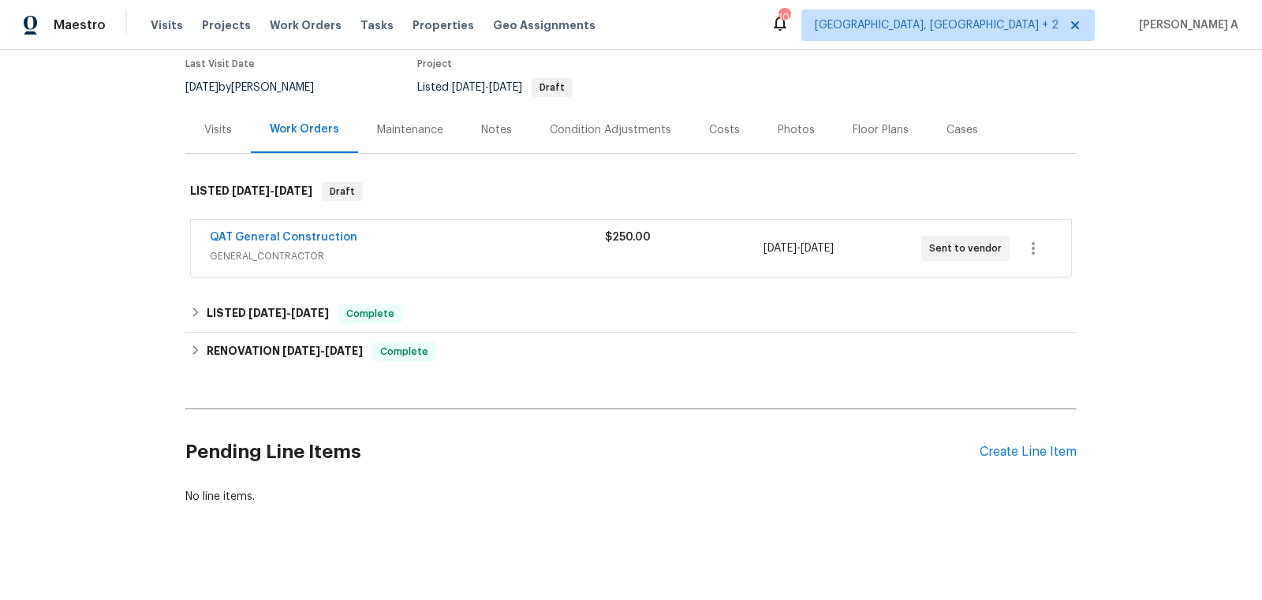
scroll to position [142, 0]
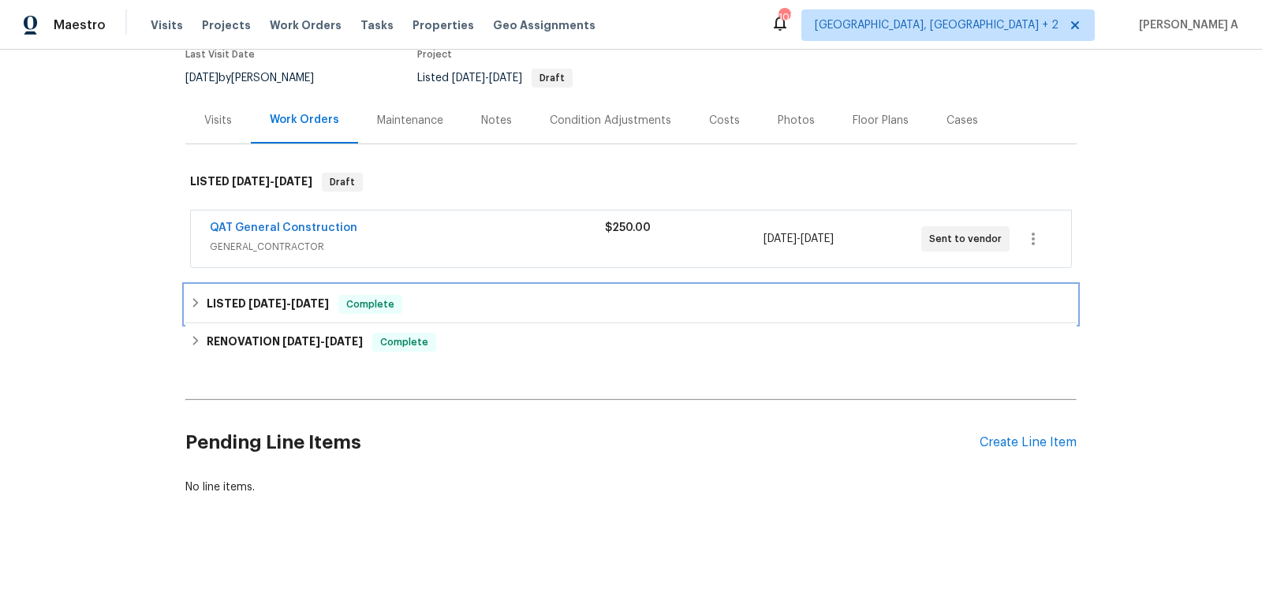
click at [416, 306] on div "LISTED [DATE] - [DATE] Complete" at bounding box center [631, 304] width 882 height 19
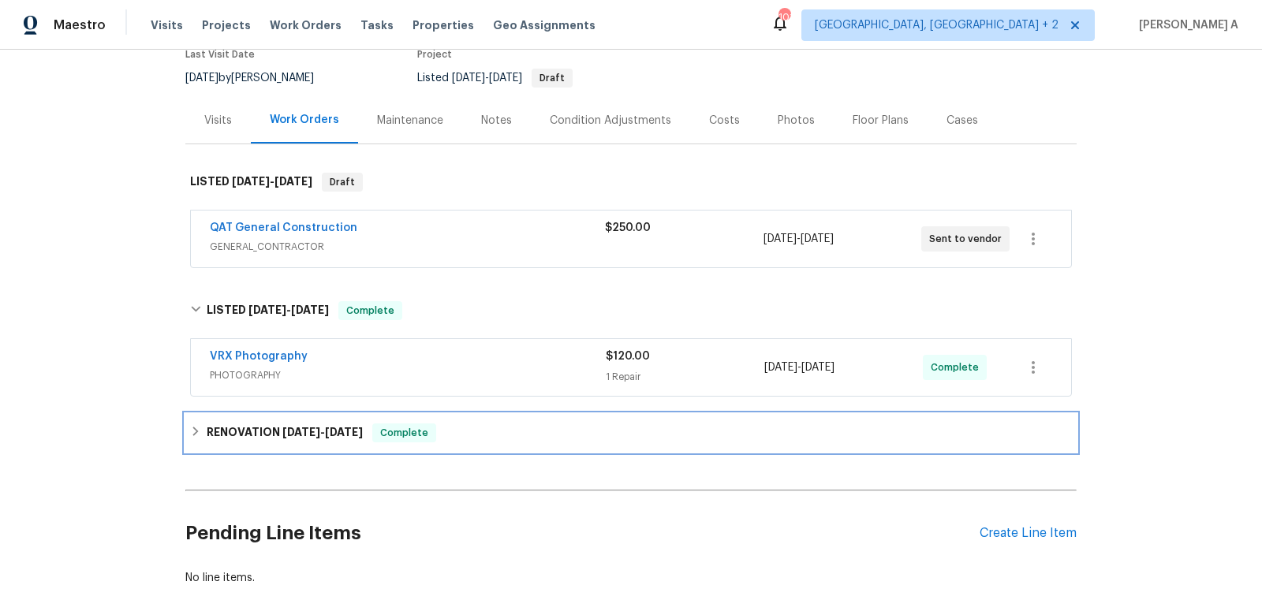
click at [435, 445] on div "RENOVATION [DATE] - [DATE] Complete" at bounding box center [630, 433] width 891 height 38
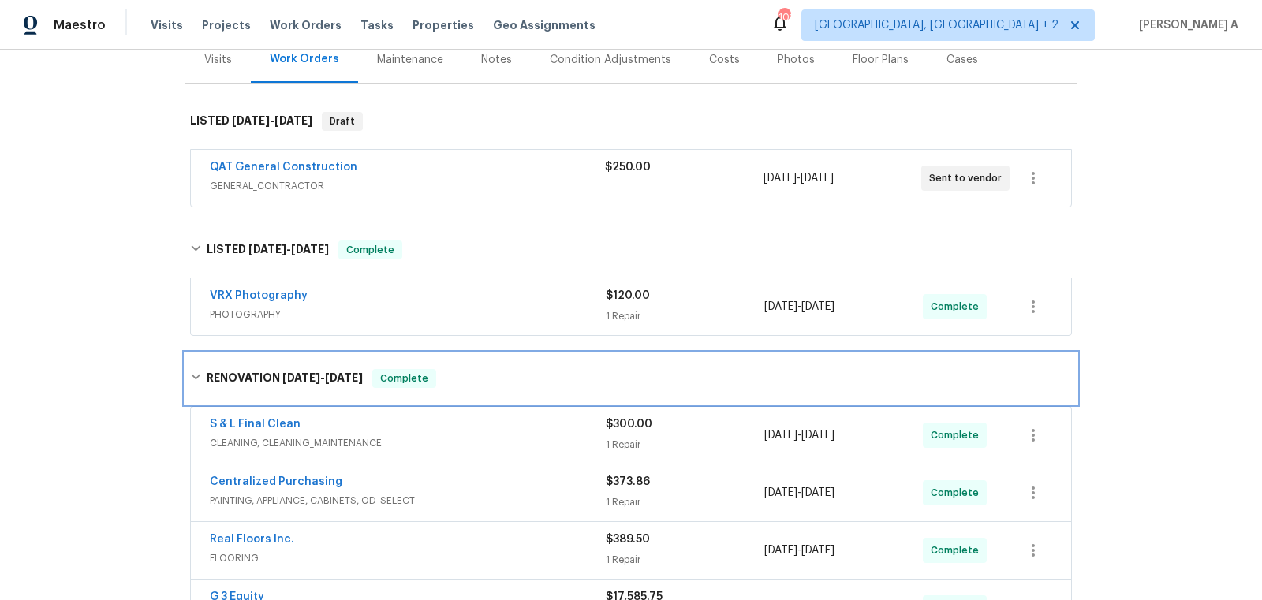
scroll to position [0, 0]
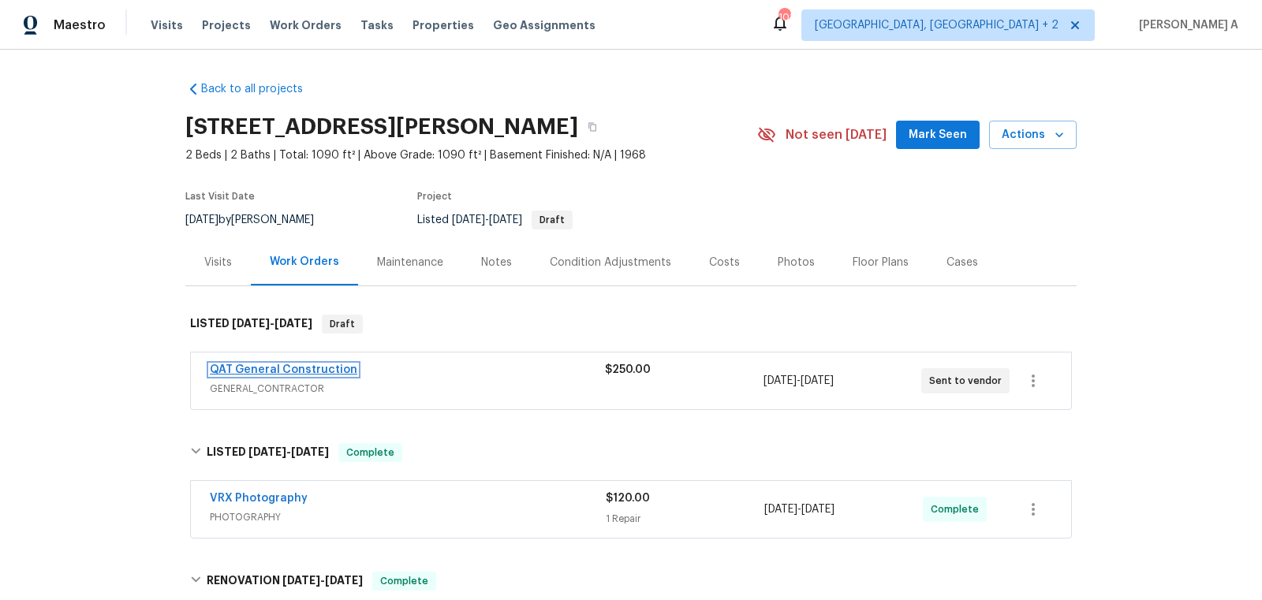
click at [300, 367] on link "QAT General Construction" at bounding box center [283, 369] width 147 height 11
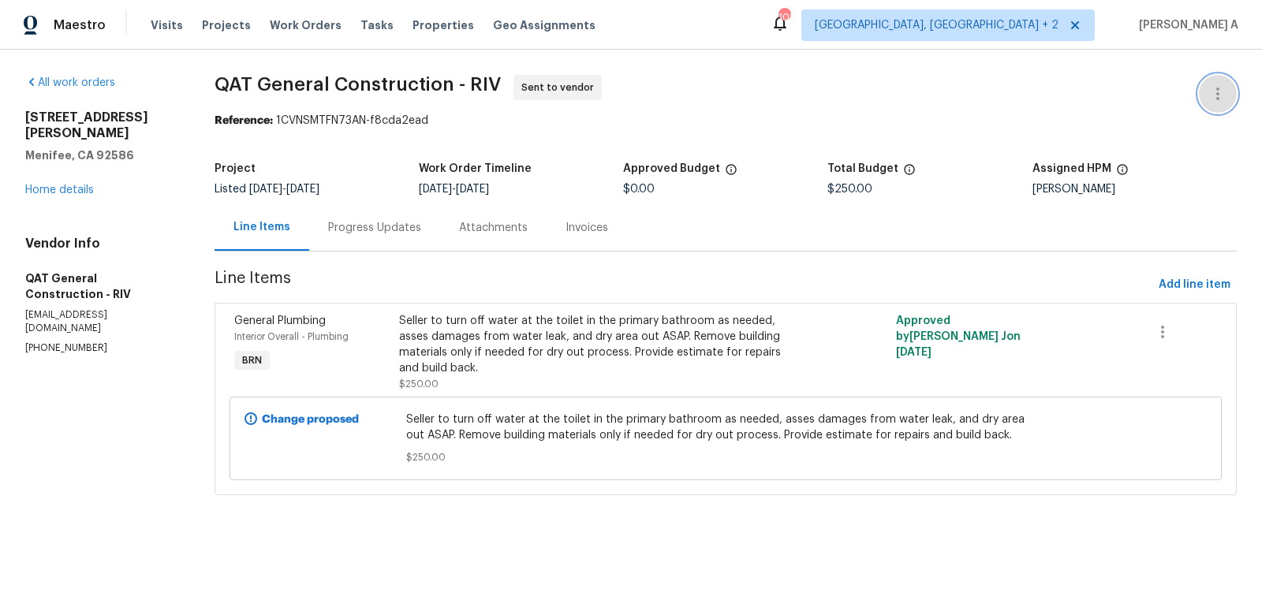
click at [1224, 87] on icon "button" at bounding box center [1217, 93] width 19 height 19
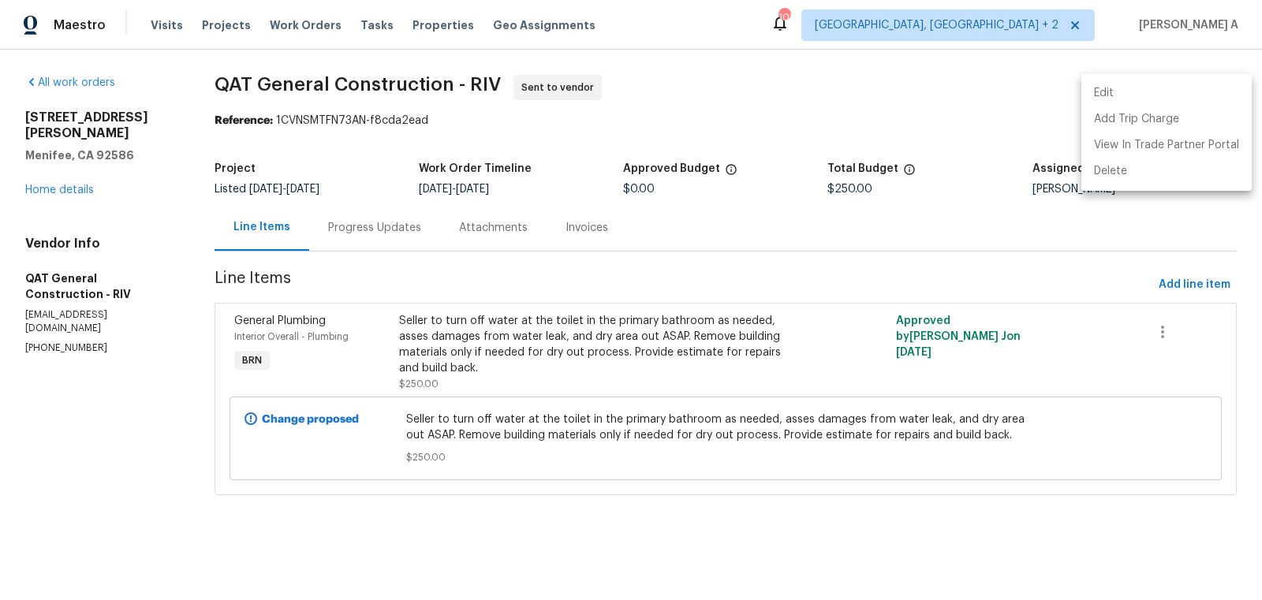
click at [1178, 96] on li "Edit" at bounding box center [1166, 93] width 170 height 26
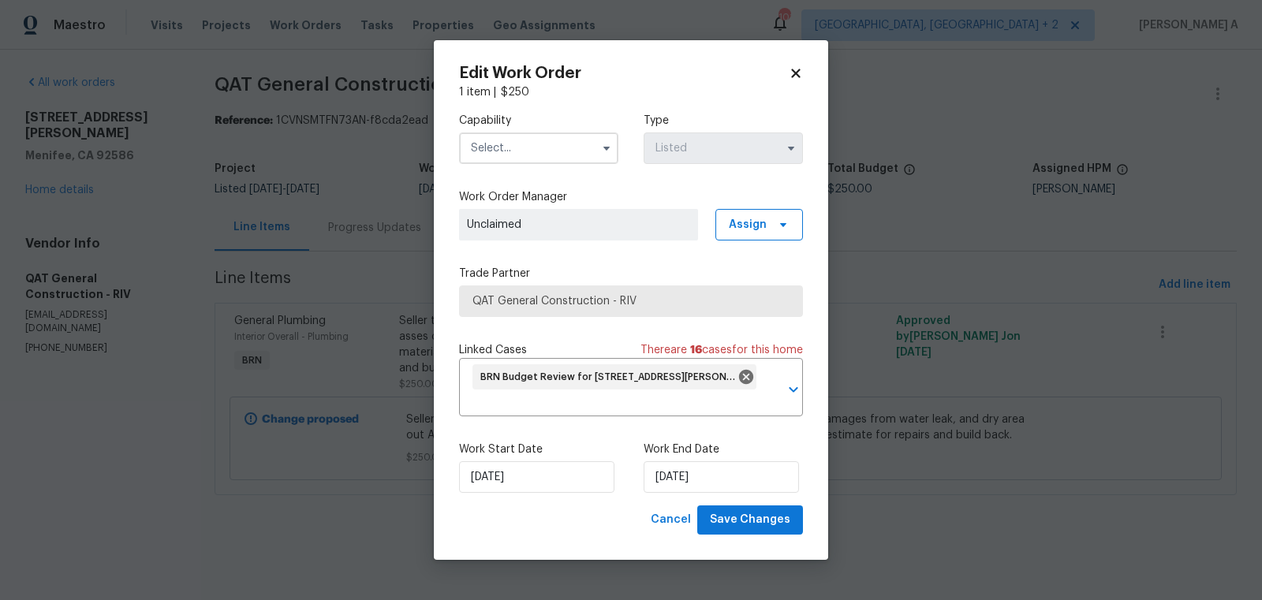
click at [562, 159] on input "text" at bounding box center [538, 148] width 159 height 32
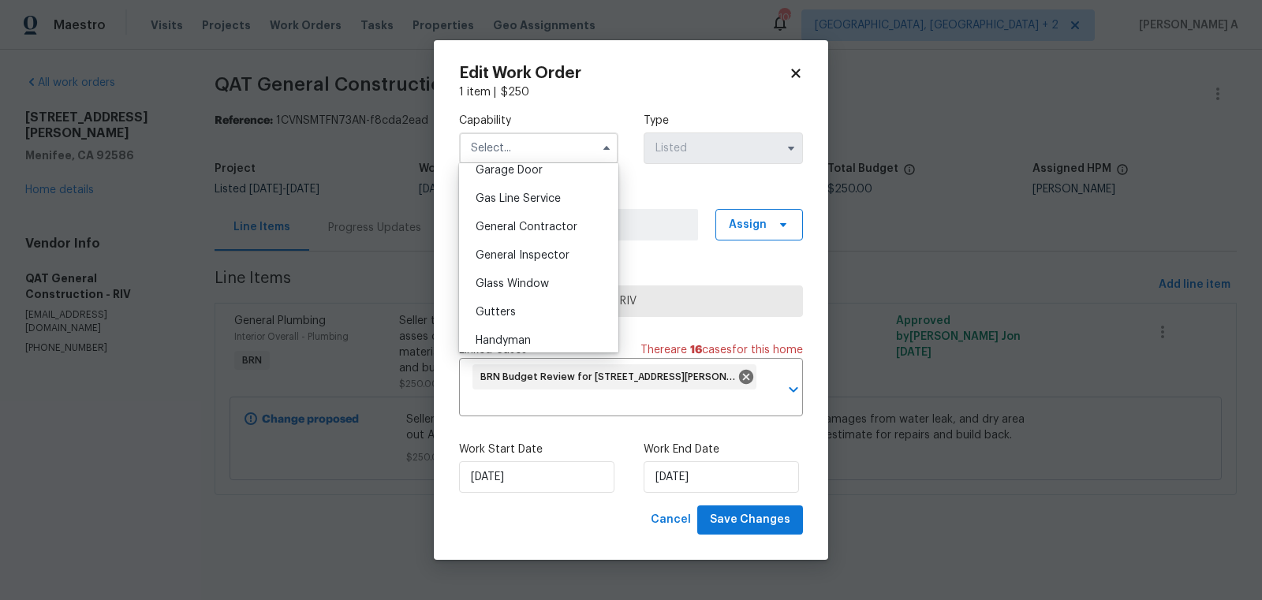
scroll to position [706, 0]
click at [562, 219] on div "General Contractor" at bounding box center [538, 229] width 151 height 28
type input "General Contractor"
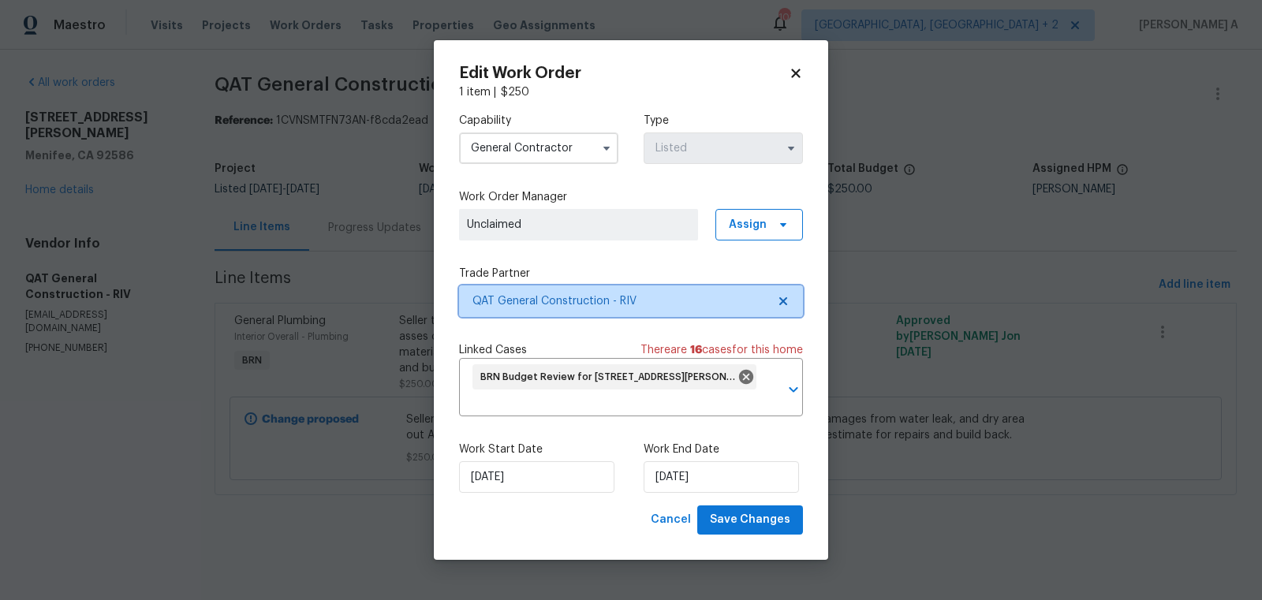
click at [781, 302] on icon at bounding box center [783, 301] width 8 height 8
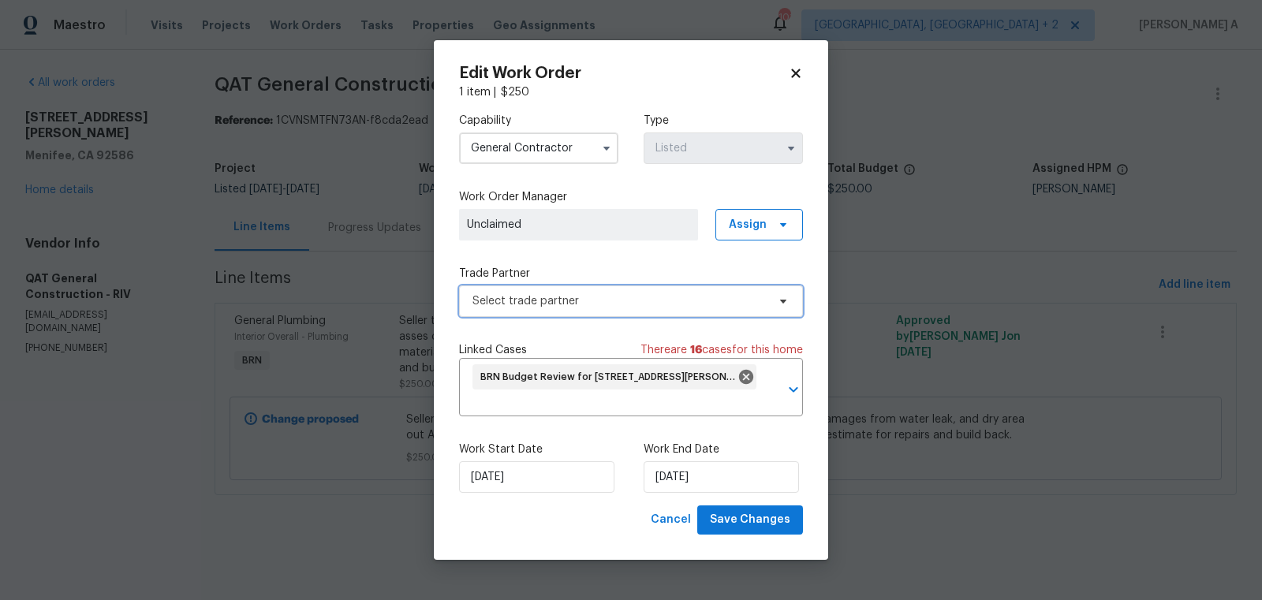
click at [692, 295] on span "Select trade partner" at bounding box center [619, 301] width 294 height 16
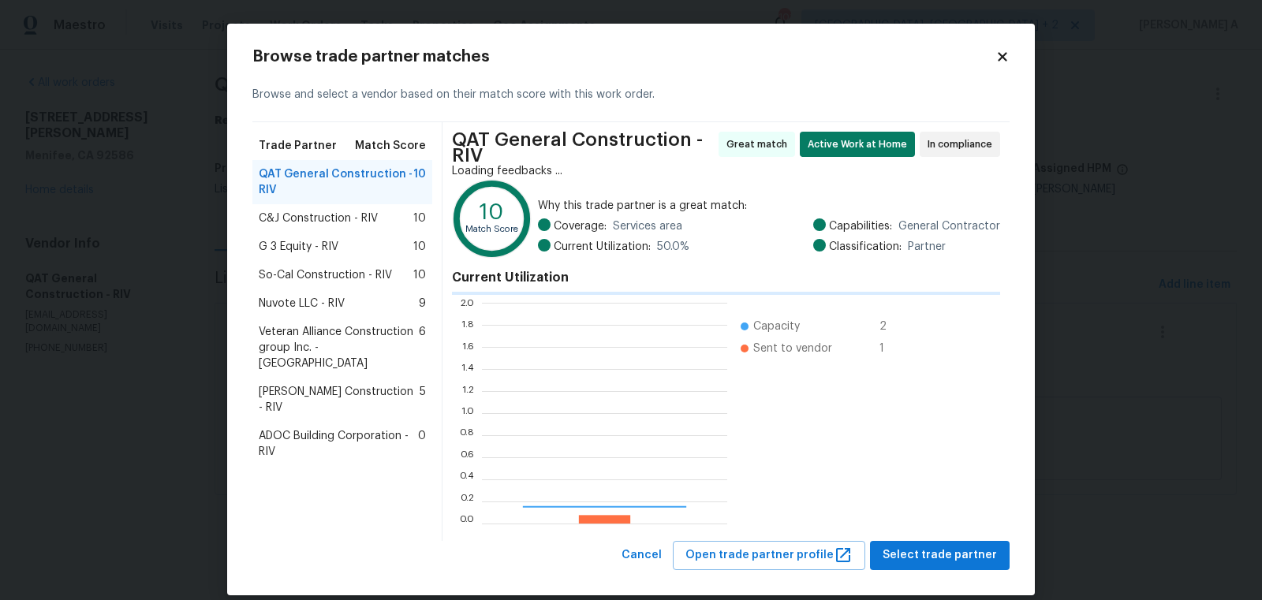
scroll to position [221, 245]
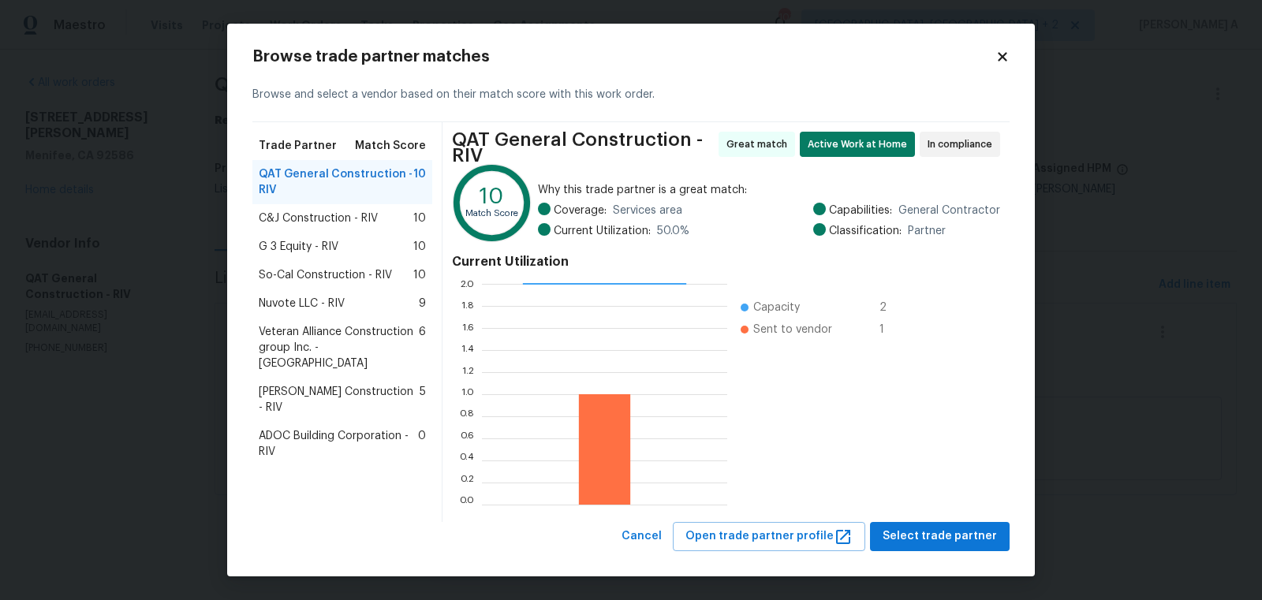
click at [309, 217] on span "C&J Construction - RIV" at bounding box center [318, 219] width 119 height 16
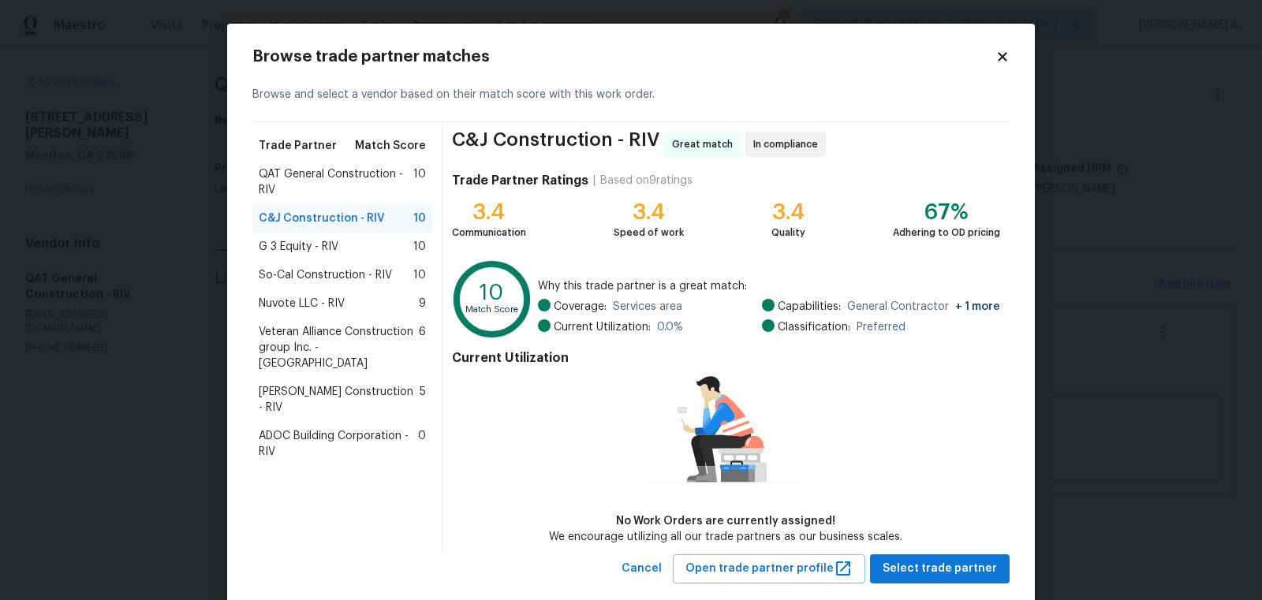
scroll to position [30, 0]
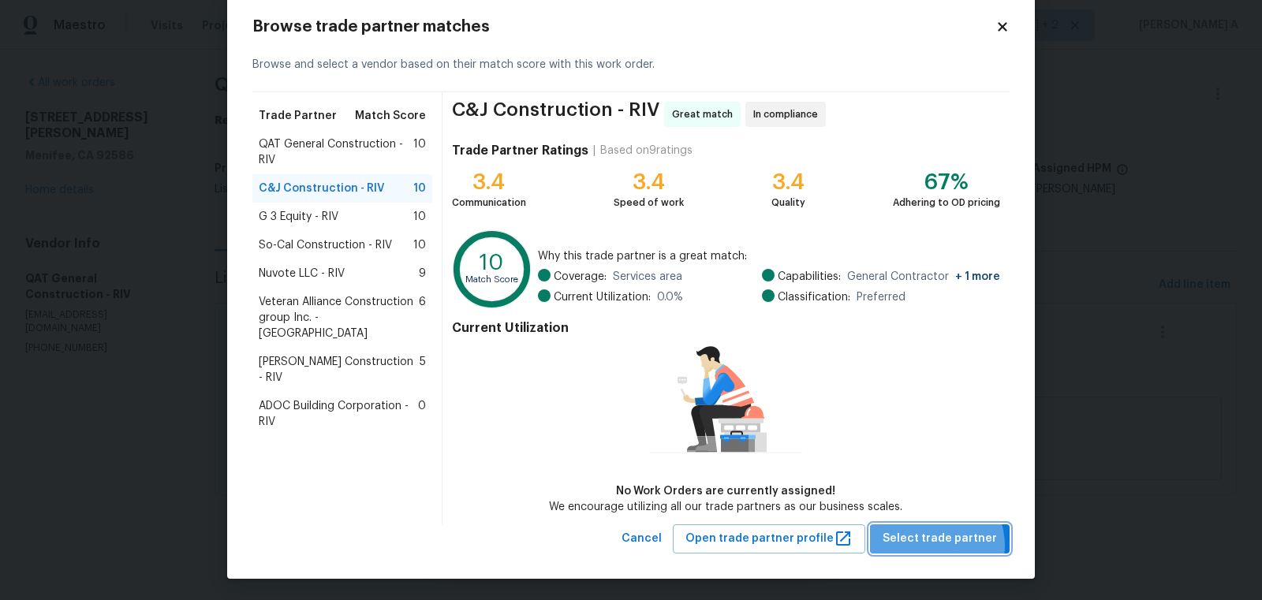
click at [936, 544] on span "Select trade partner" at bounding box center [939, 539] width 114 height 20
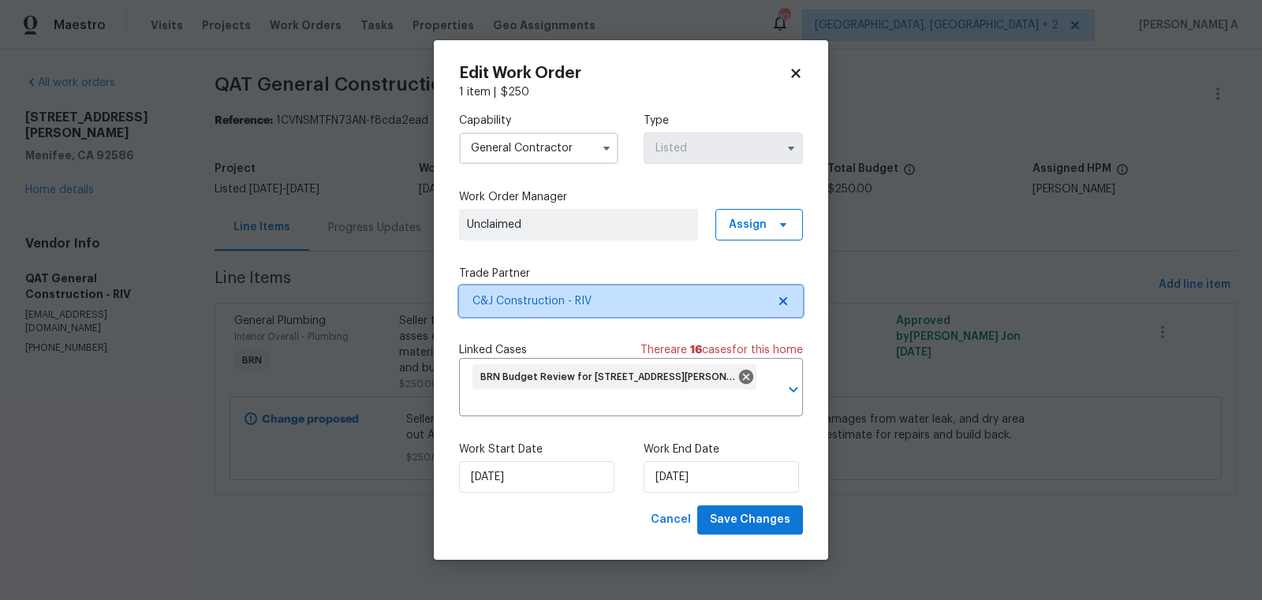
scroll to position [0, 0]
click at [559, 472] on input "10/2/2025" at bounding box center [536, 477] width 155 height 32
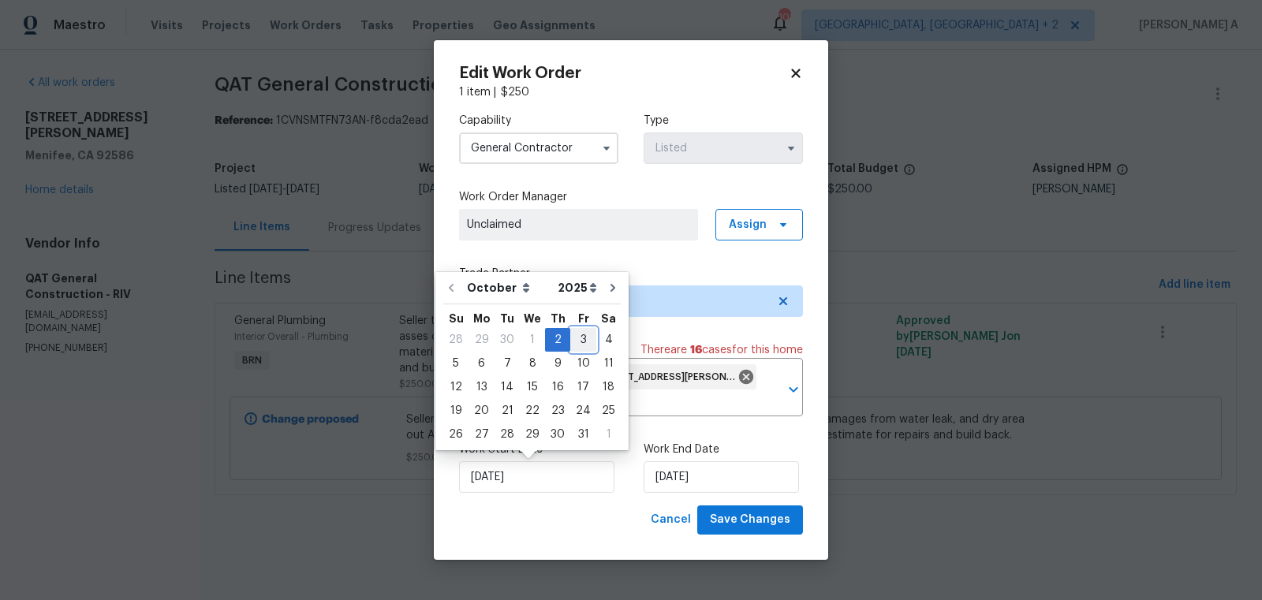
click at [586, 342] on div "3" at bounding box center [583, 340] width 26 height 22
type input "[DATE]"
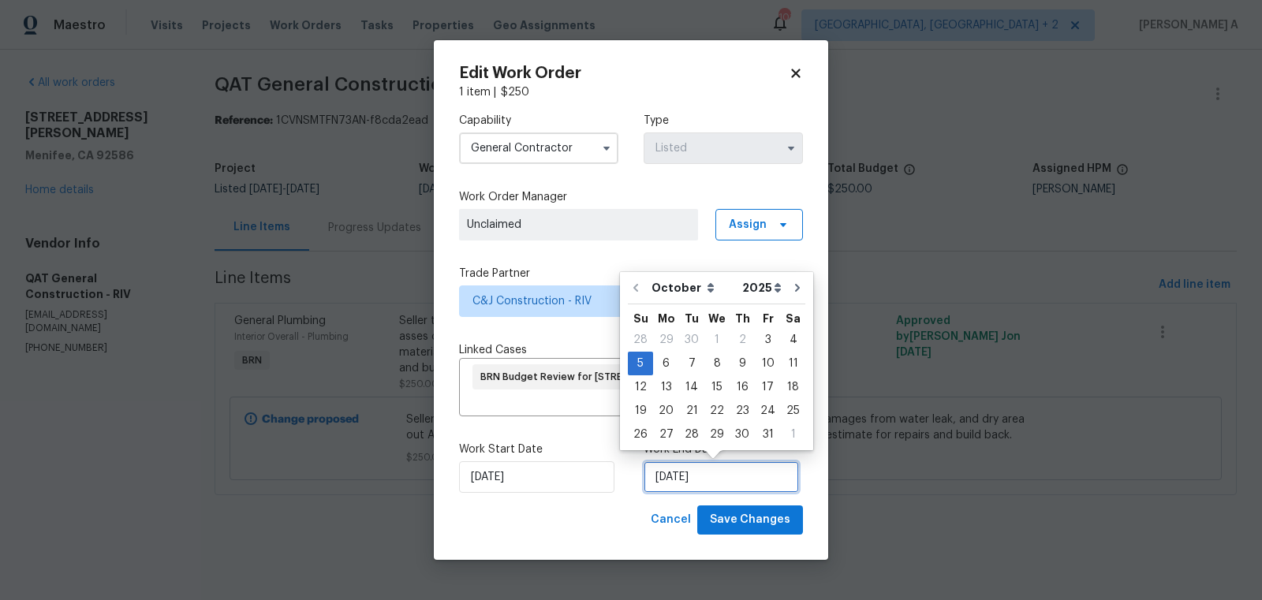
click at [685, 487] on input "10/5/2025" at bounding box center [720, 477] width 155 height 32
click at [665, 362] on div "6" at bounding box center [666, 363] width 26 height 22
type input "[DATE]"
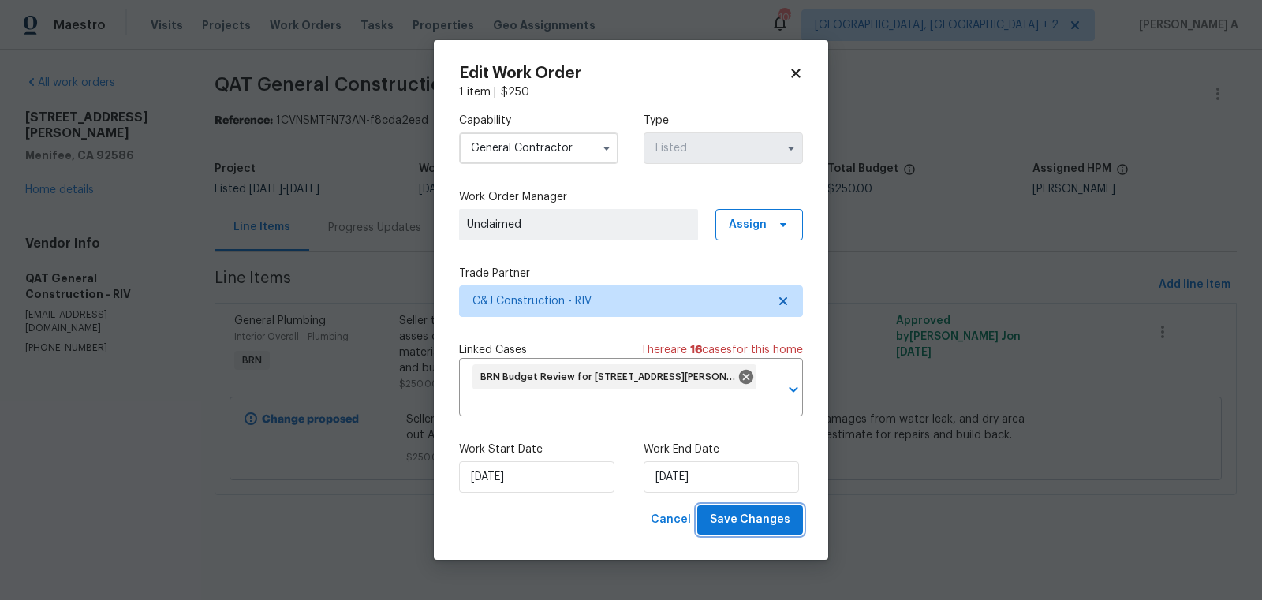
click at [764, 533] on button "Save Changes" at bounding box center [750, 519] width 106 height 29
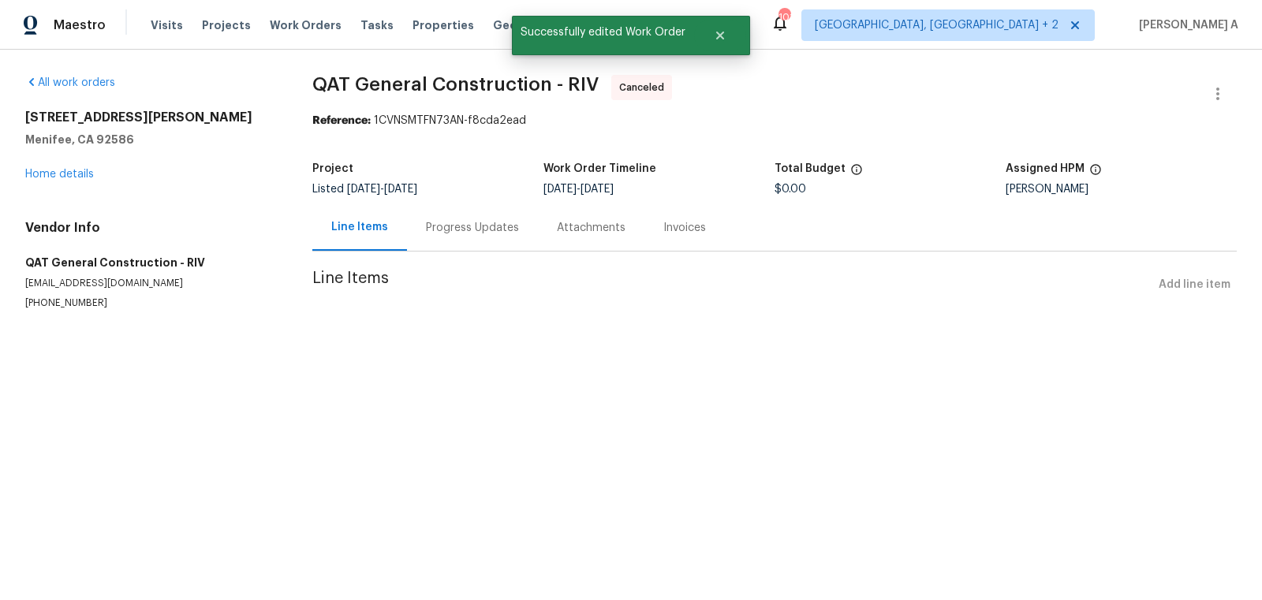
click at [438, 225] on div "Progress Updates" at bounding box center [472, 228] width 93 height 16
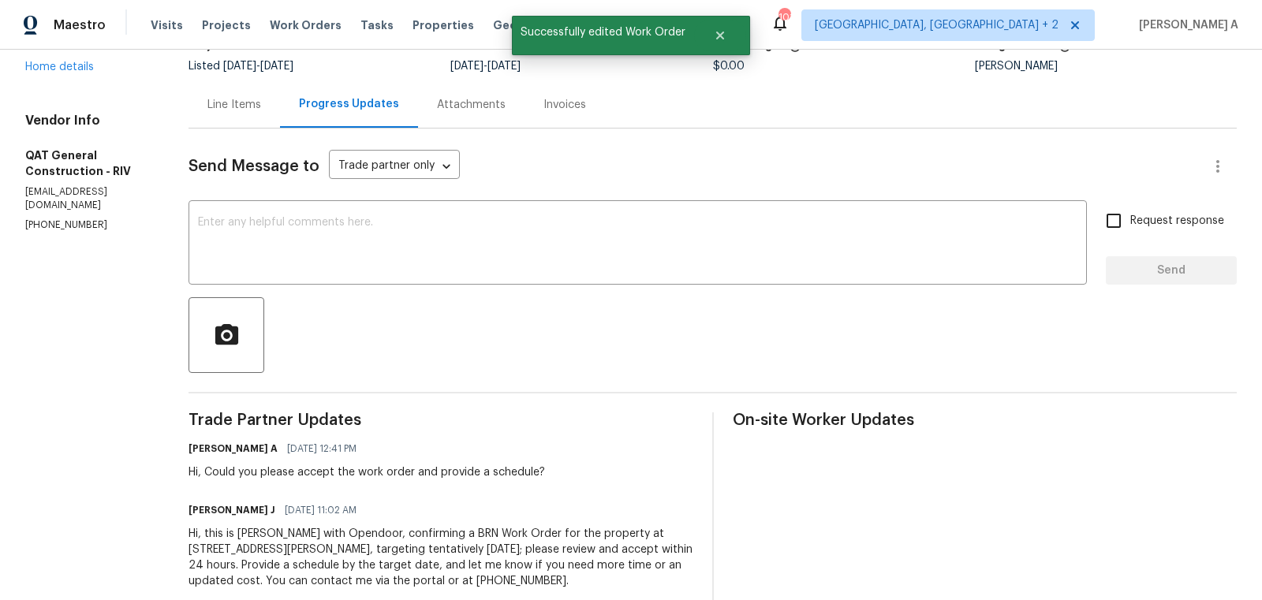
scroll to position [132, 0]
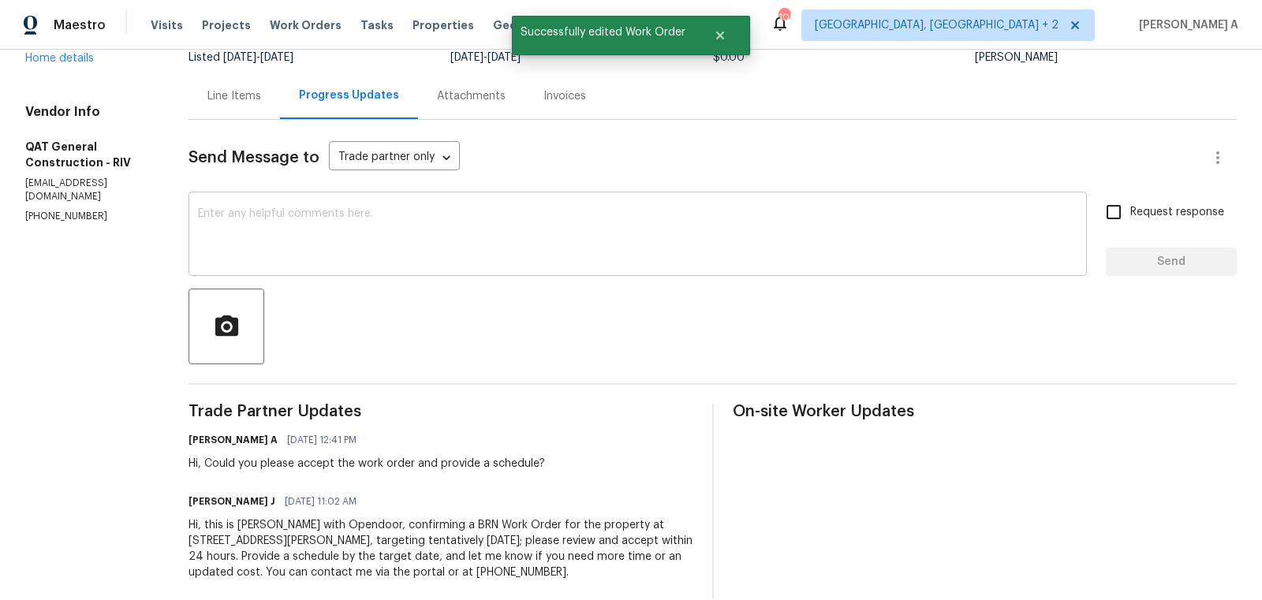
click at [424, 227] on textarea at bounding box center [637, 235] width 879 height 55
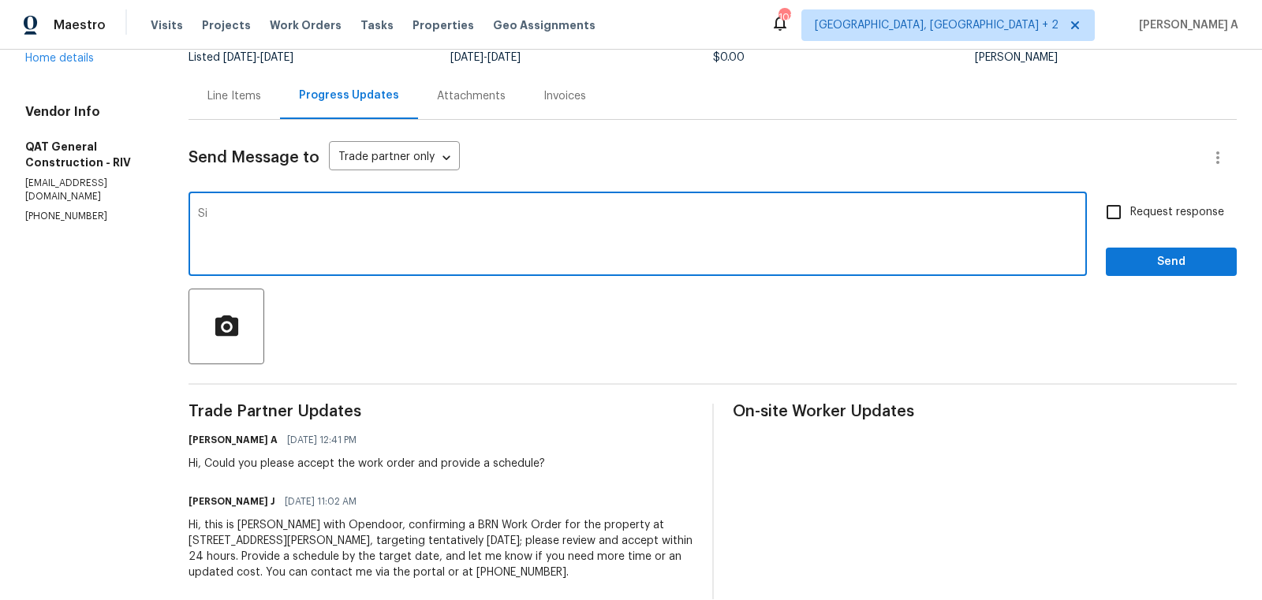
type textarea "S"
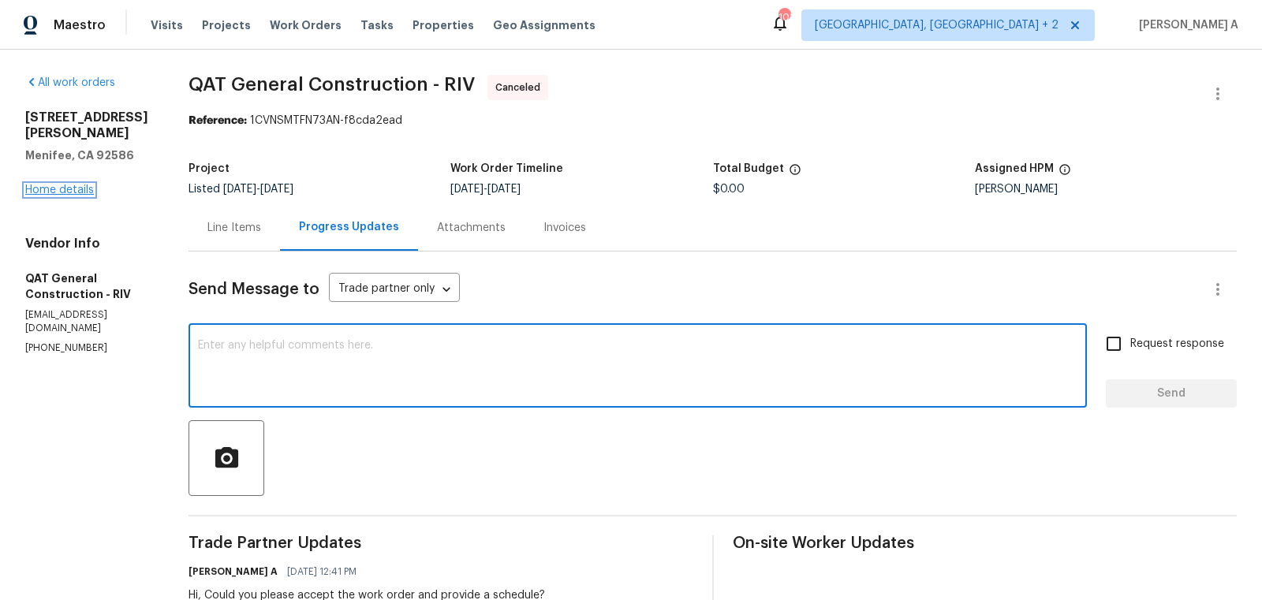
click at [75, 185] on link "Home details" at bounding box center [59, 190] width 69 height 11
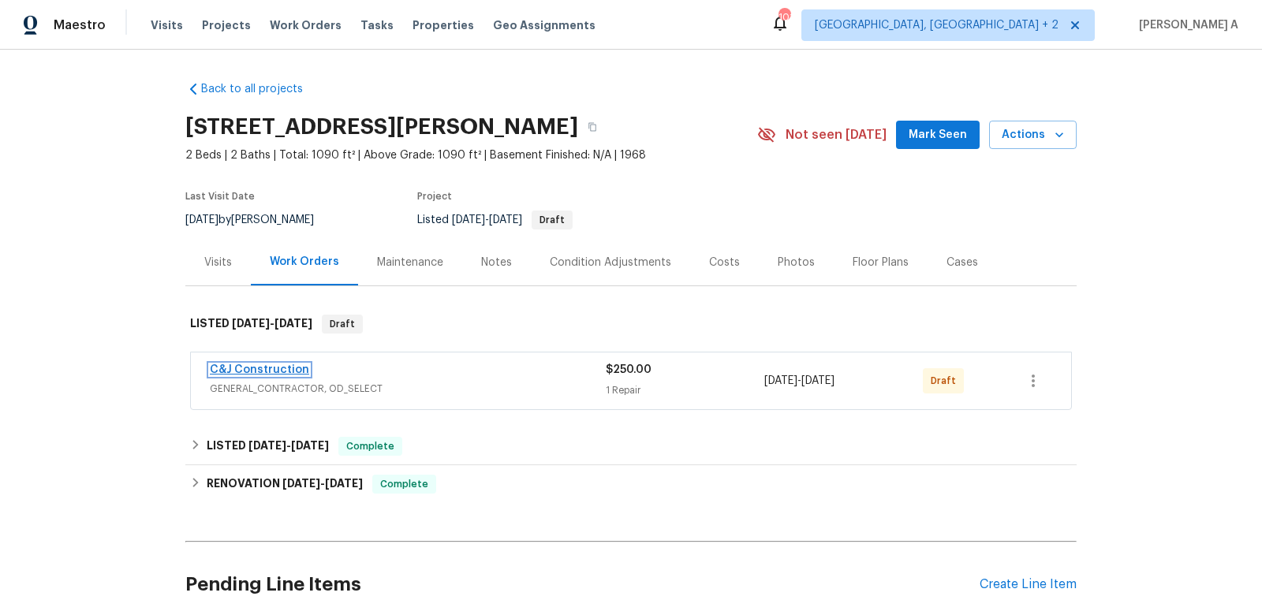
click at [240, 367] on link "C&J Construction" at bounding box center [259, 369] width 99 height 11
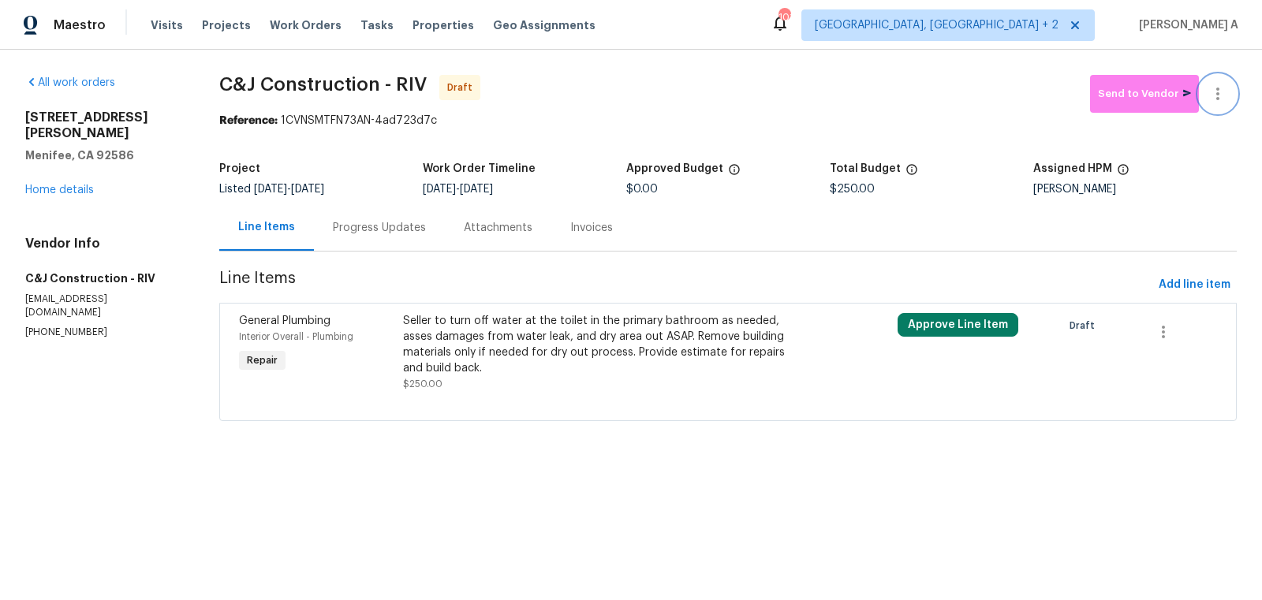
click at [1225, 92] on icon "button" at bounding box center [1217, 93] width 19 height 19
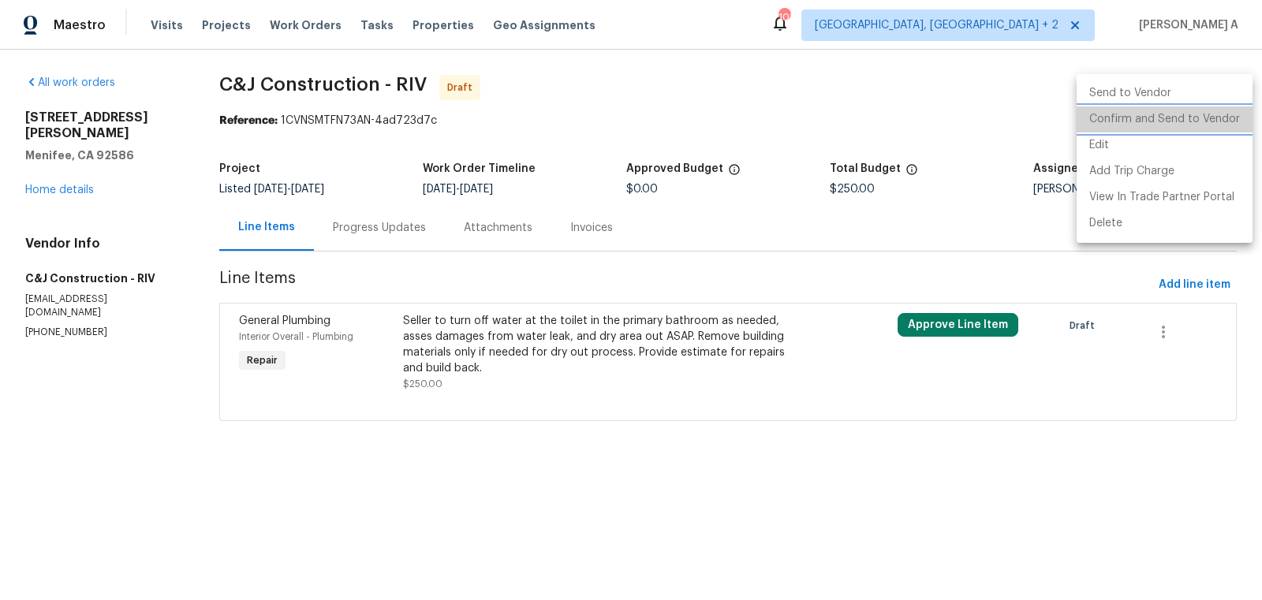
click at [1228, 109] on li "Confirm and Send to Vendor" at bounding box center [1164, 119] width 176 height 26
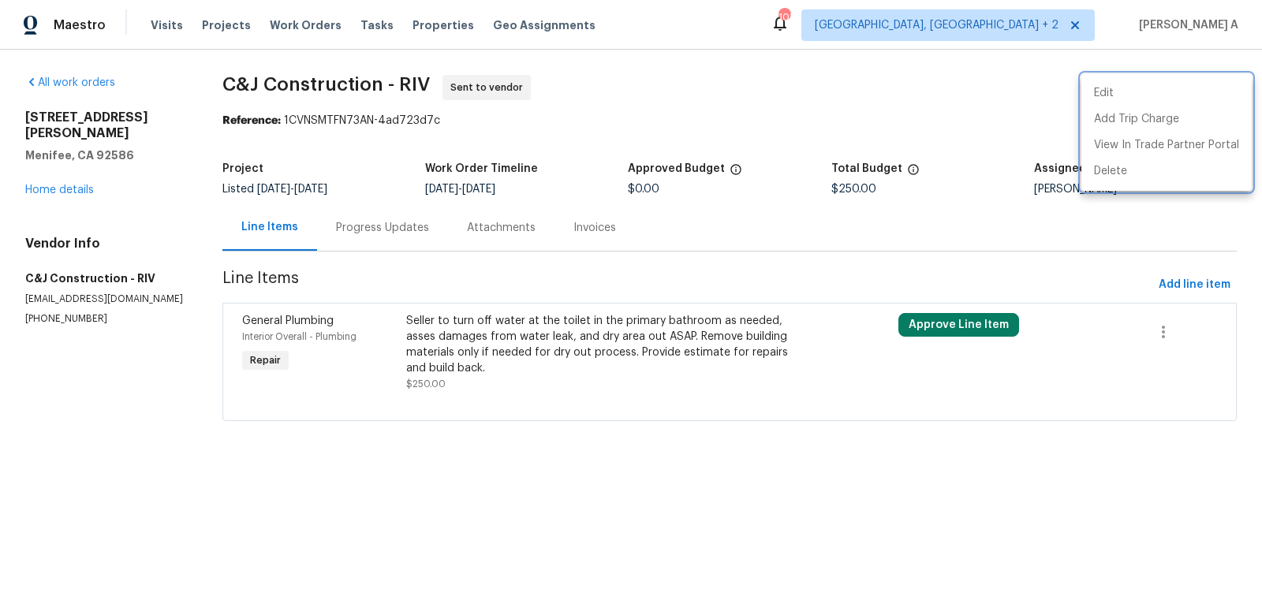
click at [364, 246] on div at bounding box center [631, 300] width 1262 height 600
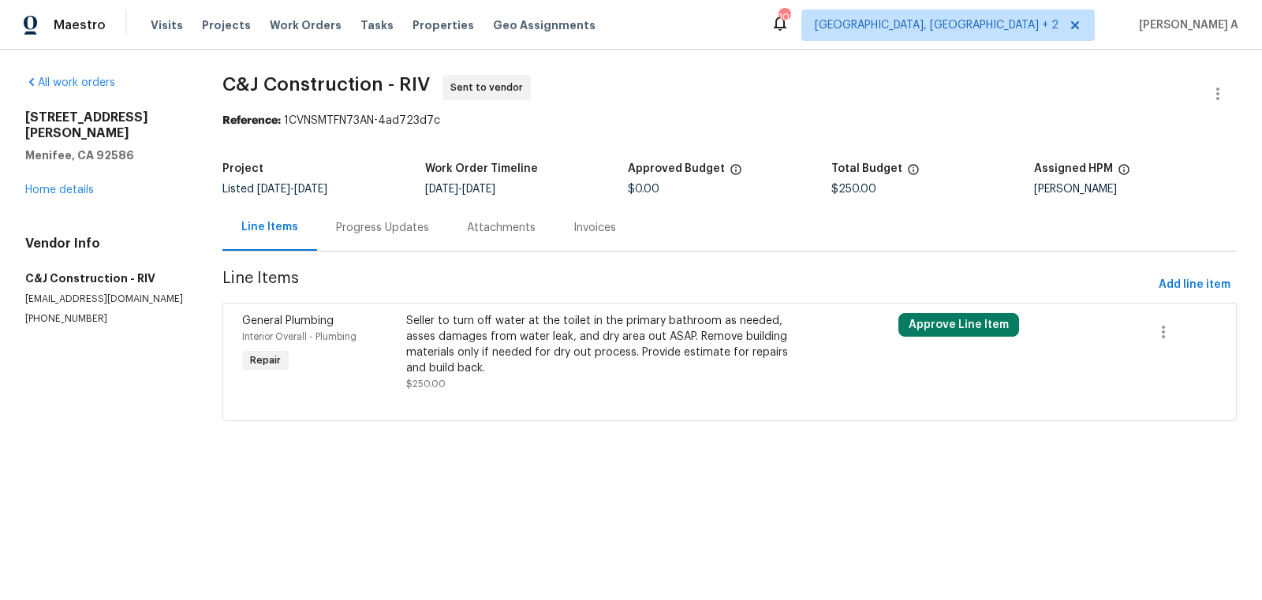
click at [362, 220] on div "Progress Updates" at bounding box center [382, 228] width 93 height 16
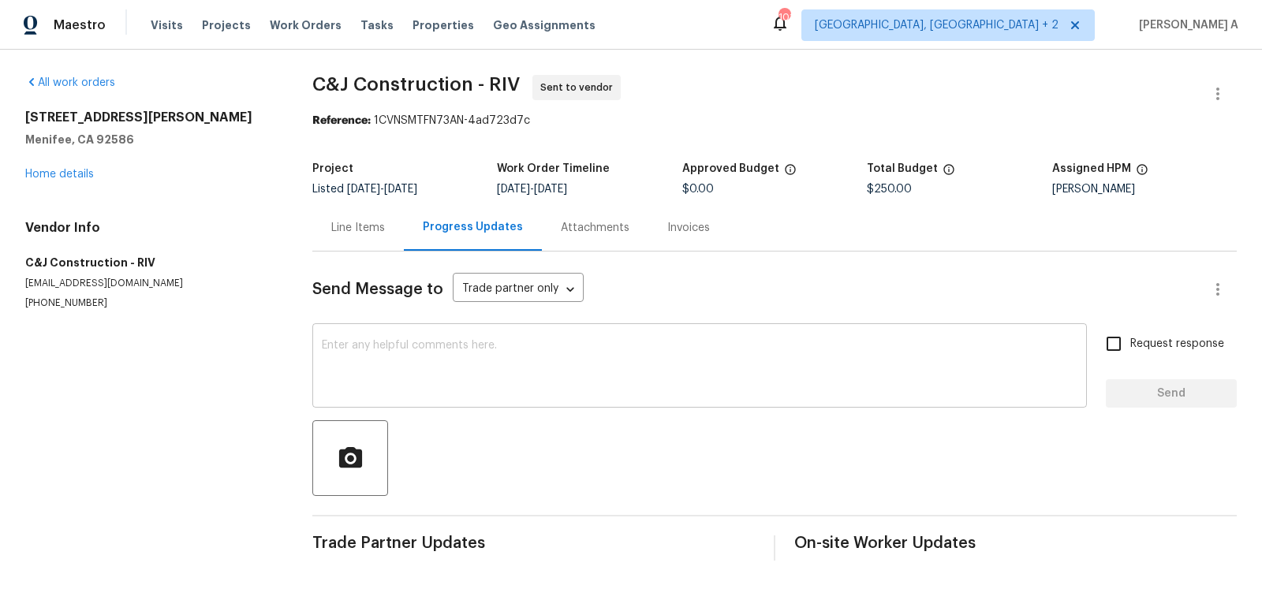
click at [362, 361] on textarea at bounding box center [699, 367] width 755 height 55
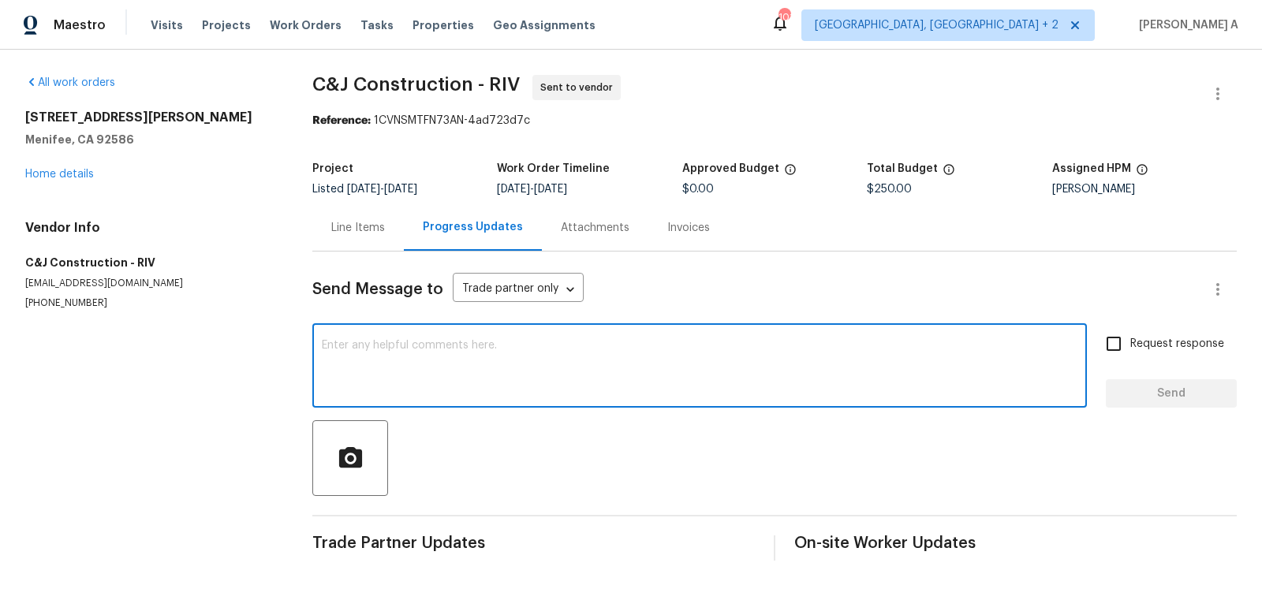
paste textarea "Hi, I'm Akshay from Opendoor. Just wanted to check if you received the workorde…"
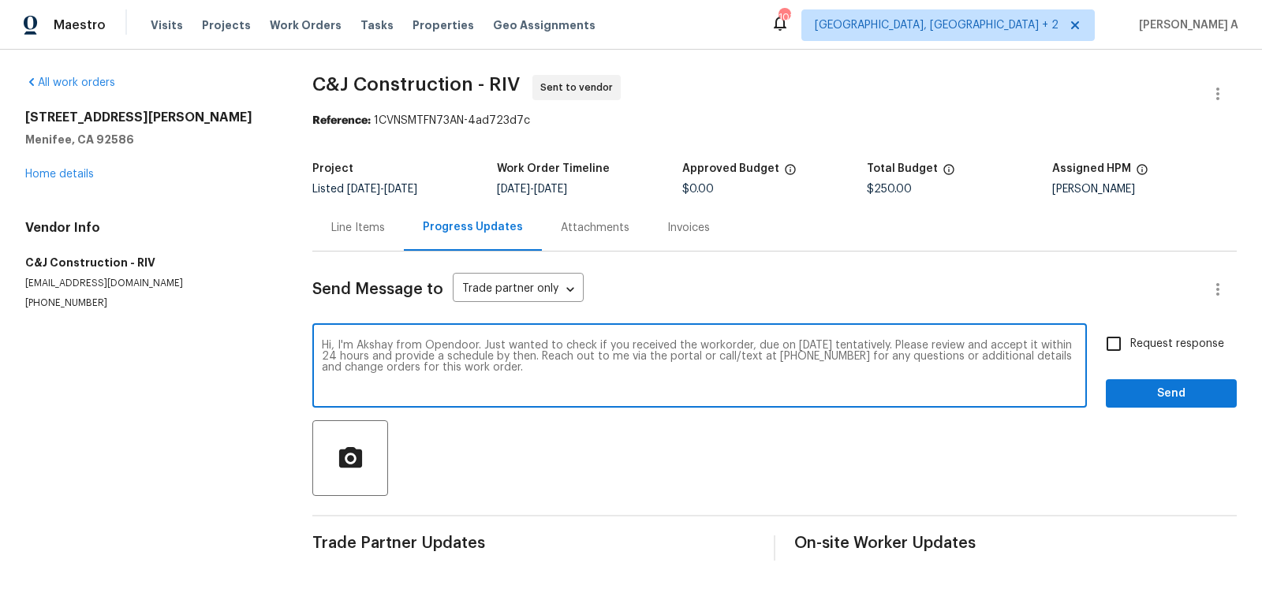
type textarea "Hi, I'm Akshay from Opendoor. Just wanted to check if you received the workorde…"
click at [1118, 333] on input "Request response" at bounding box center [1113, 343] width 33 height 33
checkbox input "true"
click at [818, 347] on textarea "Hi, I'm Akshay from Opendoor. Just wanted to check if you received the workorde…" at bounding box center [699, 367] width 755 height 55
type textarea "Hi, I'm Akshay from Opendoor. Just wanted to check if you received the workorde…"
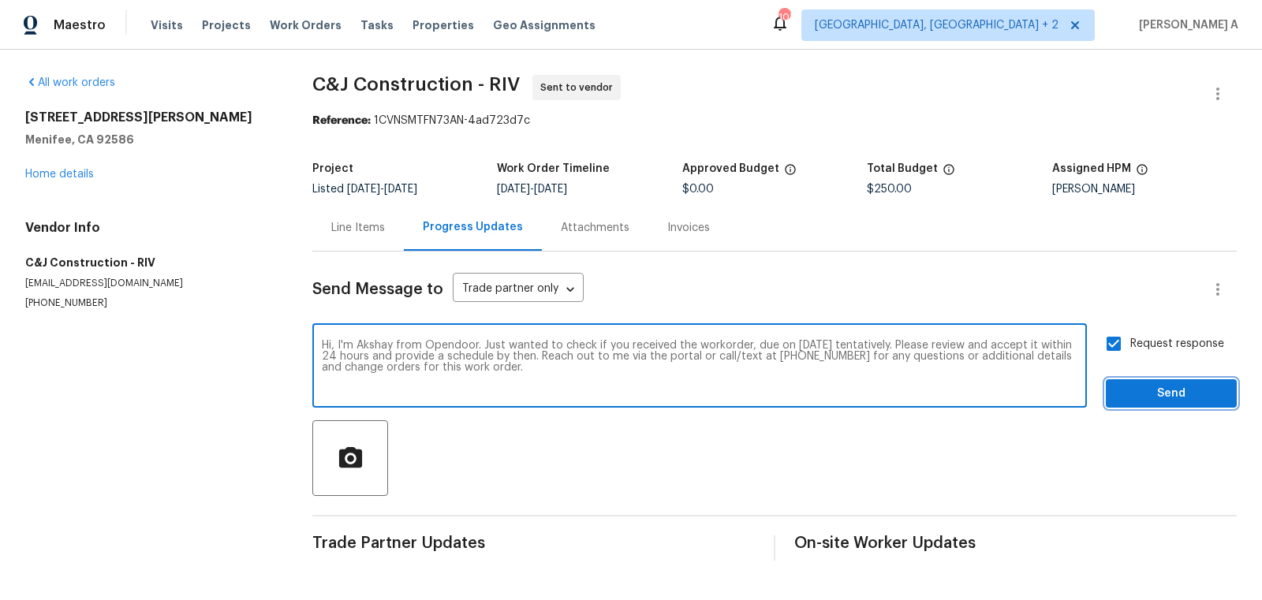
click at [1151, 391] on span "Send" at bounding box center [1171, 394] width 106 height 20
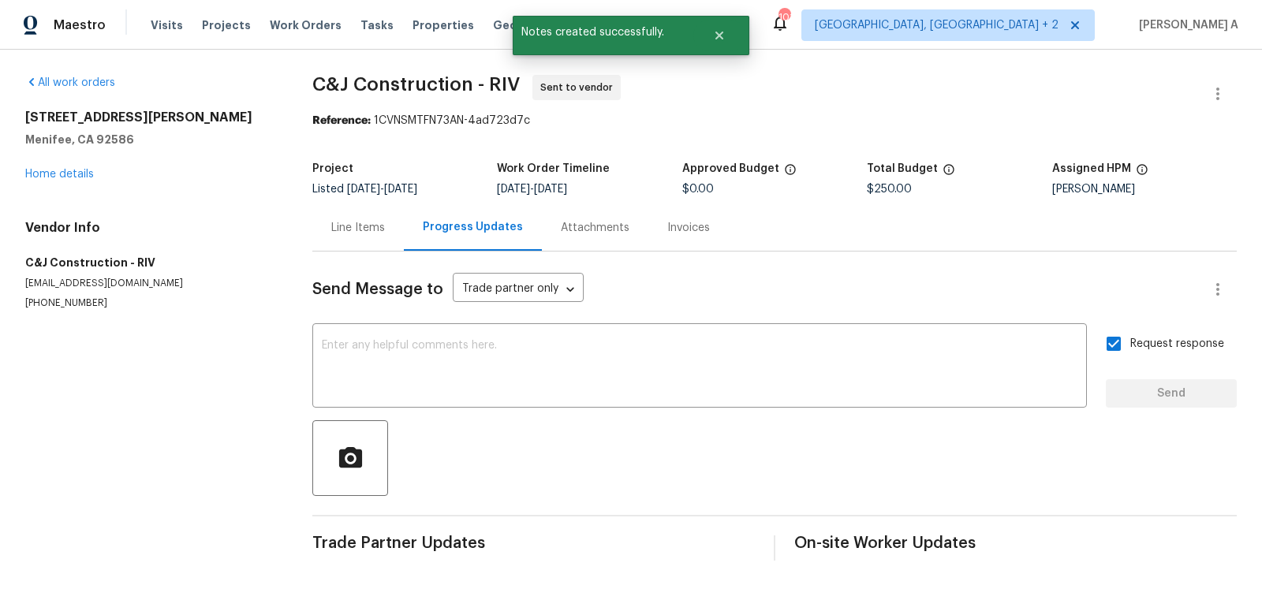
click at [345, 237] on div "Line Items" at bounding box center [357, 227] width 91 height 47
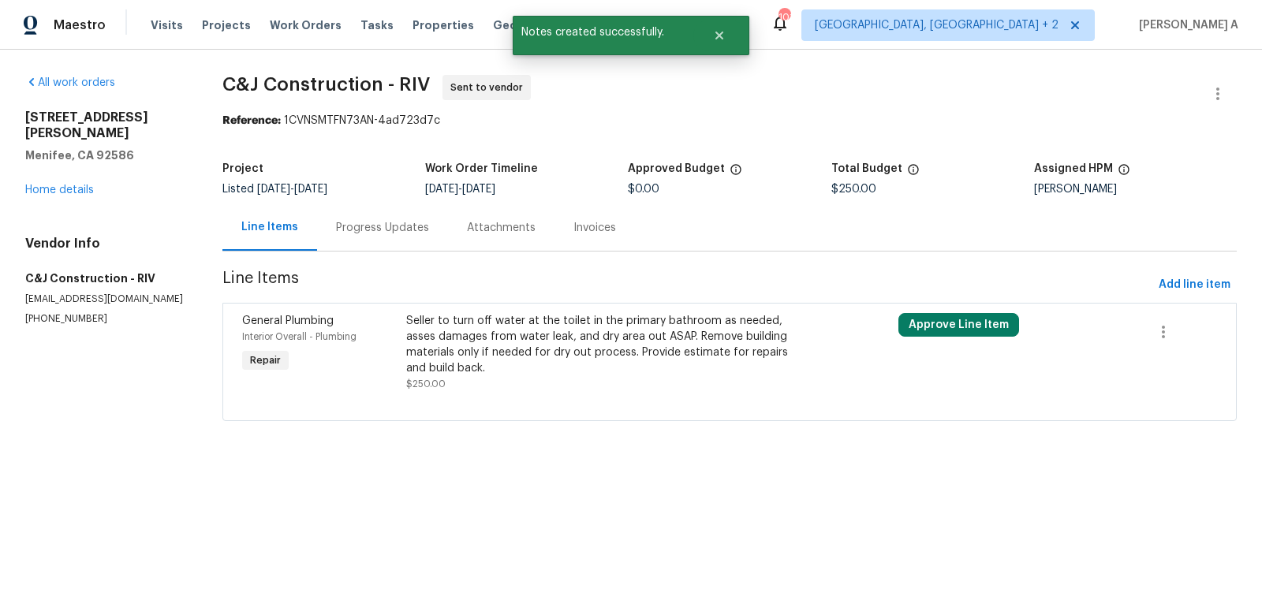
click at [331, 211] on div "Progress Updates" at bounding box center [382, 227] width 131 height 47
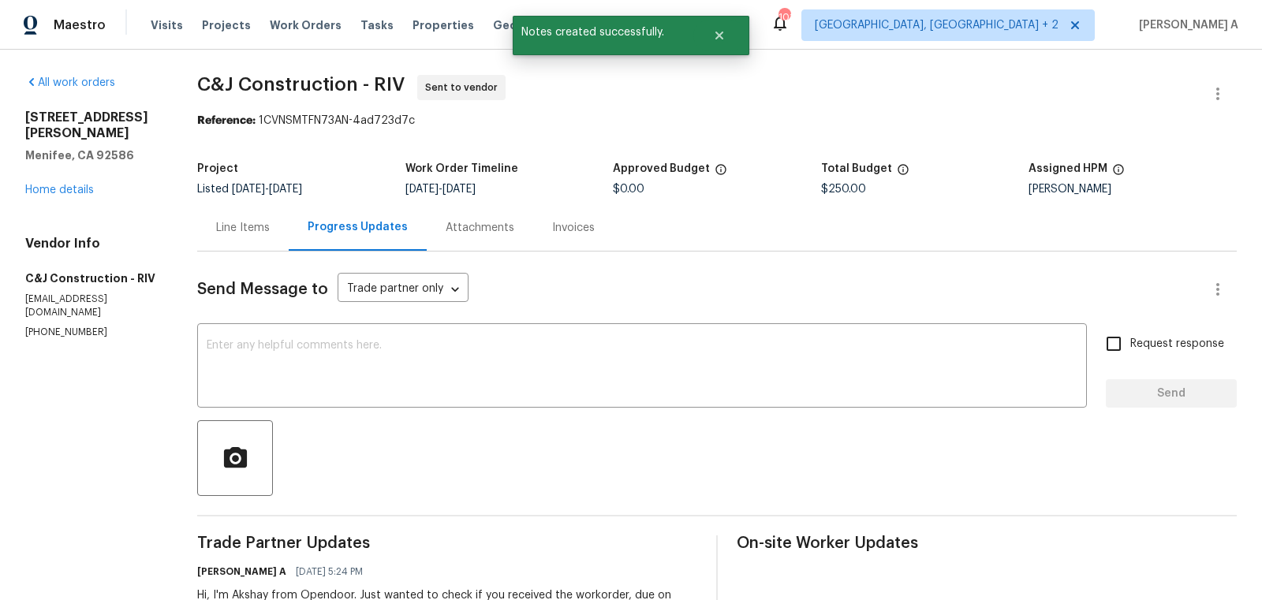
click at [230, 233] on div "Line Items" at bounding box center [243, 228] width 54 height 16
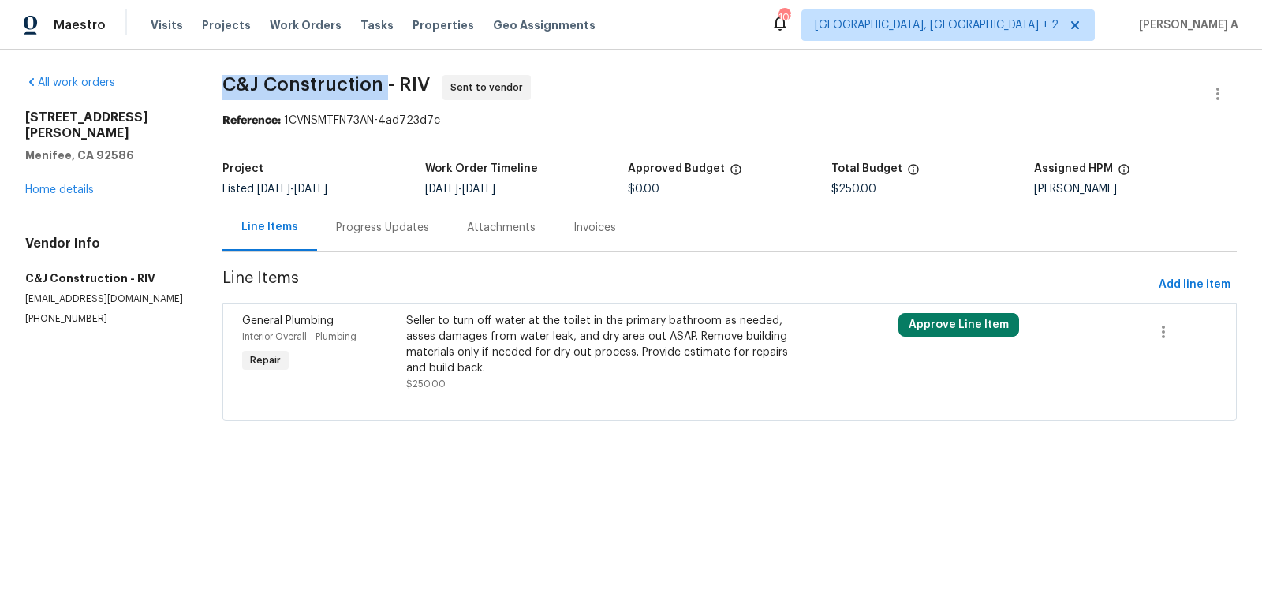
drag, startPoint x: 220, startPoint y: 89, endPoint x: 386, endPoint y: 89, distance: 166.4
click at [386, 89] on div "All work orders 25802 Sandy Lodge Rd Menifee, CA 92586 Home details Vendor Info…" at bounding box center [631, 258] width 1262 height 416
copy span "C&J Construction"
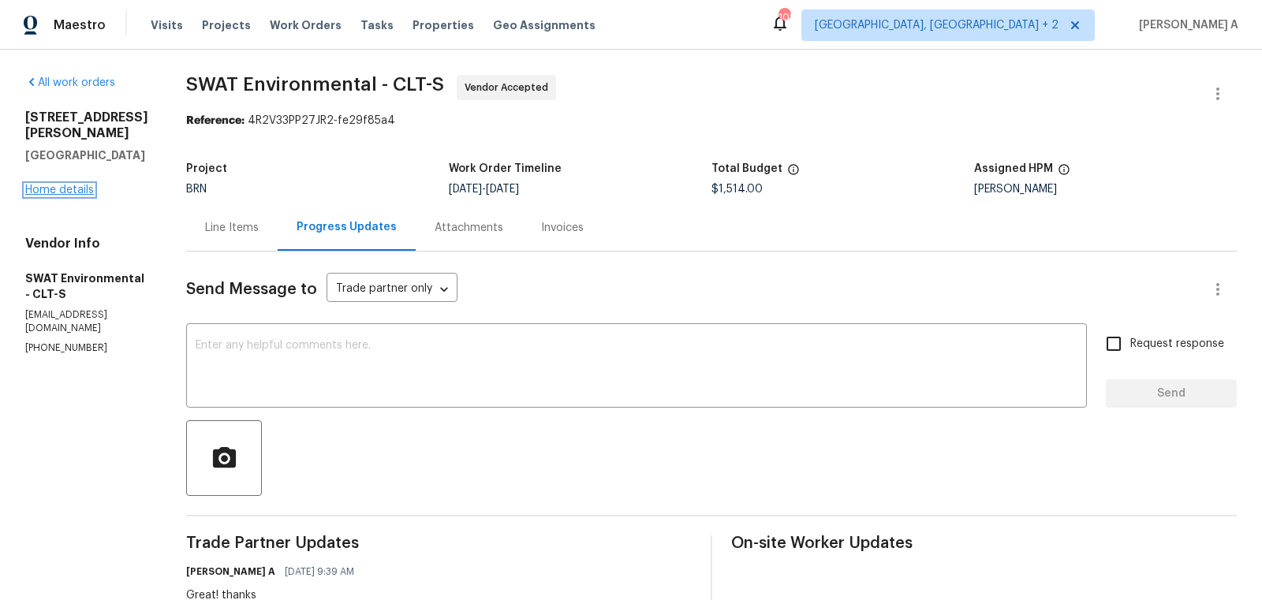
click at [68, 185] on link "Home details" at bounding box center [59, 190] width 69 height 11
